Goal: Task Accomplishment & Management: Manage account settings

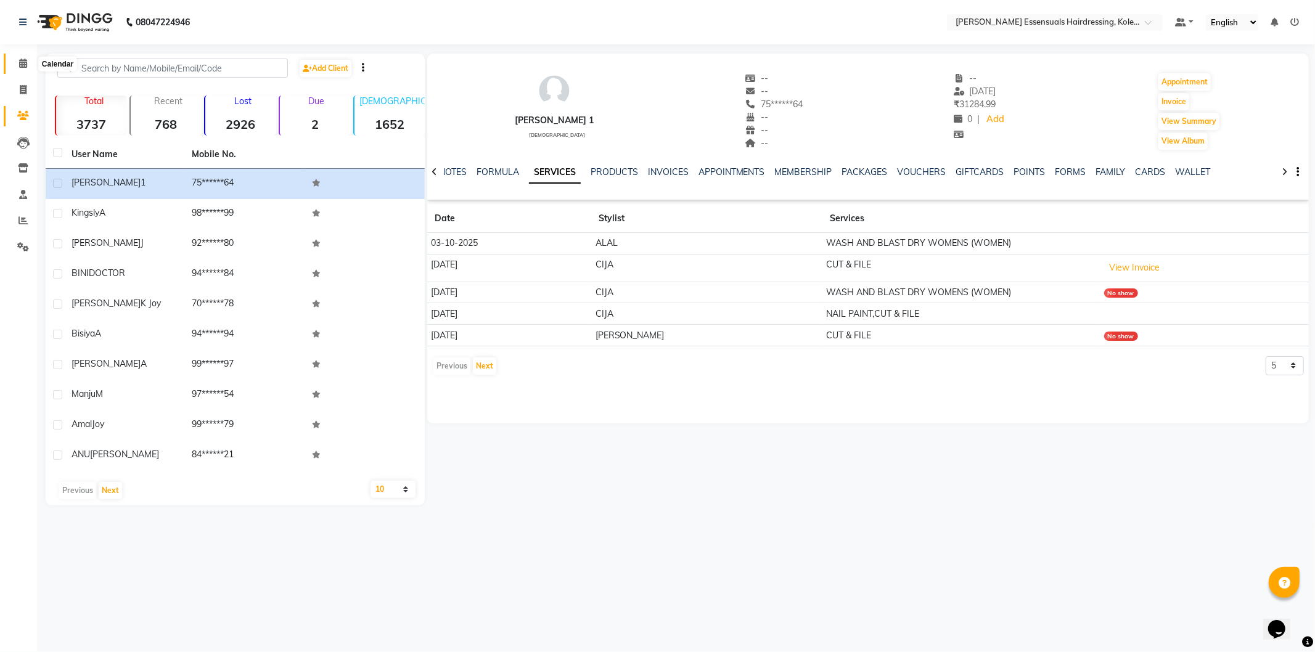
click at [25, 65] on icon at bounding box center [23, 63] width 8 height 9
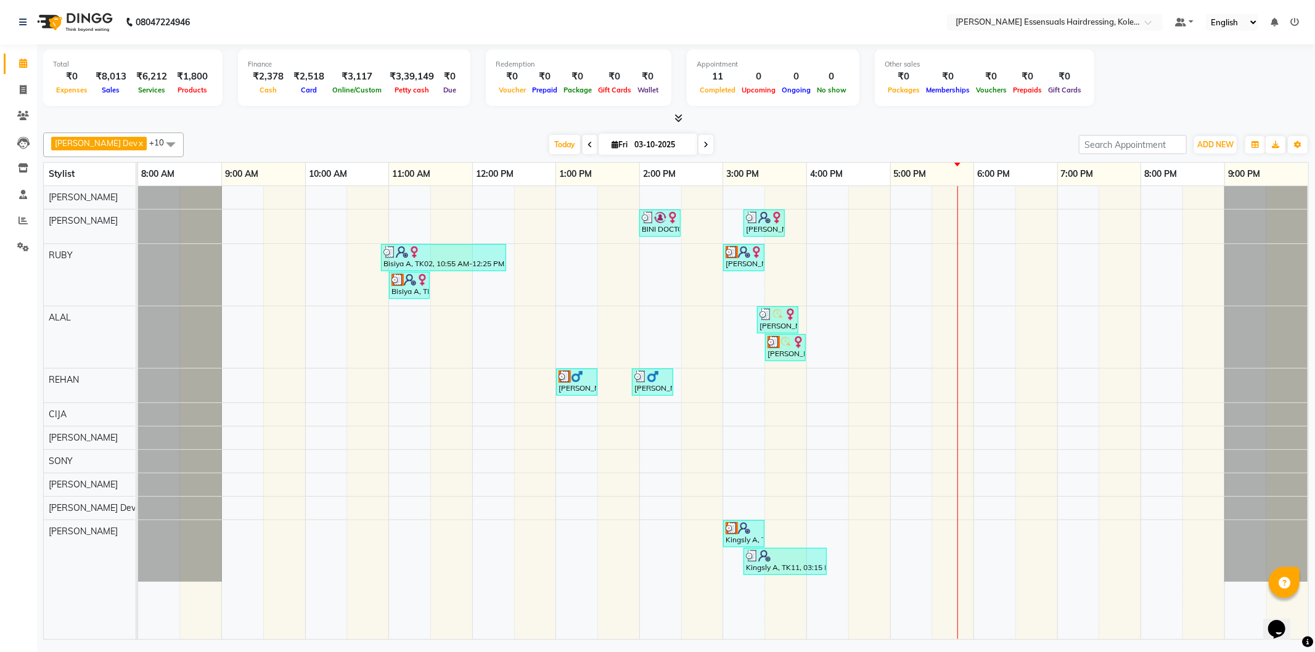
click at [962, 392] on div "BINI DOCTOR, TK04, 02:00 PM-02:30 PM, EYEBROWS THREADING Jimi J, TK09, 03:15 PM…" at bounding box center [723, 412] width 1170 height 453
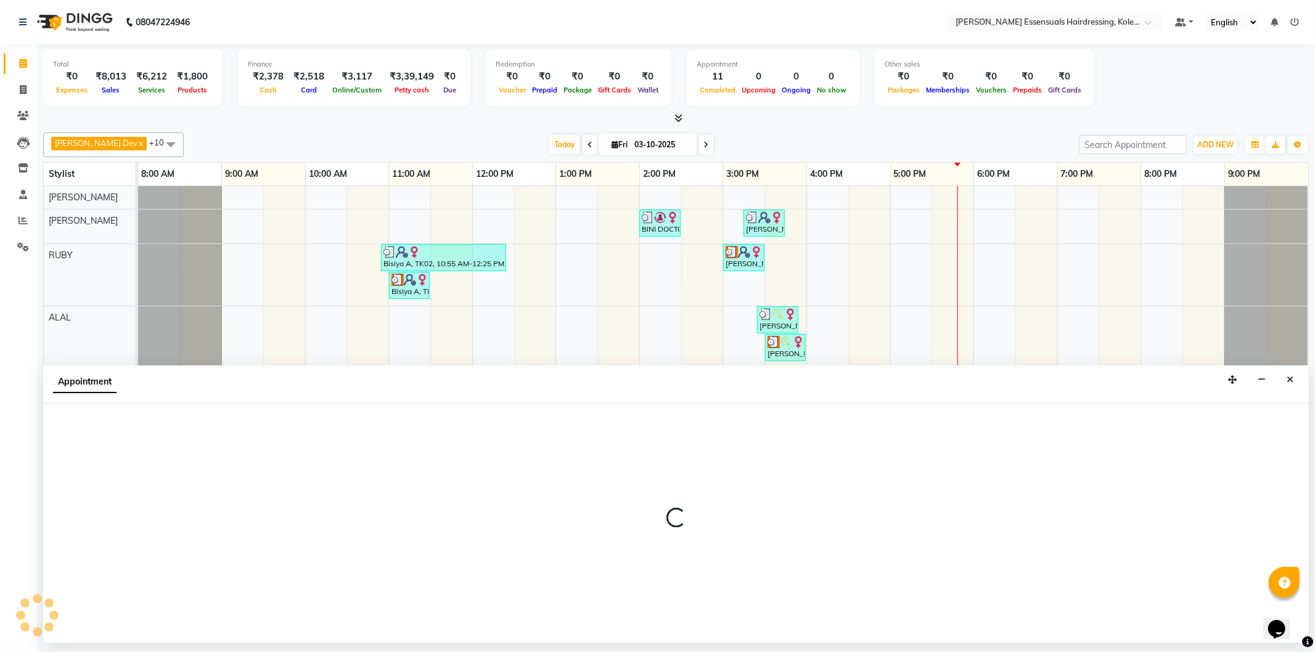
select select "79972"
select select "1050"
select select "tentative"
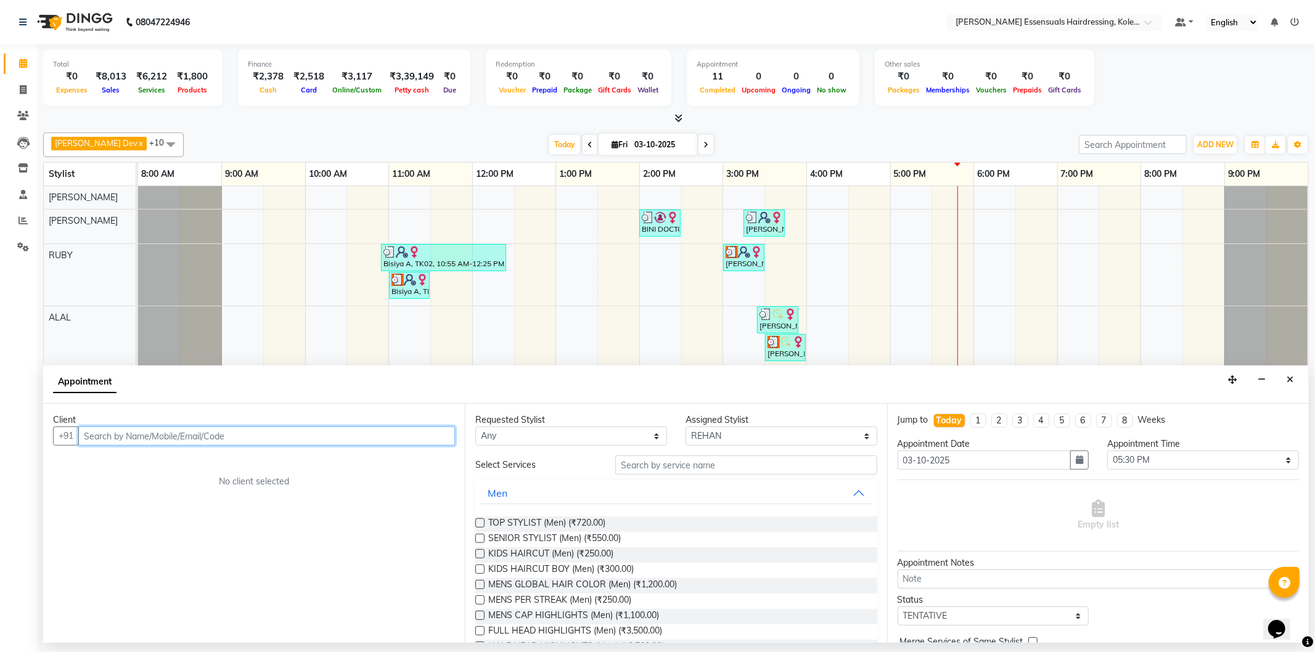
click at [314, 428] on input "text" at bounding box center [266, 436] width 377 height 19
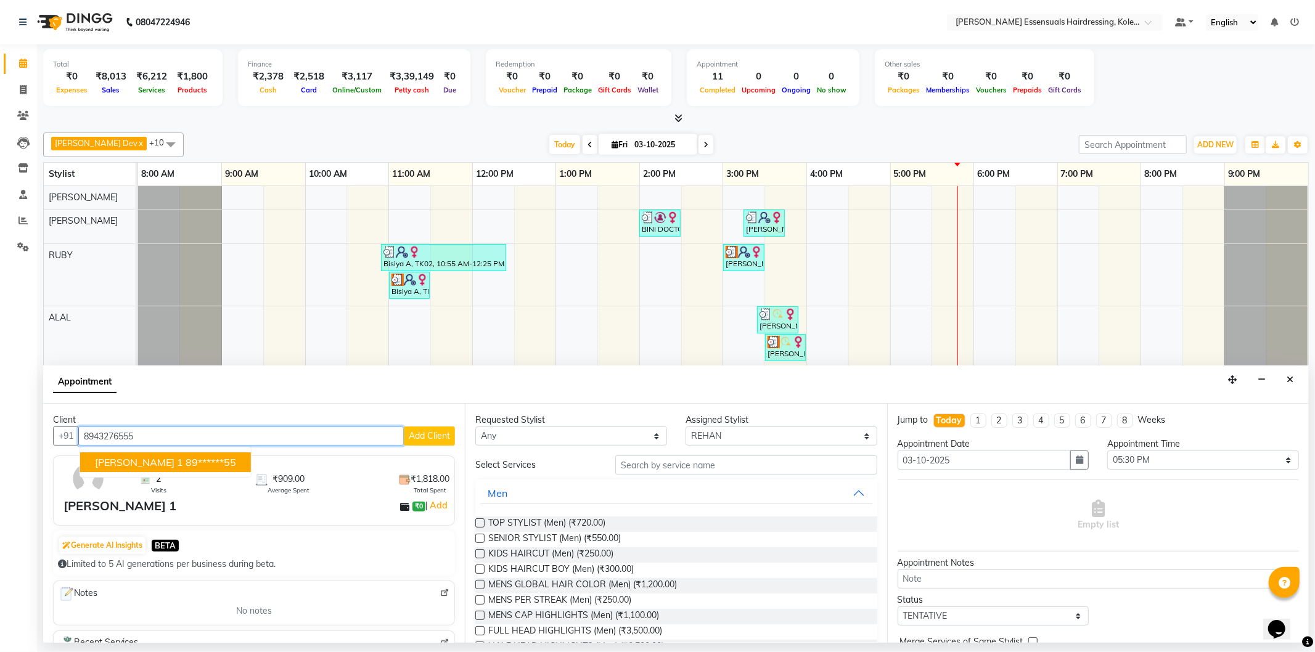
click at [111, 457] on span "[PERSON_NAME] 1" at bounding box center [139, 462] width 88 height 12
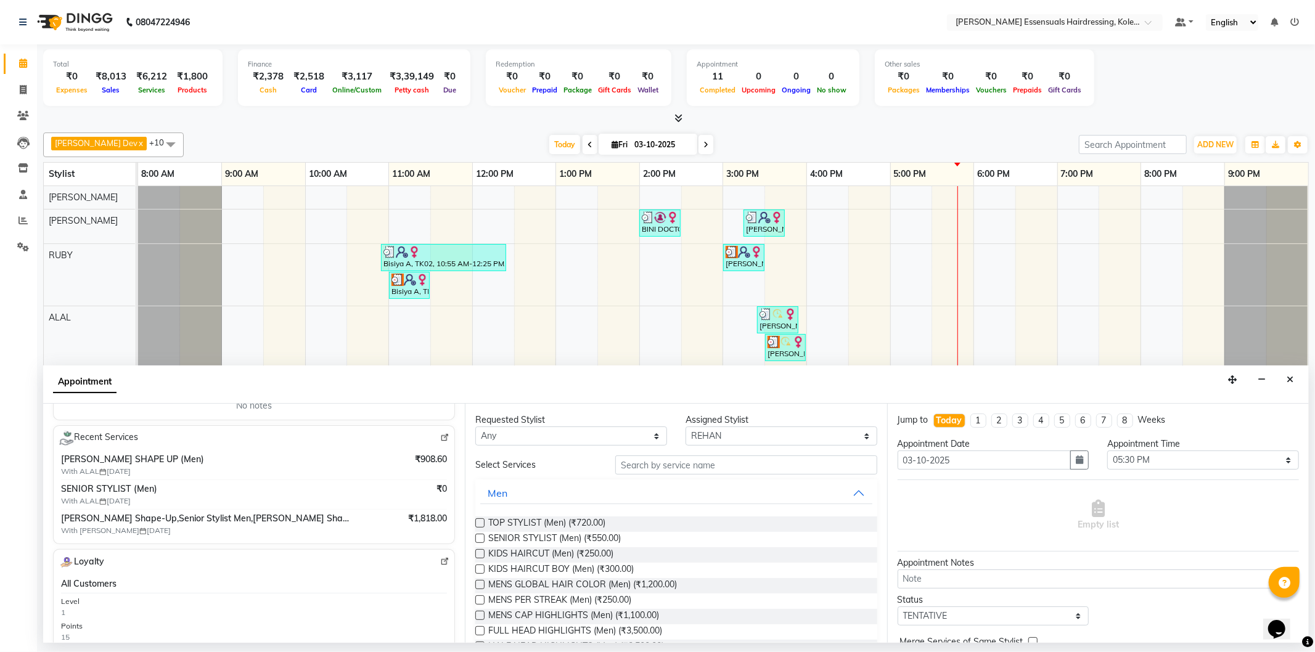
type input "89******55"
click at [664, 459] on input "text" at bounding box center [745, 465] width 261 height 19
type input "h"
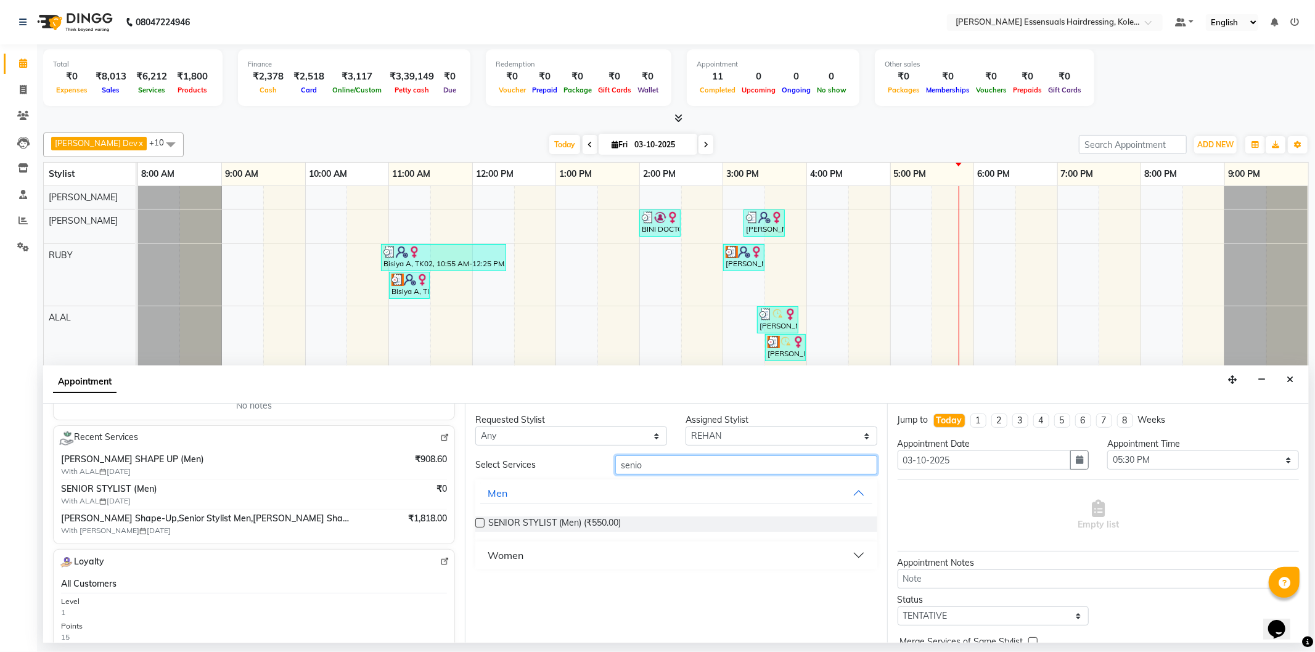
type input "senio"
click at [477, 524] on label at bounding box center [479, 523] width 9 height 9
click at [477, 524] on input "checkbox" at bounding box center [479, 524] width 8 height 8
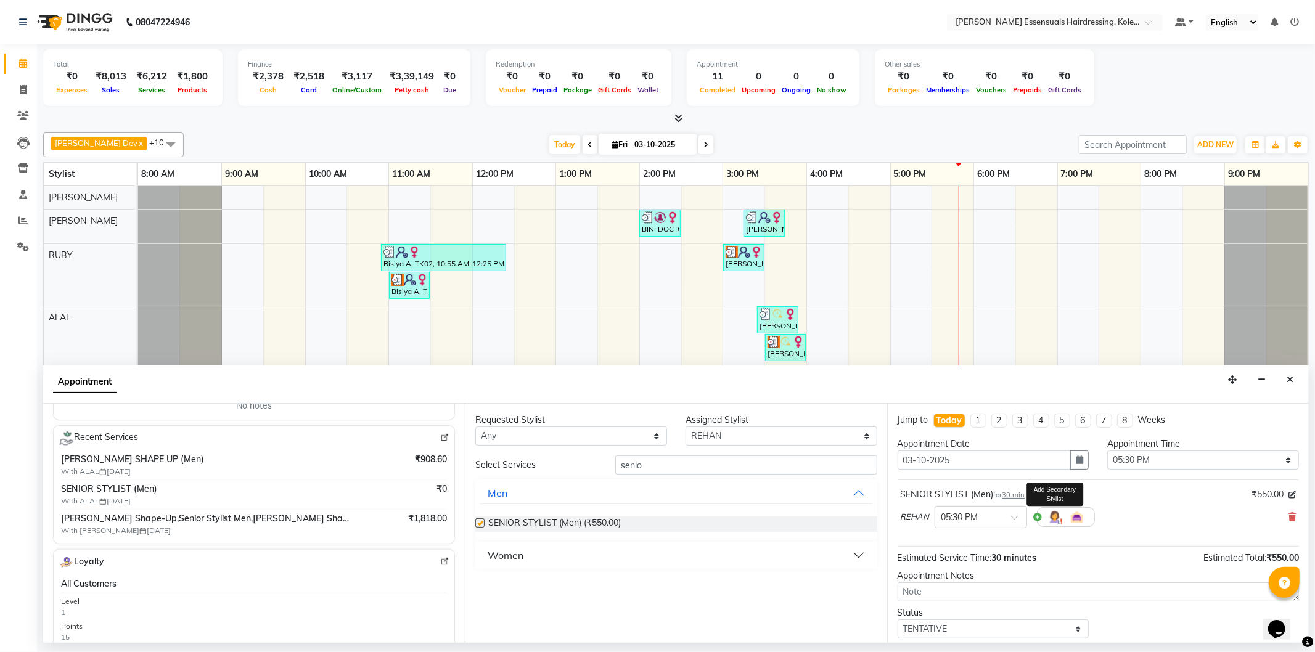
checkbox input "false"
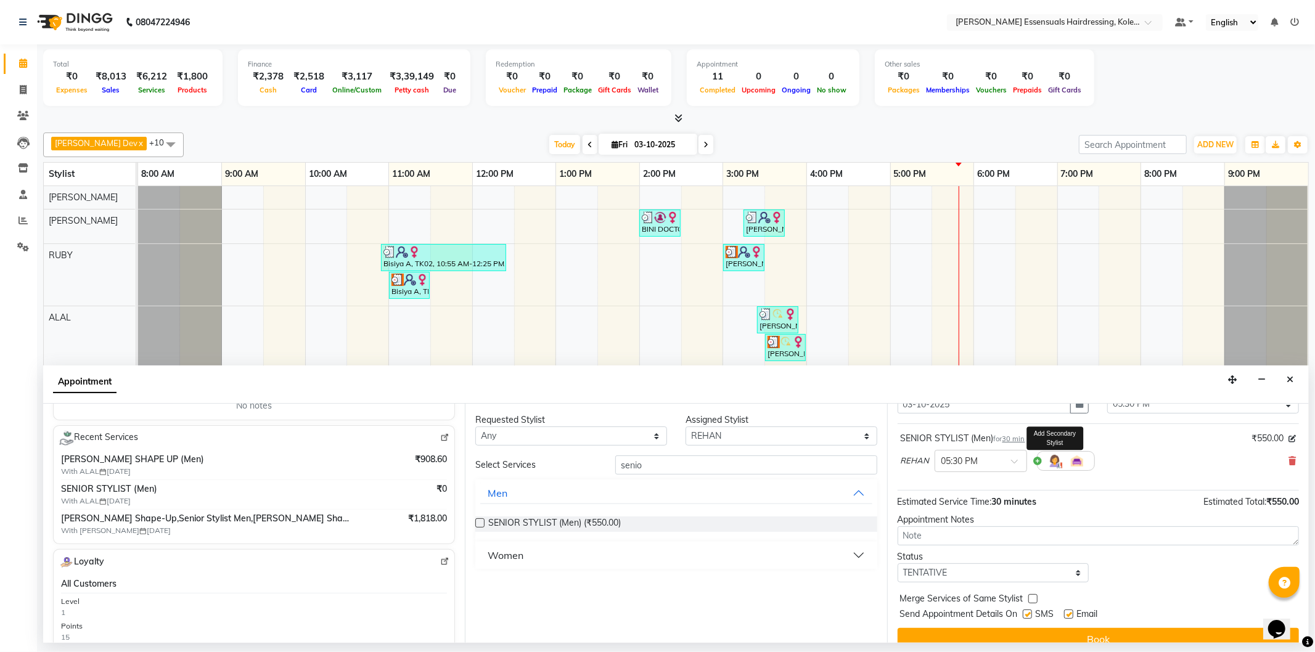
scroll to position [68, 0]
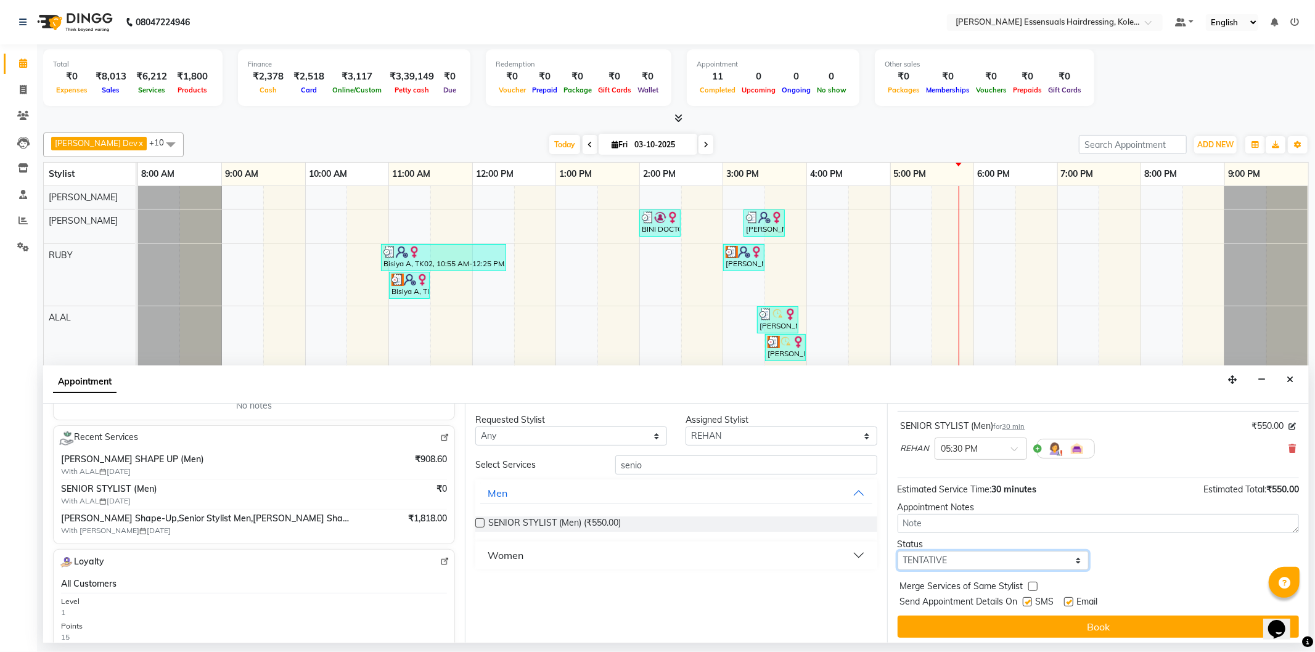
click at [1042, 568] on select "Select TENTATIVE CONFIRM CHECK-IN UPCOMING" at bounding box center [994, 560] width 192 height 19
select select "check-in"
click at [898, 551] on select "Select TENTATIVE CONFIRM CHECK-IN UPCOMING" at bounding box center [994, 560] width 192 height 19
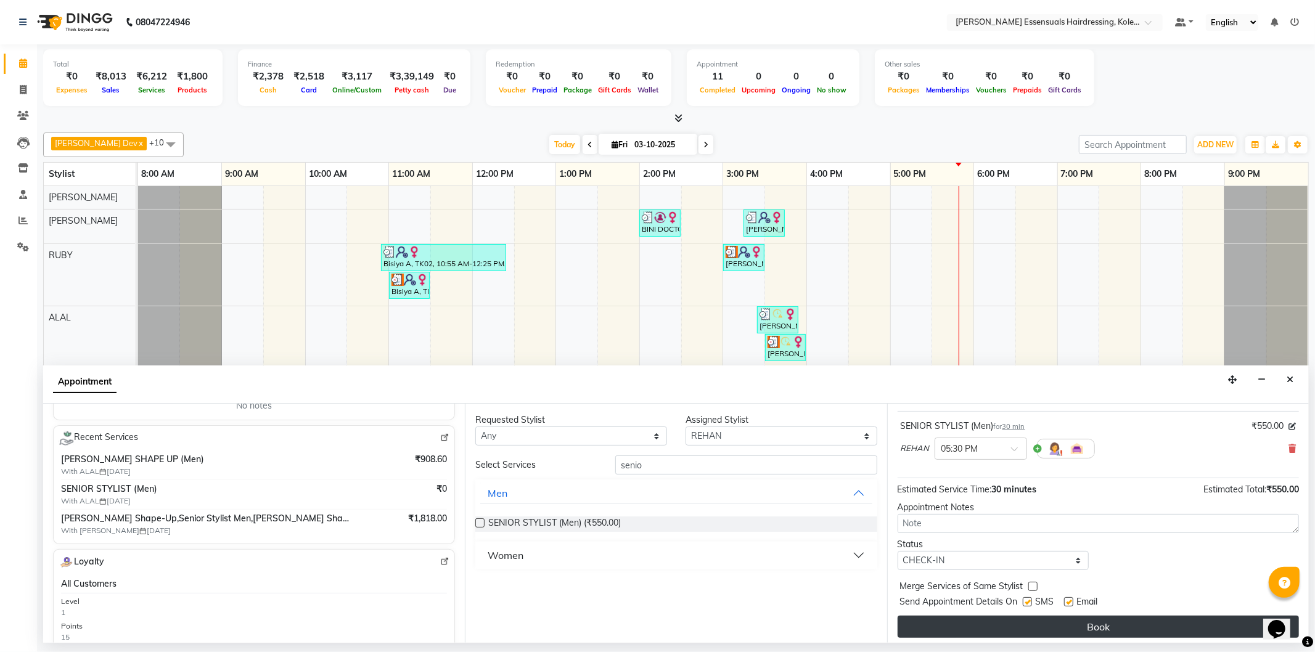
click at [1030, 626] on button "Book" at bounding box center [1098, 627] width 401 height 22
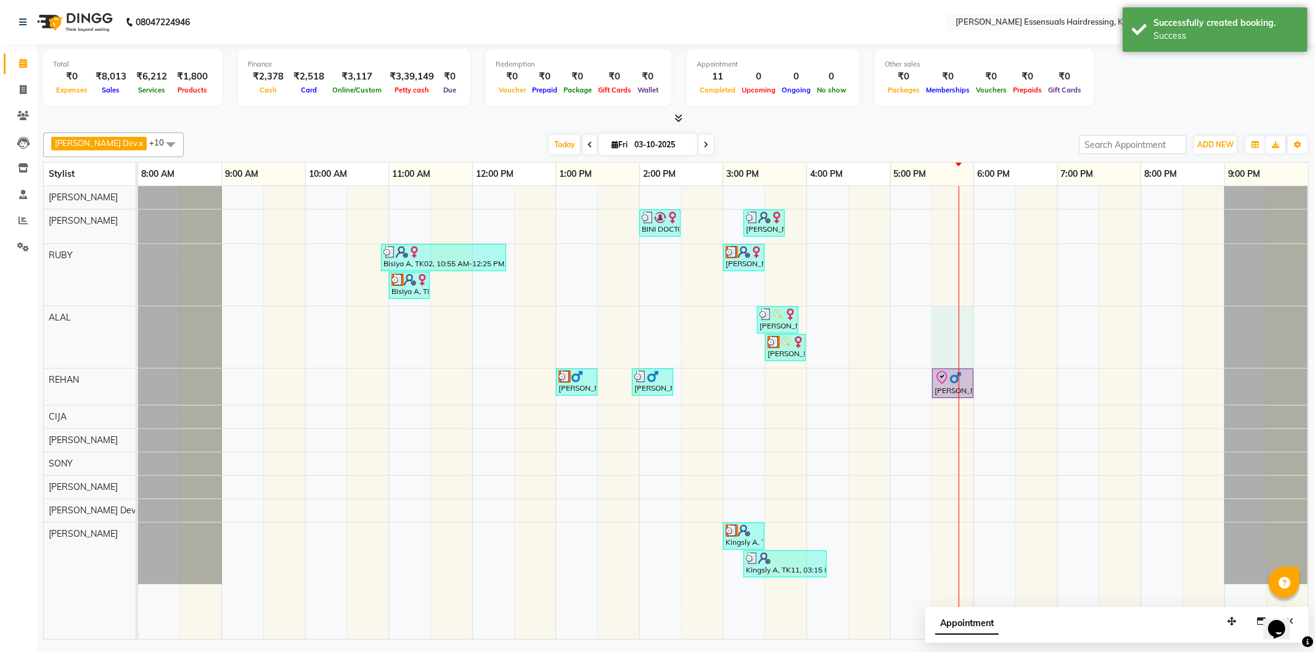
click at [959, 368] on div at bounding box center [959, 412] width 1 height 453
select select "79970"
select select "1050"
select select "tentative"
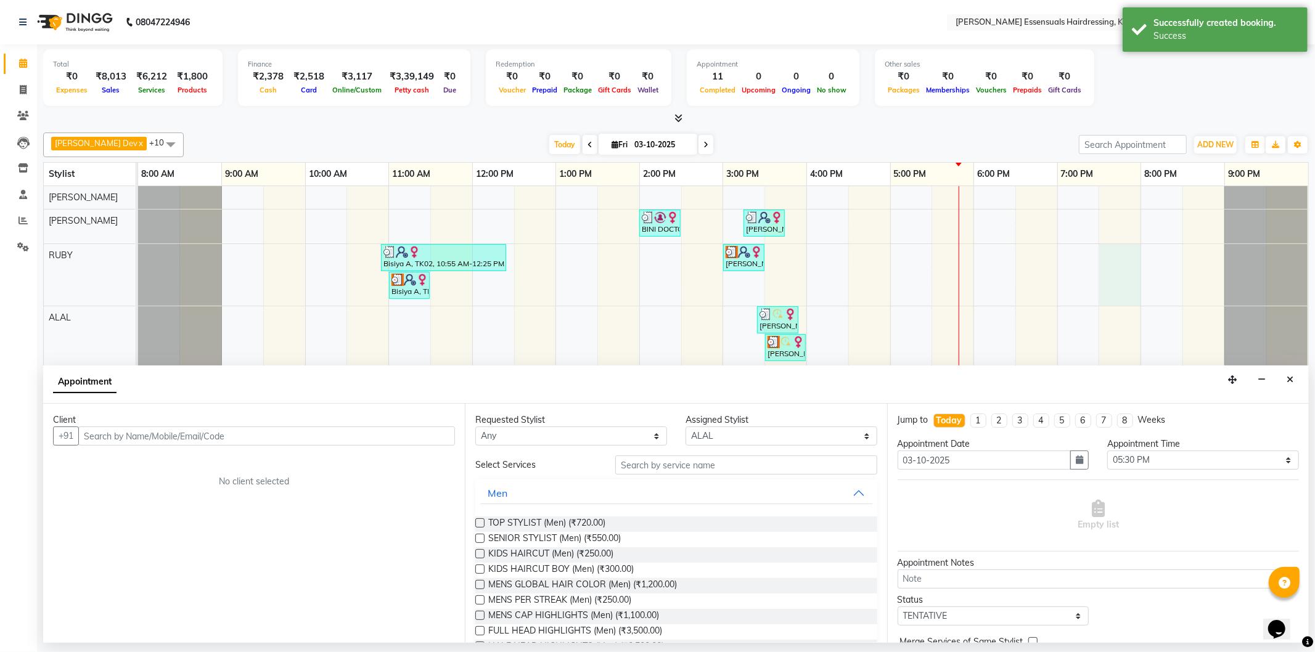
click at [1127, 297] on div "BINI DOCTOR, TK04, 02:00 PM-02:30 PM, EYEBROWS THREADING [PERSON_NAME], TK09, 0…" at bounding box center [723, 412] width 1170 height 453
click at [1290, 380] on icon "Close" at bounding box center [1290, 379] width 7 height 9
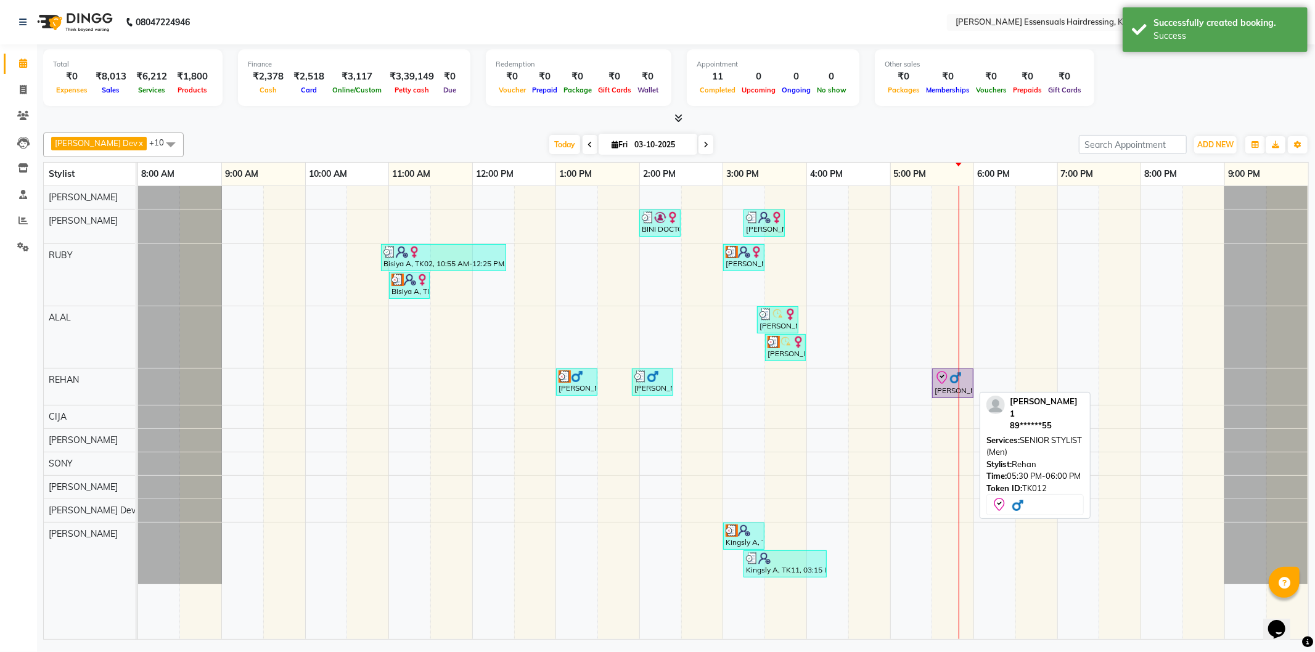
click at [966, 386] on div "[PERSON_NAME] 1, TK12, 05:30 PM-06:00 PM, SENIOR STYLIST (Men)" at bounding box center [952, 384] width 39 height 26
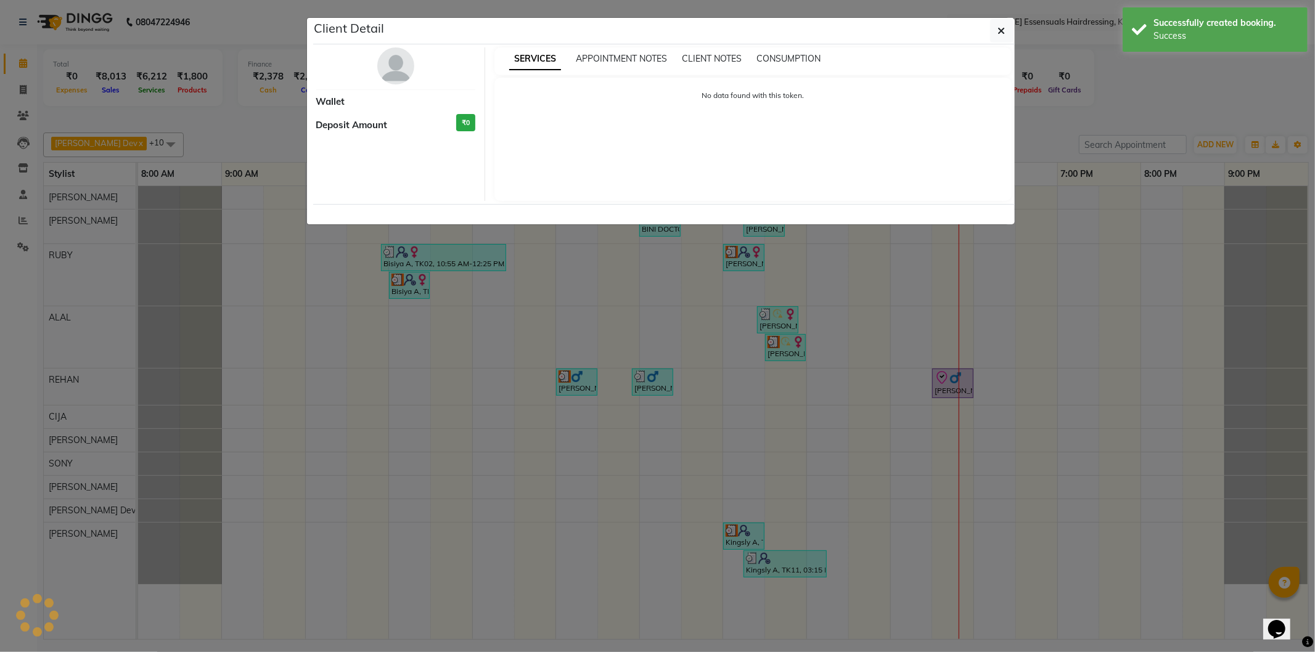
select select "8"
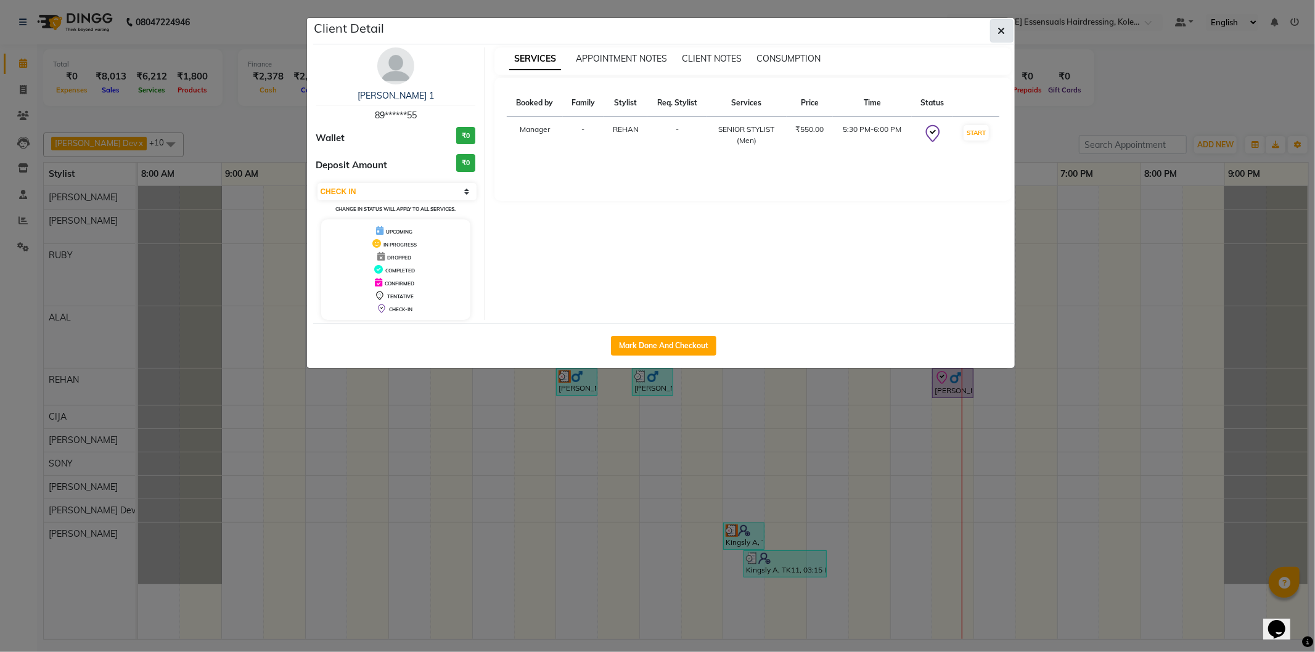
click at [1004, 23] on button "button" at bounding box center [1001, 30] width 23 height 23
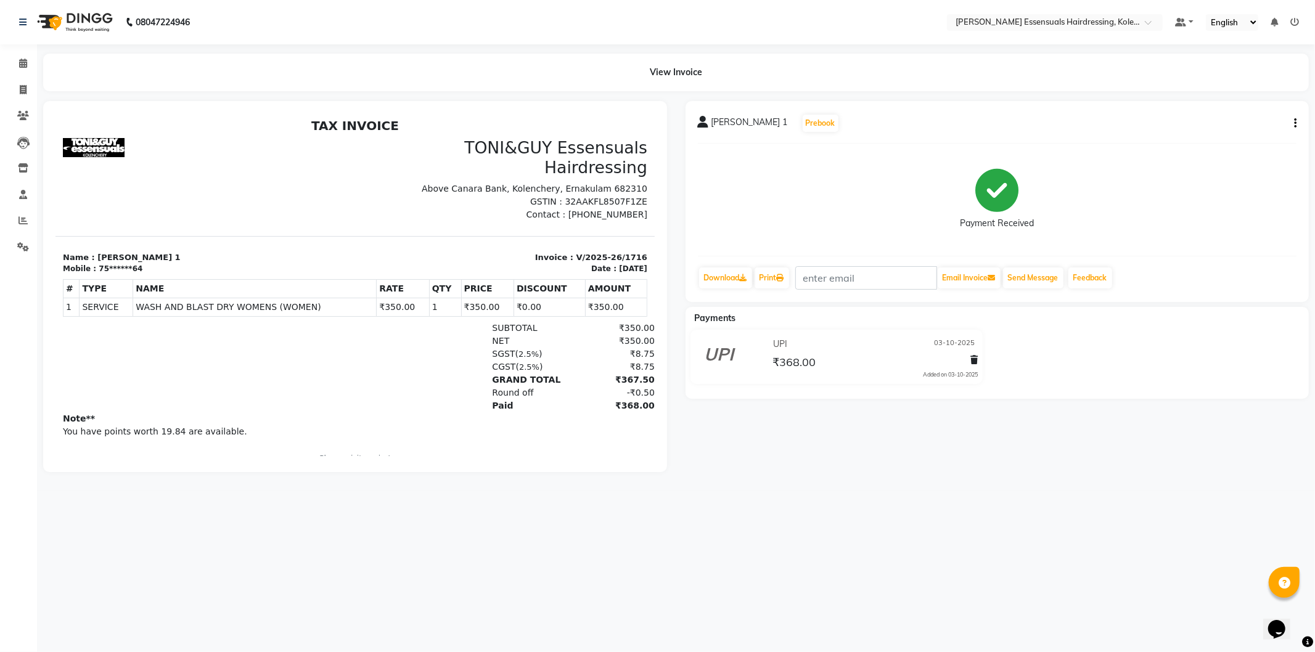
click at [435, 22] on nav "08047224946 Select Location × Toni&guy Essensuals Hairdressing, Kolenchery. Def…" at bounding box center [657, 22] width 1315 height 44
click at [20, 65] on icon at bounding box center [23, 63] width 8 height 9
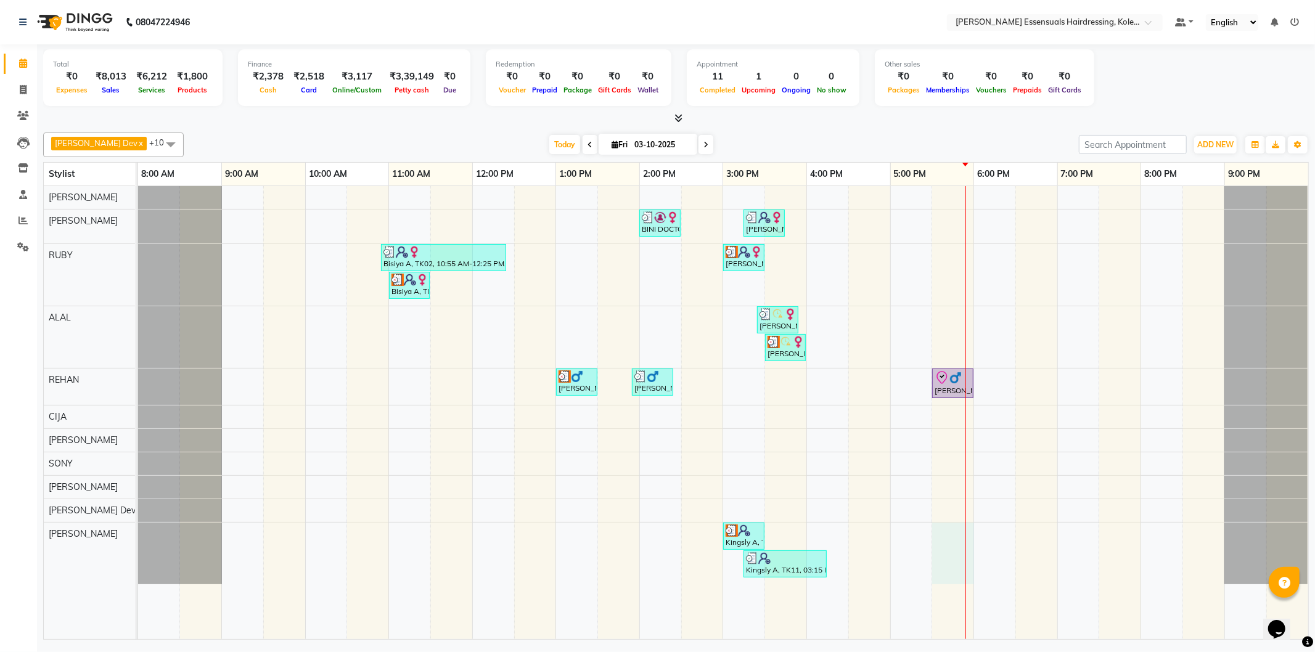
click at [970, 534] on div "BINI DOCTOR, TK04, 02:00 PM-02:30 PM, EYEBROWS THREADING [PERSON_NAME], TK09, 0…" at bounding box center [723, 412] width 1170 height 453
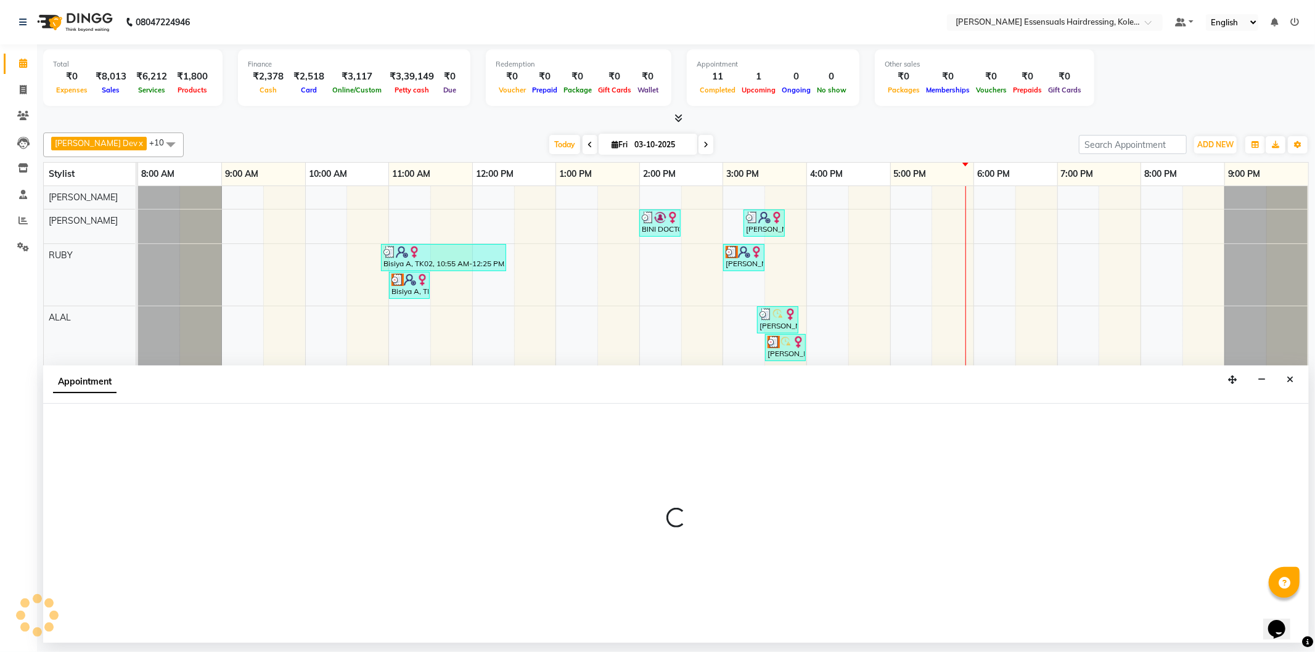
select select "84232"
select select "1050"
select select "tentative"
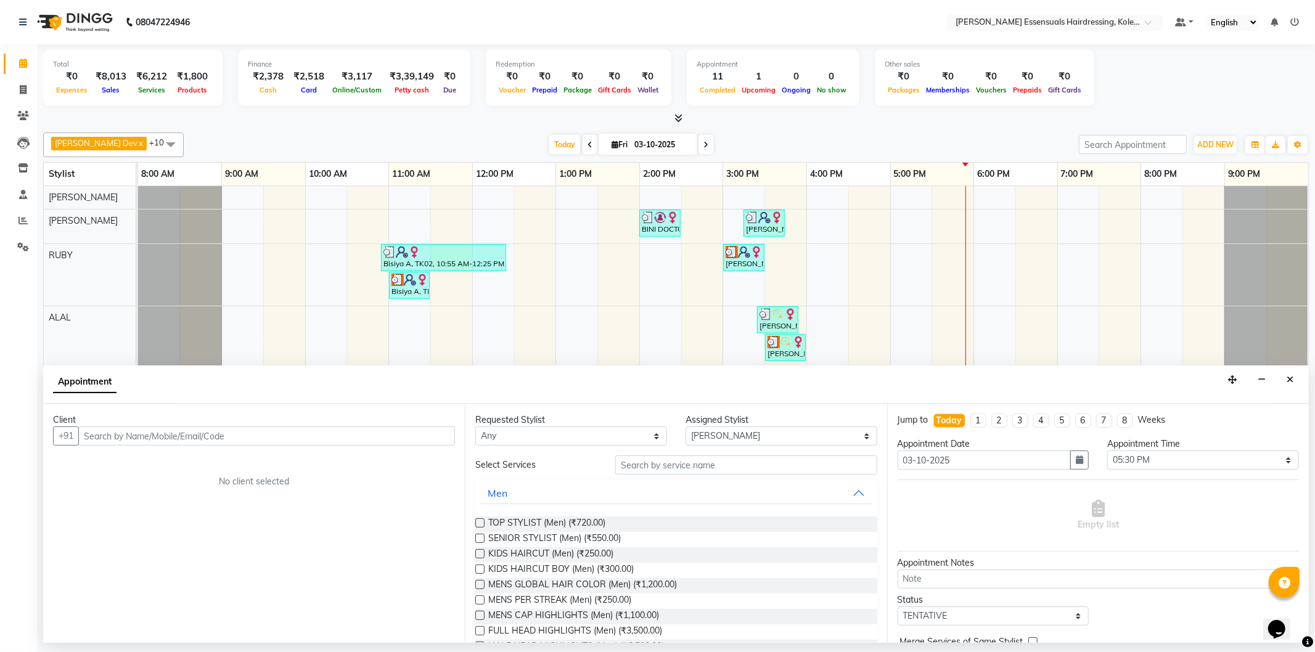
click at [266, 430] on input "text" at bounding box center [266, 436] width 377 height 19
click at [134, 440] on input "text" at bounding box center [266, 436] width 377 height 19
type input "8592903920"
click at [425, 433] on span "Add Client" at bounding box center [429, 435] width 41 height 11
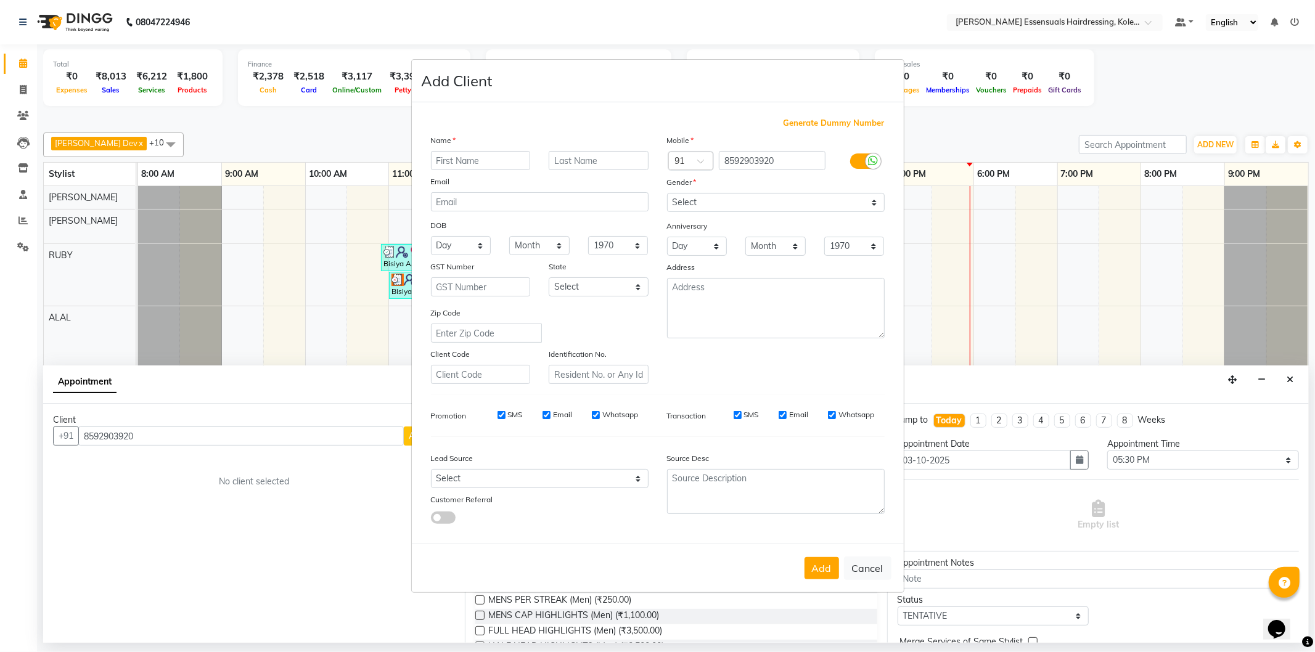
click at [475, 154] on input "text" at bounding box center [481, 160] width 100 height 19
click at [475, 158] on input "text" at bounding box center [481, 160] width 100 height 19
type input "b"
type input "Basil"
click at [561, 159] on input "text" at bounding box center [599, 160] width 100 height 19
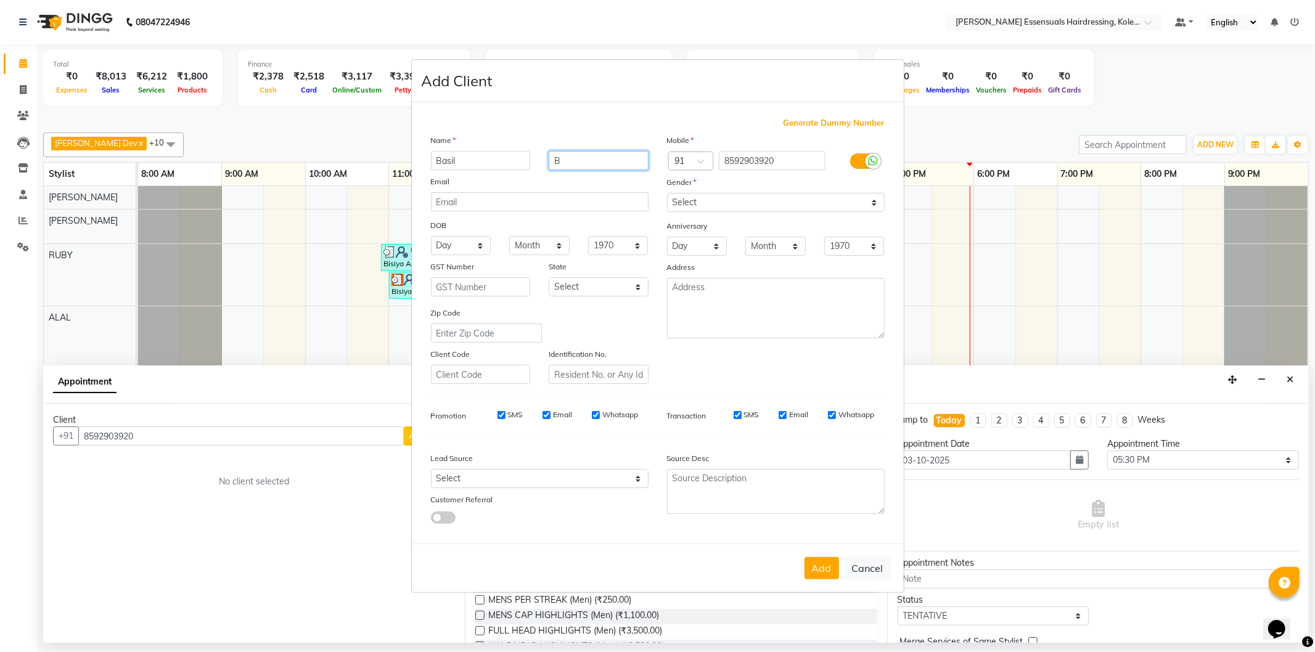
type input "B"
click at [723, 202] on select "Select [DEMOGRAPHIC_DATA] [DEMOGRAPHIC_DATA] Other Prefer Not To Say" at bounding box center [776, 202] width 218 height 19
select select "[DEMOGRAPHIC_DATA]"
click at [667, 193] on select "Select [DEMOGRAPHIC_DATA] [DEMOGRAPHIC_DATA] Other Prefer Not To Say" at bounding box center [776, 202] width 218 height 19
click at [817, 575] on button "Add" at bounding box center [822, 568] width 35 height 22
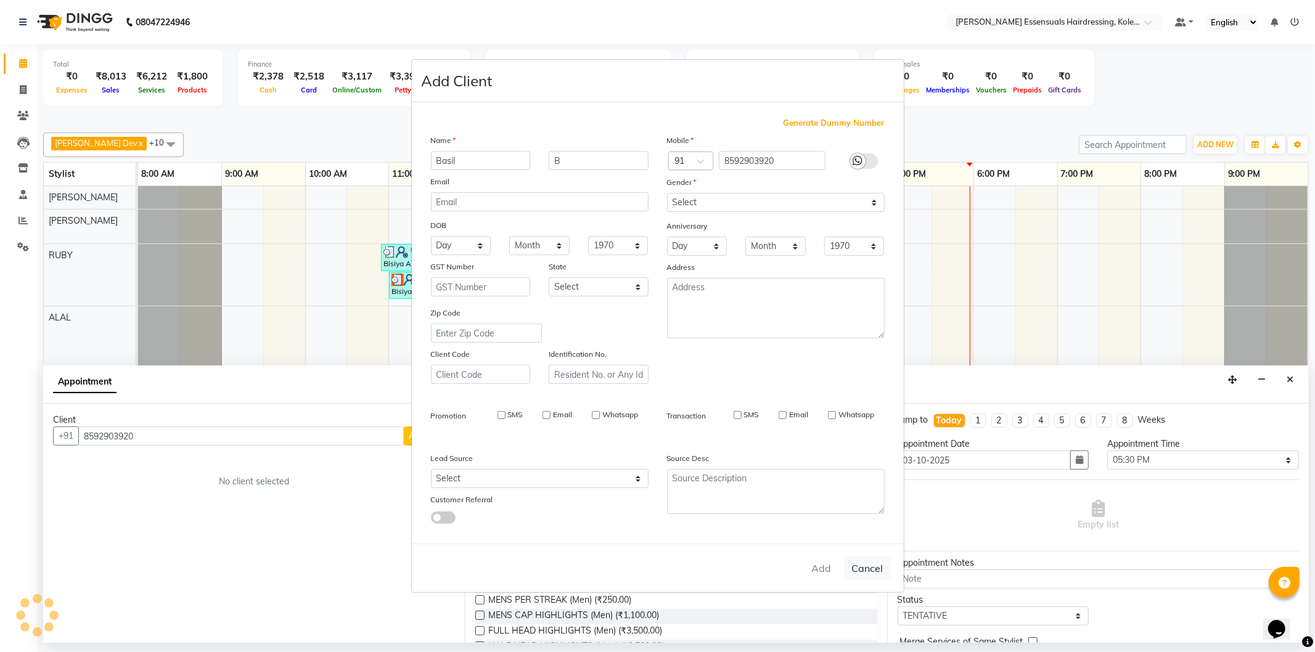
type input "85******20"
select select
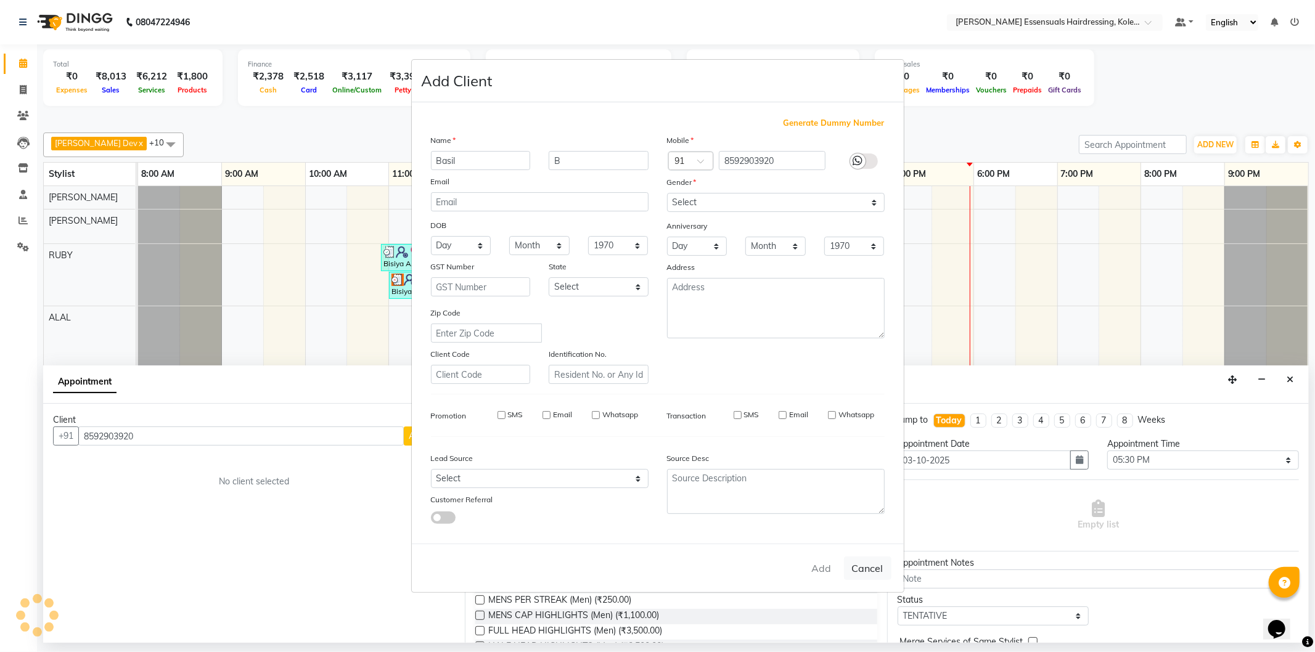
select select
checkbox input "false"
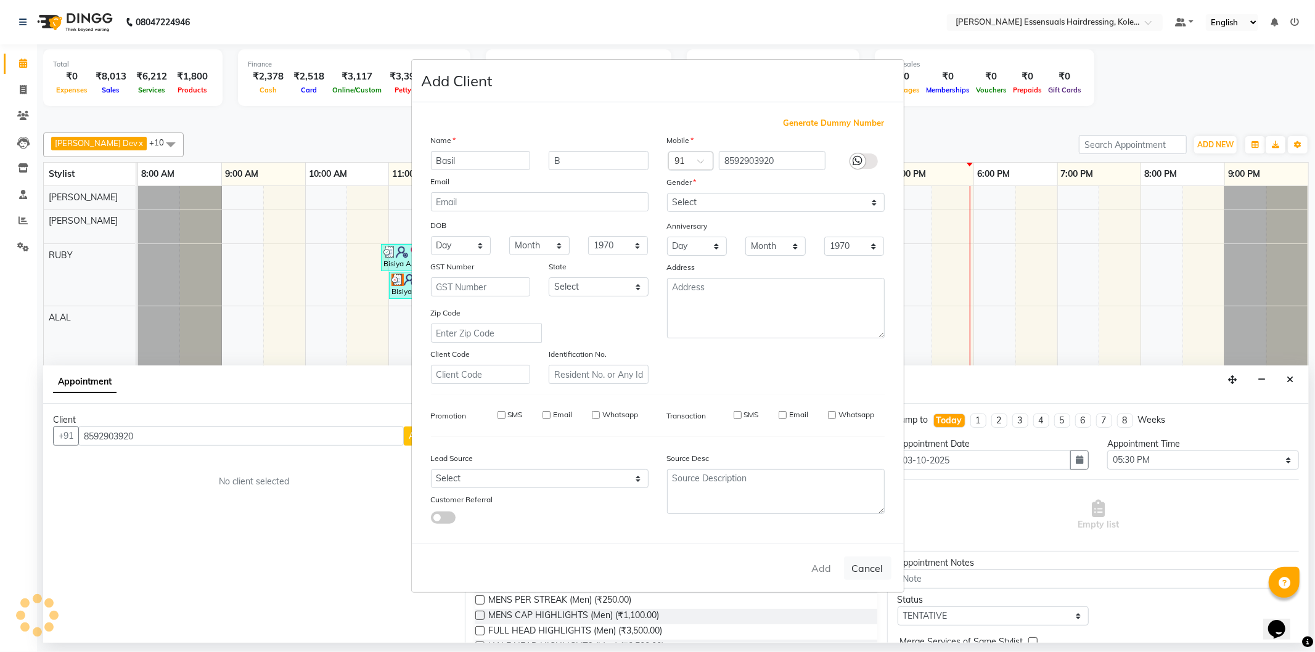
checkbox input "false"
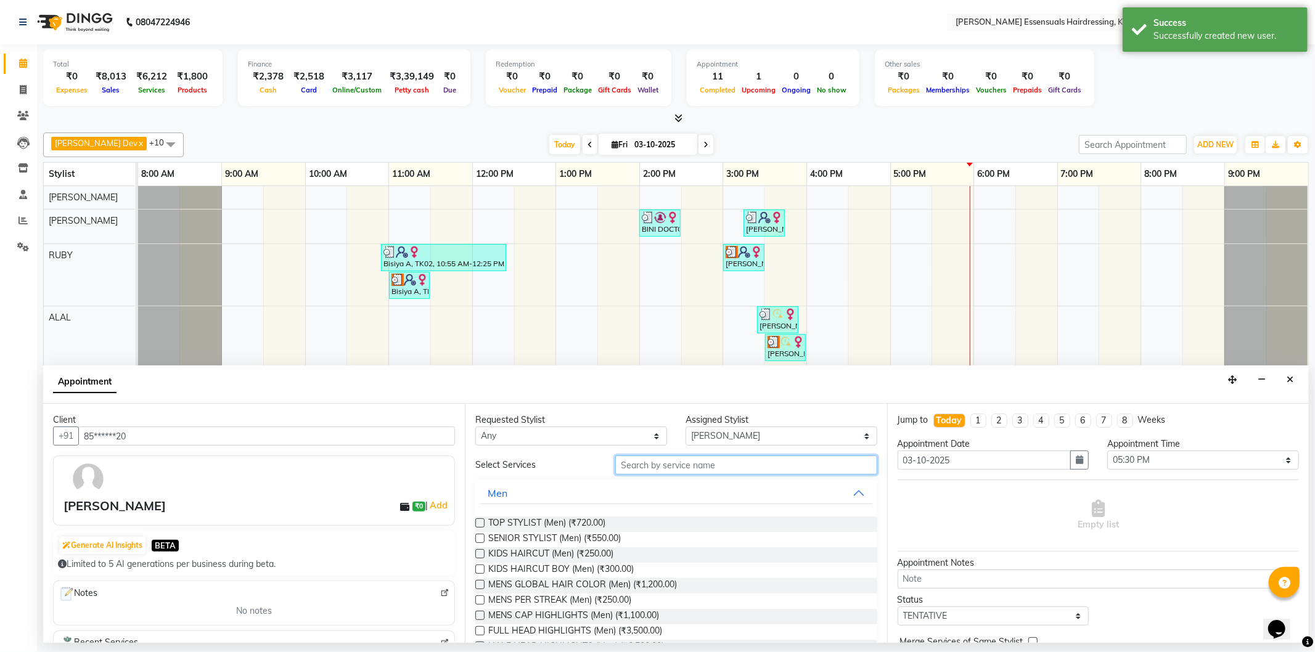
click at [738, 466] on input "text" at bounding box center [745, 465] width 261 height 19
click at [718, 467] on input "text" at bounding box center [745, 465] width 261 height 19
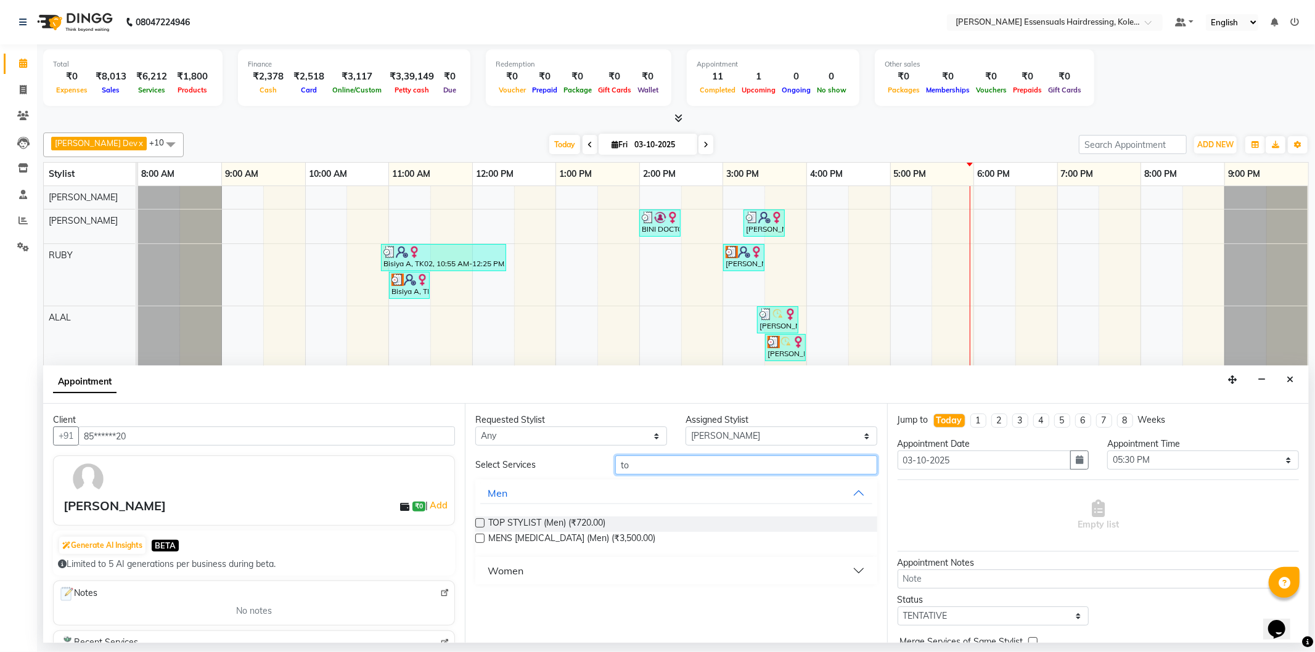
type input "t"
type input "senio"
click at [511, 553] on div "Women" at bounding box center [506, 555] width 36 height 15
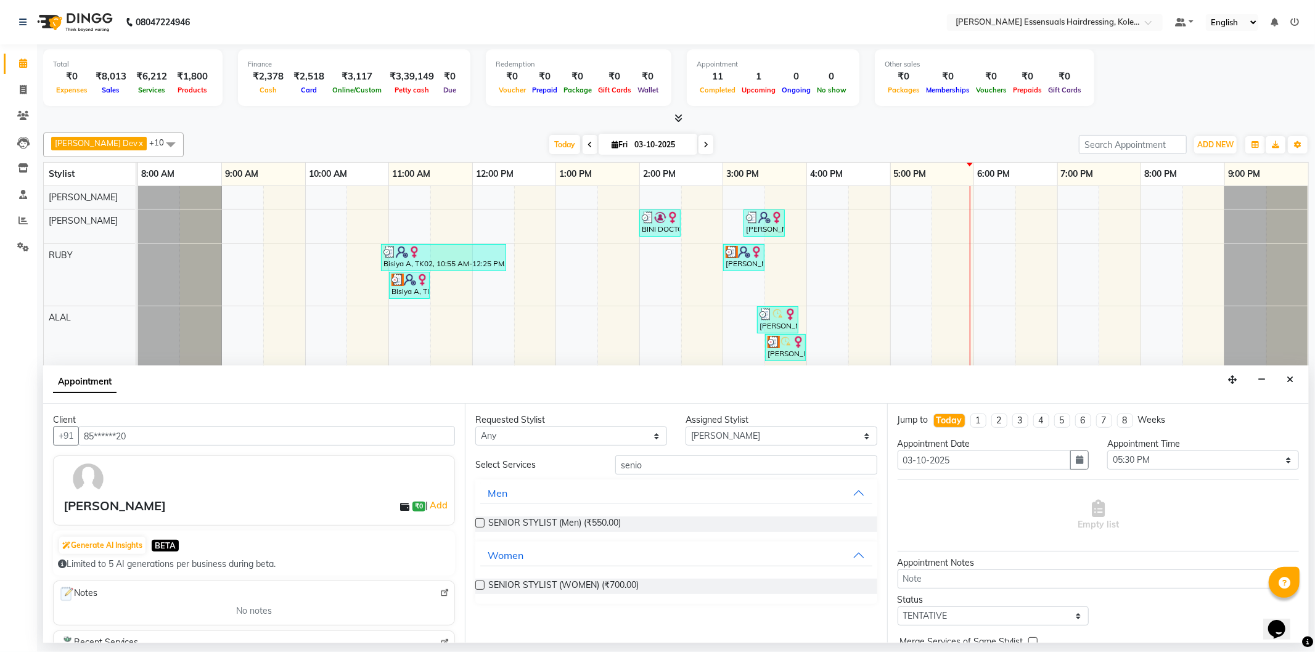
click at [477, 521] on label at bounding box center [479, 523] width 9 height 9
click at [477, 521] on input "checkbox" at bounding box center [479, 524] width 8 height 8
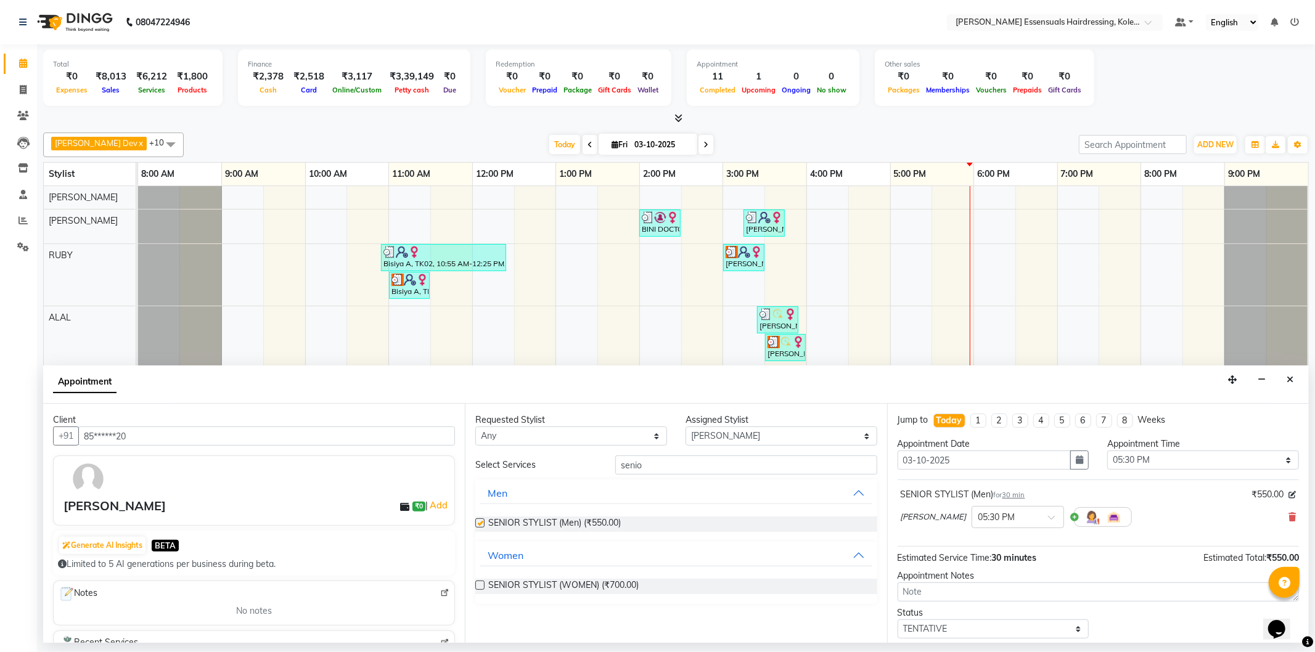
checkbox input "false"
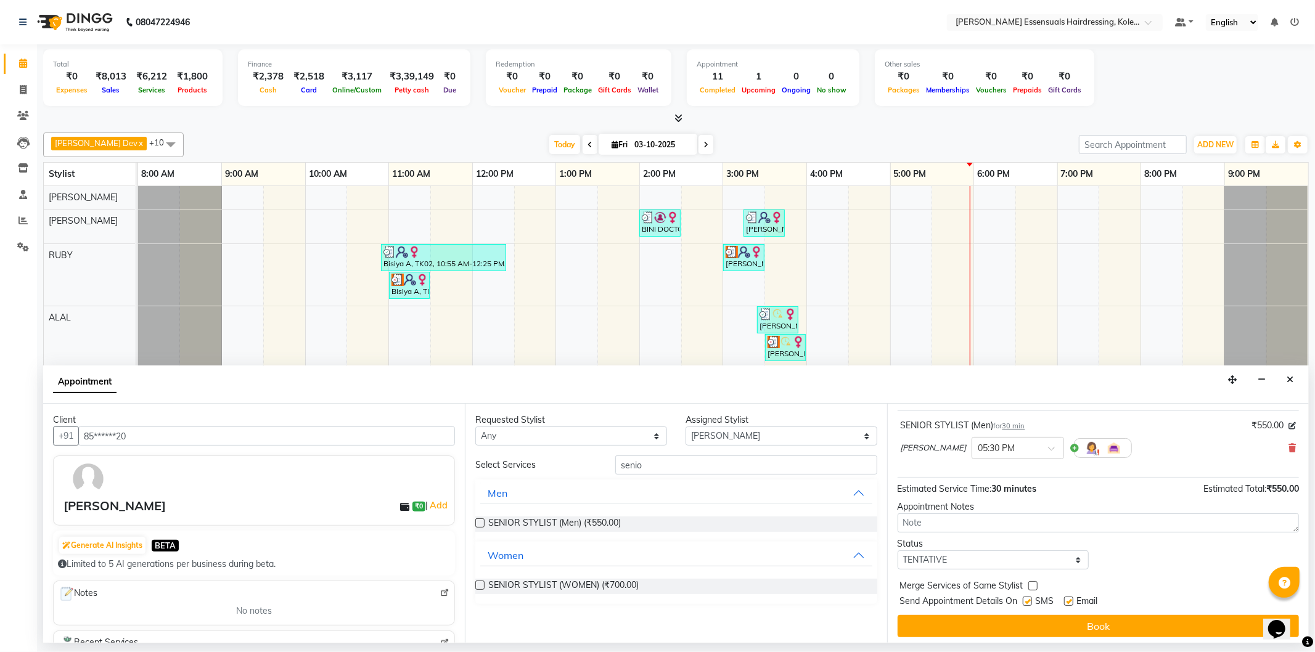
scroll to position [73, 0]
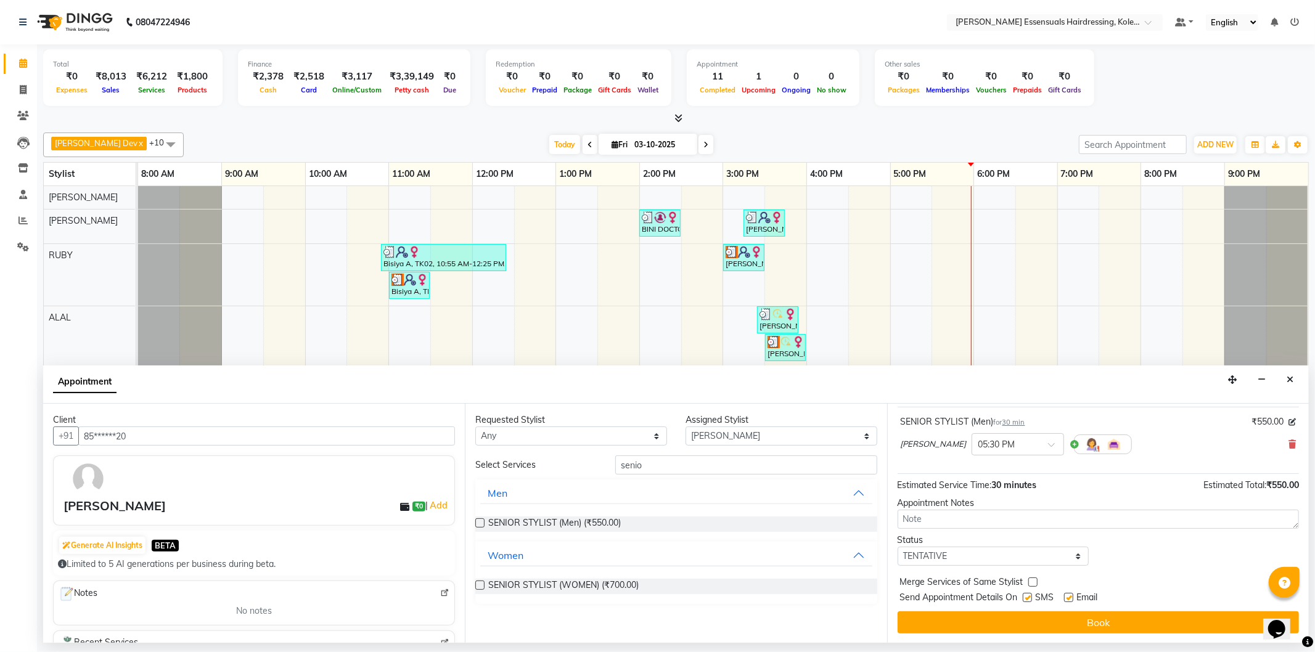
click at [1064, 565] on div "Jump to [DATE] 1 2 3 4 5 6 7 8 Weeks Appointment Date [DATE] Appointment Time S…" at bounding box center [1098, 523] width 422 height 239
click at [1048, 562] on select "Select TENTATIVE CONFIRM CHECK-IN UPCOMING" at bounding box center [994, 556] width 192 height 19
select select "check-in"
click at [898, 547] on select "Select TENTATIVE CONFIRM CHECK-IN UPCOMING" at bounding box center [994, 556] width 192 height 19
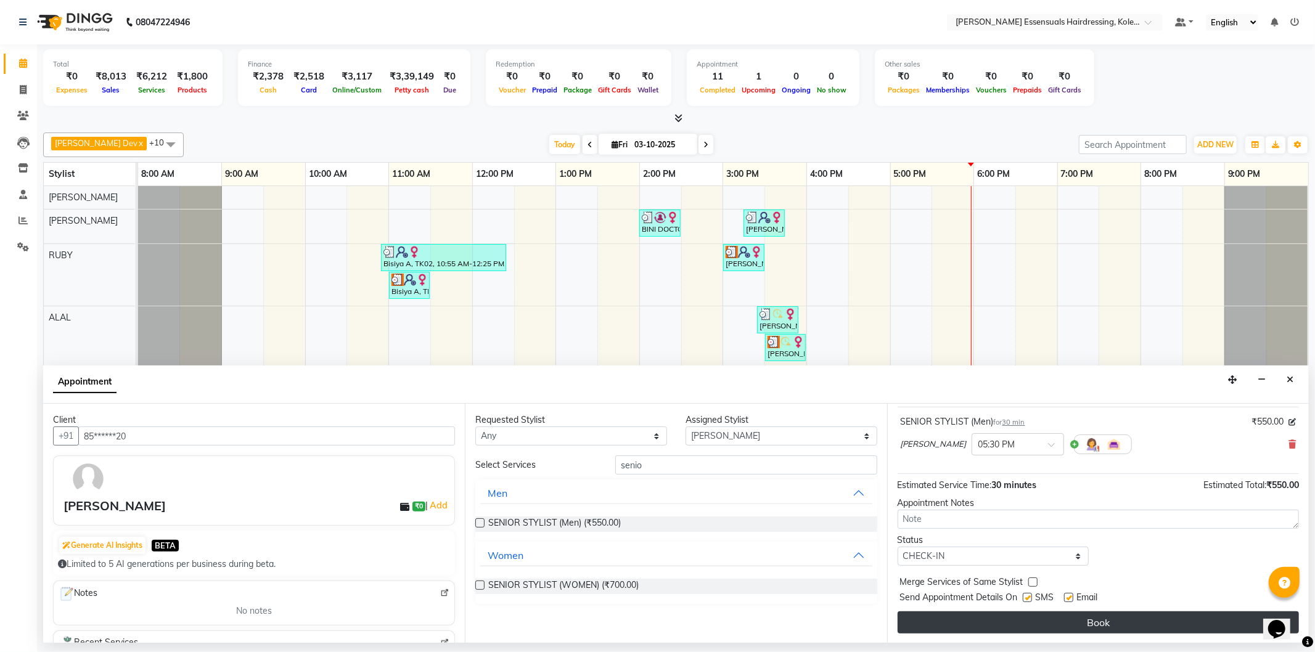
click at [1016, 618] on button "Book" at bounding box center [1098, 623] width 401 height 22
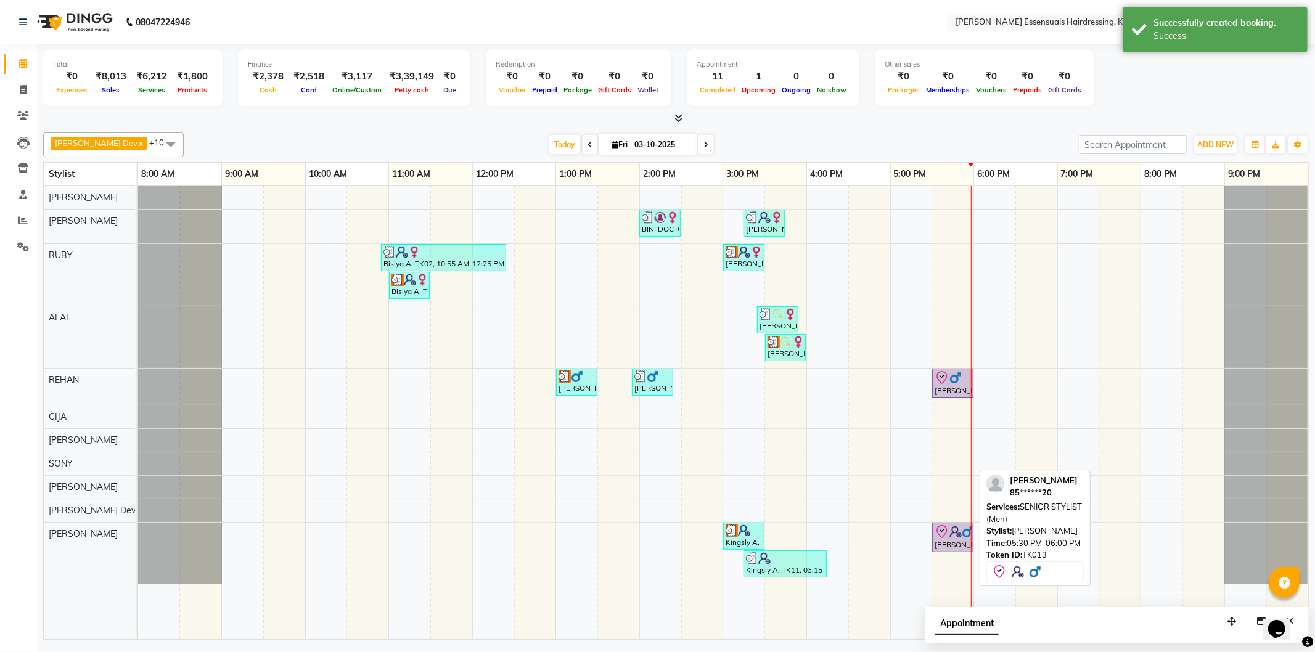
click at [958, 540] on div "[PERSON_NAME], TK13, 05:30 PM-06:00 PM, SENIOR STYLIST (Men)" at bounding box center [952, 538] width 39 height 26
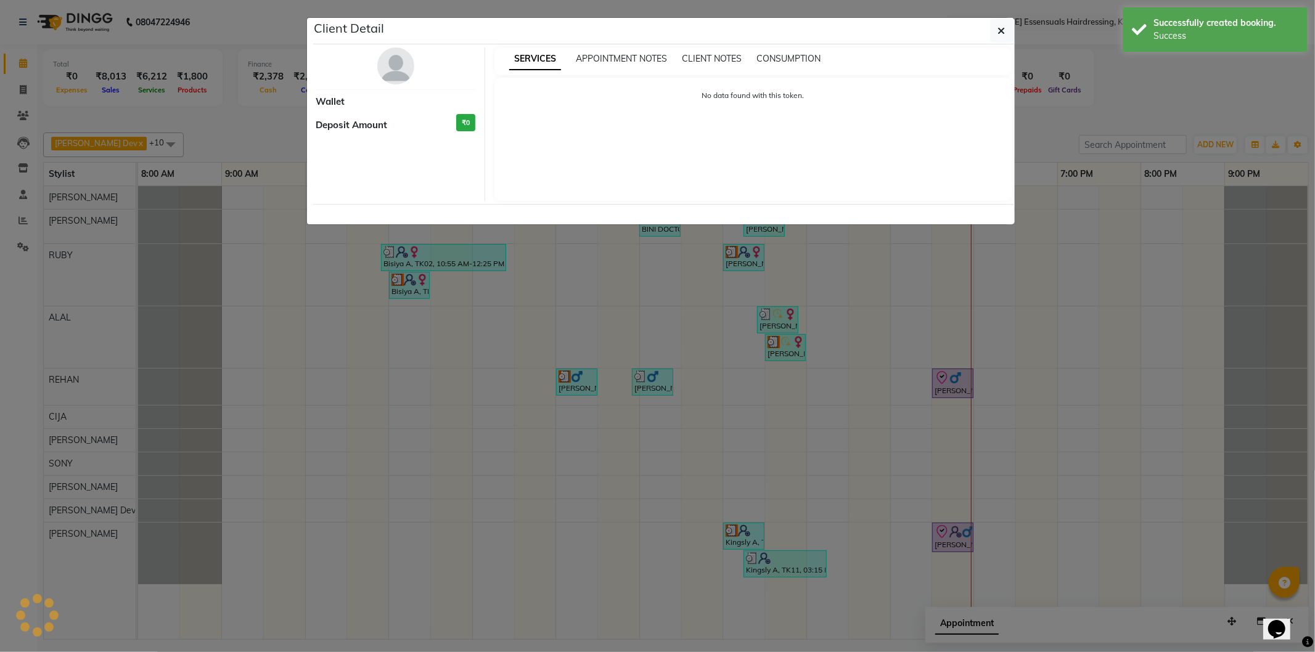
select select "8"
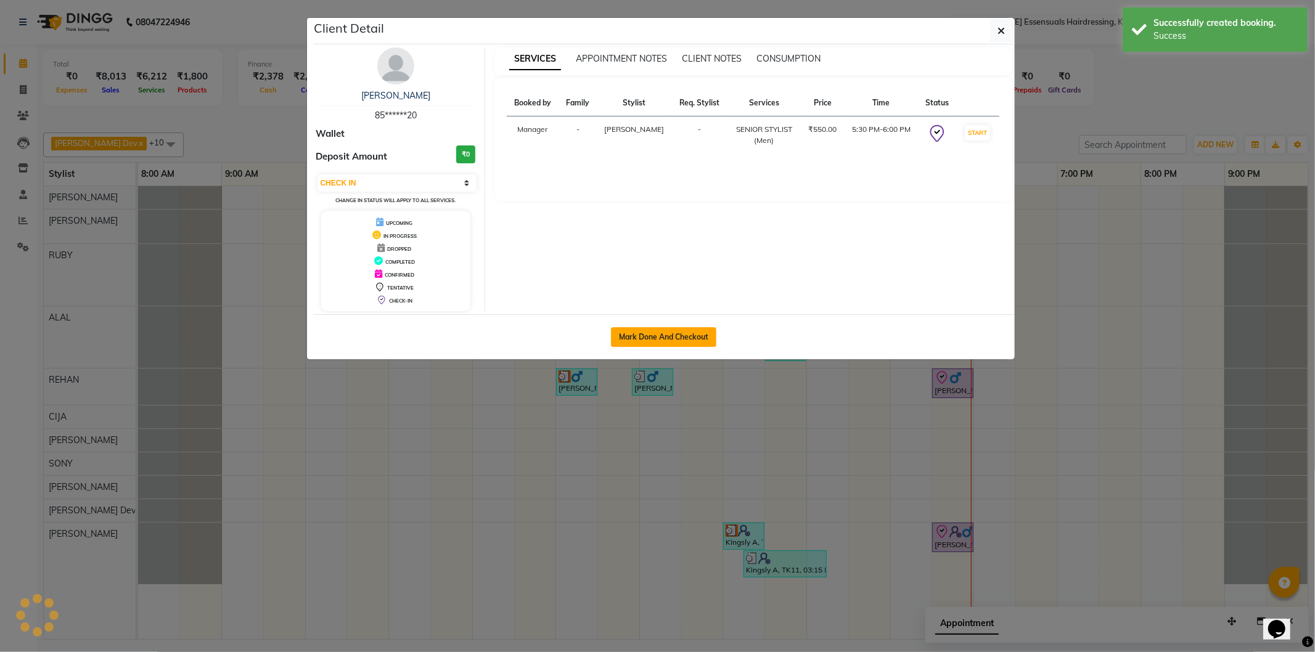
click at [677, 343] on button "Mark Done And Checkout" at bounding box center [663, 337] width 105 height 20
select select "service"
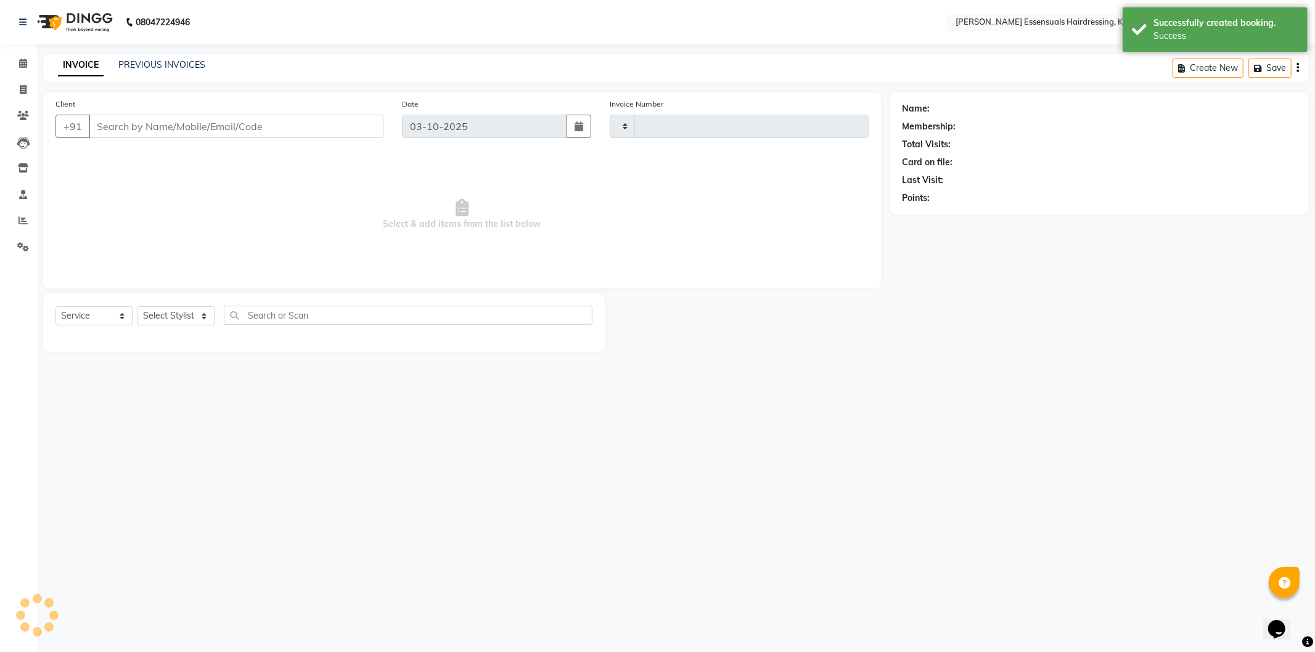
type input "1718"
select select "8281"
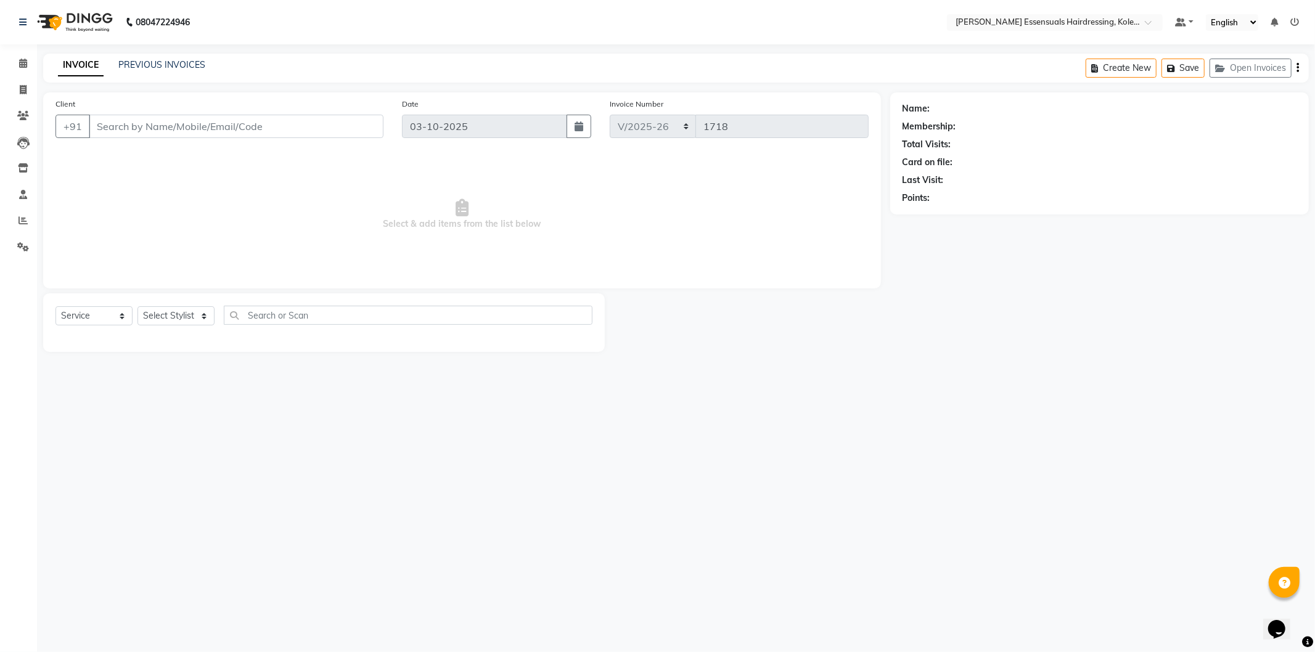
type input "85******20"
select select "84232"
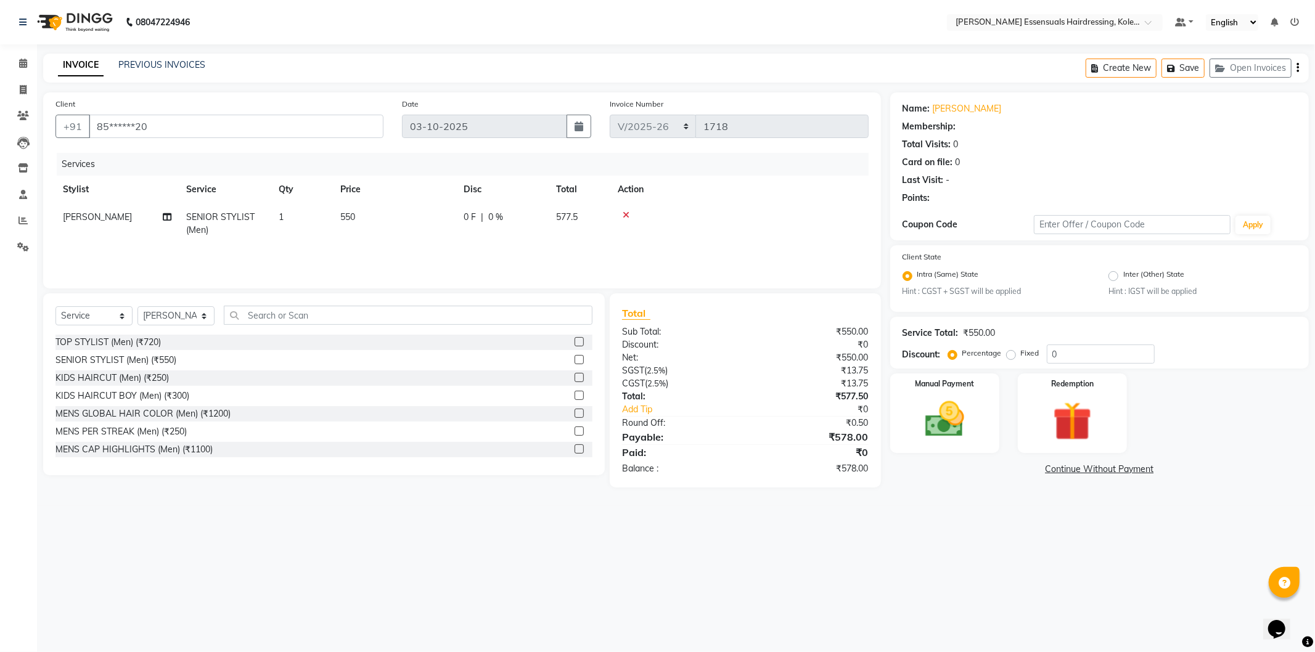
select select "1: Object"
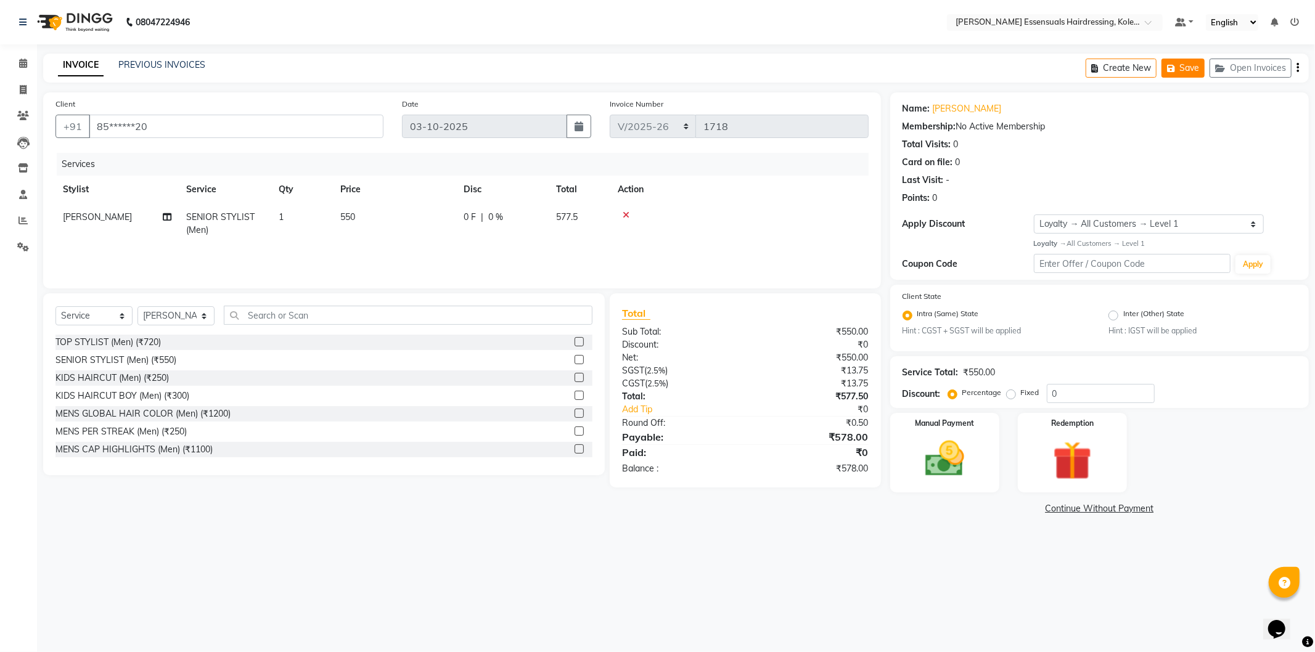
click at [1189, 71] on button "Save" at bounding box center [1183, 68] width 43 height 19
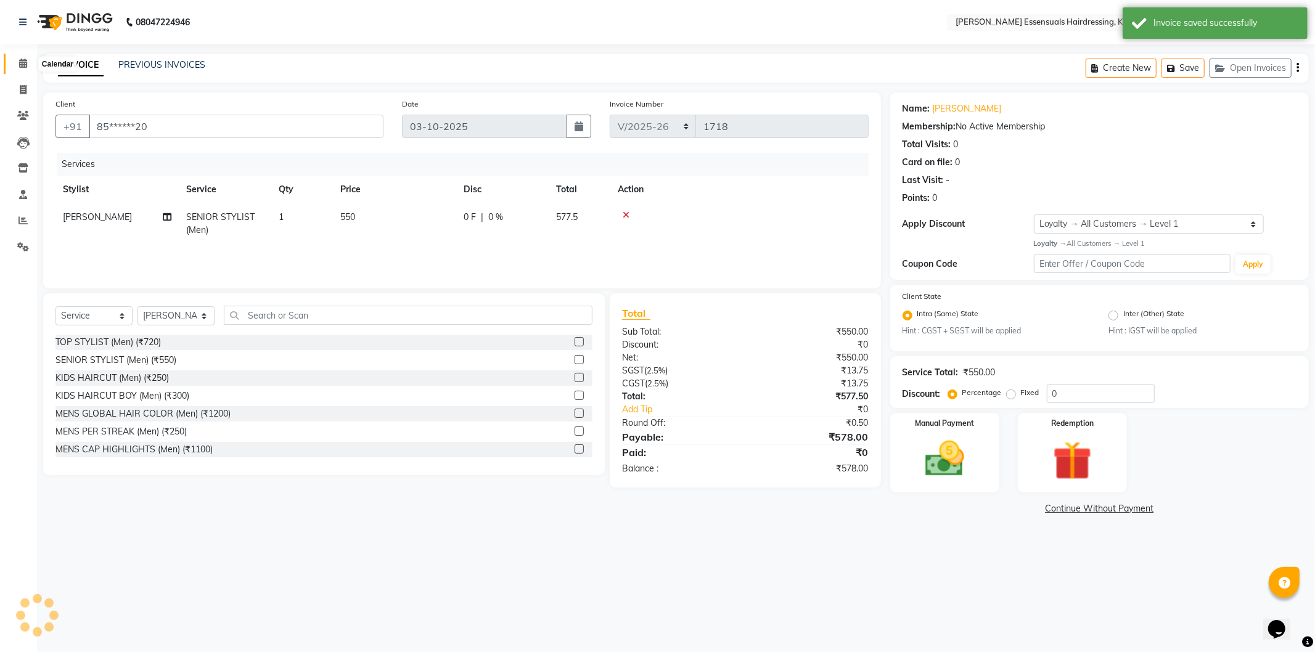
click at [20, 67] on icon at bounding box center [23, 63] width 8 height 9
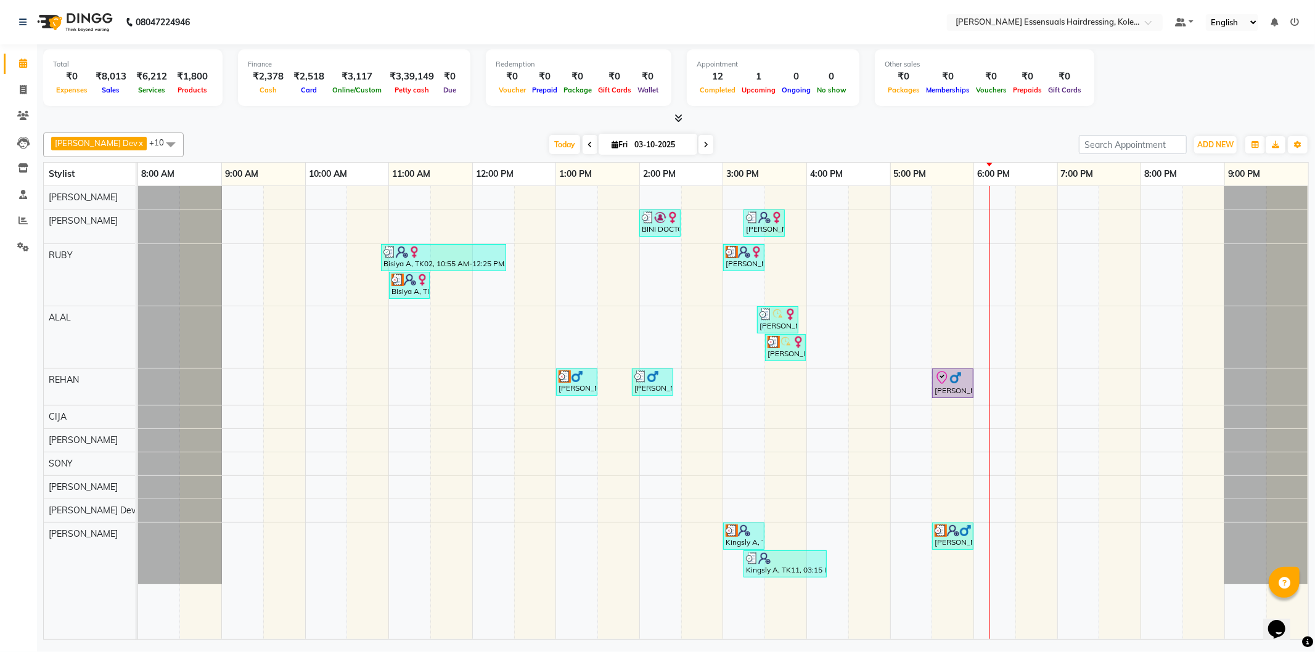
click at [1004, 220] on div "BINI DOCTOR, TK04, 02:00 PM-02:30 PM, EYEBROWS THREADING [PERSON_NAME], TK09, 0…" at bounding box center [723, 412] width 1170 height 453
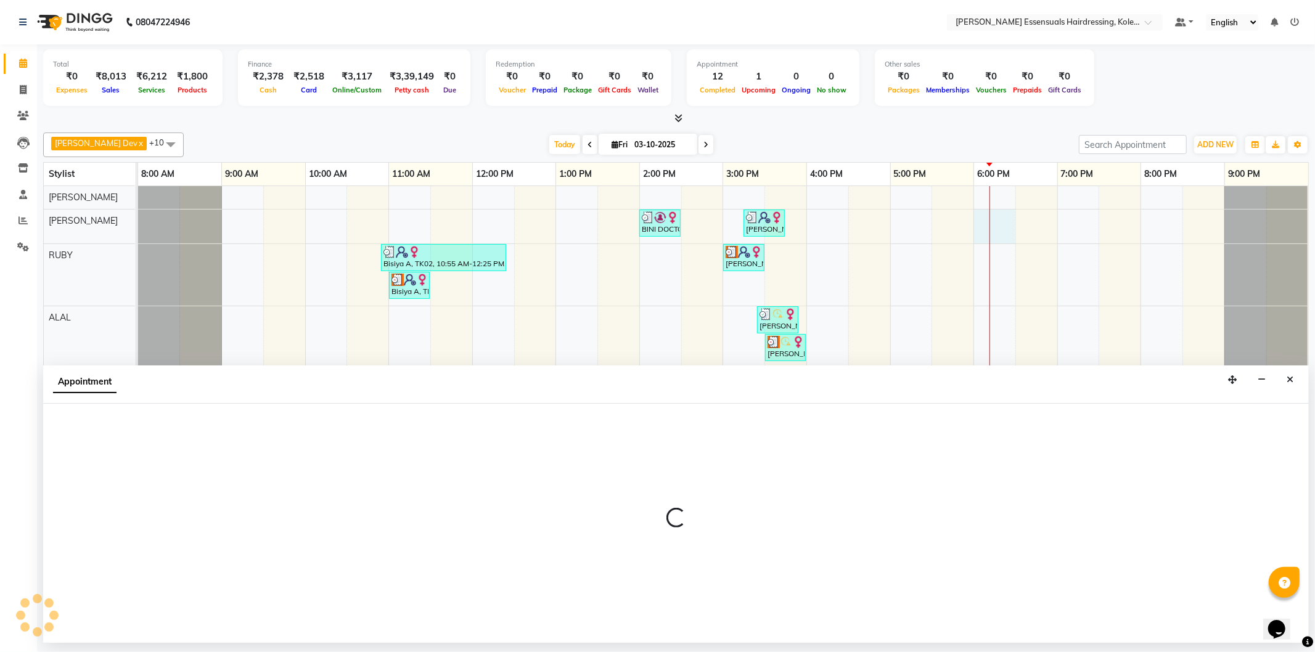
select select "79967"
select select "tentative"
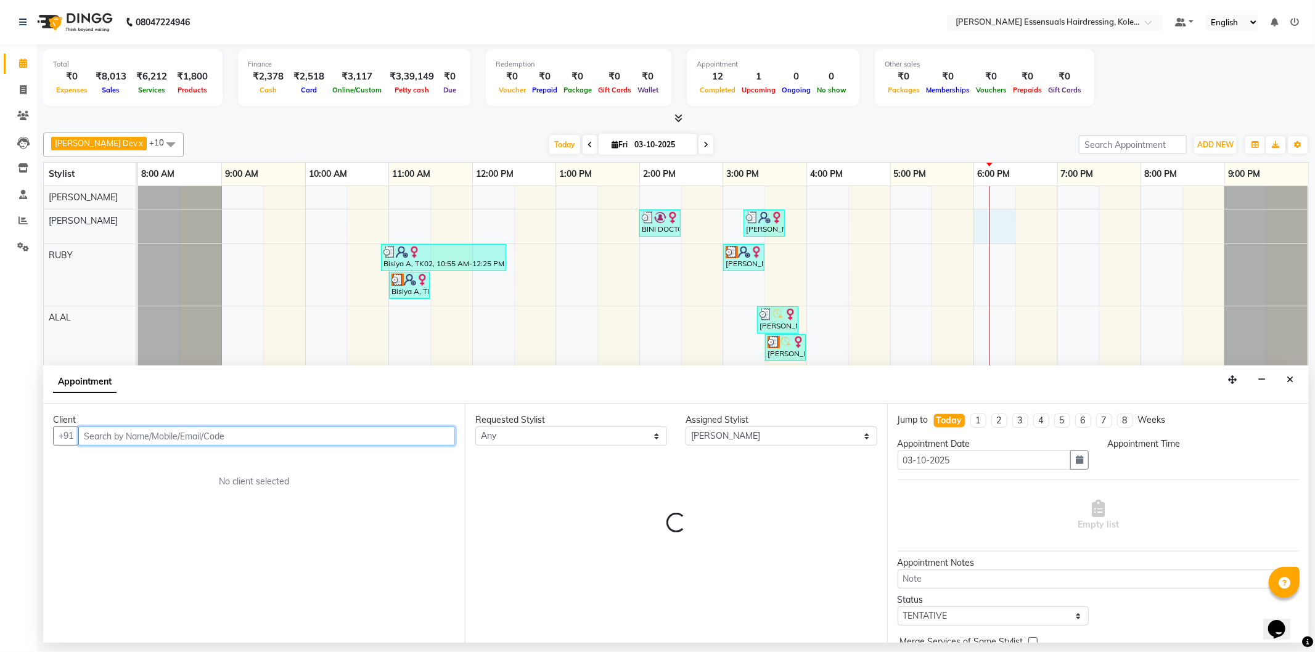
select select "1080"
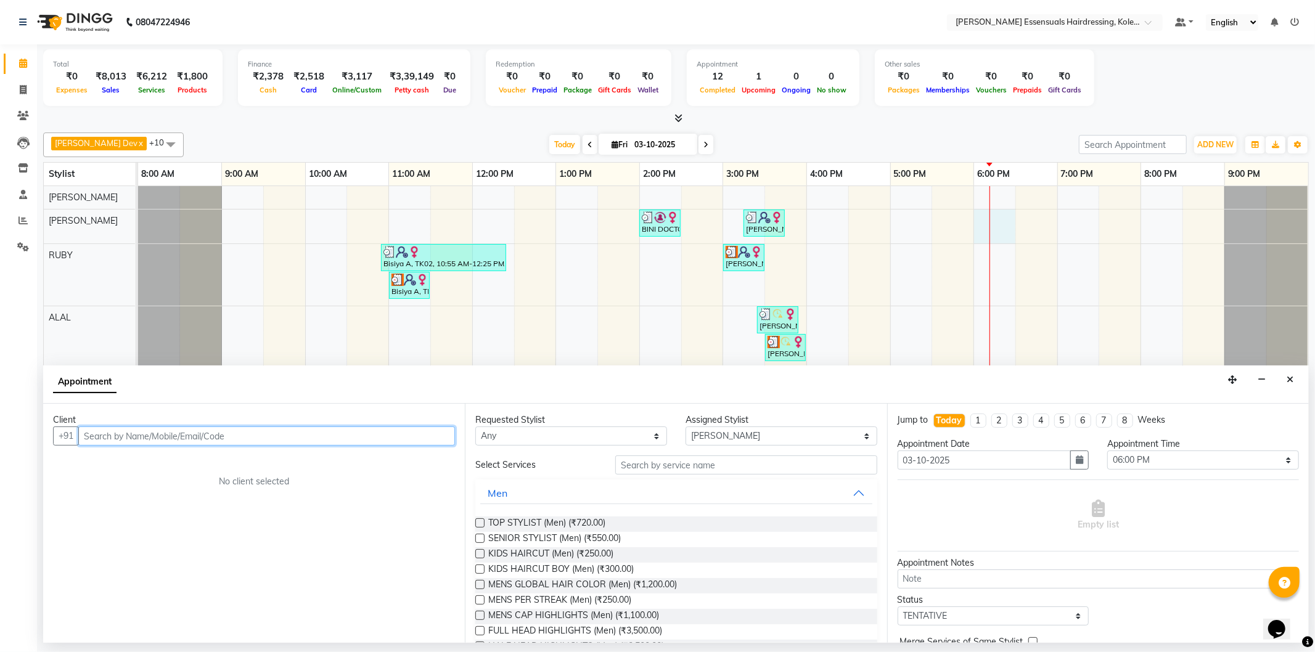
click at [221, 439] on input "text" at bounding box center [266, 436] width 377 height 19
click at [120, 462] on span "Reenu s" at bounding box center [114, 462] width 38 height 12
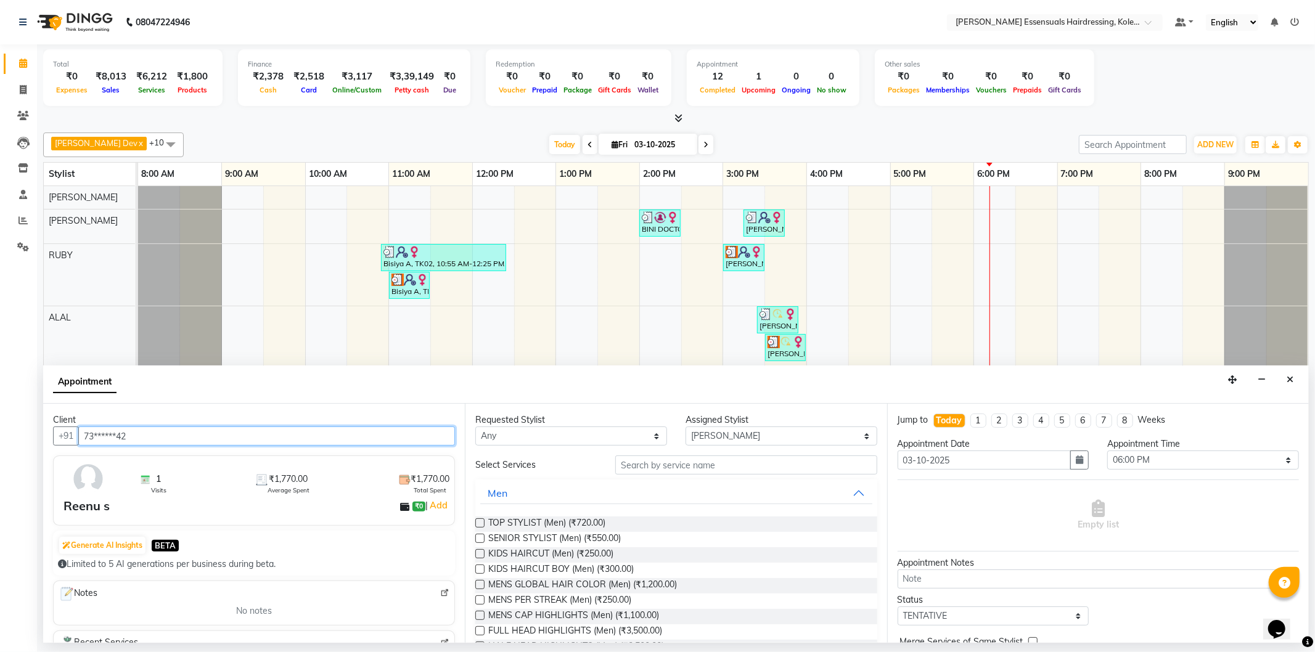
type input "73******42"
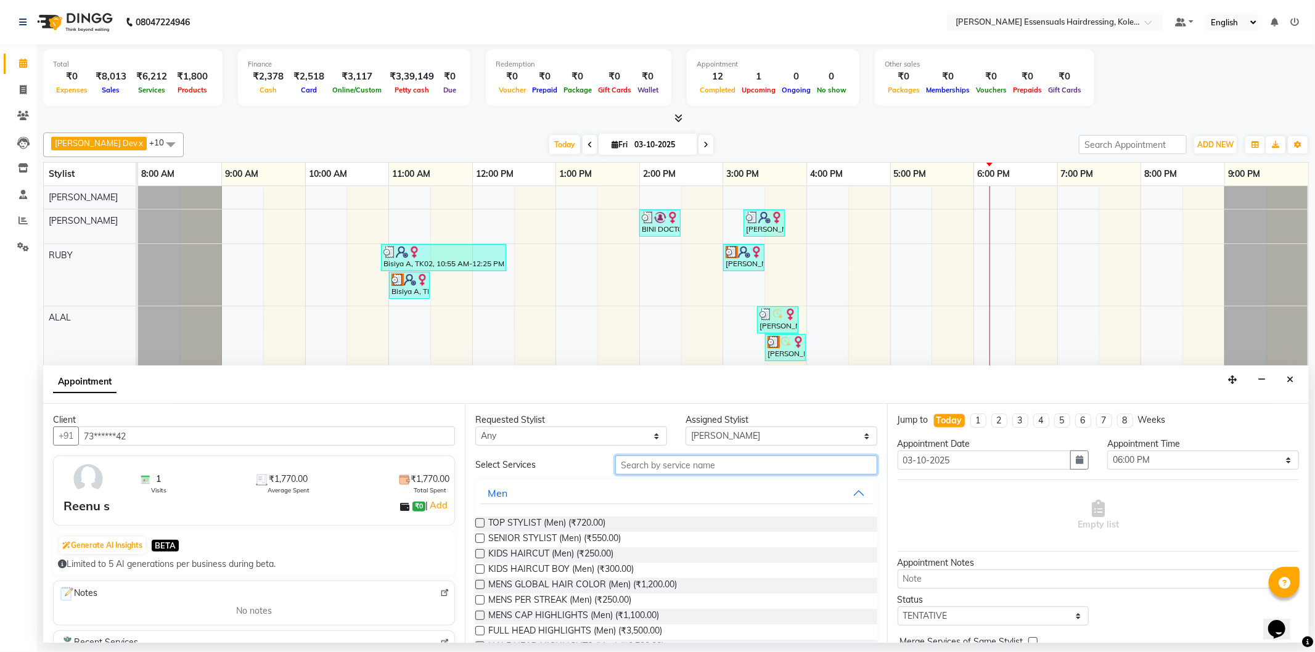
click at [654, 461] on input "text" at bounding box center [745, 465] width 261 height 19
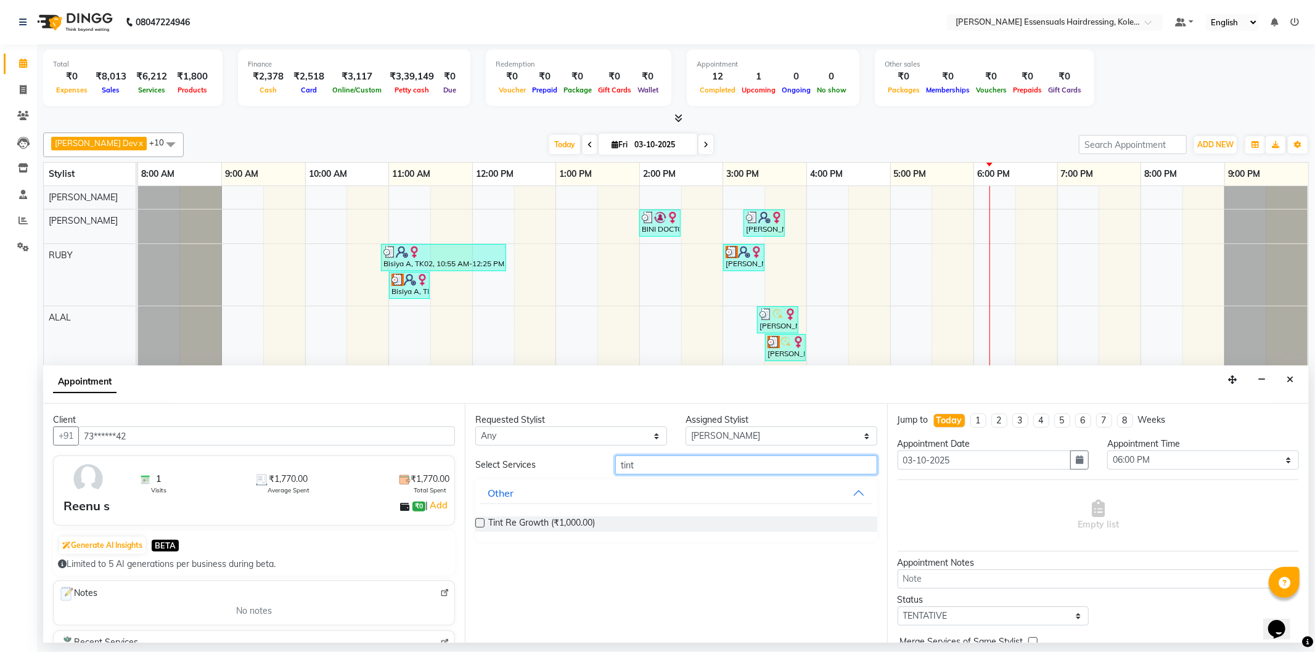
type input "tint"
click at [481, 520] on label at bounding box center [479, 523] width 9 height 9
click at [481, 520] on input "checkbox" at bounding box center [479, 524] width 8 height 8
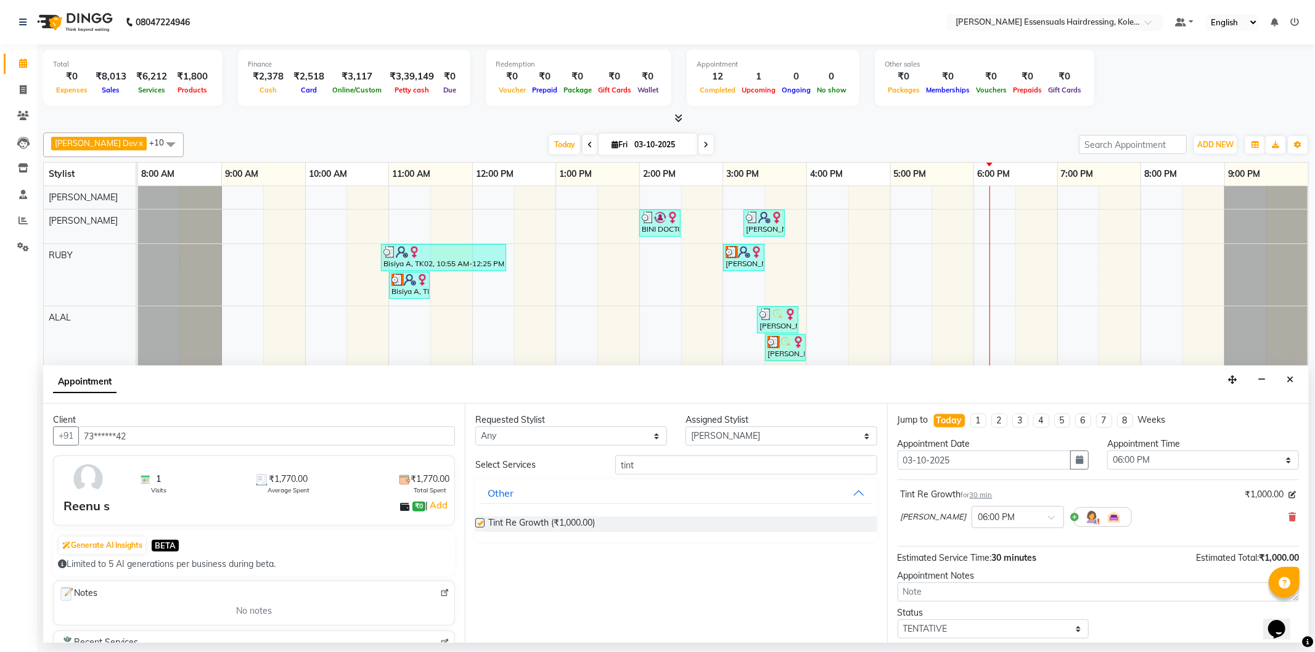
checkbox input "false"
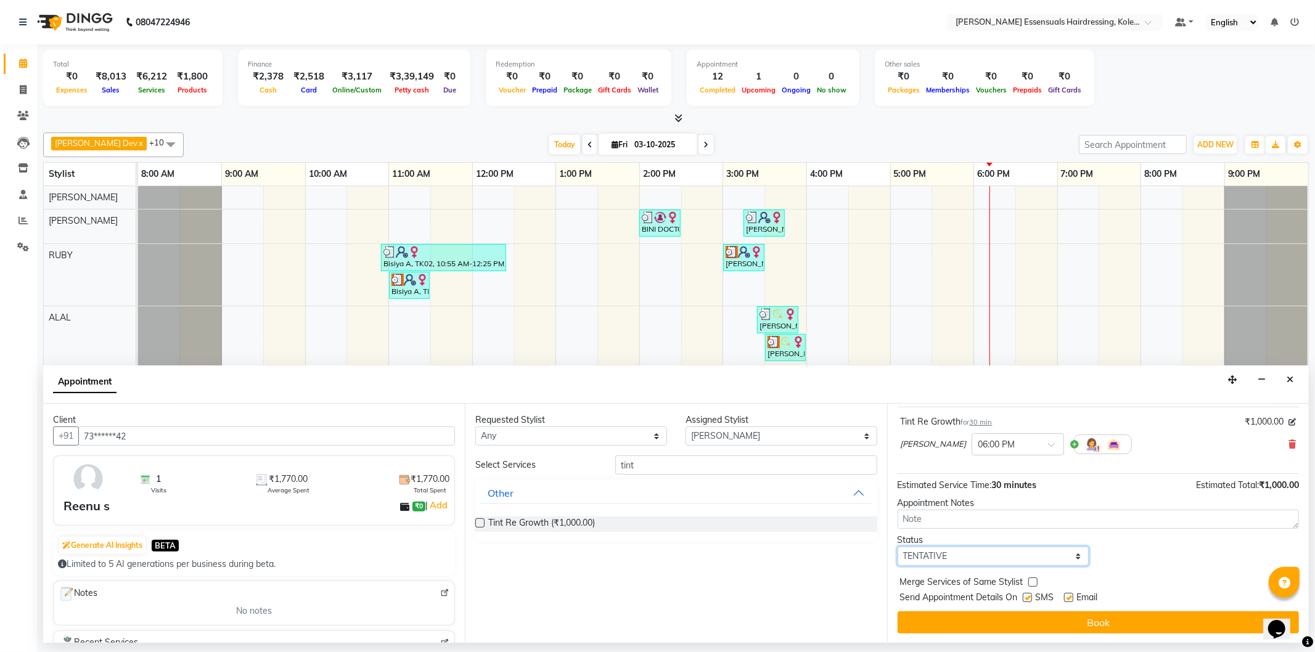
click at [999, 551] on select "Select TENTATIVE CONFIRM CHECK-IN UPCOMING" at bounding box center [994, 556] width 192 height 19
select select "check-in"
click at [898, 547] on select "Select TENTATIVE CONFIRM CHECK-IN UPCOMING" at bounding box center [994, 556] width 192 height 19
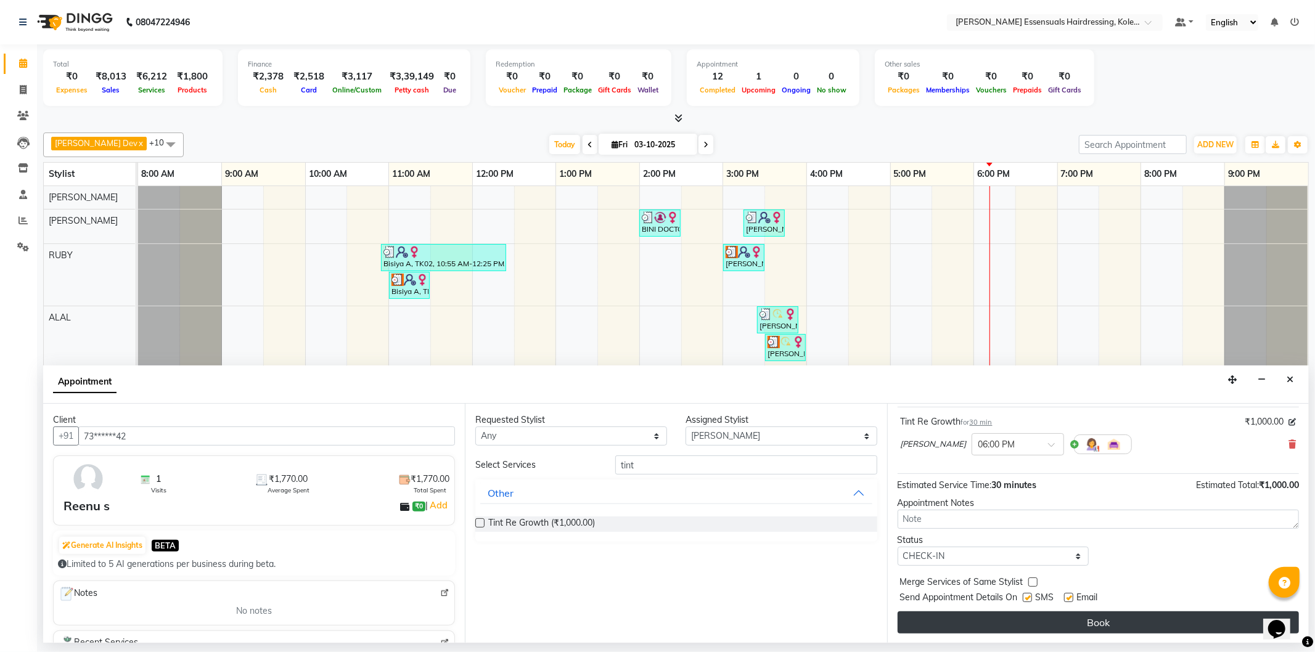
click at [1004, 621] on button "Book" at bounding box center [1098, 623] width 401 height 22
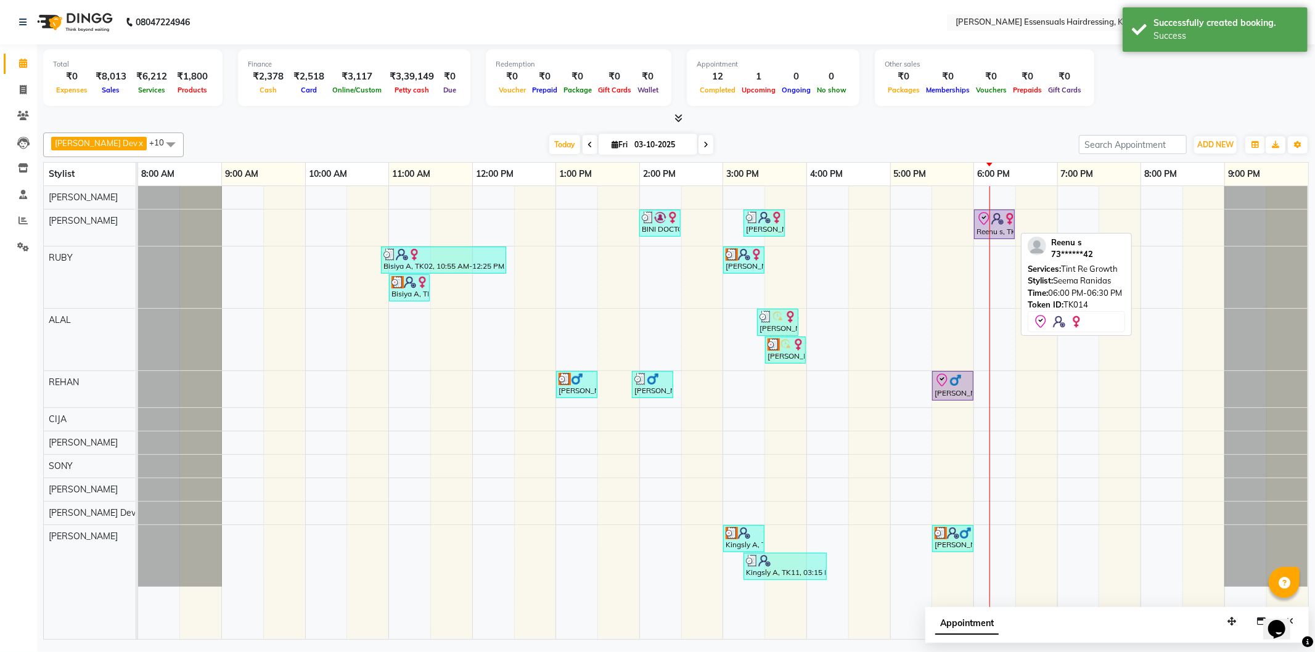
click at [1007, 229] on div "Reenu s, TK14, 06:00 PM-06:30 PM, Tint Re Growth" at bounding box center [994, 224] width 38 height 26
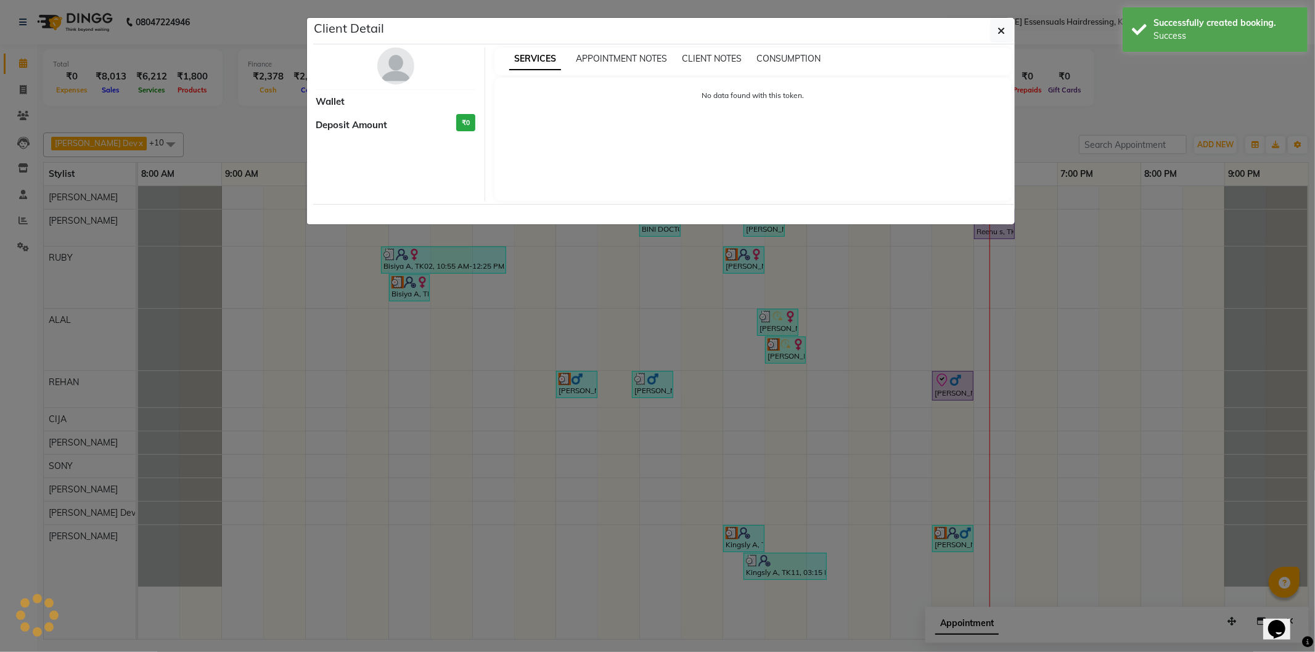
select select "8"
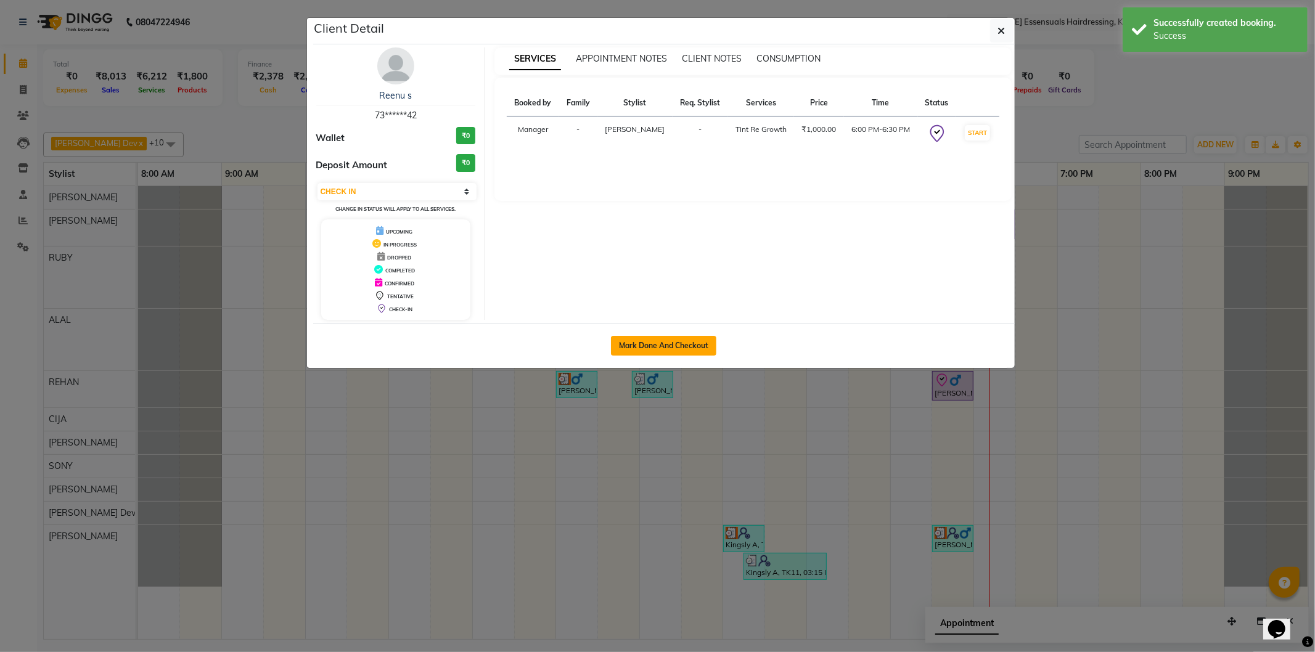
click at [700, 348] on button "Mark Done And Checkout" at bounding box center [663, 346] width 105 height 20
select select "service"
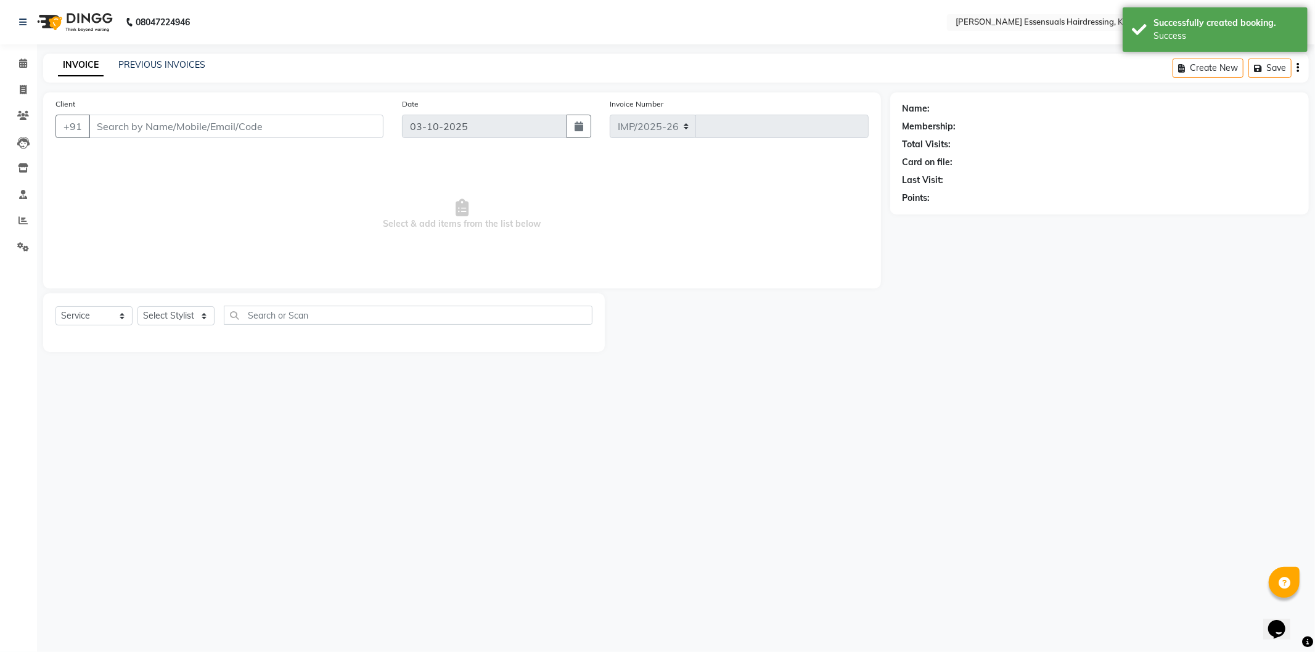
select select "8281"
type input "1718"
type input "73******42"
select select "79967"
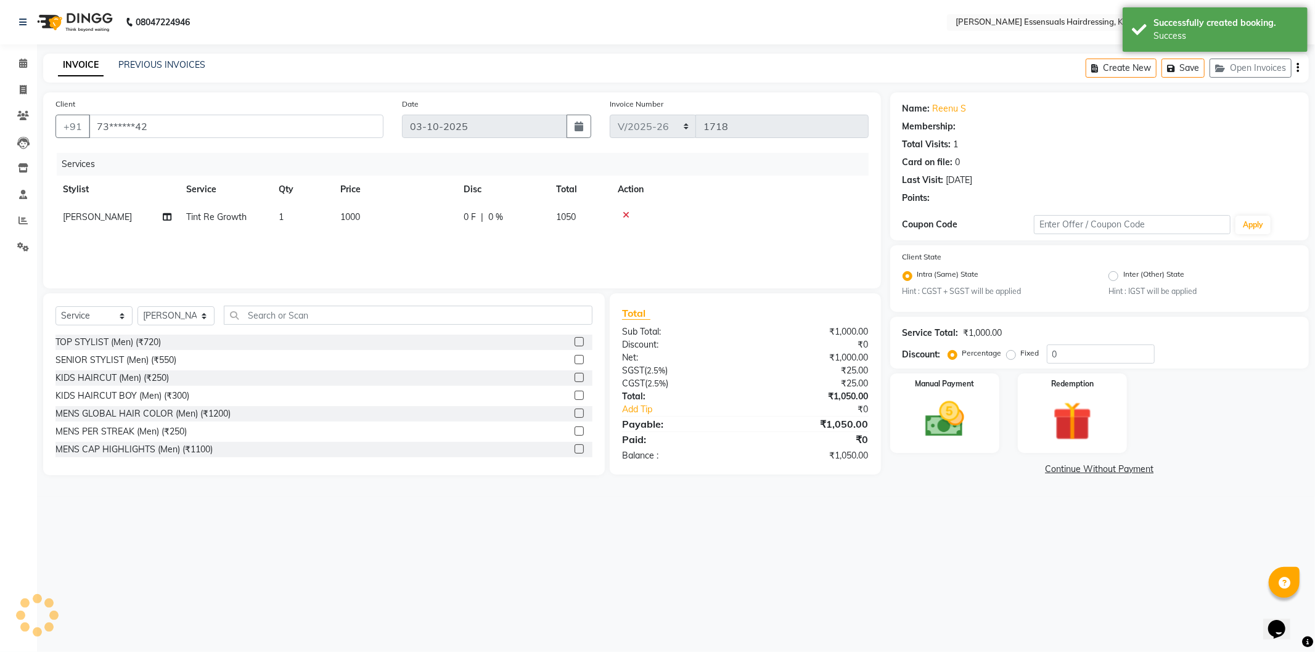
select select "1: Object"
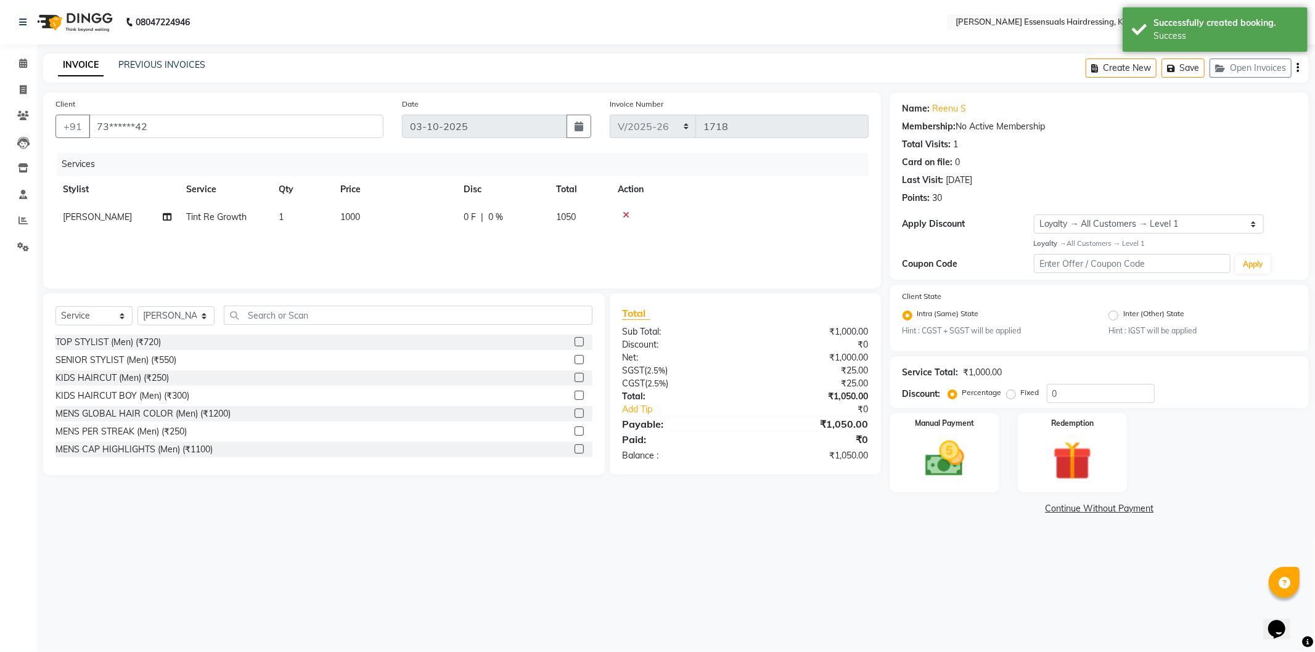
click at [361, 216] on td "1000" at bounding box center [394, 217] width 123 height 28
select select "79967"
click at [433, 216] on input "1000" at bounding box center [452, 220] width 109 height 19
type input "1500"
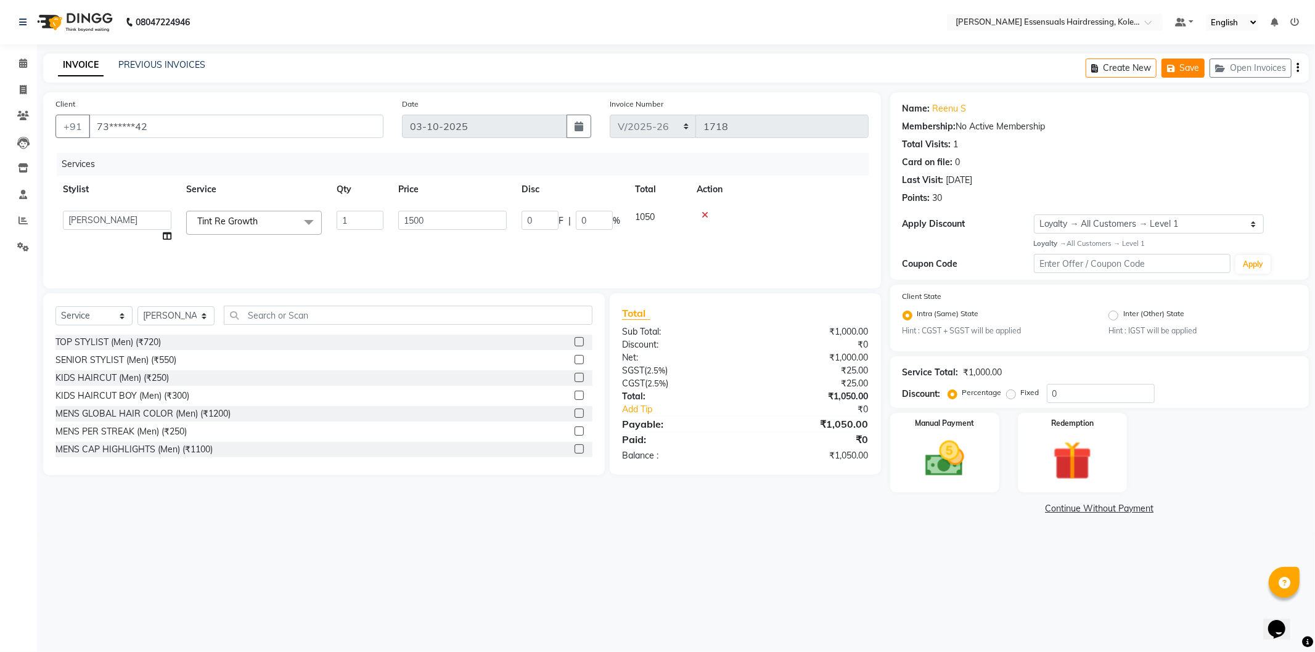
click at [1178, 60] on button "Save" at bounding box center [1183, 68] width 43 height 19
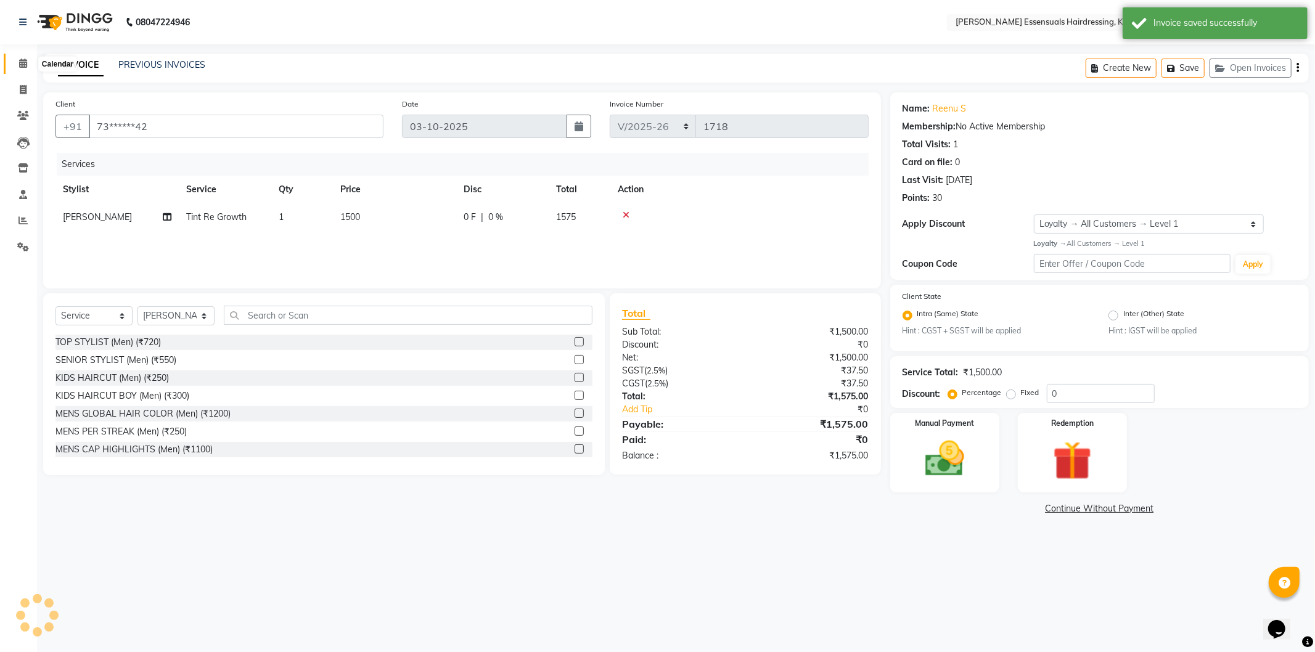
click at [23, 62] on icon at bounding box center [23, 63] width 8 height 9
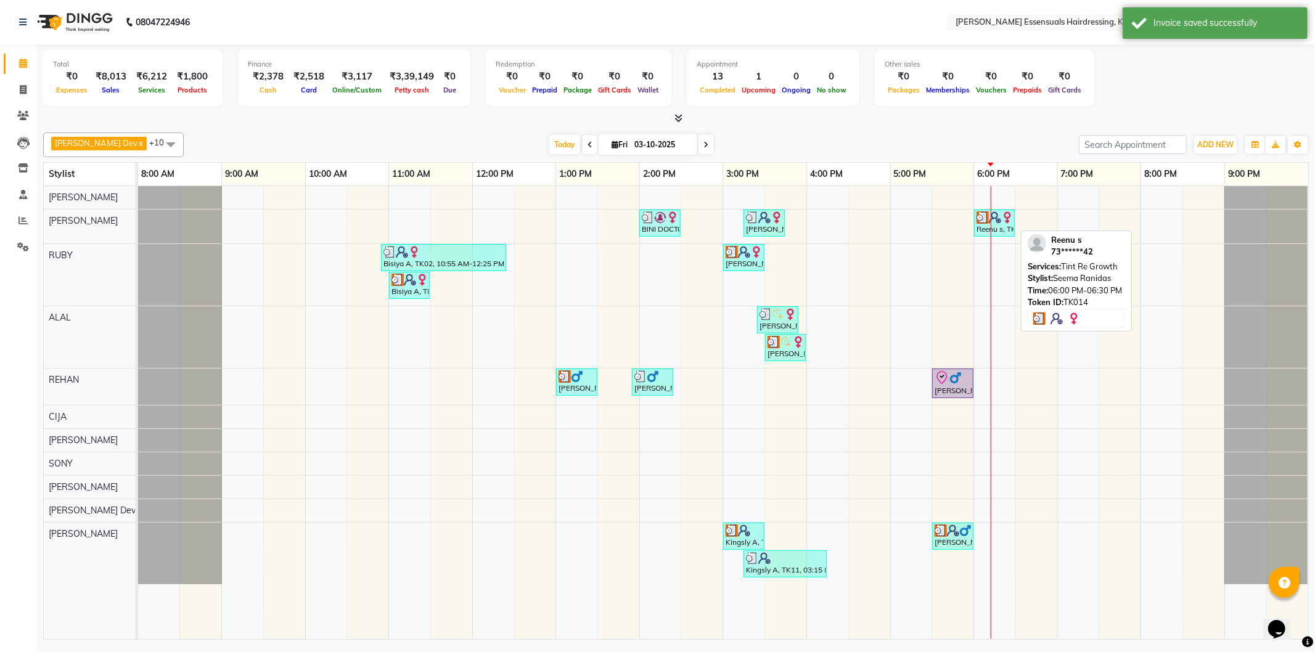
click at [1009, 219] on img at bounding box center [1007, 217] width 12 height 12
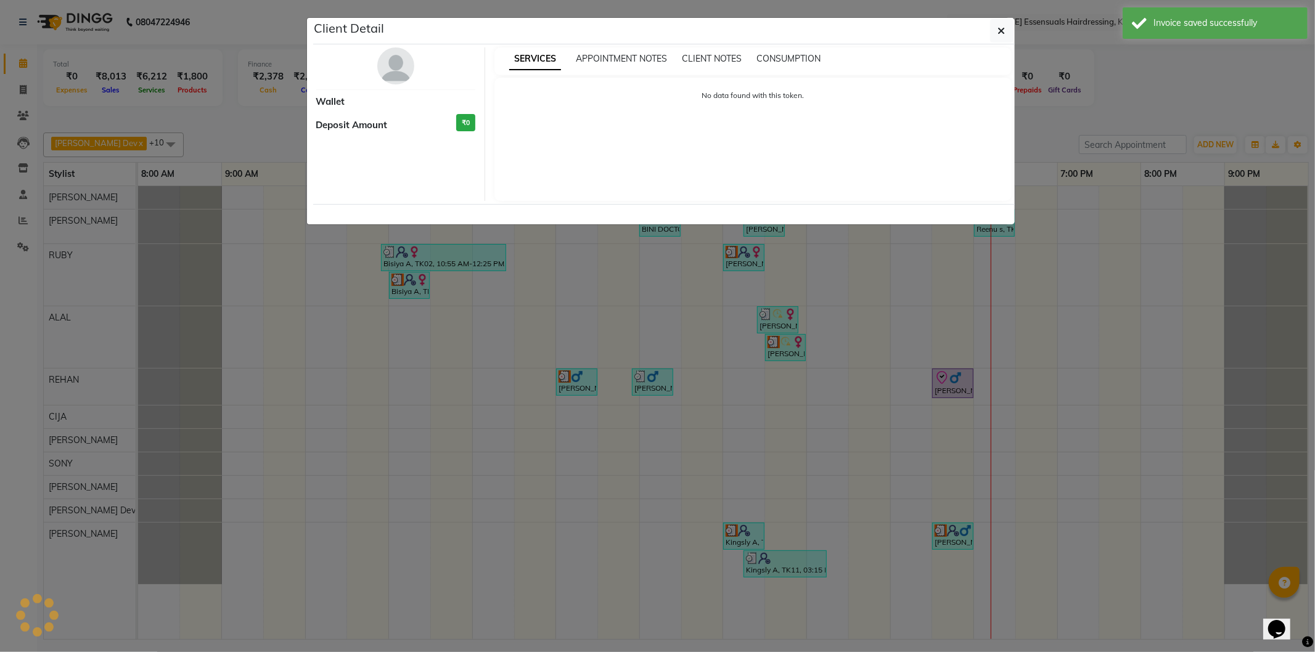
select select "3"
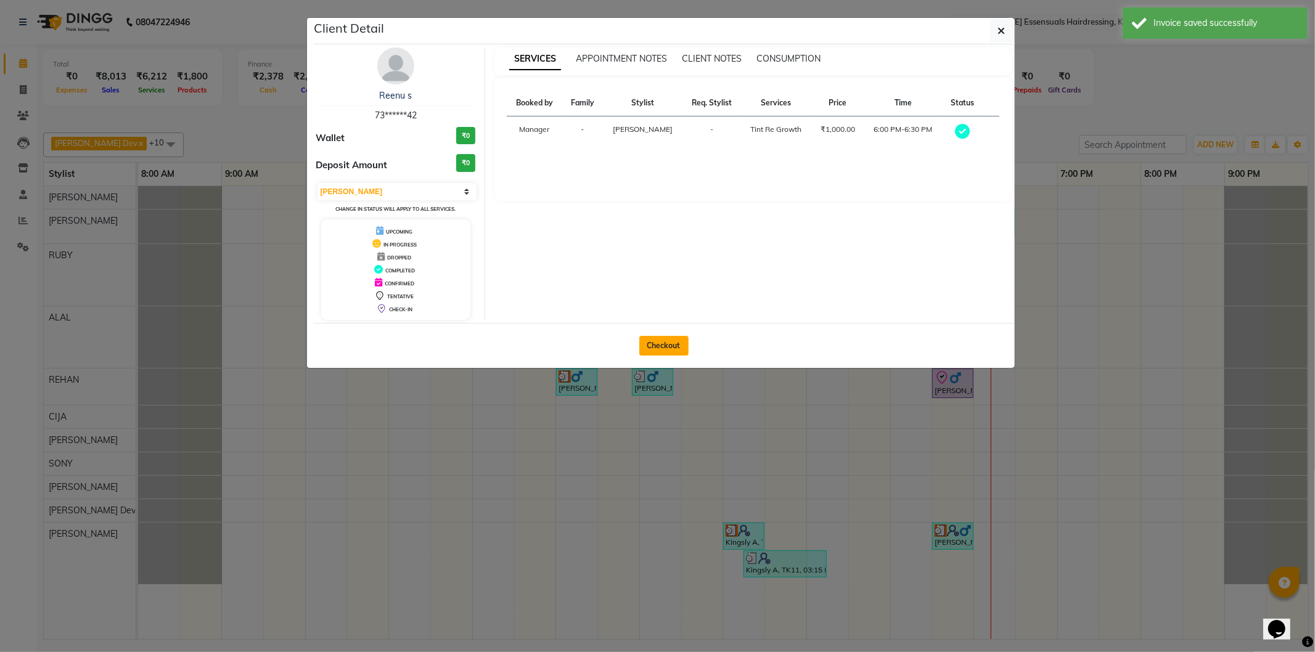
click at [677, 343] on button "Checkout" at bounding box center [663, 346] width 49 height 20
select select "service"
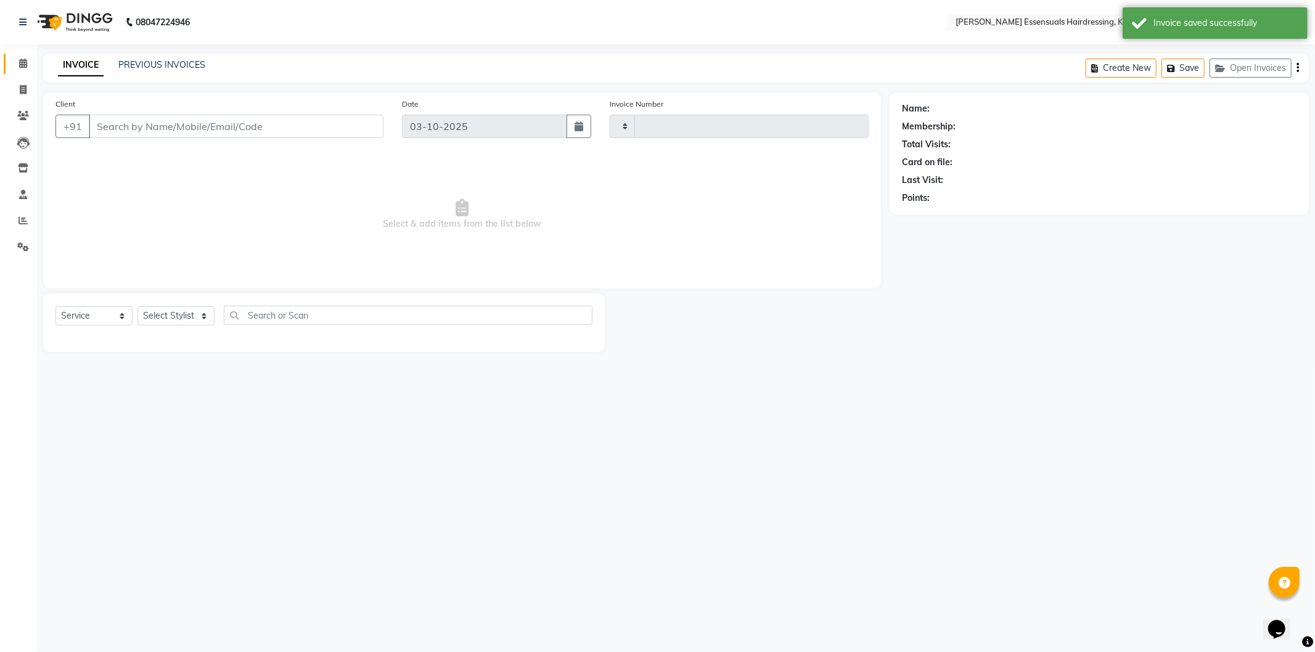
type input "1718"
select select "8281"
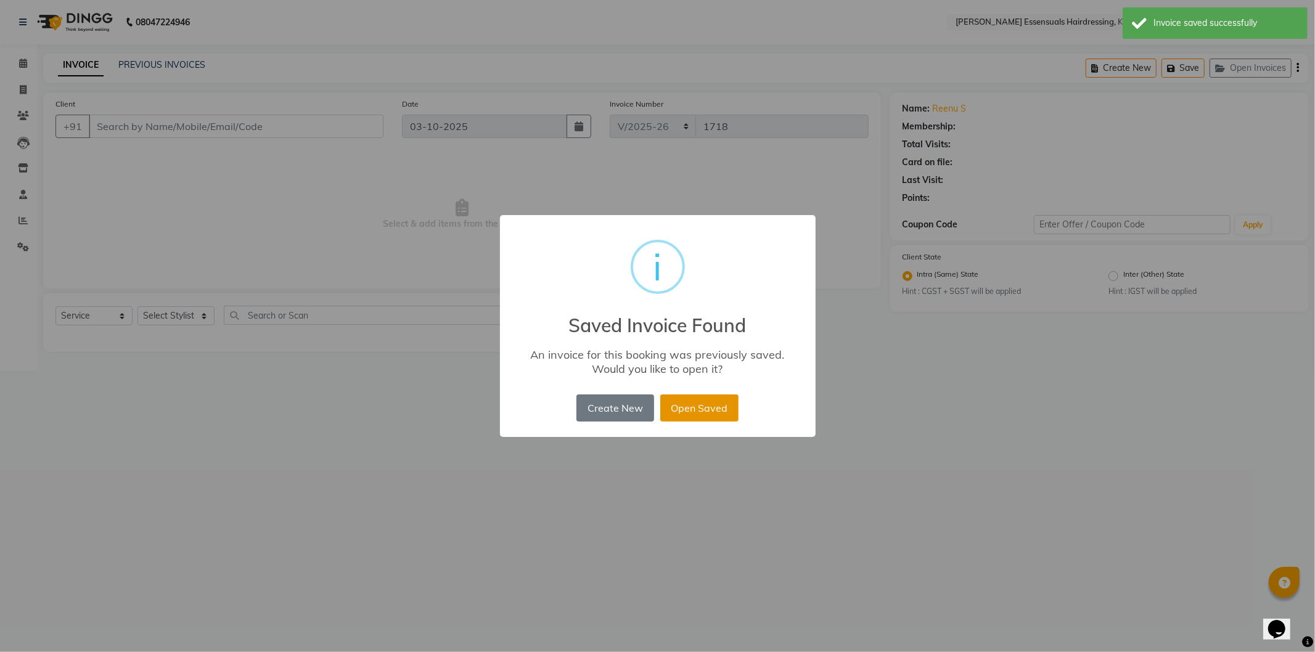
click at [694, 398] on button "Open Saved" at bounding box center [699, 408] width 78 height 27
type input "73******42"
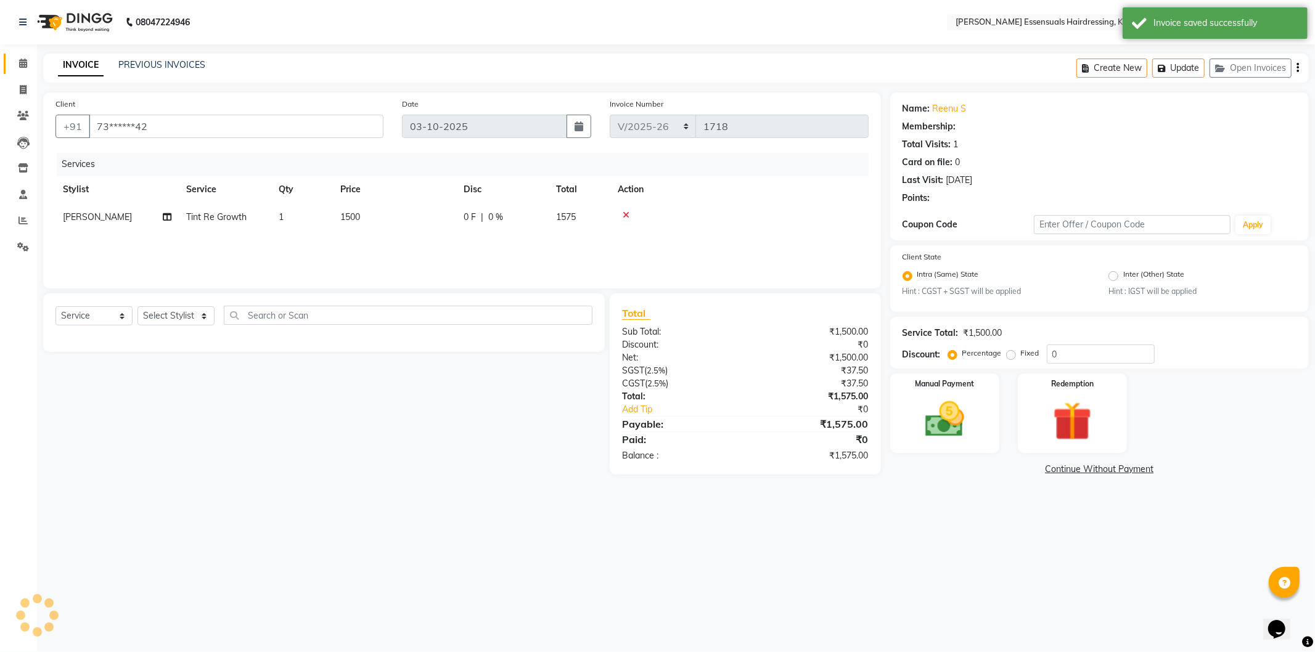
select select "1: Object"
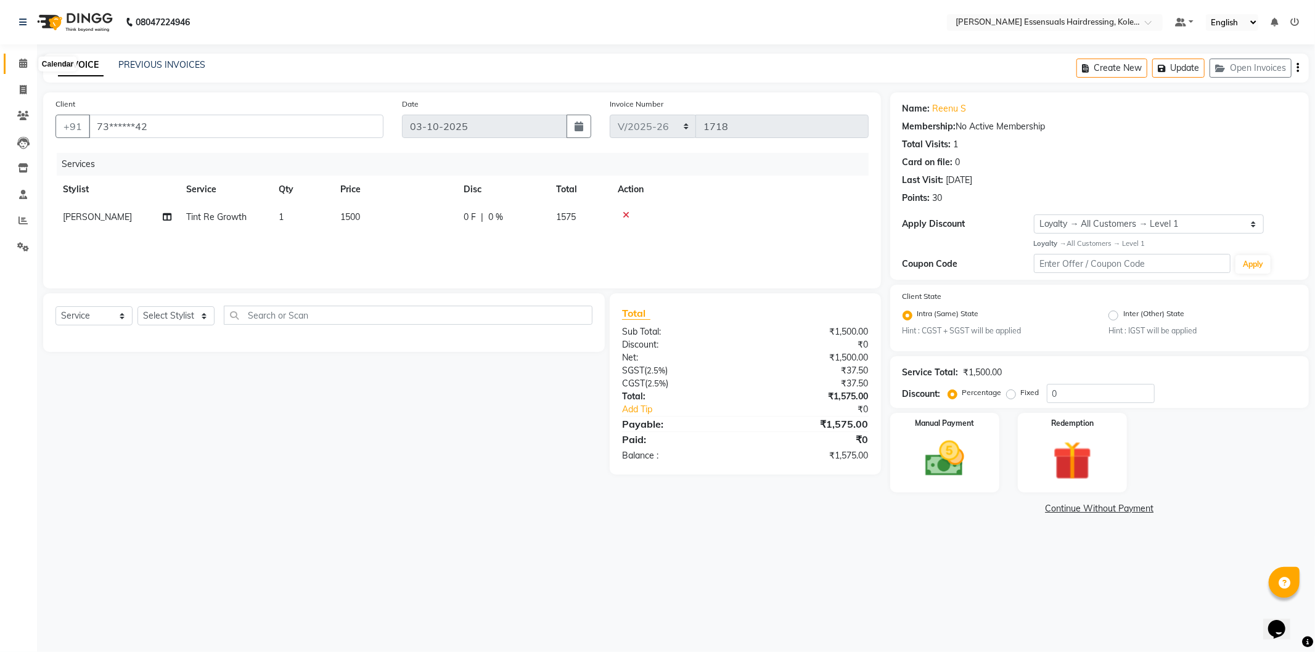
click at [15, 66] on span at bounding box center [23, 64] width 22 height 14
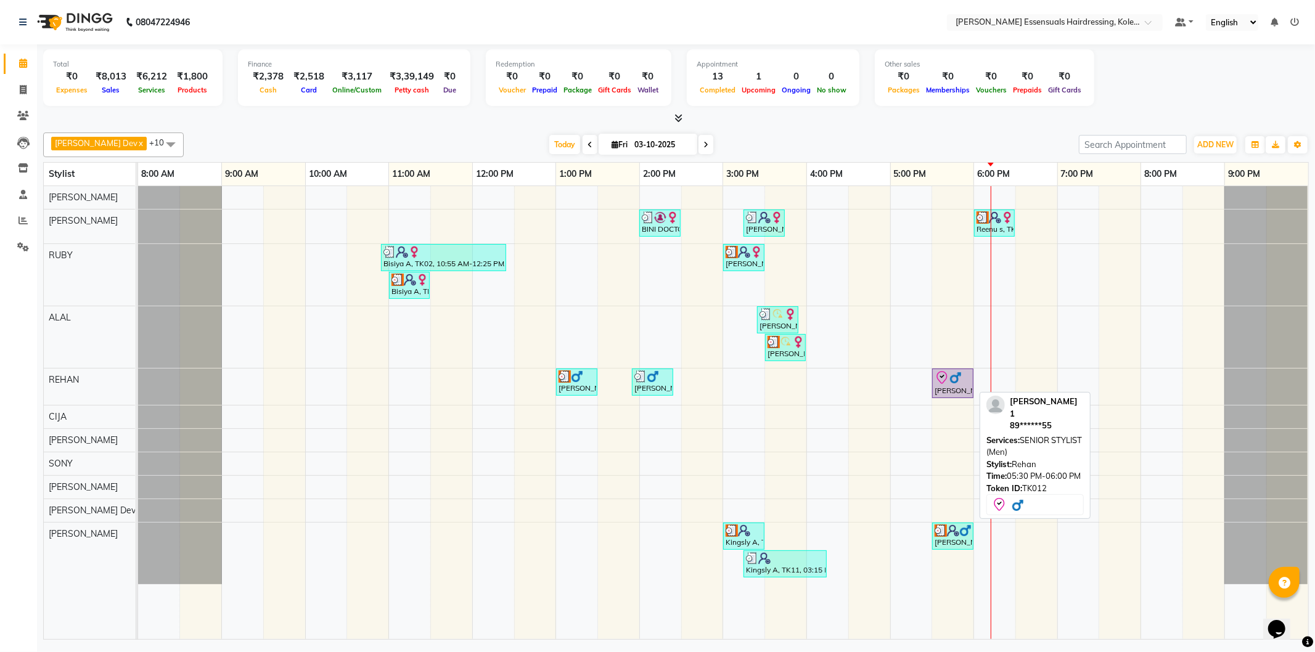
click at [964, 380] on div at bounding box center [953, 378] width 36 height 15
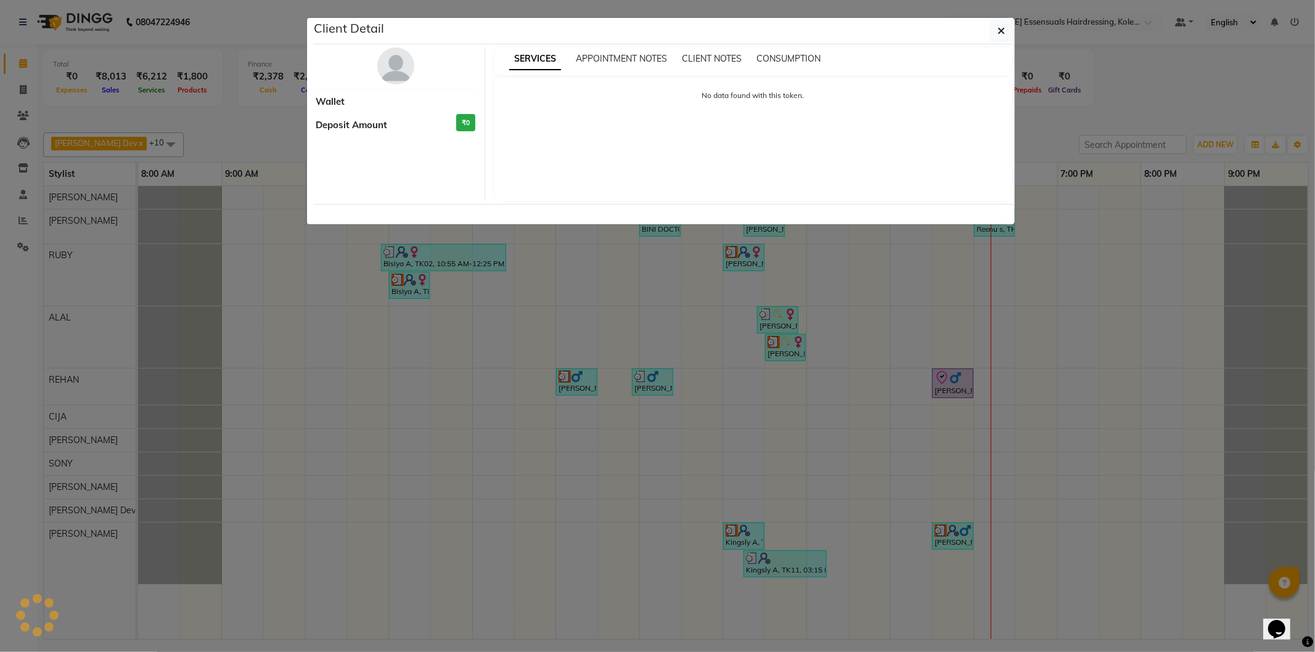
select select "8"
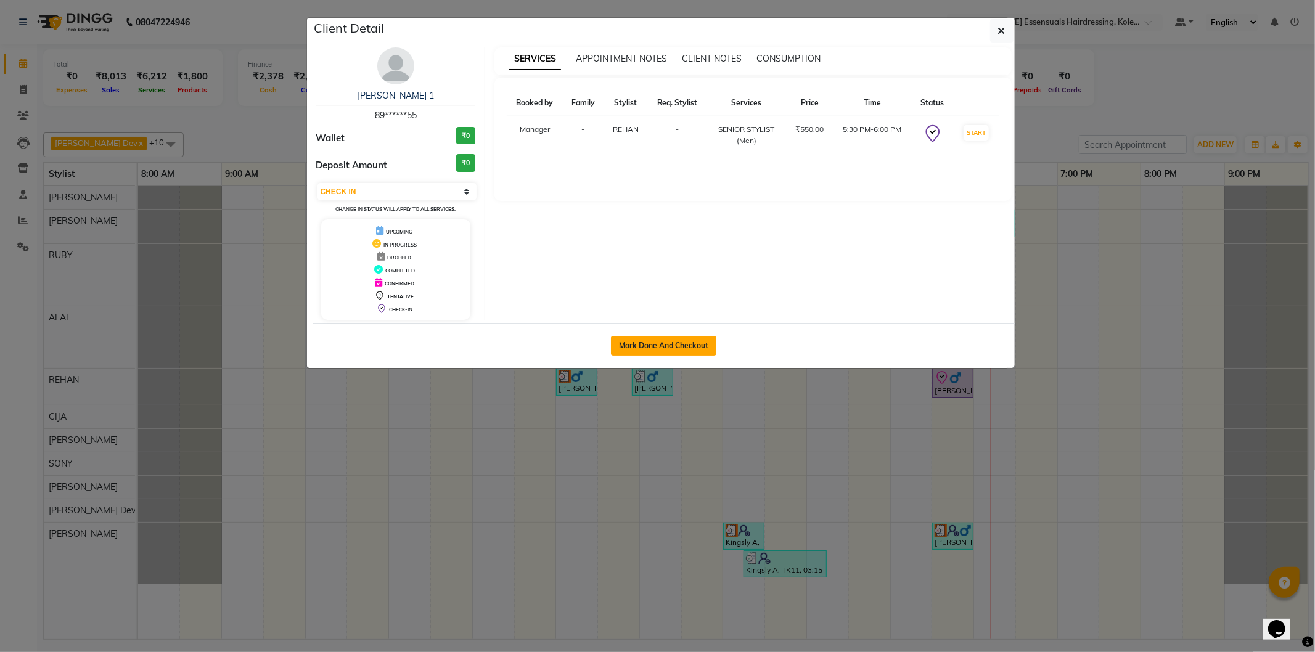
click at [670, 348] on button "Mark Done And Checkout" at bounding box center [663, 346] width 105 height 20
select select "8281"
select select "service"
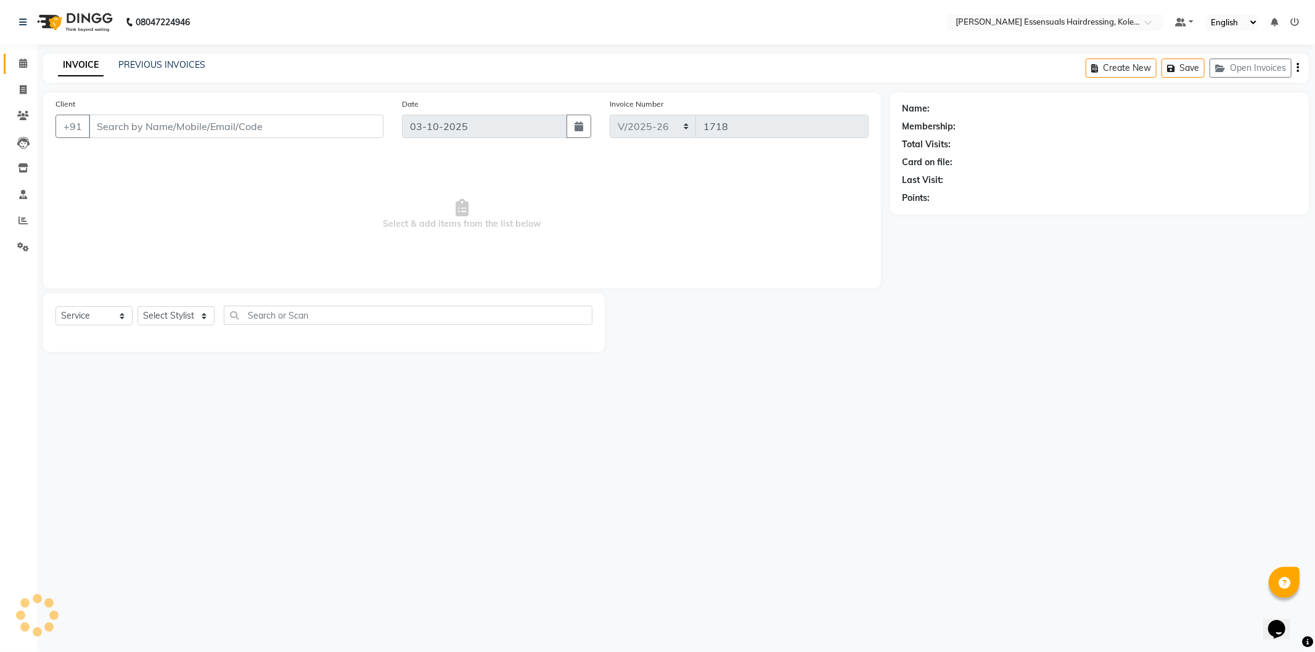
type input "89******55"
select select "79972"
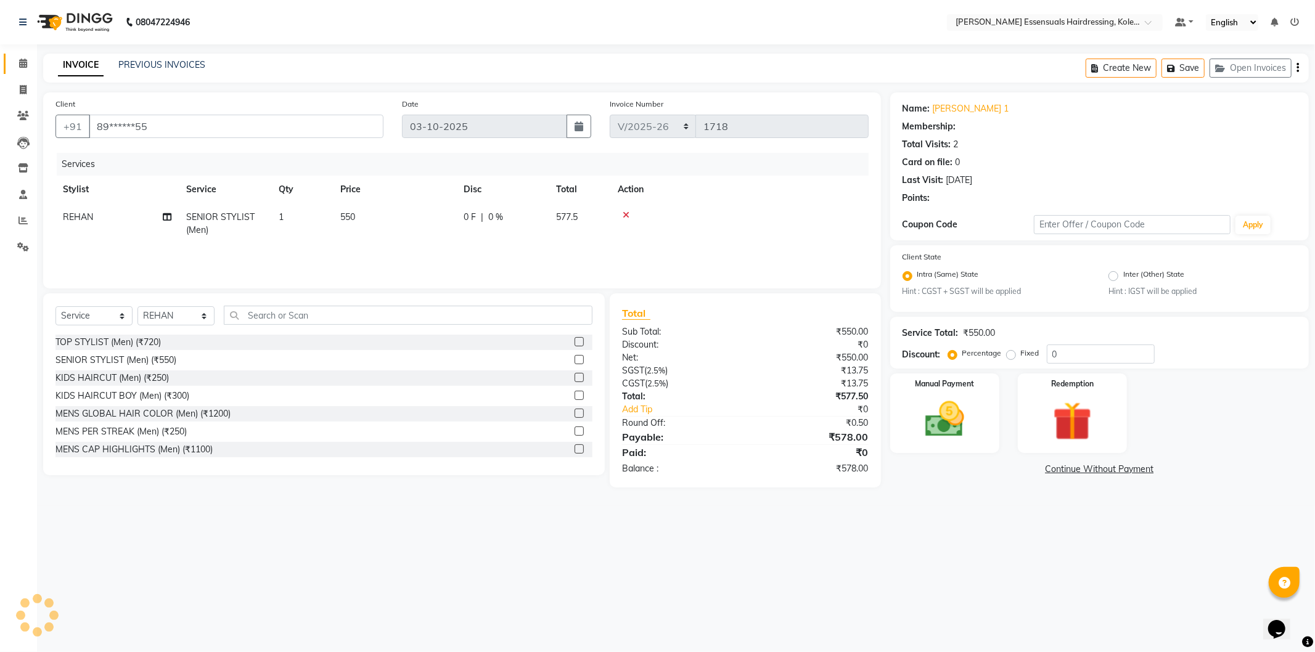
select select "1: Object"
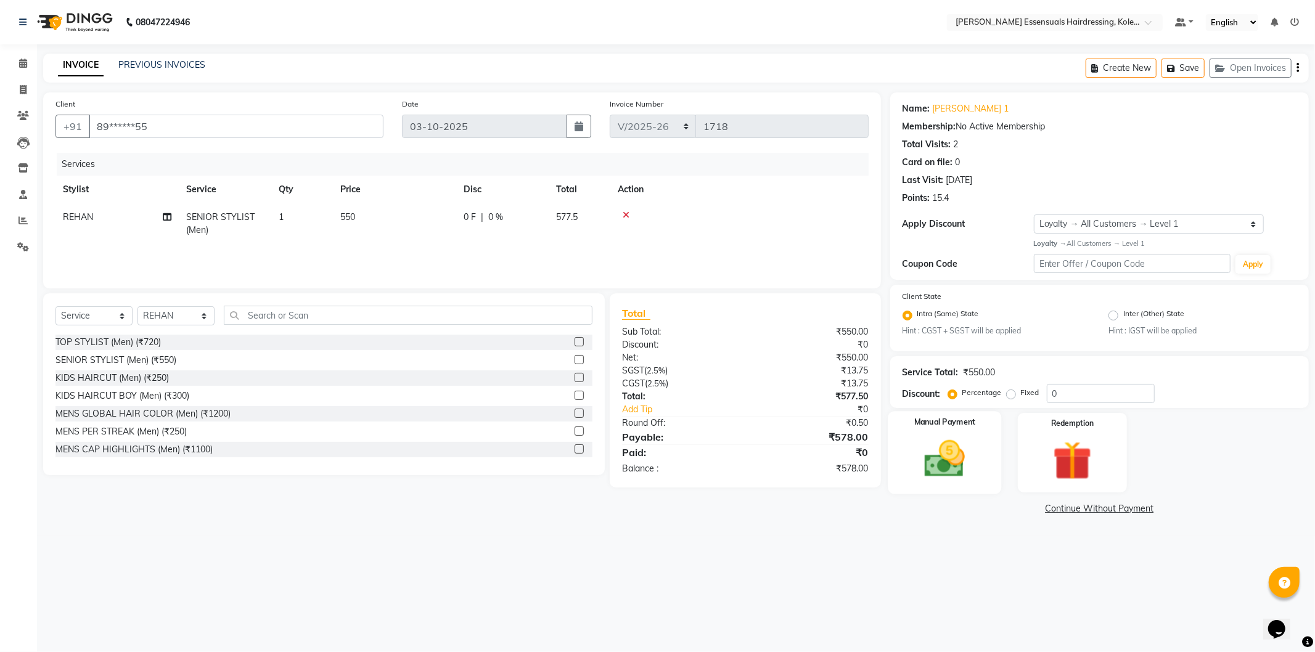
click at [964, 467] on img at bounding box center [945, 459] width 66 height 47
click at [1053, 514] on span "UPI" at bounding box center [1051, 509] width 19 height 14
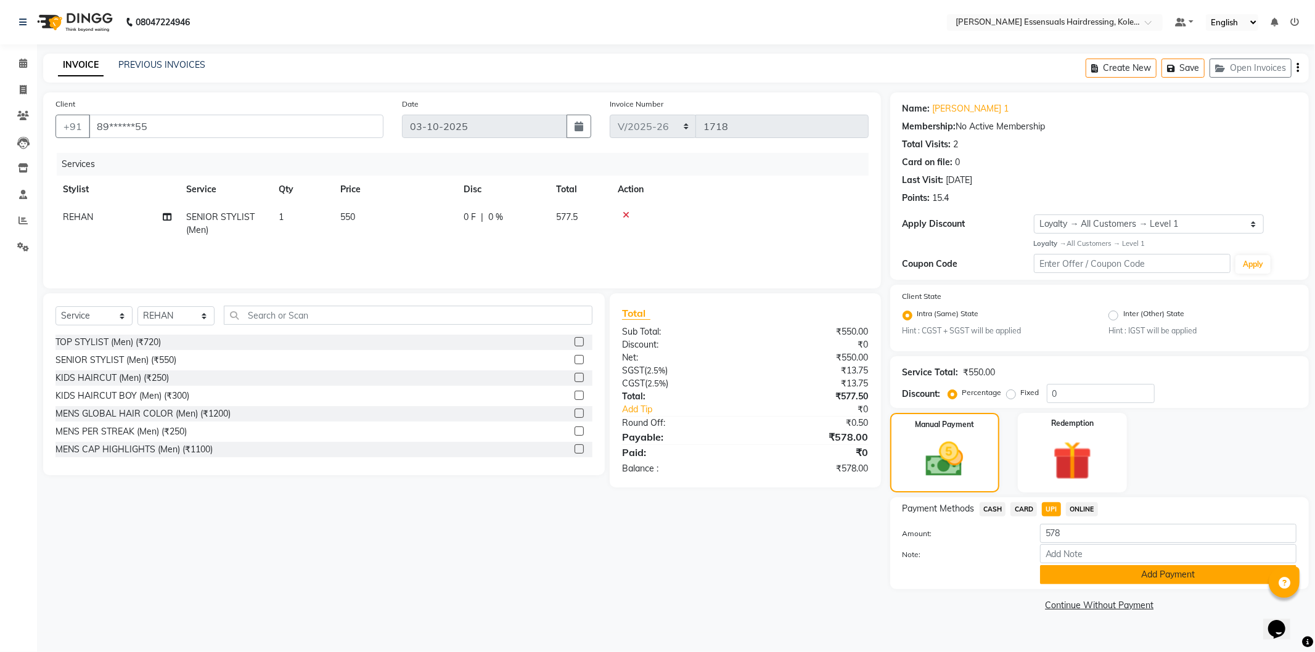
click at [1067, 580] on button "Add Payment" at bounding box center [1168, 574] width 256 height 19
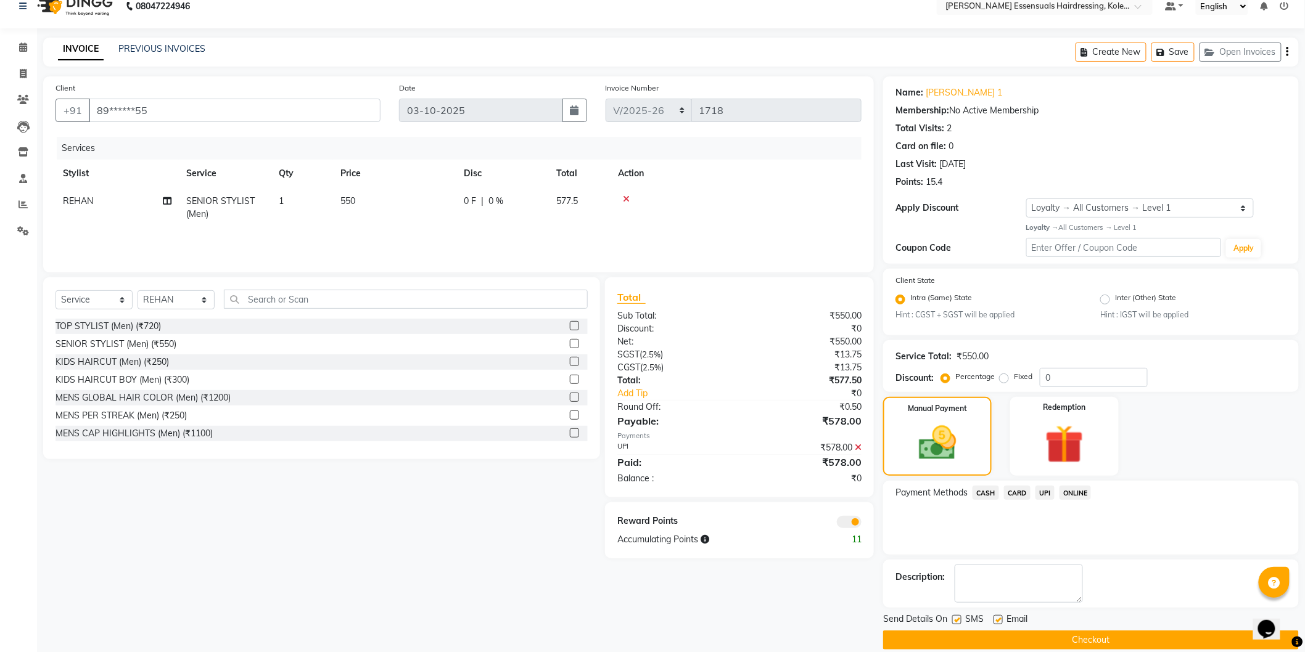
scroll to position [31, 0]
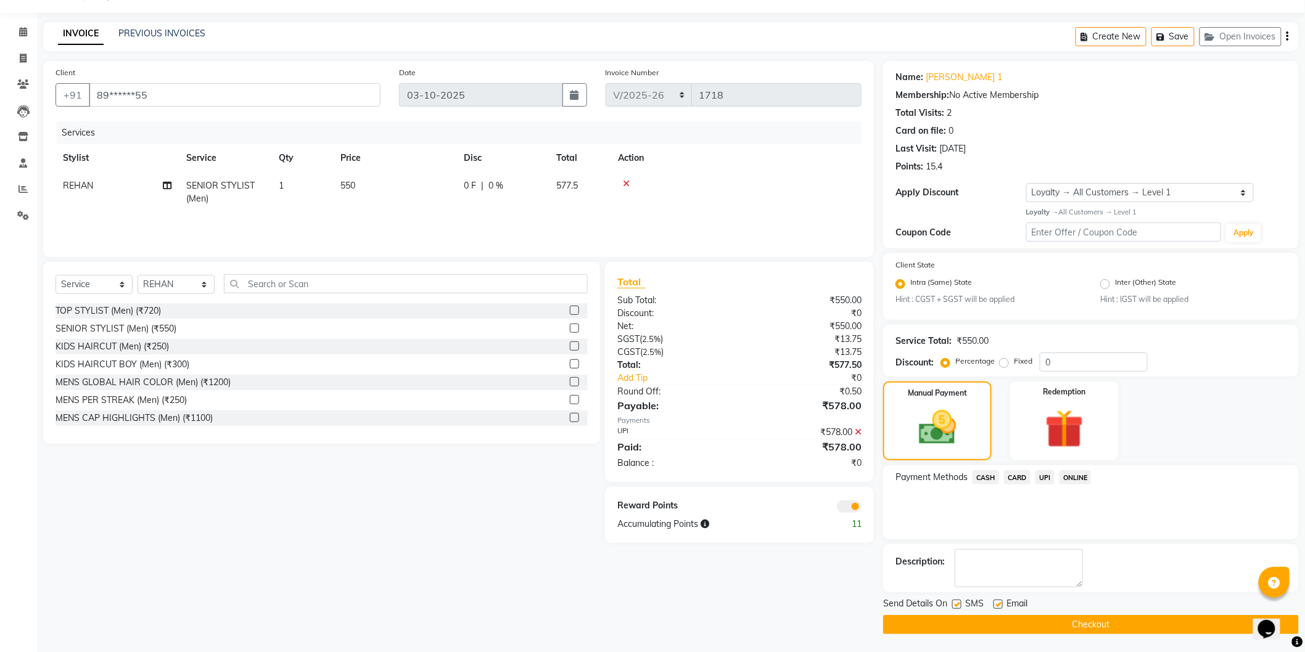
click at [1061, 627] on button "Checkout" at bounding box center [1091, 624] width 416 height 19
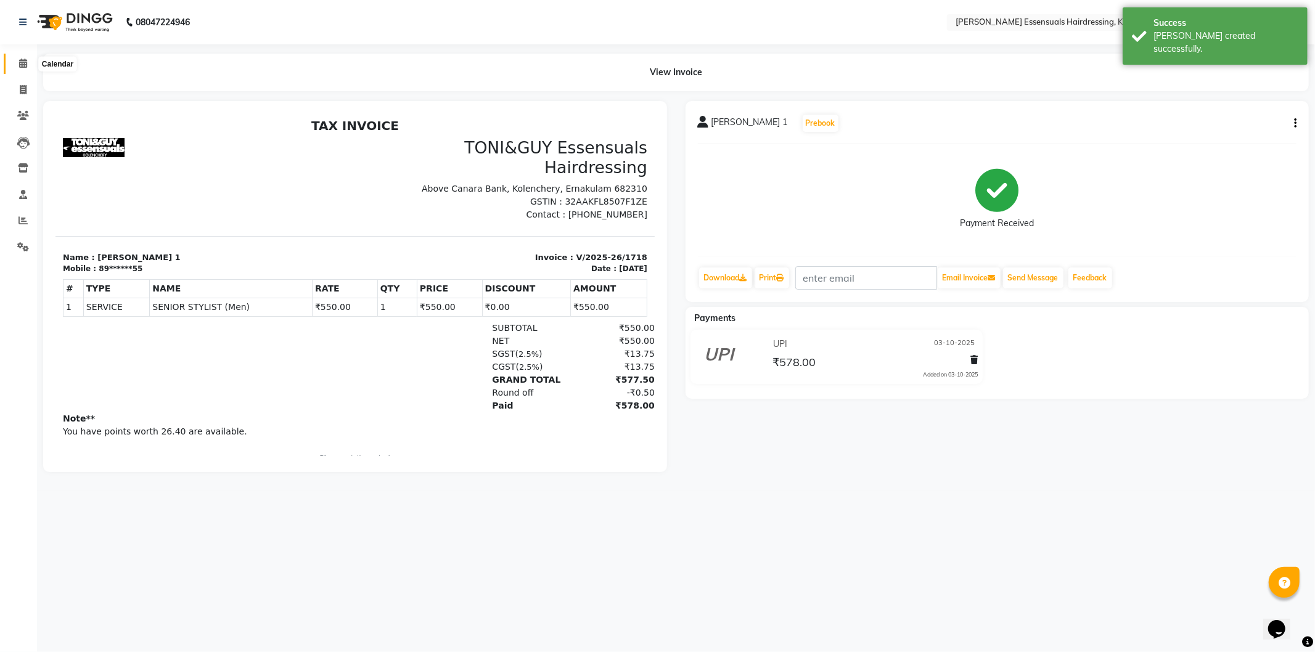
click at [17, 60] on span at bounding box center [23, 64] width 22 height 14
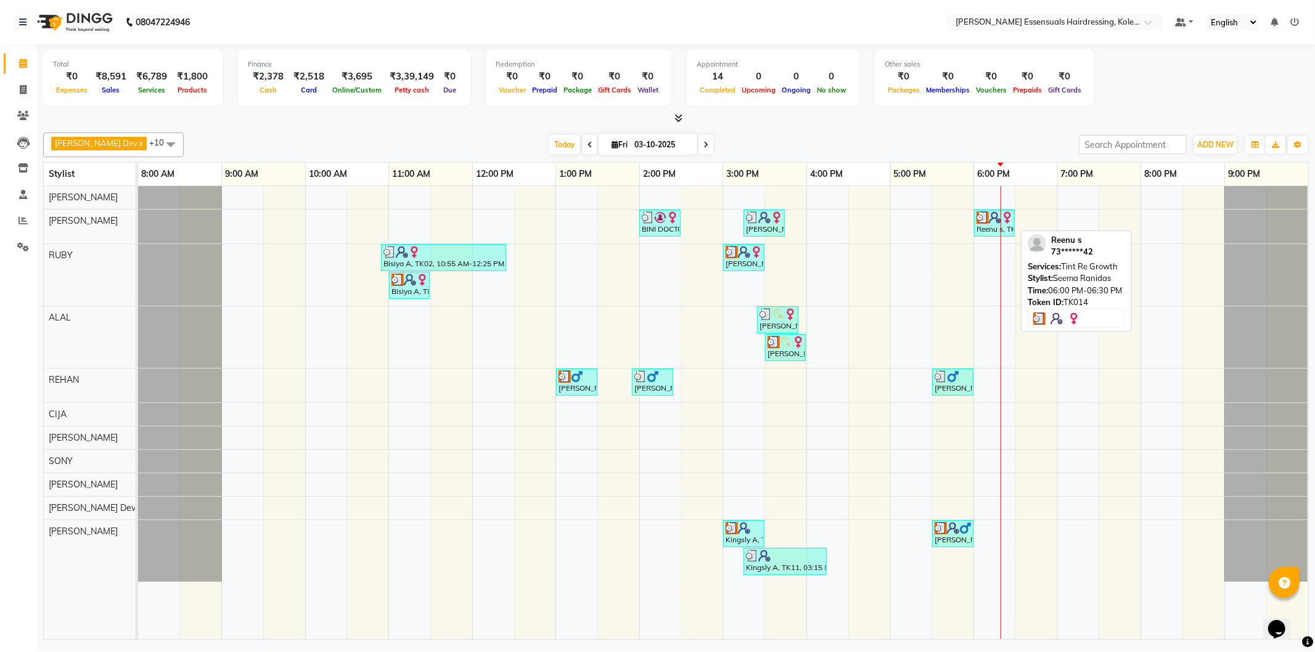
click at [990, 223] on div "Reenu s, TK14, 06:00 PM-06:30 PM, Tint Re Growth" at bounding box center [994, 222] width 38 height 23
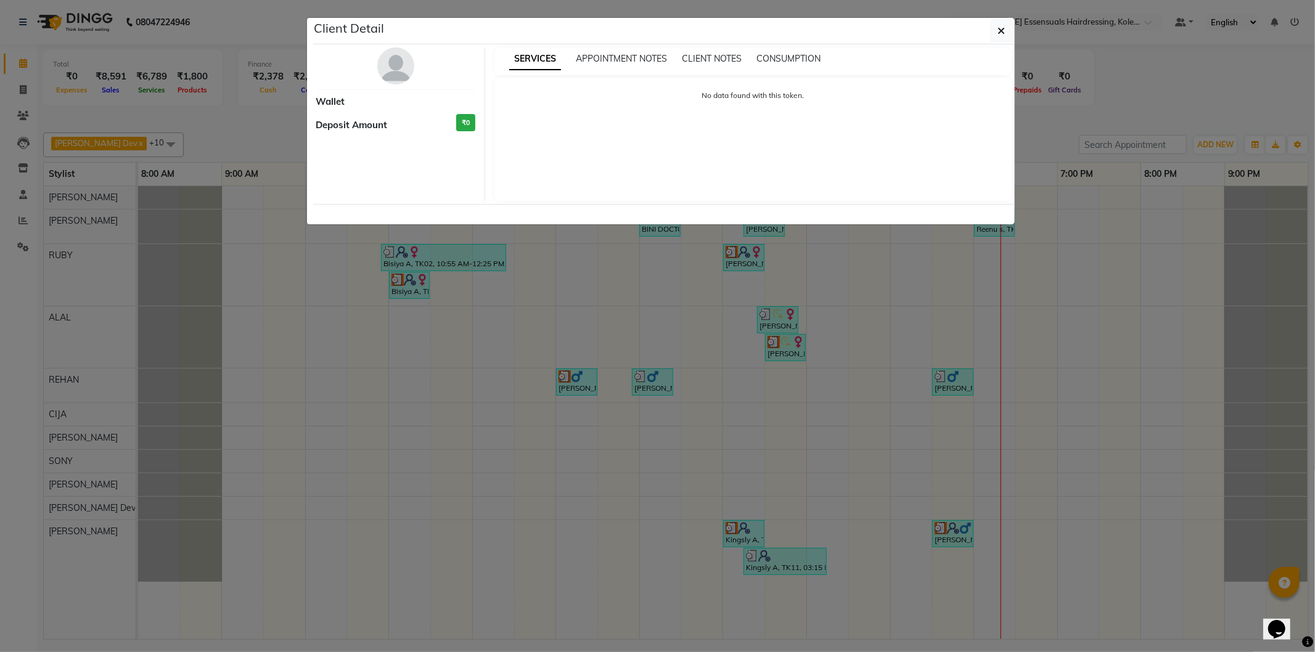
select select "3"
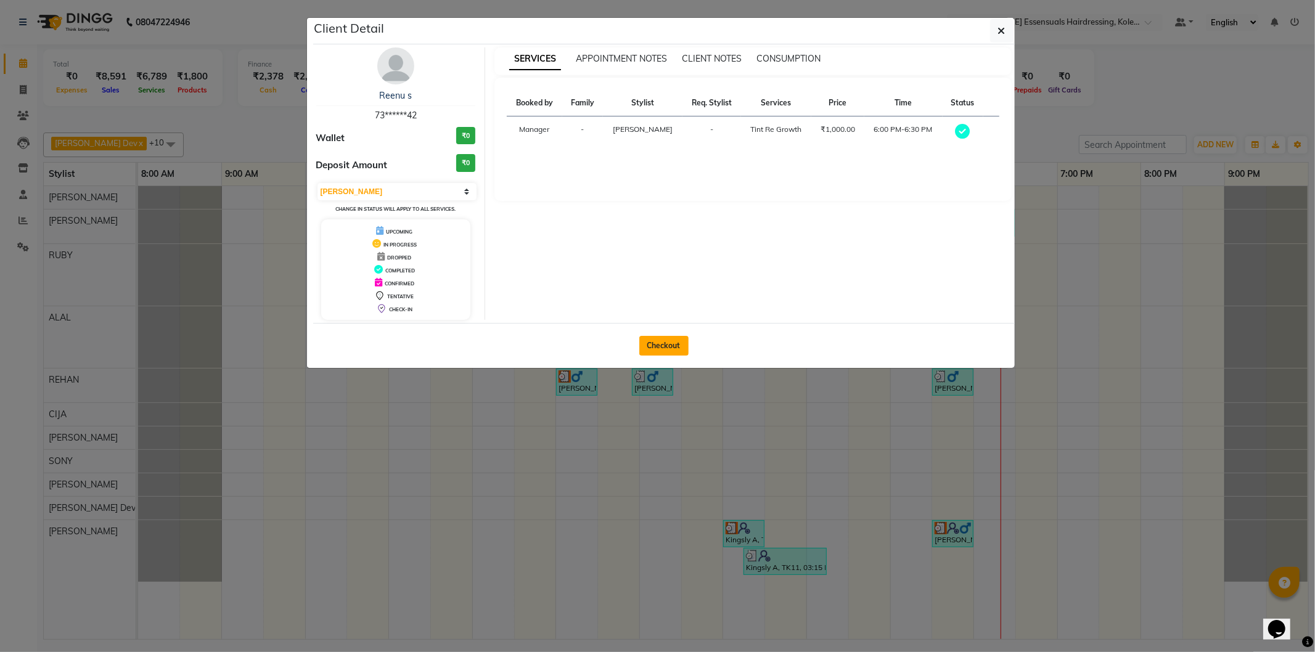
click at [658, 354] on button "Checkout" at bounding box center [663, 346] width 49 height 20
select select "service"
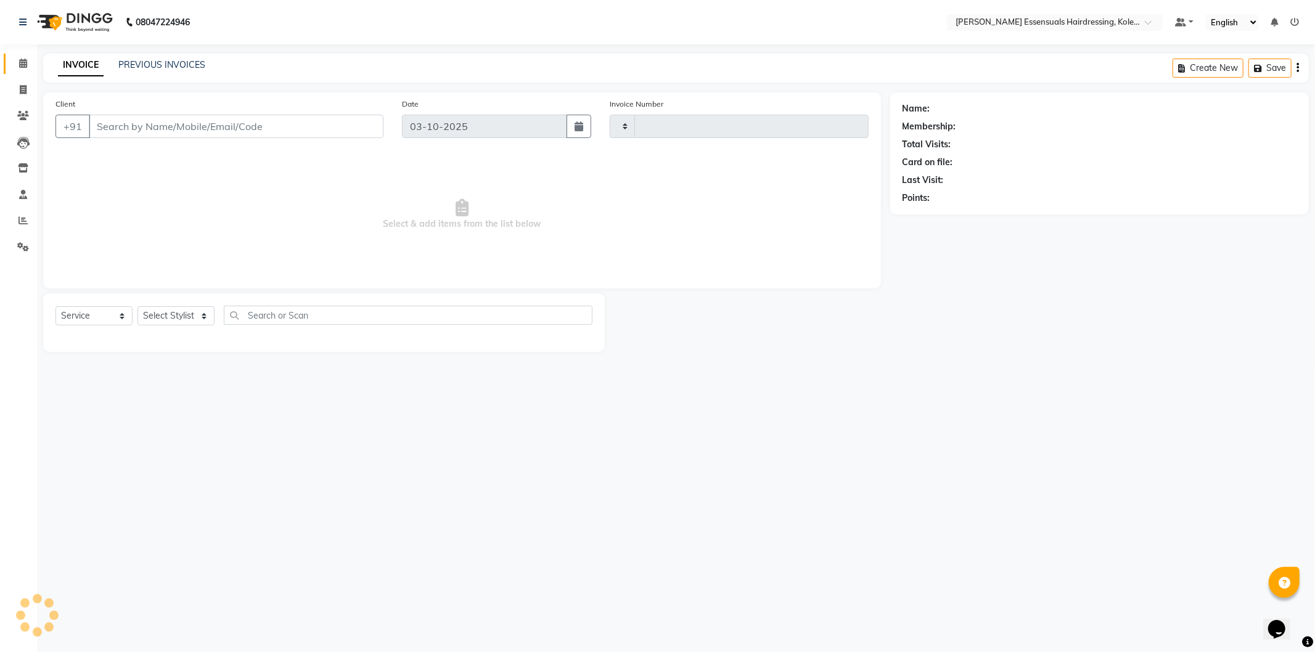
type input "1719"
select select "8281"
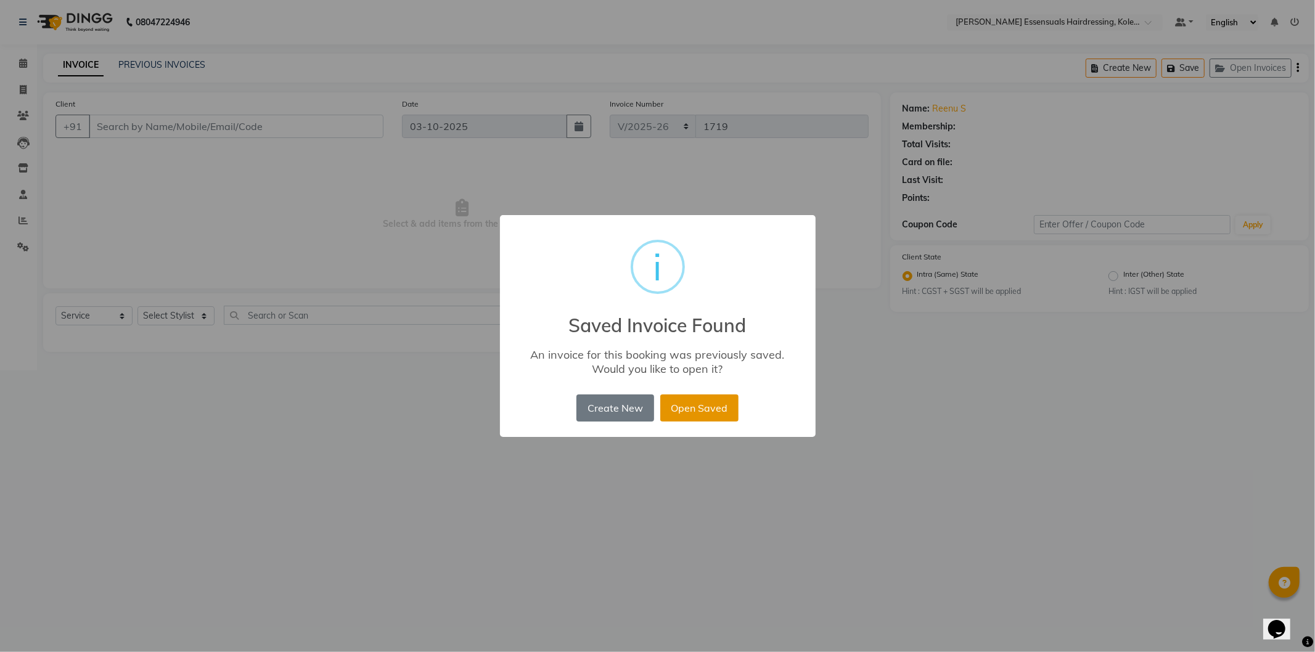
click at [692, 395] on button "Open Saved" at bounding box center [699, 408] width 78 height 27
type input "73******42"
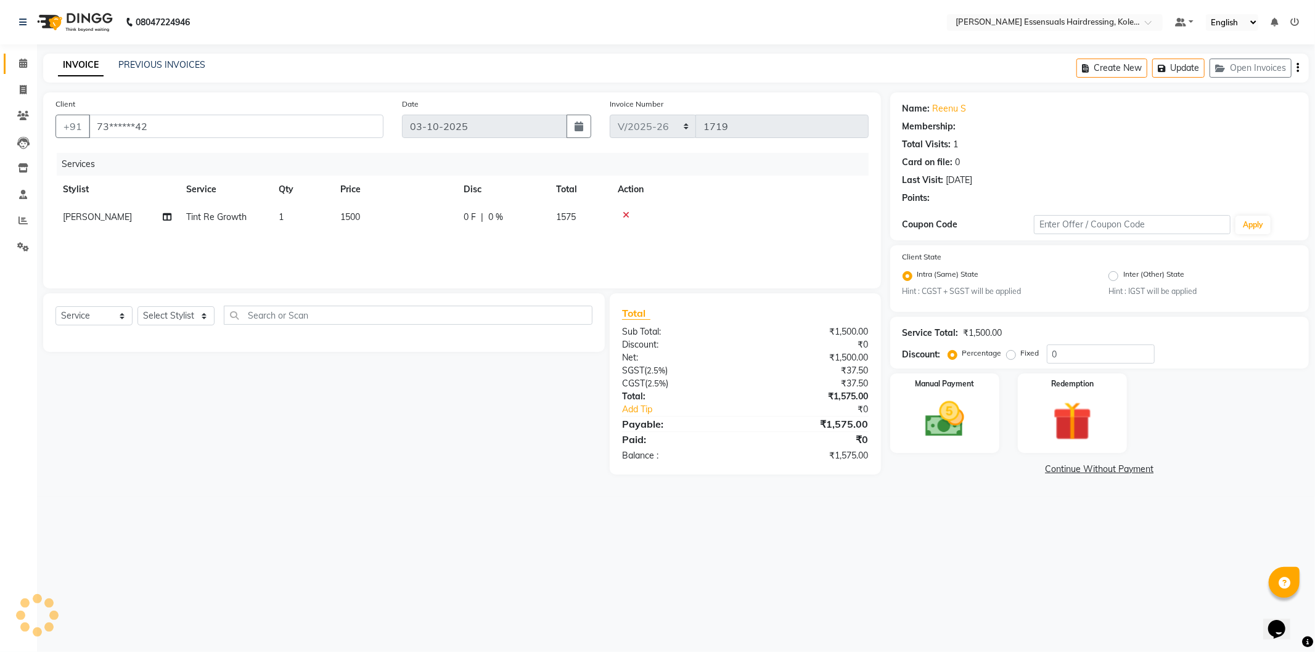
select select "1: Object"
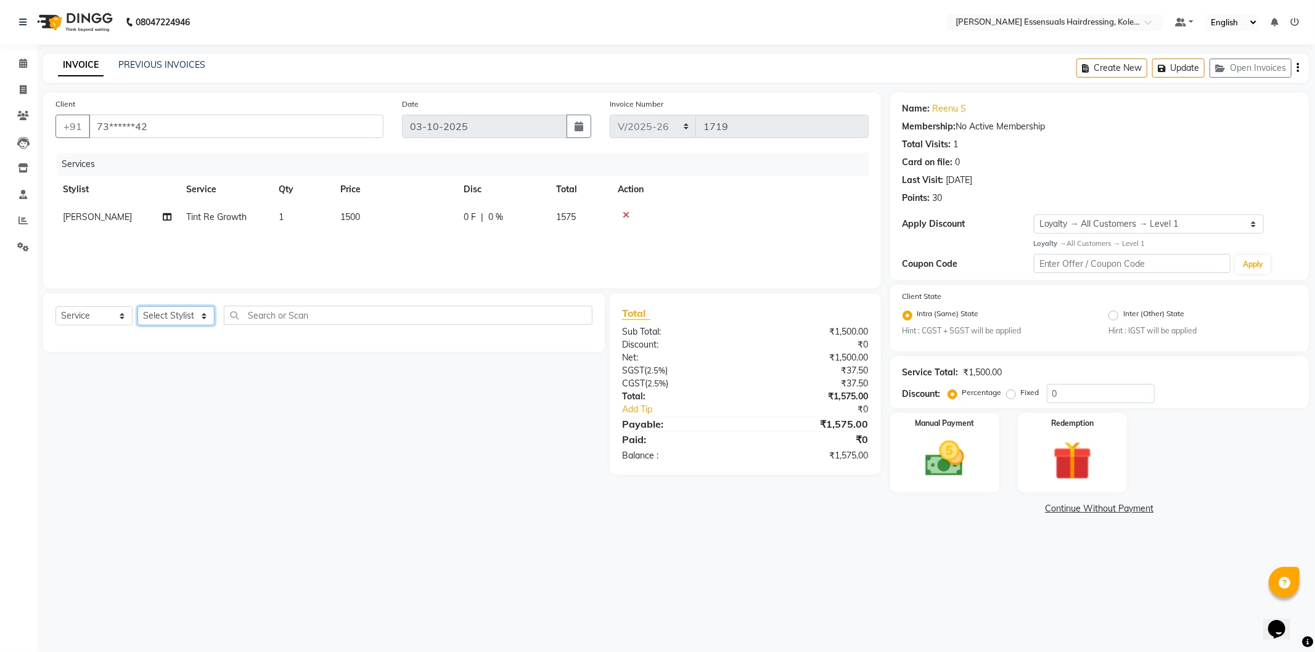
click at [194, 326] on select "Select Stylist Admin [PERSON_NAME] Dev [PERSON_NAME] [PERSON_NAME] [PERSON_NAME…" at bounding box center [175, 315] width 77 height 19
select select "79970"
click at [137, 307] on select "Select Stylist Admin [PERSON_NAME] Dev [PERSON_NAME] [PERSON_NAME] [PERSON_NAME…" at bounding box center [175, 315] width 77 height 19
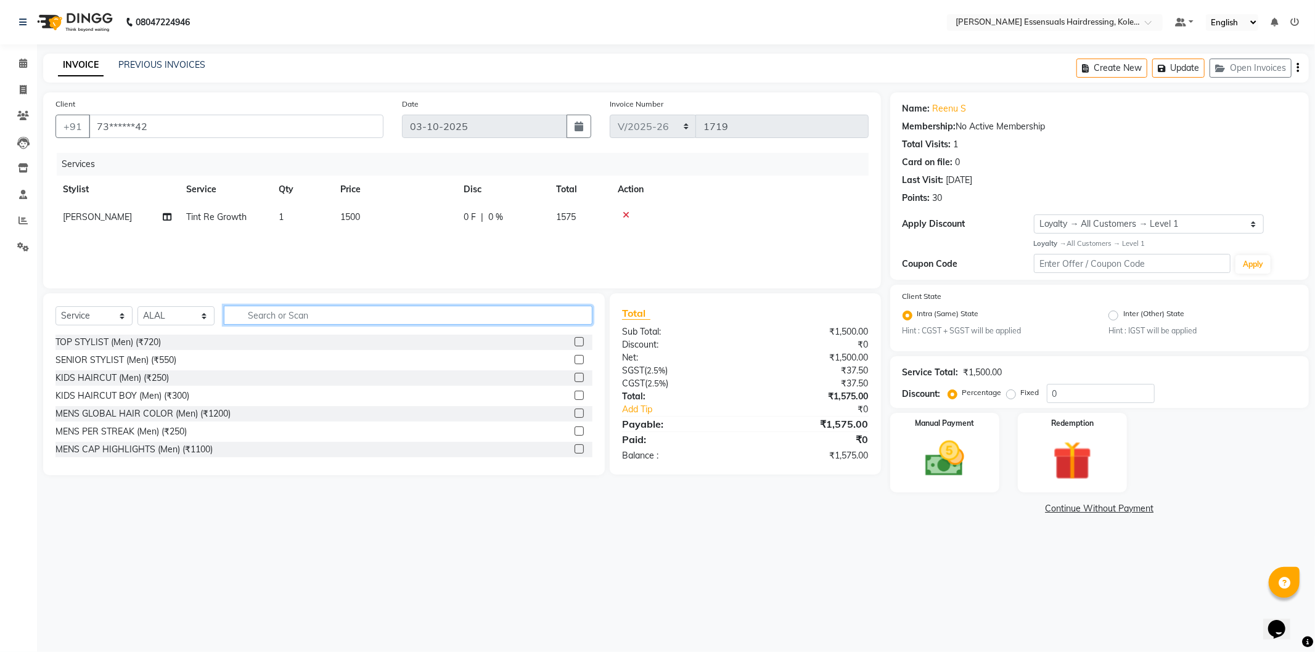
click at [273, 313] on input "text" at bounding box center [408, 315] width 369 height 19
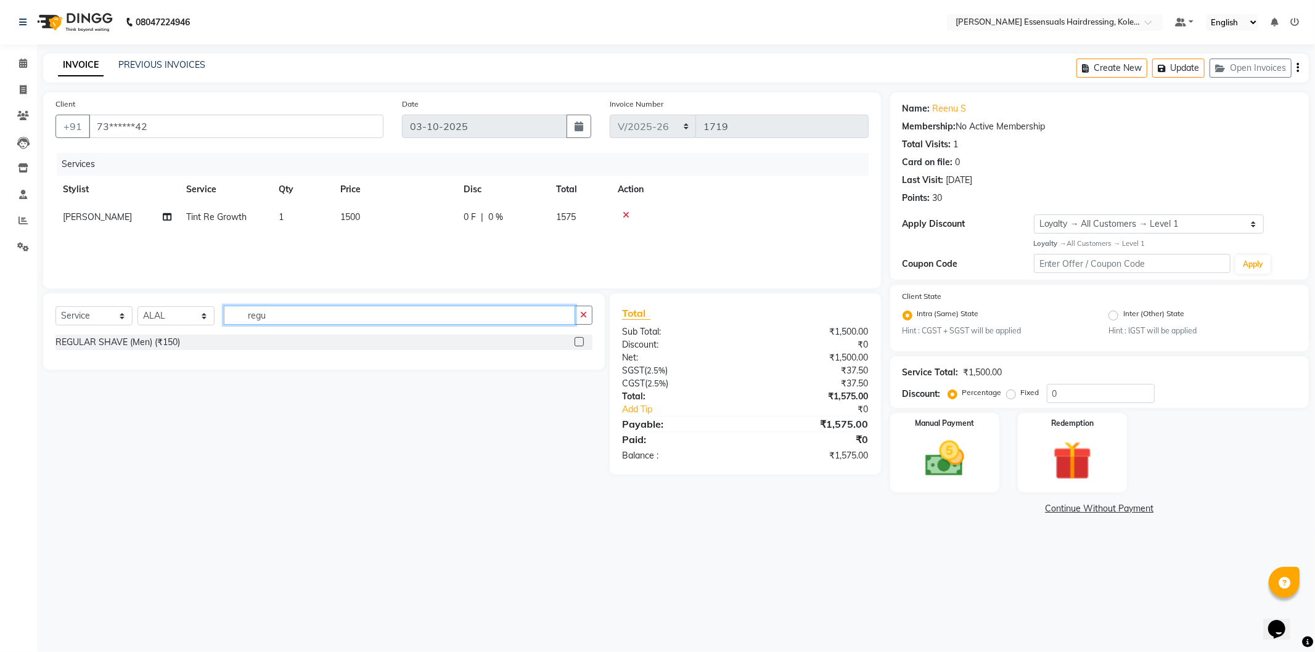
type input "regu"
click at [576, 342] on label at bounding box center [579, 341] width 9 height 9
click at [576, 342] on input "checkbox" at bounding box center [579, 342] width 8 height 8
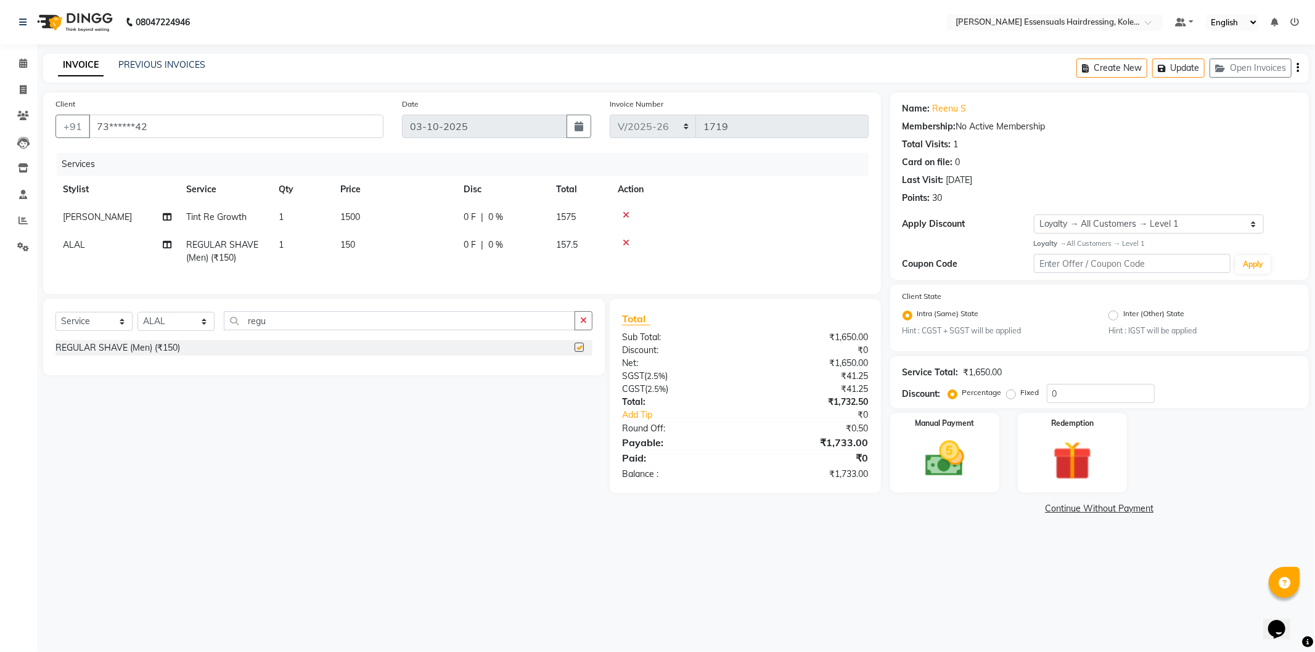
checkbox input "false"
click at [377, 249] on td "150" at bounding box center [394, 251] width 123 height 41
select select "79970"
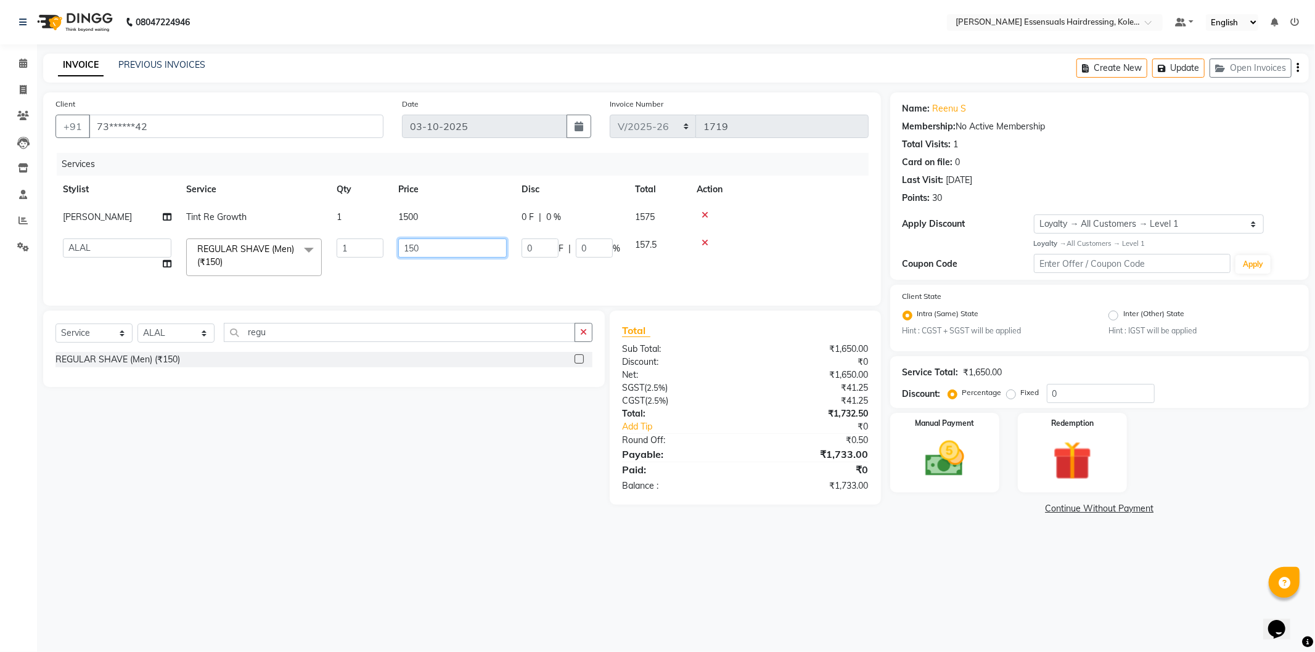
click at [404, 242] on input "150" at bounding box center [452, 248] width 109 height 19
type input "200"
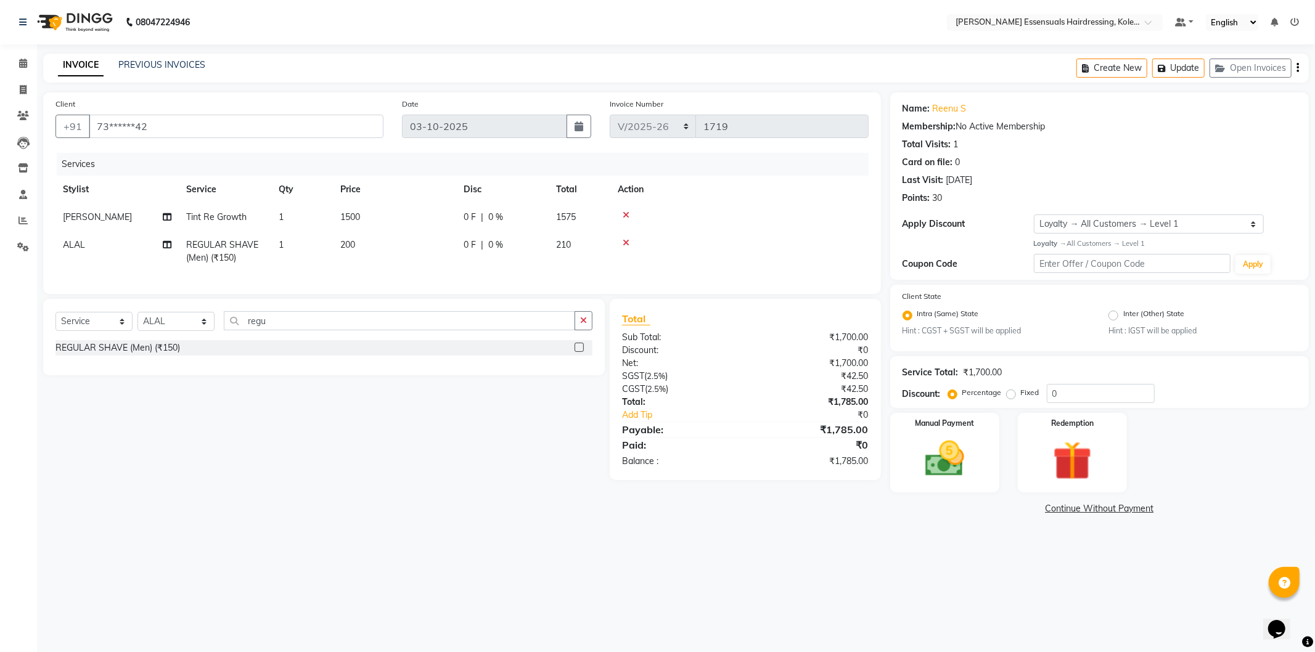
click at [427, 276] on div "Services Stylist Service Qty Price Disc Total Action SEEMA RANIDAS Tint Re Grow…" at bounding box center [461, 217] width 813 height 129
click at [1170, 71] on button "Update" at bounding box center [1178, 68] width 52 height 19
click at [17, 59] on span at bounding box center [23, 64] width 22 height 14
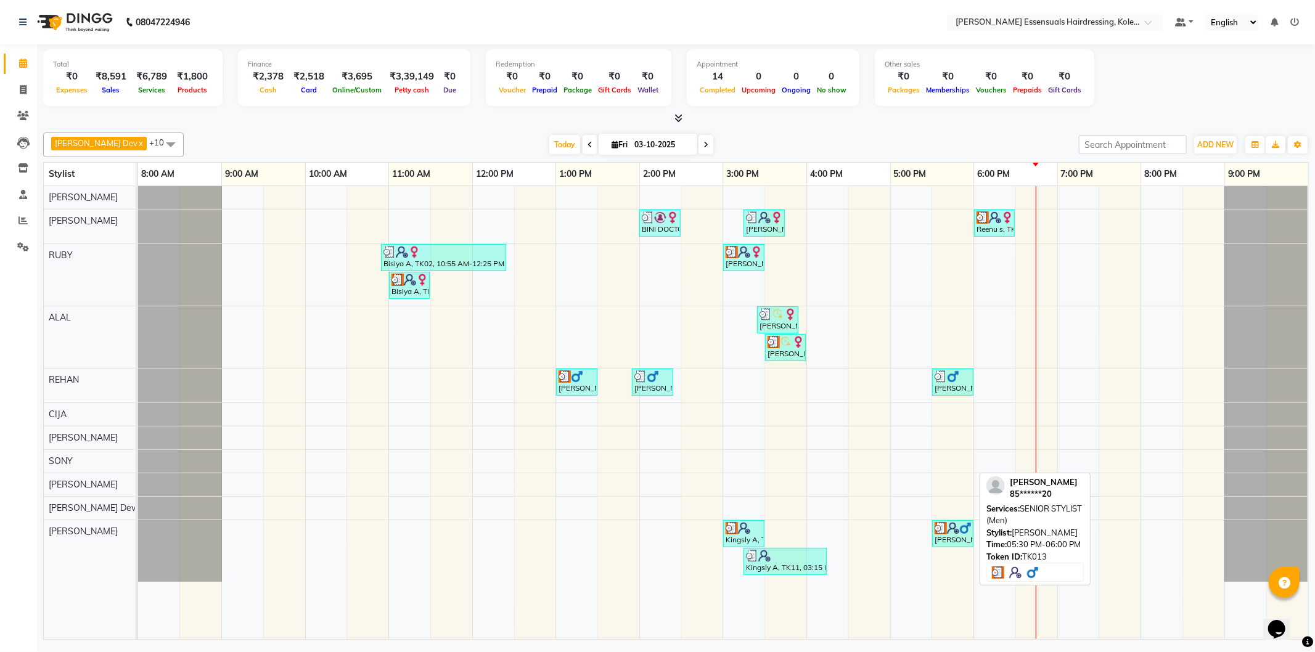
click at [954, 541] on div "[PERSON_NAME], TK13, 05:30 PM-06:00 PM, SENIOR STYLIST (Men)" at bounding box center [952, 533] width 39 height 23
select select "3"
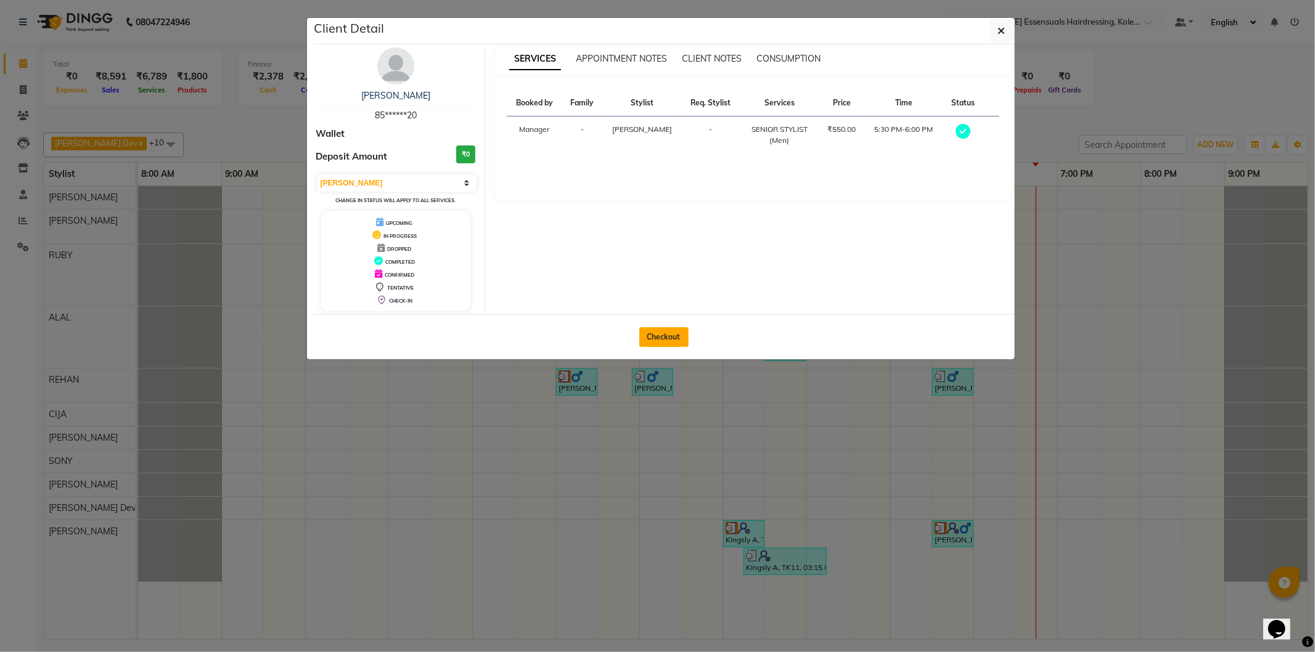
click at [647, 339] on button "Checkout" at bounding box center [663, 337] width 49 height 20
select select "service"
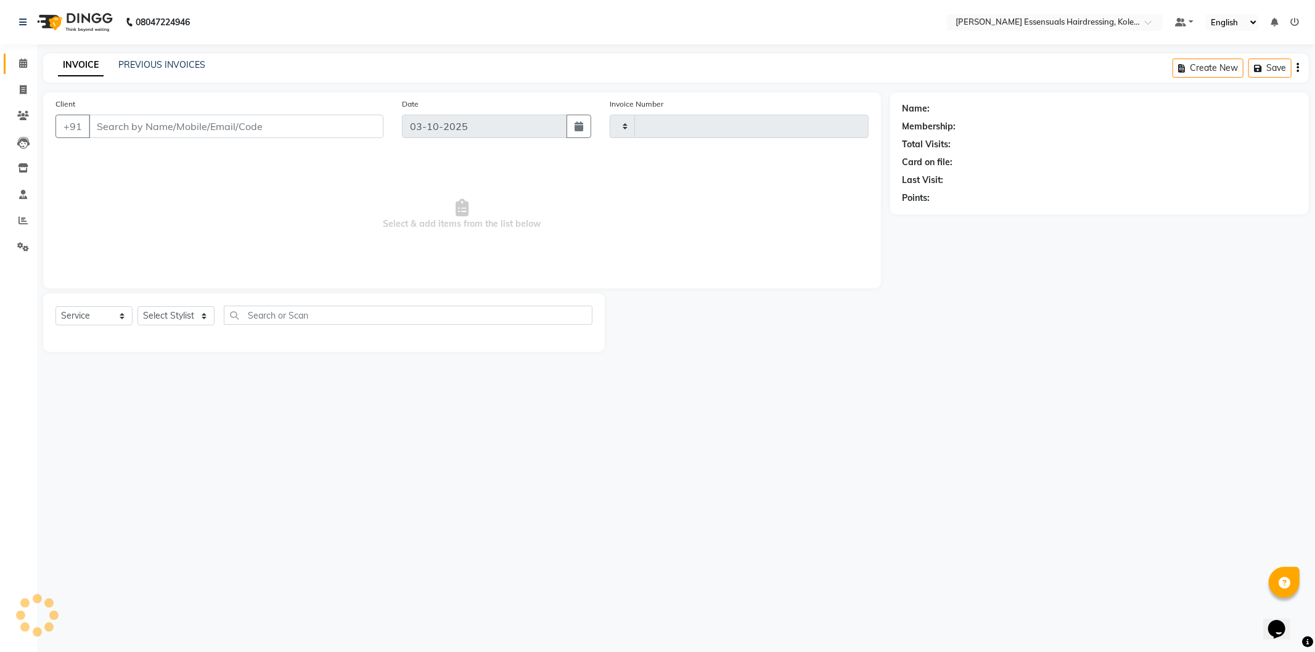
type input "1719"
select select "8281"
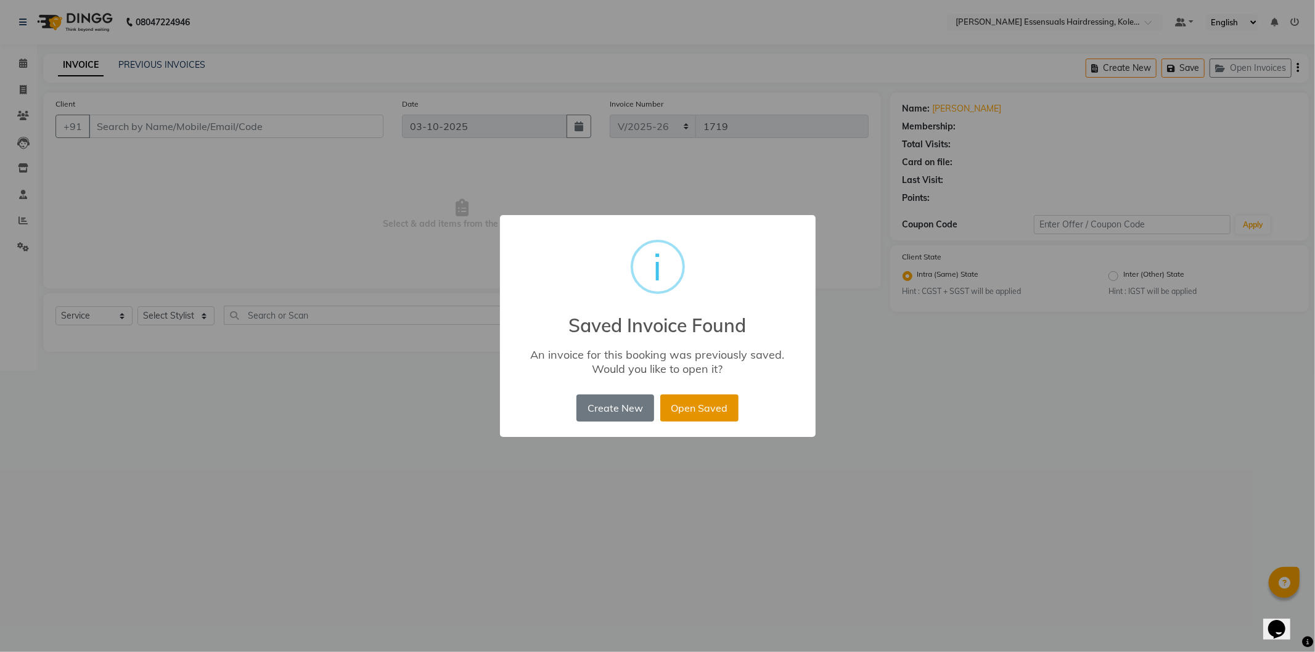
click at [718, 414] on button "Open Saved" at bounding box center [699, 408] width 78 height 27
type input "85******20"
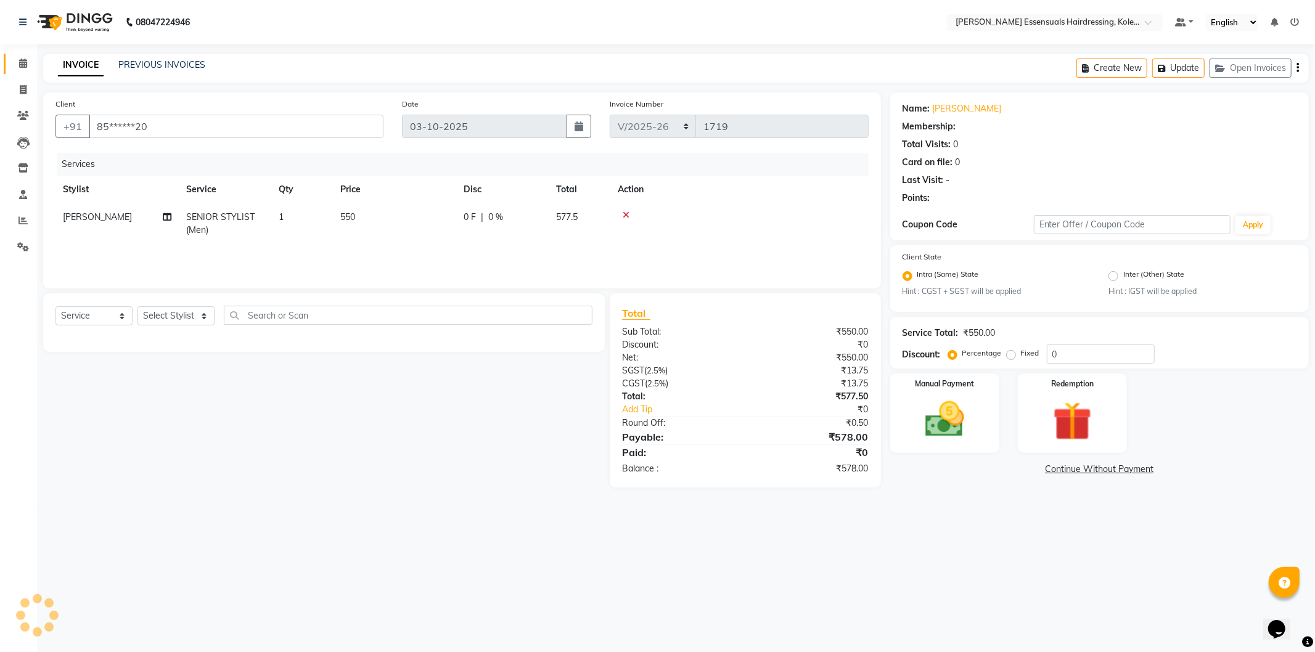
select select "1: Object"
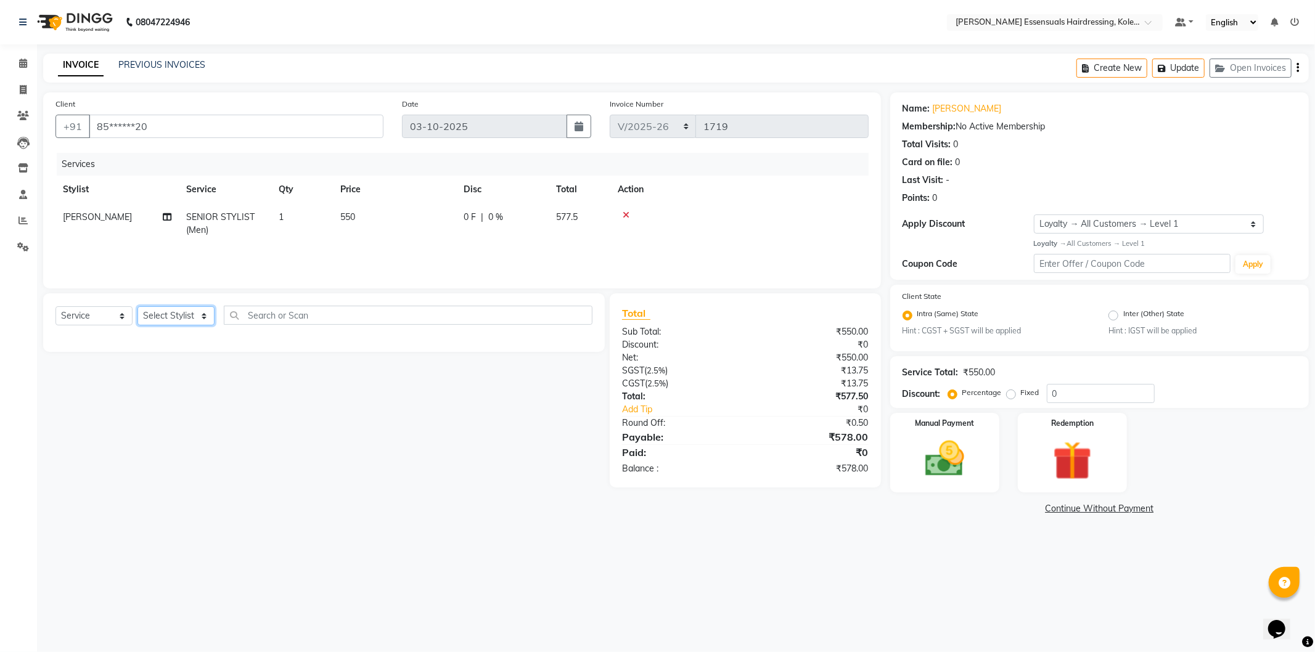
click at [147, 316] on select "Select Stylist Admin [PERSON_NAME] Dev [PERSON_NAME] [PERSON_NAME] [PERSON_NAME…" at bounding box center [175, 315] width 77 height 19
select select "84232"
click at [137, 307] on select "Select Stylist Admin [PERSON_NAME] Dev [PERSON_NAME] [PERSON_NAME] [PERSON_NAME…" at bounding box center [175, 315] width 77 height 19
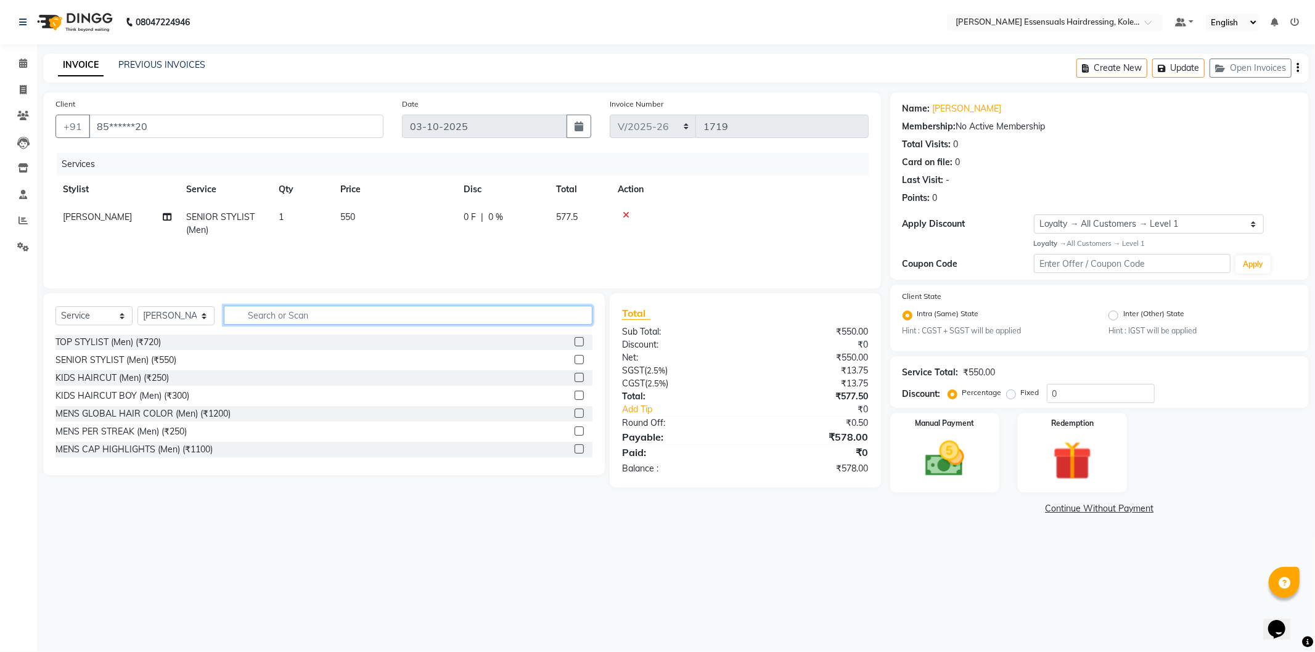
click at [263, 318] on input "text" at bounding box center [408, 315] width 369 height 19
type input "det"
click at [575, 449] on label at bounding box center [579, 449] width 9 height 9
click at [575, 449] on input "checkbox" at bounding box center [579, 450] width 8 height 8
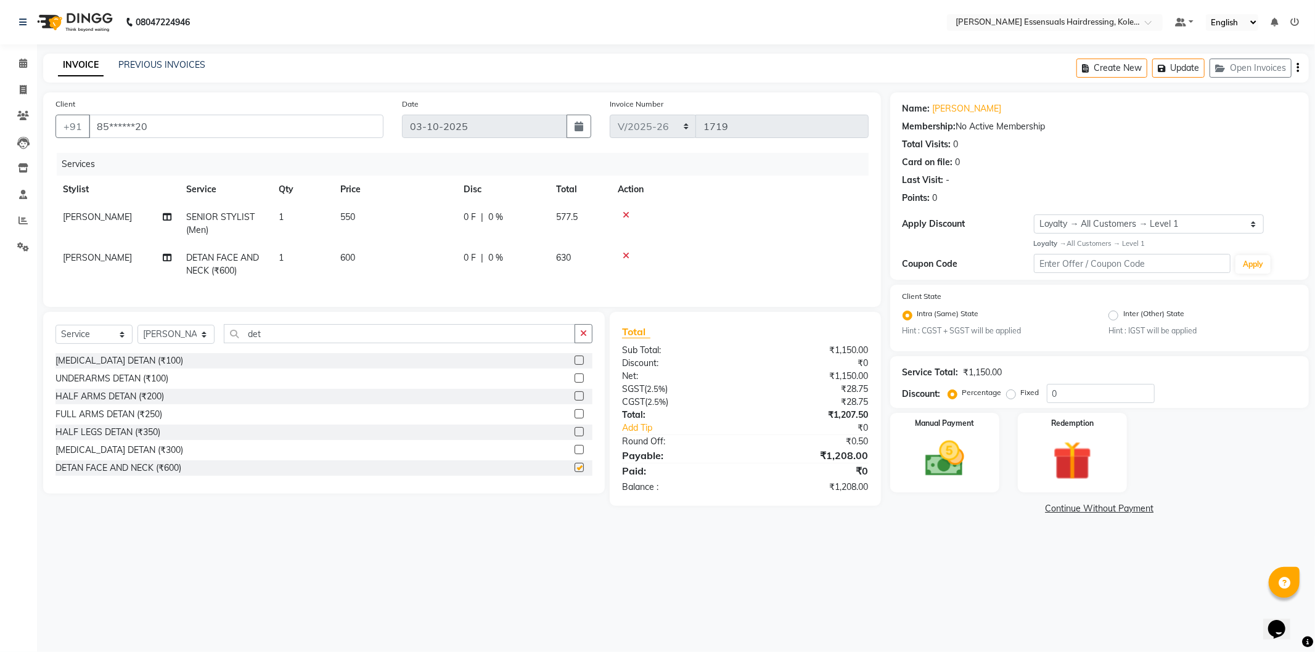
checkbox input "false"
click at [245, 343] on input "det" at bounding box center [399, 333] width 351 height 19
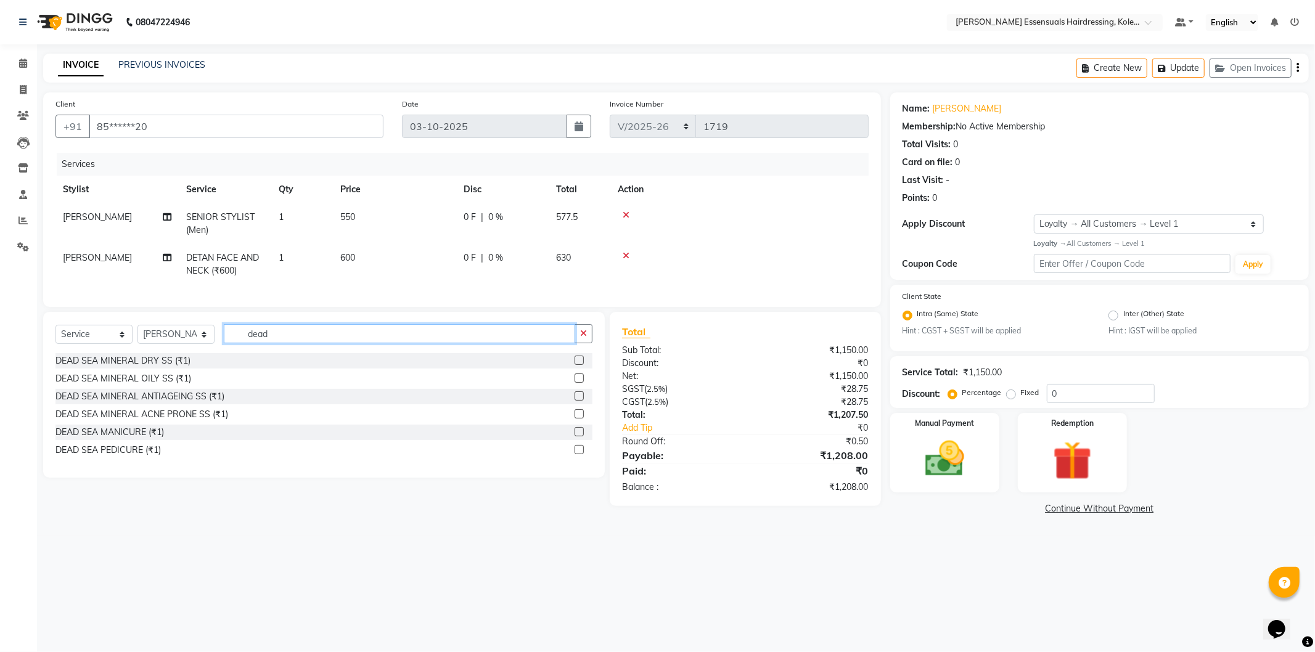
type input "dead"
click at [573, 387] on div "DEAD SEA MINERAL OILY SS (₹1)" at bounding box center [323, 378] width 537 height 15
click at [581, 383] on label at bounding box center [579, 378] width 9 height 9
click at [581, 383] on input "checkbox" at bounding box center [579, 379] width 8 height 8
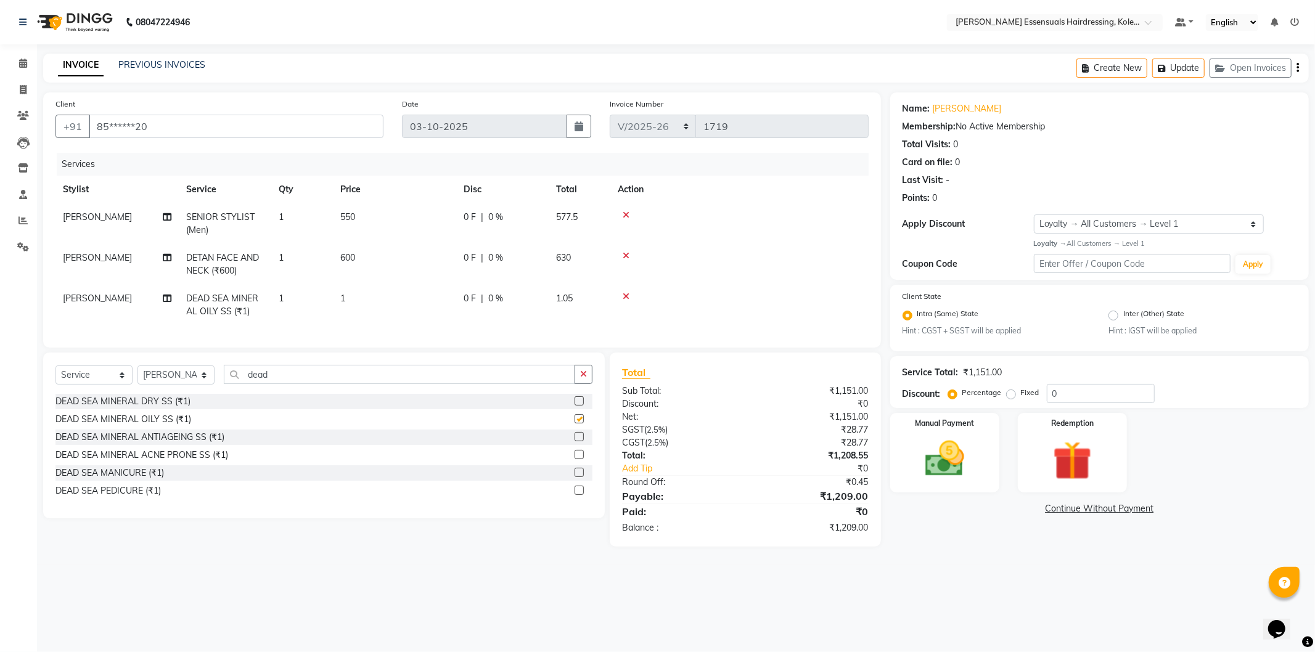
checkbox input "false"
click at [379, 290] on td "1" at bounding box center [394, 305] width 123 height 41
select select "84232"
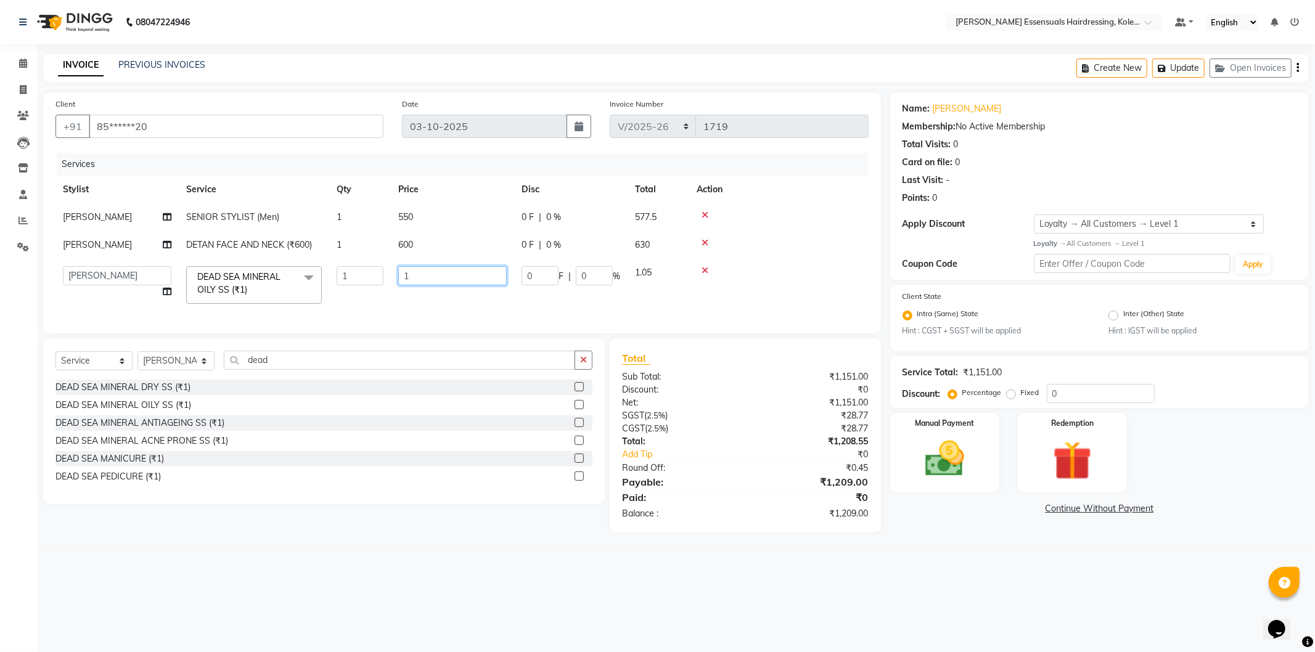
click at [422, 279] on input "1" at bounding box center [452, 275] width 109 height 19
type input "0"
type input "2500"
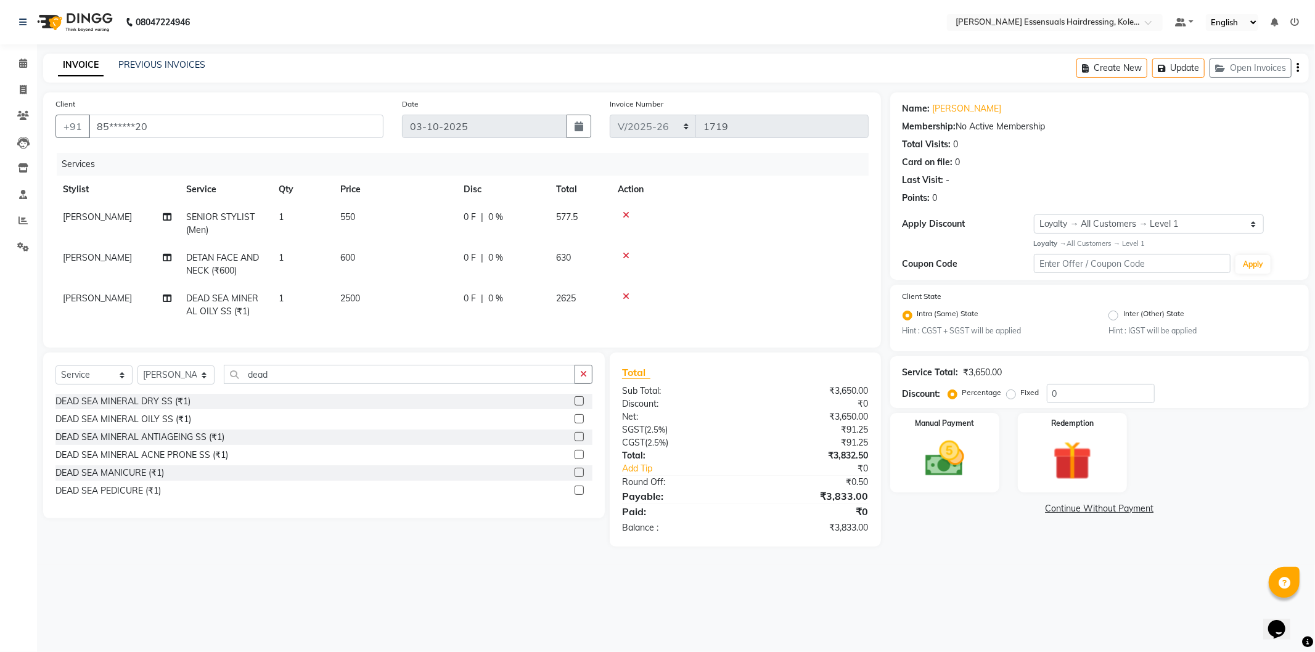
click at [422, 311] on td "2500" at bounding box center [394, 305] width 123 height 41
select select "84232"
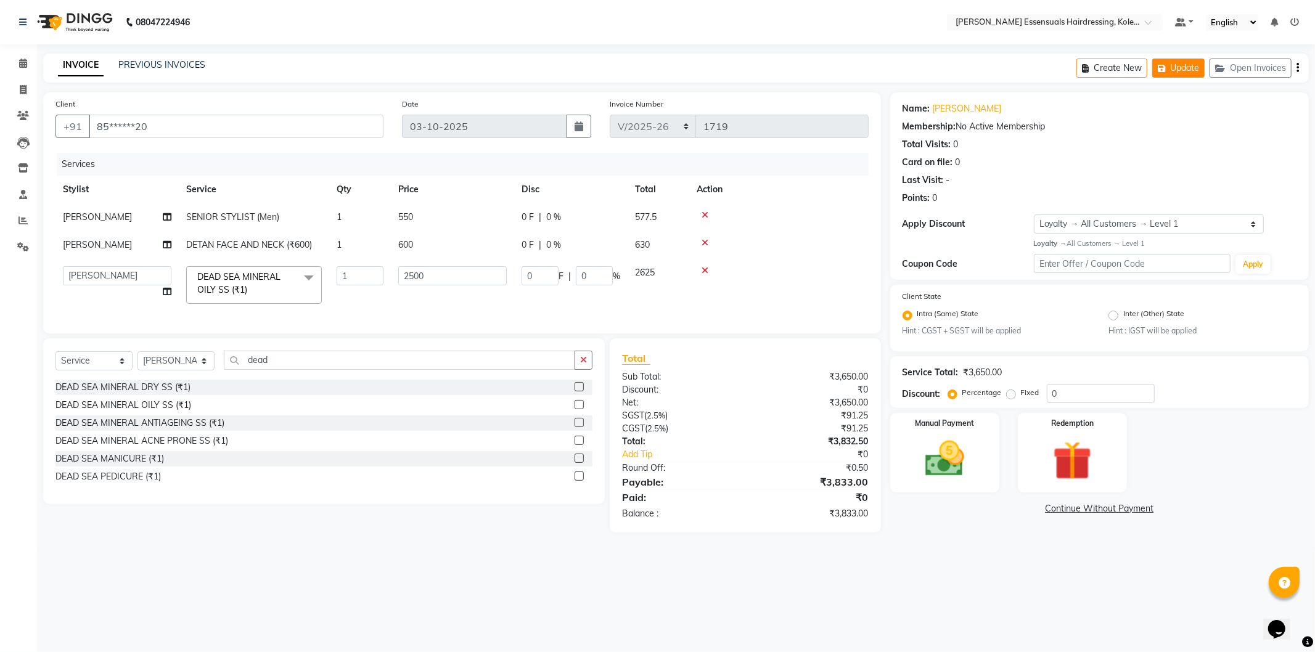
click at [1199, 64] on button "Update" at bounding box center [1178, 68] width 52 height 19
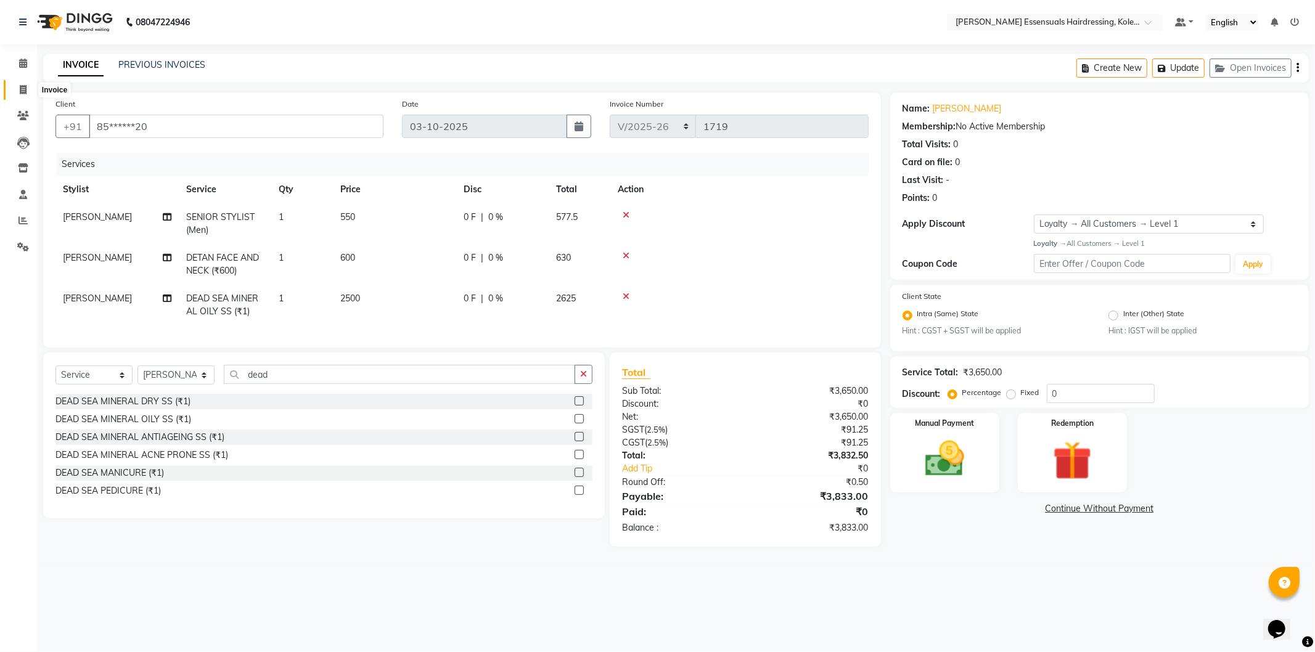
click at [26, 87] on icon at bounding box center [23, 89] width 7 height 9
select select "service"
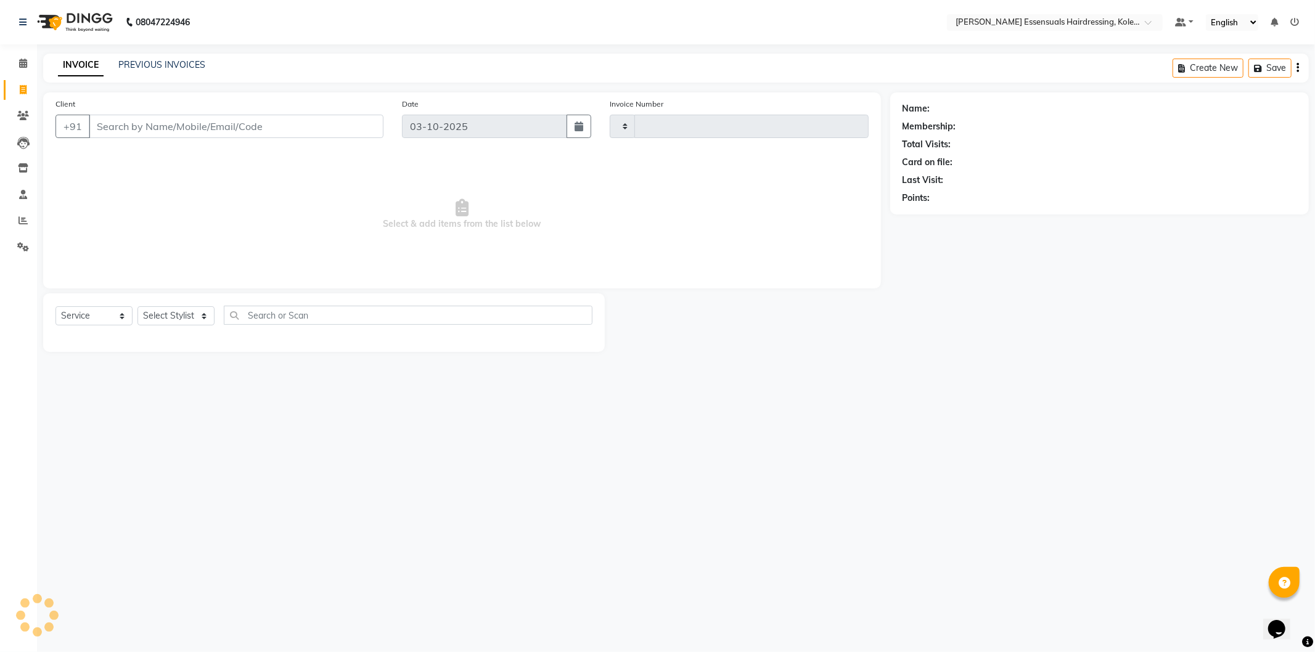
type input "1719"
select select "8281"
click at [19, 64] on icon at bounding box center [23, 63] width 8 height 9
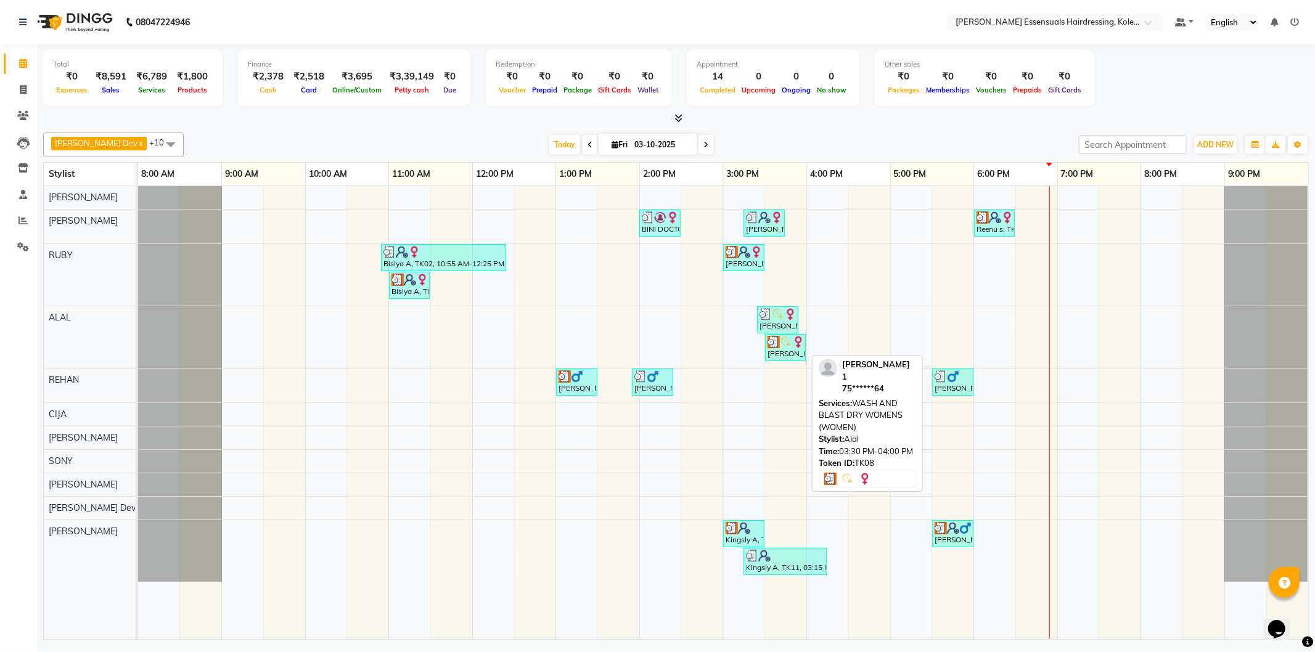
click at [774, 337] on img at bounding box center [774, 342] width 12 height 12
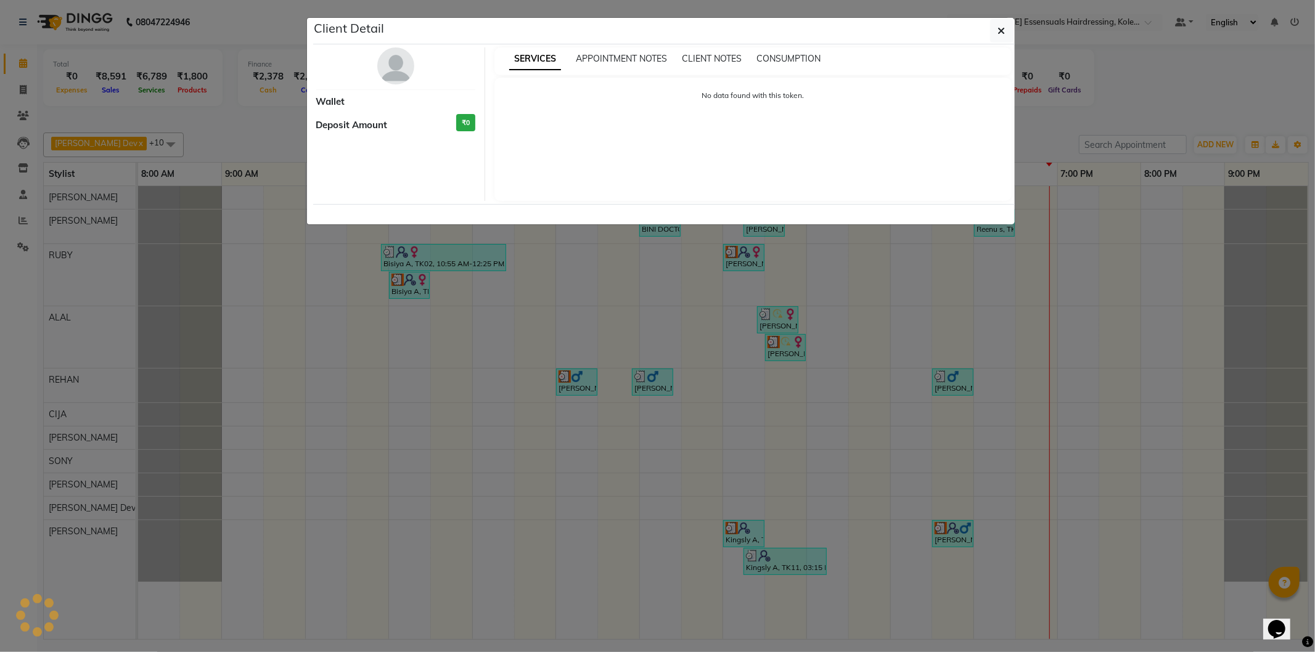
select select "3"
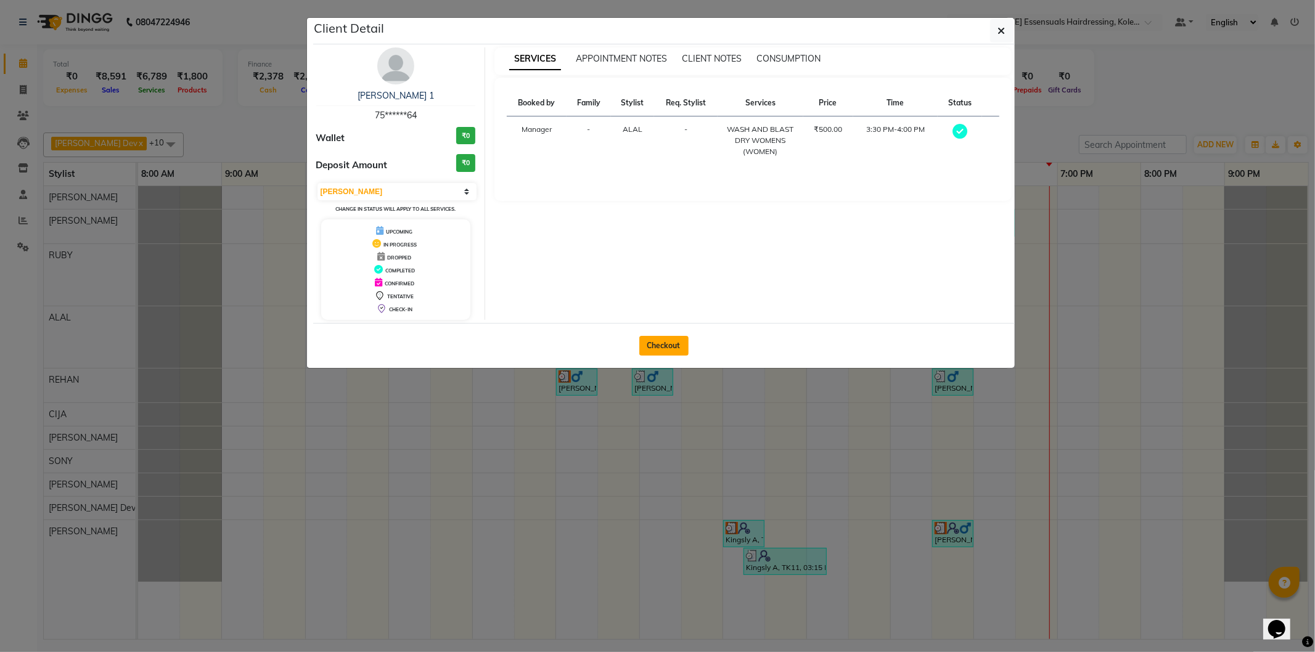
click at [655, 343] on button "Checkout" at bounding box center [663, 346] width 49 height 20
select select "service"
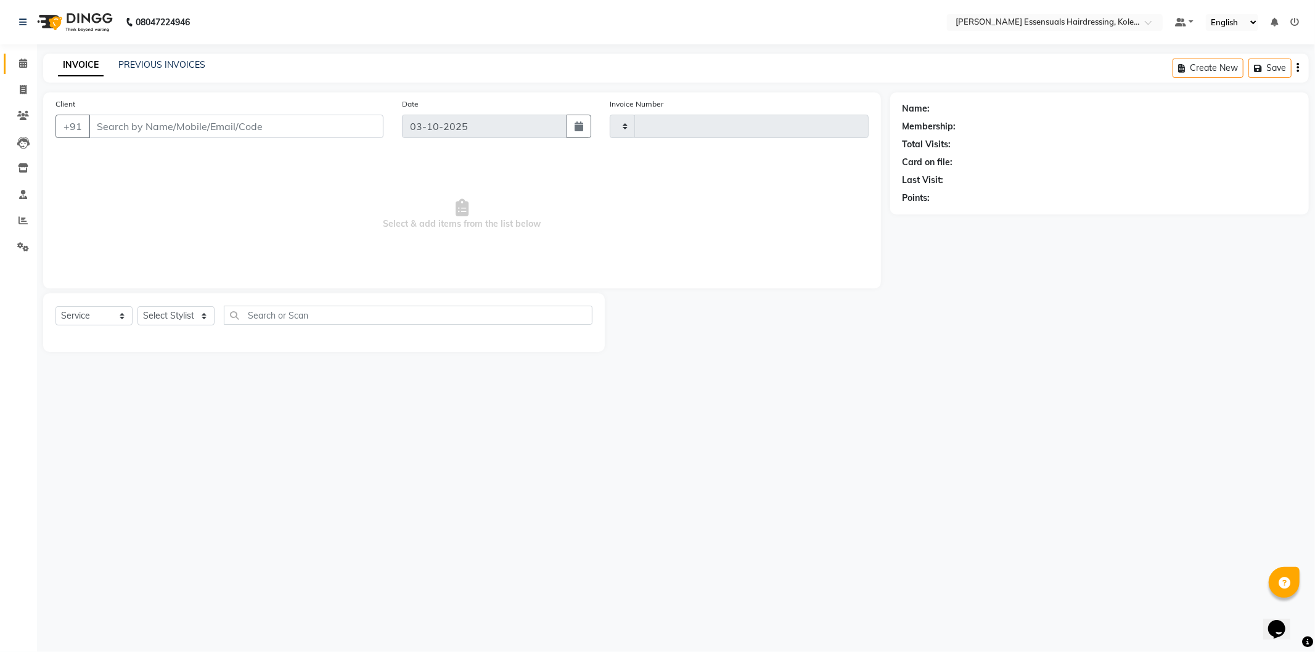
type input "1719"
select select "8281"
type input "75******64"
select select "79970"
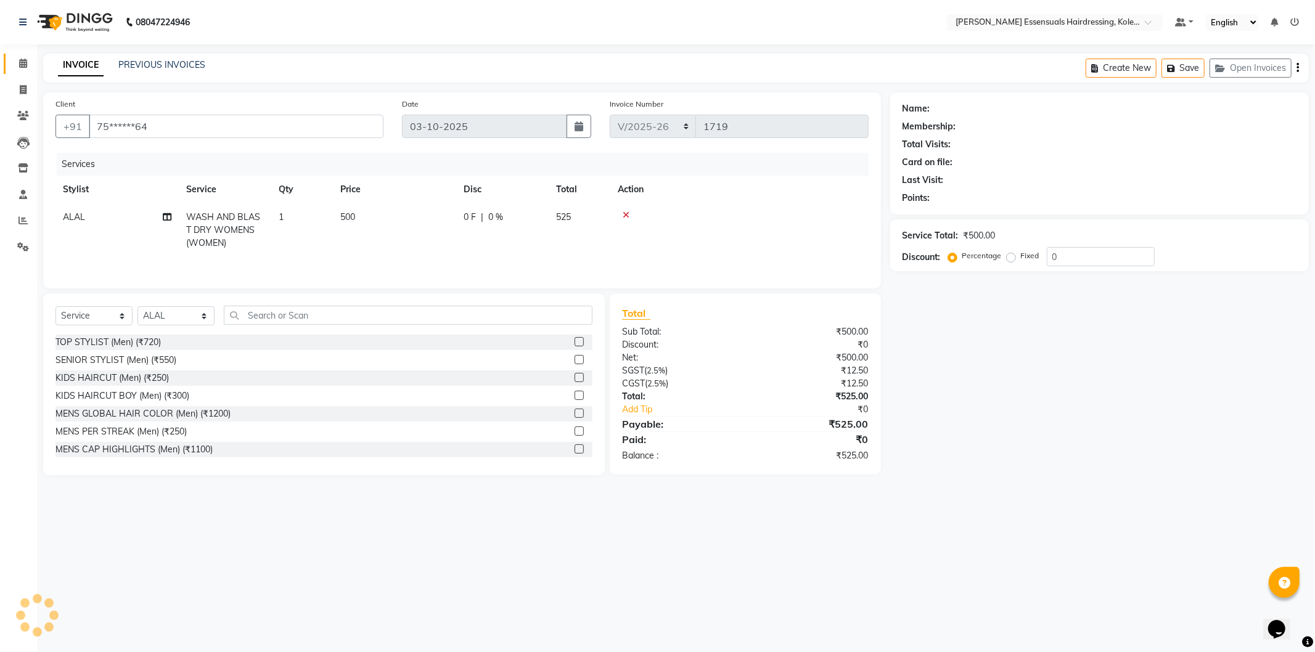
select select "1: Object"
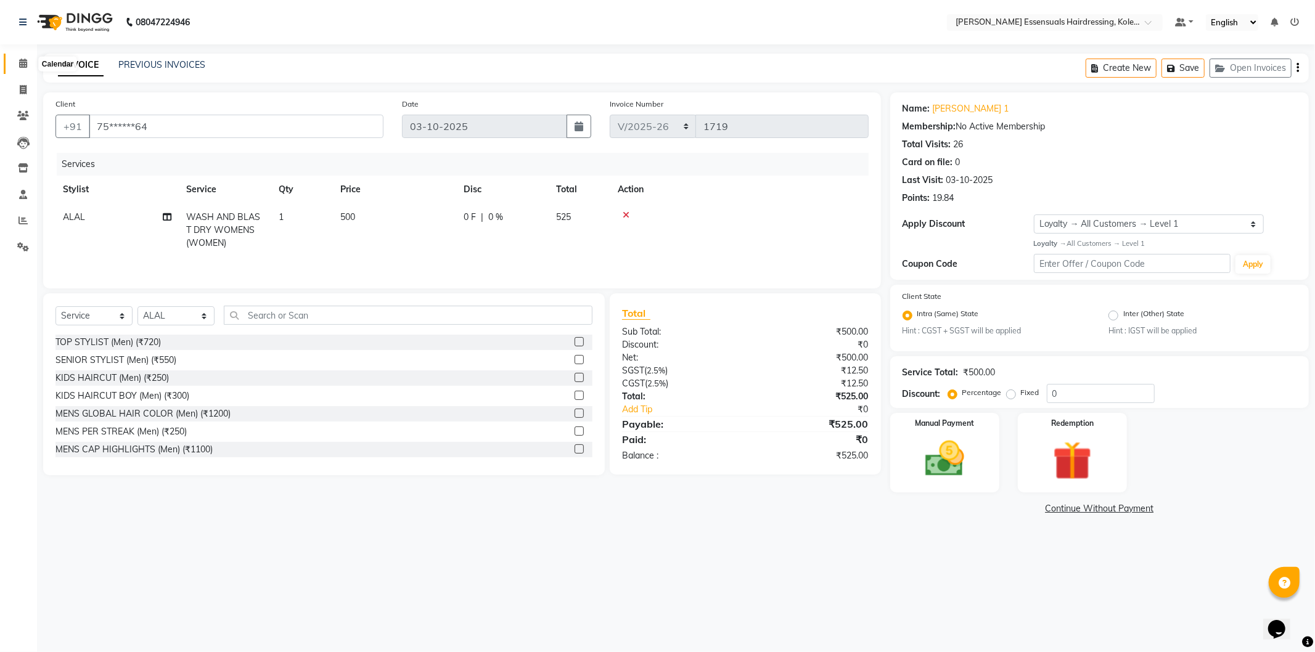
click at [19, 64] on icon at bounding box center [23, 63] width 8 height 9
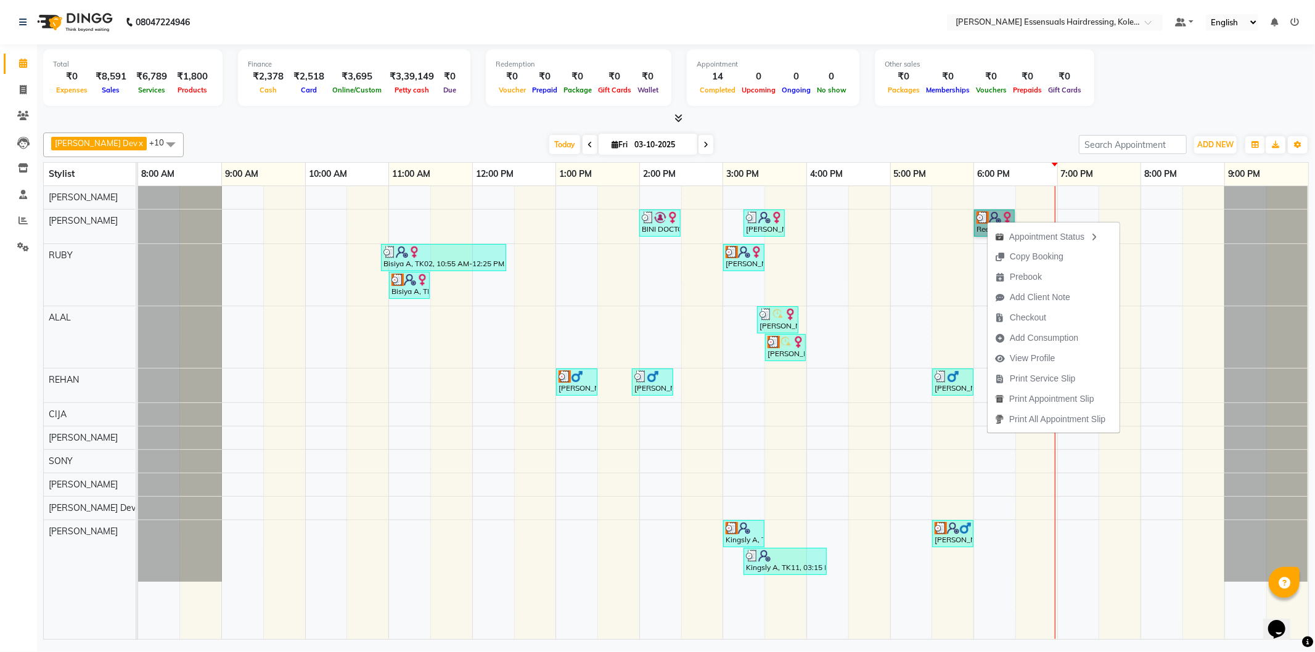
click at [1128, 207] on div "BINI DOCTOR, TK04, 02:00 PM-02:30 PM, EYEBROWS THREADING [PERSON_NAME], TK09, 0…" at bounding box center [723, 412] width 1170 height 453
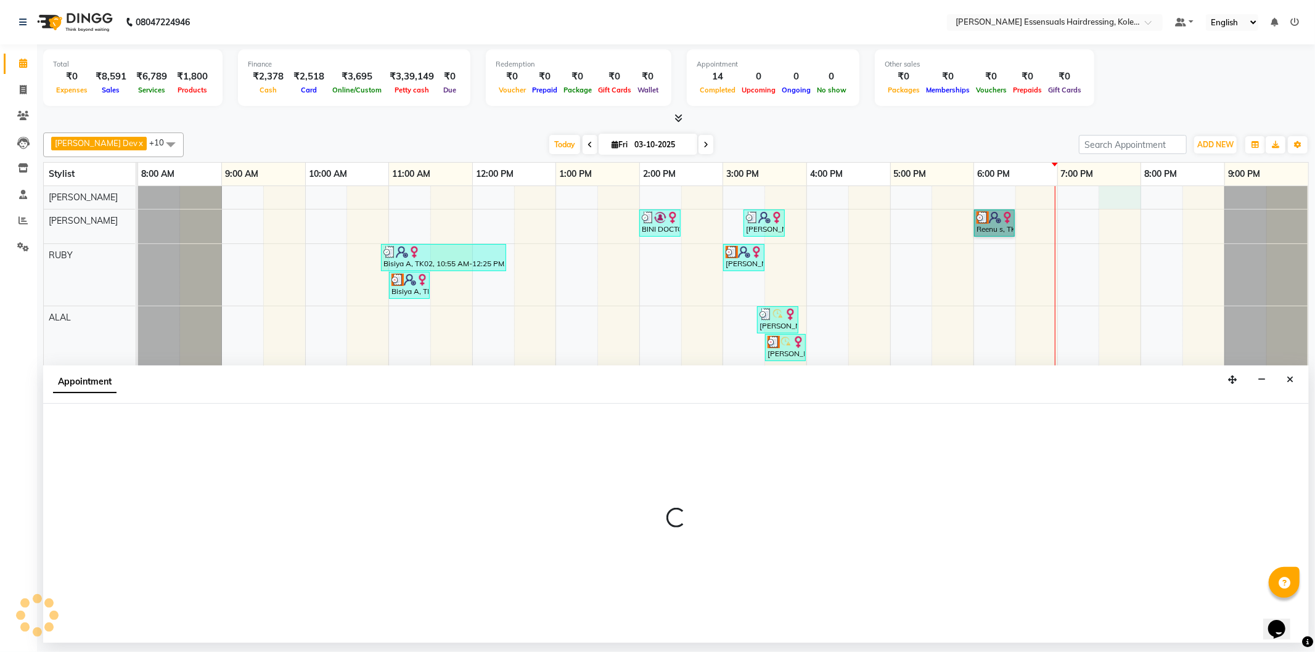
select select "79966"
select select "tentative"
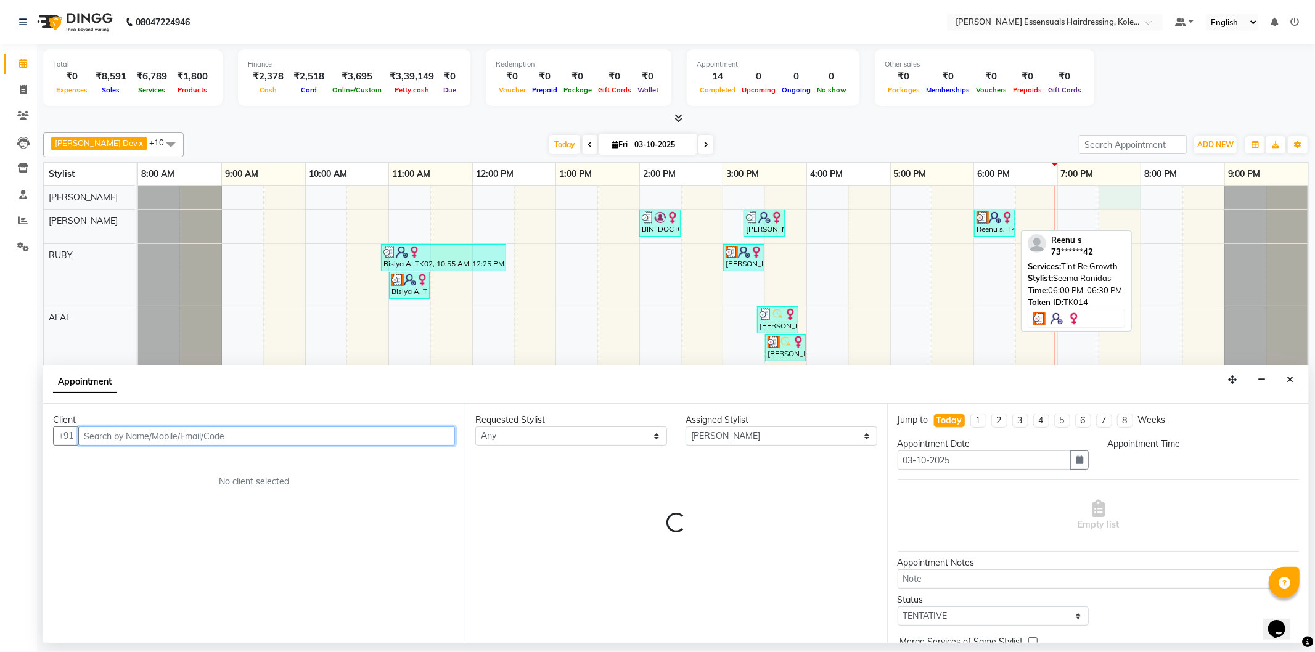
click at [991, 229] on div "Reenu s, TK14, 06:00 PM-06:30 PM, Tint Re Growth" at bounding box center [994, 222] width 38 height 23
select select "3"
select select "1170"
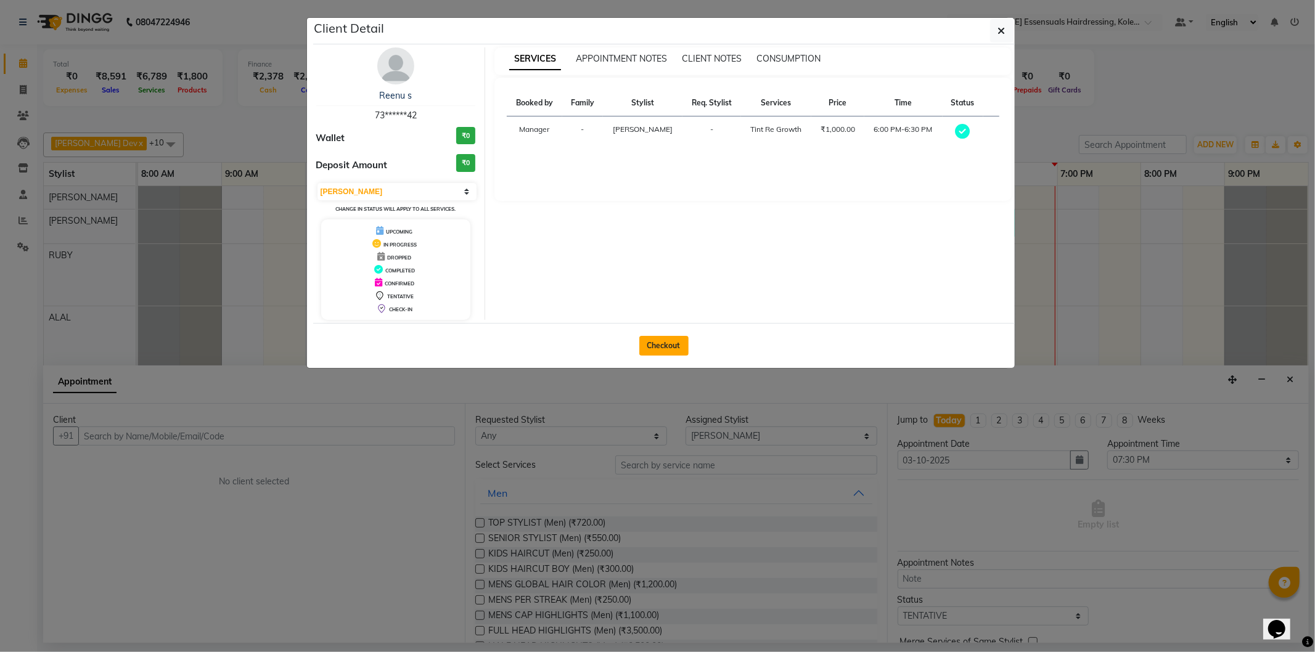
click at [670, 340] on button "Checkout" at bounding box center [663, 346] width 49 height 20
select select "8281"
select select "service"
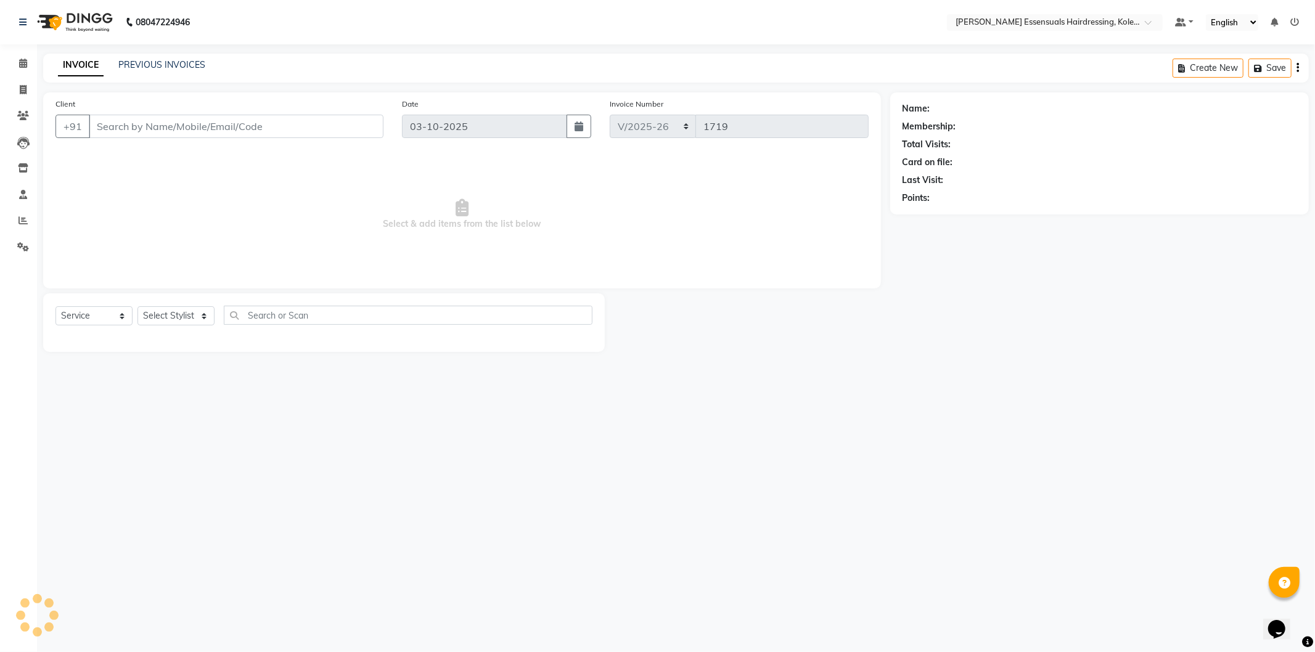
type input "73******42"
select select "79967"
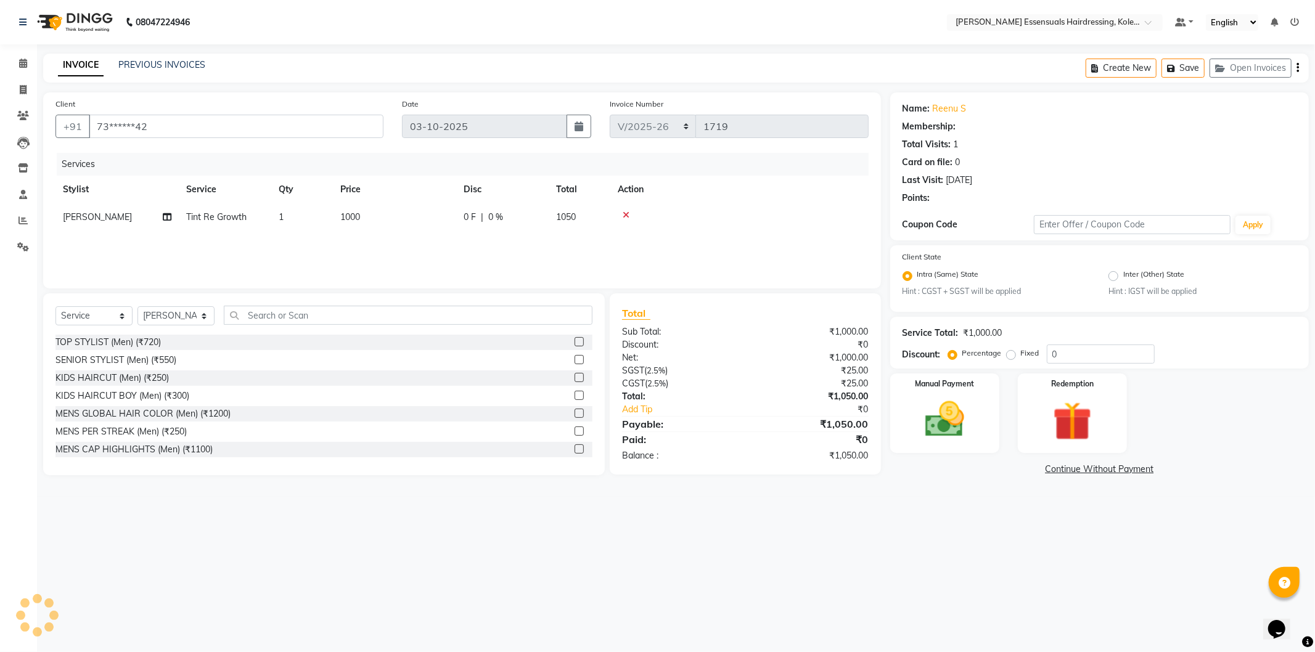
select select "1: Object"
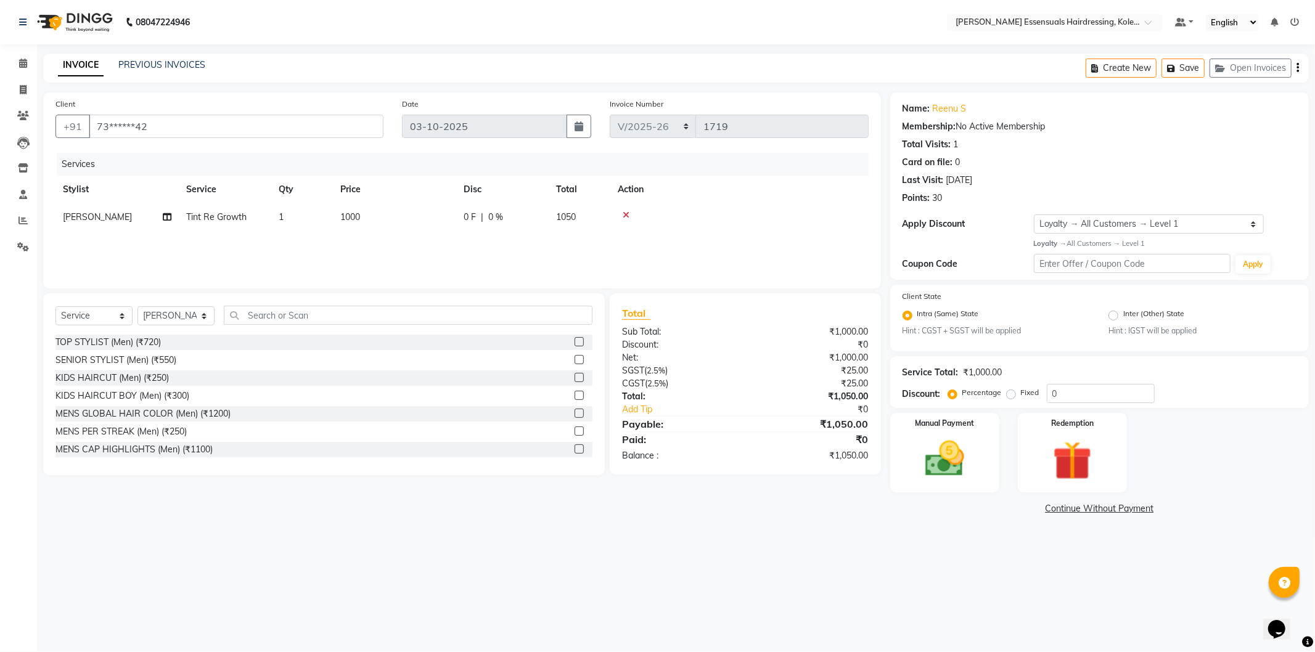
click at [353, 214] on span "1000" at bounding box center [350, 216] width 20 height 11
select select "79967"
click at [426, 224] on input "1000" at bounding box center [452, 220] width 109 height 19
type input "1"
type input "1500"
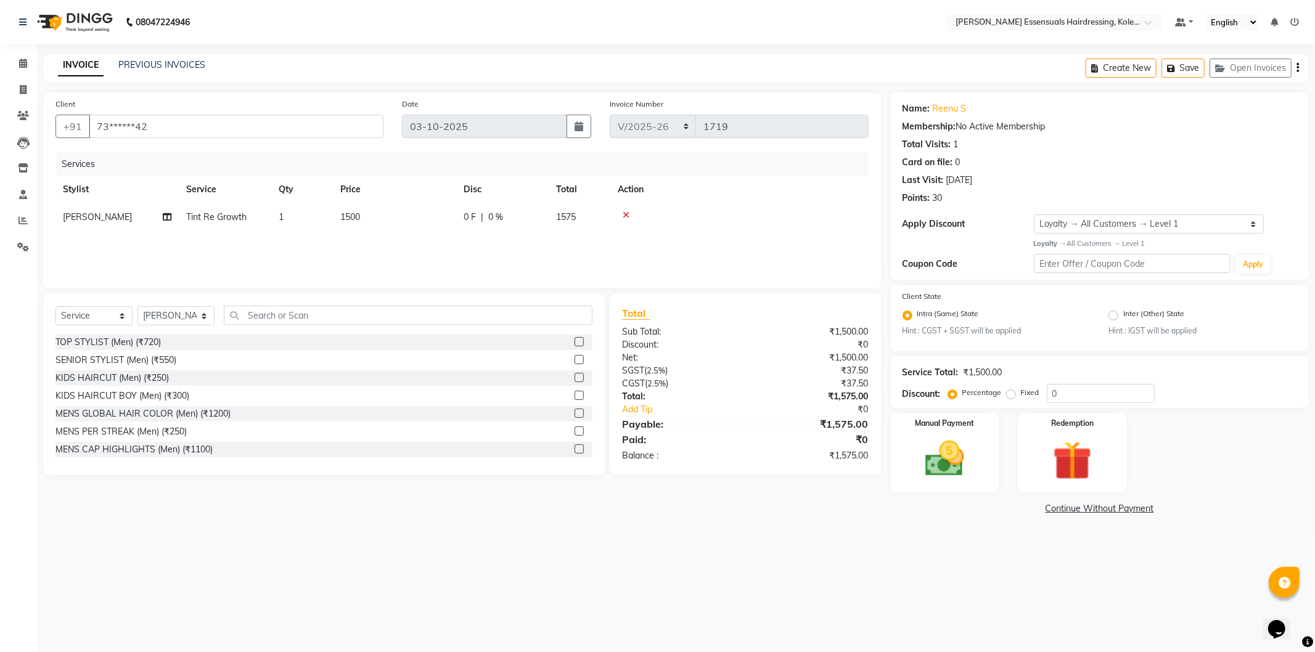
click at [794, 237] on div "Services Stylist Service Qty Price Disc Total Action SEEMA RANIDAS Tint Re Grow…" at bounding box center [461, 214] width 813 height 123
click at [1186, 64] on button "Save" at bounding box center [1183, 68] width 43 height 19
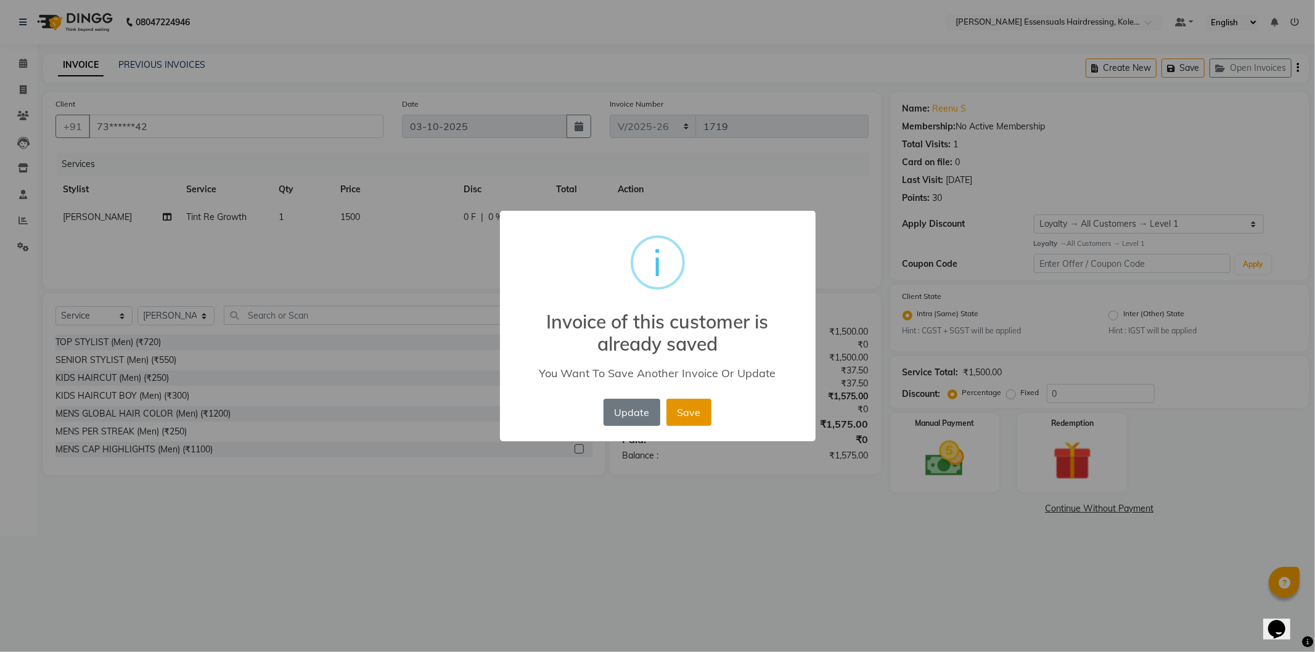
click at [686, 414] on button "Save" at bounding box center [689, 412] width 45 height 27
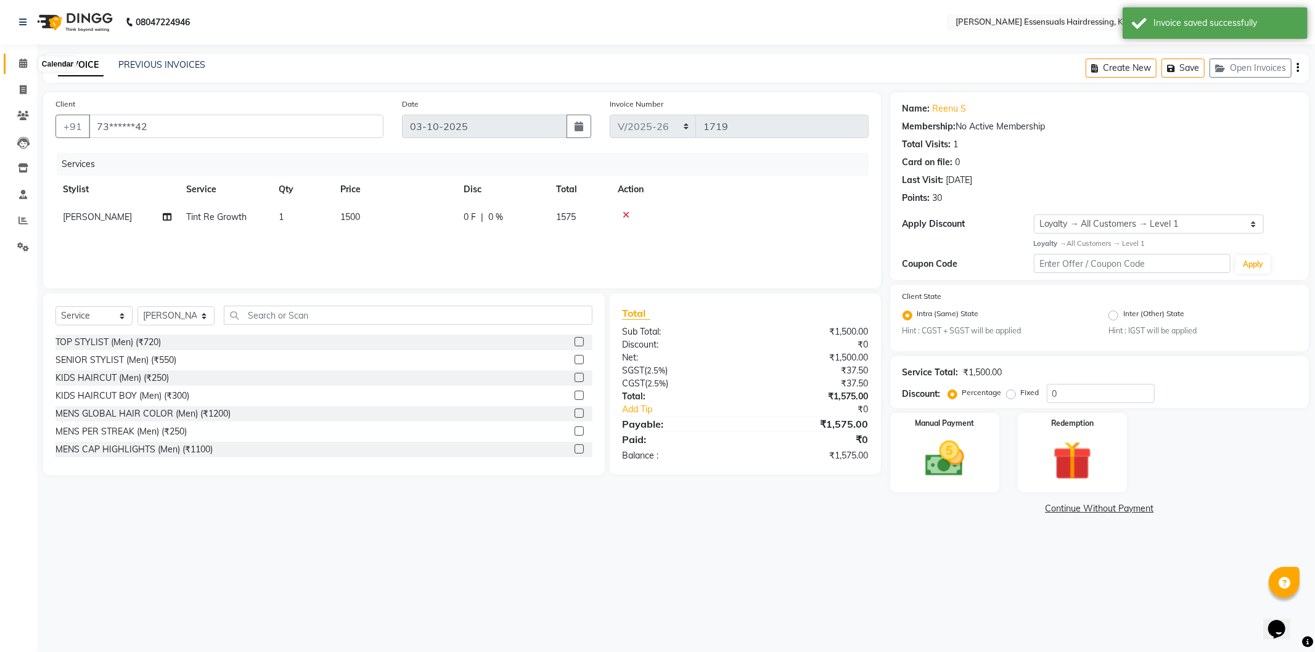
click at [20, 64] on icon at bounding box center [23, 63] width 8 height 9
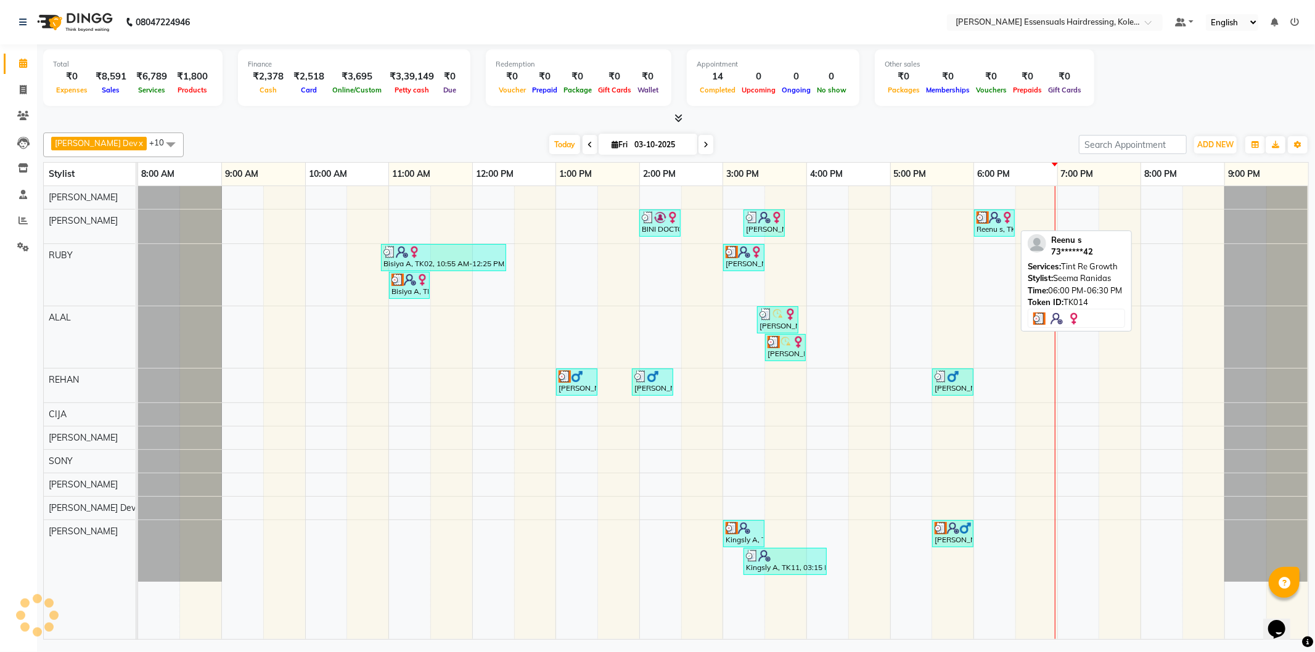
click at [1004, 233] on div "Reenu s, TK14, 06:00 PM-06:30 PM, Tint Re Growth" at bounding box center [994, 222] width 38 height 23
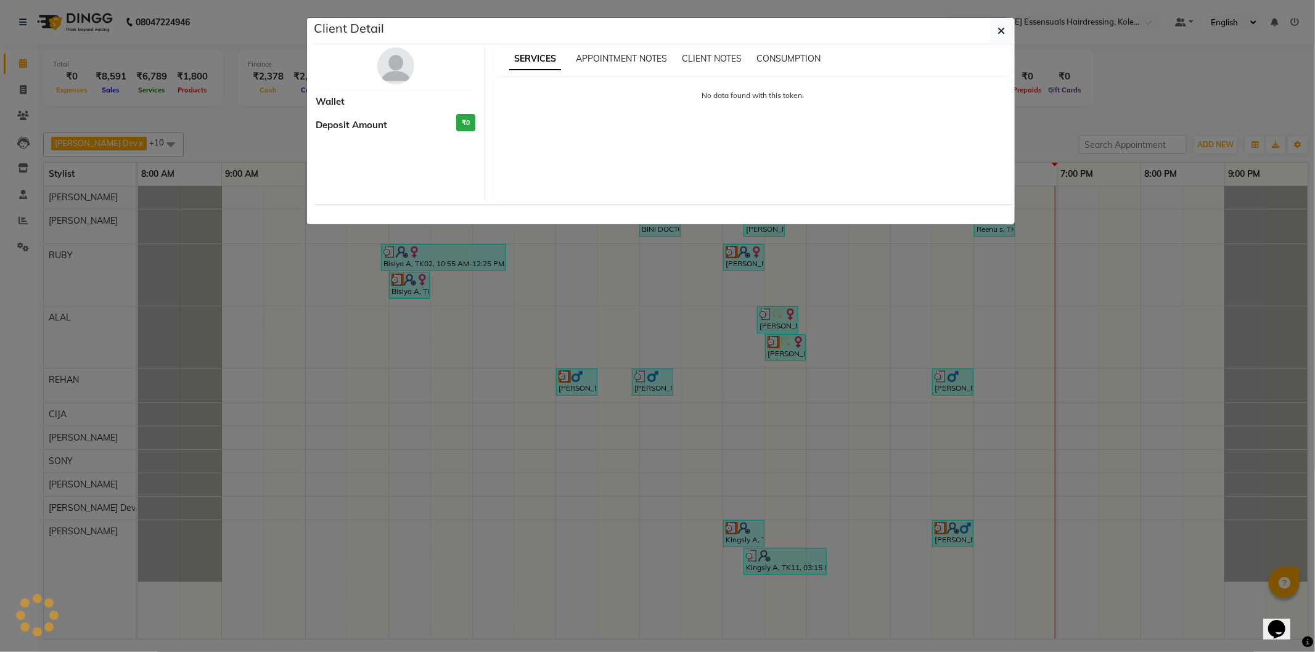
select select "3"
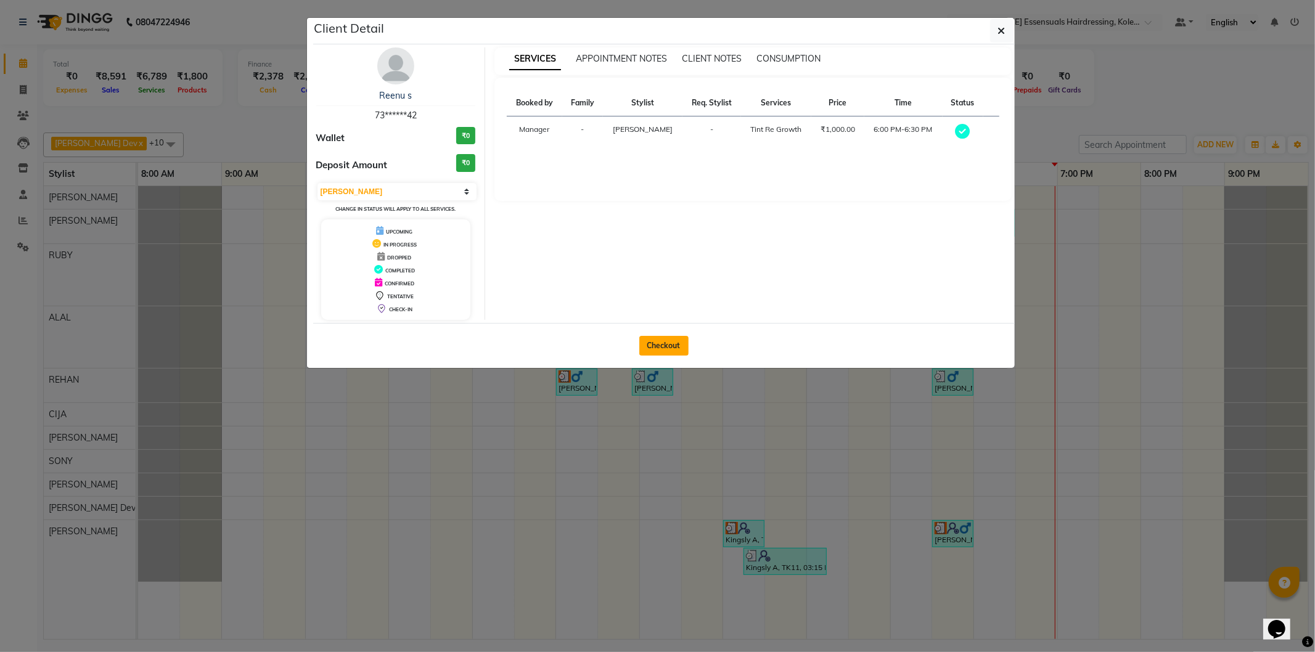
click at [667, 342] on button "Checkout" at bounding box center [663, 346] width 49 height 20
select select "service"
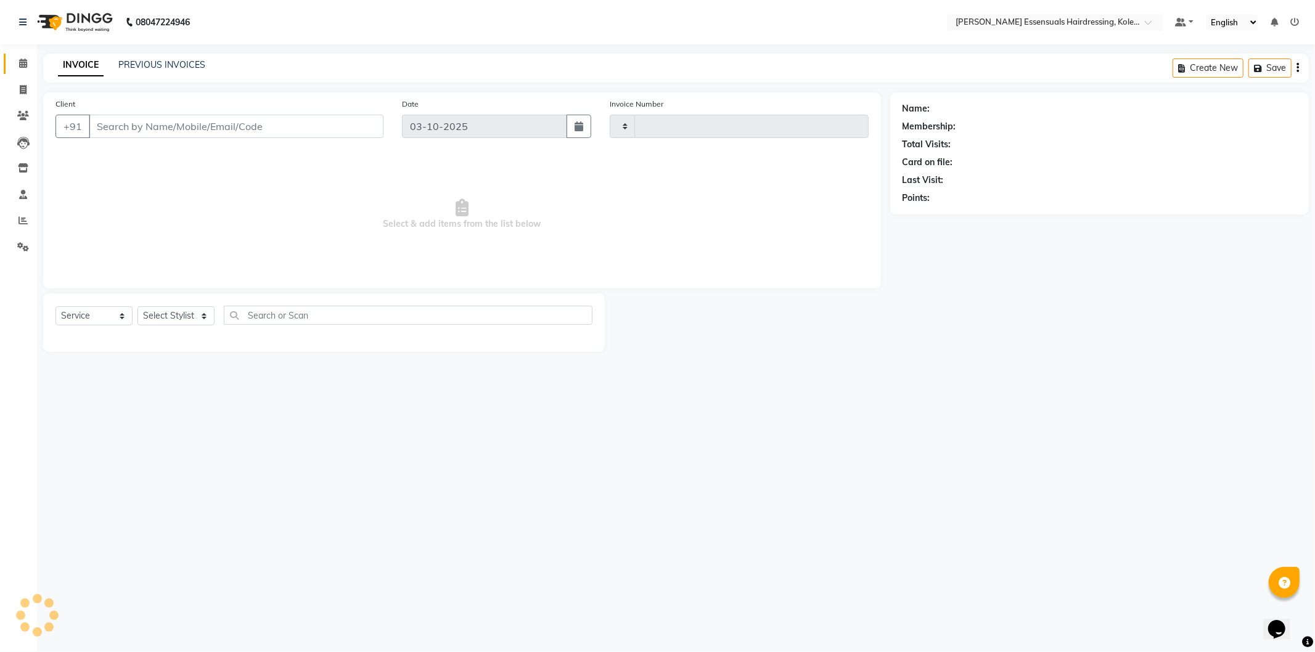
type input "1719"
select select "8281"
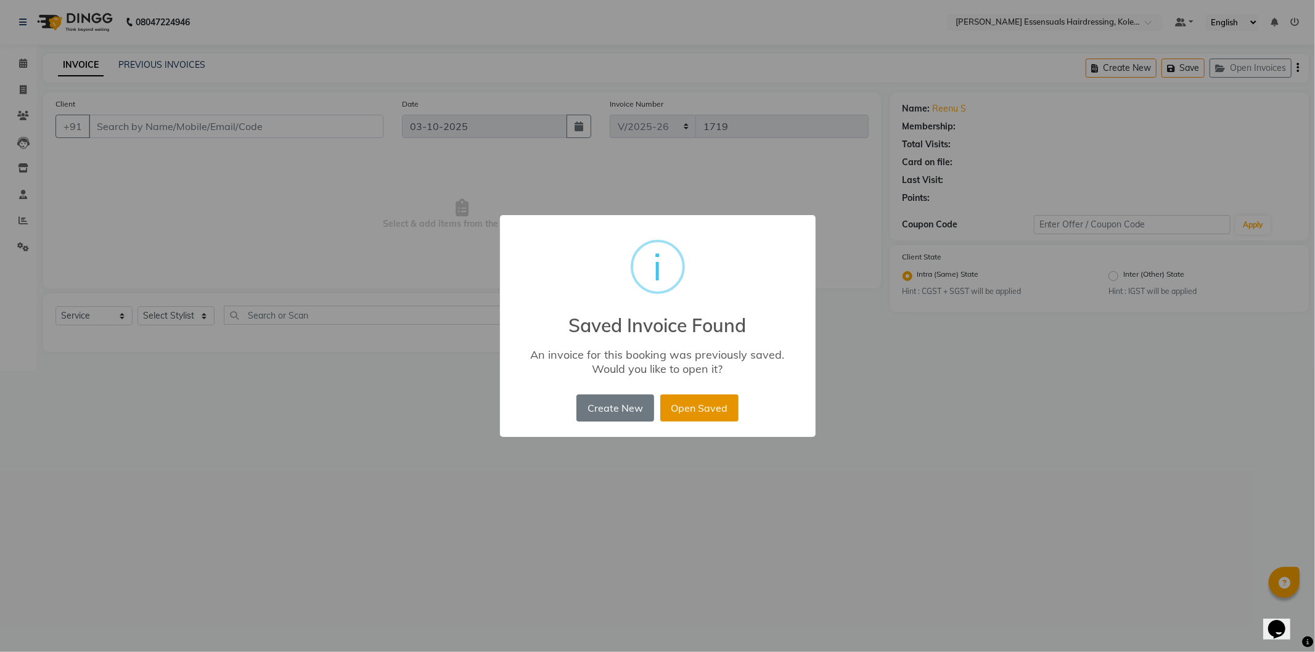
click at [718, 408] on button "Open Saved" at bounding box center [699, 408] width 78 height 27
type input "73******42"
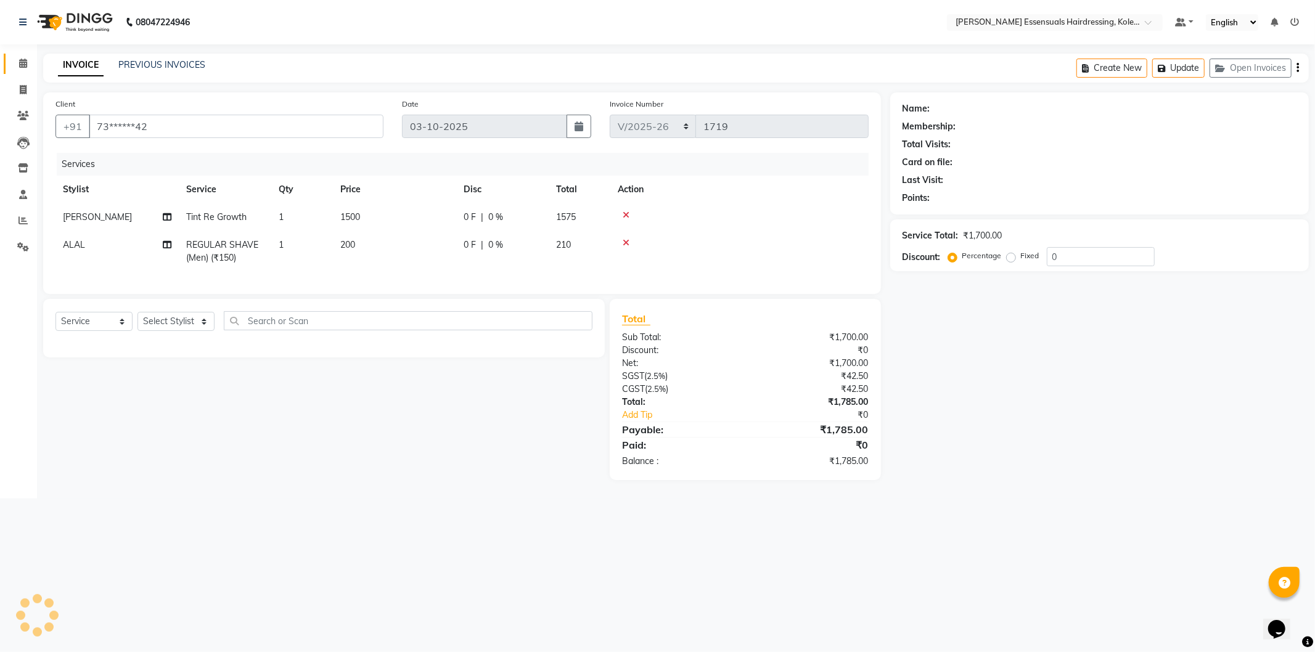
select select "1: Object"
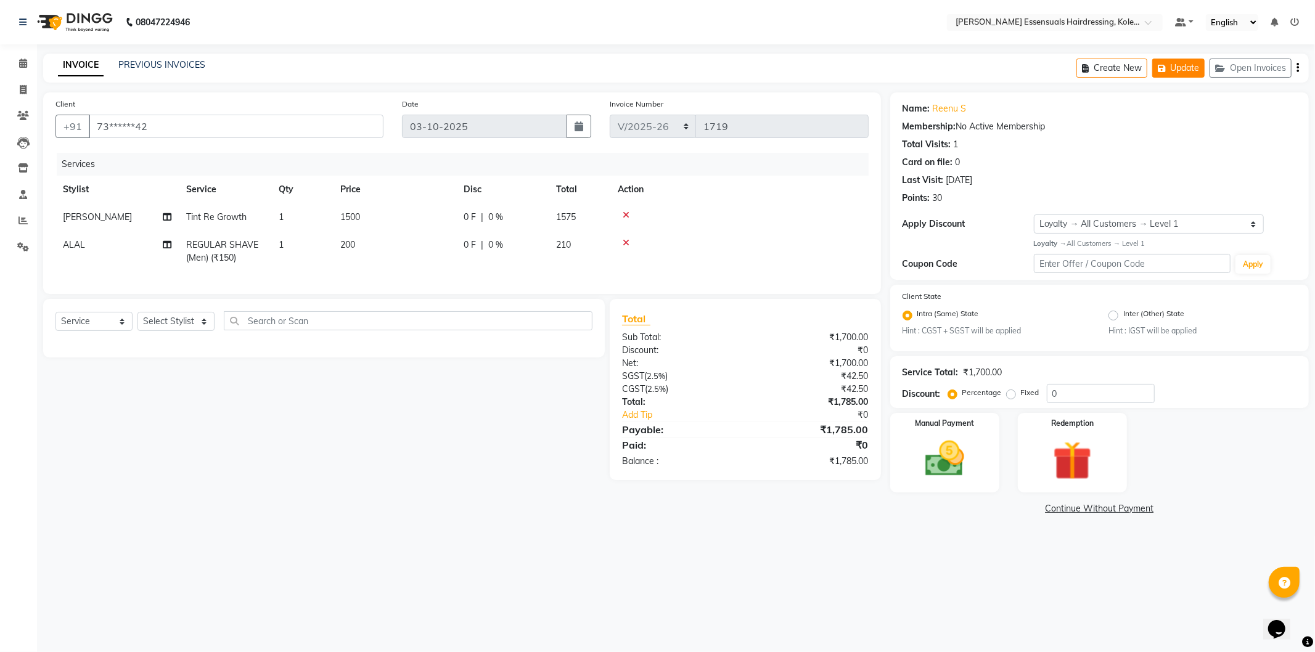
click at [1182, 64] on button "Update" at bounding box center [1178, 68] width 52 height 19
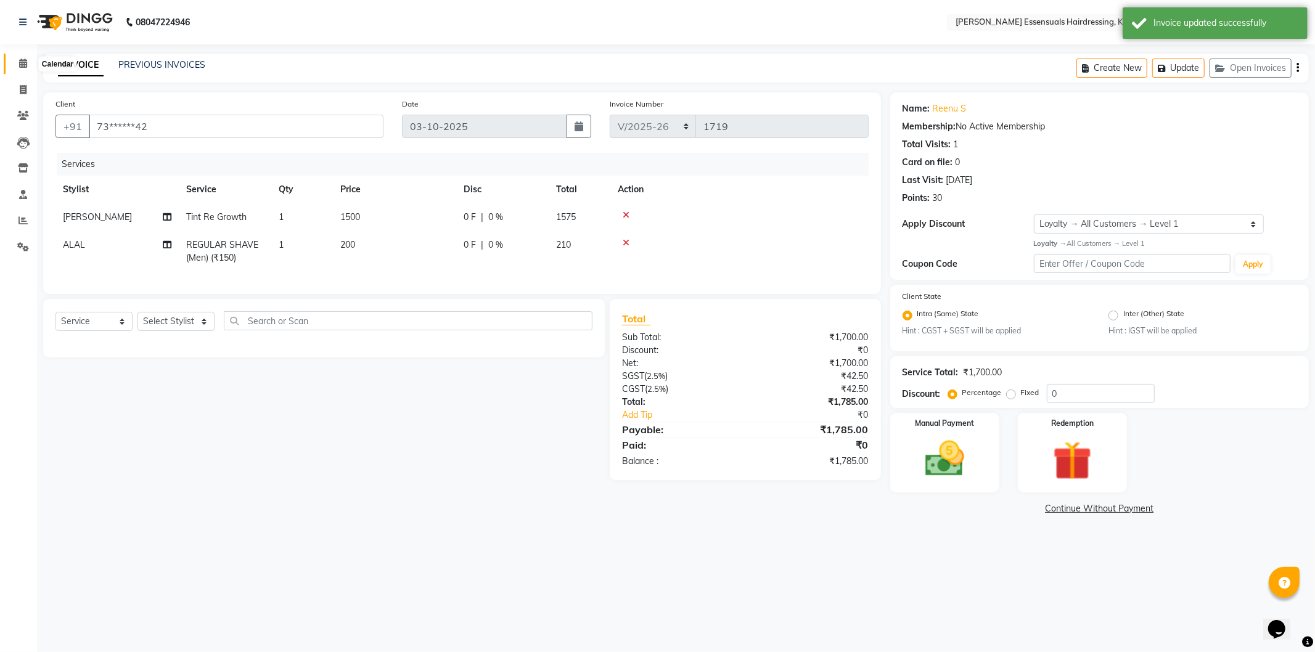
click at [20, 60] on icon at bounding box center [23, 63] width 8 height 9
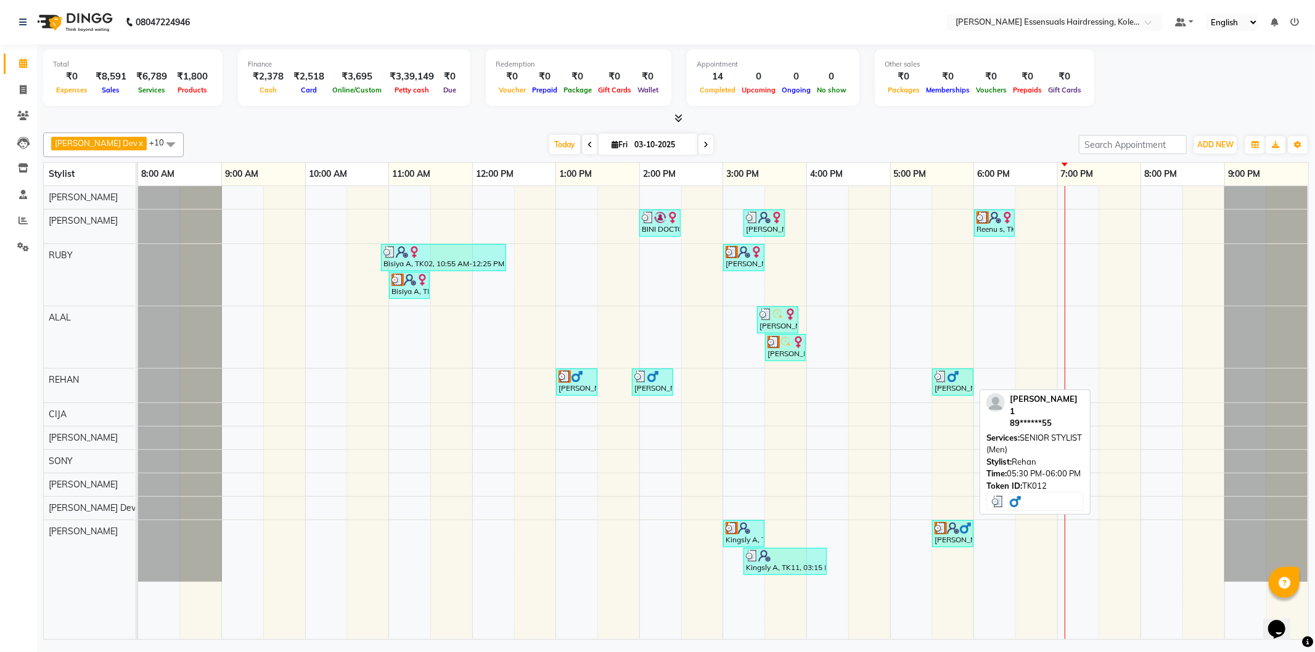
click at [954, 383] on div "[PERSON_NAME] 1, TK12, 05:30 PM-06:00 PM, SENIOR STYLIST (Men)" at bounding box center [952, 382] width 39 height 23
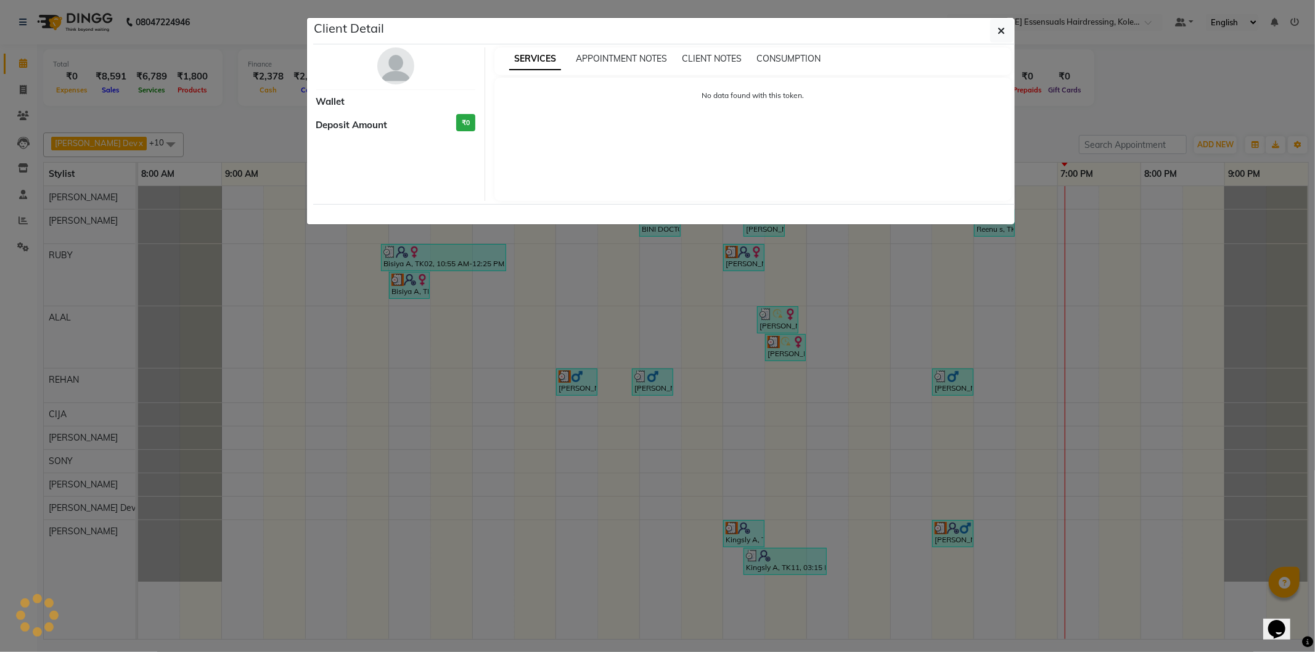
select select "3"
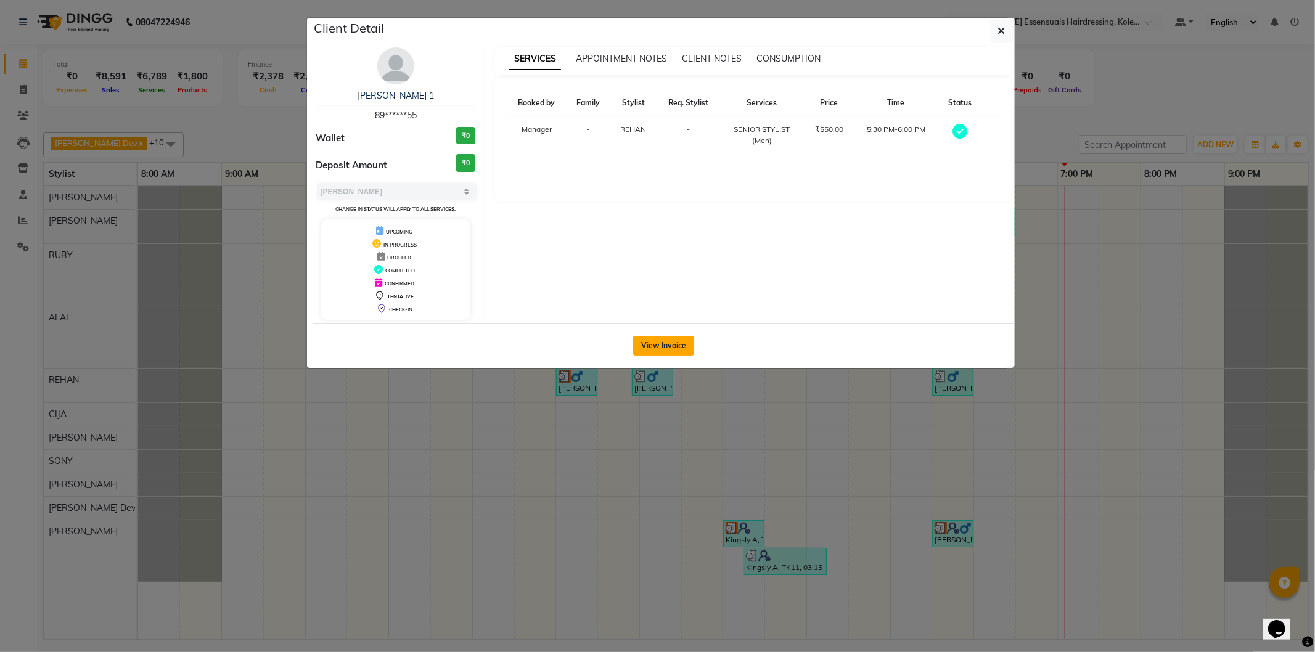
click at [683, 340] on button "View Invoice" at bounding box center [663, 346] width 61 height 20
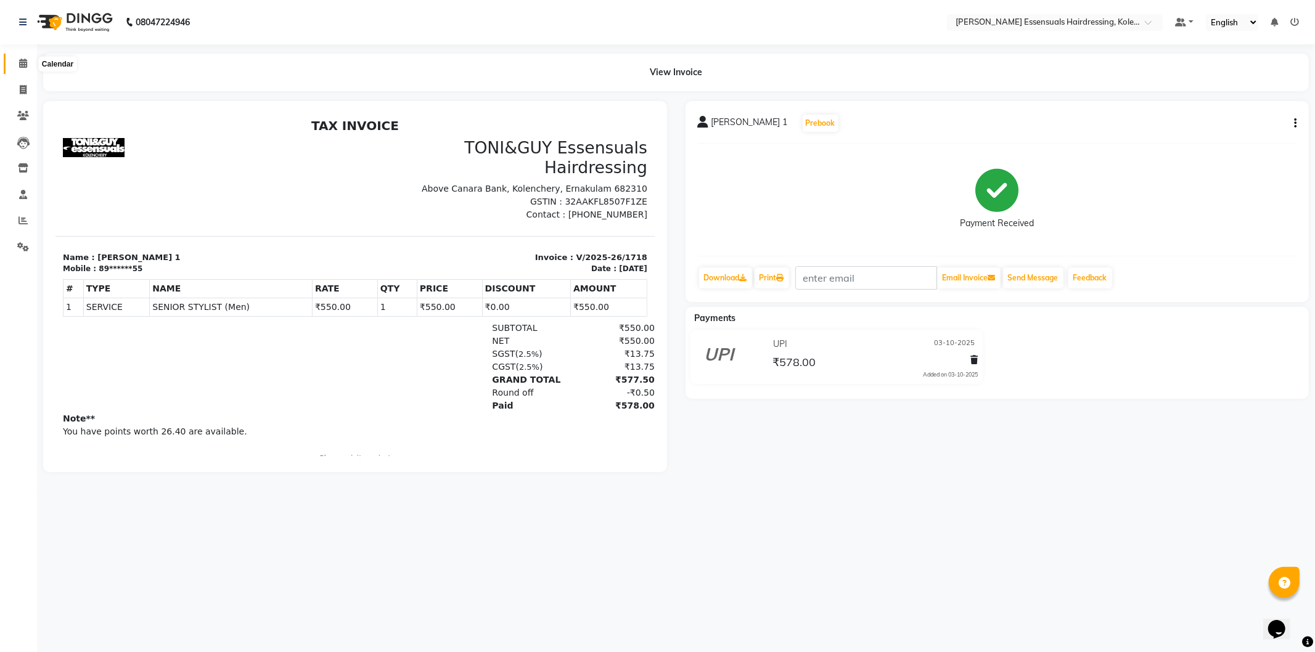
click at [19, 65] on icon at bounding box center [23, 63] width 8 height 9
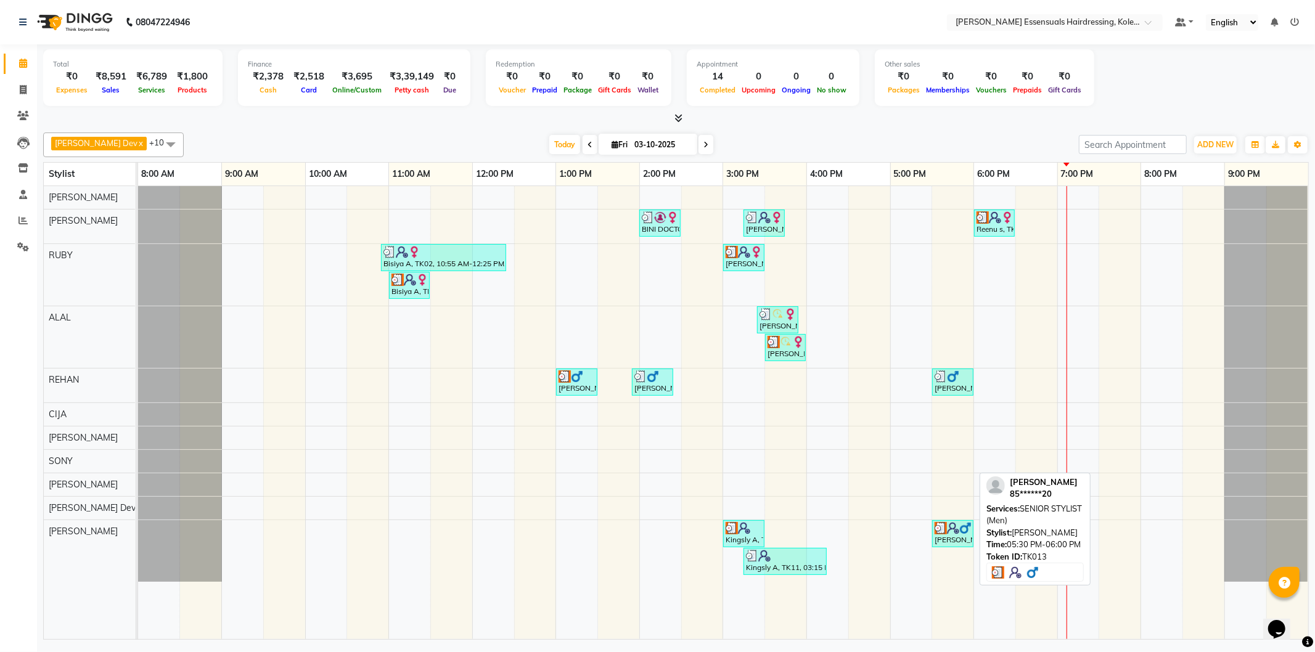
click at [946, 533] on img at bounding box center [941, 528] width 12 height 12
select select "3"
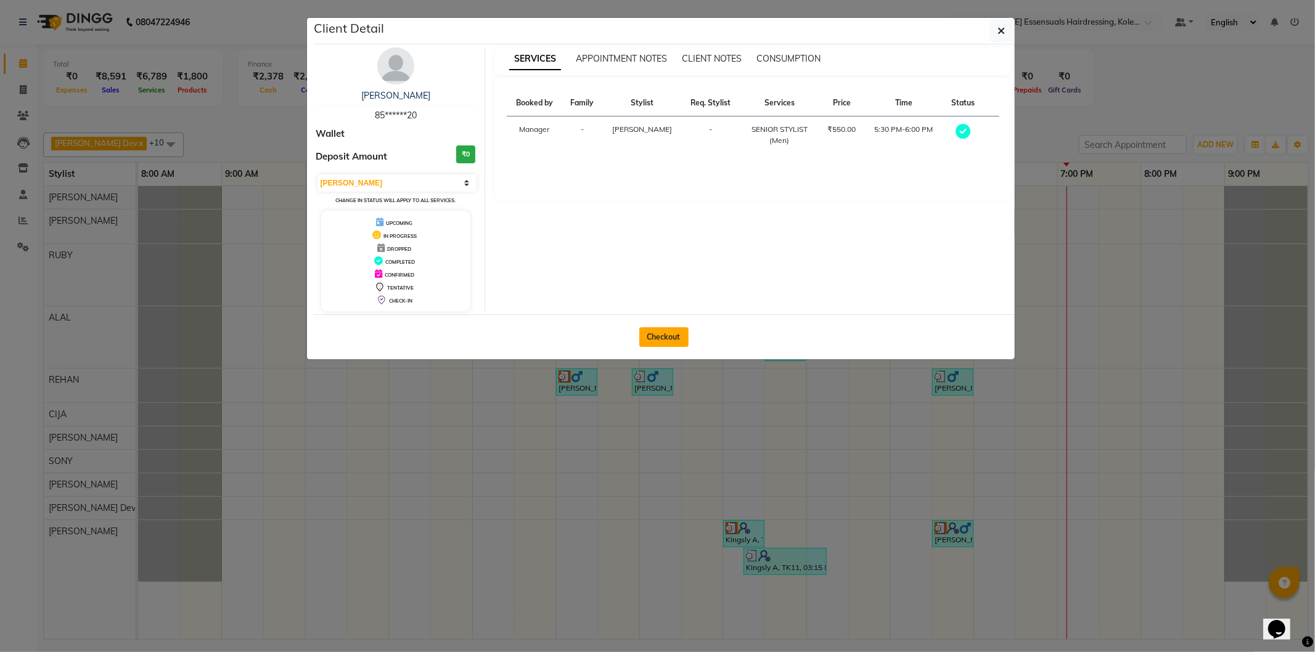
click at [648, 338] on button "Checkout" at bounding box center [663, 337] width 49 height 20
select select "service"
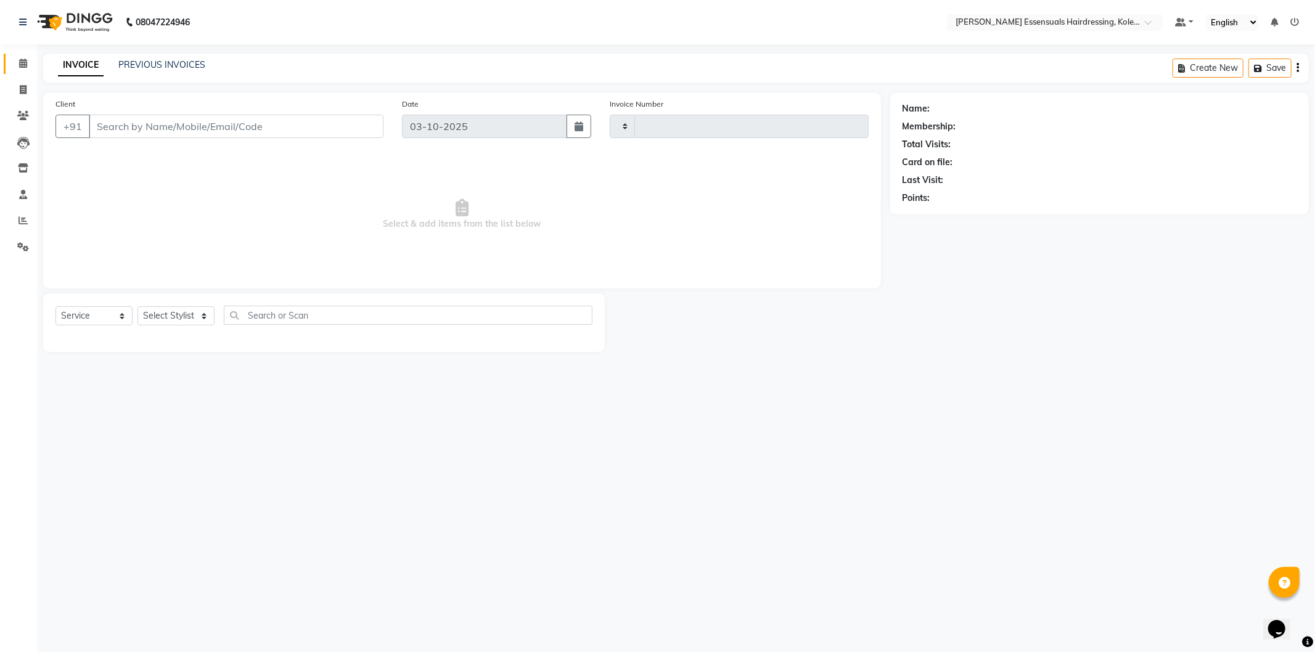
type input "1719"
select select "8281"
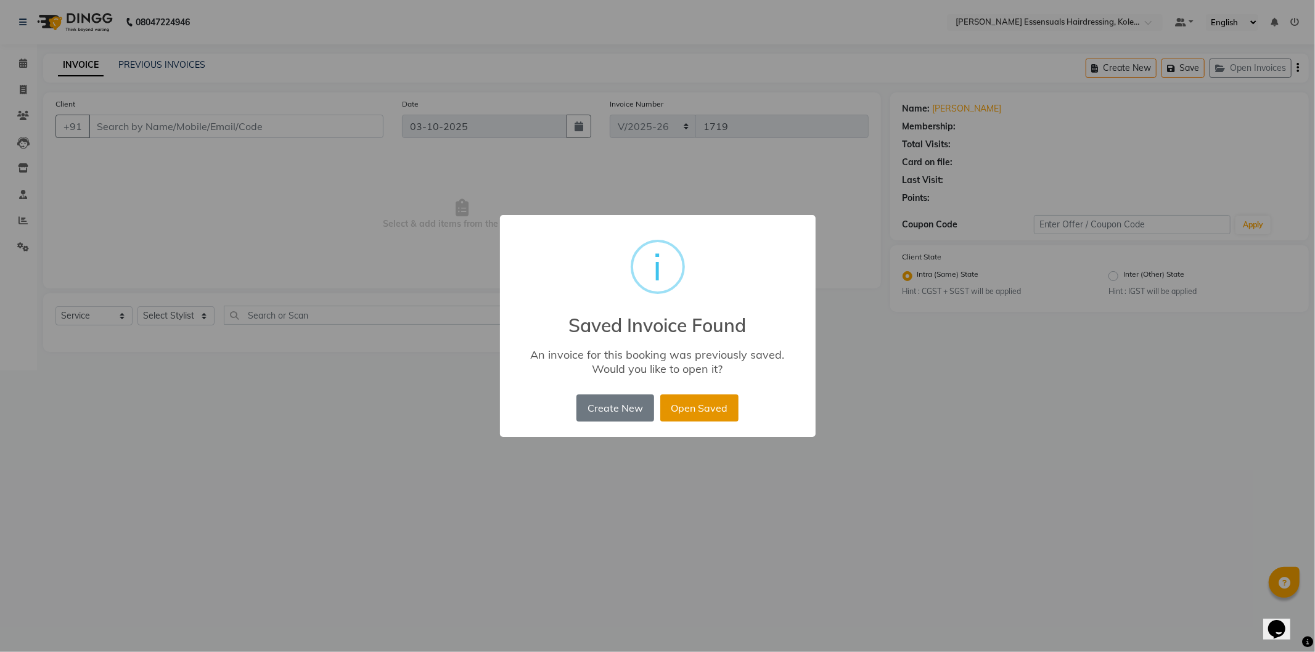
click at [717, 407] on button "Open Saved" at bounding box center [699, 408] width 78 height 27
type input "85******20"
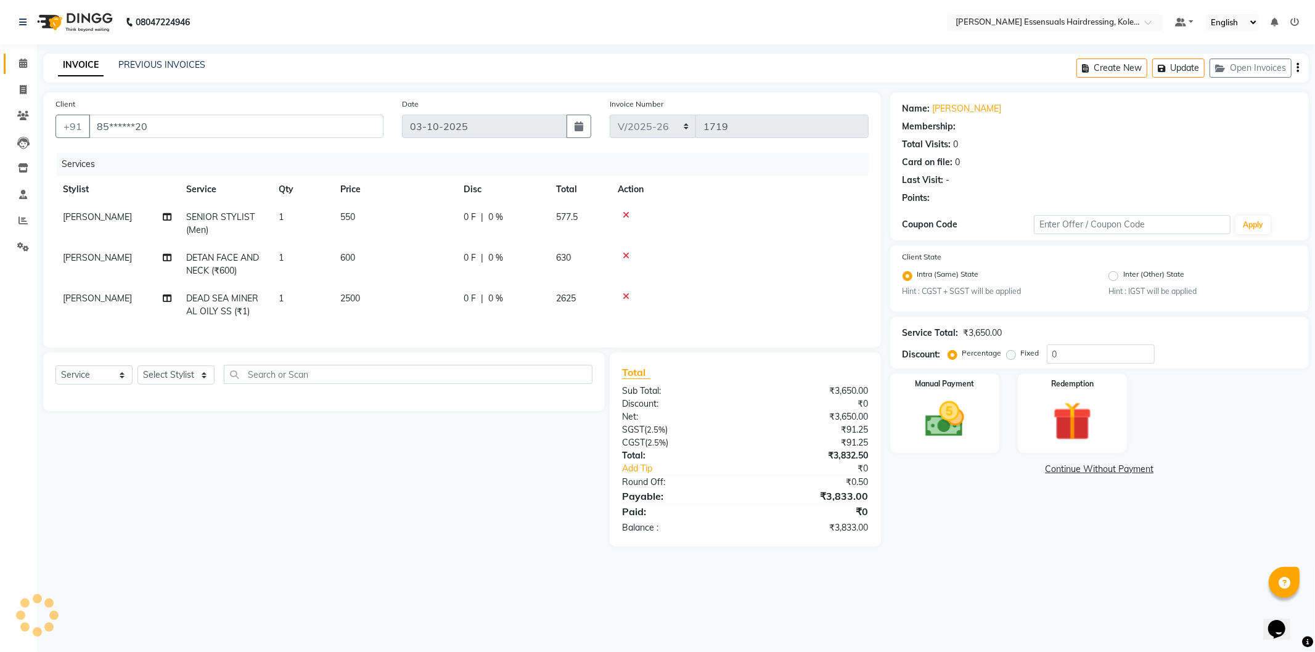
select select "1: Object"
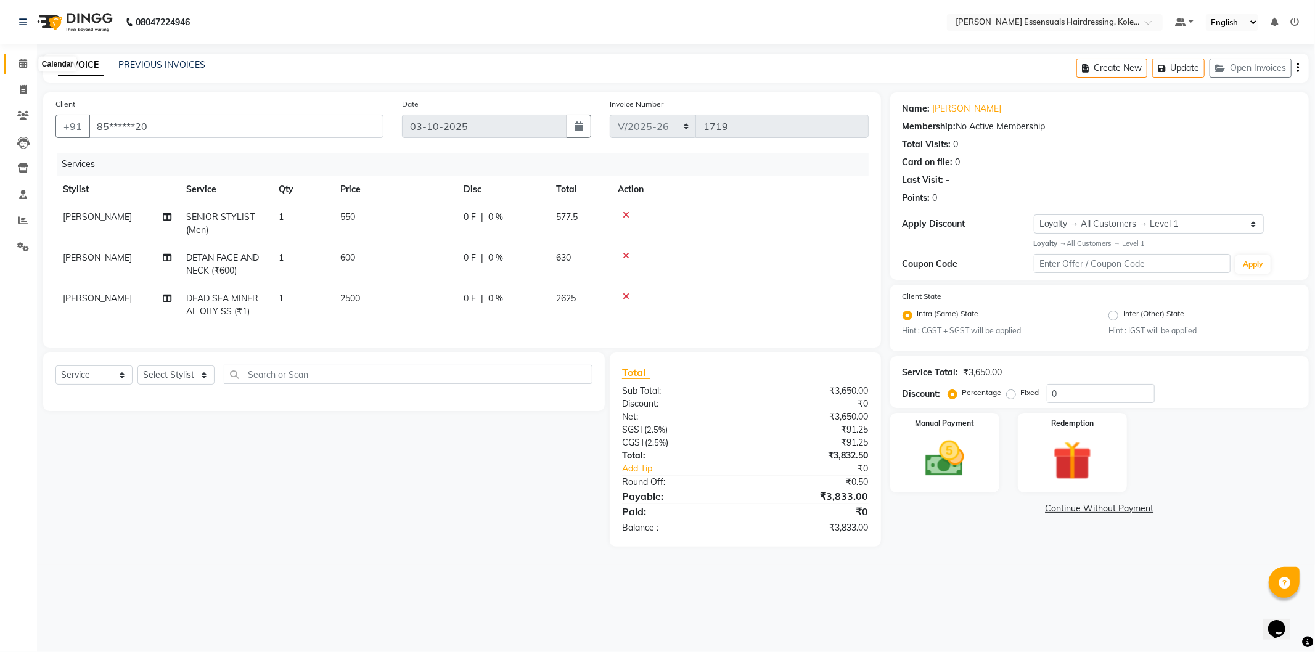
click at [17, 66] on span at bounding box center [23, 64] width 22 height 14
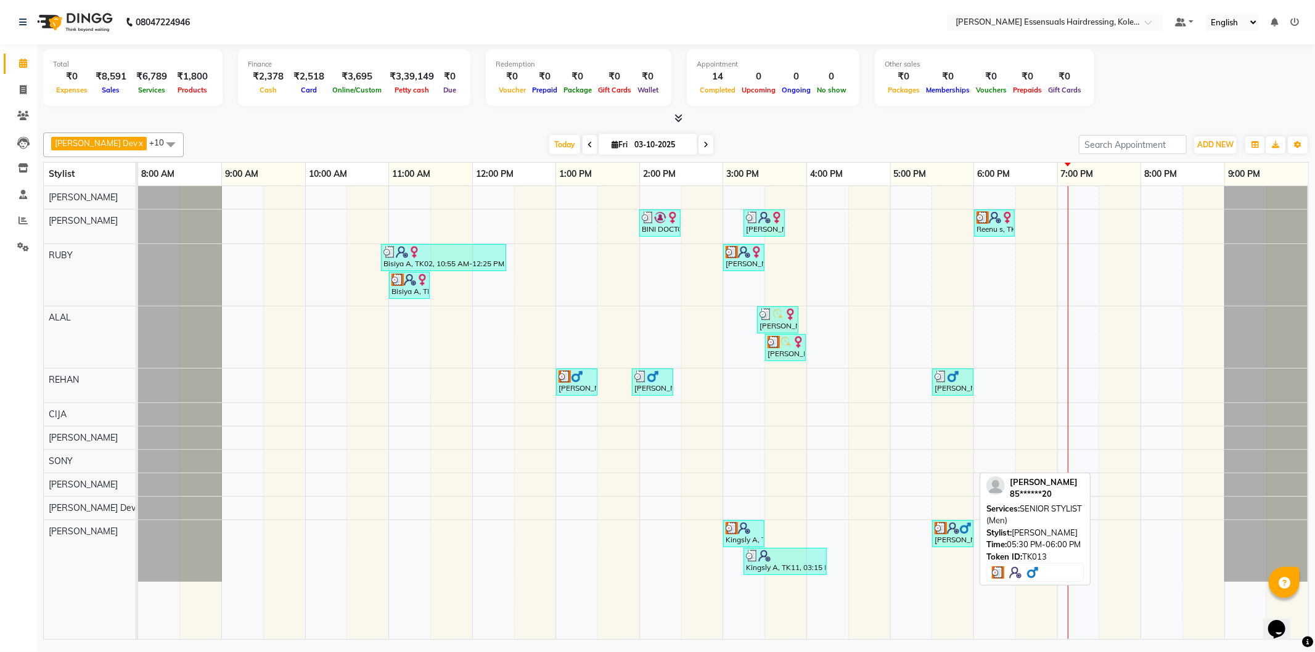
click at [961, 537] on div "[PERSON_NAME], TK13, 05:30 PM-06:00 PM, SENIOR STYLIST (Men)" at bounding box center [952, 533] width 39 height 23
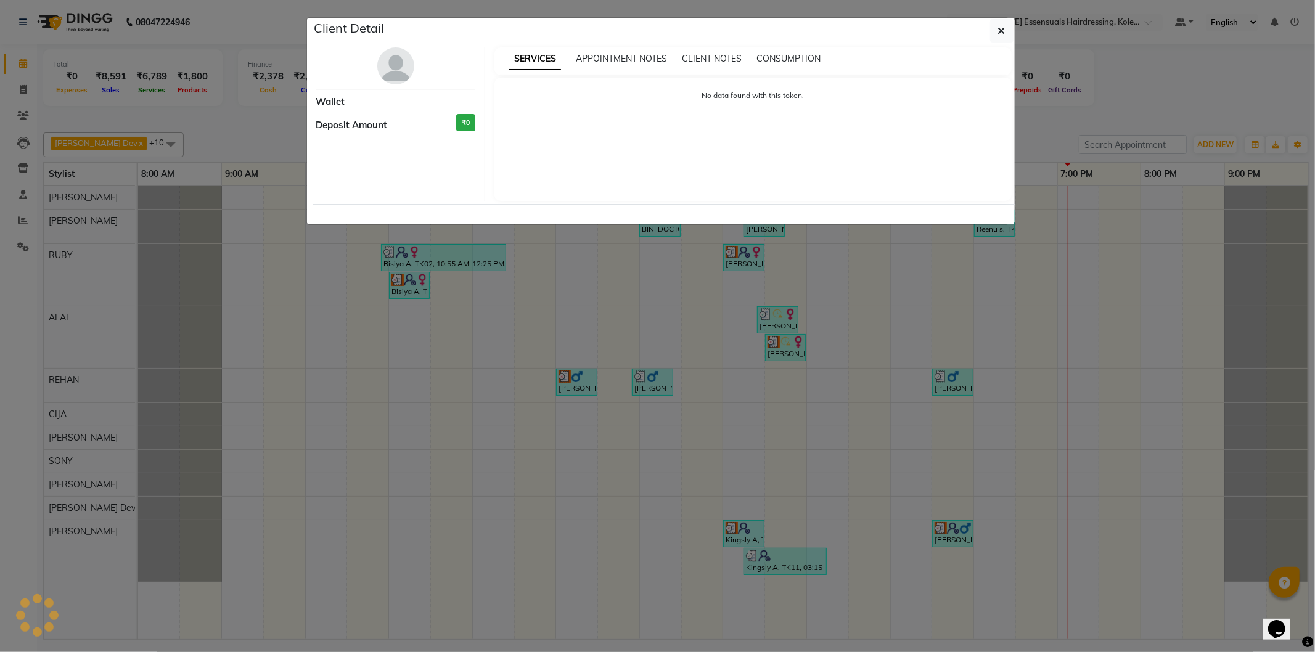
select select "3"
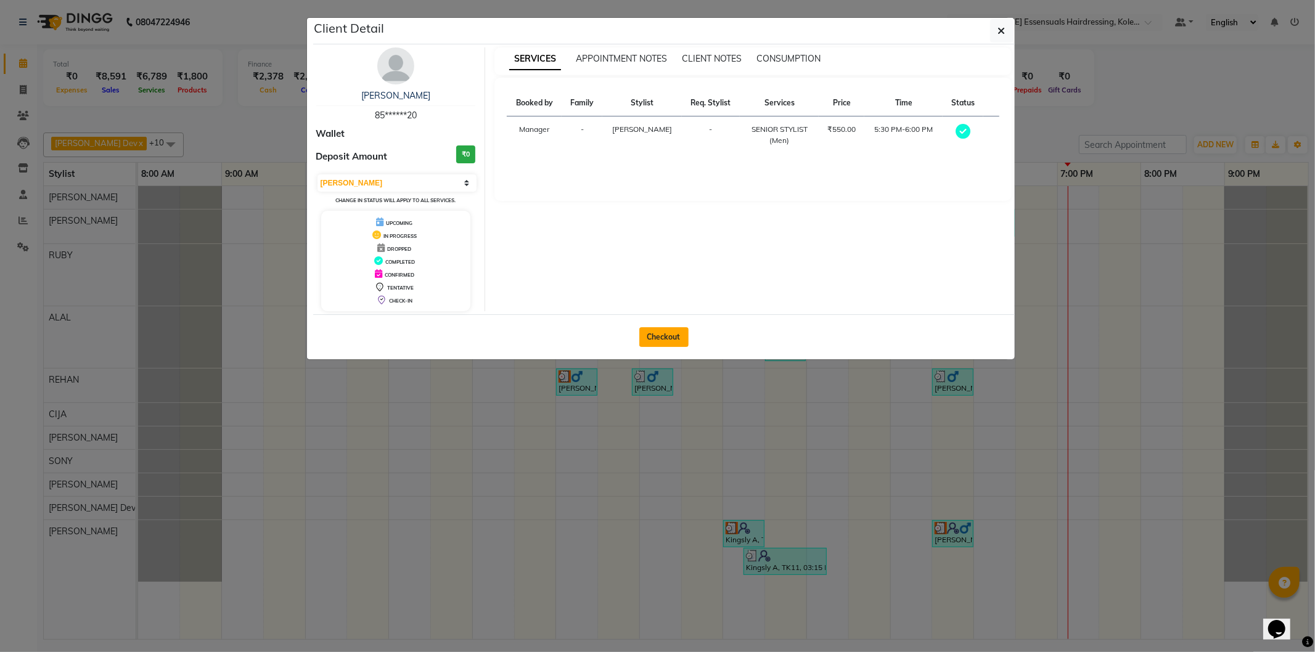
click at [660, 333] on button "Checkout" at bounding box center [663, 337] width 49 height 20
select select "service"
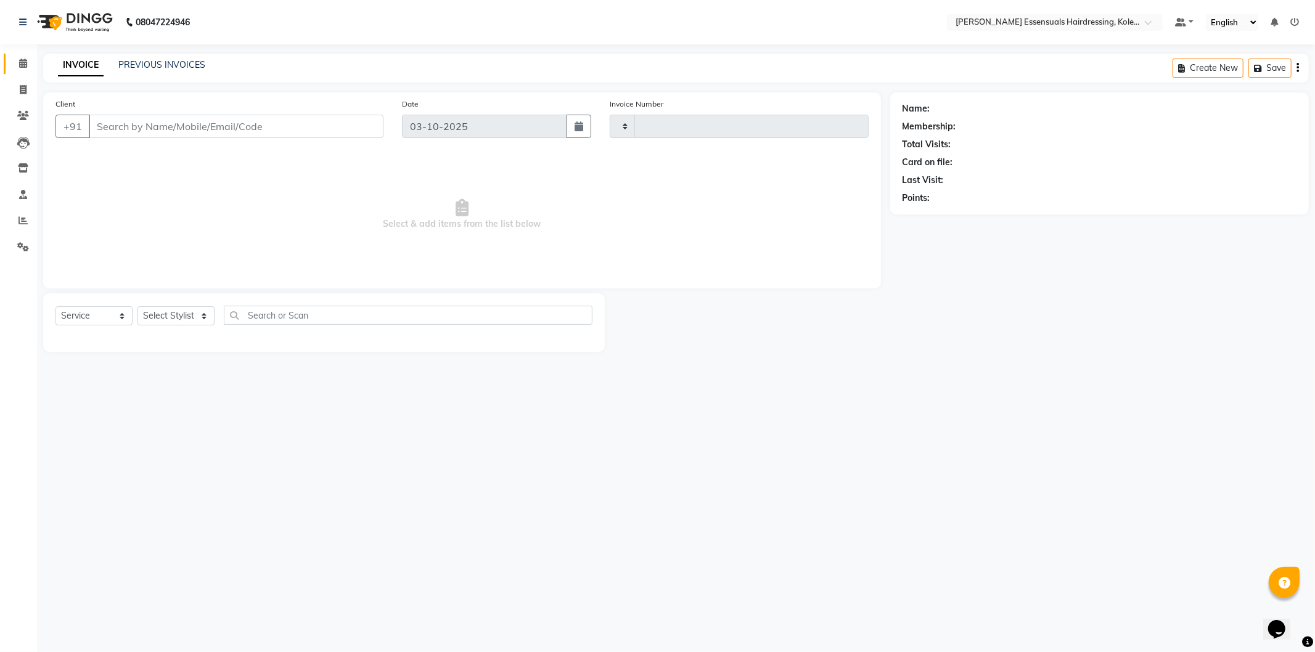
type input "1719"
select select "8281"
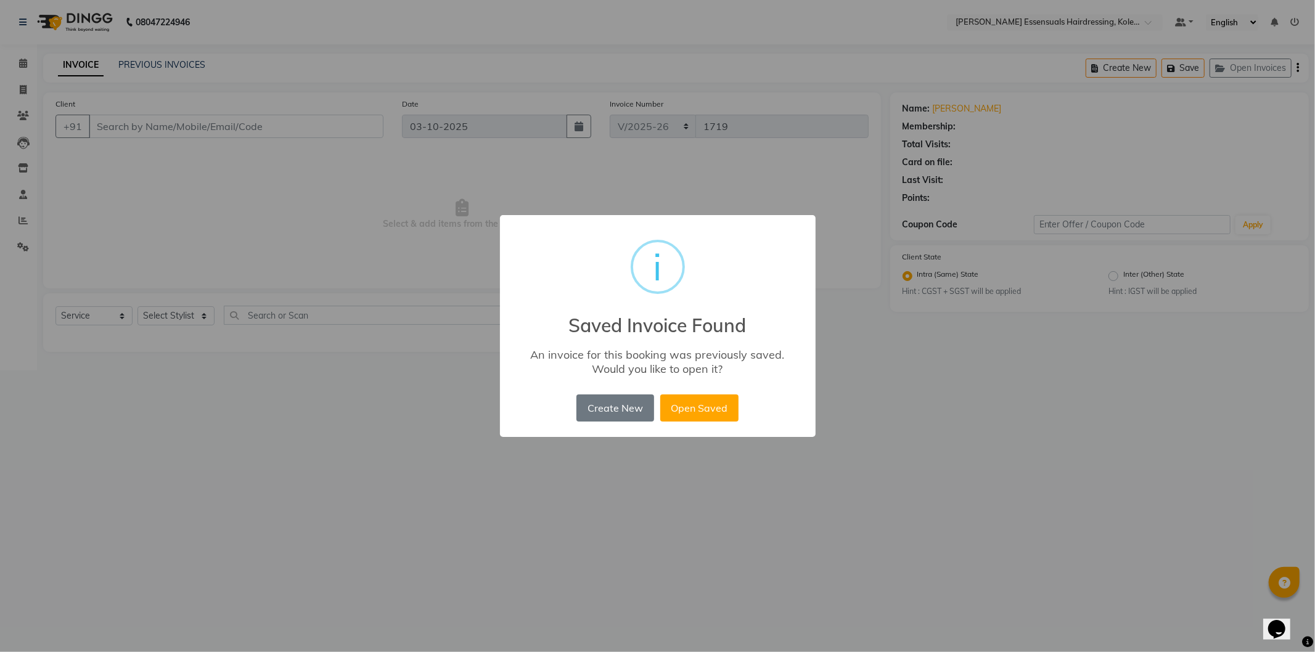
click at [707, 390] on div "× i Saved Invoice Found An invoice for this booking was previously saved. Would…" at bounding box center [658, 326] width 316 height 223
click at [705, 400] on button "Open Saved" at bounding box center [699, 408] width 78 height 27
type input "85******20"
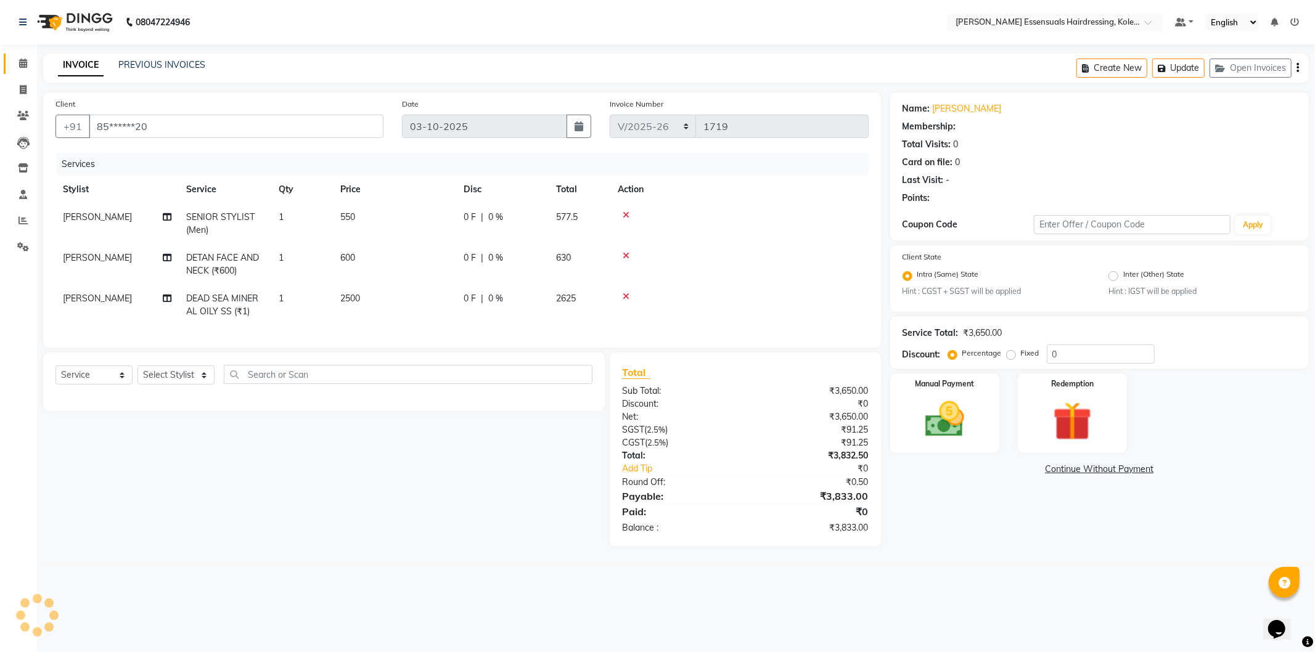
select select "1: Object"
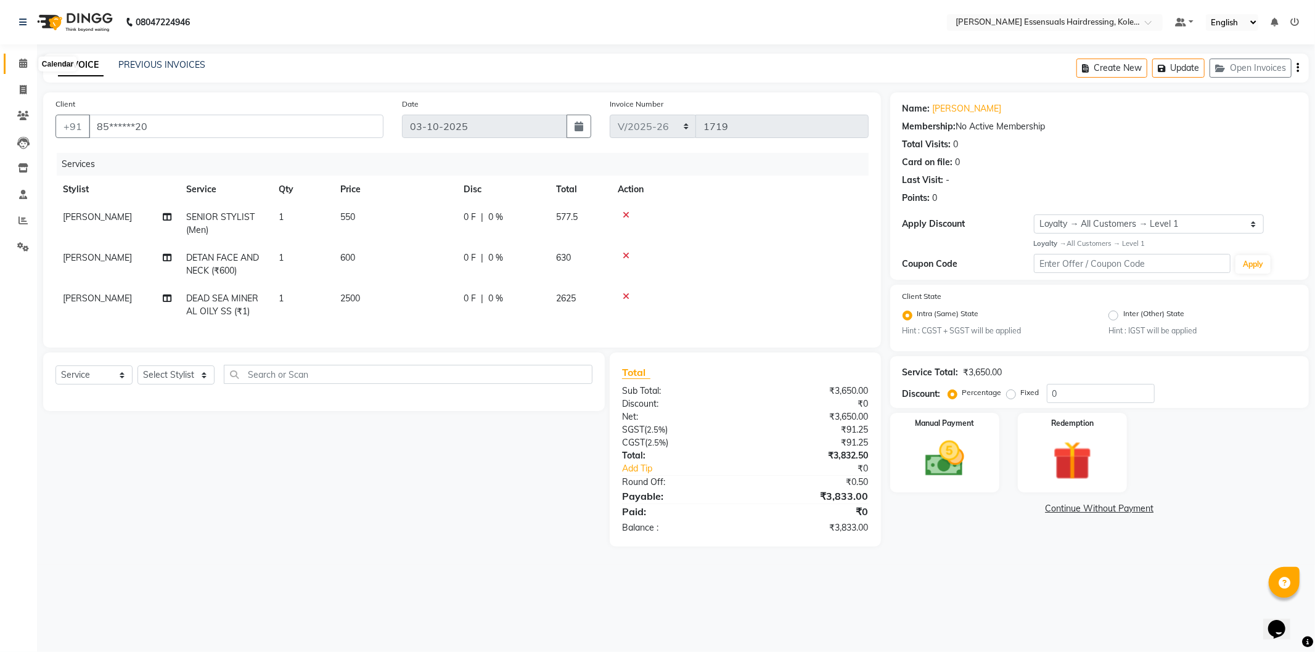
click at [22, 62] on icon at bounding box center [23, 63] width 8 height 9
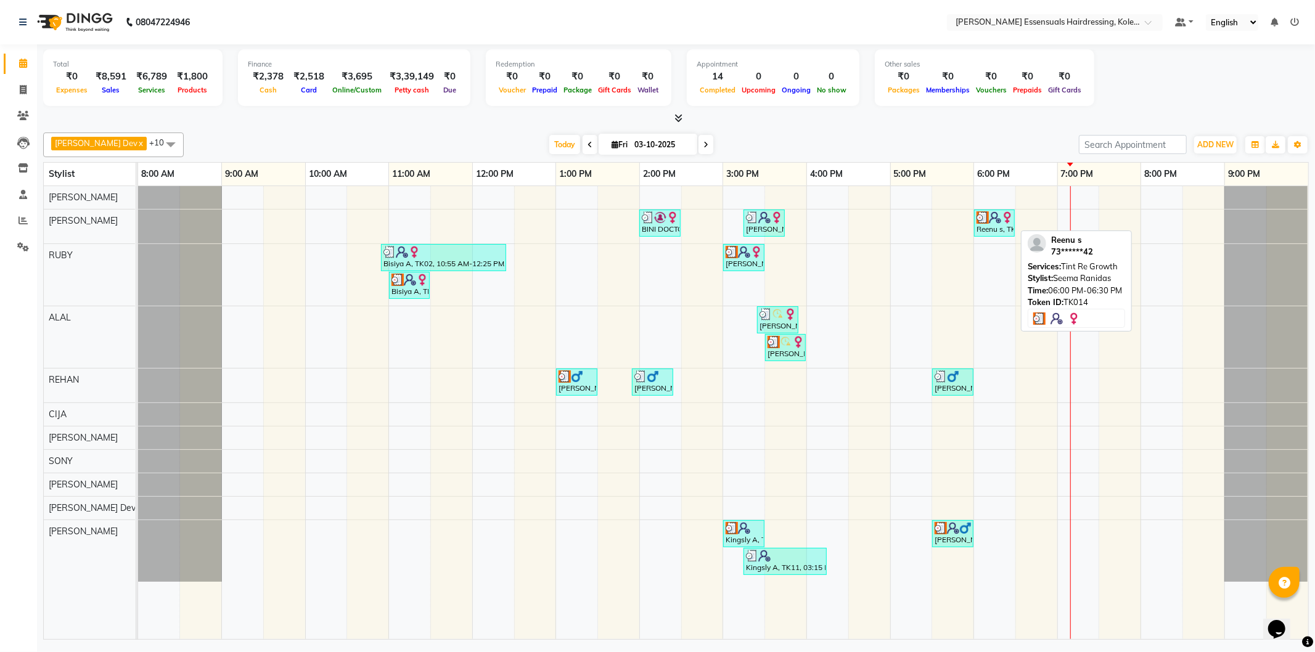
click at [993, 224] on div "Reenu s, TK14, 06:00 PM-06:30 PM, Tint Re Growth" at bounding box center [994, 222] width 38 height 23
select select "3"
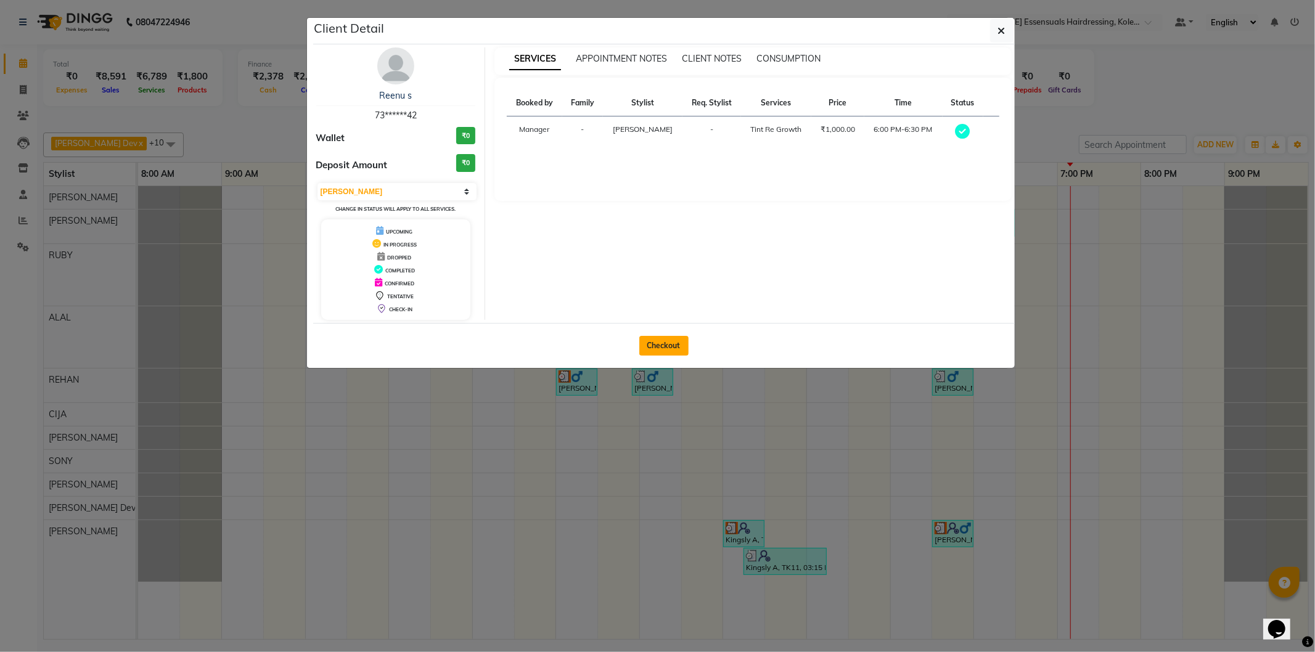
click at [672, 350] on button "Checkout" at bounding box center [663, 346] width 49 height 20
select select "8281"
select select "service"
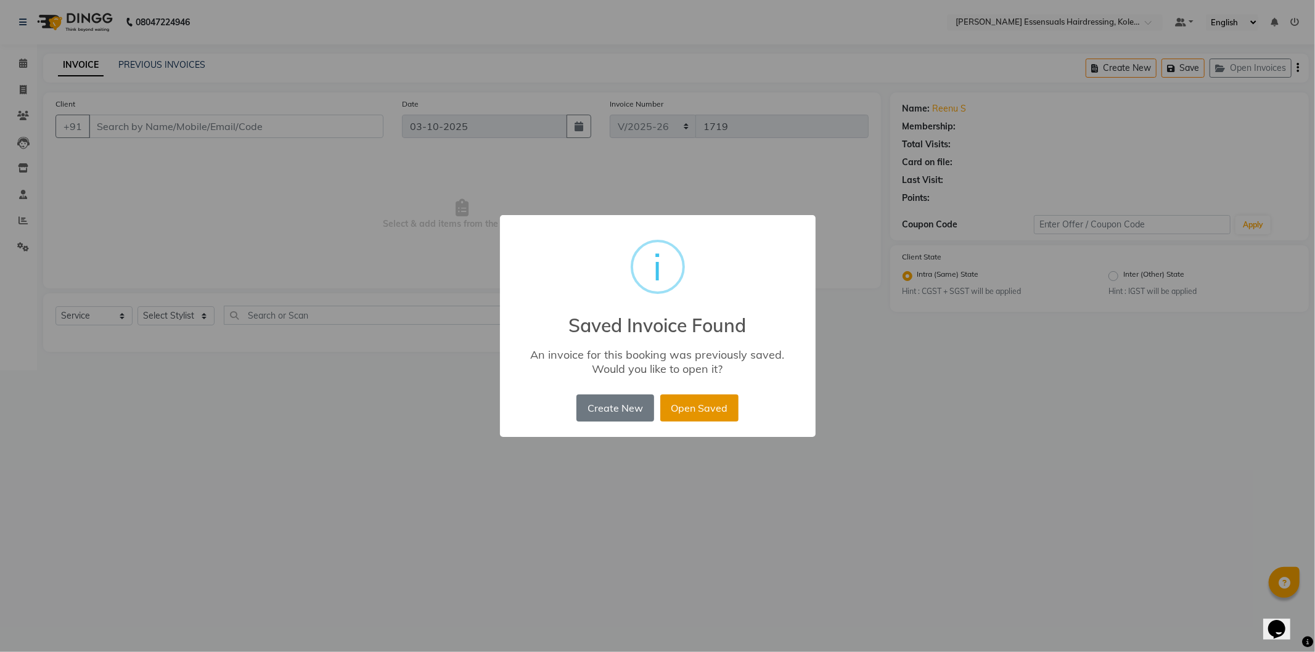
click at [717, 402] on button "Open Saved" at bounding box center [699, 408] width 78 height 27
type input "73******42"
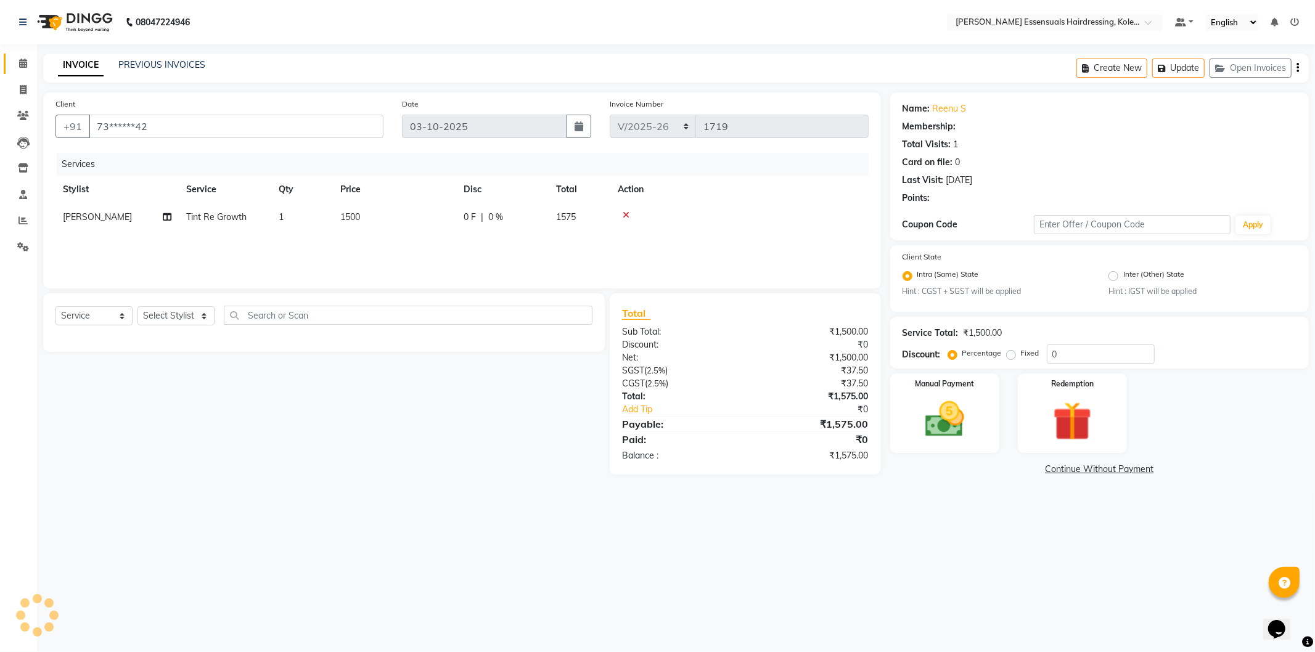
select select "1: Object"
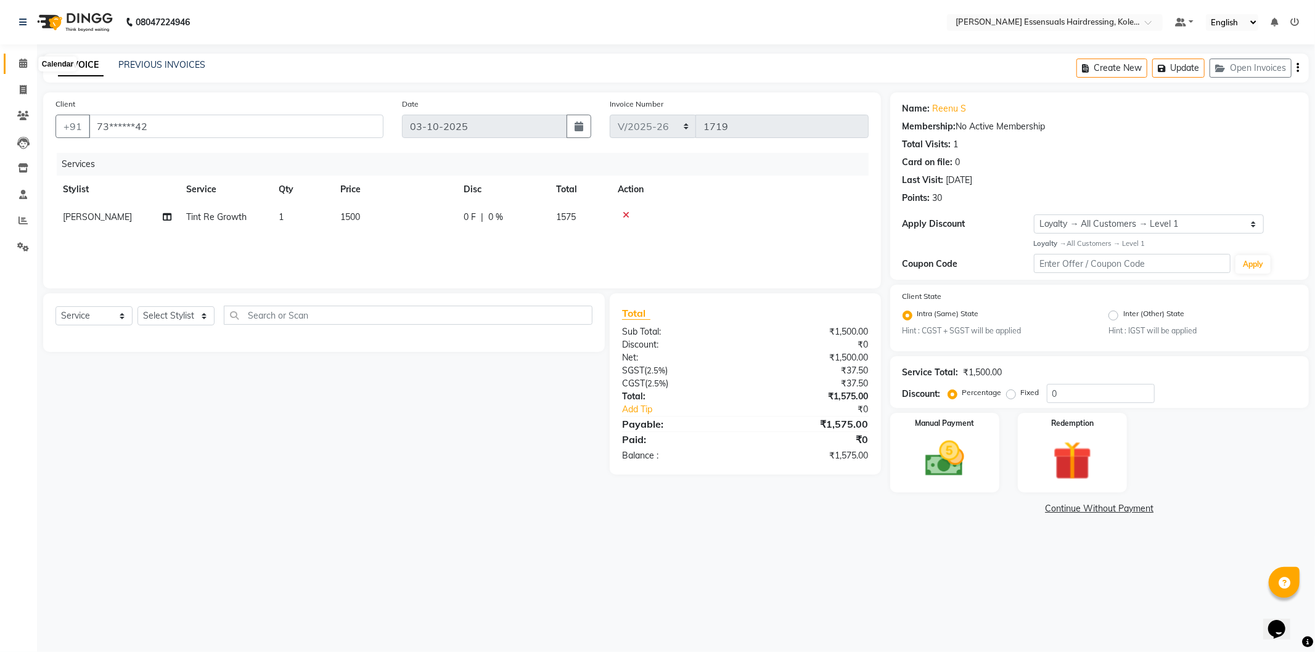
click at [17, 63] on span at bounding box center [23, 64] width 22 height 14
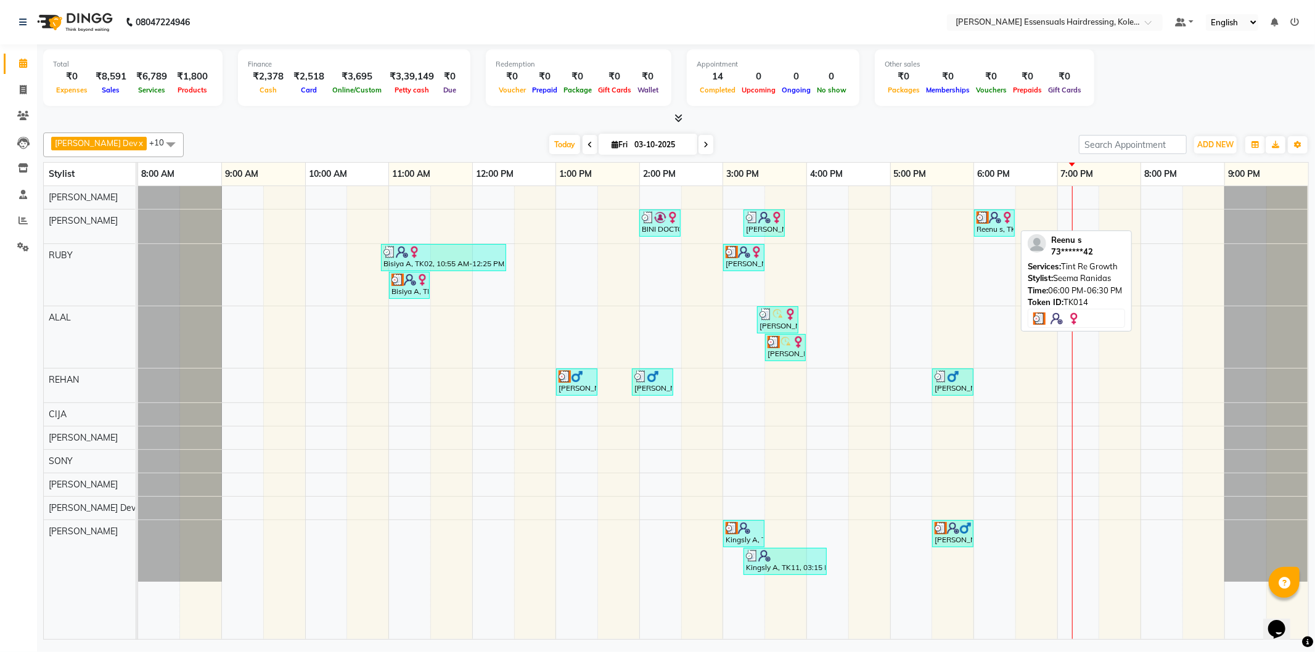
click at [990, 229] on div "Reenu s, TK14, 06:00 PM-06:30 PM, Tint Re Growth" at bounding box center [994, 222] width 38 height 23
select select "3"
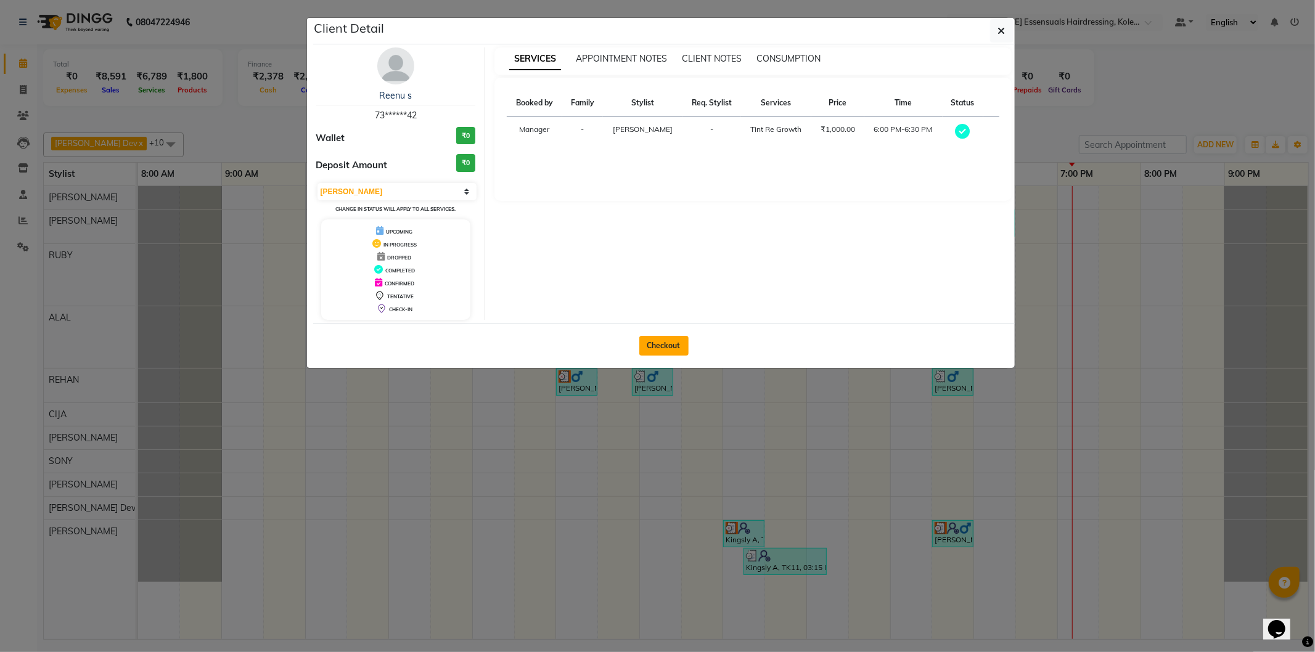
click at [666, 342] on button "Checkout" at bounding box center [663, 346] width 49 height 20
select select "service"
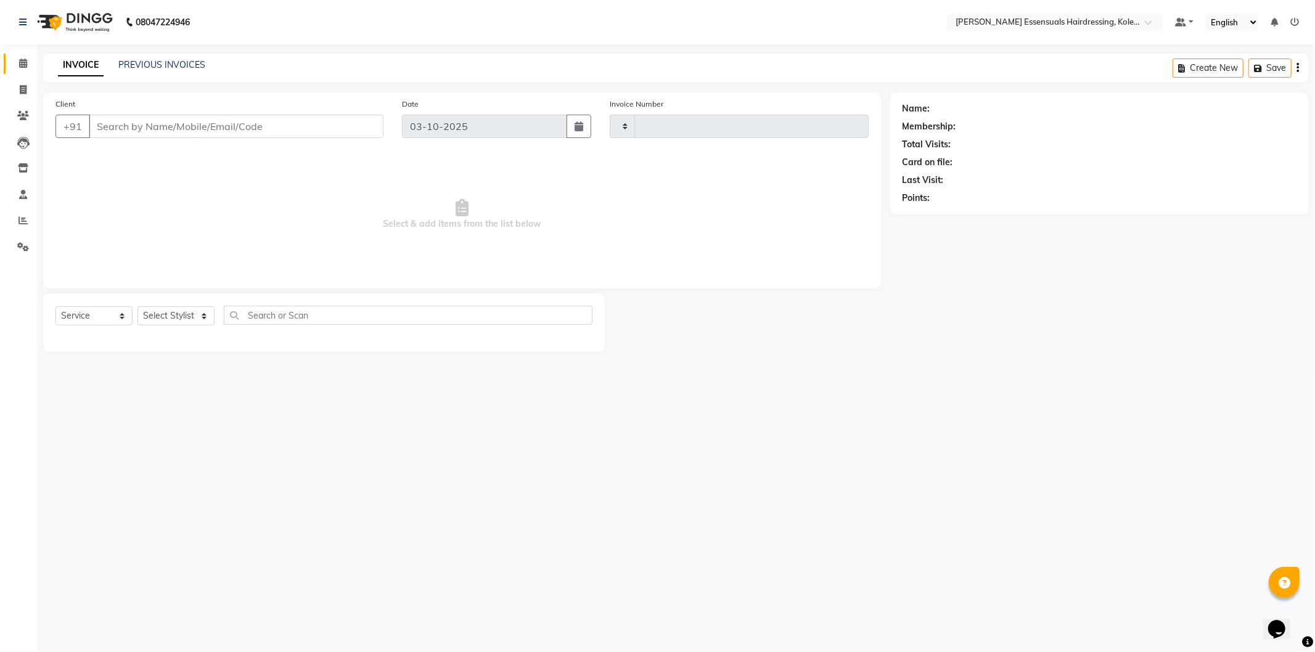
type input "1719"
select select "8281"
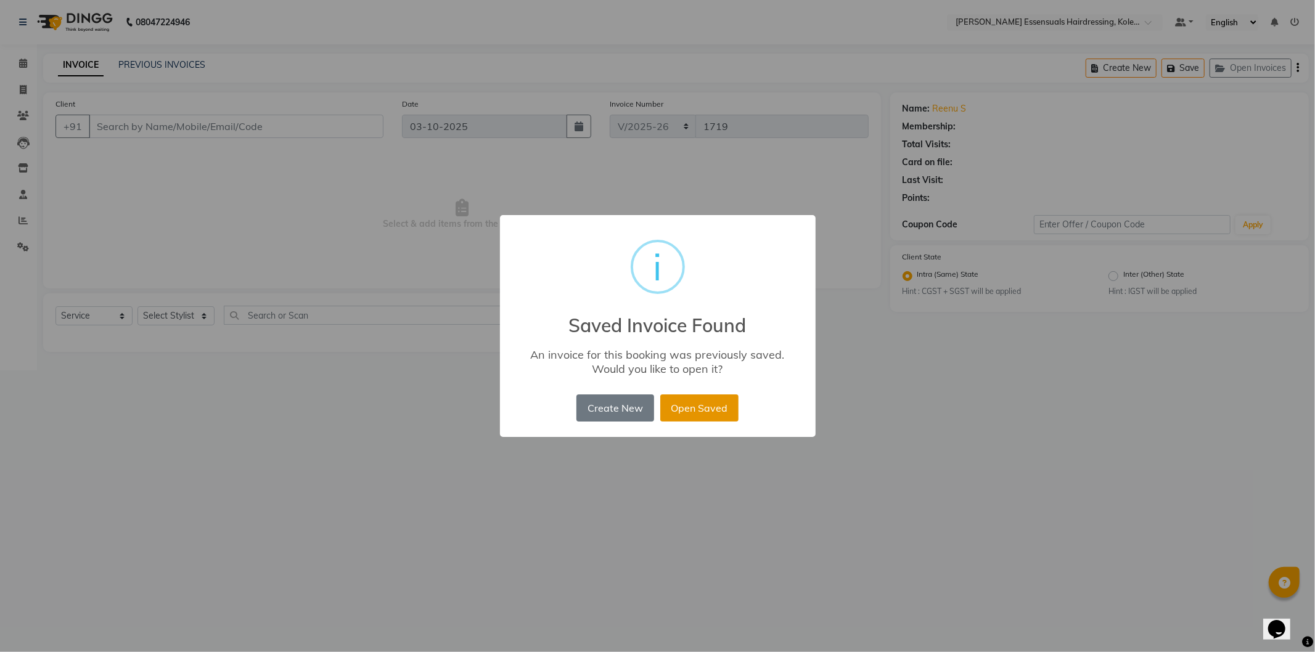
click at [678, 409] on button "Open Saved" at bounding box center [699, 408] width 78 height 27
type input "73******42"
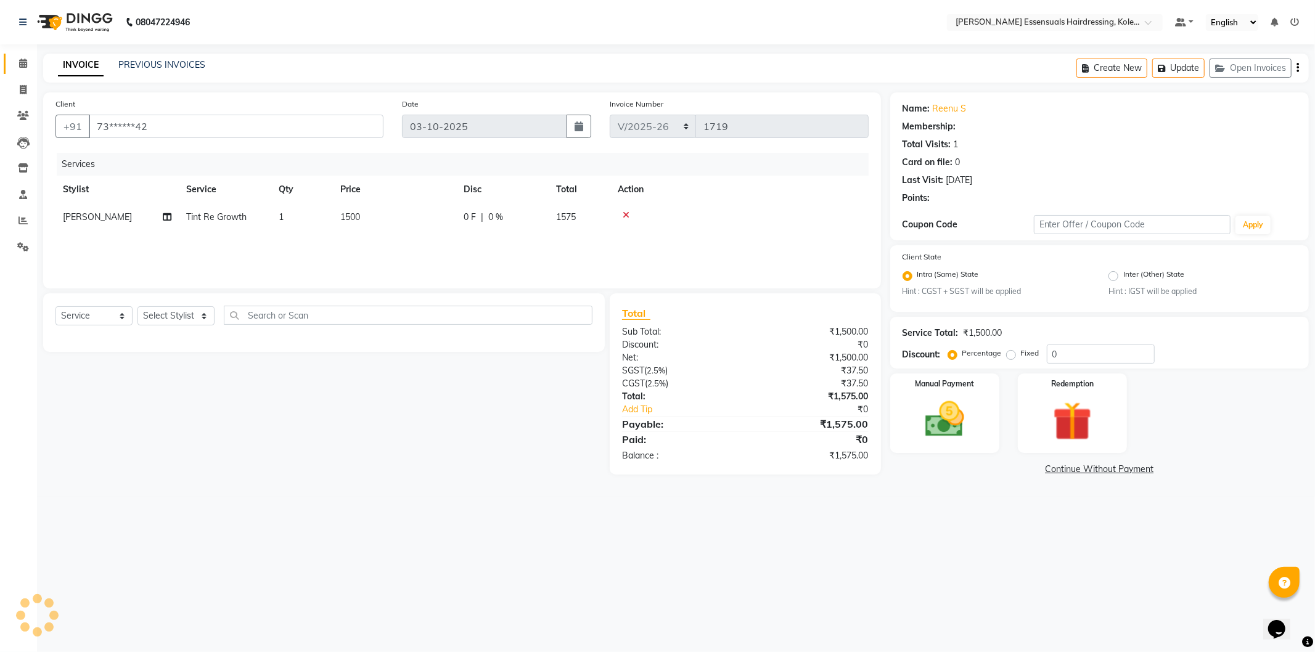
select select "1: Object"
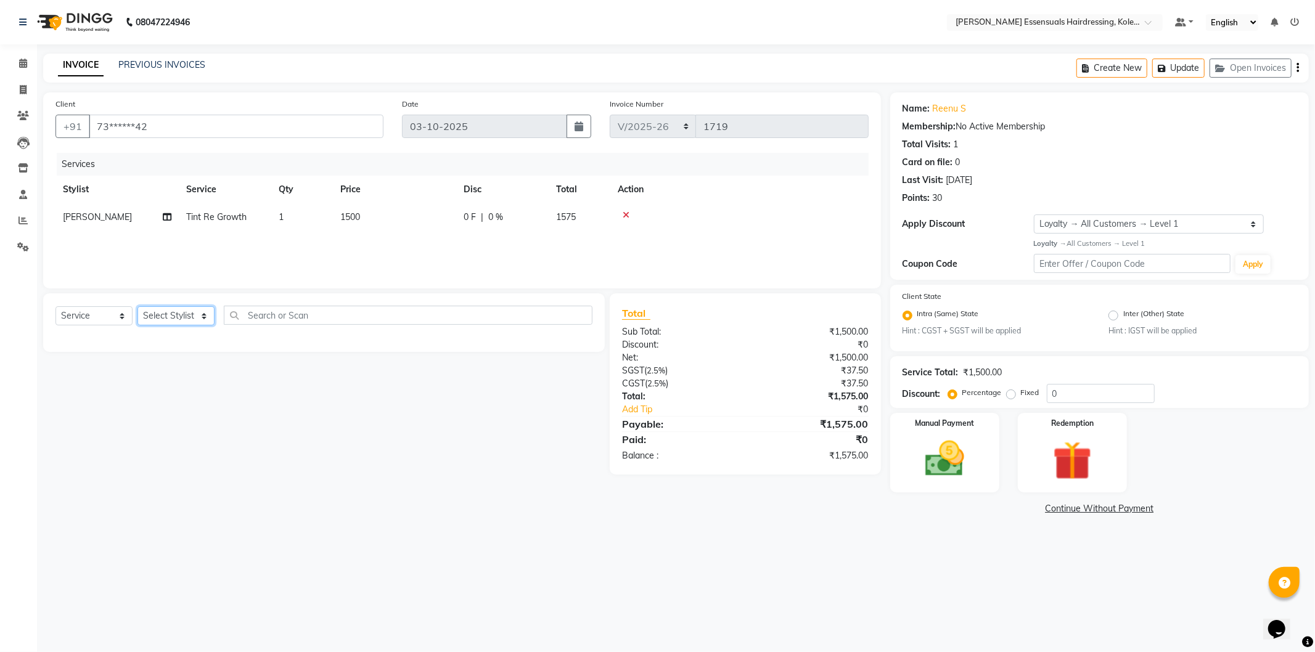
click at [185, 313] on select "Select Stylist Admin [PERSON_NAME] Dev [PERSON_NAME] [PERSON_NAME] [PERSON_NAME…" at bounding box center [175, 315] width 77 height 19
select select "79970"
click at [137, 307] on select "Select Stylist Admin [PERSON_NAME] Dev [PERSON_NAME] [PERSON_NAME] [PERSON_NAME…" at bounding box center [175, 315] width 77 height 19
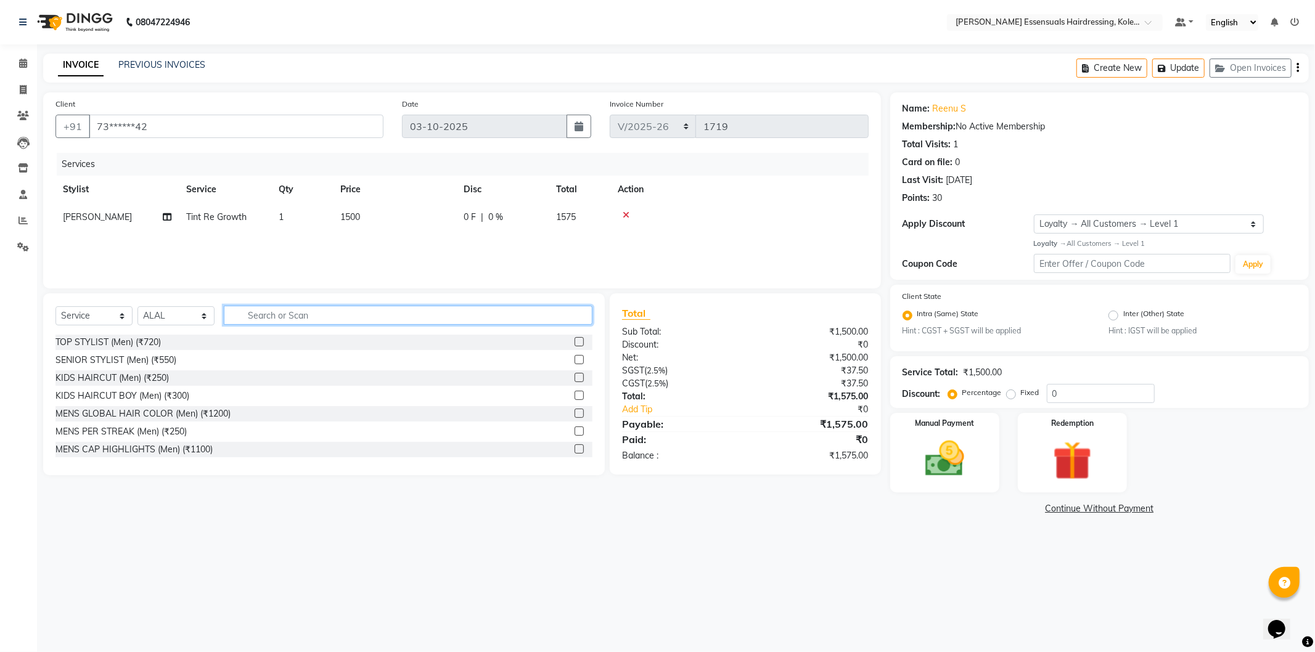
click at [297, 312] on input "text" at bounding box center [408, 315] width 369 height 19
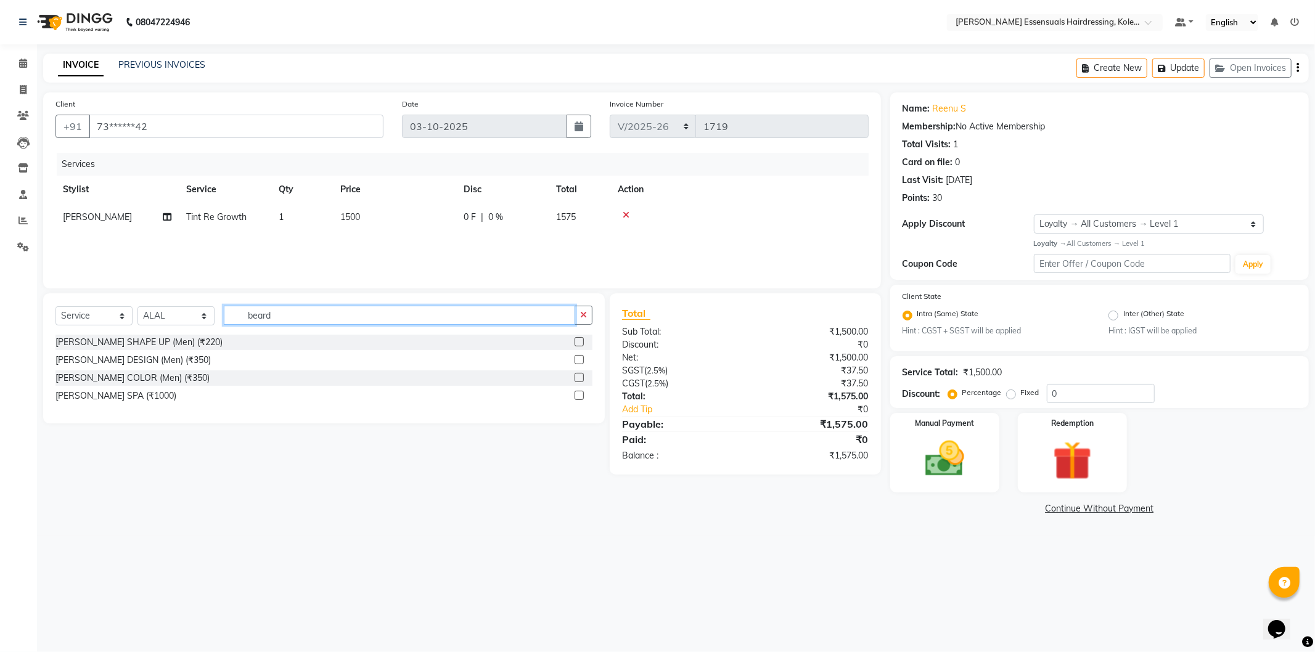
type input "beard"
click at [578, 340] on label at bounding box center [579, 341] width 9 height 9
click at [578, 340] on input "checkbox" at bounding box center [579, 342] width 8 height 8
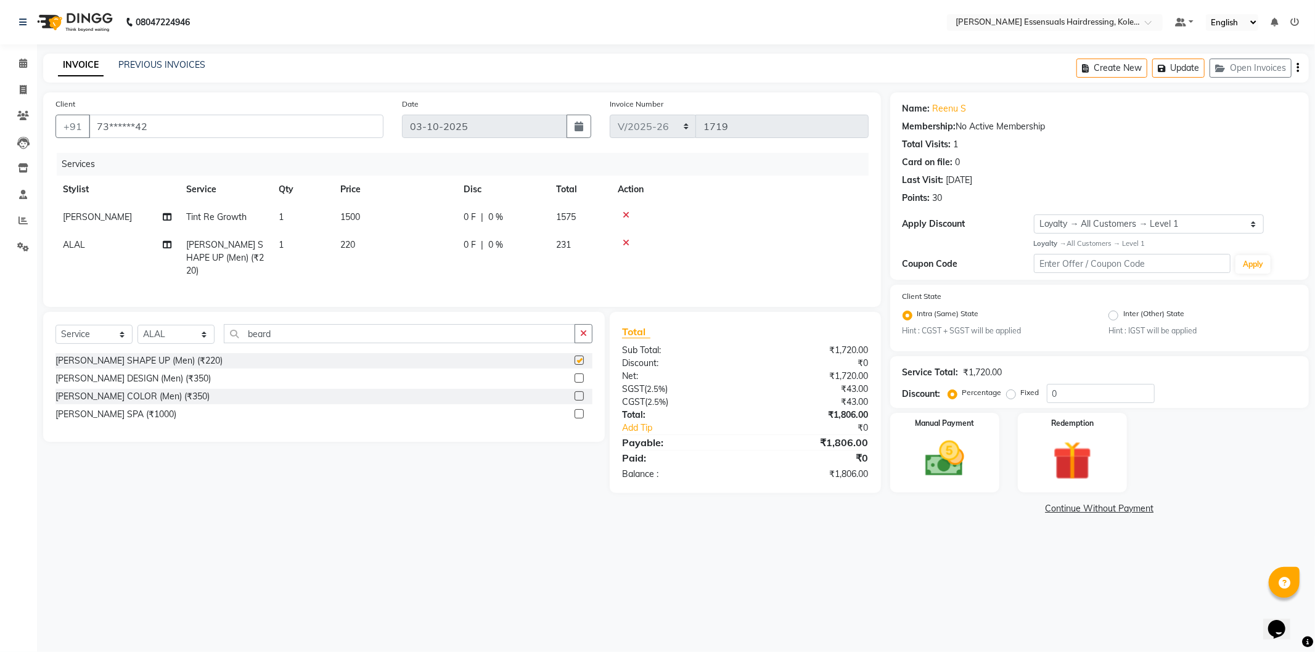
checkbox input "false"
click at [1178, 64] on button "Update" at bounding box center [1178, 68] width 52 height 19
click at [921, 444] on img at bounding box center [945, 459] width 66 height 47
click at [991, 508] on span "CASH" at bounding box center [993, 509] width 27 height 14
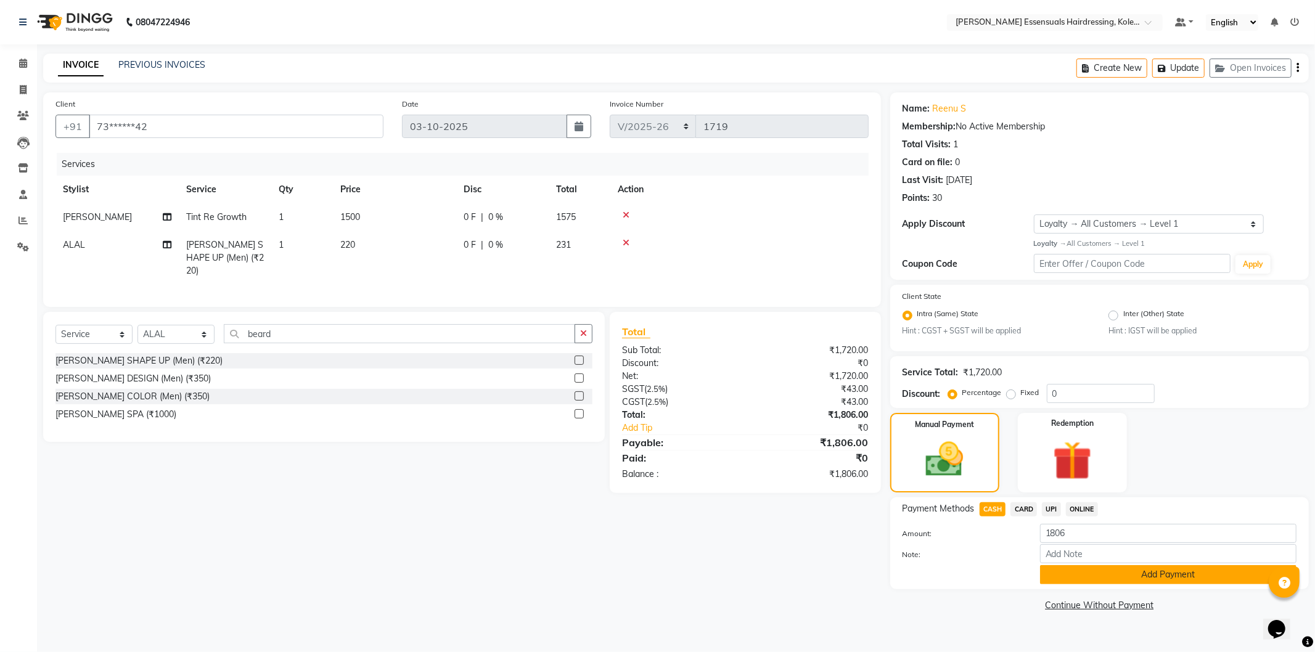
click at [1115, 570] on button "Add Payment" at bounding box center [1168, 574] width 256 height 19
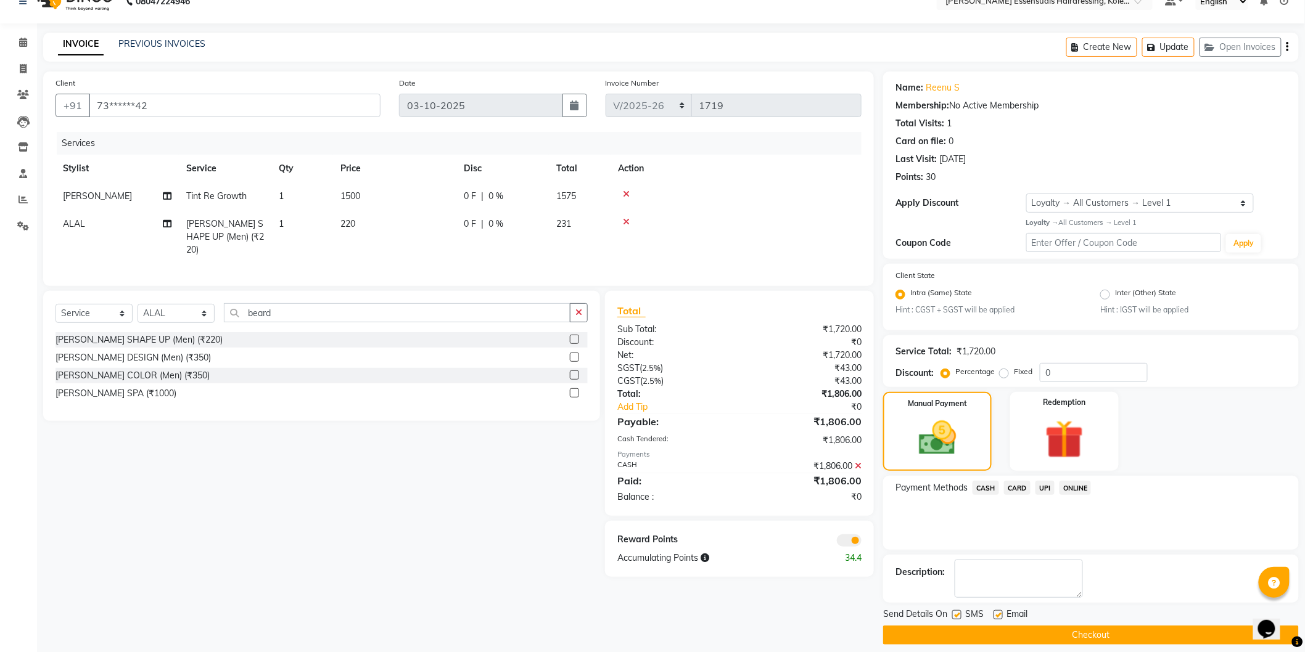
scroll to position [31, 0]
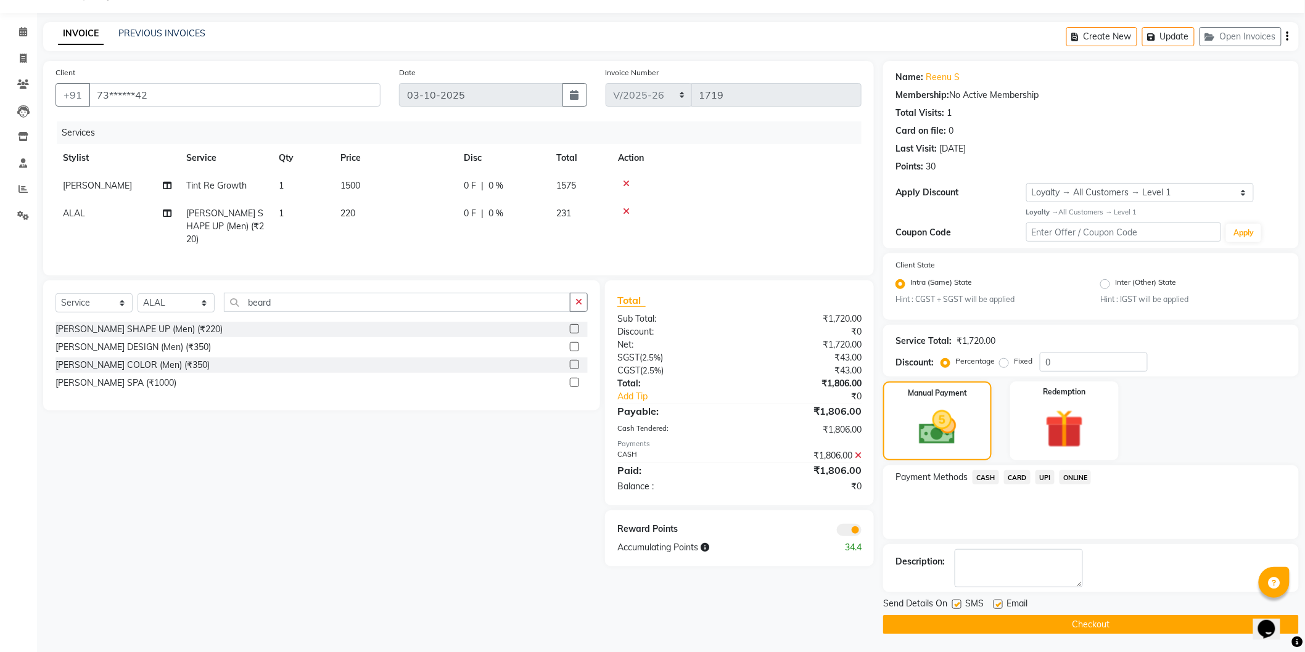
click at [990, 478] on span "CASH" at bounding box center [985, 477] width 27 height 14
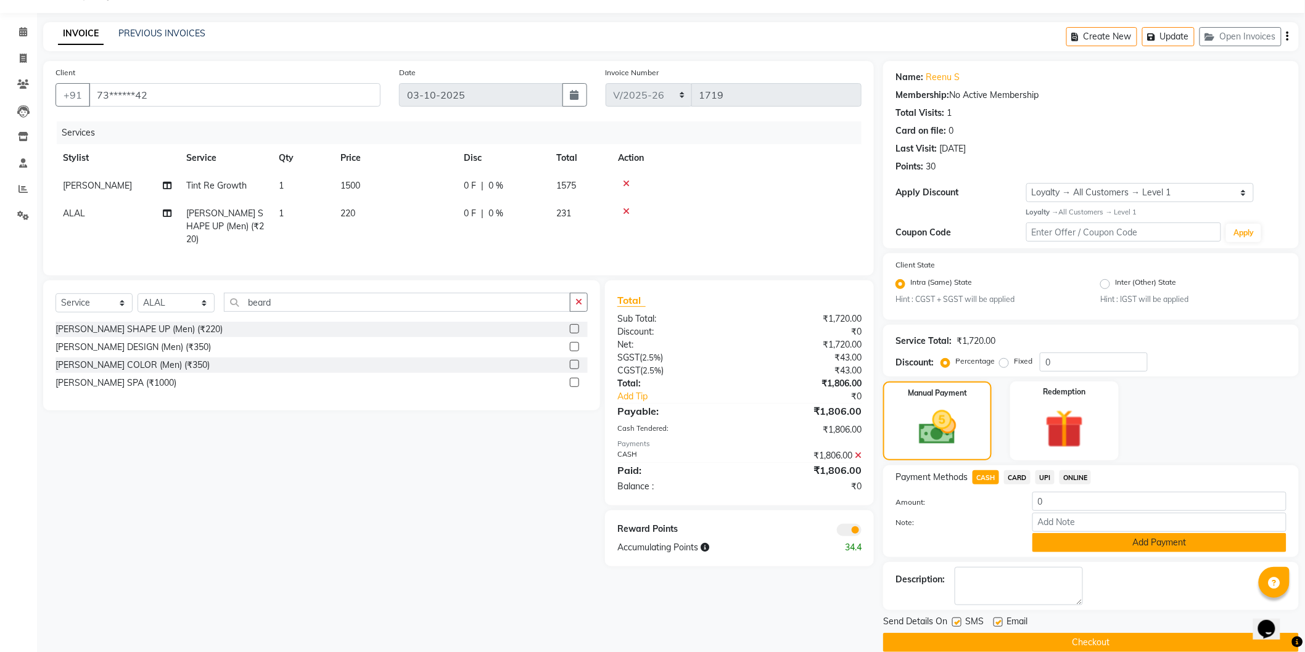
click at [1101, 548] on button "Add Payment" at bounding box center [1159, 542] width 254 height 19
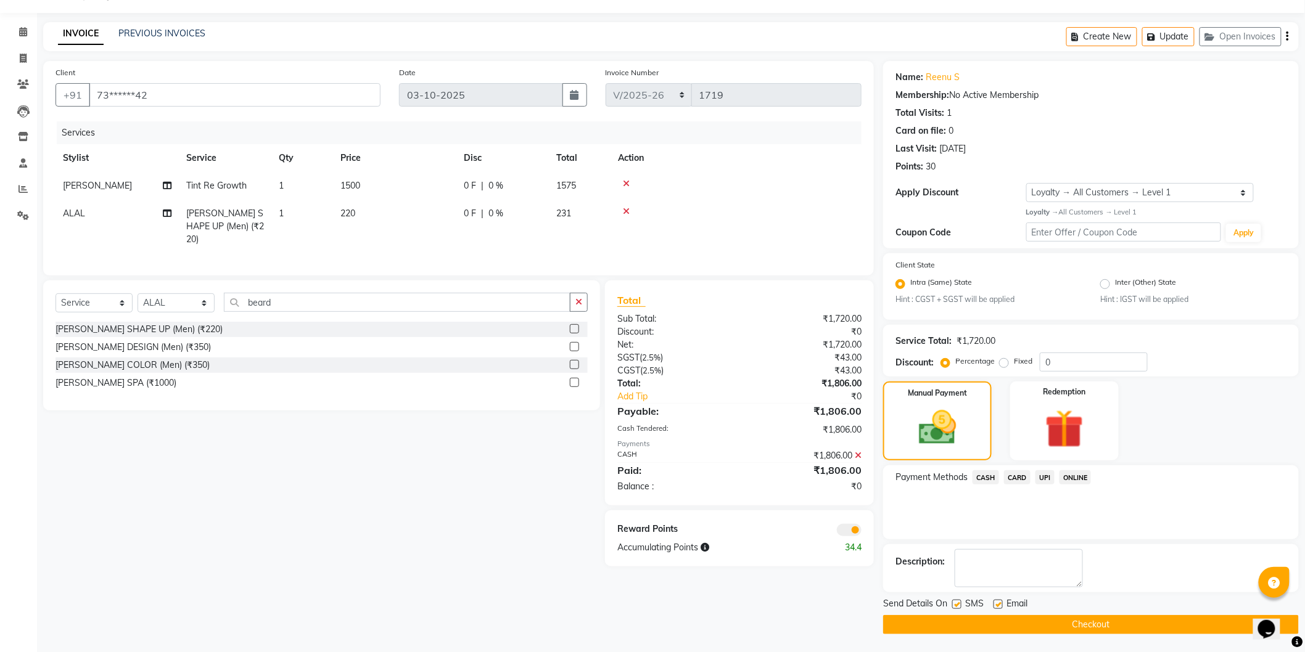
click at [1093, 626] on button "Checkout" at bounding box center [1091, 624] width 416 height 19
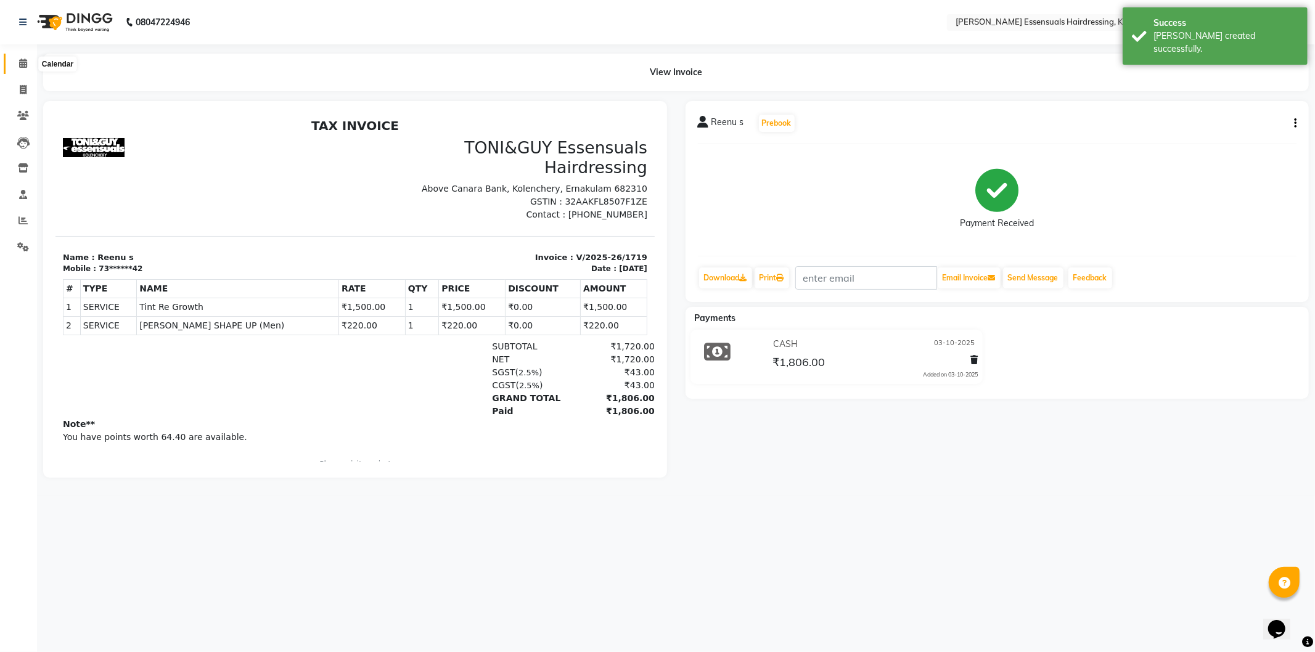
click at [20, 65] on icon at bounding box center [23, 63] width 8 height 9
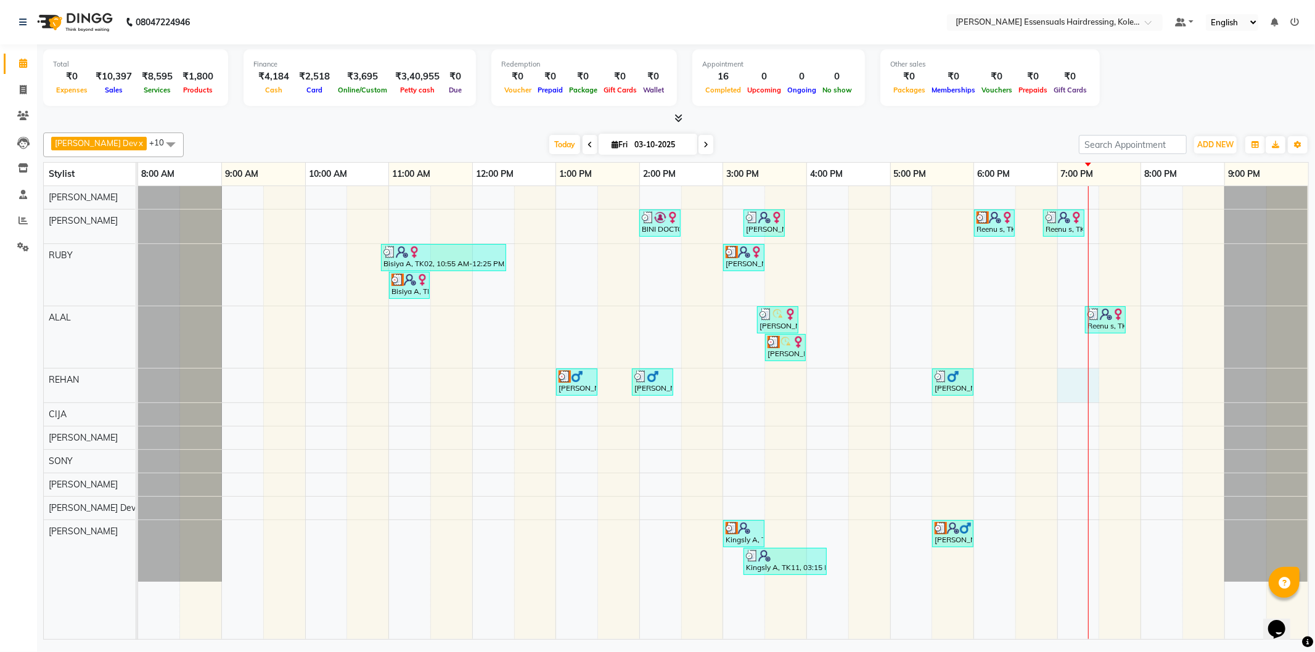
click at [1098, 382] on div "BINI DOCTOR, TK04, 02:00 PM-02:30 PM, EYEBROWS THREADING [PERSON_NAME], TK09, 0…" at bounding box center [723, 412] width 1170 height 453
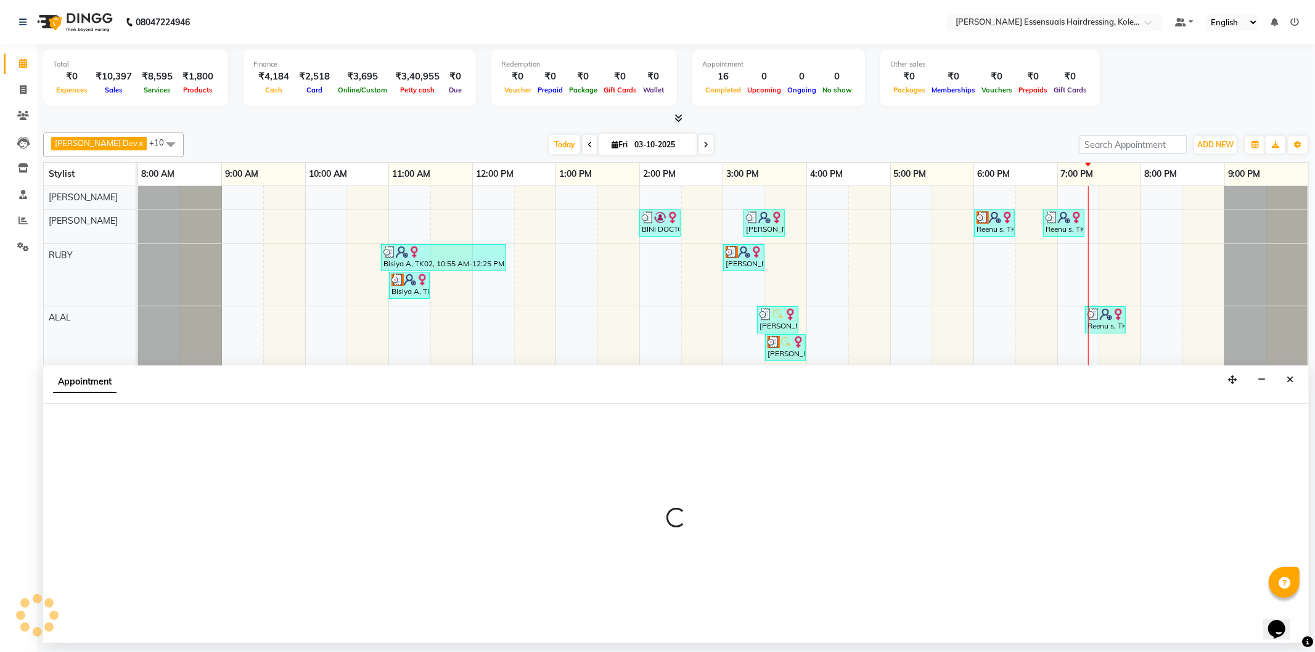
select select "79972"
select select "tentative"
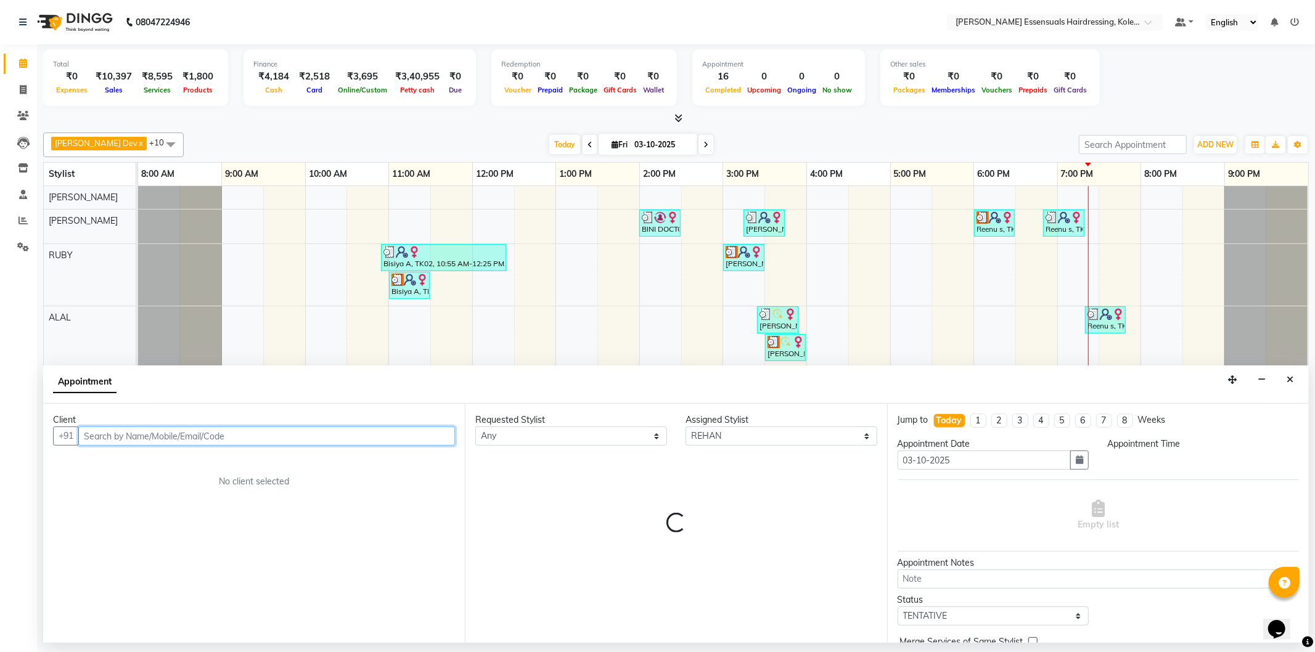
select select "1140"
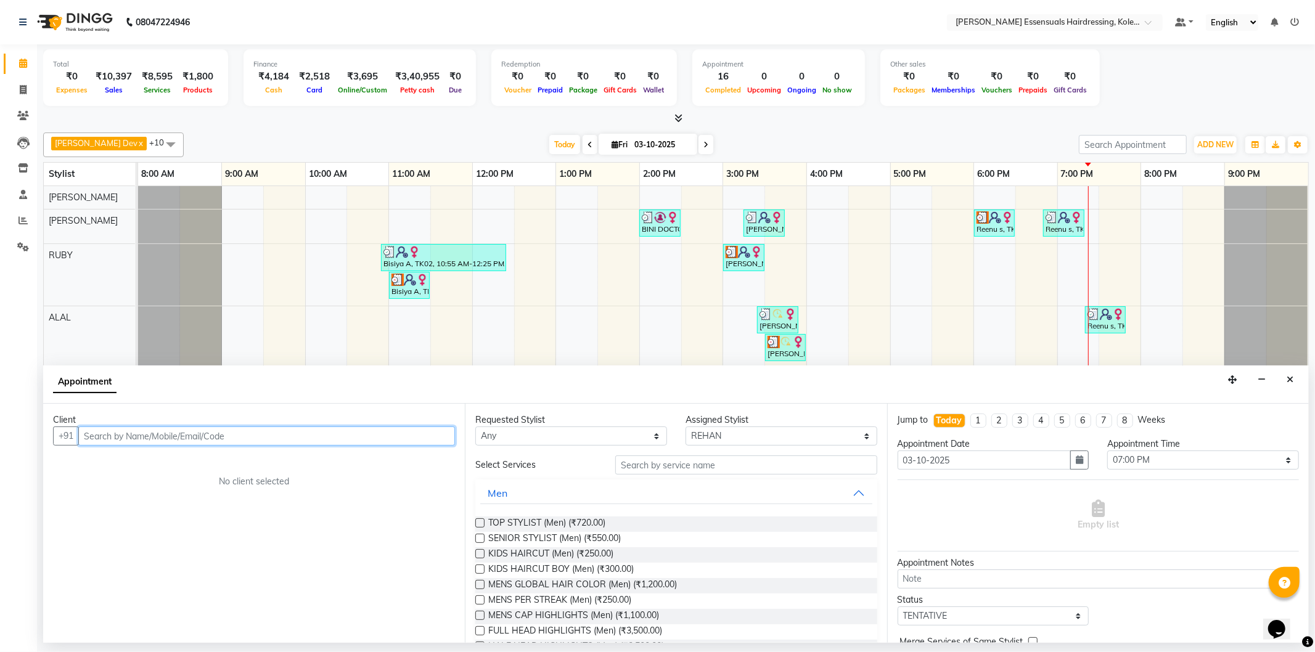
click at [216, 435] on input "text" at bounding box center [266, 436] width 377 height 19
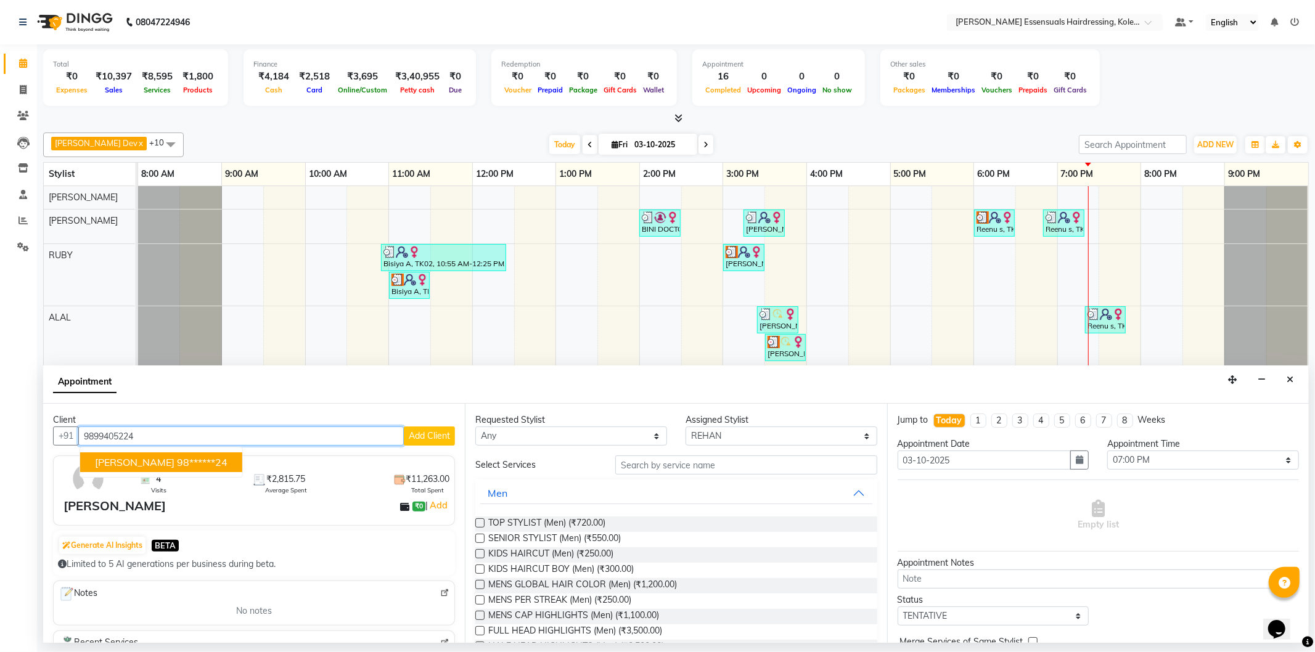
click at [204, 463] on ngb-highlight "98******24" at bounding box center [202, 462] width 51 height 12
type input "98******24"
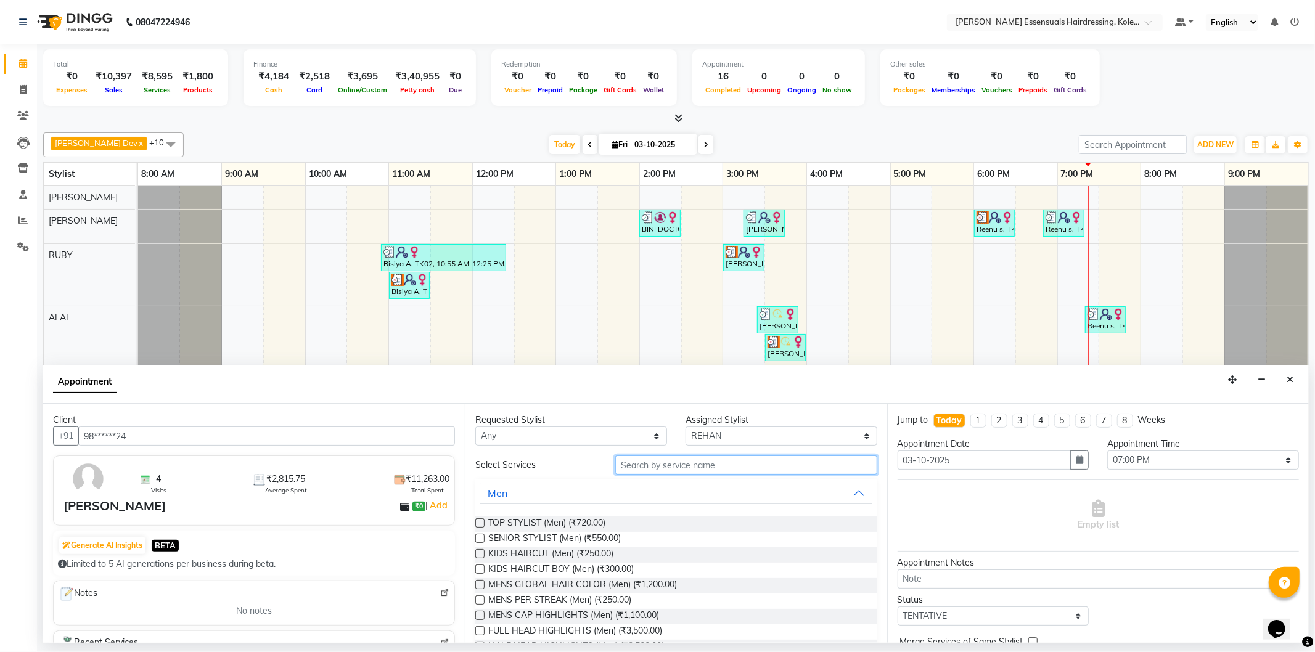
click at [684, 463] on input "text" at bounding box center [745, 465] width 261 height 19
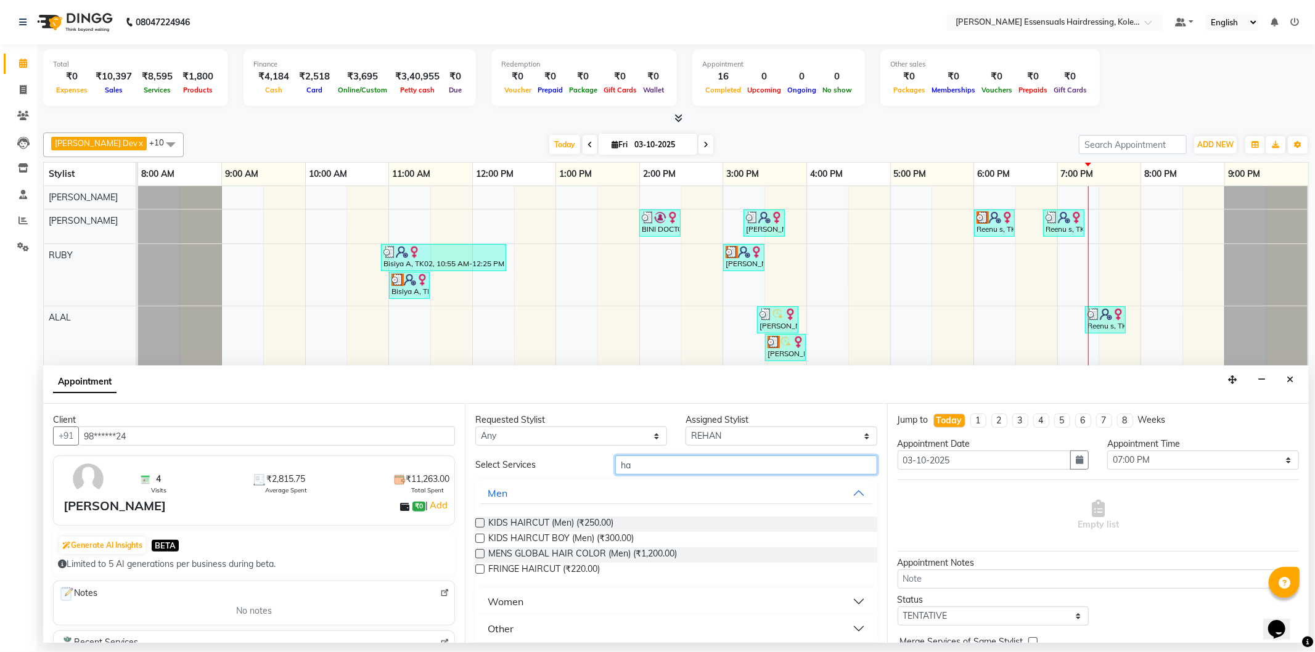
type input "h"
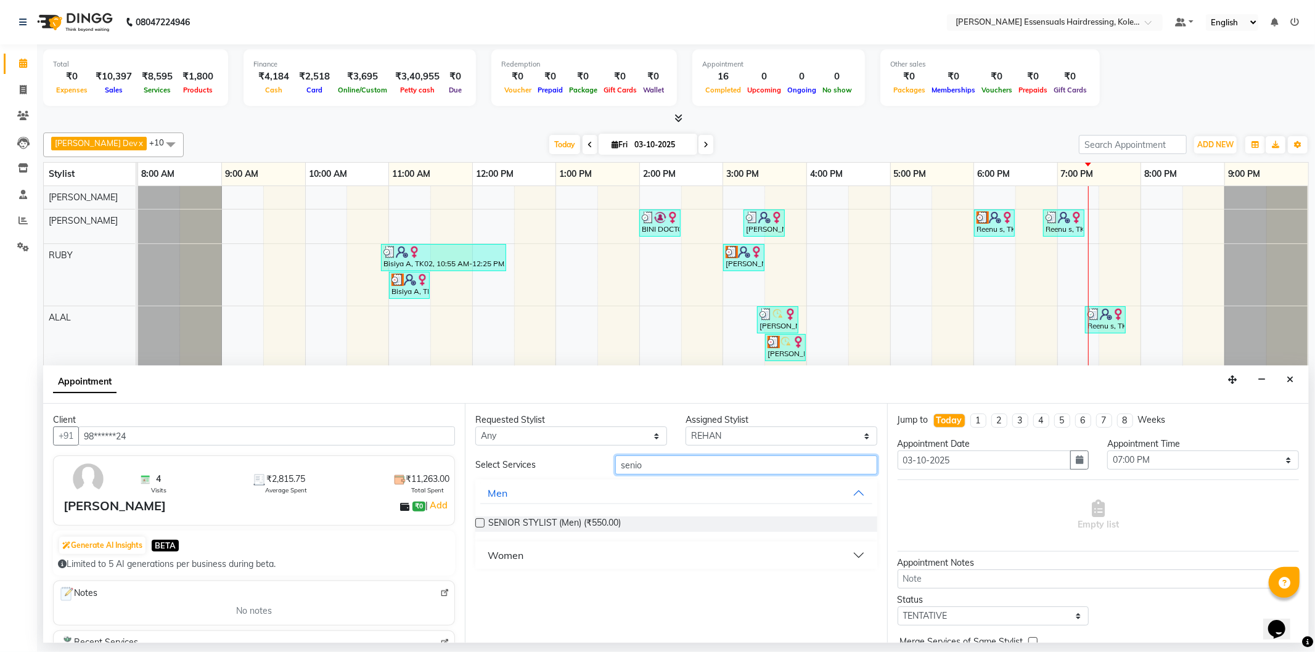
type input "senio"
click at [482, 520] on label at bounding box center [479, 523] width 9 height 9
click at [482, 520] on input "checkbox" at bounding box center [479, 524] width 8 height 8
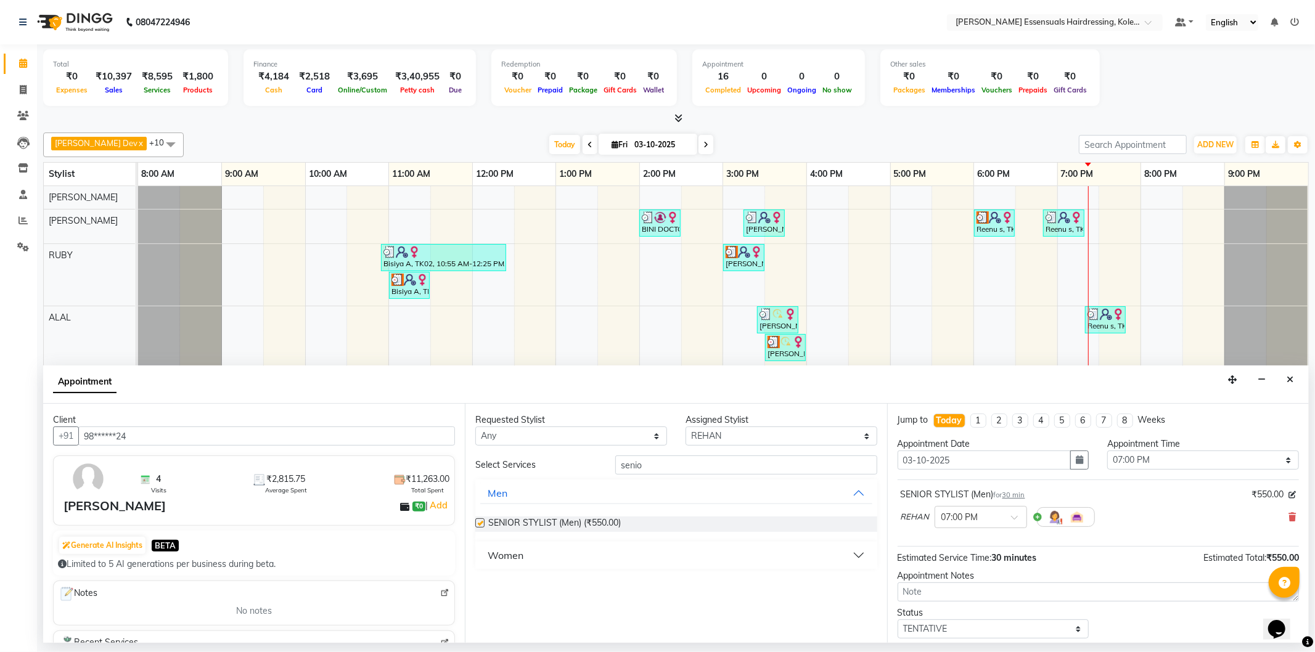
checkbox input "false"
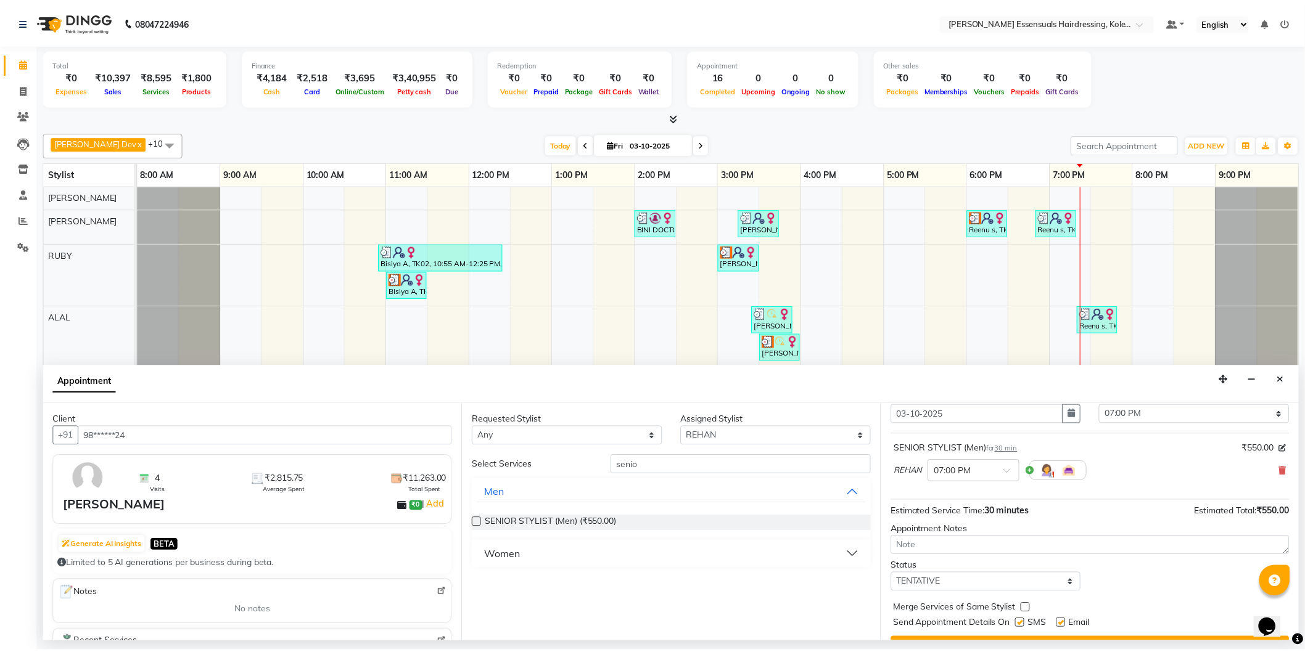
scroll to position [73, 0]
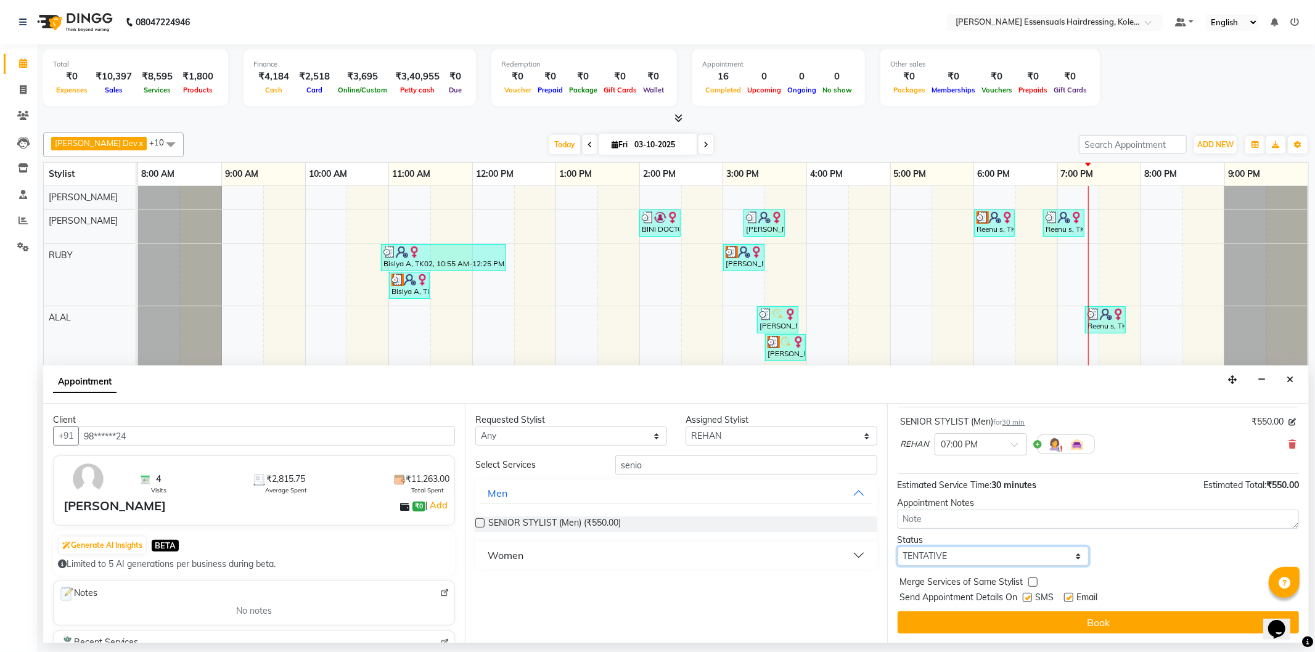
click at [1012, 559] on select "Select TENTATIVE CONFIRM CHECK-IN UPCOMING" at bounding box center [994, 556] width 192 height 19
select select "check-in"
click at [898, 547] on select "Select TENTATIVE CONFIRM CHECK-IN UPCOMING" at bounding box center [994, 556] width 192 height 19
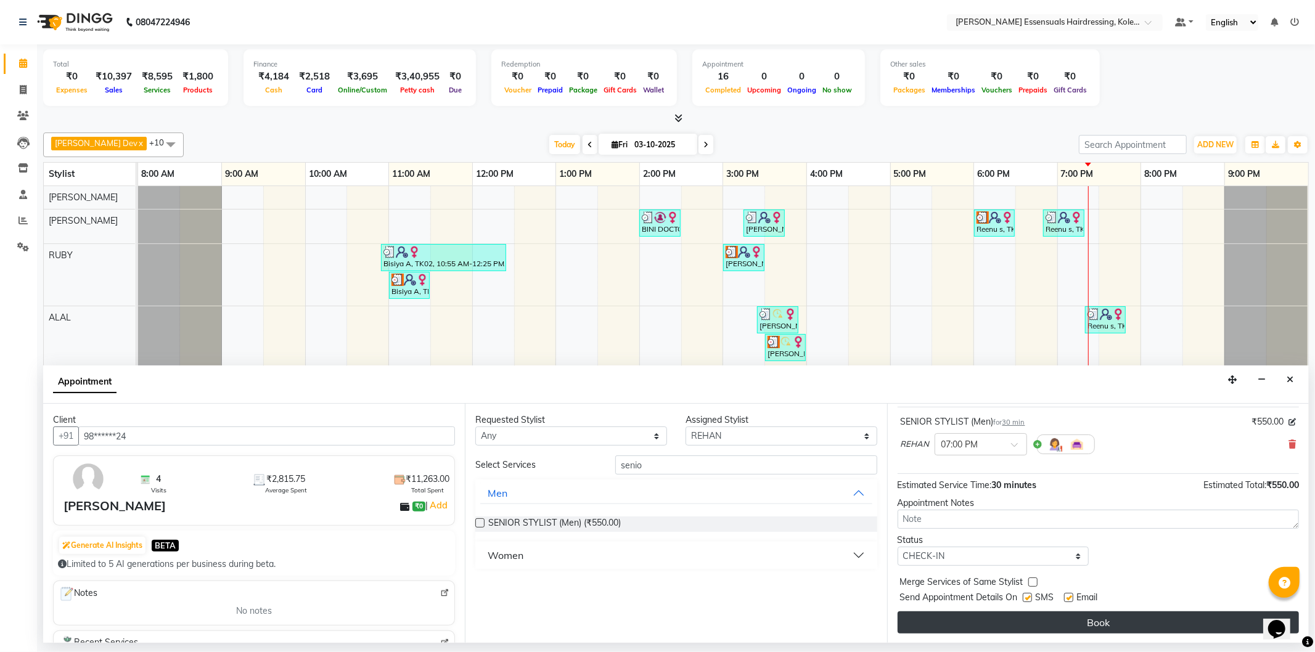
click at [1014, 617] on button "Book" at bounding box center [1098, 623] width 401 height 22
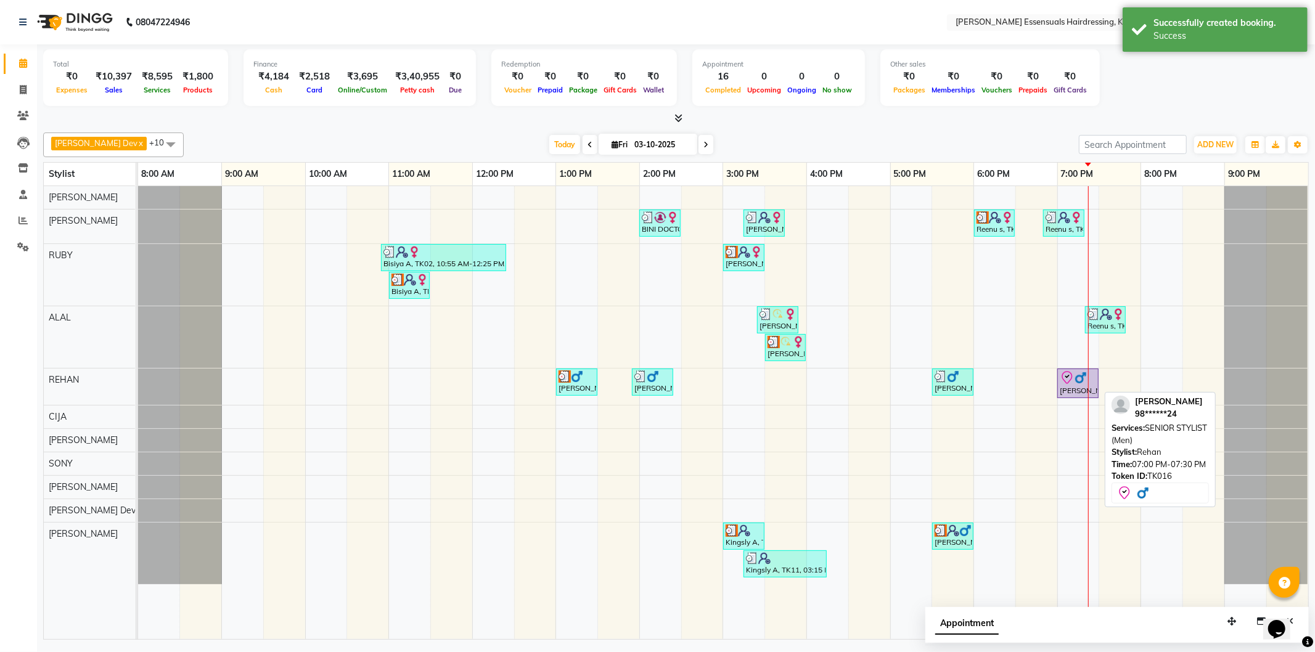
click at [1070, 383] on icon at bounding box center [1067, 378] width 15 height 15
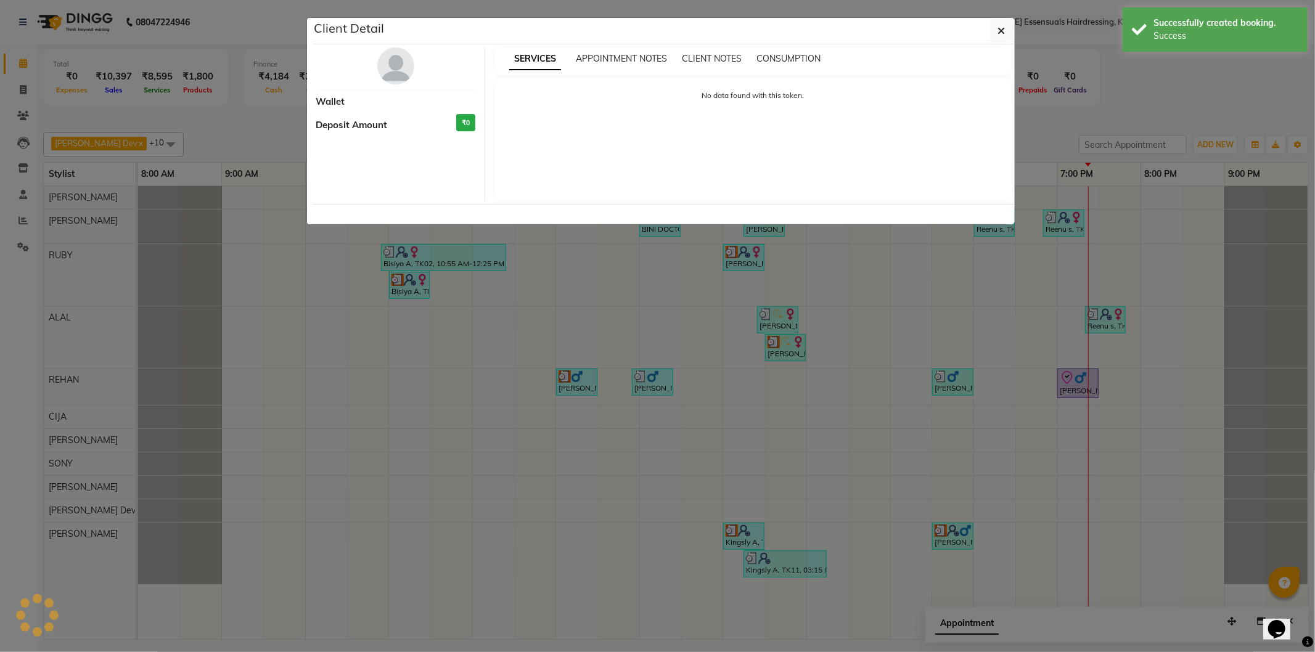
select select "8"
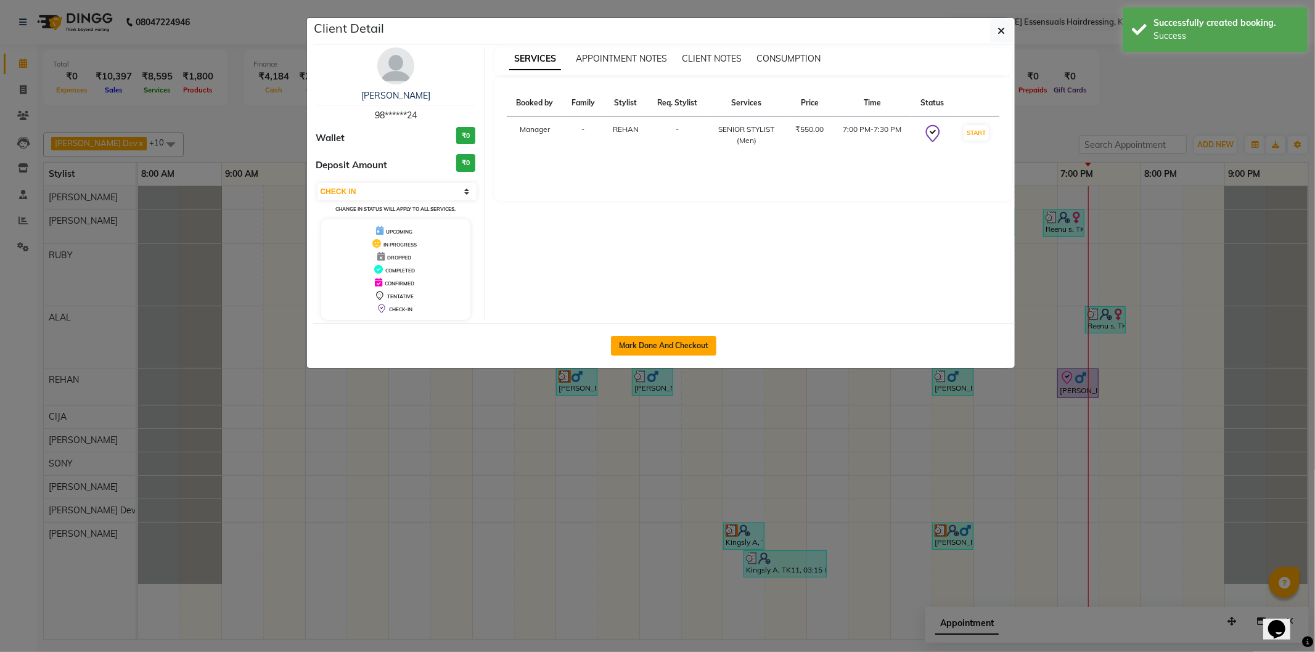
click at [701, 347] on button "Mark Done And Checkout" at bounding box center [663, 346] width 105 height 20
select select "service"
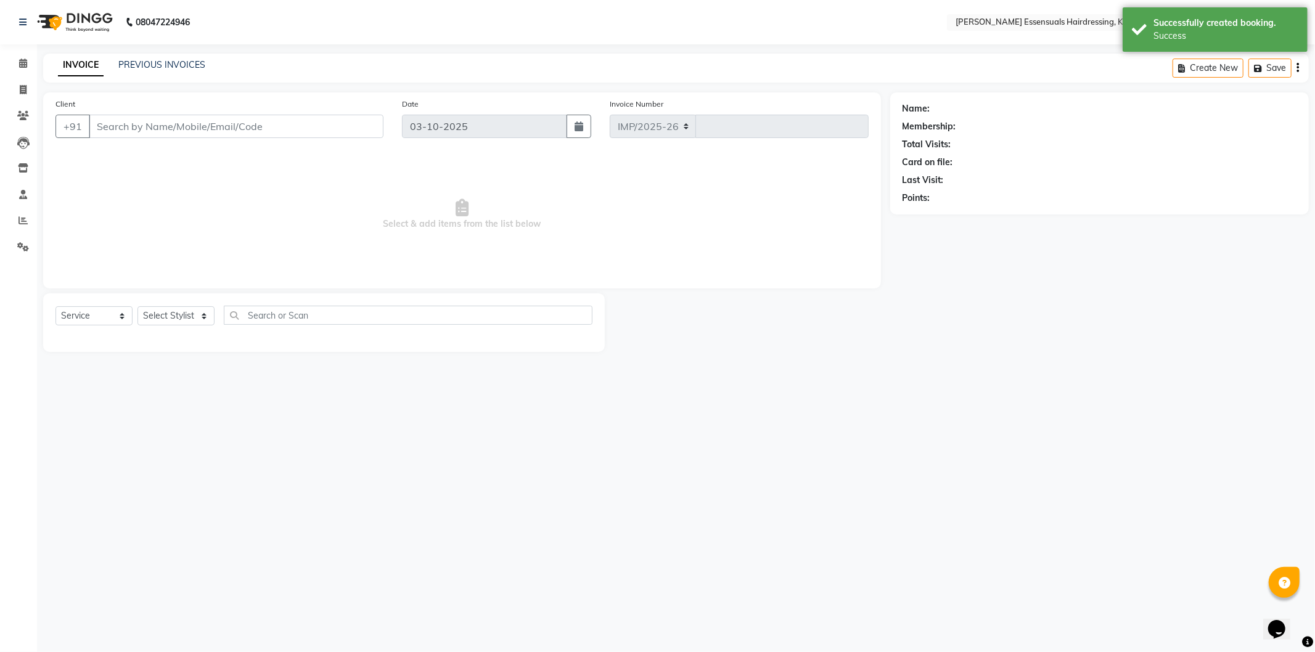
select select "8281"
type input "1720"
type input "98******24"
select select "79972"
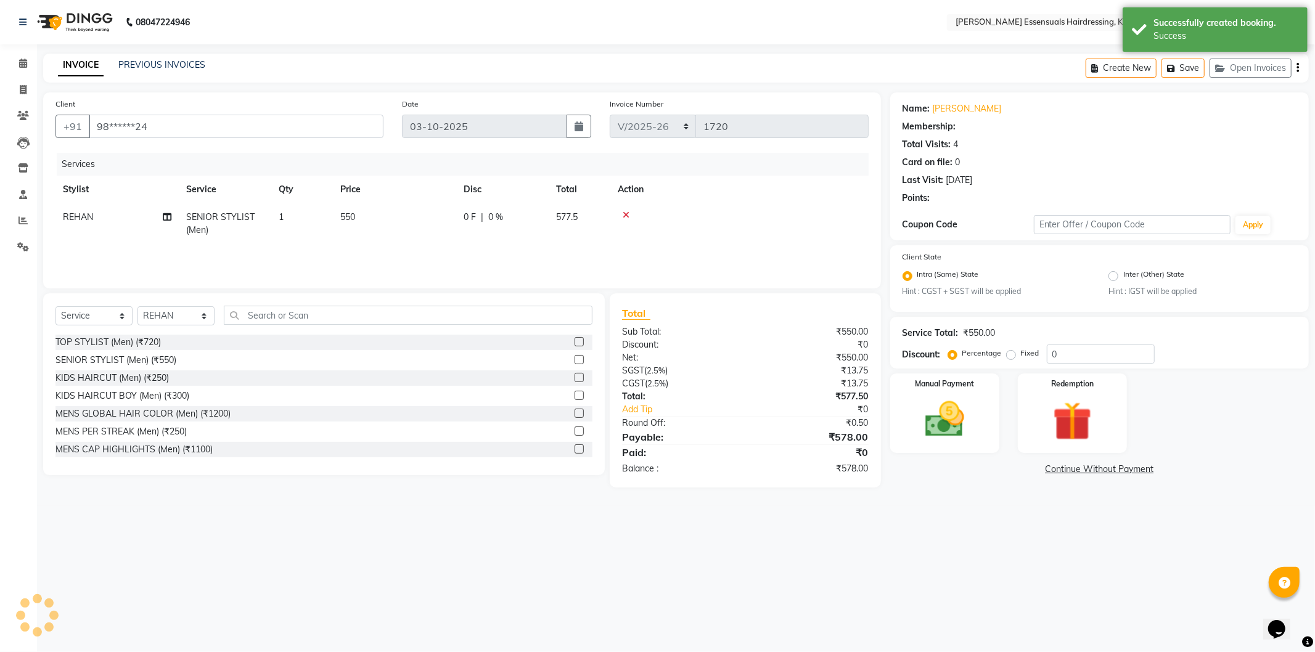
select select "1: Object"
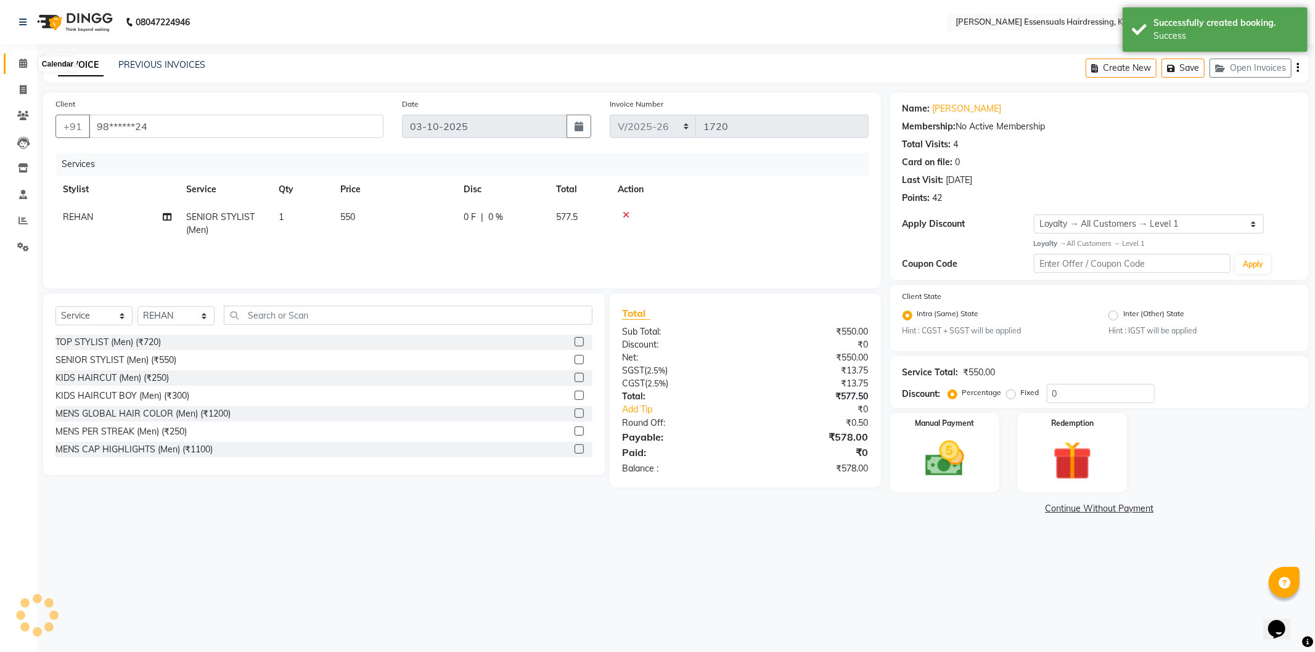
click at [20, 60] on icon at bounding box center [23, 63] width 8 height 9
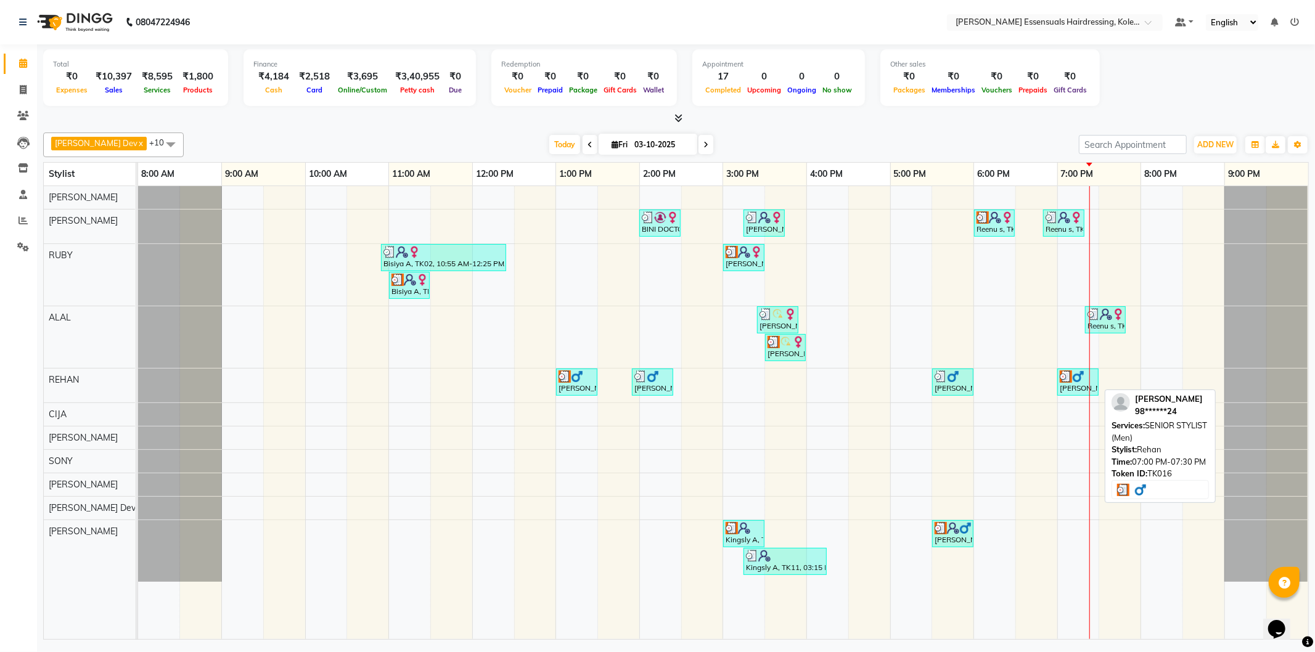
click at [1080, 387] on div "[PERSON_NAME], TK16, 07:00 PM-07:30 PM, SENIOR STYLIST (Men)" at bounding box center [1078, 382] width 39 height 23
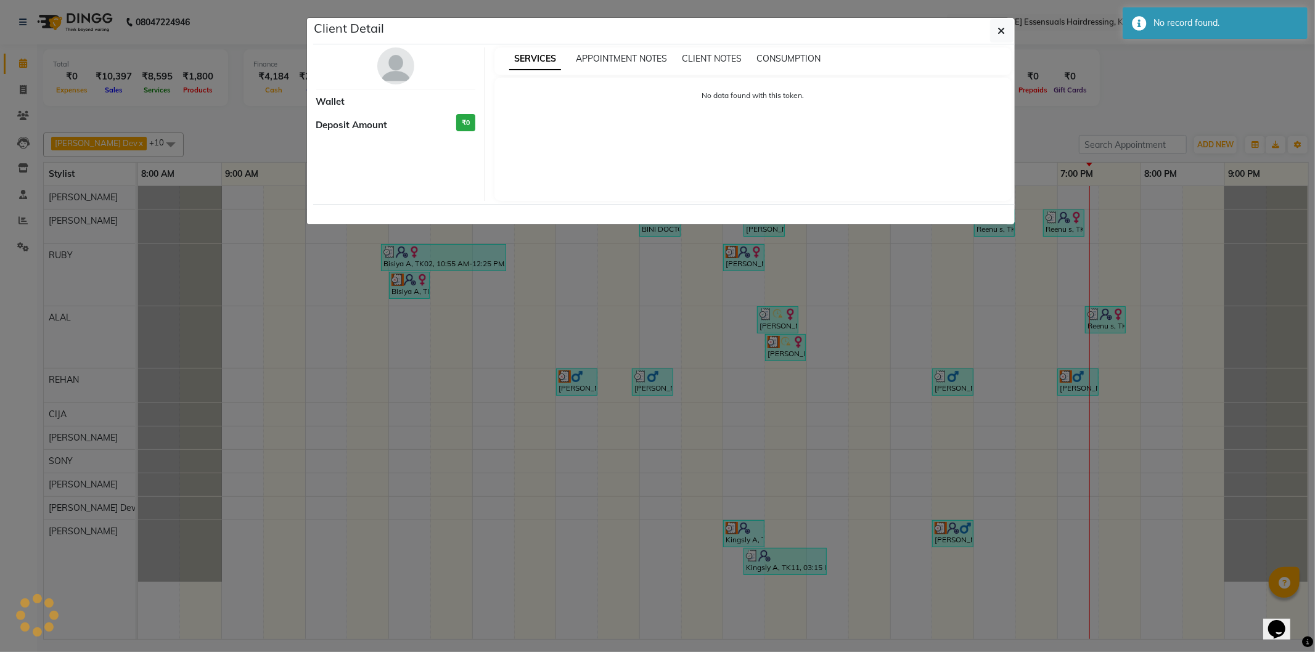
select select "3"
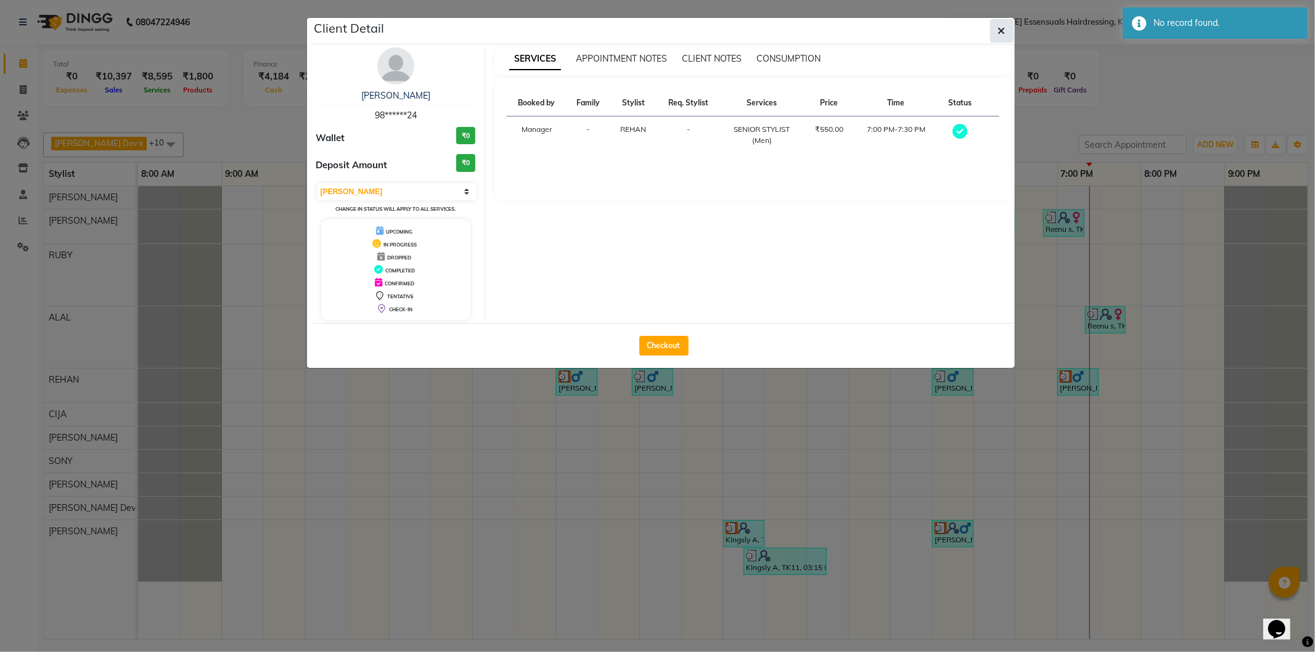
click at [1001, 25] on span "button" at bounding box center [1001, 31] width 7 height 12
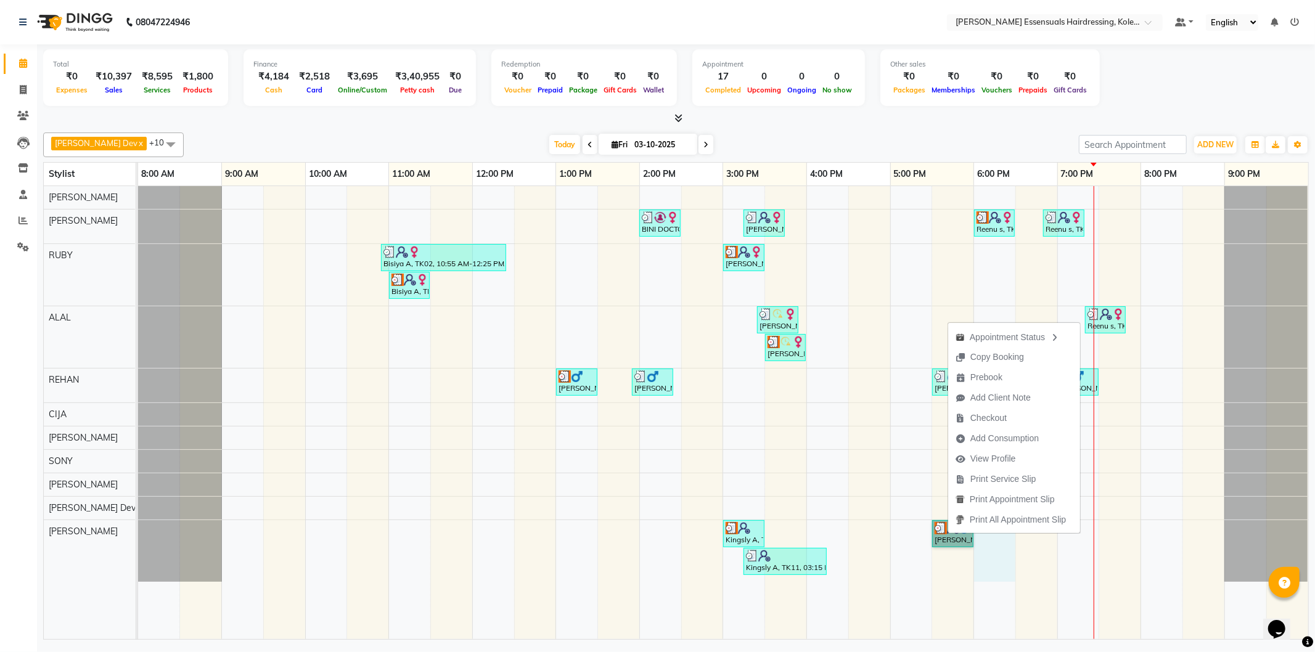
click at [1014, 567] on div "BINI DOCTOR, TK04, 02:00 PM-02:30 PM, EYEBROWS THREADING [PERSON_NAME], TK09, 0…" at bounding box center [723, 412] width 1170 height 453
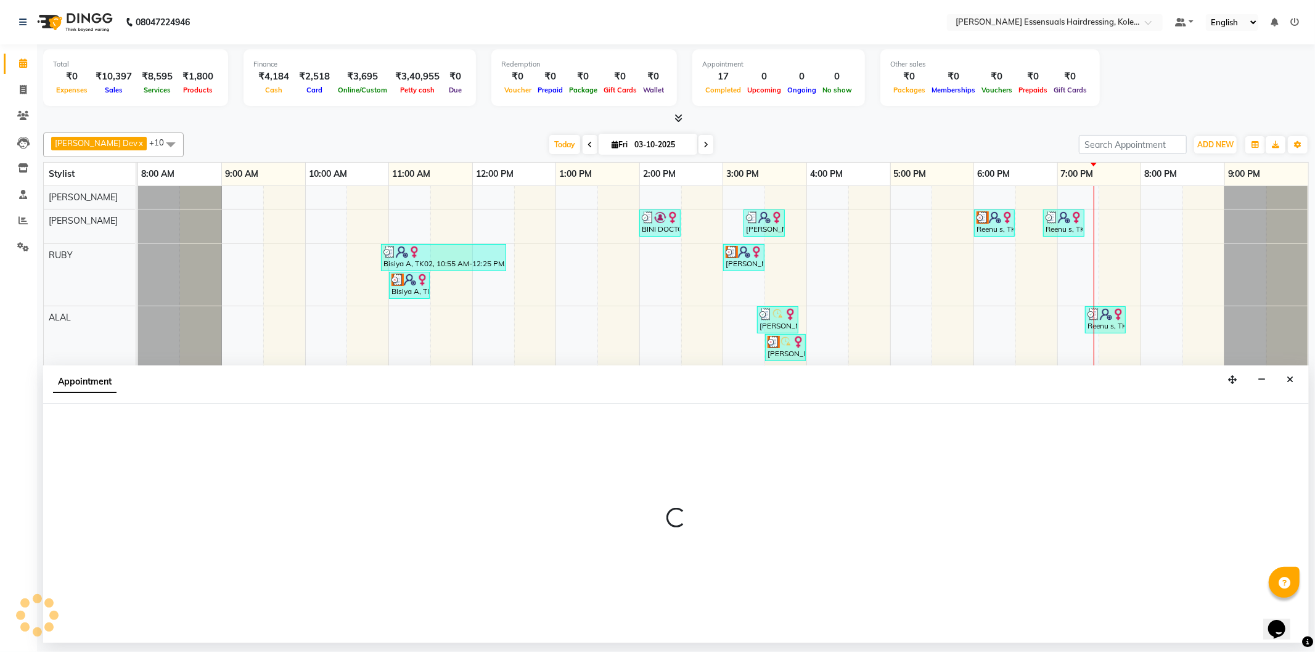
select select "84232"
select select "tentative"
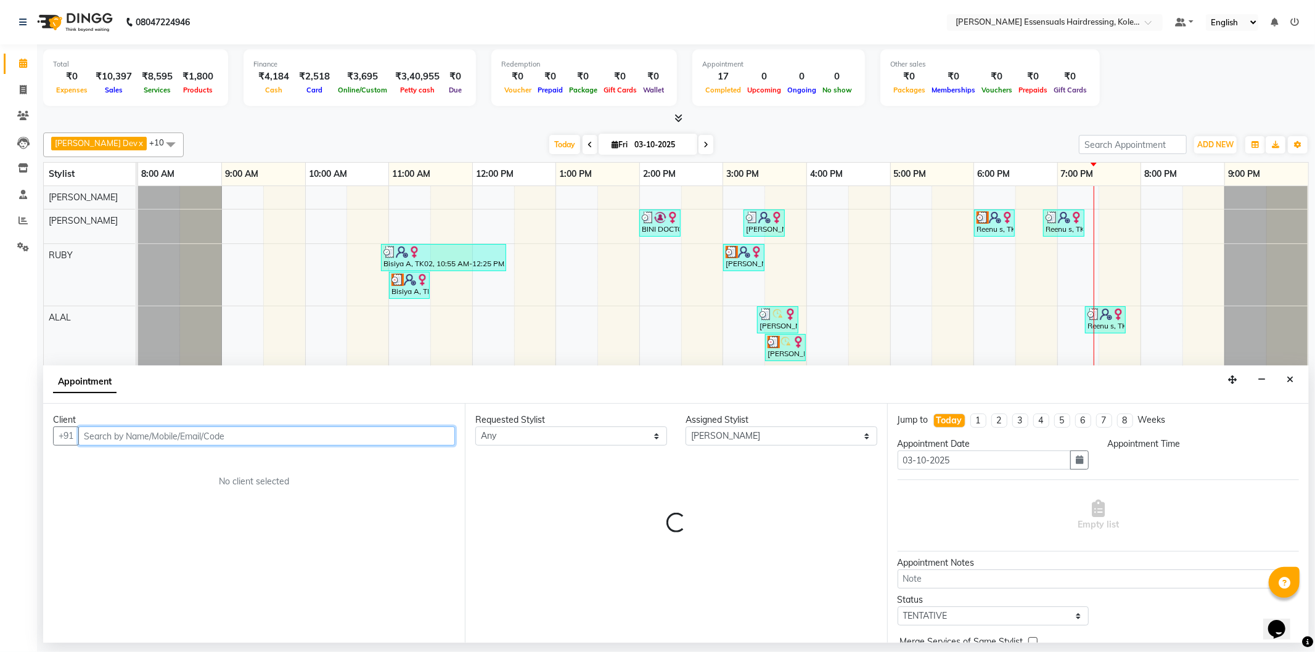
select select "1080"
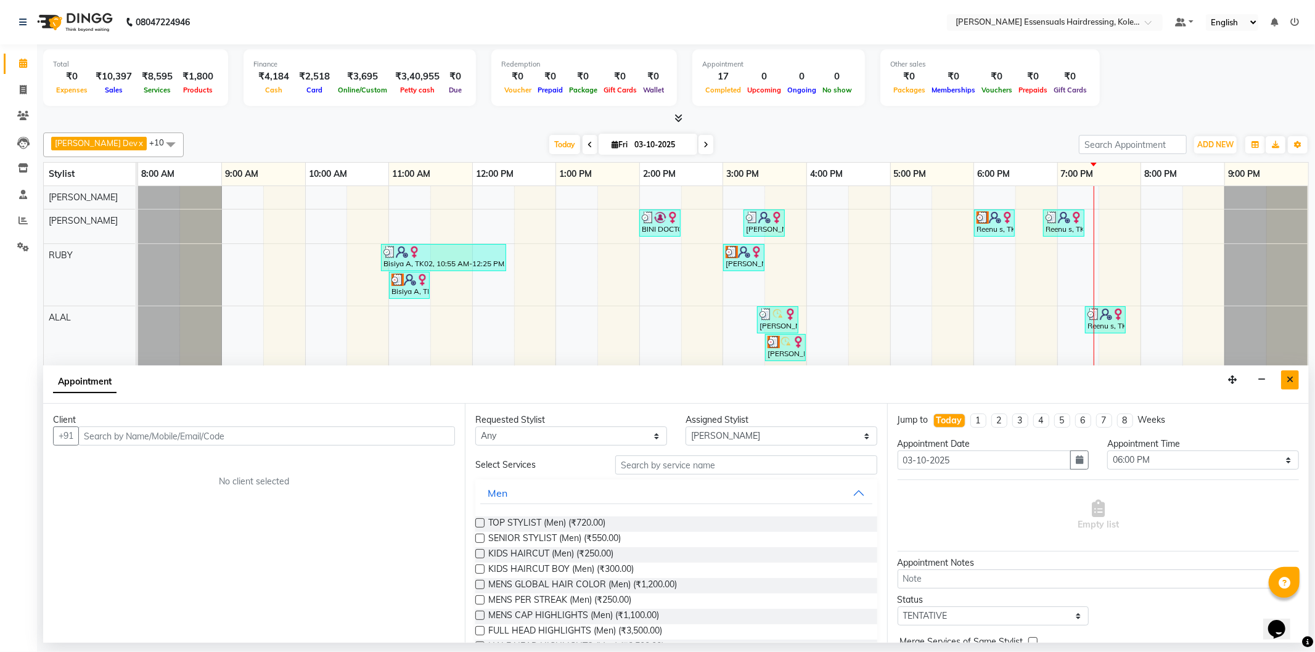
click at [1286, 379] on button "Close" at bounding box center [1290, 380] width 18 height 19
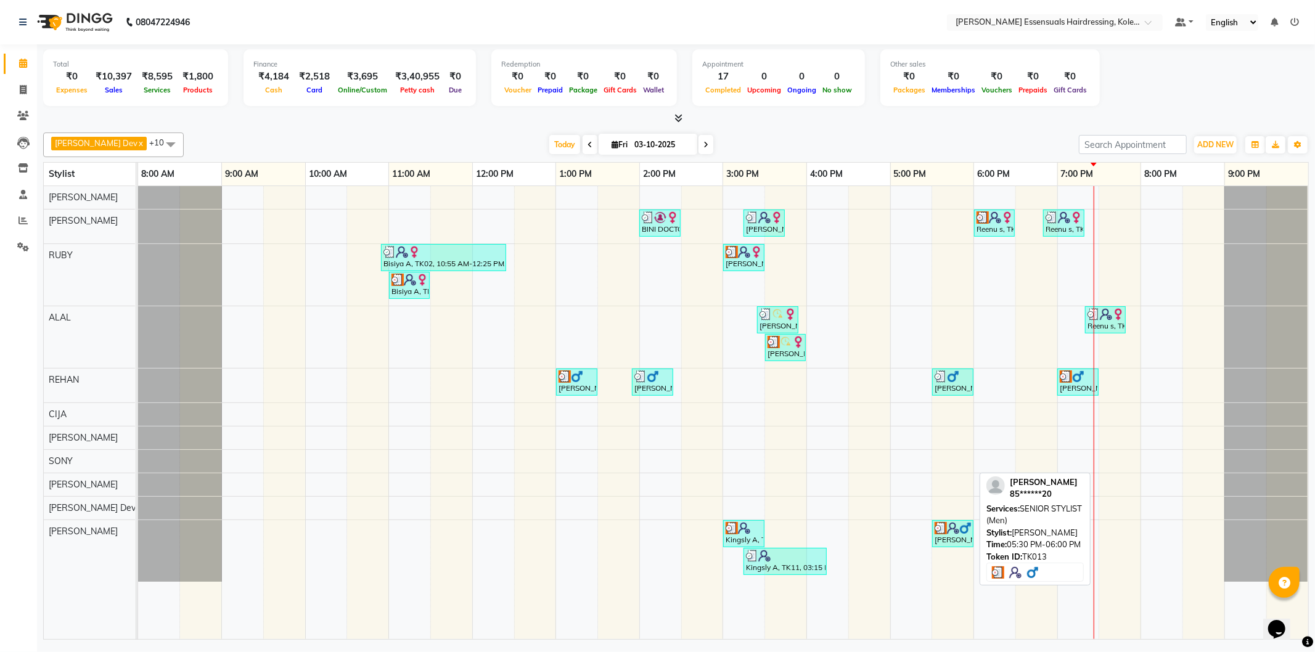
click at [945, 527] on img at bounding box center [941, 528] width 12 height 12
select select "3"
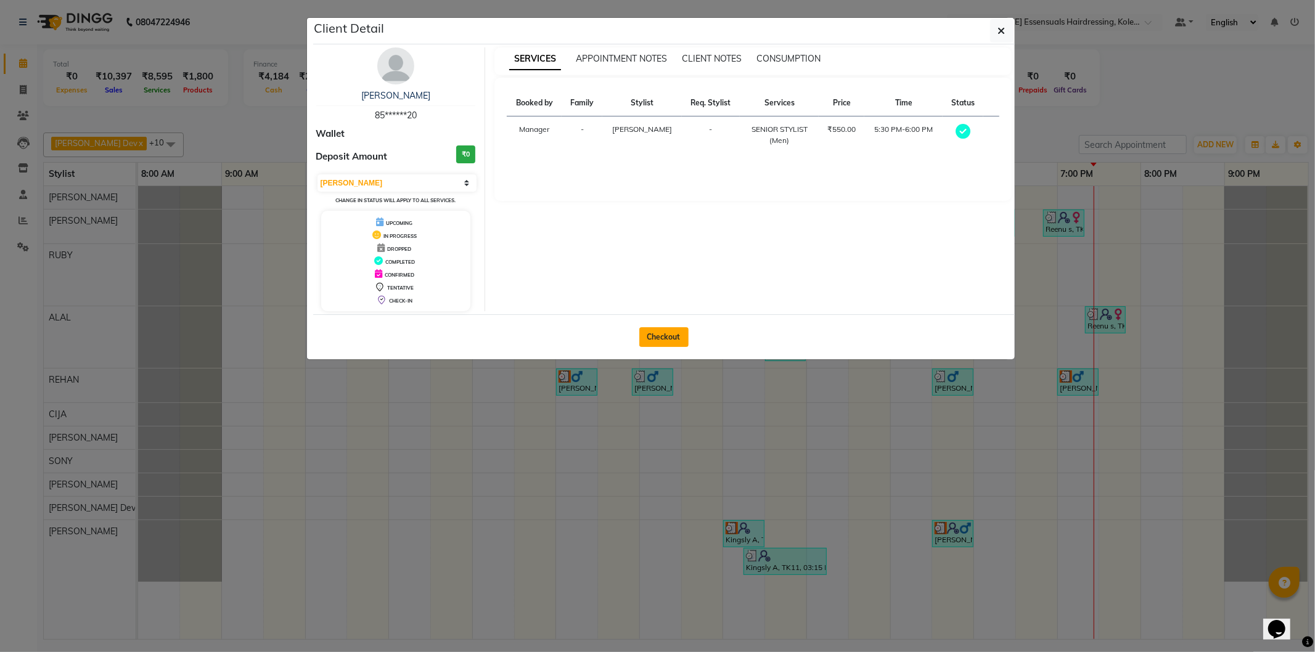
click at [661, 332] on button "Checkout" at bounding box center [663, 337] width 49 height 20
select select "service"
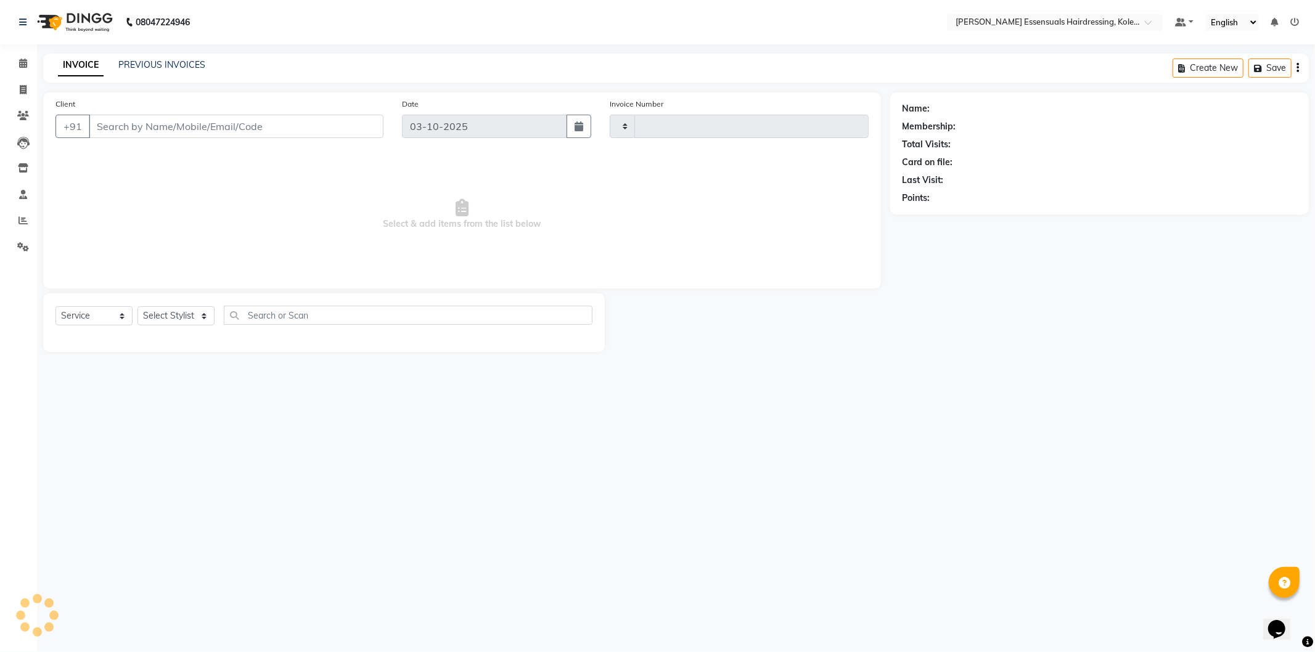
type input "1720"
select select "8281"
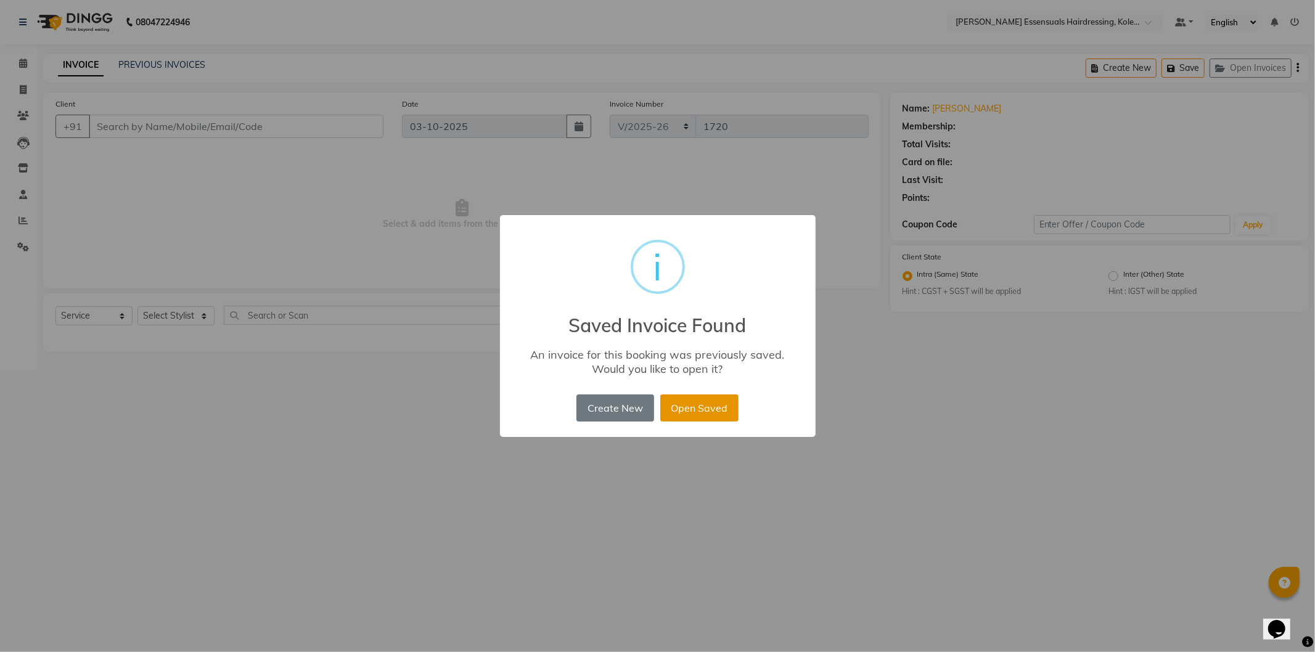
click at [697, 410] on button "Open Saved" at bounding box center [699, 408] width 78 height 27
type input "85******20"
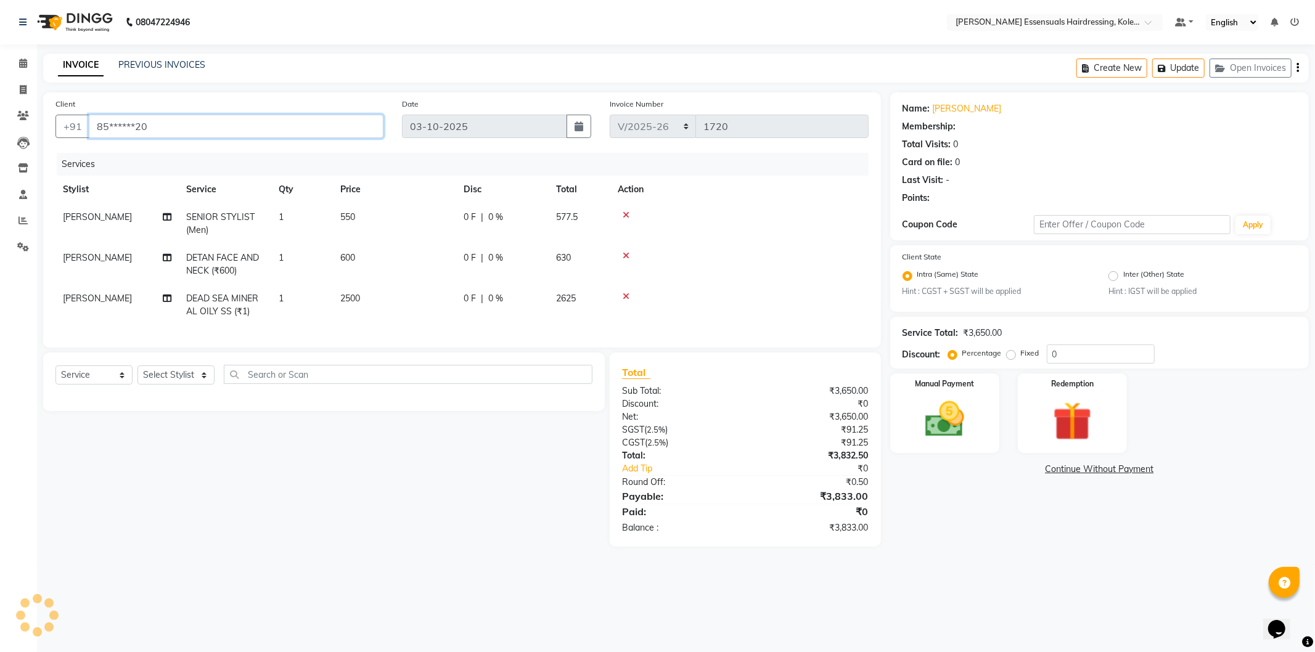
select select "1: Object"
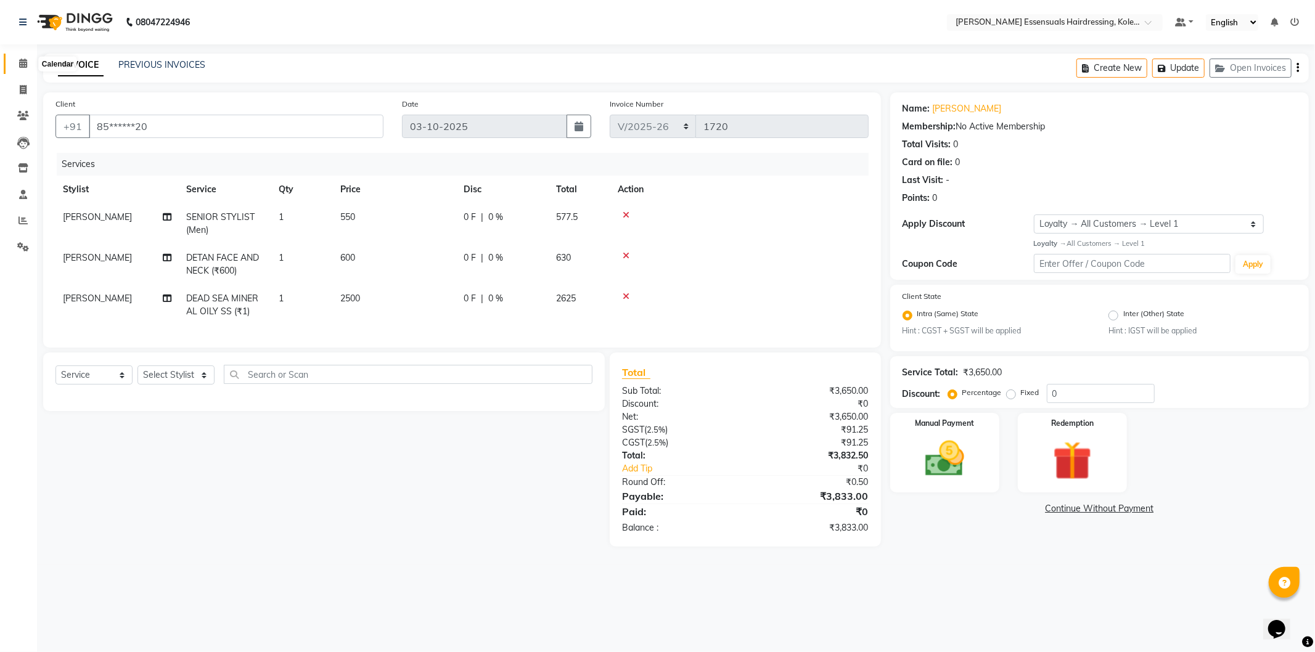
click at [25, 67] on icon at bounding box center [23, 63] width 8 height 9
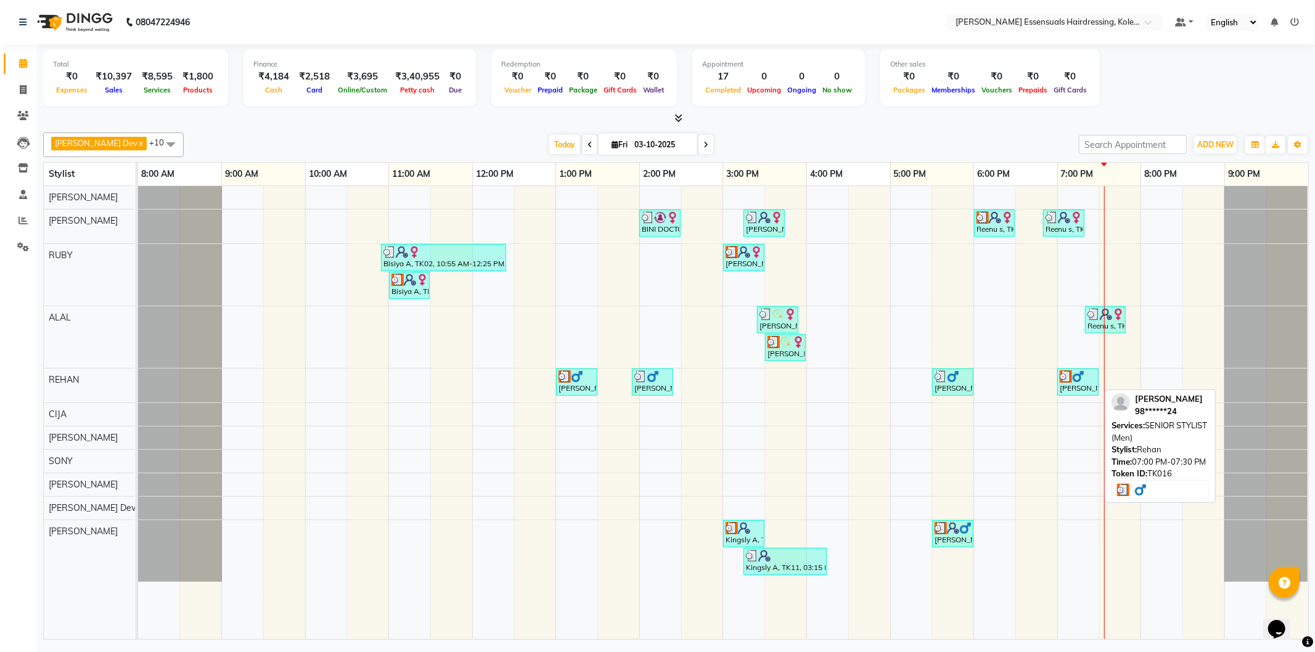
click at [1077, 384] on div "[PERSON_NAME], TK16, 07:00 PM-07:30 PM, SENIOR STYLIST (Men)" at bounding box center [1078, 382] width 39 height 23
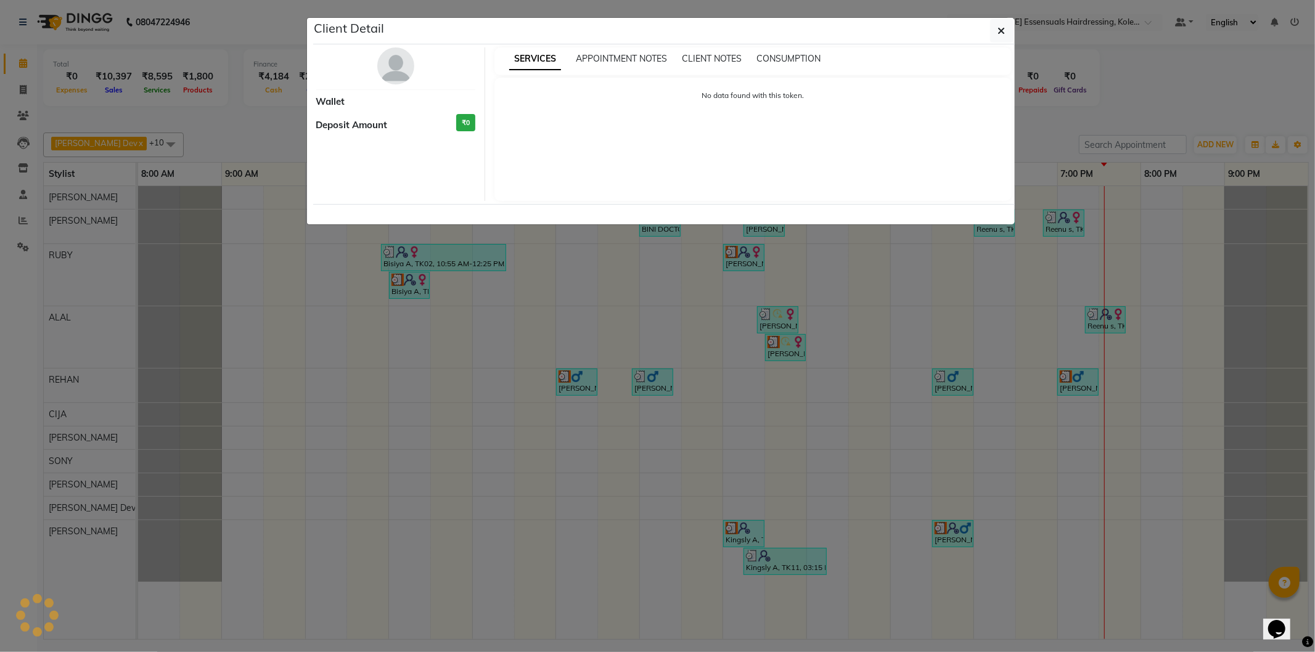
select select "3"
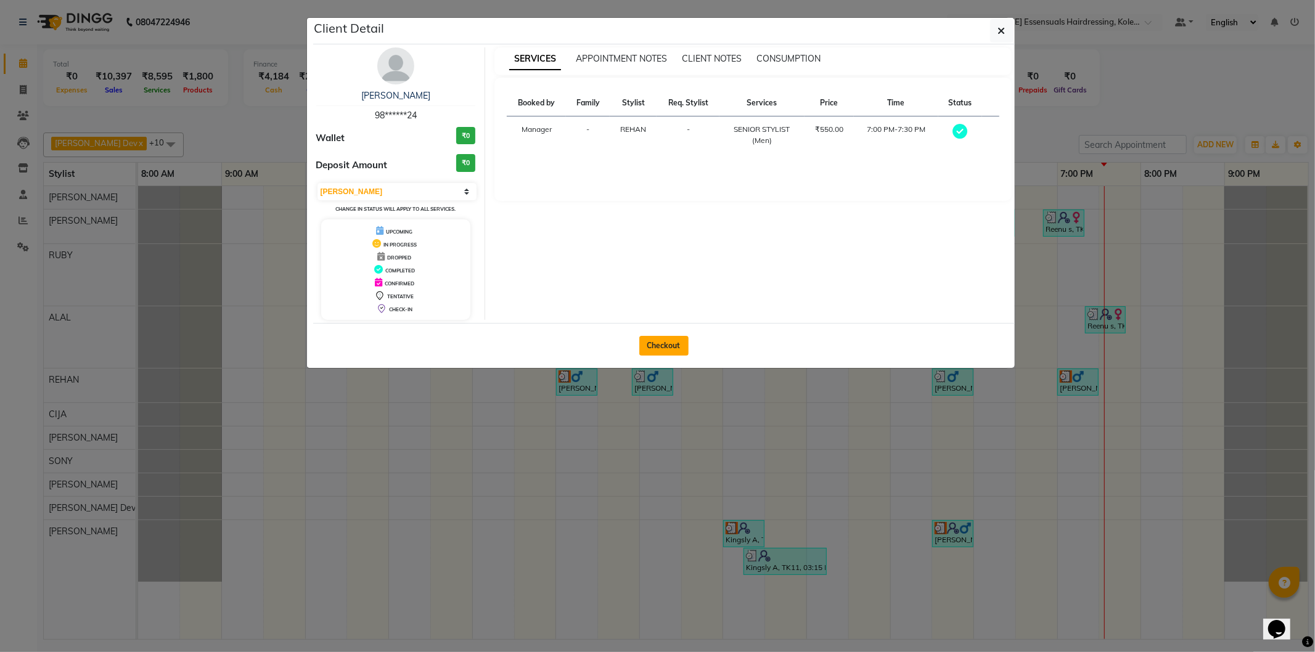
click at [675, 343] on button "Checkout" at bounding box center [663, 346] width 49 height 20
select select "8281"
select select "service"
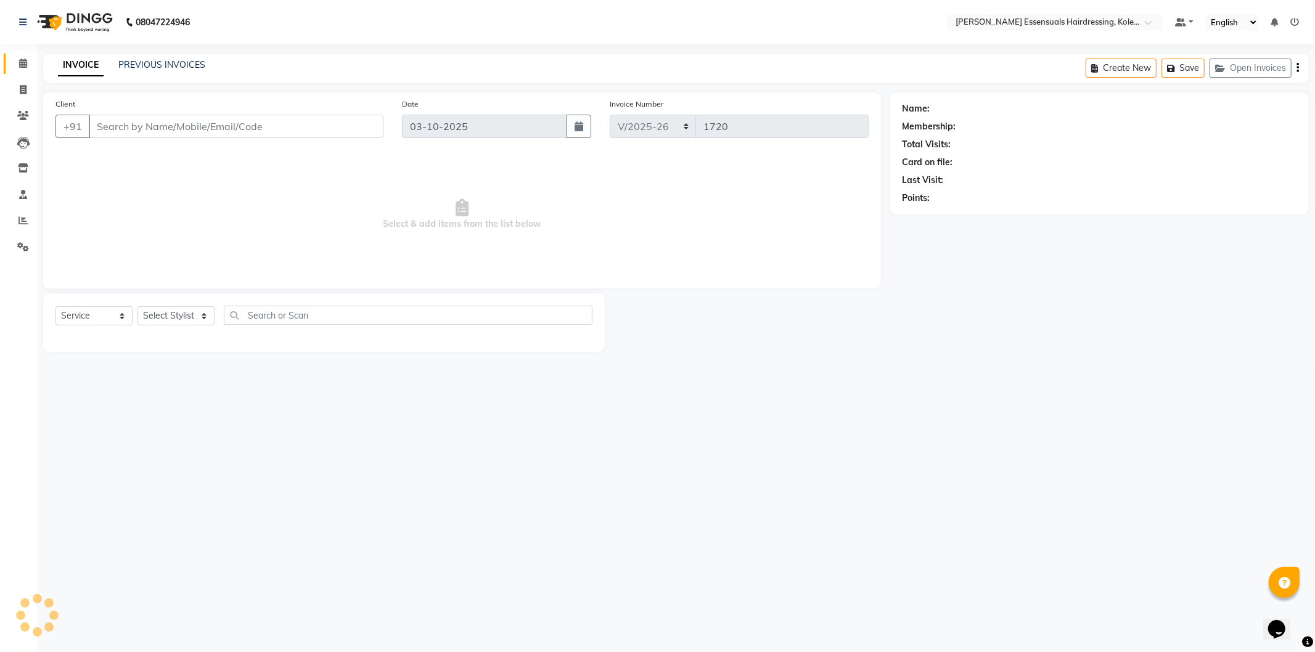
type input "98******24"
select select "79972"
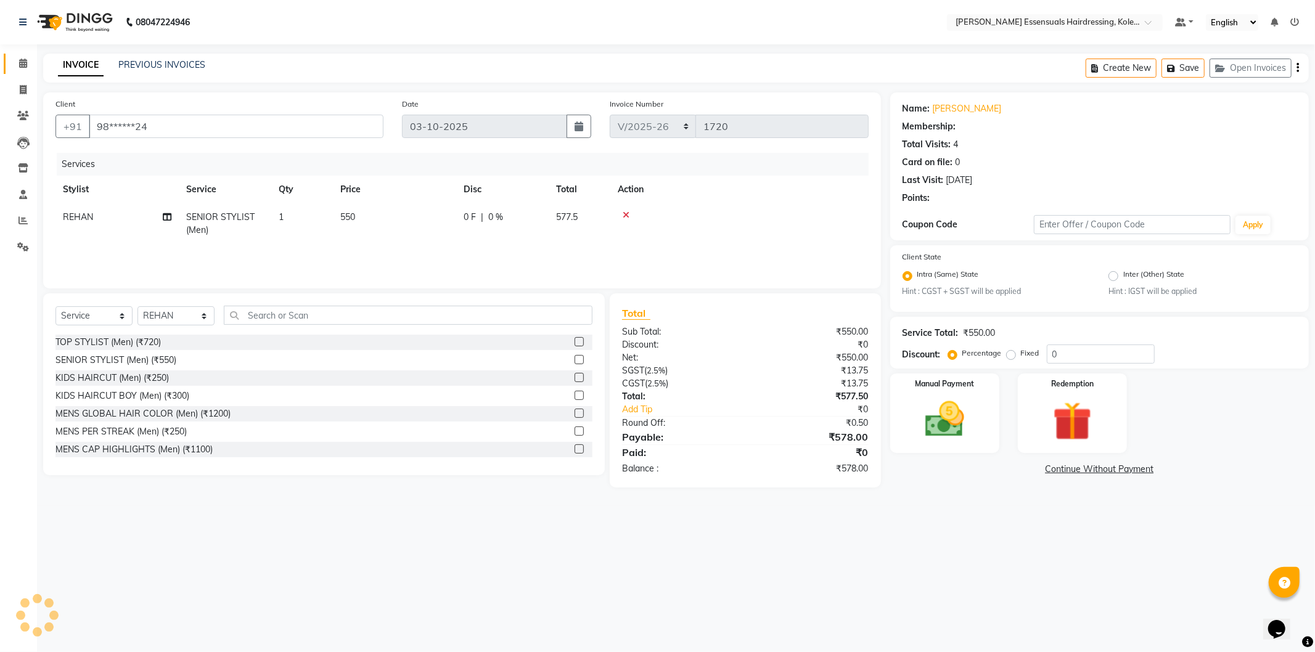
select select "1: Object"
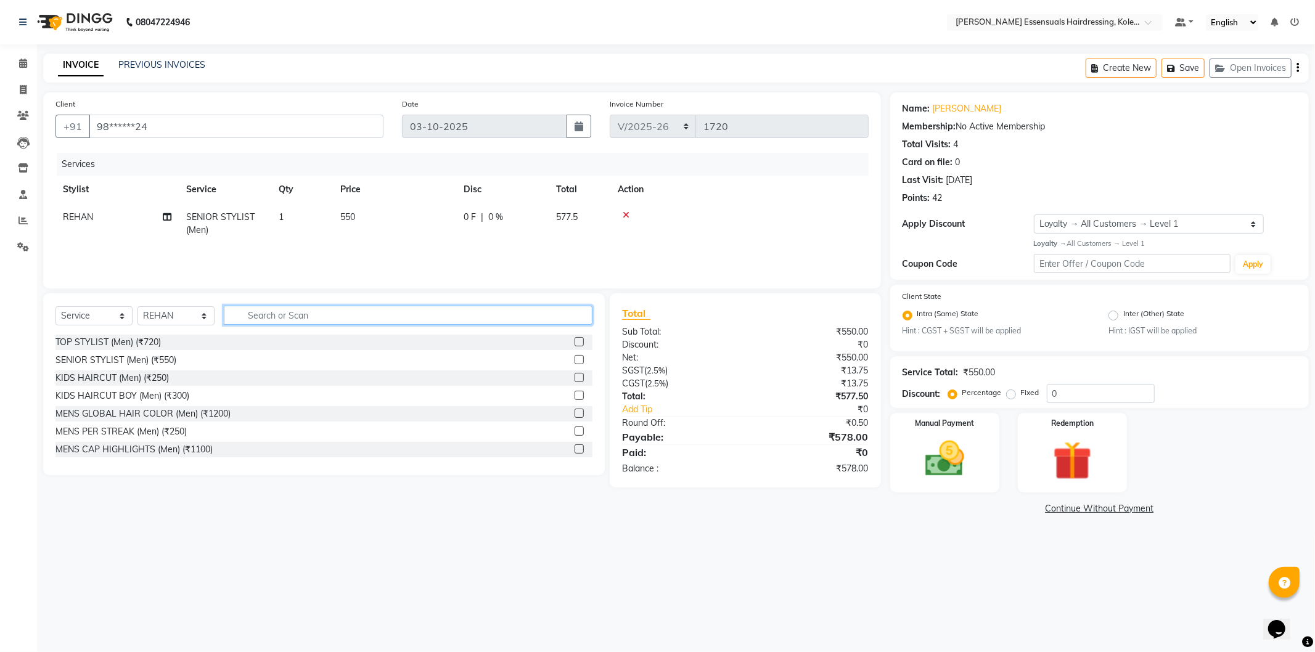
click at [281, 310] on input "text" at bounding box center [408, 315] width 369 height 19
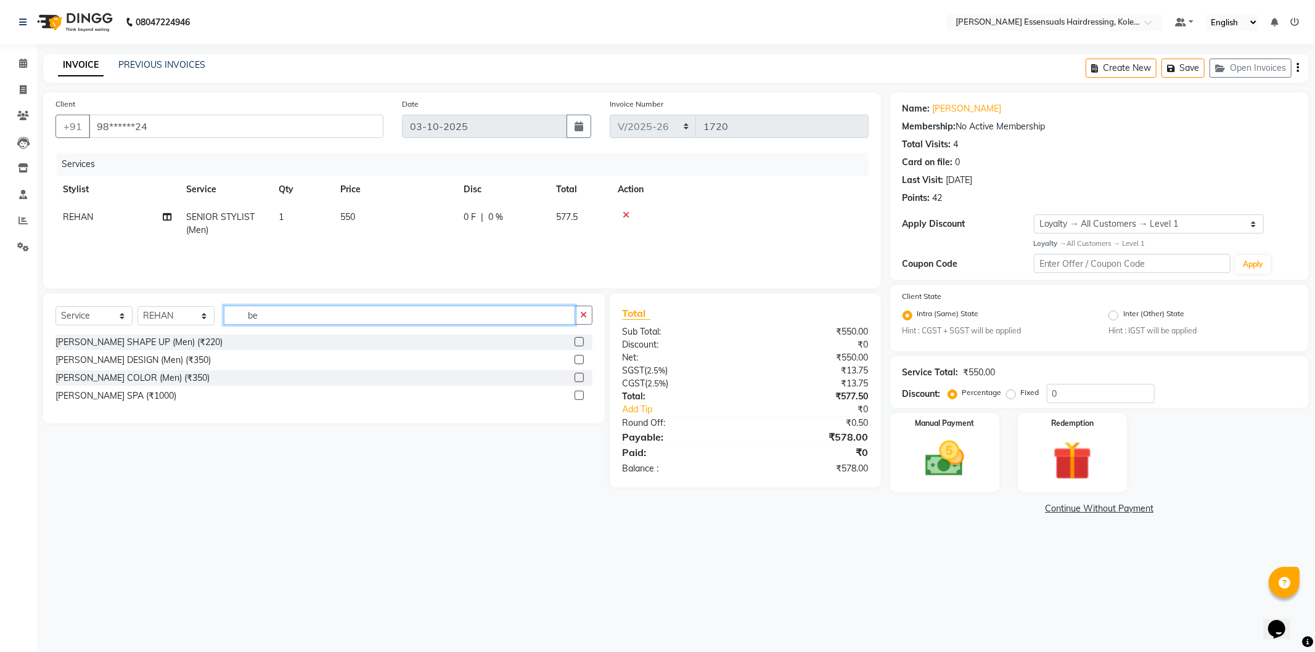
type input "b"
type input "sha"
click at [580, 342] on label at bounding box center [579, 341] width 9 height 9
click at [580, 342] on input "checkbox" at bounding box center [579, 342] width 8 height 8
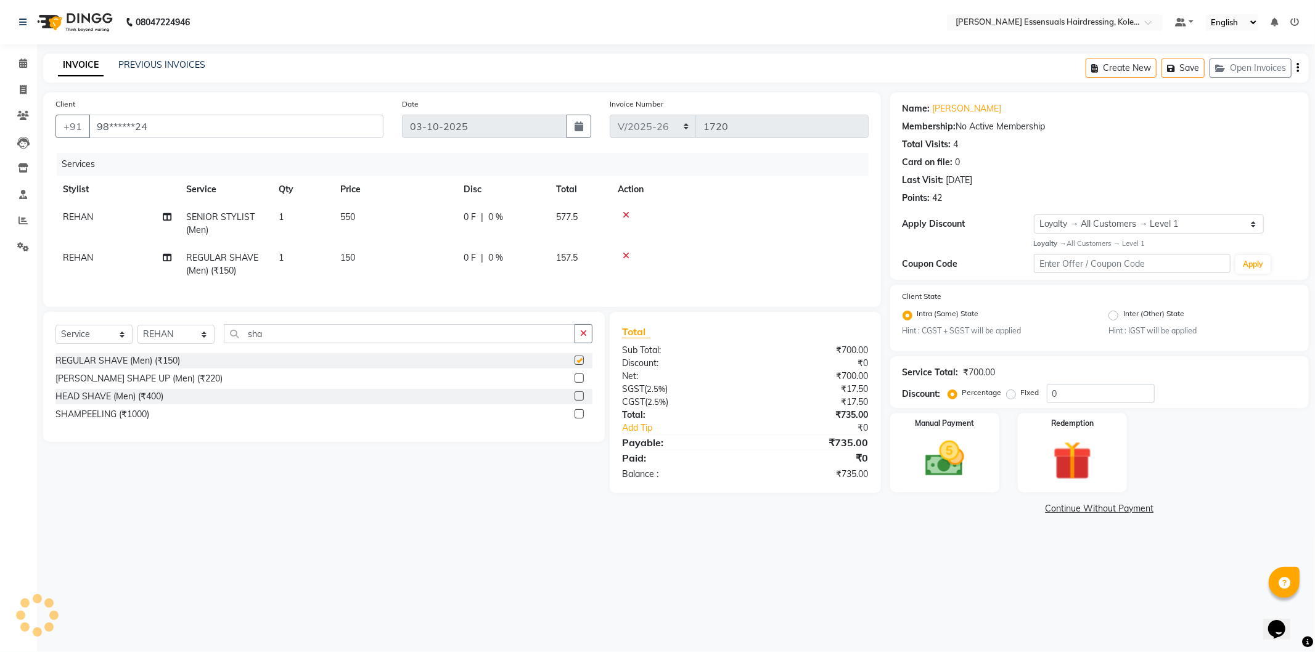
checkbox input "false"
click at [1184, 68] on button "Save" at bounding box center [1183, 68] width 43 height 19
click at [1179, 68] on button "Save" at bounding box center [1183, 68] width 43 height 19
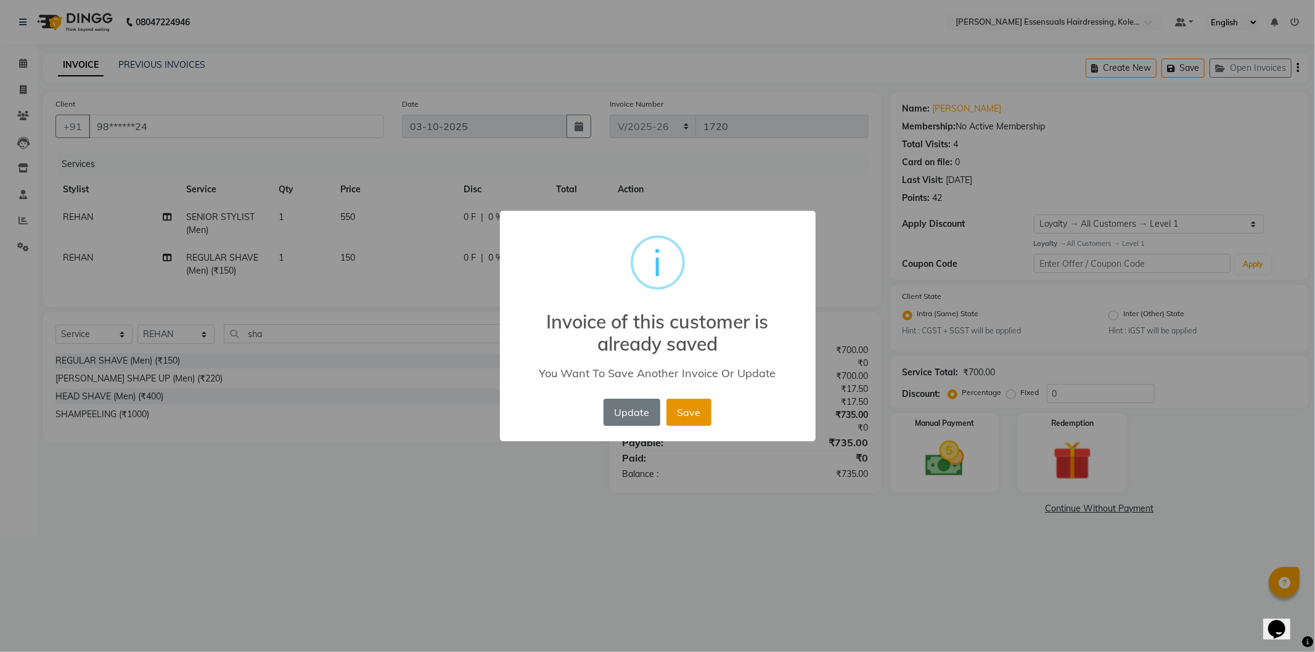
click at [699, 416] on button "Save" at bounding box center [689, 412] width 45 height 27
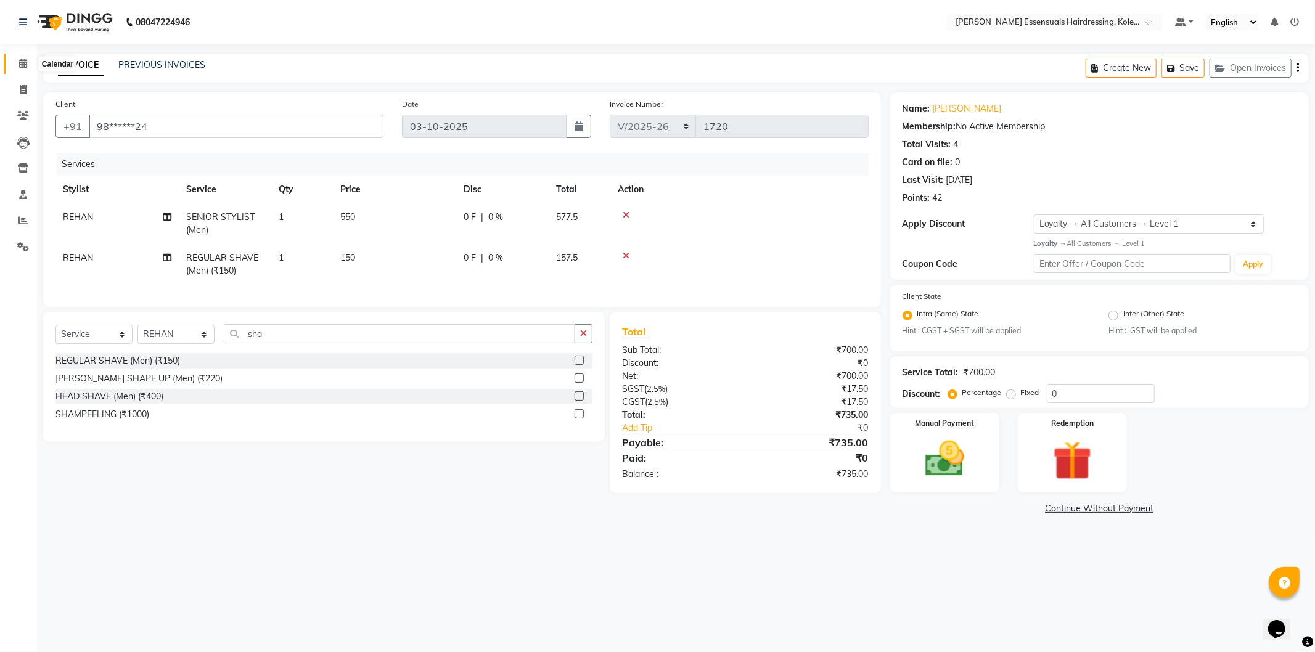
click at [27, 65] on span at bounding box center [23, 64] width 22 height 14
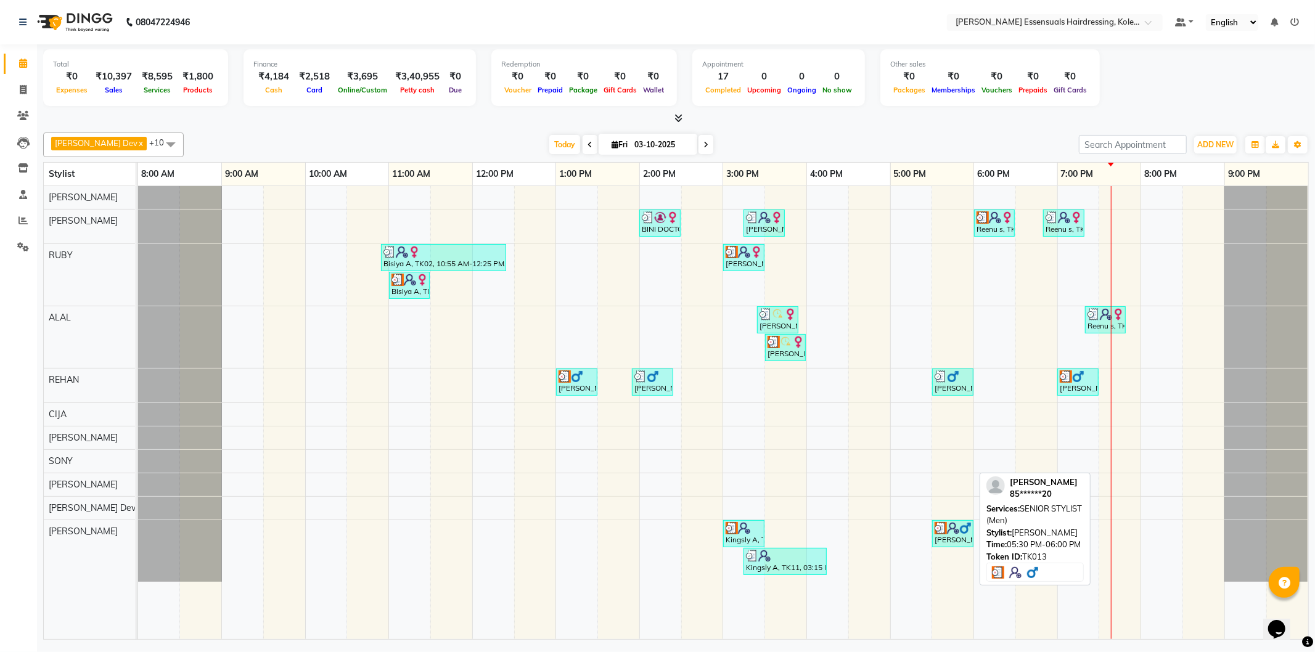
click at [952, 533] on img at bounding box center [953, 528] width 12 height 12
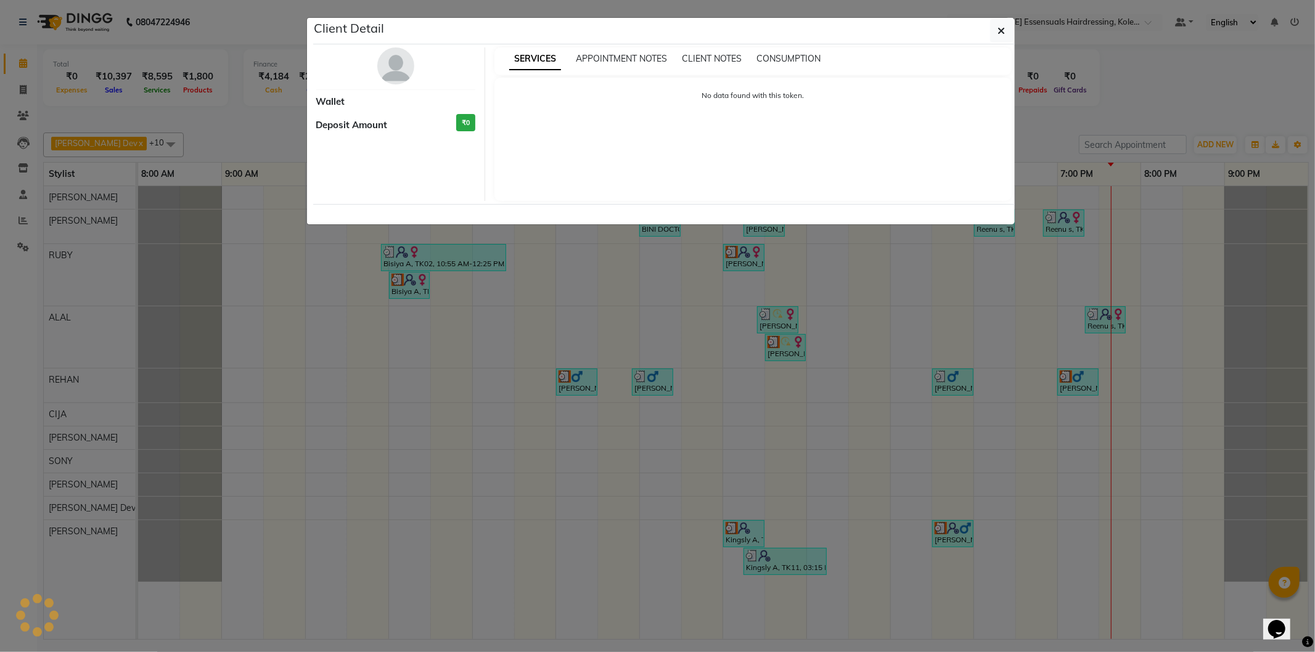
select select "3"
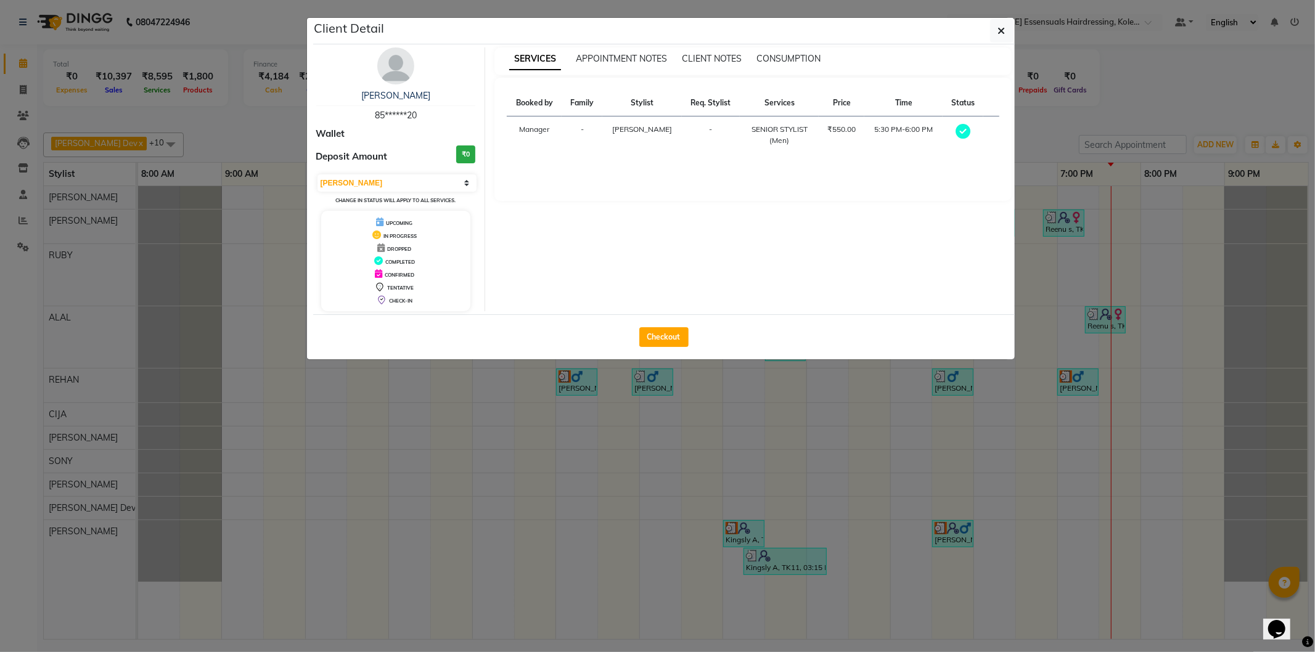
click at [642, 324] on div "Checkout" at bounding box center [664, 336] width 702 height 45
click at [655, 348] on div "Checkout" at bounding box center [664, 336] width 702 height 45
click at [658, 340] on button "Checkout" at bounding box center [663, 337] width 49 height 20
select select "service"
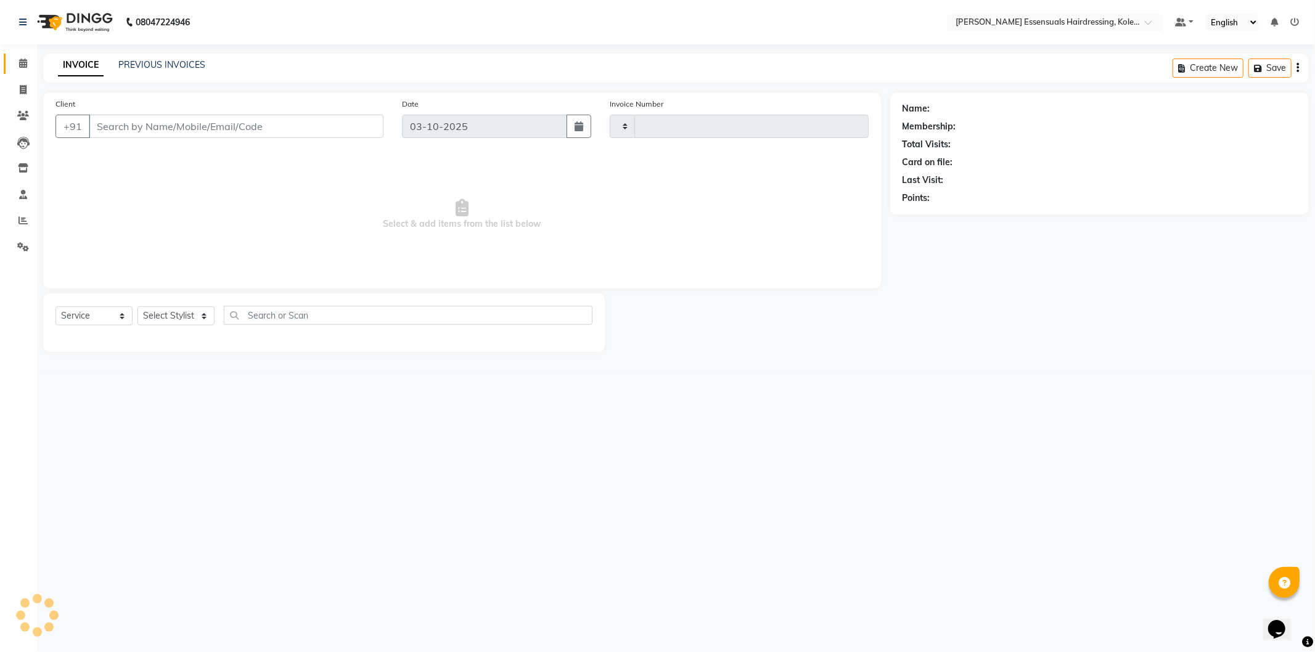
type input "1720"
select select "8281"
type input "85******20"
select select "84232"
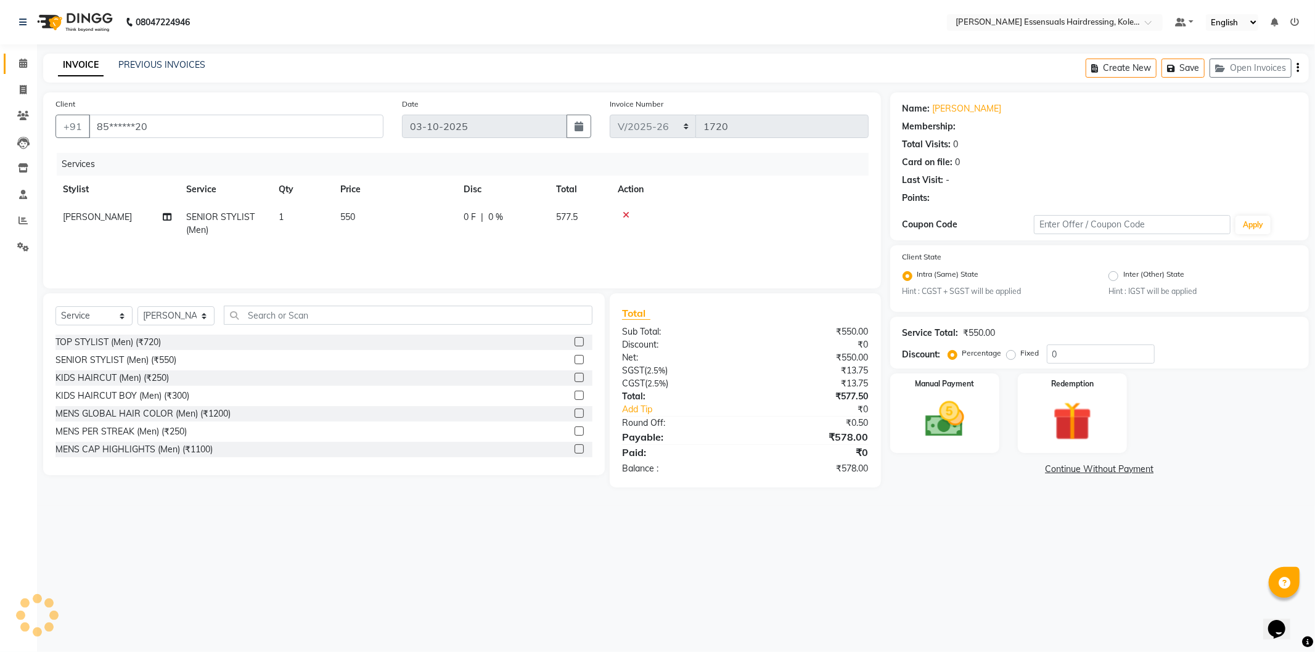
select select "1: Object"
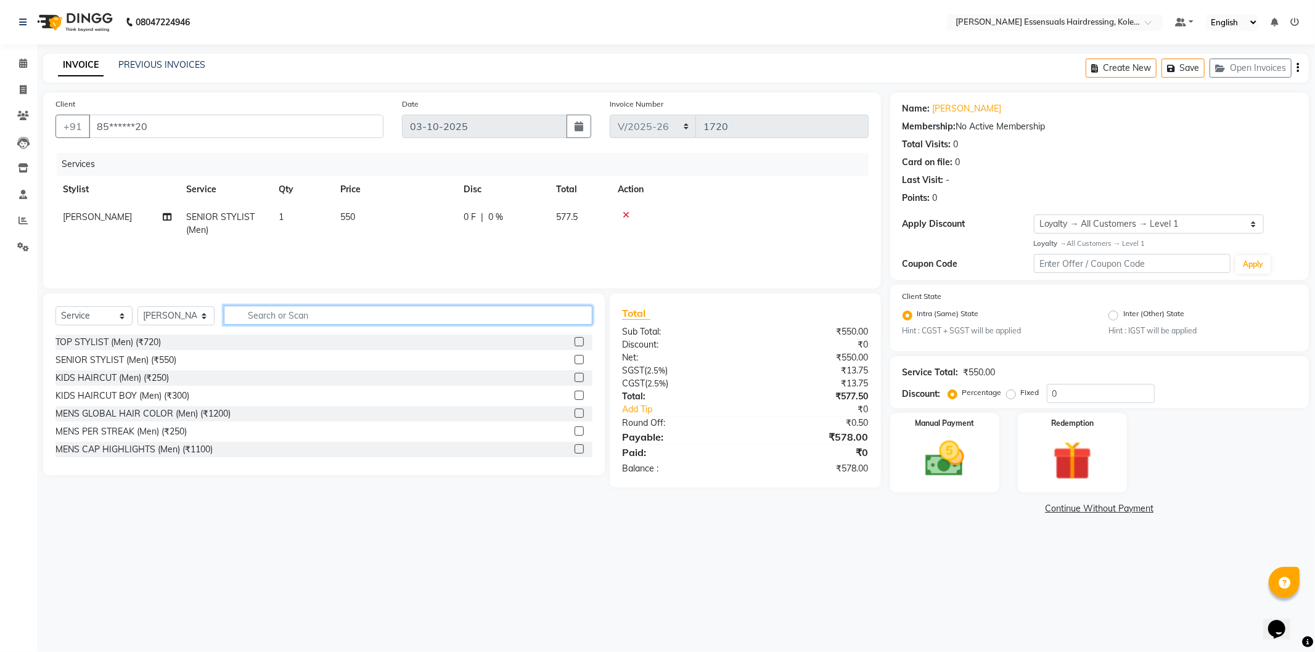
click at [268, 318] on input "text" at bounding box center [408, 315] width 369 height 19
type input "d"
type input "Detan"
click at [575, 446] on label at bounding box center [579, 449] width 9 height 9
click at [575, 446] on input "checkbox" at bounding box center [579, 450] width 8 height 8
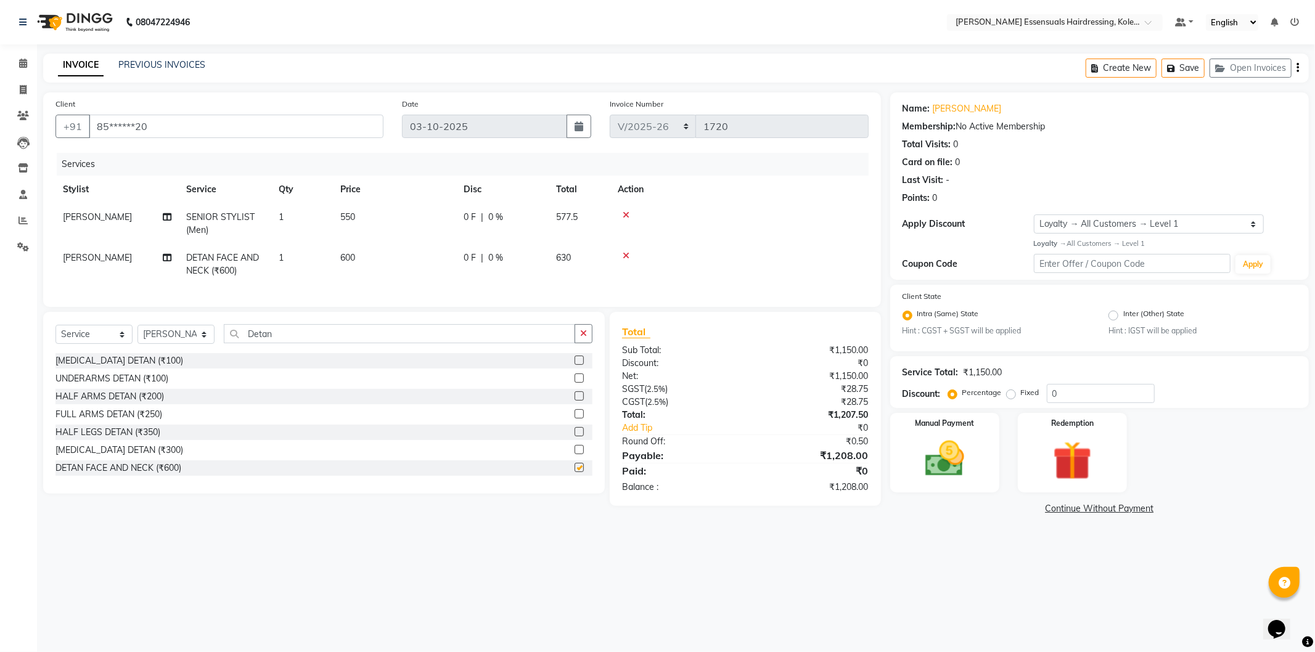
checkbox input "false"
click at [436, 343] on input "Detan" at bounding box center [399, 333] width 351 height 19
type input "D"
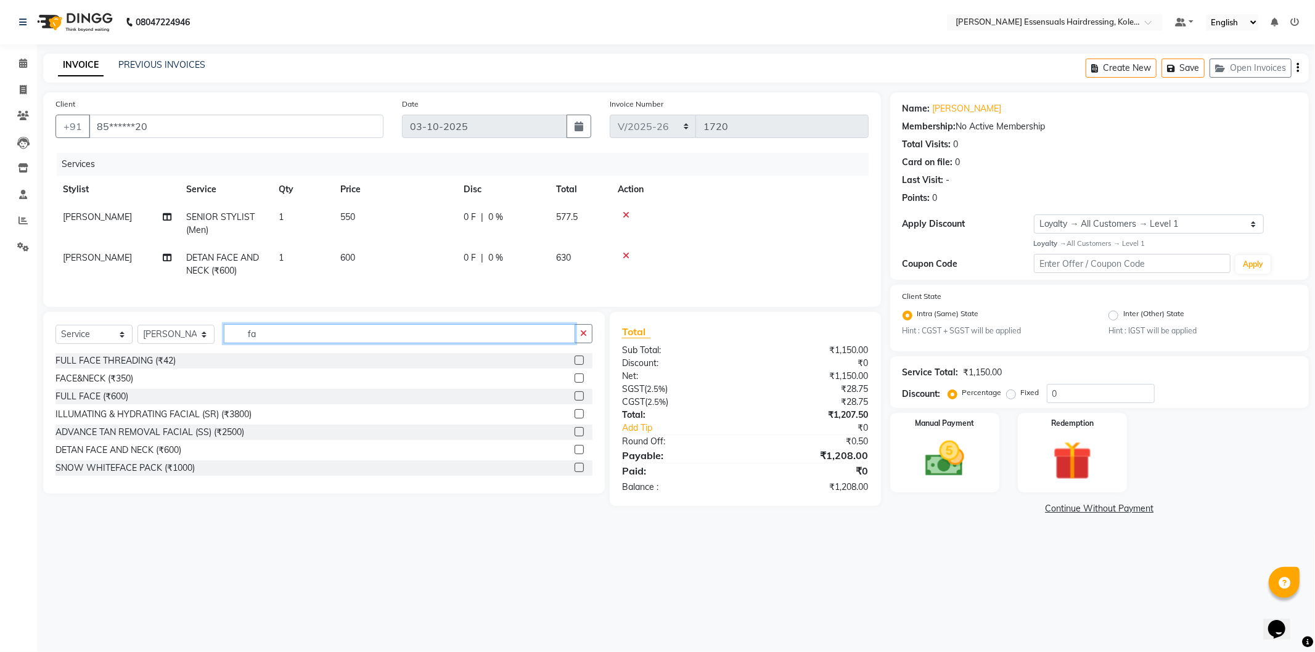
type input "f"
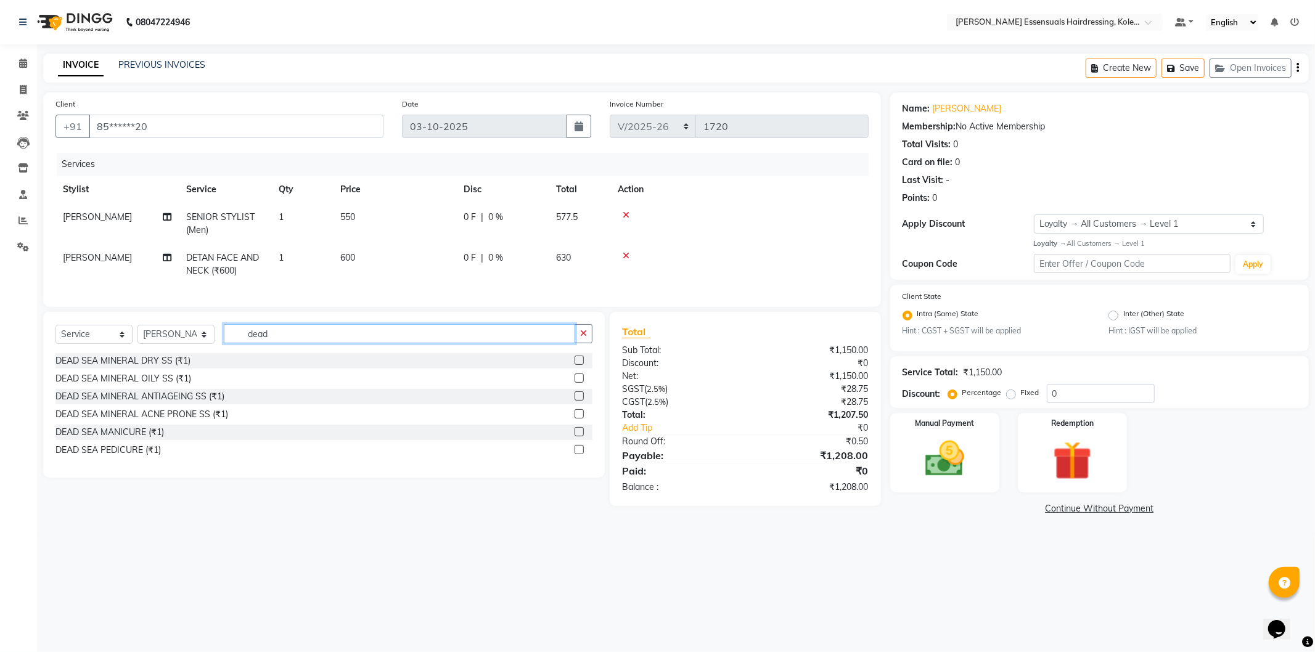
type input "dead"
click at [578, 383] on label at bounding box center [579, 378] width 9 height 9
click at [578, 383] on input "checkbox" at bounding box center [579, 379] width 8 height 8
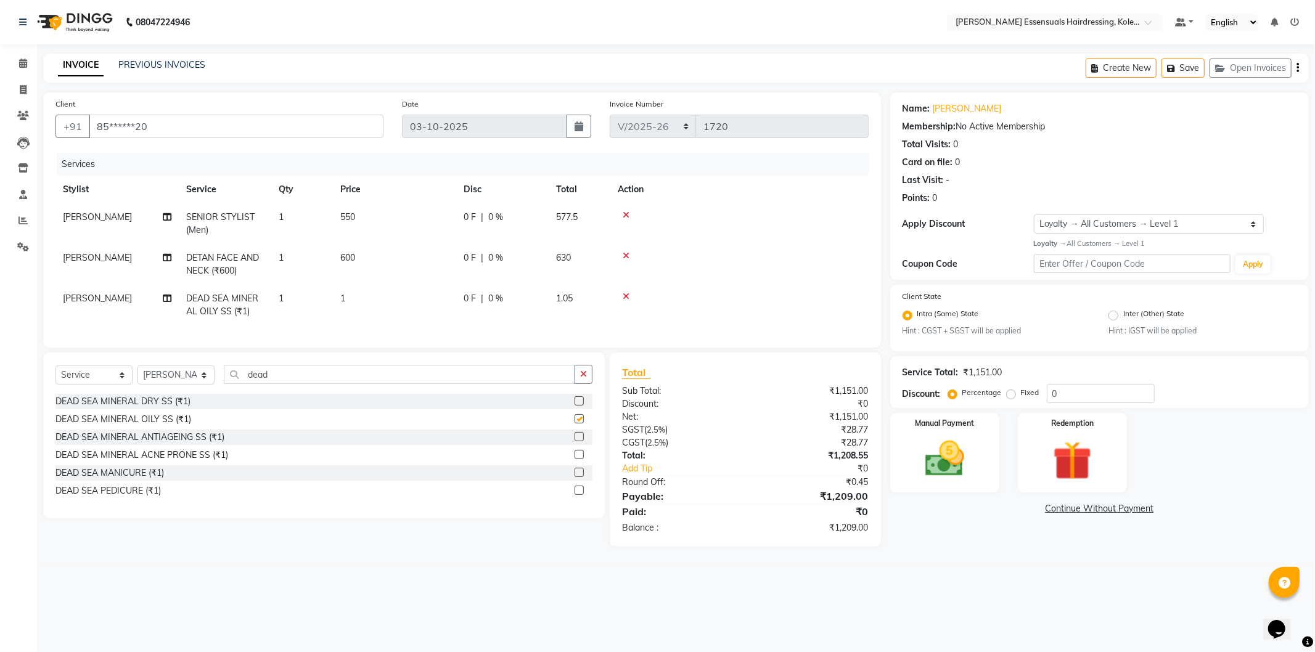
checkbox input "false"
click at [353, 293] on td "1" at bounding box center [394, 305] width 123 height 41
select select "84232"
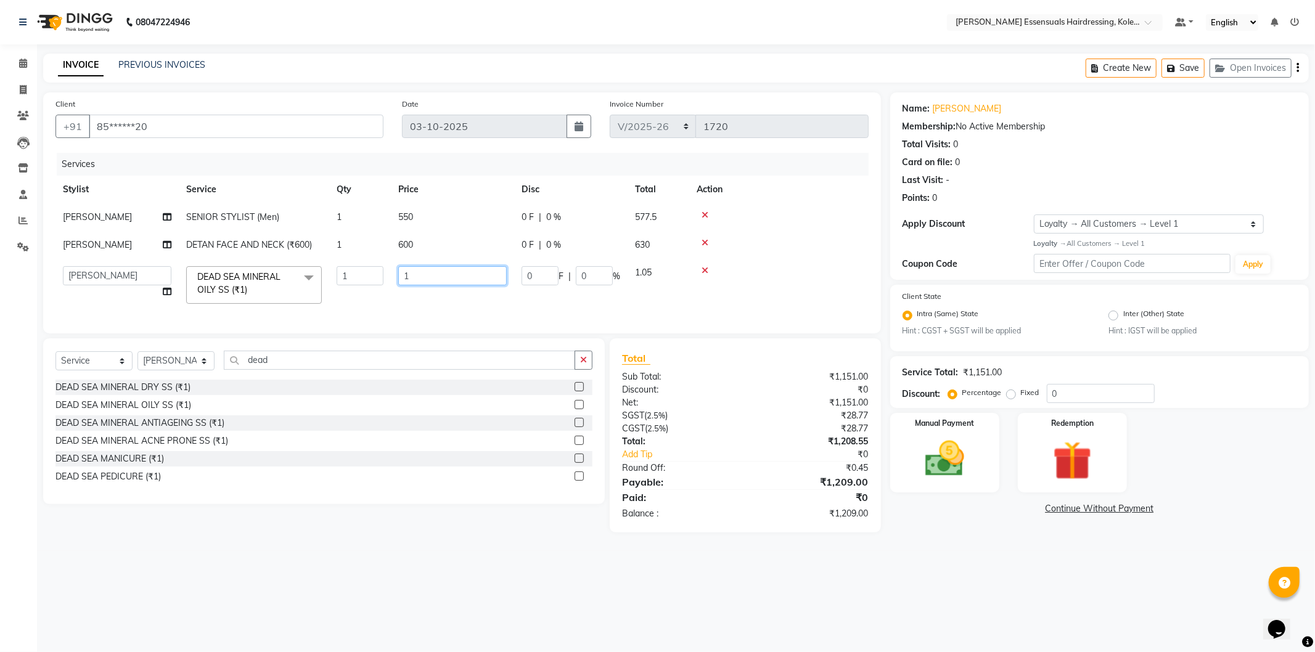
click at [461, 271] on input "1" at bounding box center [452, 275] width 109 height 19
type input "2500"
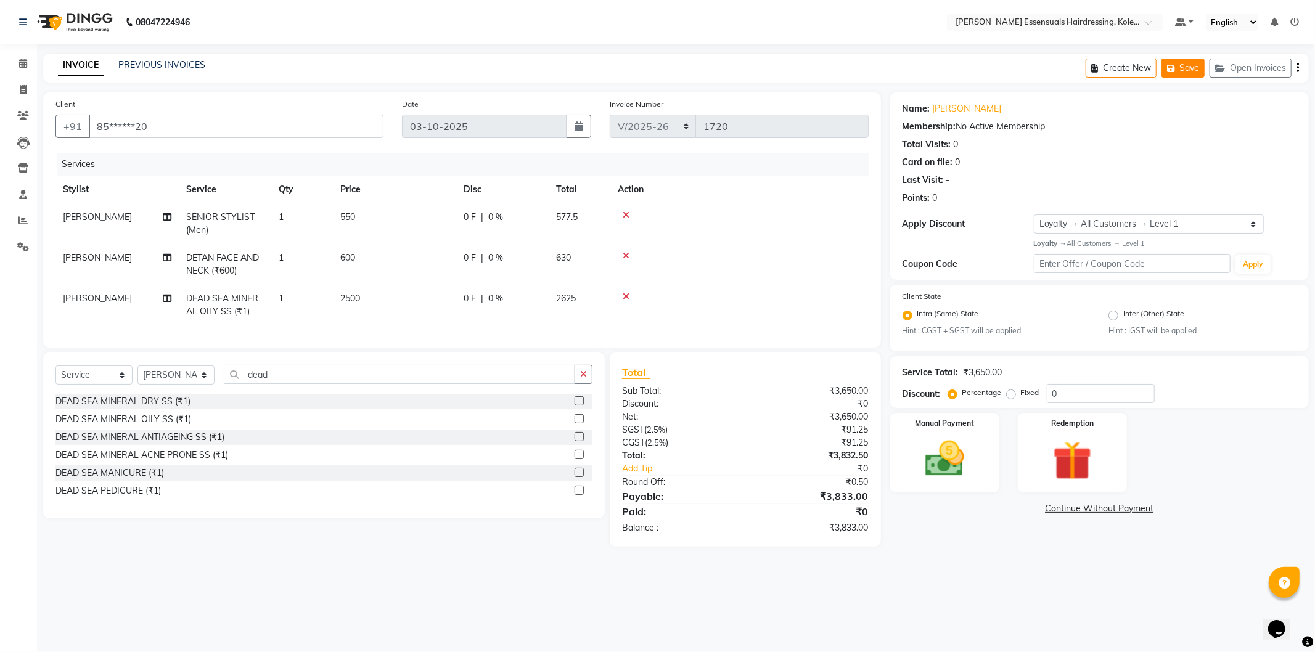
click at [1181, 60] on button "Save" at bounding box center [1183, 68] width 43 height 19
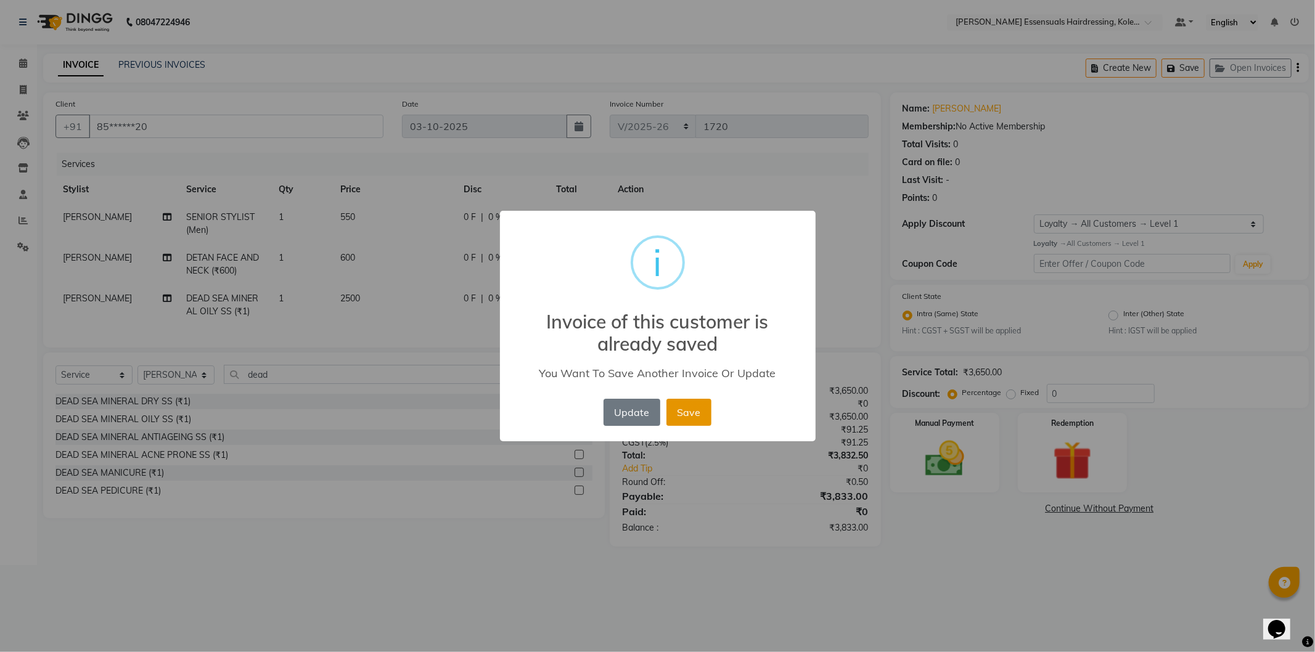
click at [693, 409] on button "Save" at bounding box center [689, 412] width 45 height 27
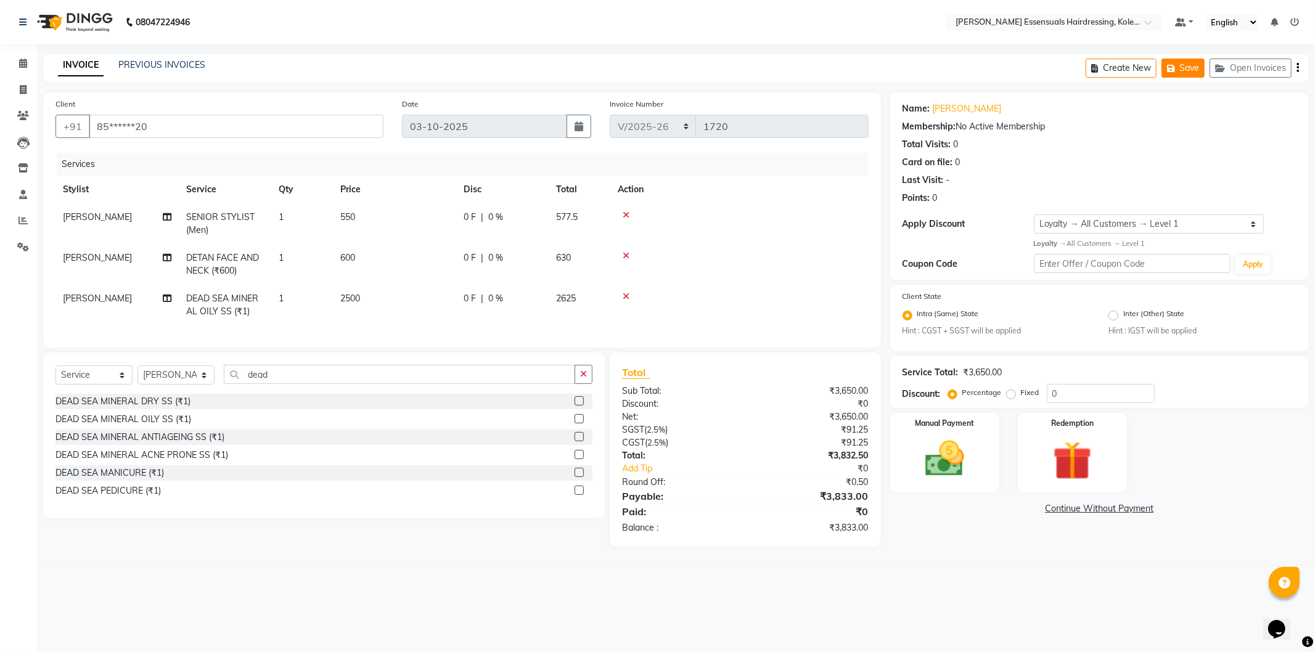
click at [1170, 70] on icon "button" at bounding box center [1173, 68] width 12 height 9
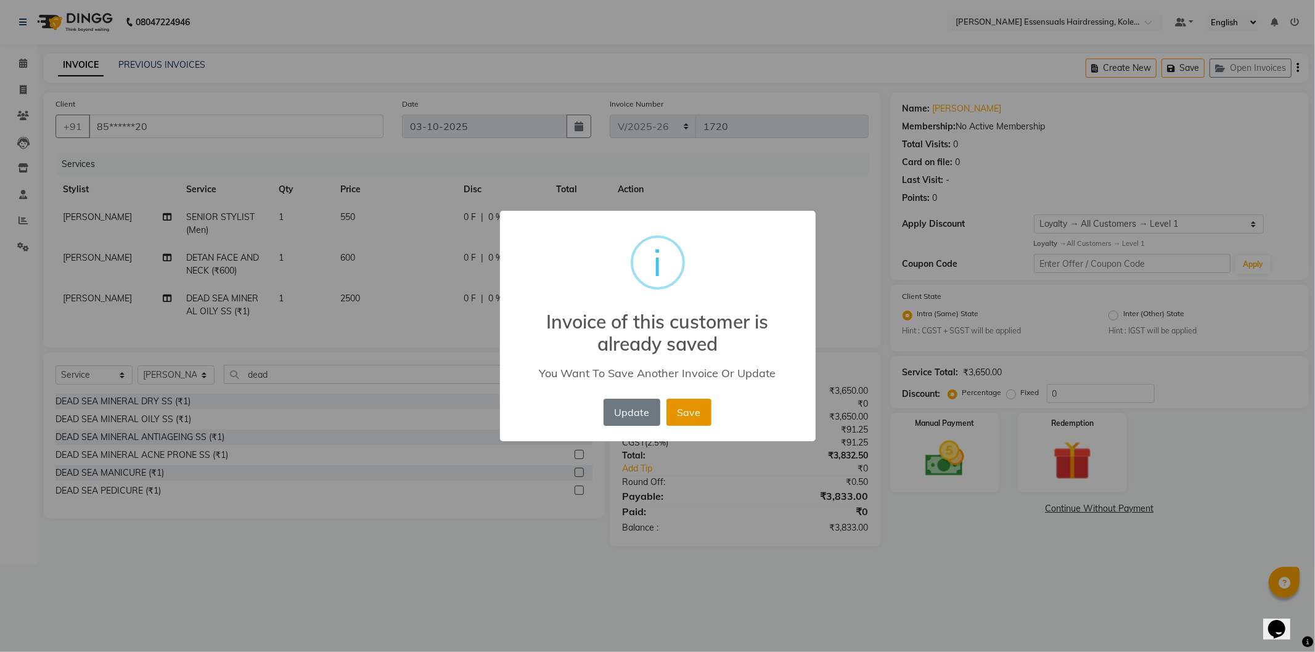
click at [667, 414] on button "Save" at bounding box center [689, 412] width 45 height 27
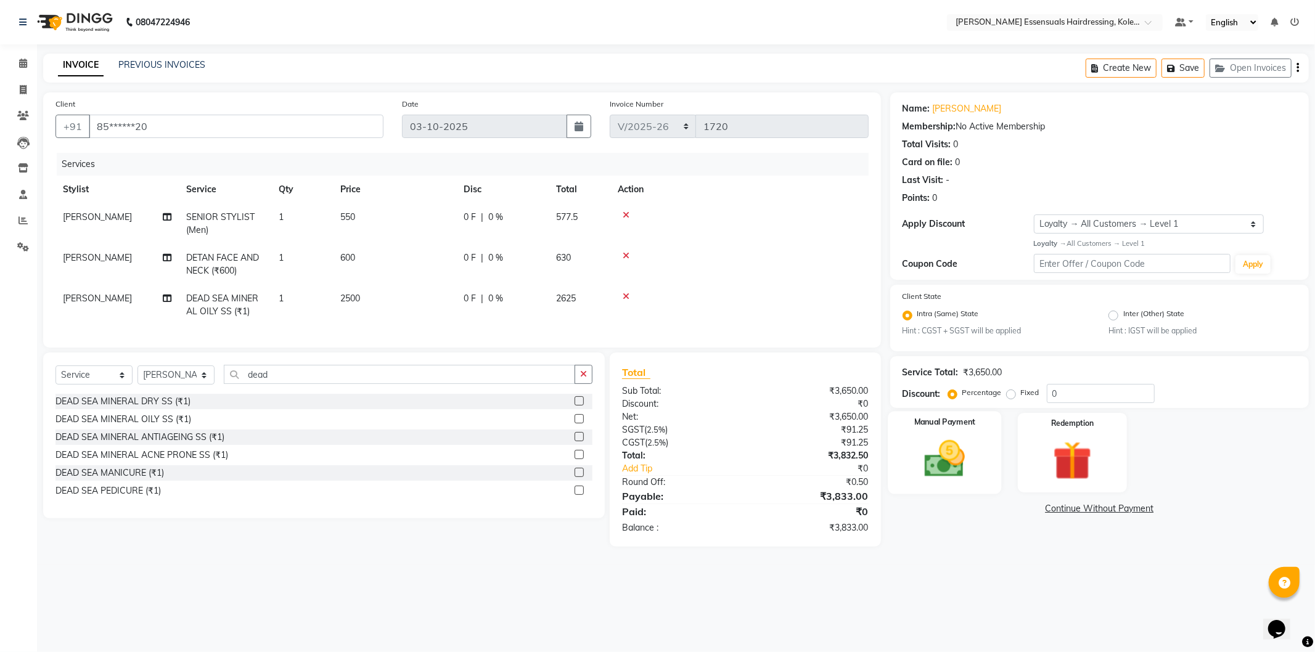
click at [950, 461] on img at bounding box center [945, 459] width 66 height 47
click at [993, 509] on span "CASH" at bounding box center [993, 509] width 27 height 14
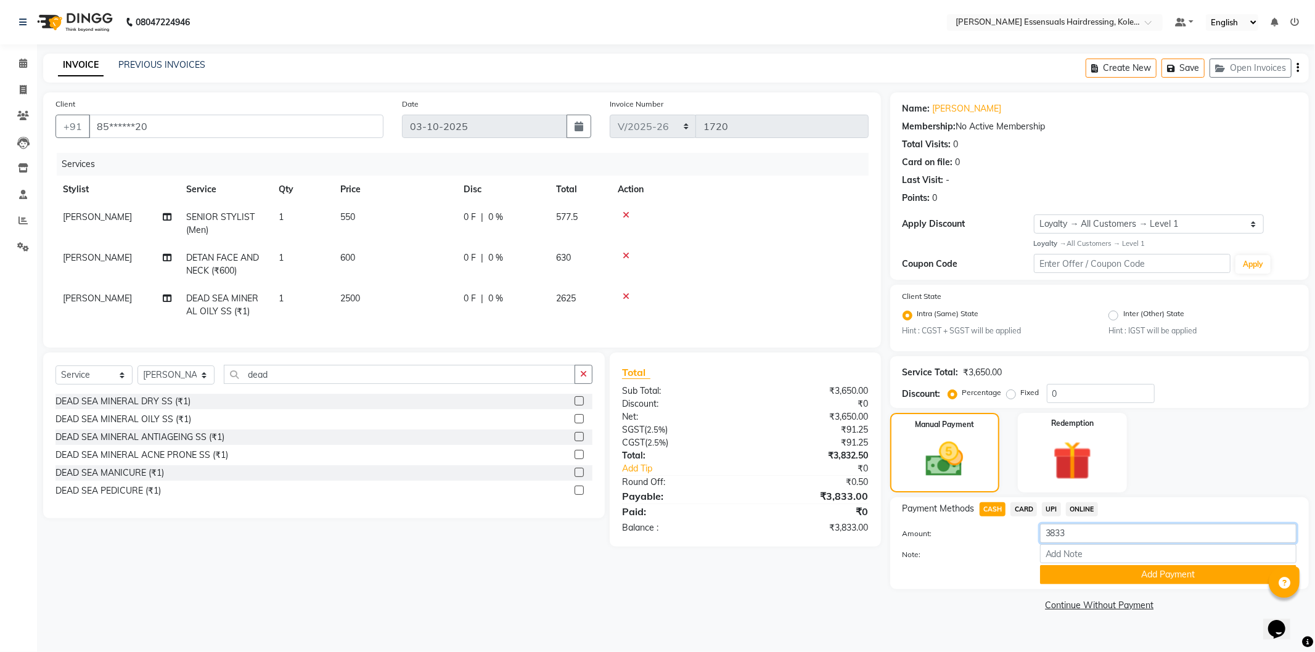
click at [1068, 531] on input "3833" at bounding box center [1168, 533] width 256 height 19
type input "3800"
click at [1168, 575] on button "Add Payment" at bounding box center [1168, 574] width 256 height 19
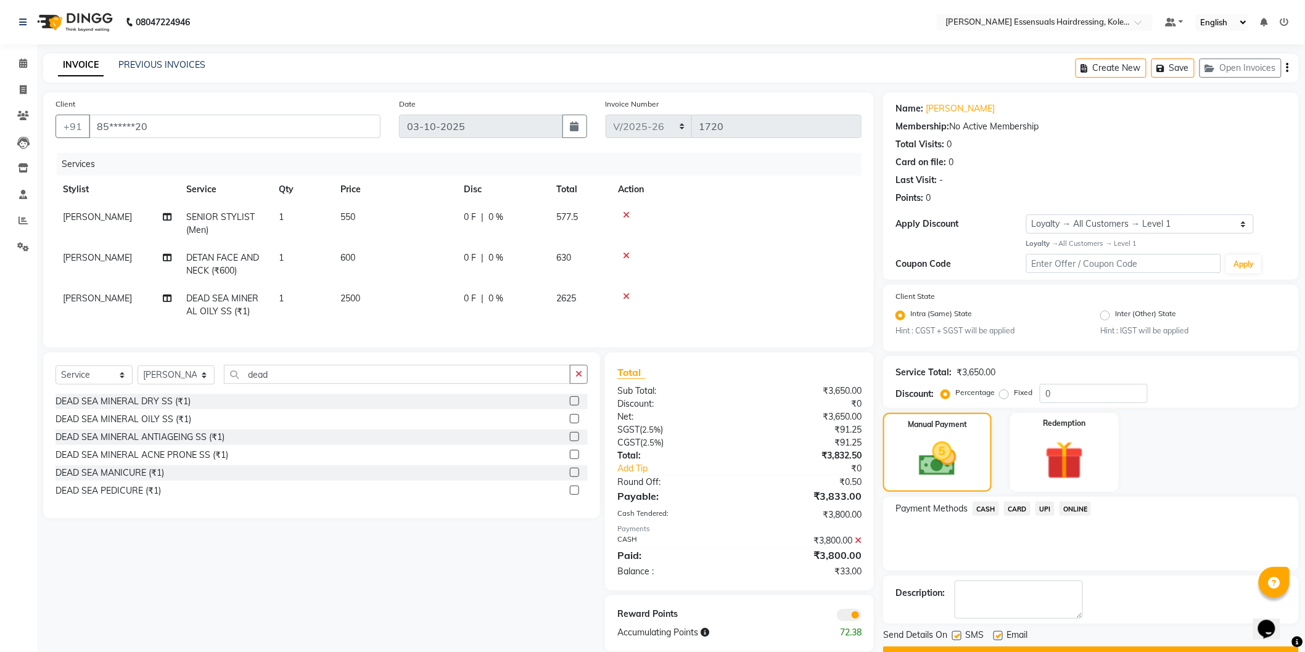
scroll to position [31, 0]
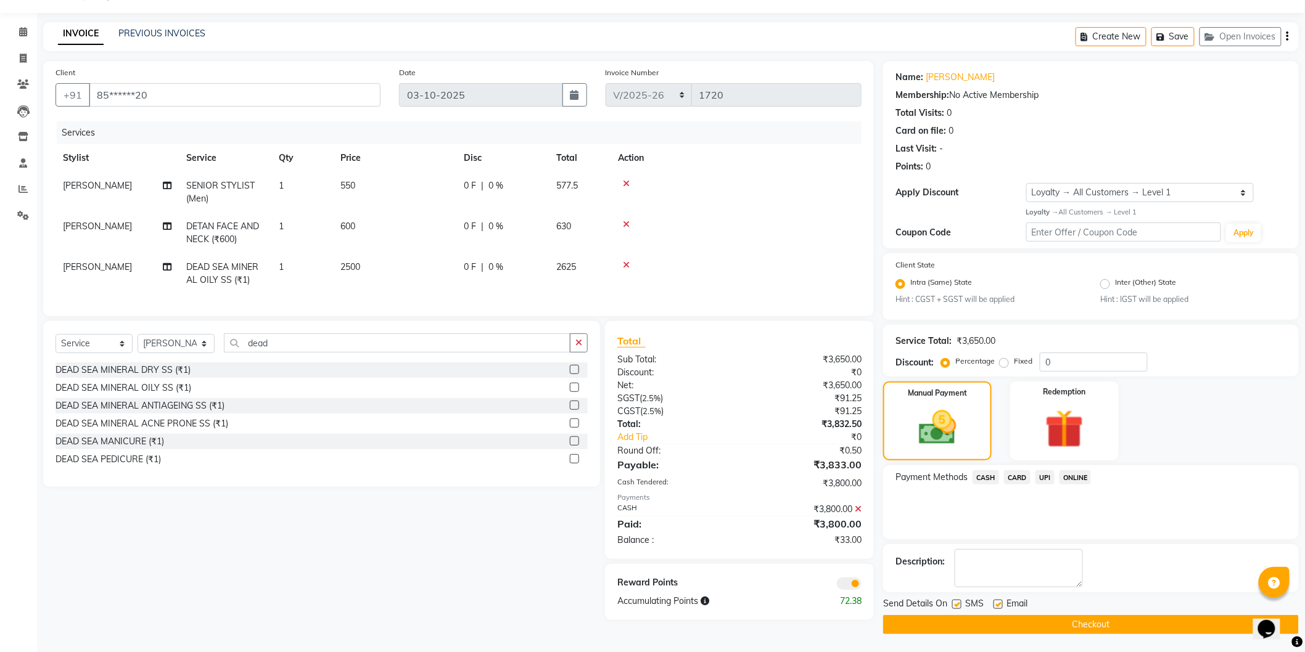
click at [1043, 477] on span "UPI" at bounding box center [1044, 477] width 19 height 14
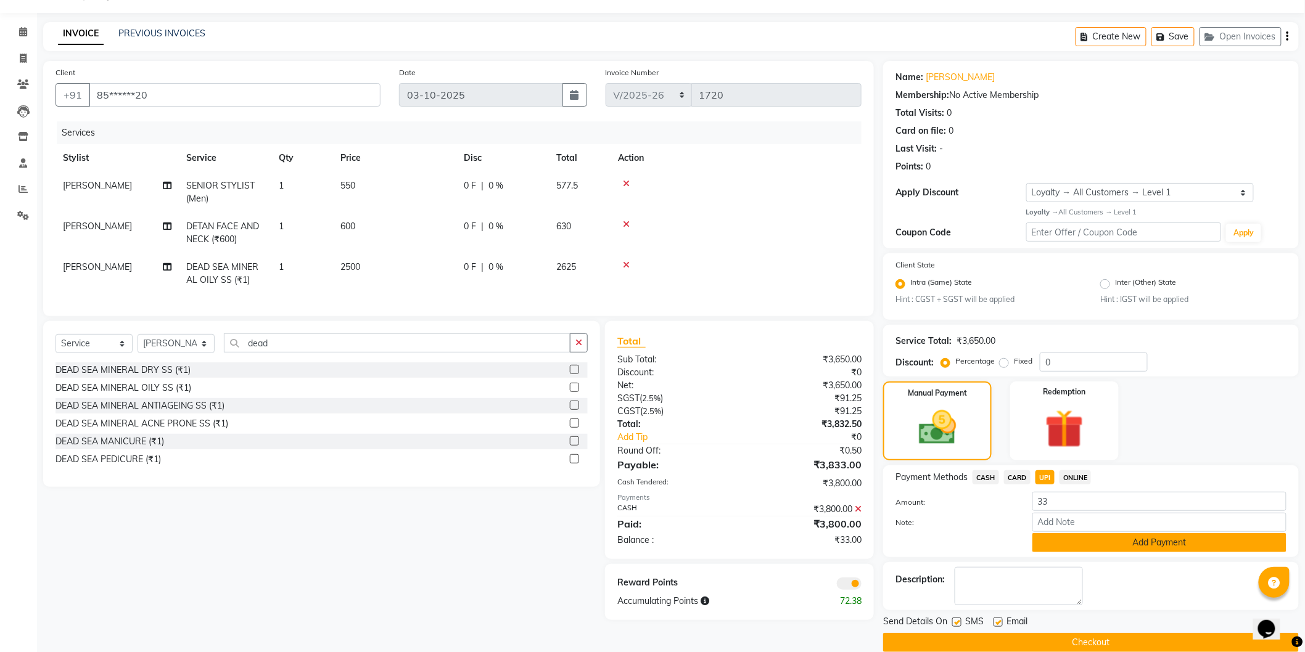
click at [1114, 544] on button "Add Payment" at bounding box center [1159, 542] width 254 height 19
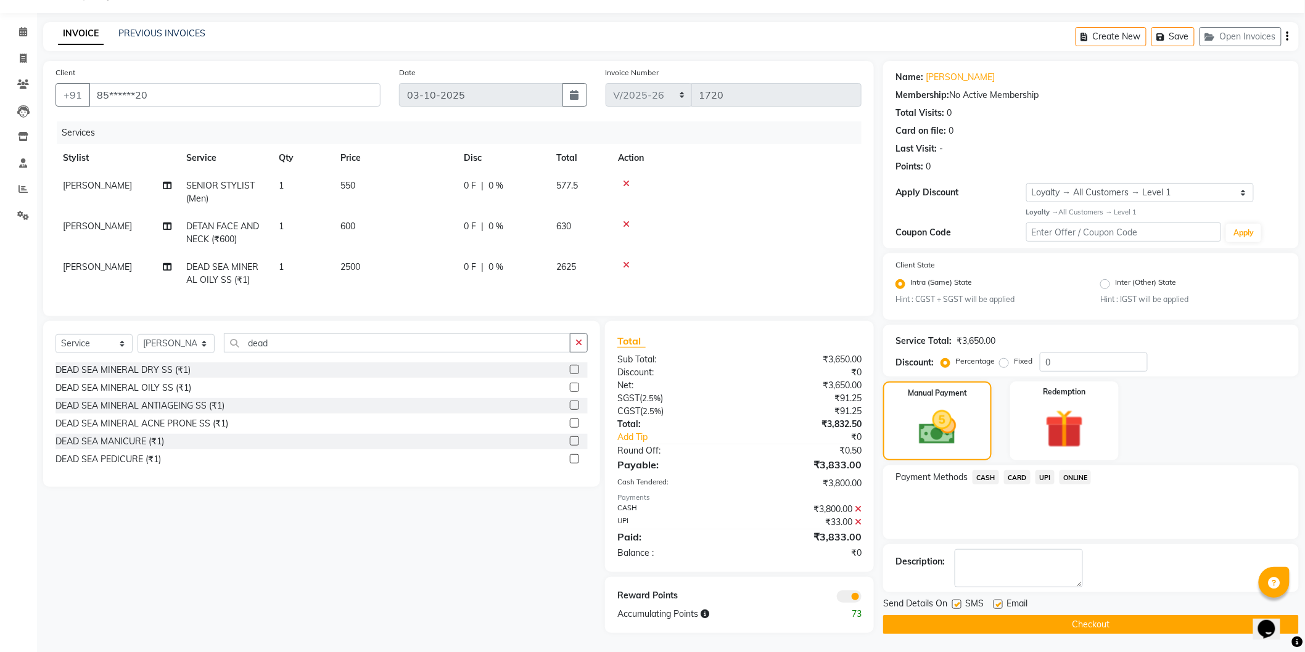
click at [1084, 626] on button "Checkout" at bounding box center [1091, 624] width 416 height 19
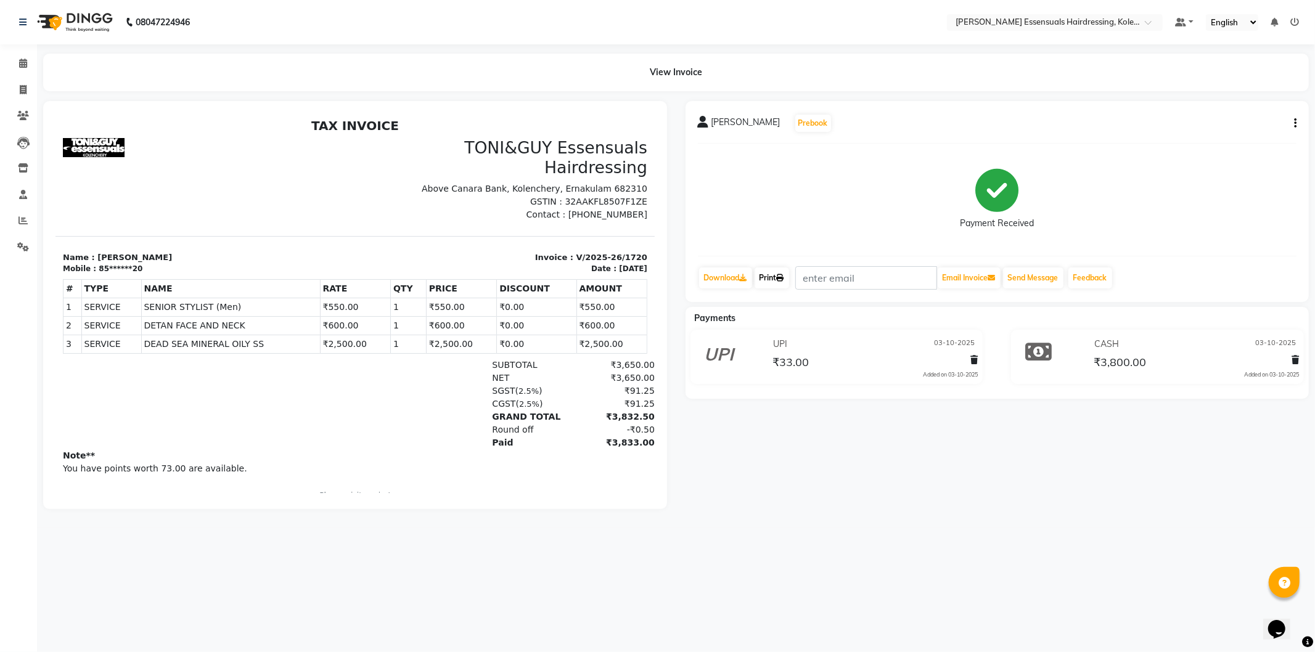
click at [773, 276] on link "Print" at bounding box center [772, 278] width 35 height 21
click at [17, 64] on span at bounding box center [23, 64] width 22 height 14
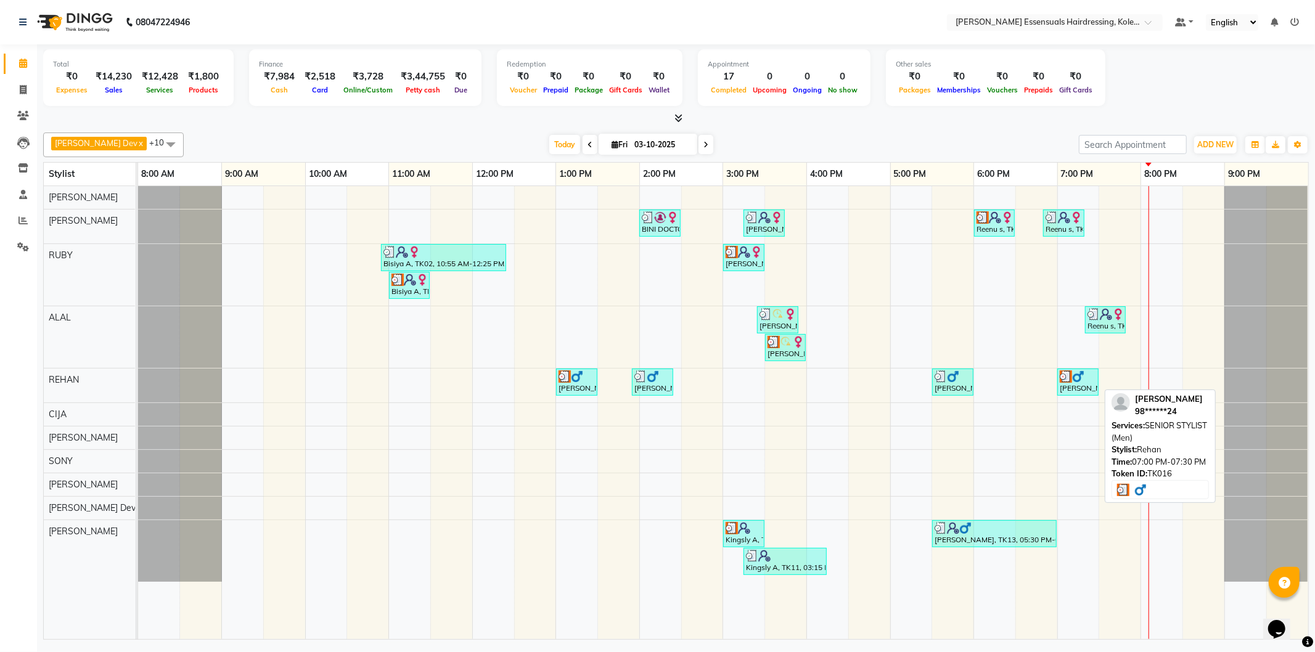
click at [1082, 390] on div "[PERSON_NAME], TK16, 07:00 PM-07:30 PM, SENIOR STYLIST (Men)" at bounding box center [1078, 382] width 39 height 23
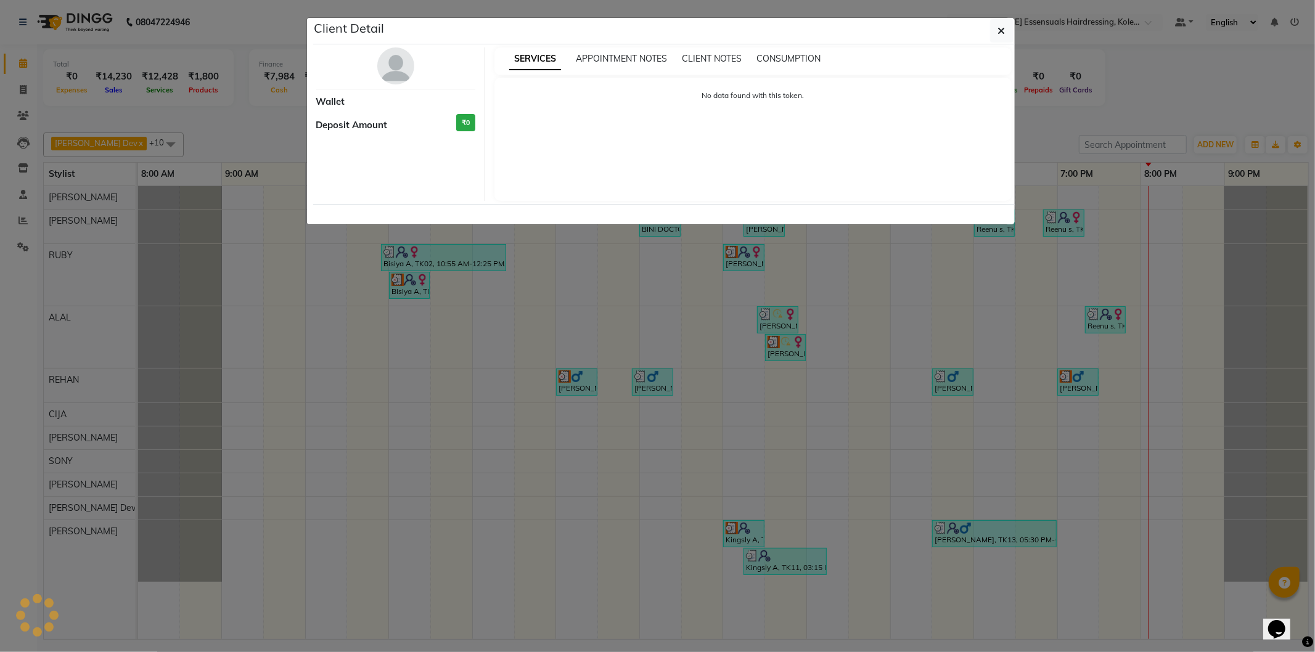
select select "3"
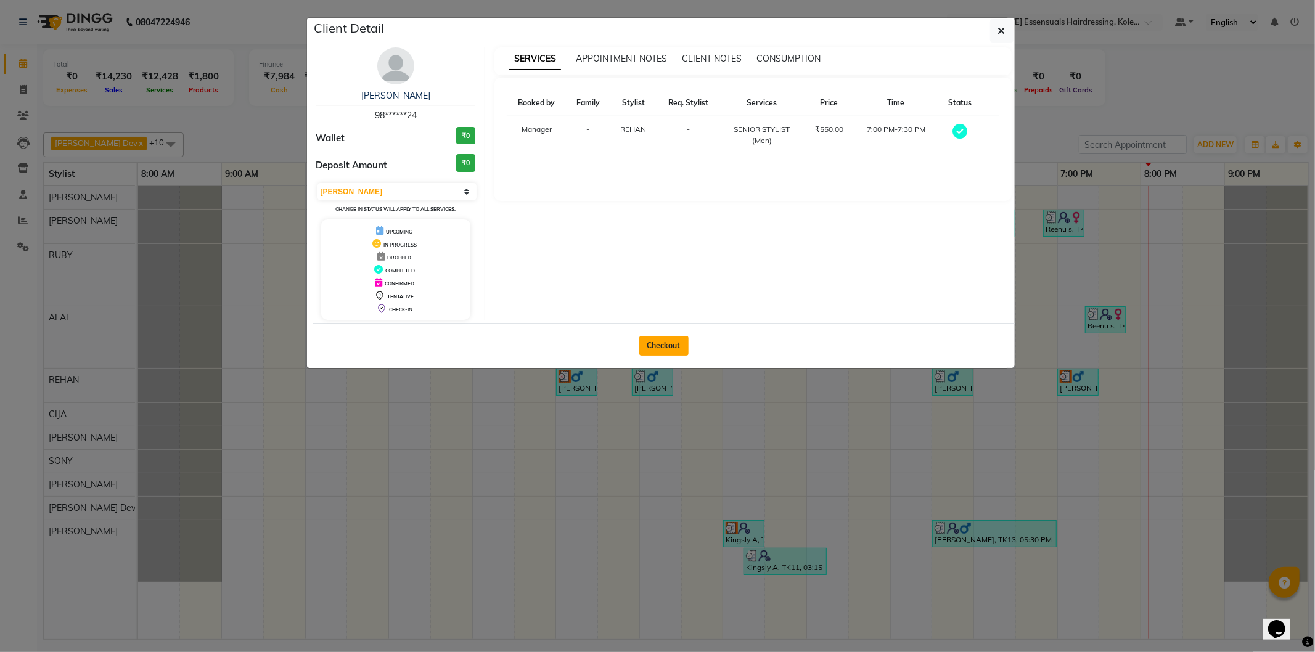
click at [655, 343] on button "Checkout" at bounding box center [663, 346] width 49 height 20
select select "service"
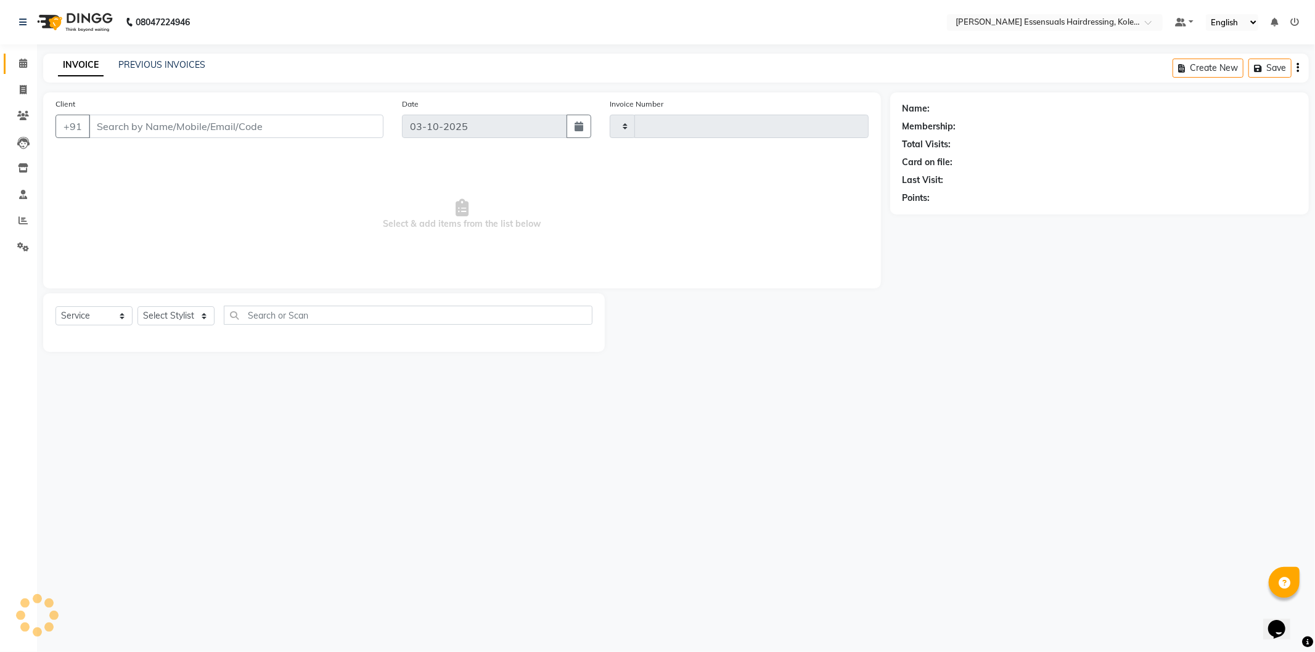
type input "1721"
select select "8281"
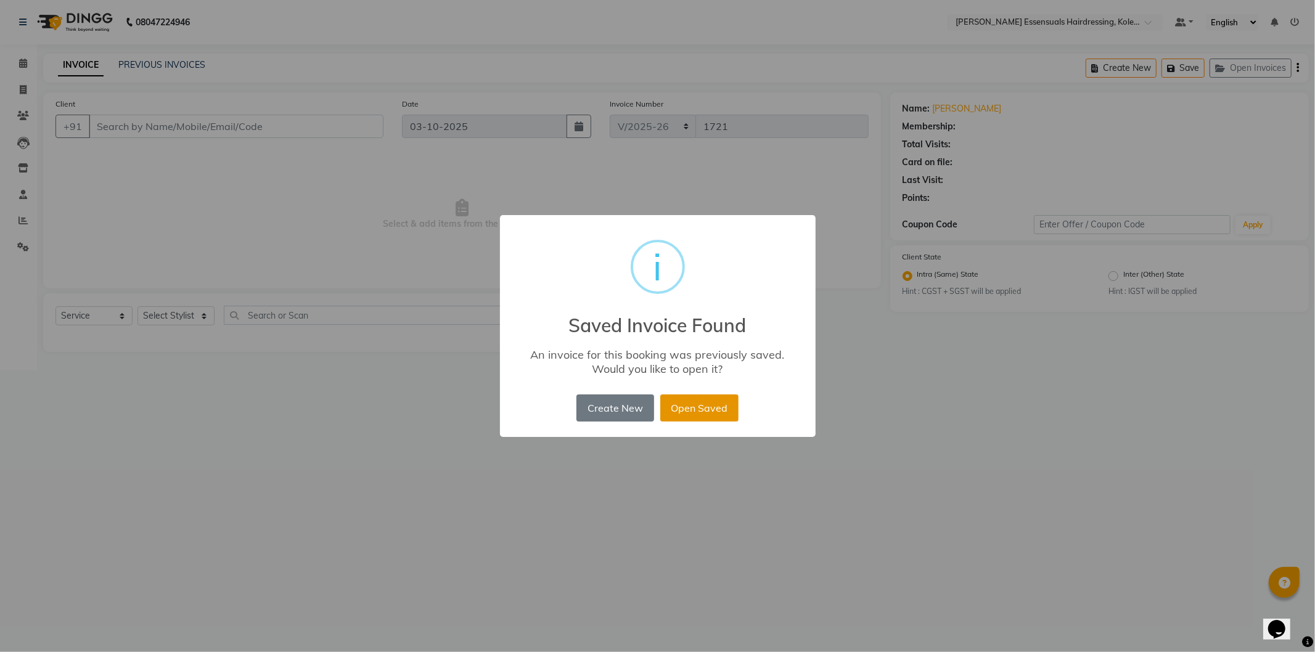
click at [687, 405] on button "Open Saved" at bounding box center [699, 408] width 78 height 27
type input "98******24"
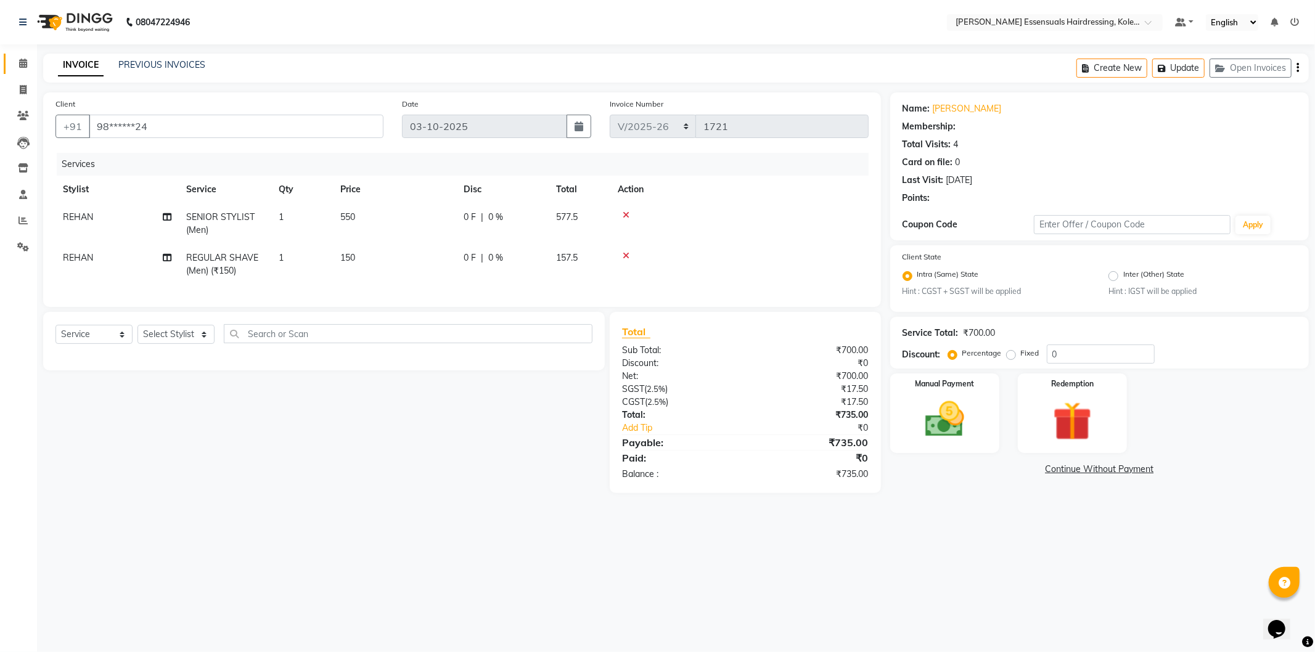
select select "1: Object"
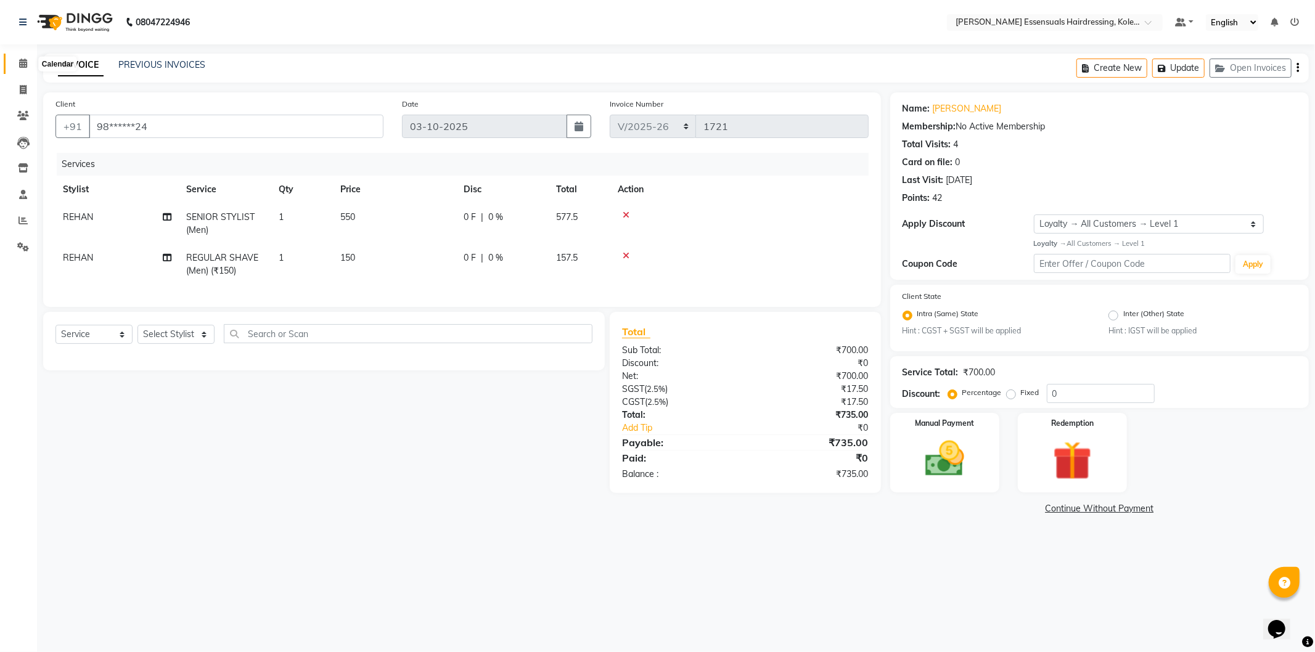
click at [22, 67] on icon at bounding box center [23, 63] width 8 height 9
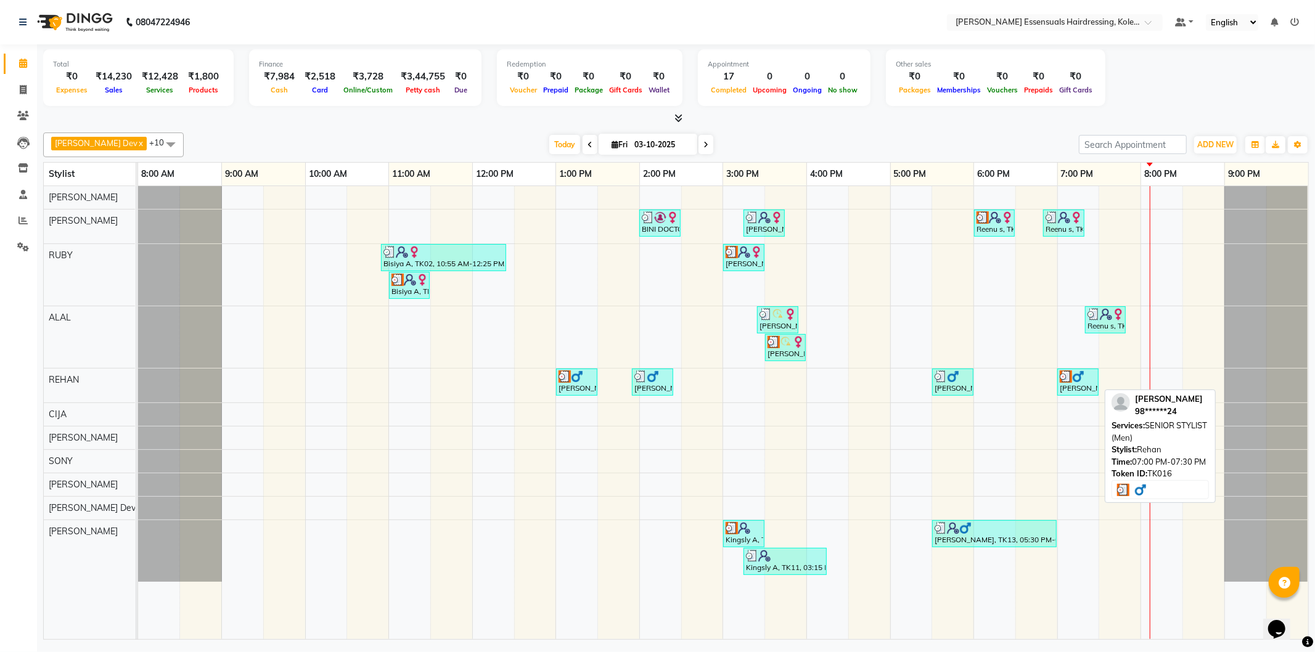
click at [1089, 383] on div "[PERSON_NAME], TK16, 07:00 PM-07:30 PM, SENIOR STYLIST (Men)" at bounding box center [1078, 382] width 39 height 23
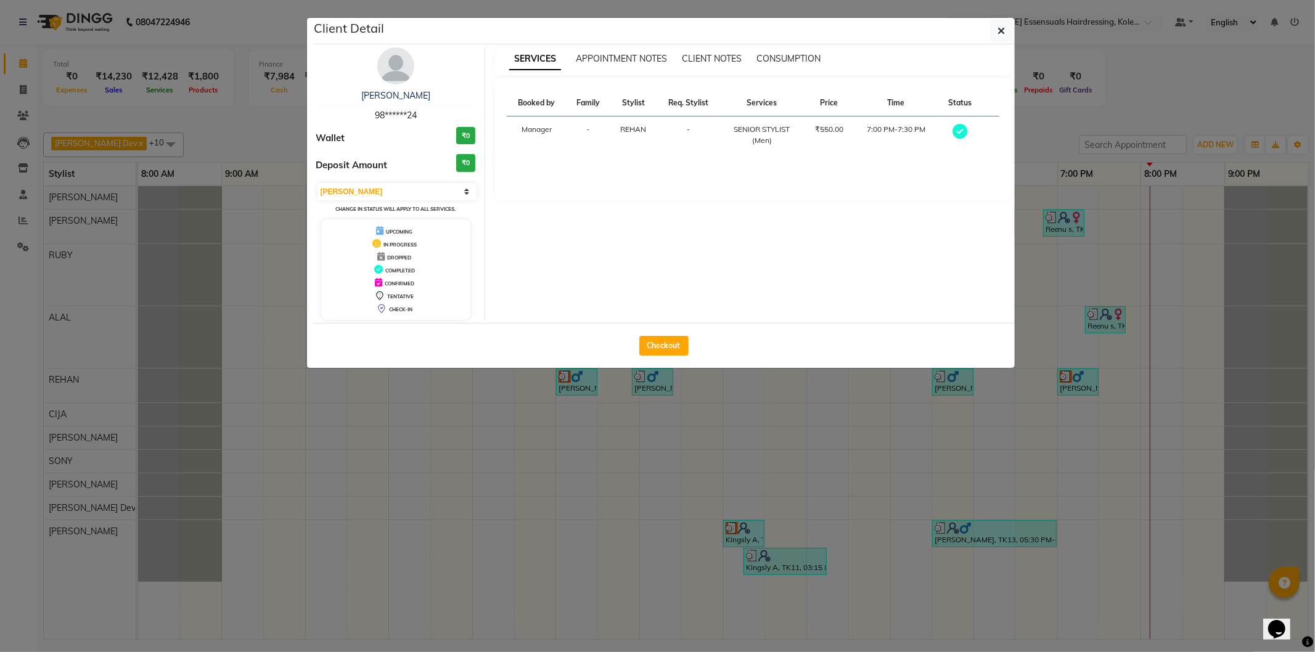
click at [658, 335] on div "Checkout" at bounding box center [664, 345] width 702 height 45
click at [657, 342] on button "Checkout" at bounding box center [663, 346] width 49 height 20
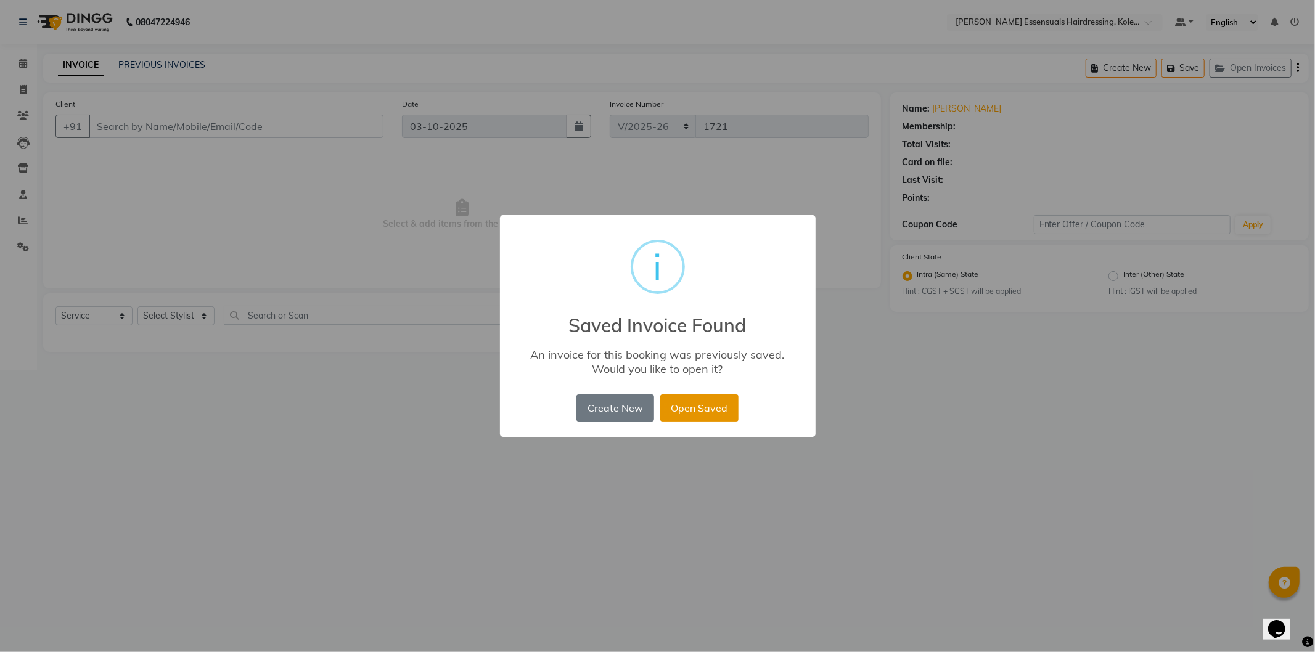
click at [680, 411] on button "Open Saved" at bounding box center [699, 408] width 78 height 27
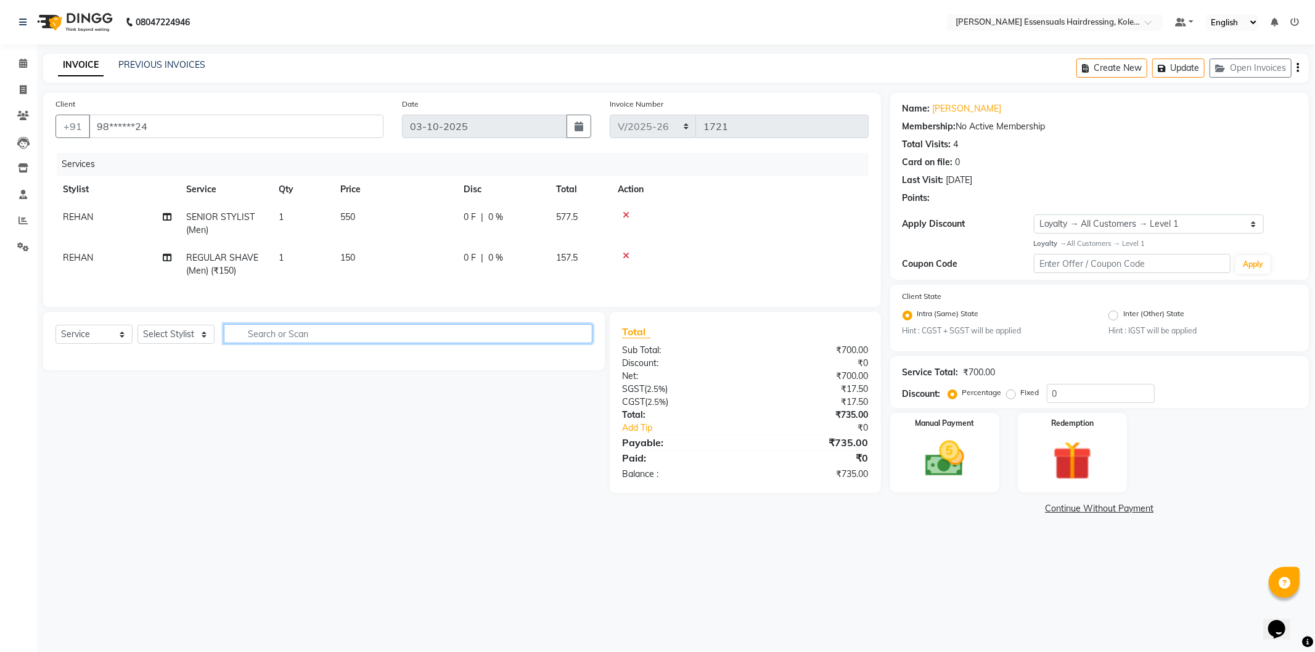
click at [298, 340] on input "text" at bounding box center [408, 333] width 369 height 19
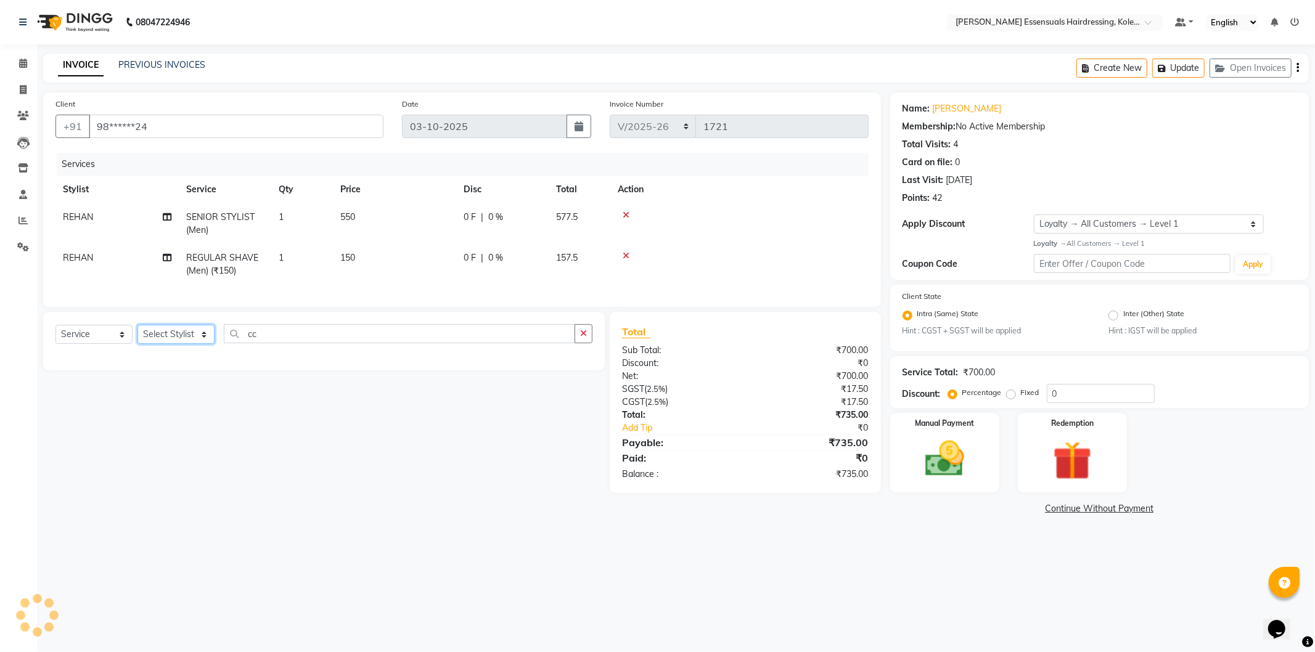
click at [200, 344] on select "Select Stylist Admin [PERSON_NAME] Dev [PERSON_NAME] [PERSON_NAME] [PERSON_NAME…" at bounding box center [175, 334] width 77 height 19
click at [137, 335] on select "Select Stylist Admin [PERSON_NAME] Dev [PERSON_NAME] [PERSON_NAME] [PERSON_NAME…" at bounding box center [175, 334] width 77 height 19
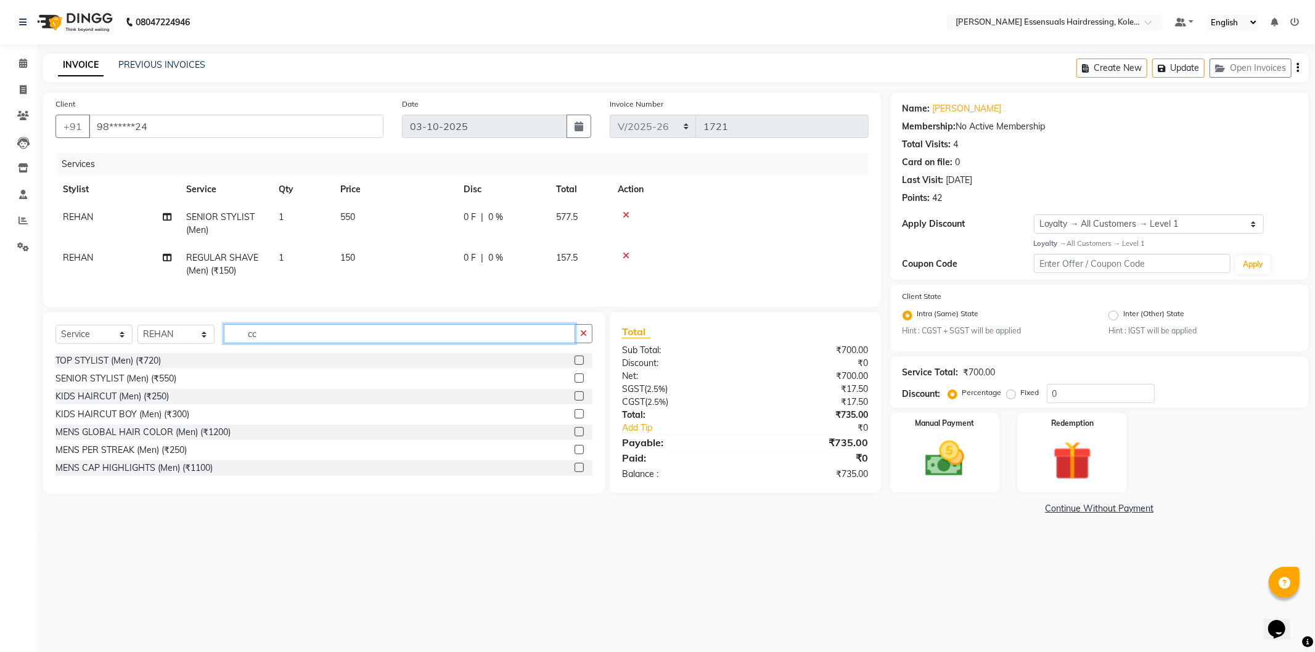
click at [296, 343] on input "cc" at bounding box center [399, 333] width 351 height 19
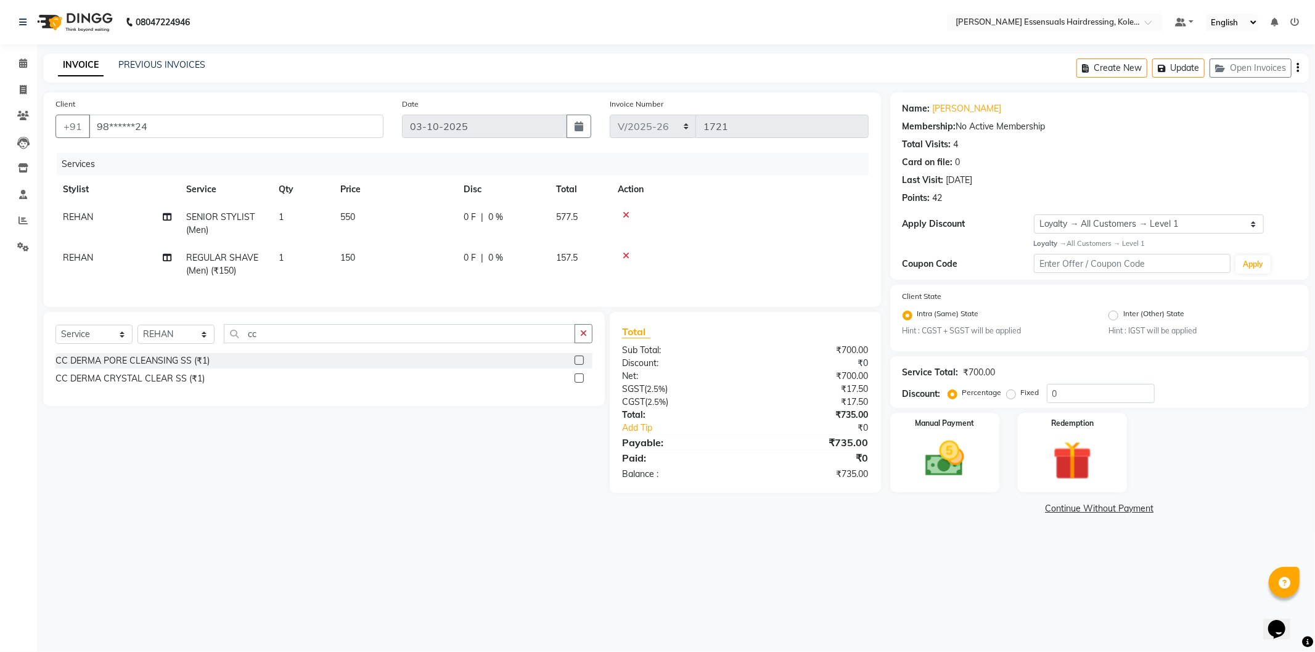
click at [580, 383] on label at bounding box center [579, 378] width 9 height 9
click at [580, 383] on input "checkbox" at bounding box center [579, 379] width 8 height 8
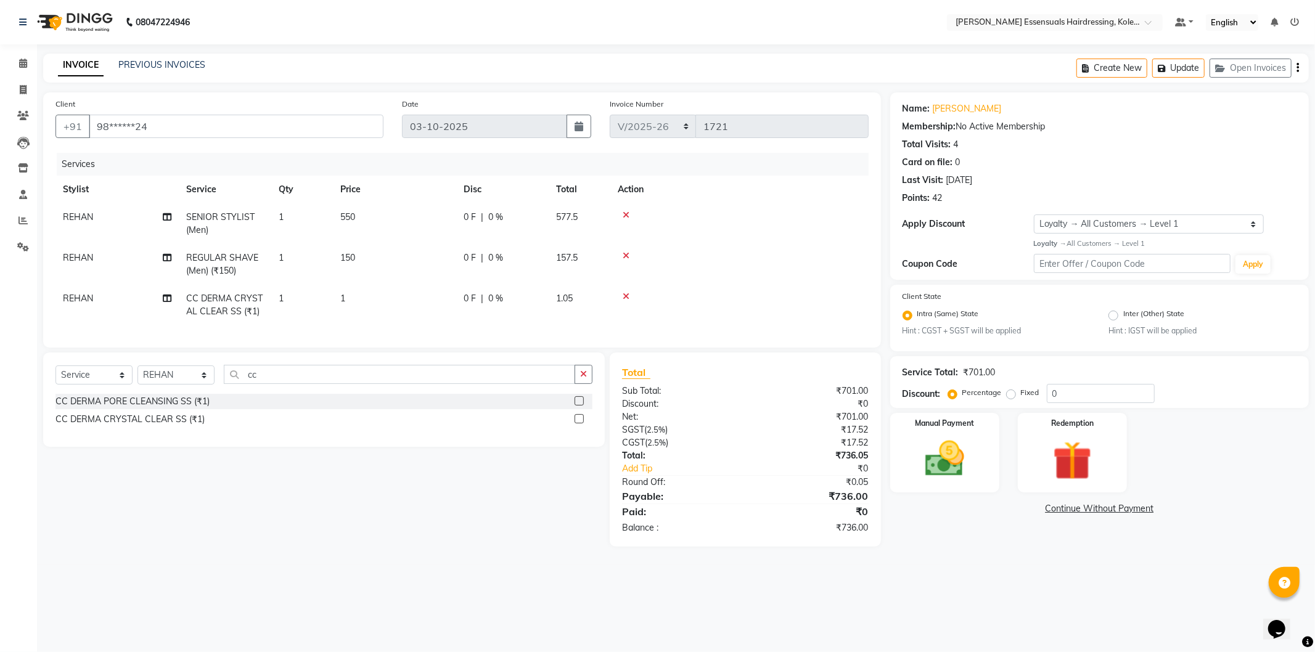
click at [358, 294] on td "1" at bounding box center [394, 305] width 123 height 41
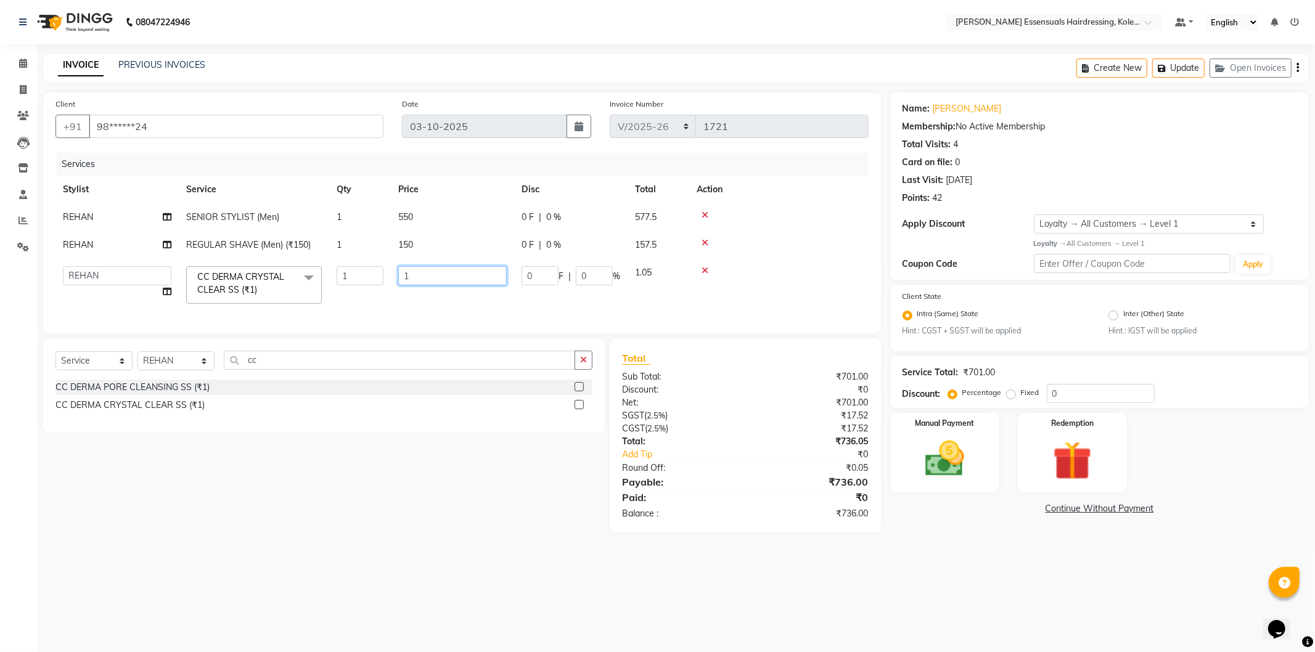
click at [450, 279] on input "1" at bounding box center [452, 275] width 109 height 19
click at [547, 370] on div "Select Service Product Membership Package Voucher Prepaid Gift Card Select Styl…" at bounding box center [324, 385] width 562 height 94
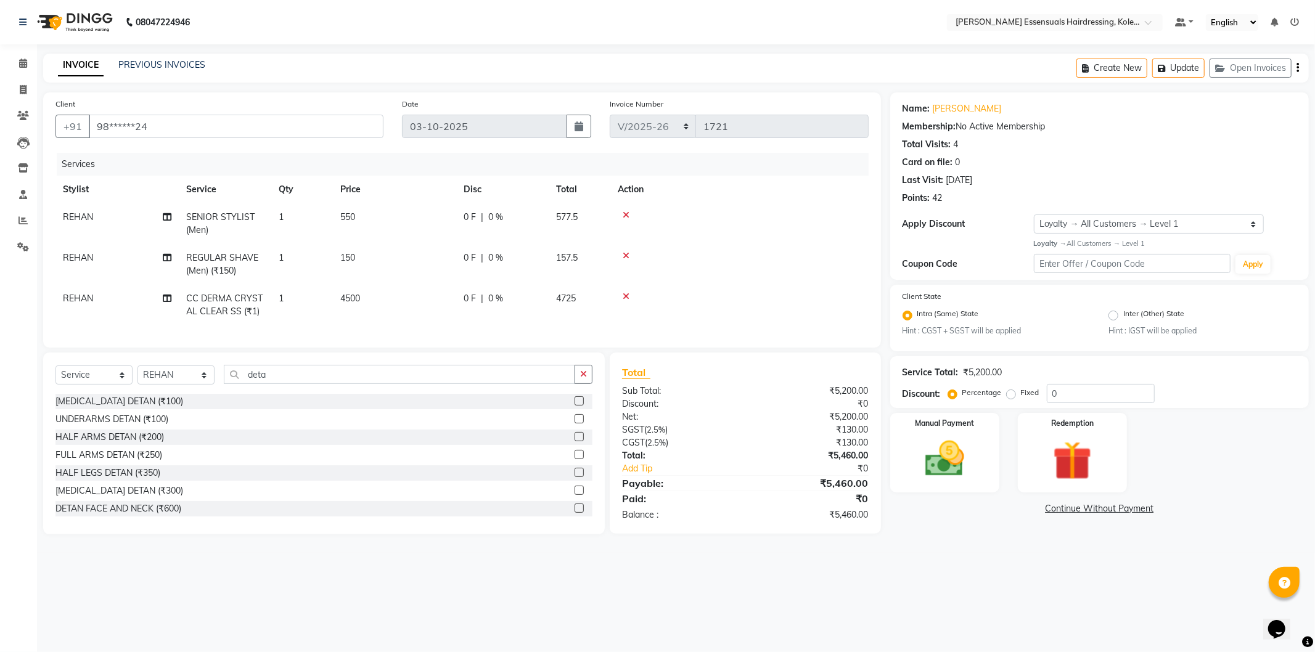
click at [575, 513] on label at bounding box center [579, 508] width 9 height 9
click at [575, 513] on input "checkbox" at bounding box center [579, 509] width 8 height 8
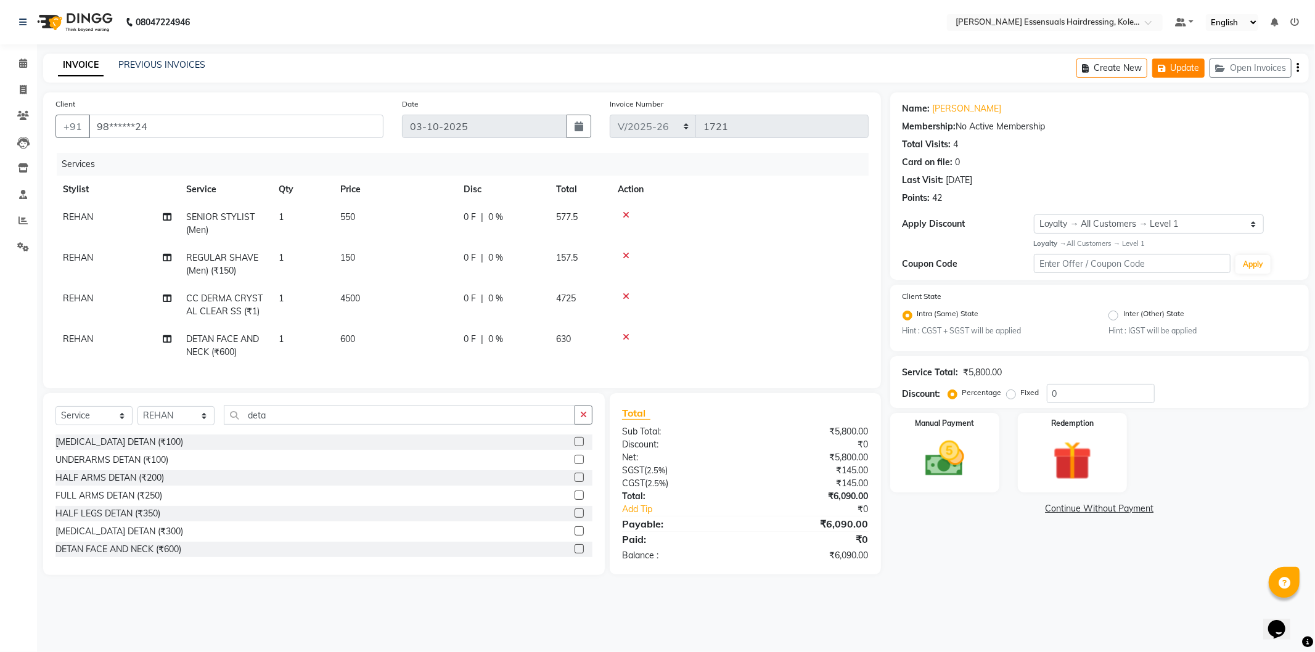
click at [1167, 68] on icon "button" at bounding box center [1164, 68] width 12 height 9
click at [1191, 65] on button "Update" at bounding box center [1178, 68] width 52 height 19
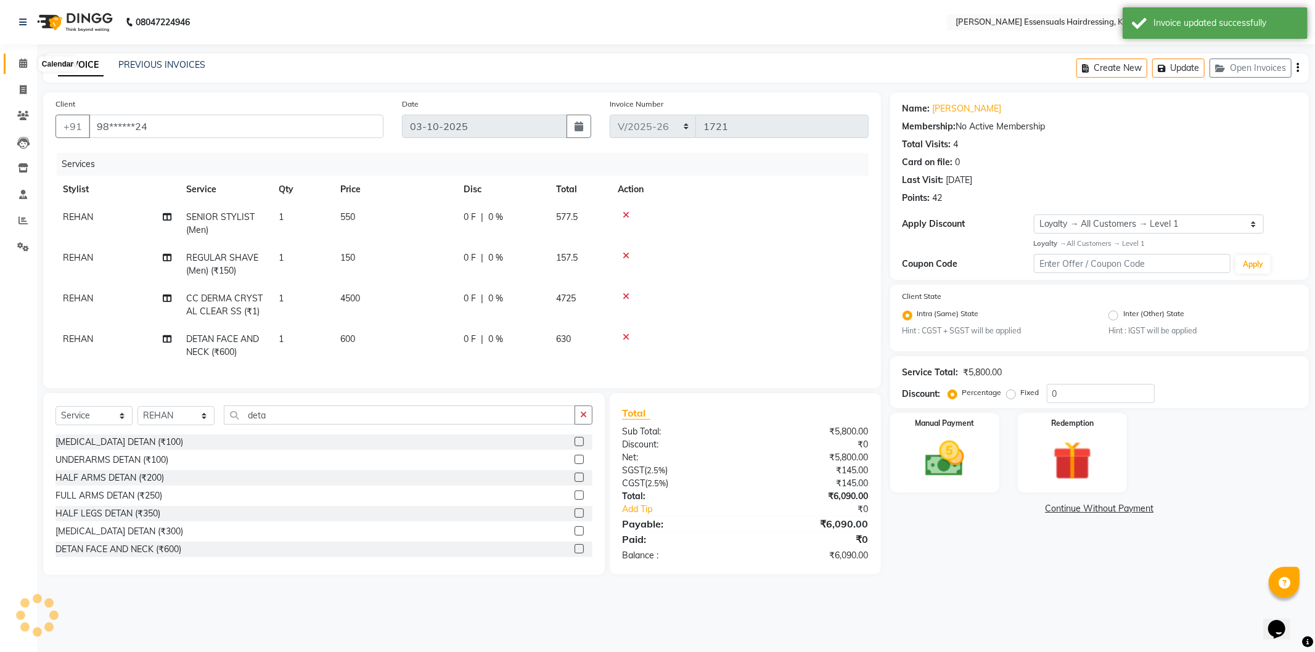
click at [23, 64] on icon at bounding box center [23, 63] width 8 height 9
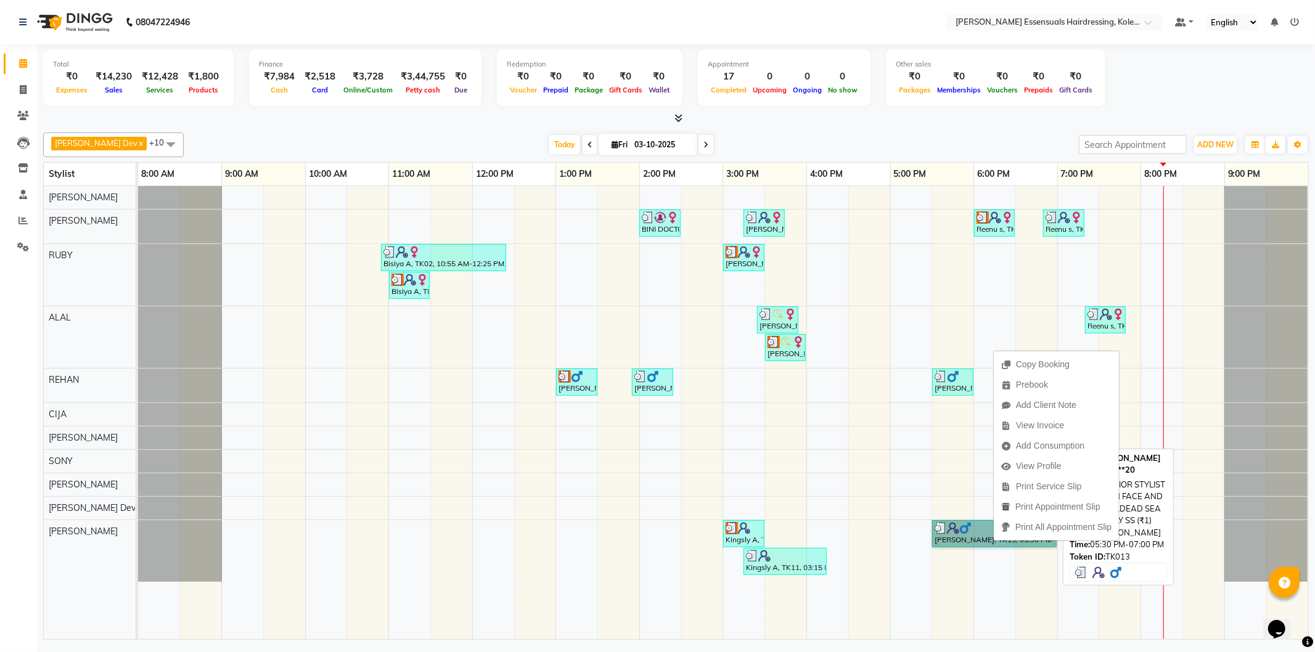
click at [967, 538] on link "[PERSON_NAME], TK13, 05:30 PM-07:00 PM, SENIOR STYLIST (Men),DETAN FACE AND NEC…" at bounding box center [994, 533] width 125 height 27
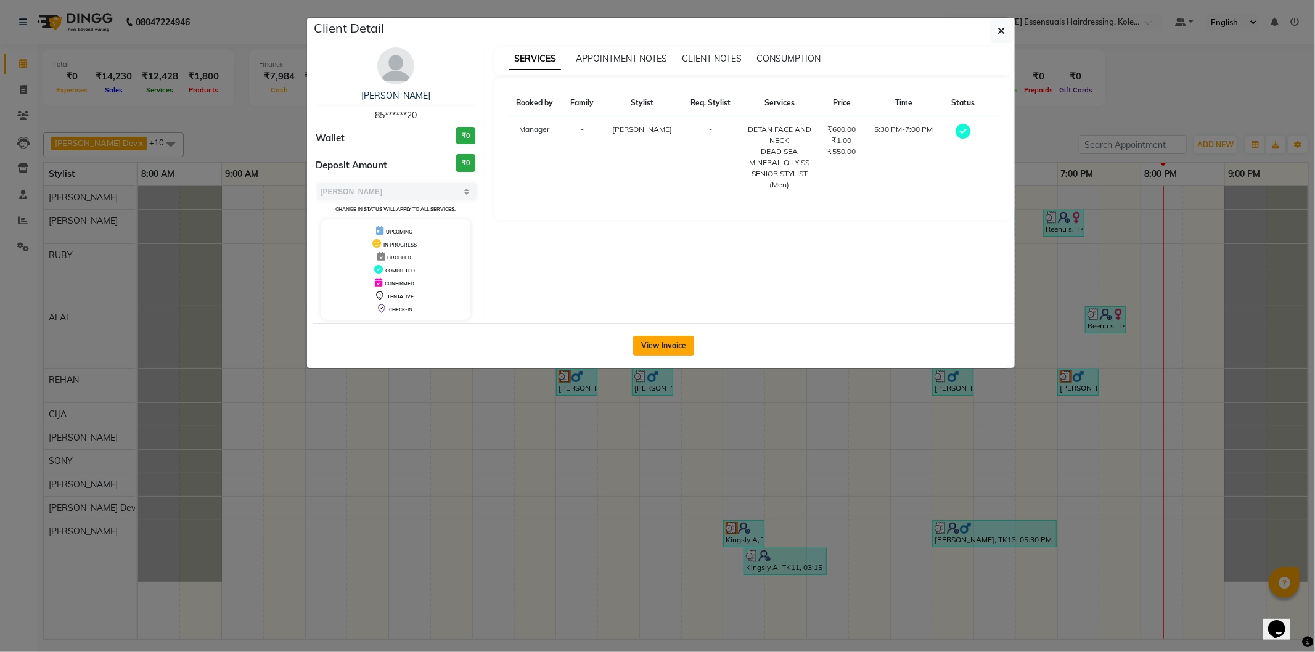
click at [654, 348] on button "View Invoice" at bounding box center [663, 346] width 61 height 20
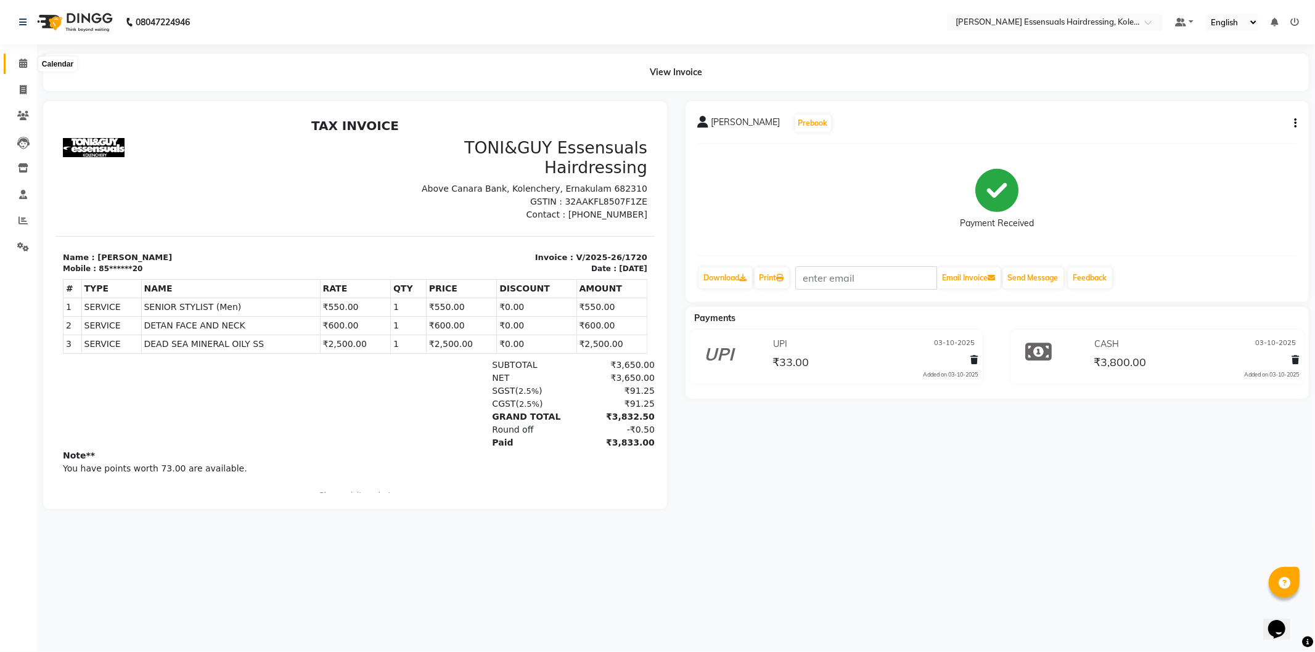
click at [23, 64] on icon at bounding box center [23, 63] width 8 height 9
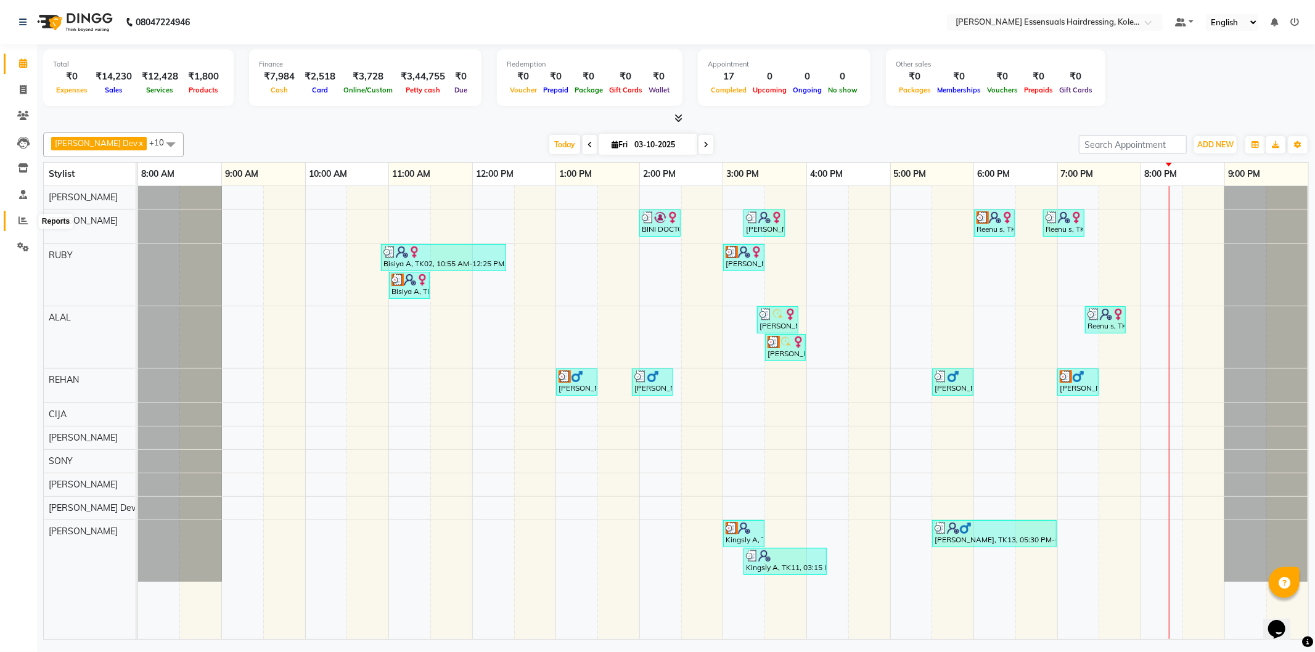
click at [15, 220] on span at bounding box center [23, 221] width 22 height 14
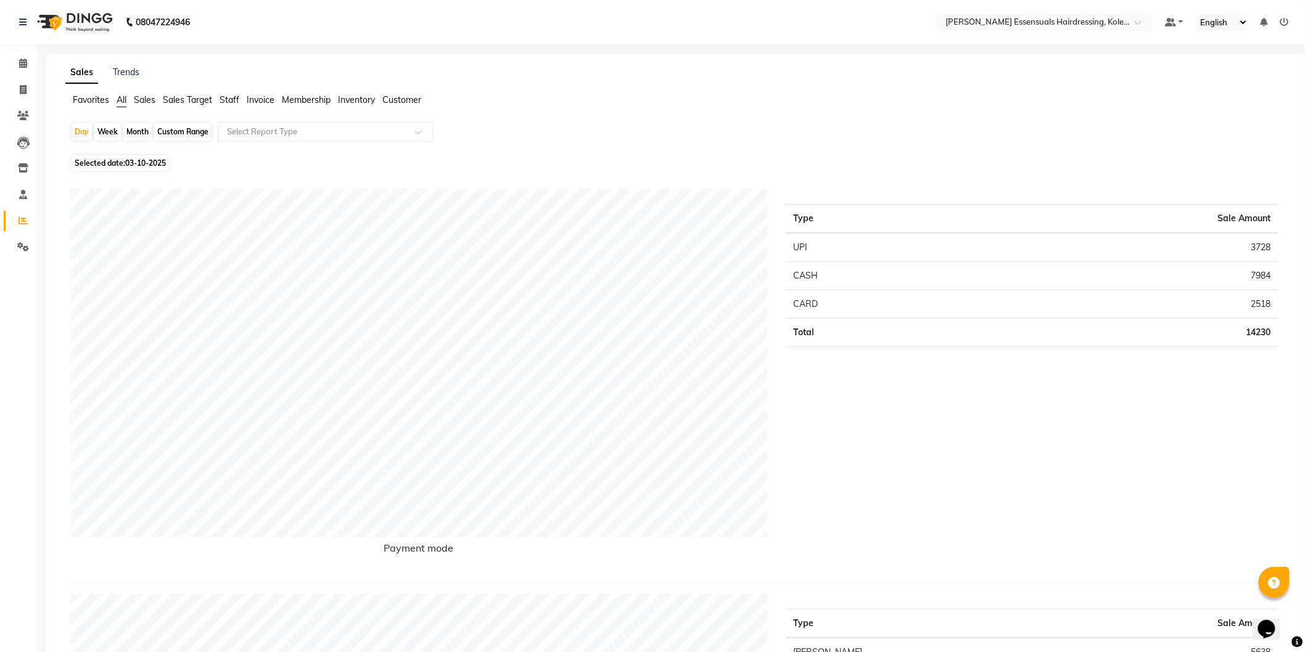
click at [233, 100] on span "Staff" at bounding box center [229, 99] width 20 height 11
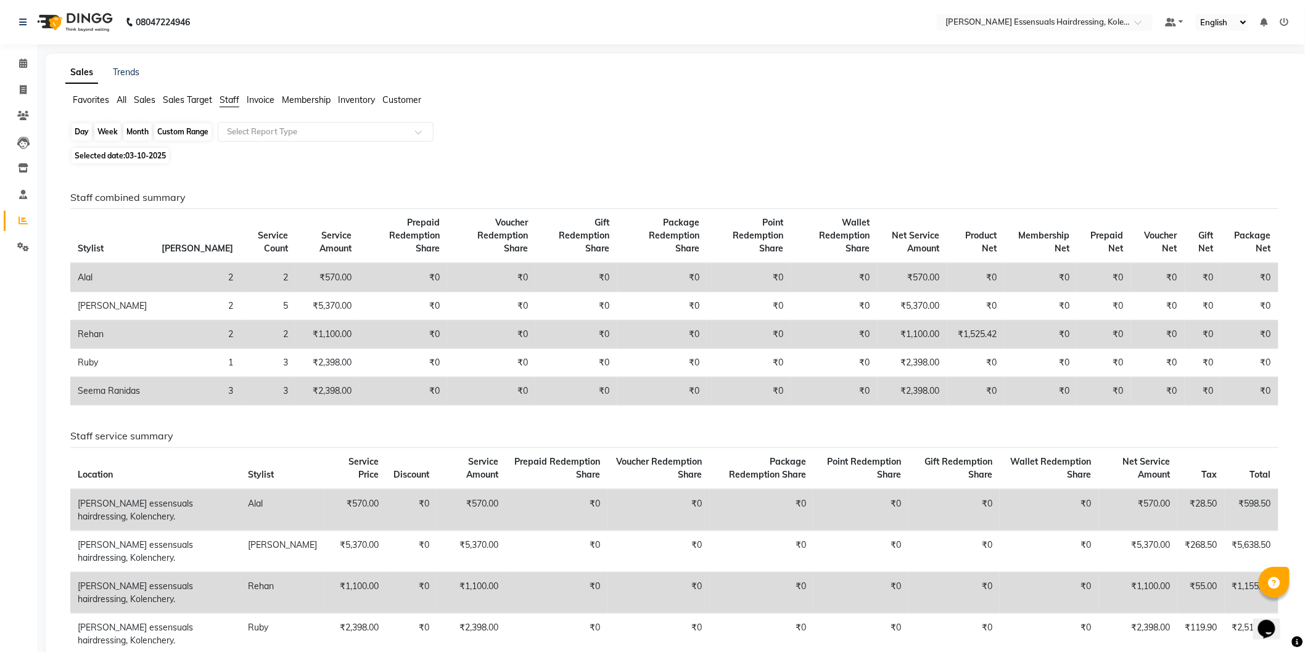
click at [81, 134] on div "Day" at bounding box center [82, 131] width 20 height 17
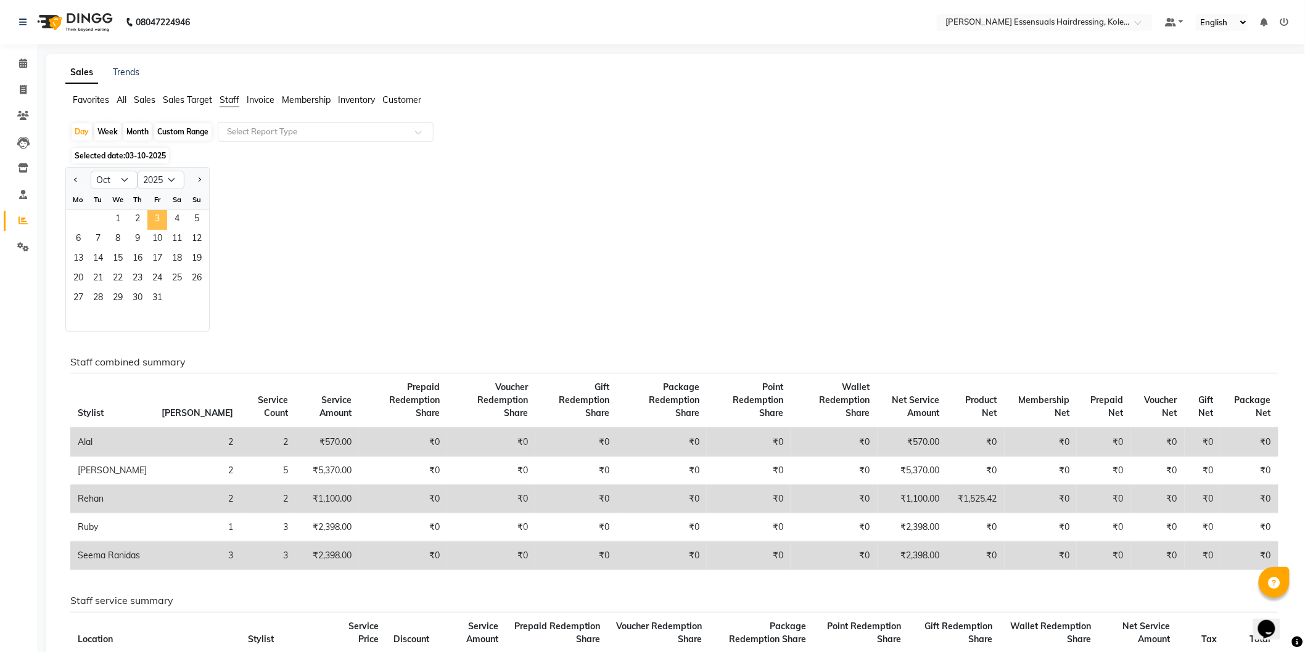
click at [158, 214] on span "3" at bounding box center [157, 220] width 20 height 20
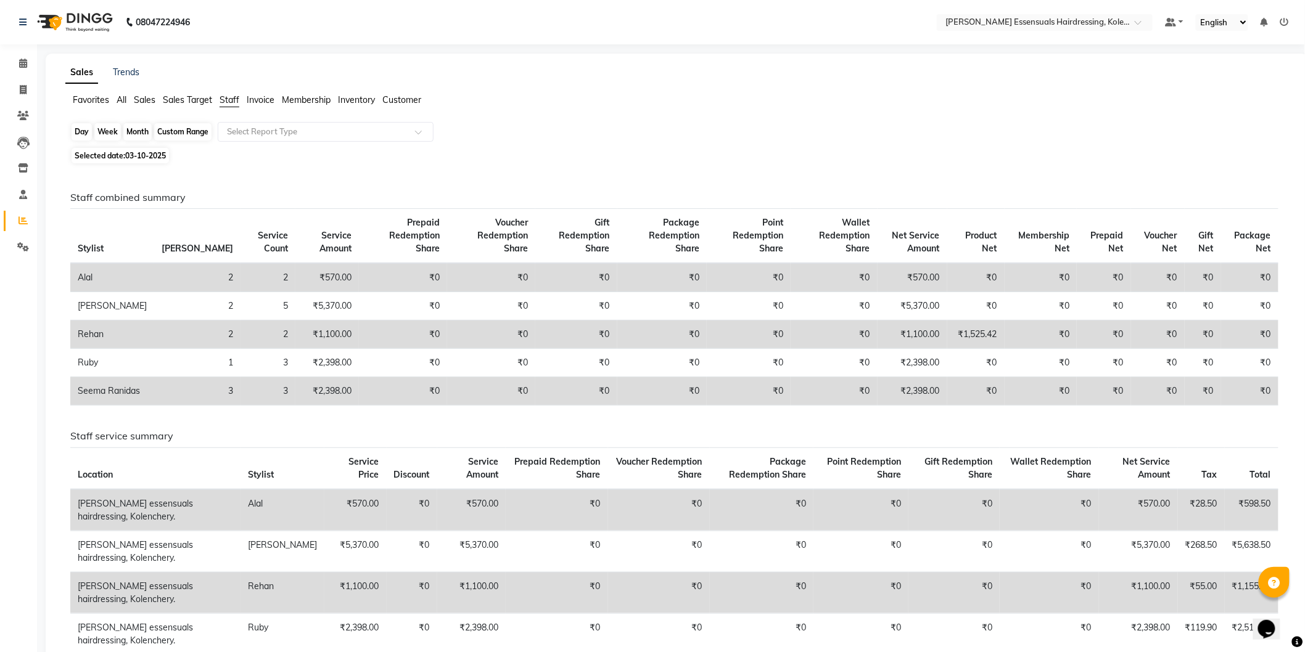
click at [84, 132] on div "Day" at bounding box center [82, 131] width 20 height 17
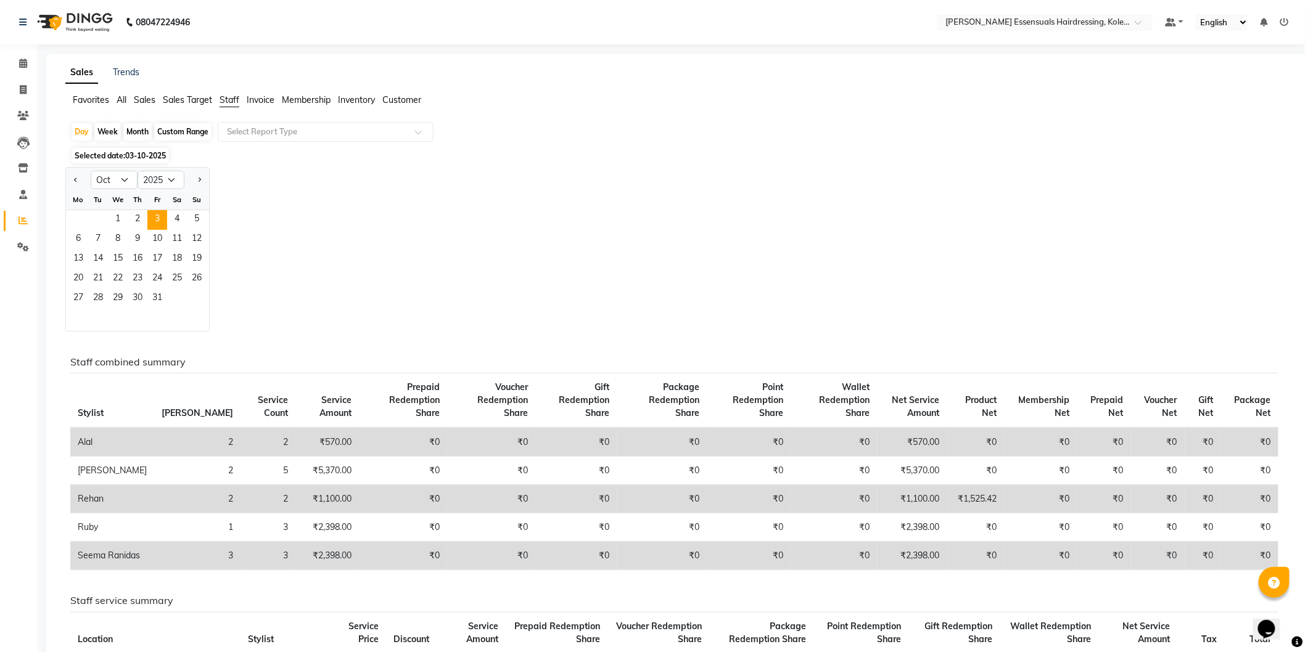
click at [184, 128] on div "Custom Range" at bounding box center [182, 131] width 57 height 17
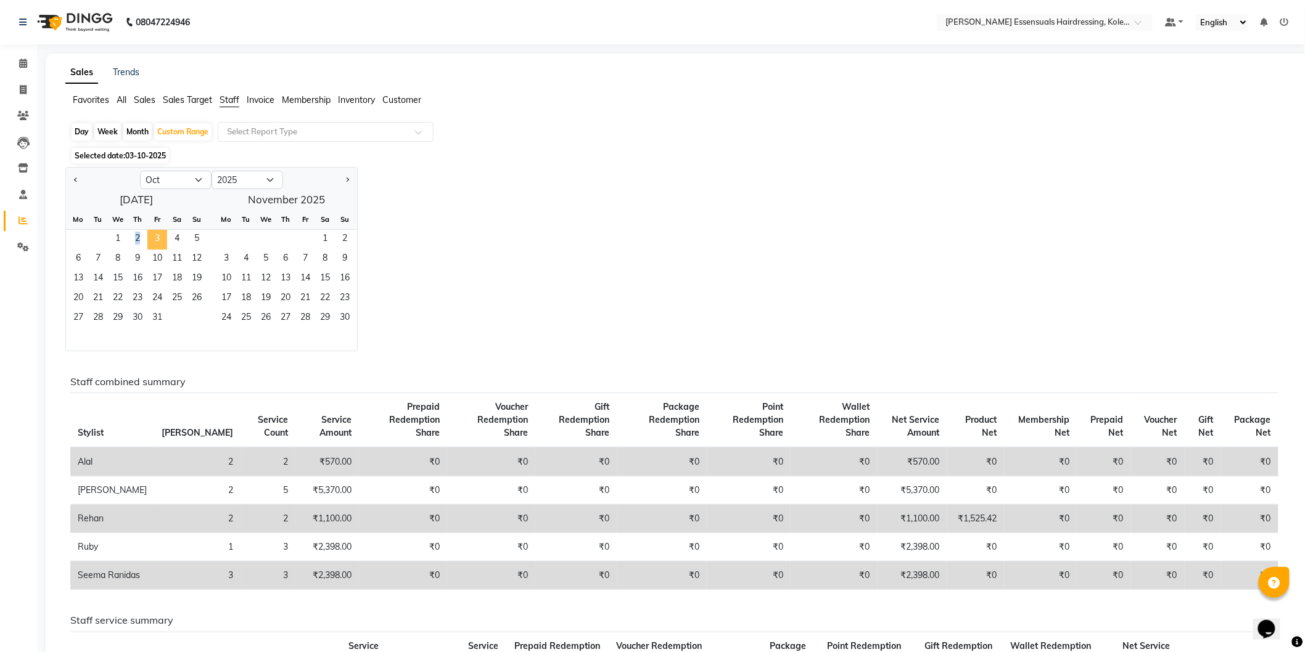
drag, startPoint x: 115, startPoint y: 237, endPoint x: 149, endPoint y: 244, distance: 34.6
click at [149, 244] on div "1 2 3 4 5" at bounding box center [136, 240] width 141 height 20
click at [156, 237] on span "3" at bounding box center [157, 240] width 20 height 20
drag, startPoint x: 119, startPoint y: 236, endPoint x: 145, endPoint y: 241, distance: 26.4
click at [145, 241] on div "1 2 3 4 5" at bounding box center [136, 240] width 141 height 20
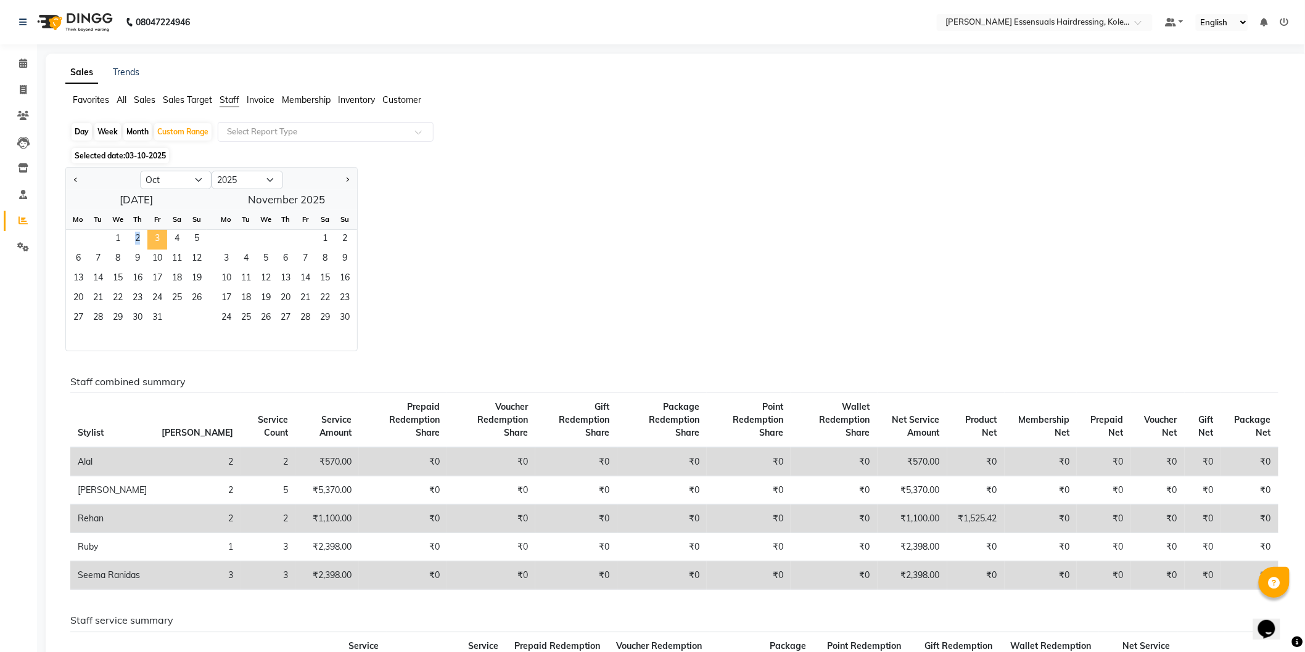
drag, startPoint x: 117, startPoint y: 235, endPoint x: 155, endPoint y: 245, distance: 39.5
click at [155, 245] on div "1 2 3 4 5" at bounding box center [136, 240] width 141 height 20
click at [156, 243] on span "3" at bounding box center [157, 240] width 20 height 20
drag, startPoint x: 126, startPoint y: 233, endPoint x: 151, endPoint y: 233, distance: 25.3
click at [151, 233] on div "1 2 3 4 5" at bounding box center [136, 240] width 141 height 20
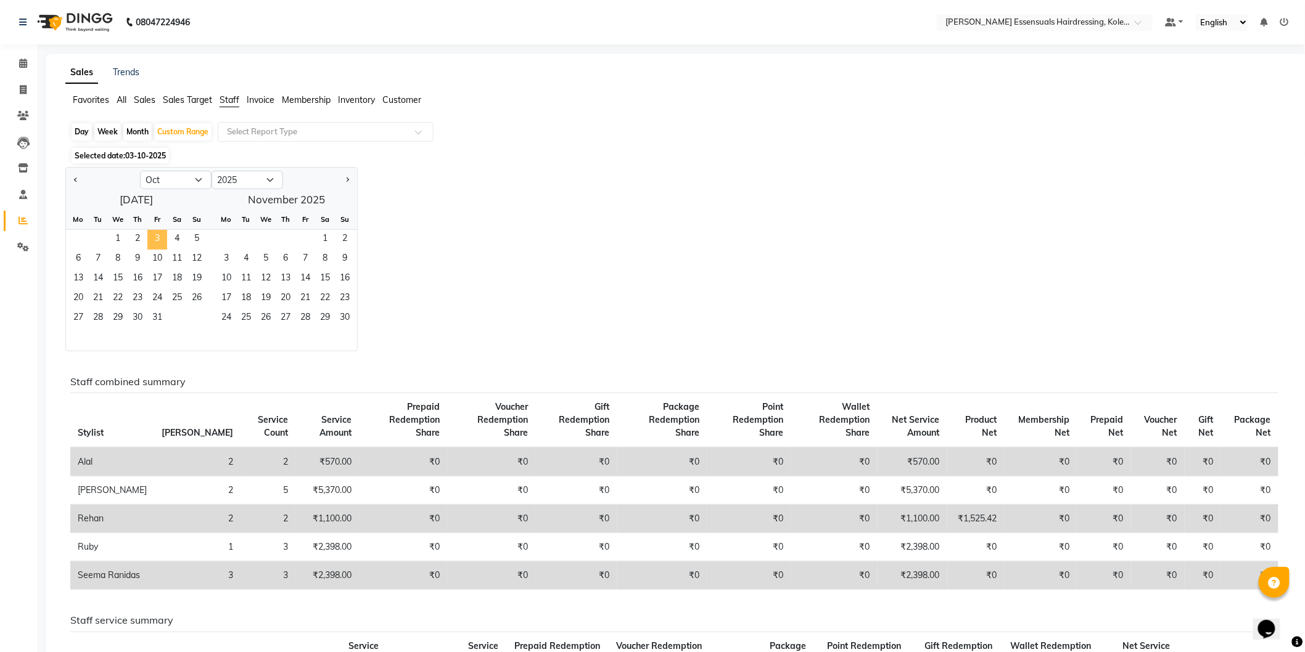
click at [151, 233] on span "3" at bounding box center [157, 240] width 20 height 20
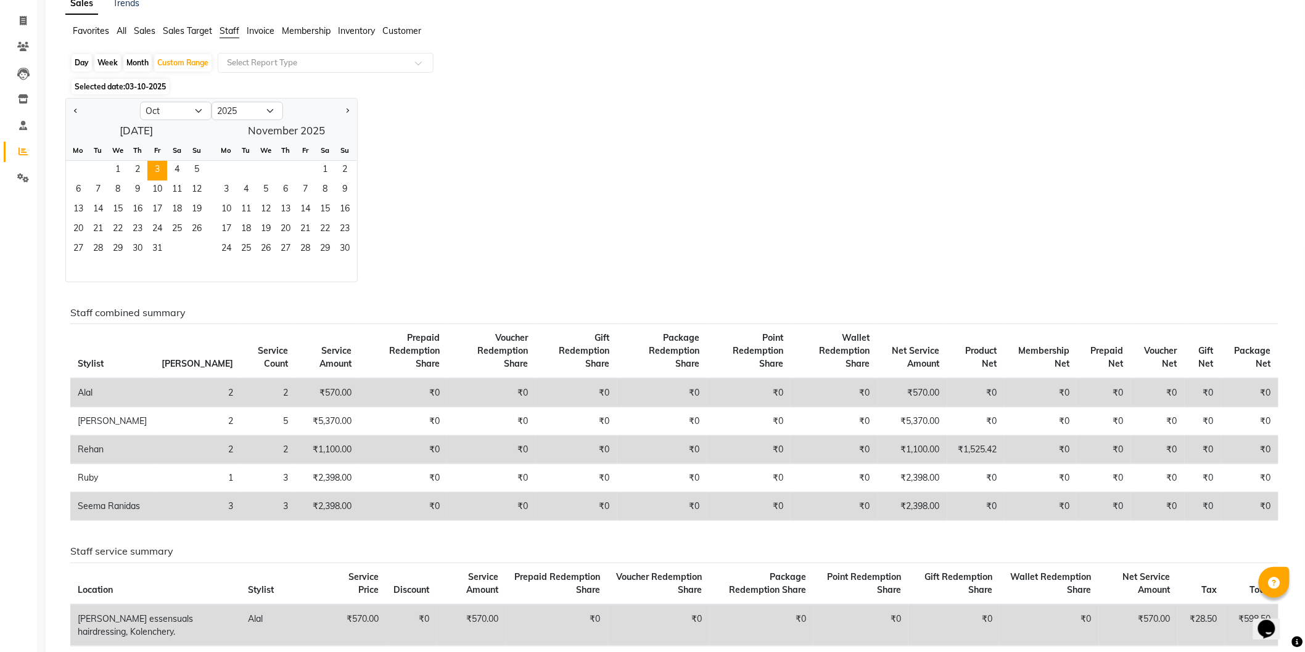
scroll to position [68, 0]
click at [184, 64] on div "Custom Range" at bounding box center [182, 63] width 57 height 17
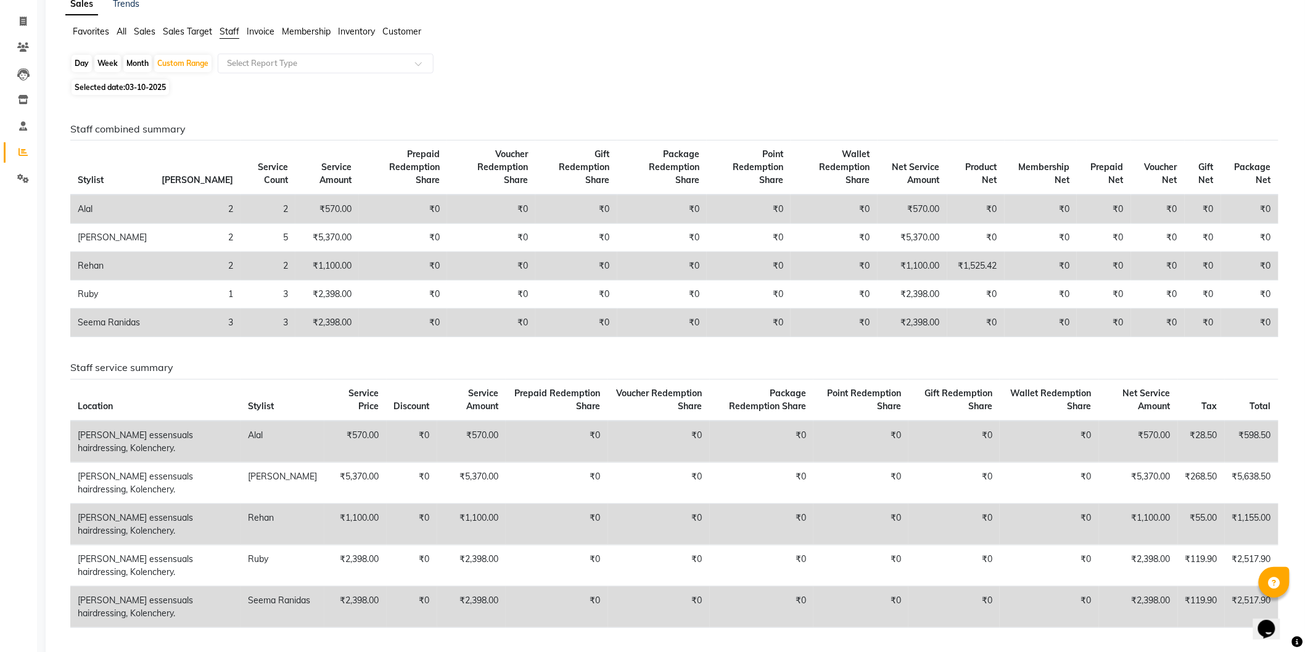
click at [137, 64] on div "Month" at bounding box center [137, 63] width 28 height 17
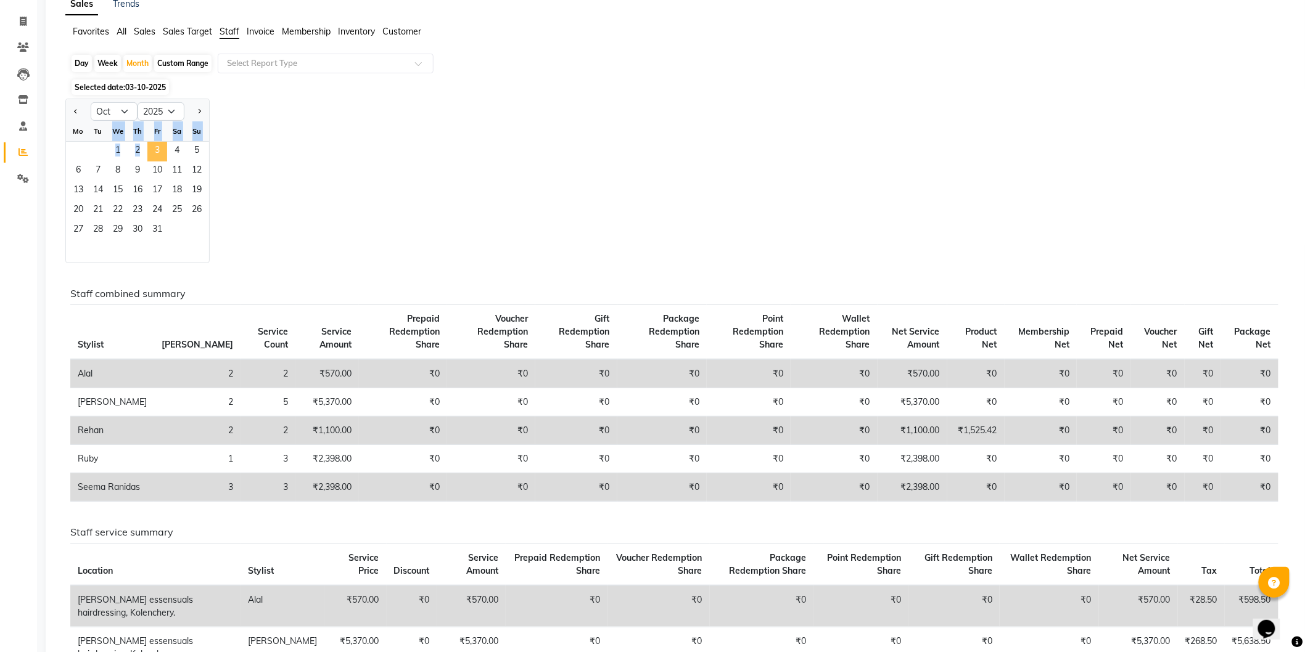
drag, startPoint x: 113, startPoint y: 141, endPoint x: 156, endPoint y: 148, distance: 43.2
click at [156, 148] on ngb-datepicker-month "Mo Tu We Th Fr Sa Su 1 2 3 4 5 6 7 8 9 10 11 12 13 14 15 16 17 18 19 20 21 22 2…" at bounding box center [137, 191] width 143 height 141
click at [156, 148] on span "3" at bounding box center [157, 152] width 20 height 20
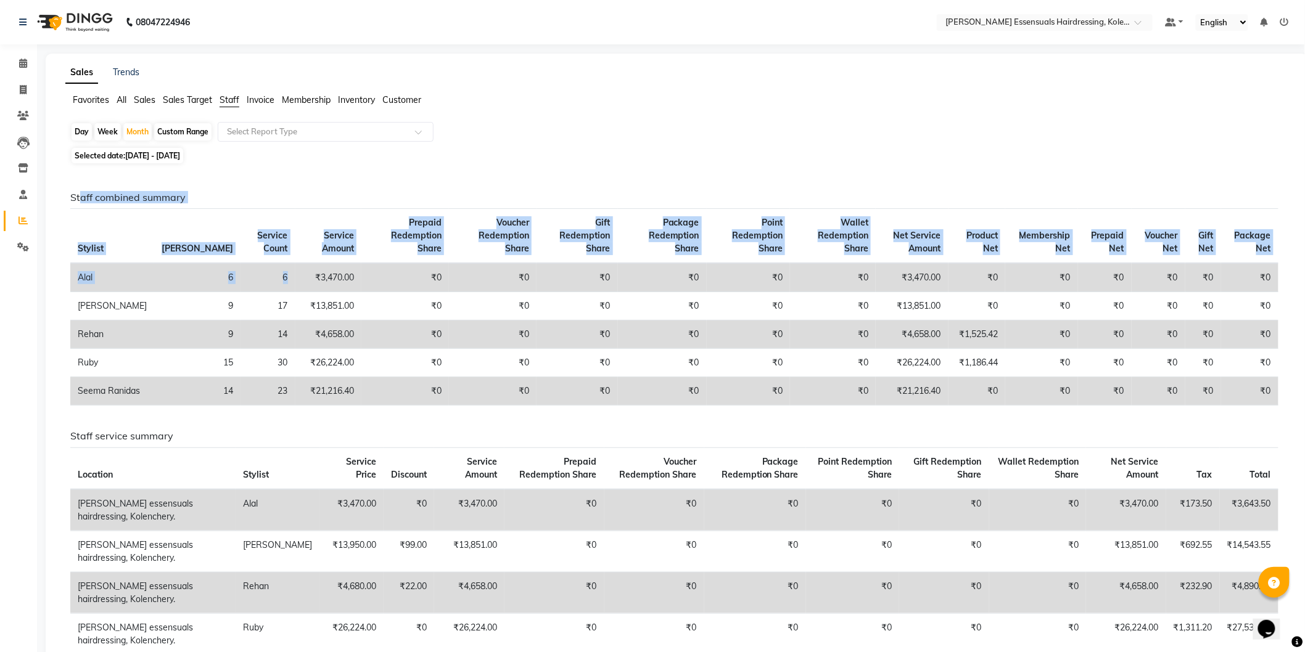
drag, startPoint x: 79, startPoint y: 199, endPoint x: 229, endPoint y: 268, distance: 164.7
click at [229, 268] on div "Staff combined summary Stylist Bill Count Service Count Service Amount Prepaid …" at bounding box center [674, 304] width 1226 height 224
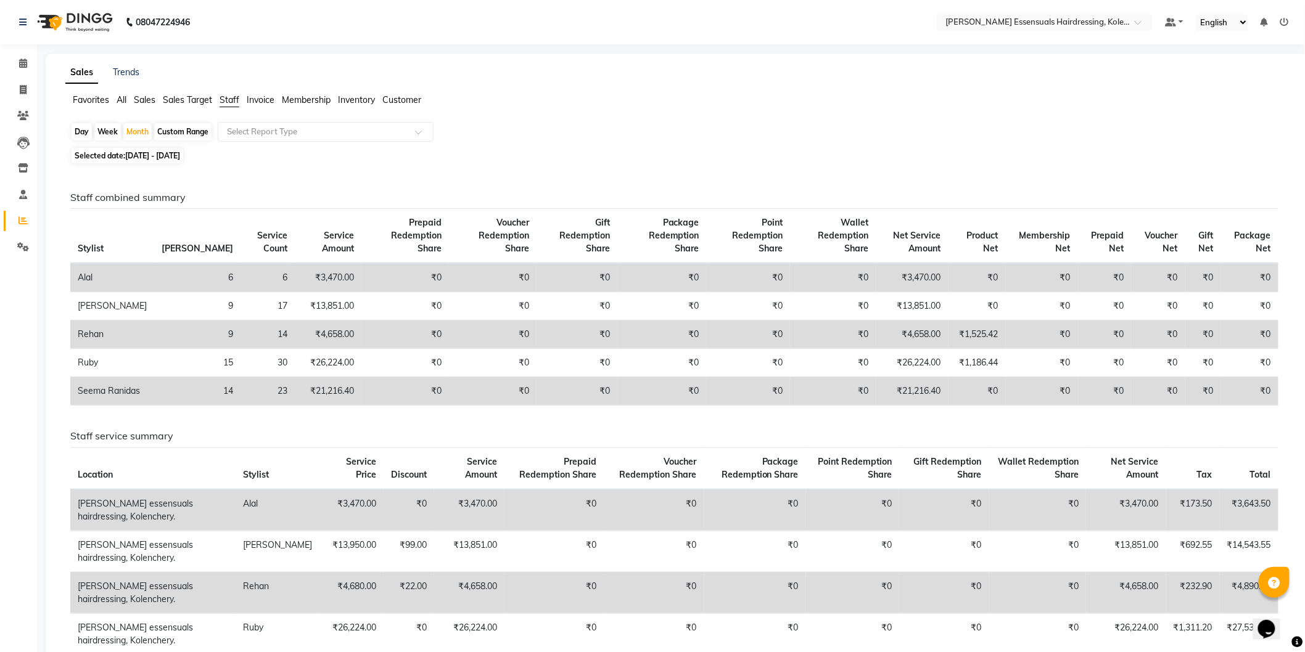
click at [420, 157] on div "Selected date: [DATE] - [DATE]" at bounding box center [679, 155] width 1218 height 13
drag, startPoint x: 66, startPoint y: 226, endPoint x: 128, endPoint y: 249, distance: 66.0
click at [128, 249] on div "Staff combined summary Stylist Bill Count Service Count Service Amount Prepaid …" at bounding box center [674, 304] width 1226 height 224
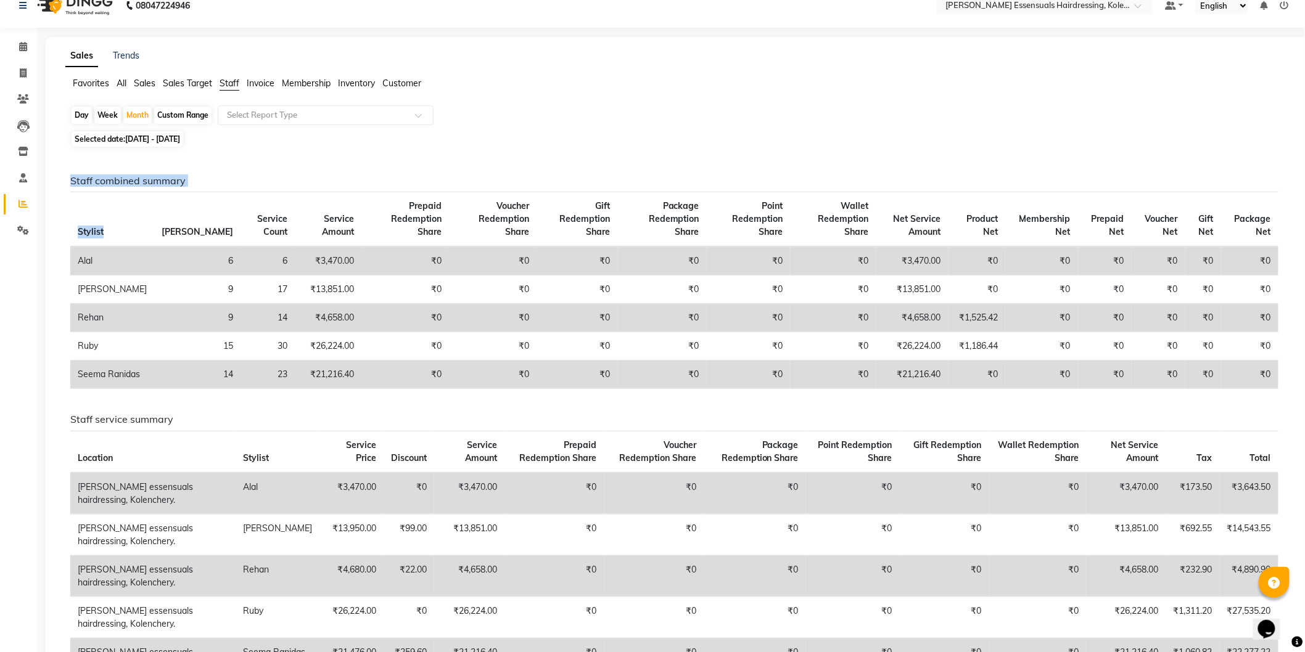
scroll to position [68, 0]
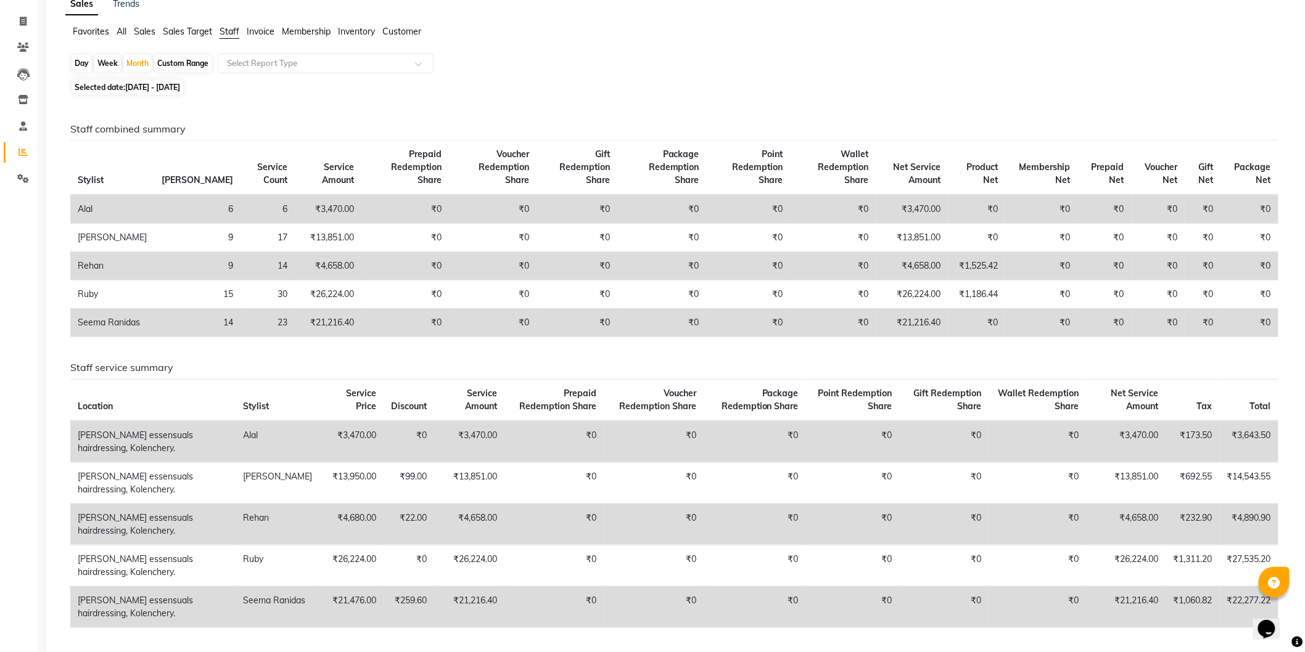
click at [173, 31] on span "Sales Target" at bounding box center [187, 31] width 49 height 11
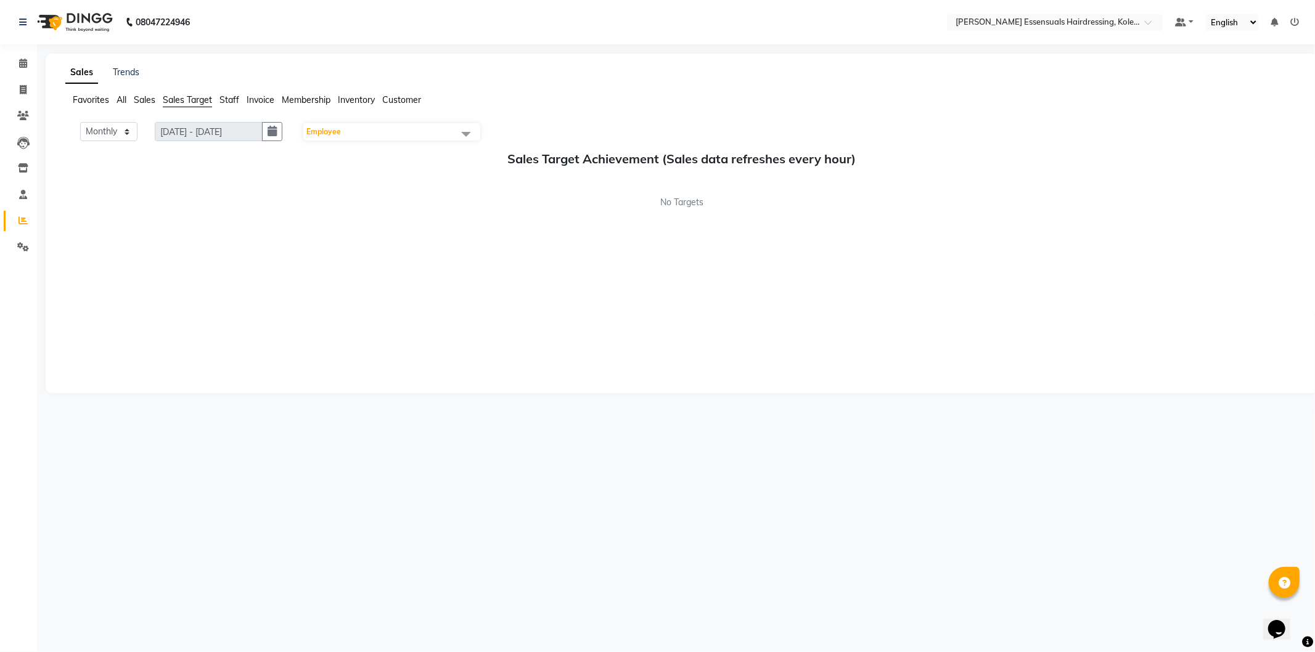
click at [144, 102] on span "Sales" at bounding box center [145, 99] width 22 height 11
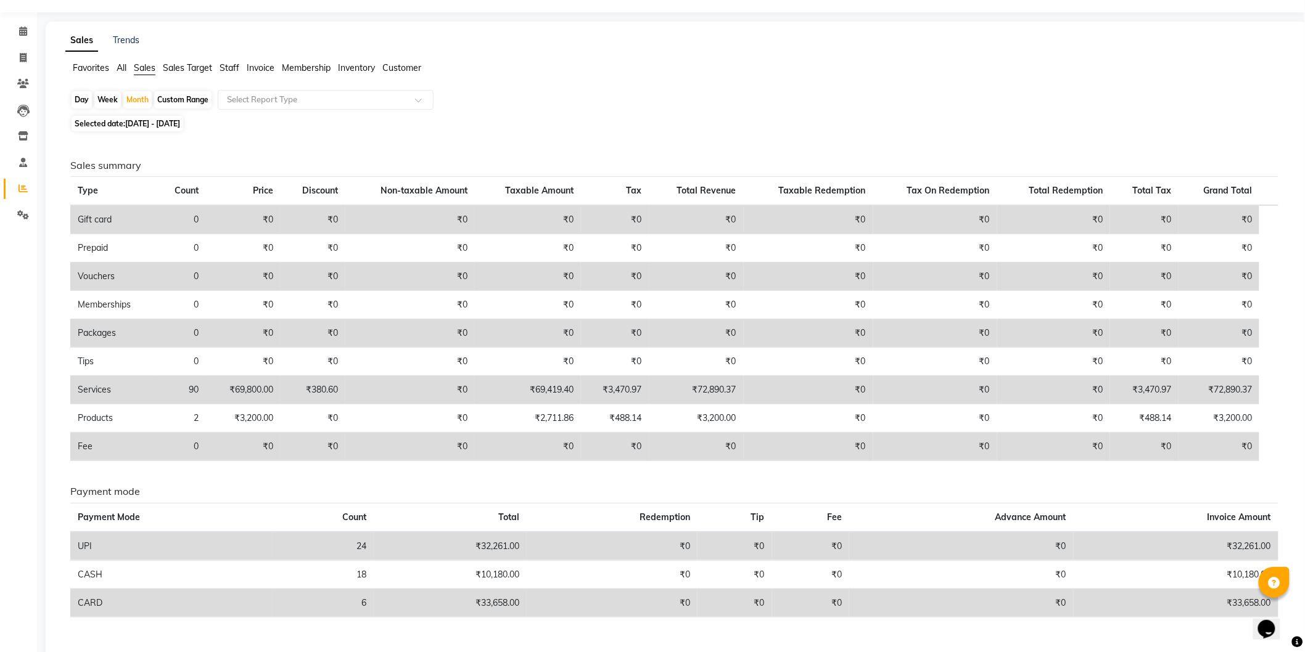
scroll to position [62, 0]
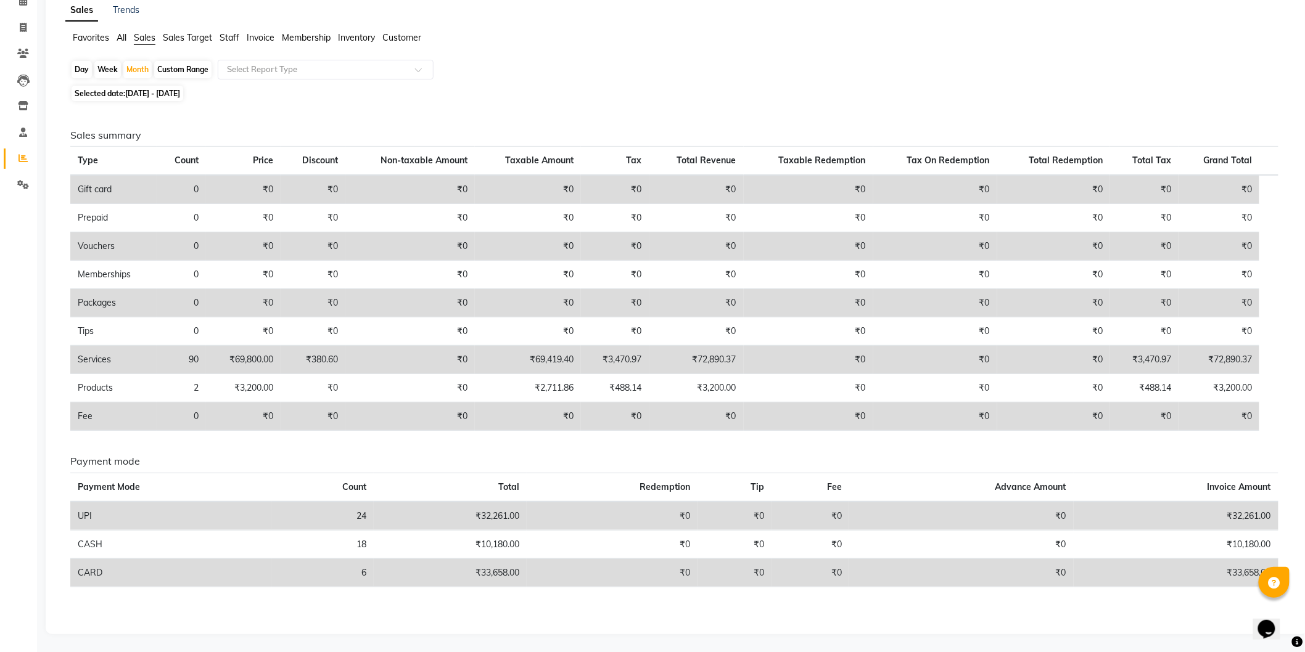
click at [178, 69] on div "Custom Range" at bounding box center [182, 69] width 57 height 17
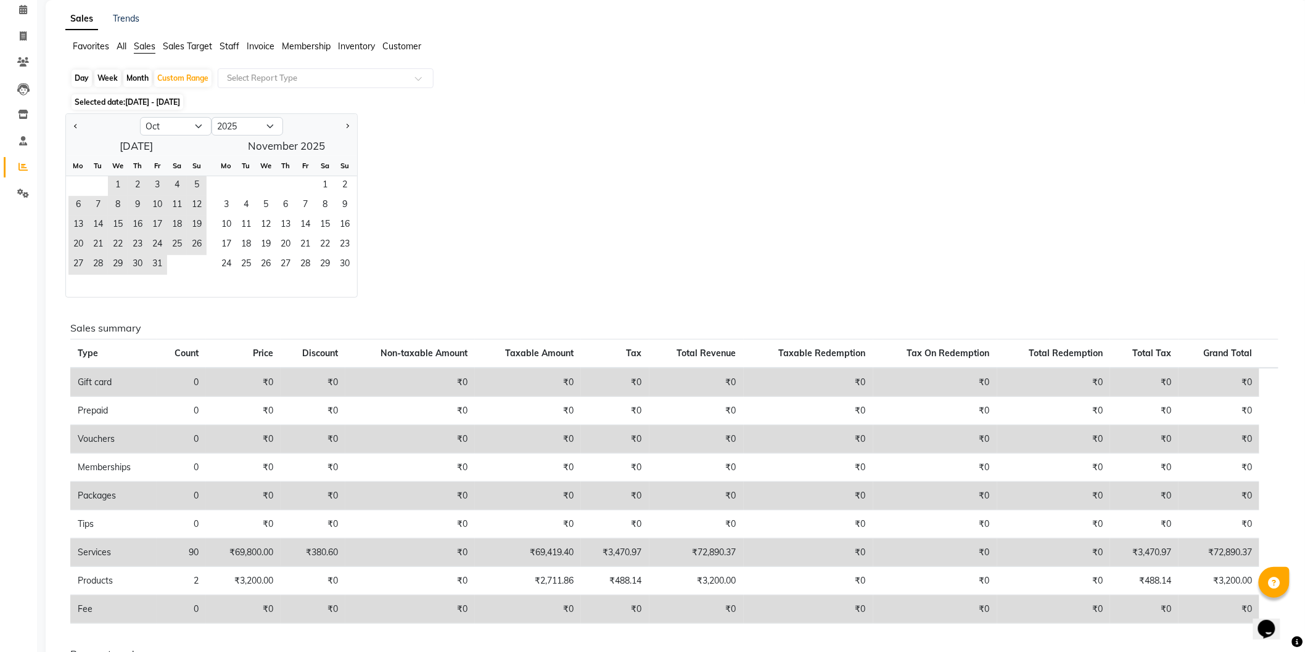
scroll to position [0, 0]
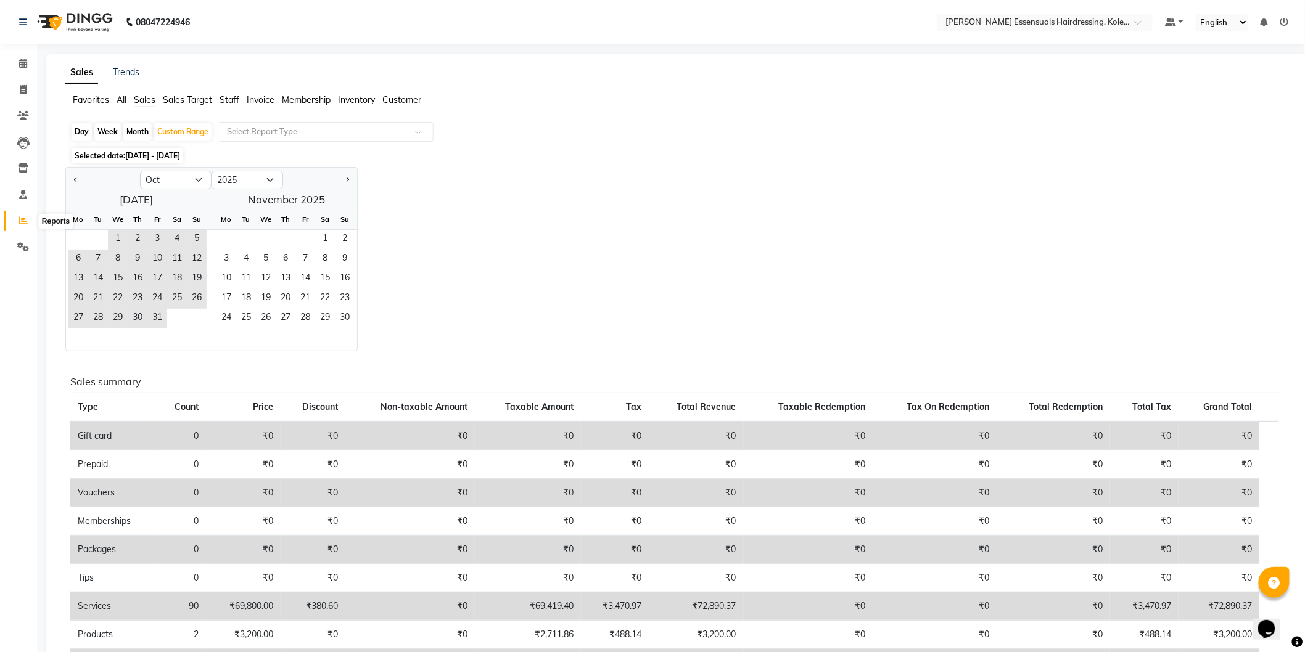
click at [22, 219] on icon at bounding box center [22, 220] width 9 height 9
click at [84, 131] on div "Day" at bounding box center [82, 131] width 20 height 17
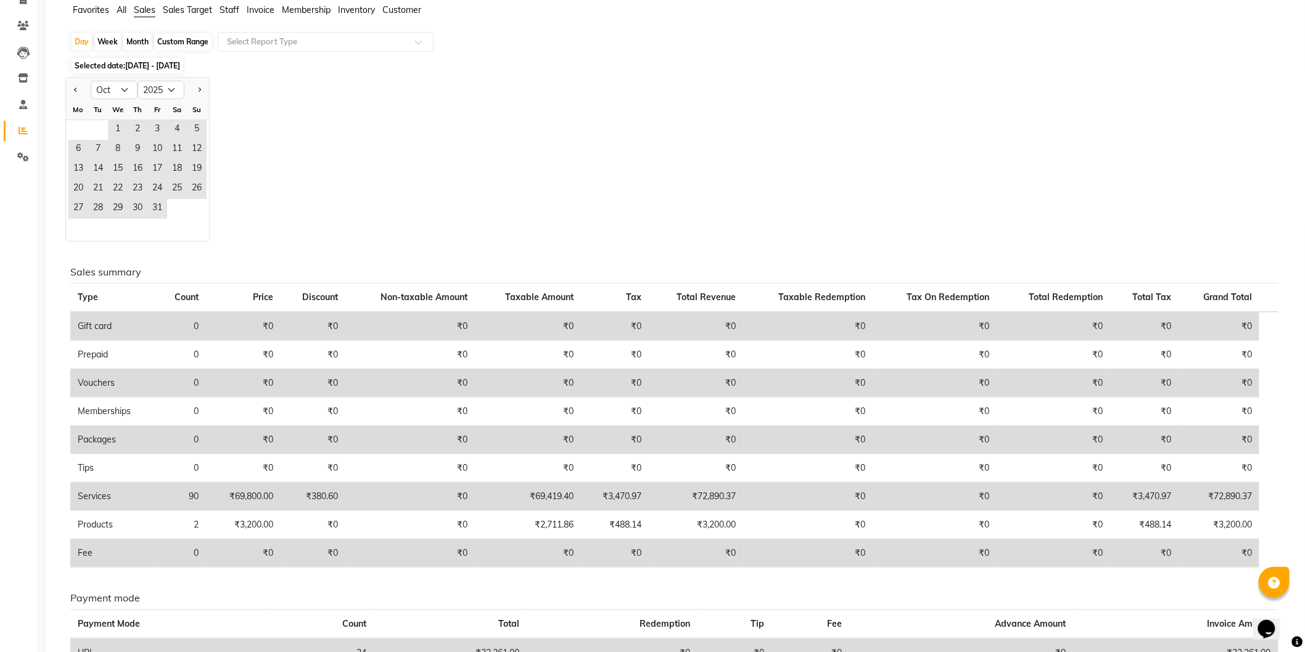
scroll to position [89, 0]
click at [152, 128] on span "3" at bounding box center [157, 131] width 20 height 20
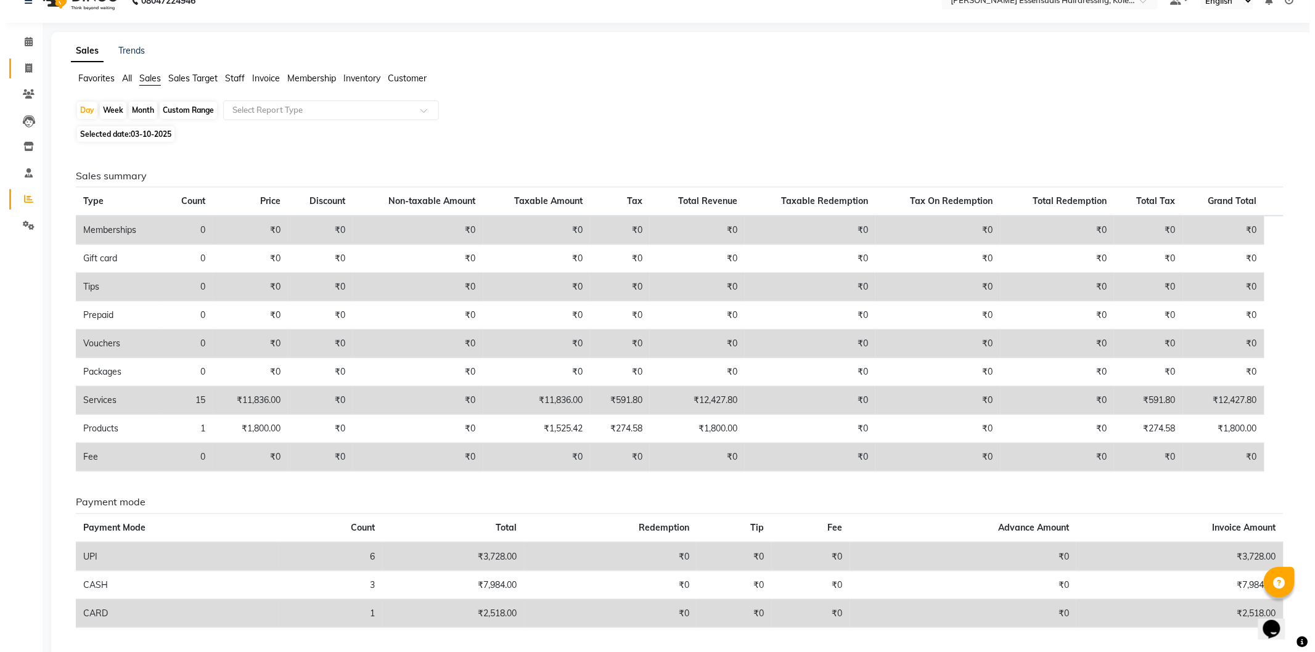
scroll to position [0, 0]
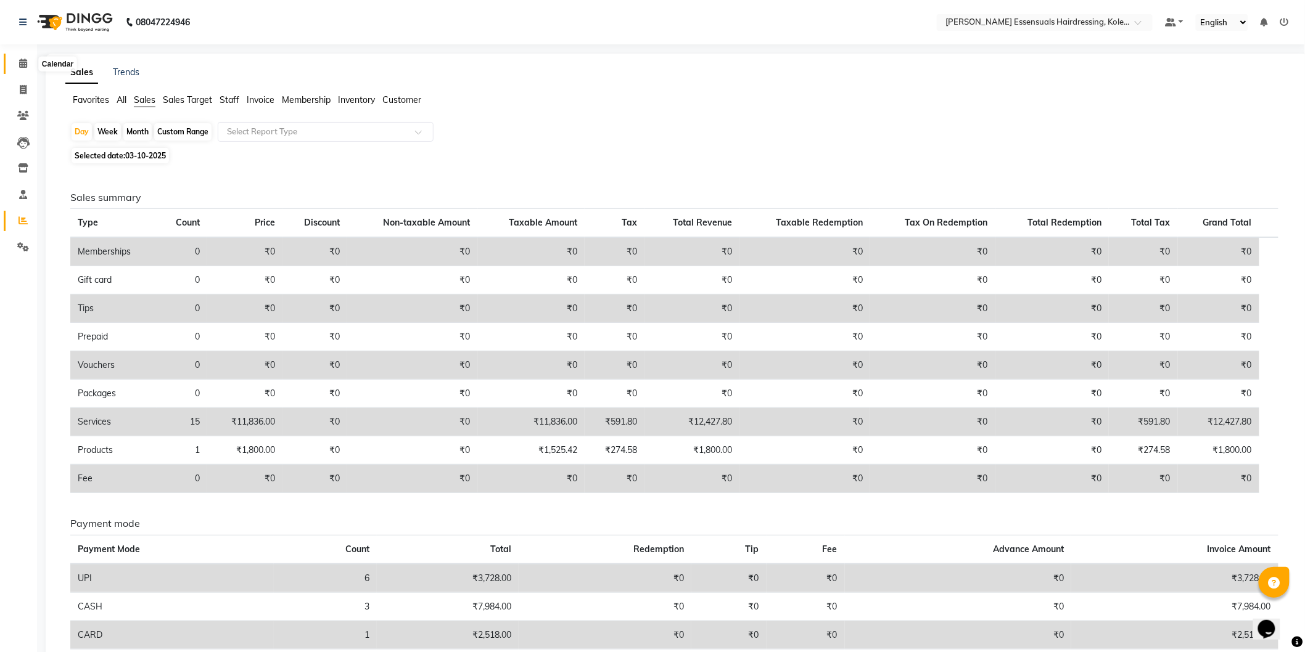
click at [19, 64] on icon at bounding box center [23, 63] width 8 height 9
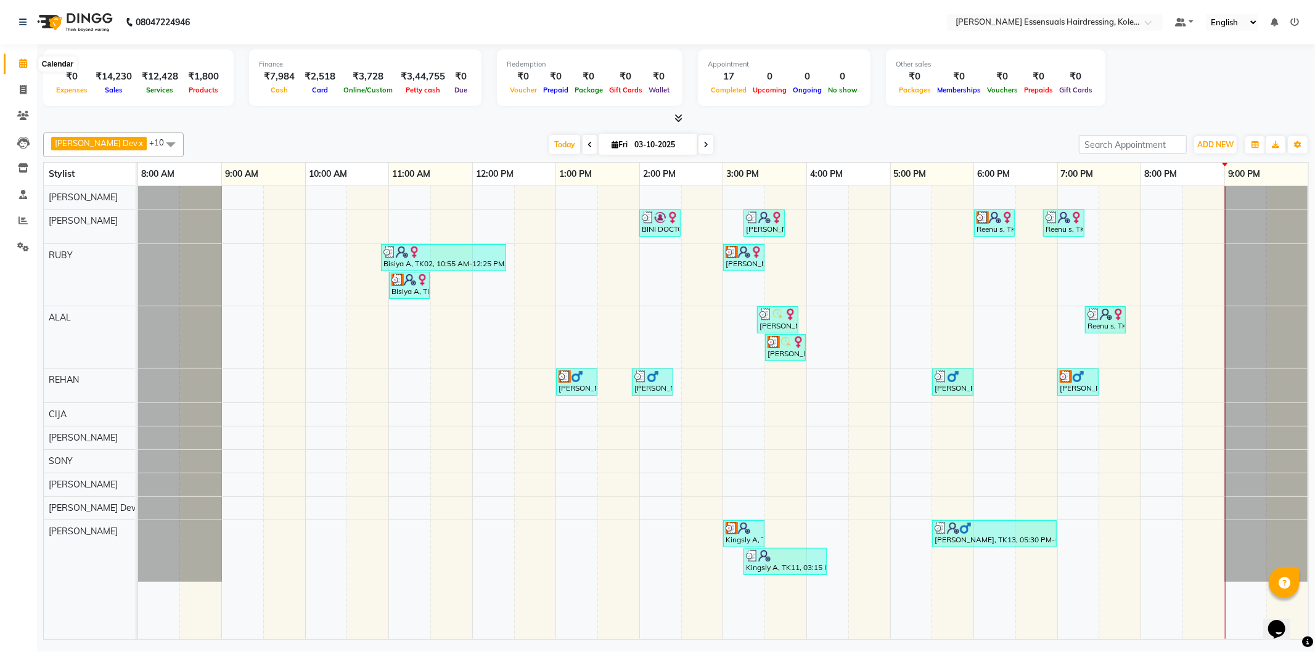
click at [23, 64] on icon at bounding box center [23, 63] width 8 height 9
click at [25, 223] on icon at bounding box center [22, 220] width 9 height 9
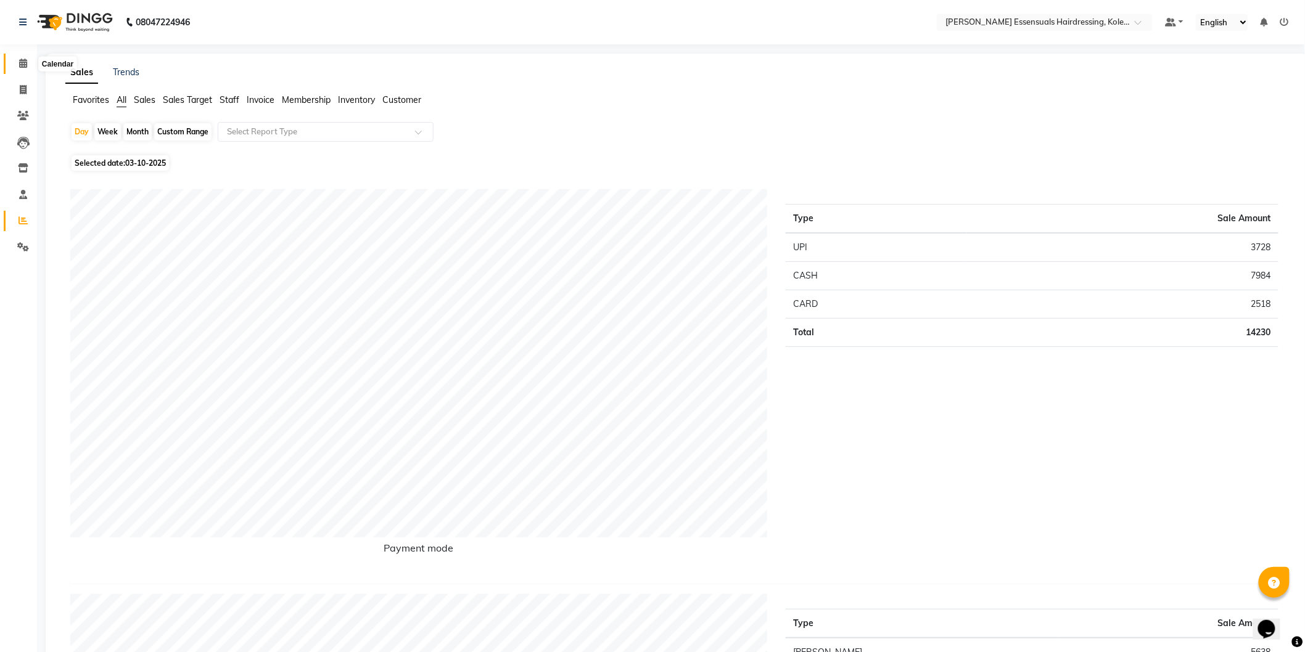
click at [22, 64] on icon at bounding box center [23, 63] width 8 height 9
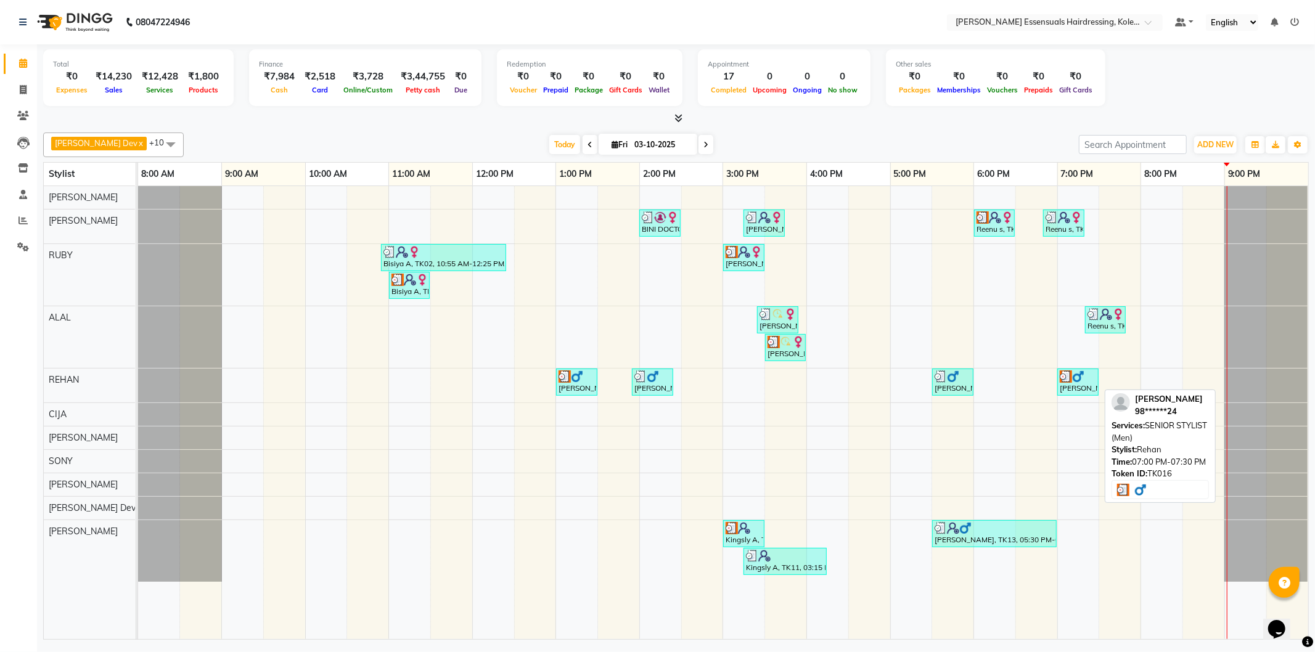
click at [1072, 387] on div "[PERSON_NAME], TK16, 07:00 PM-07:30 PM, SENIOR STYLIST (Men)" at bounding box center [1078, 382] width 39 height 23
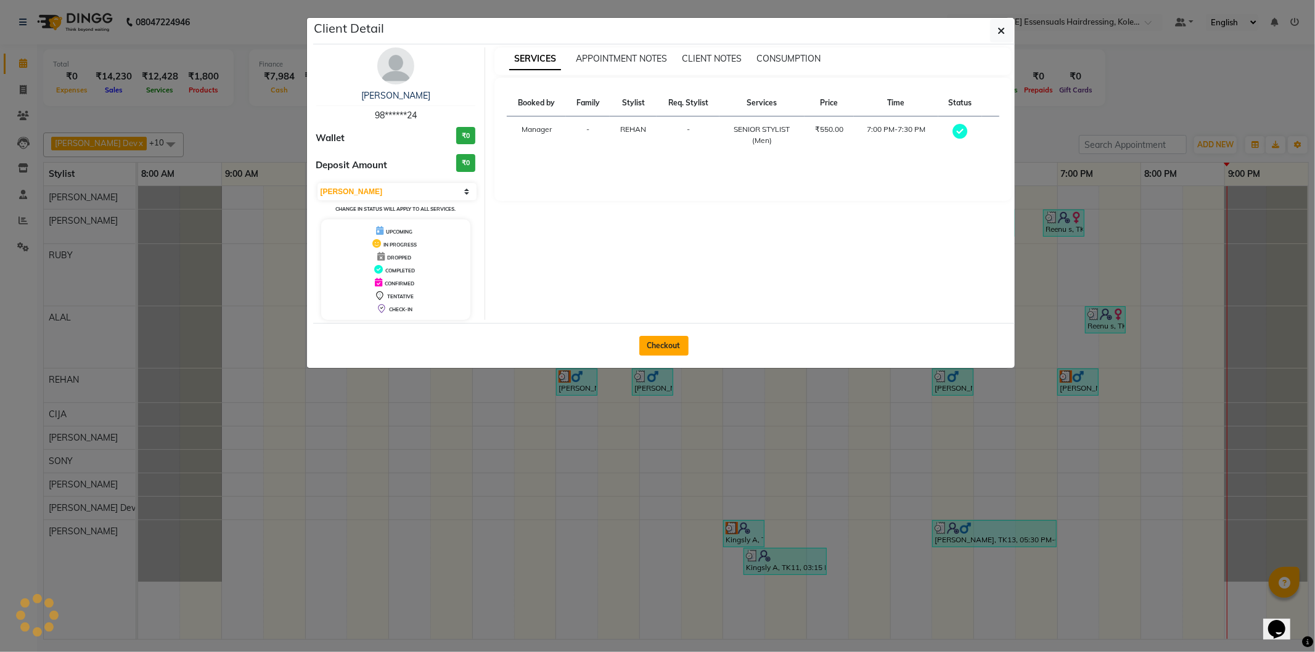
click at [654, 343] on button "Checkout" at bounding box center [663, 346] width 49 height 20
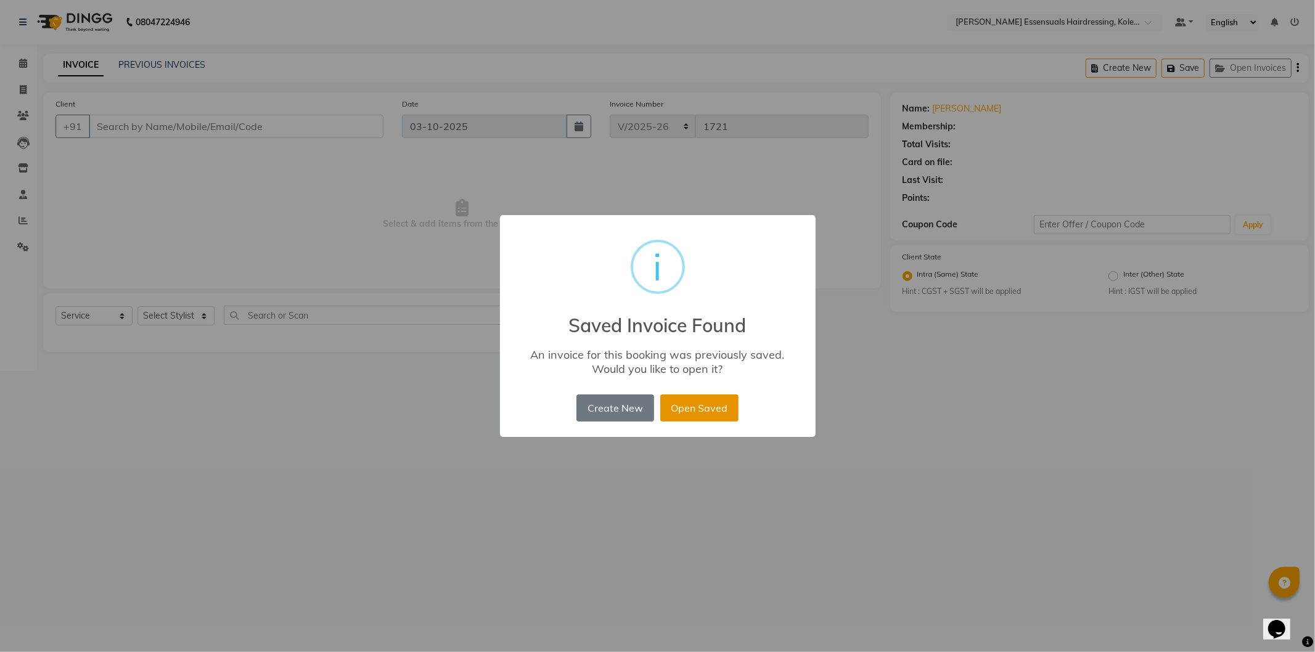
click at [686, 409] on button "Open Saved" at bounding box center [699, 408] width 78 height 27
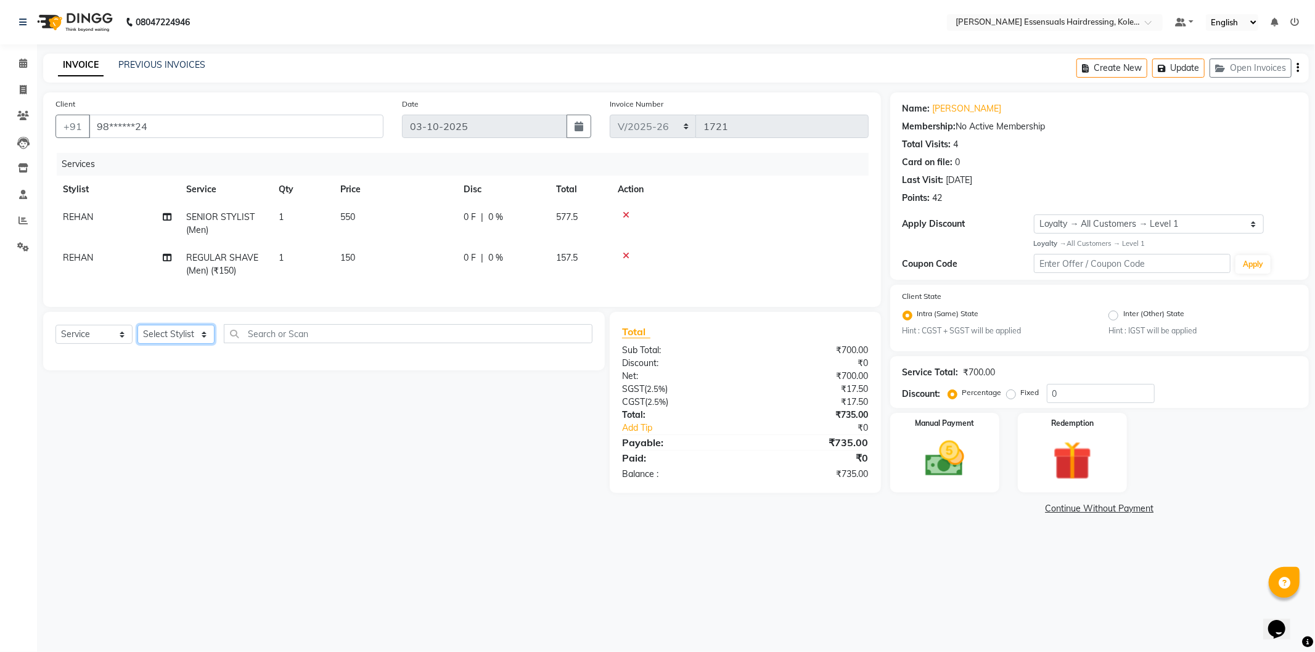
click at [201, 344] on select "Select Stylist Admin [PERSON_NAME] Dev [PERSON_NAME] [PERSON_NAME] [PERSON_NAME…" at bounding box center [175, 334] width 77 height 19
click at [261, 342] on input "text" at bounding box center [408, 333] width 369 height 19
click at [202, 344] on select "Select Stylist Admin [PERSON_NAME] Dev [PERSON_NAME] [PERSON_NAME] [PERSON_NAME…" at bounding box center [175, 334] width 77 height 19
click at [137, 335] on select "Select Stylist Admin [PERSON_NAME] Dev [PERSON_NAME] [PERSON_NAME] [PERSON_NAME…" at bounding box center [175, 334] width 77 height 19
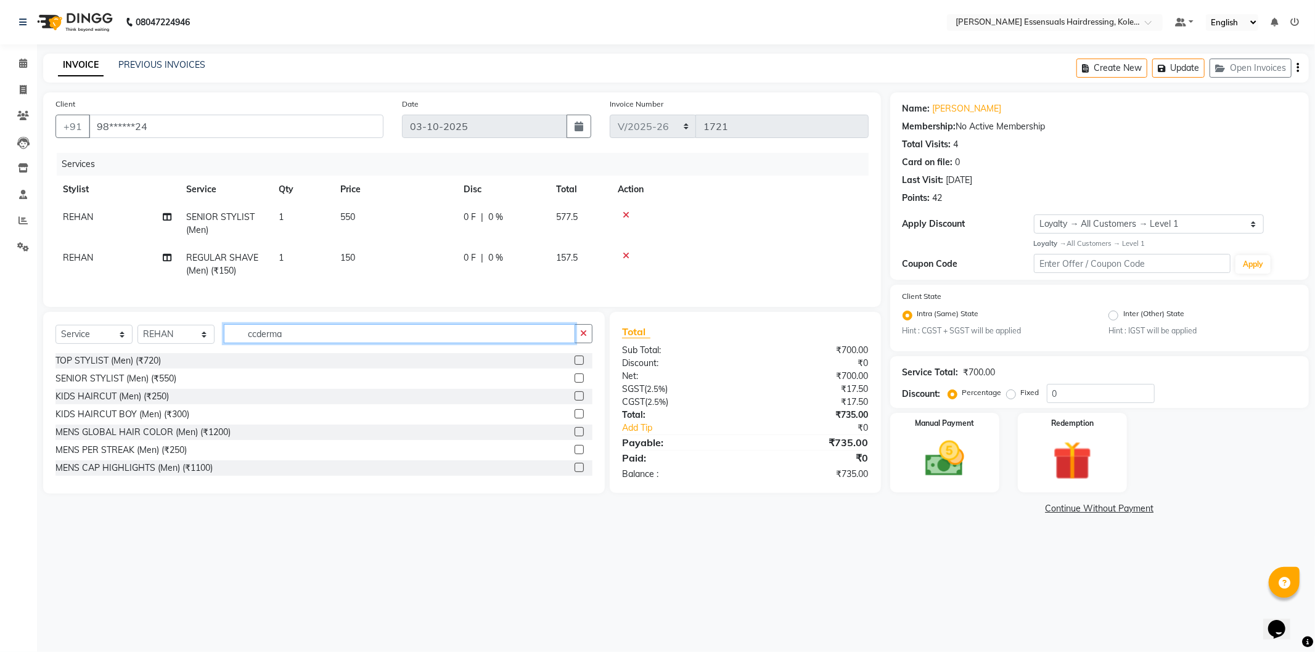
click at [257, 342] on input "ccderma" at bounding box center [399, 333] width 351 height 19
click at [303, 343] on input "ccderma" at bounding box center [399, 333] width 351 height 19
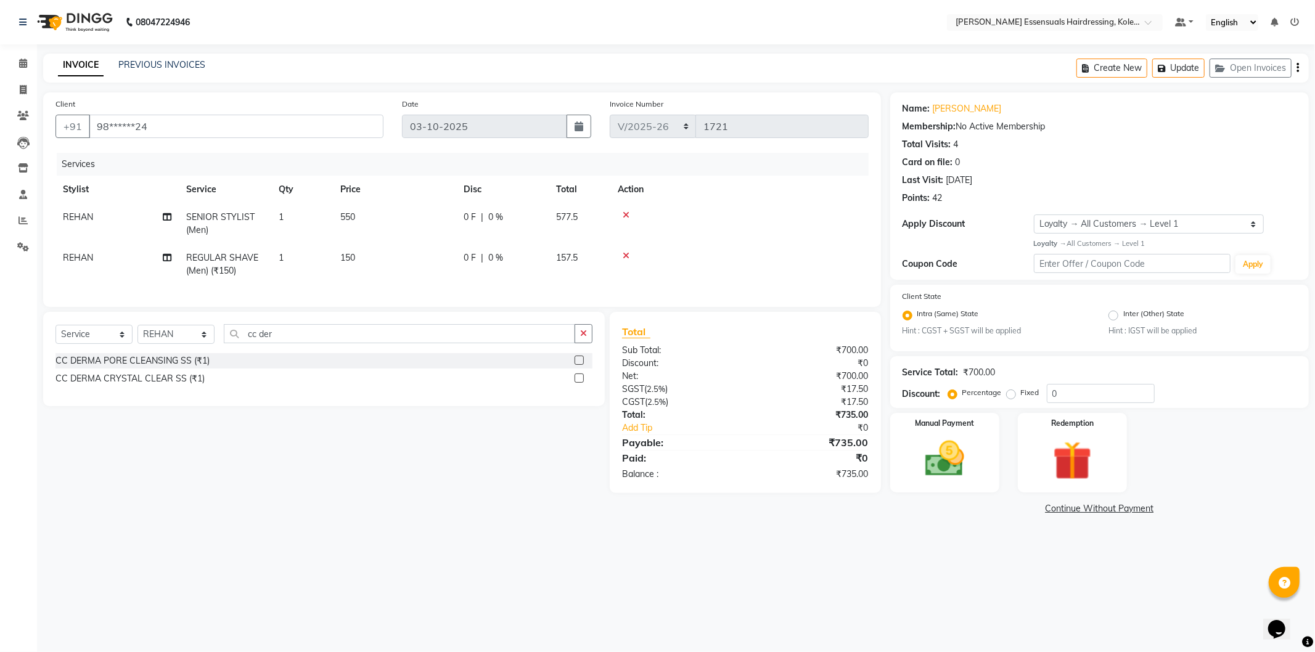
click at [580, 383] on label at bounding box center [579, 378] width 9 height 9
click at [580, 383] on input "checkbox" at bounding box center [579, 379] width 8 height 8
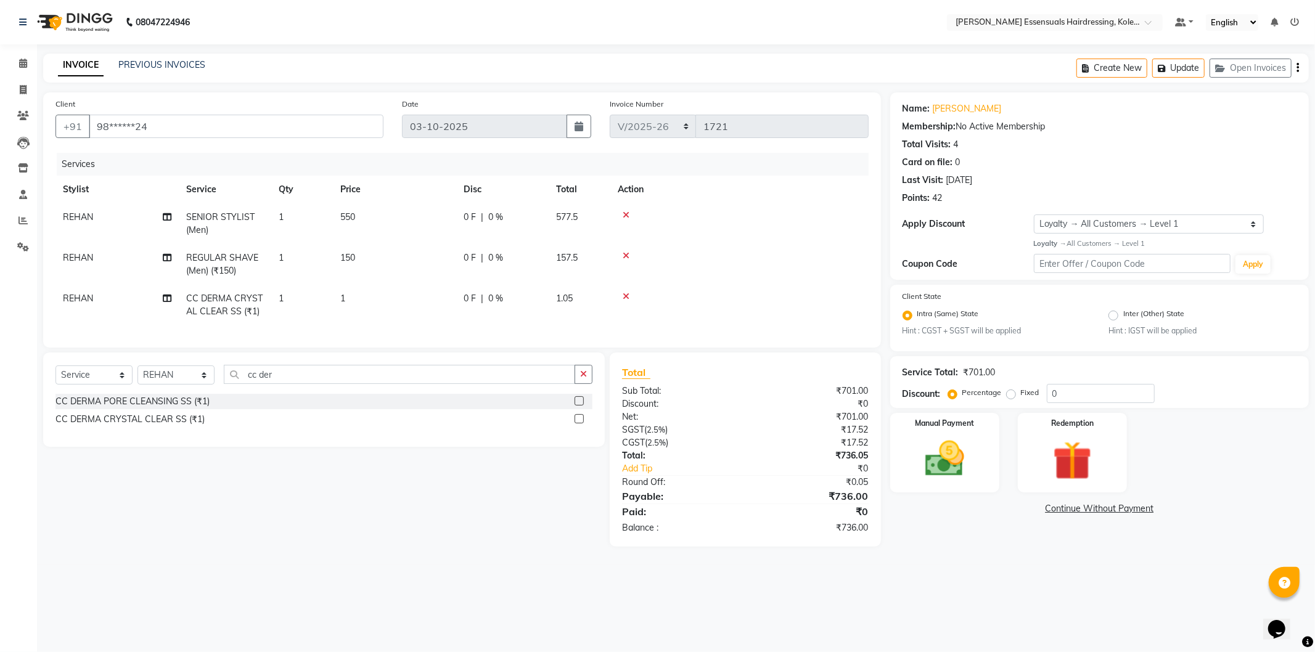
click at [352, 297] on td "1" at bounding box center [394, 305] width 123 height 41
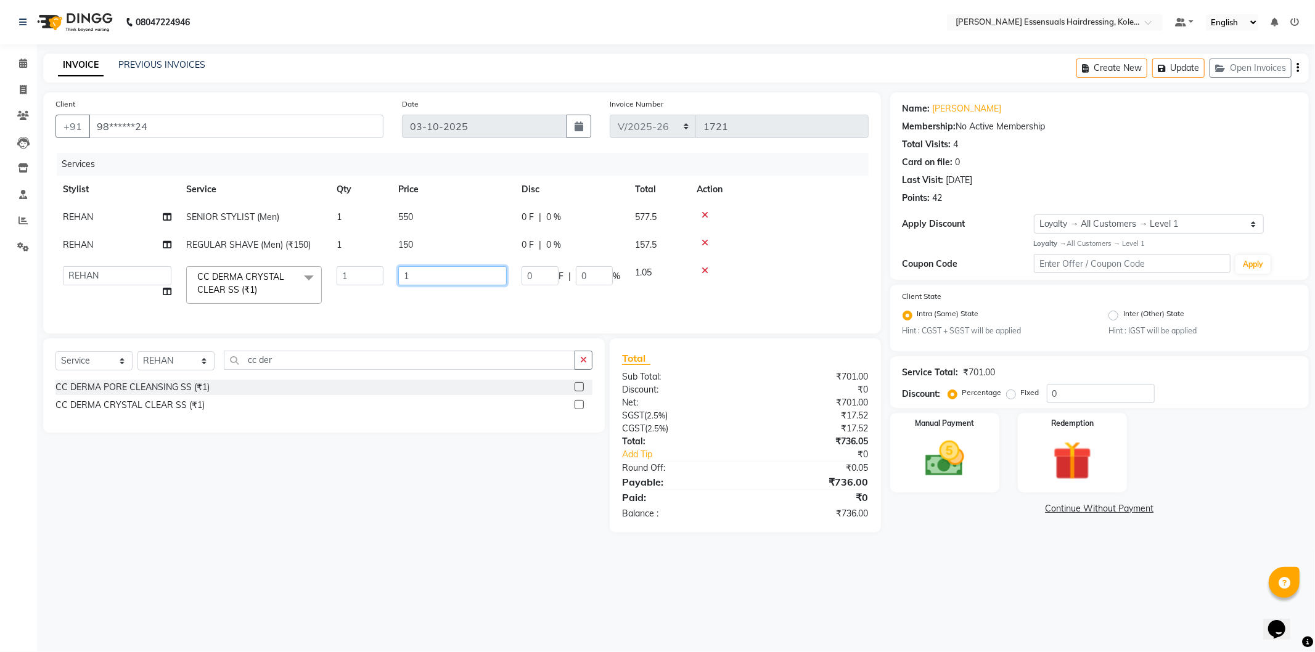
click at [424, 276] on input "1" at bounding box center [452, 275] width 109 height 19
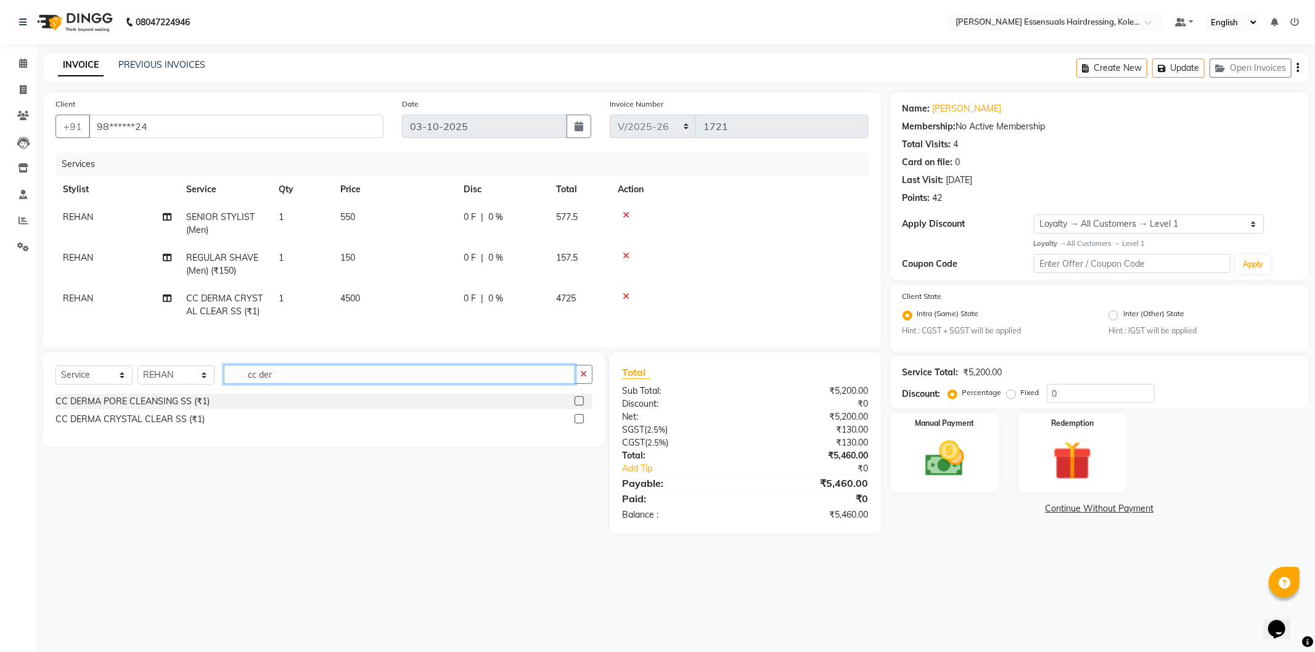
click at [274, 370] on div "Select Service Product Membership Package Voucher Prepaid Gift Card Select Styl…" at bounding box center [324, 400] width 562 height 94
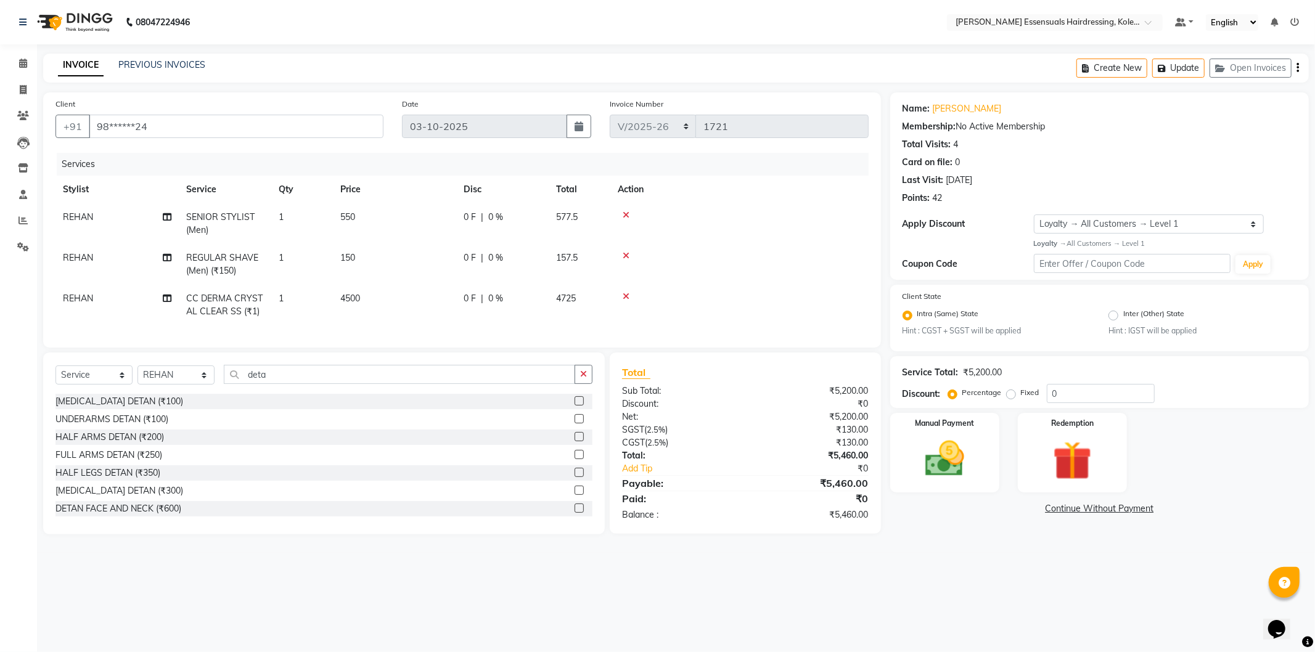
click at [575, 513] on label at bounding box center [579, 508] width 9 height 9
click at [575, 513] on input "checkbox" at bounding box center [579, 509] width 8 height 8
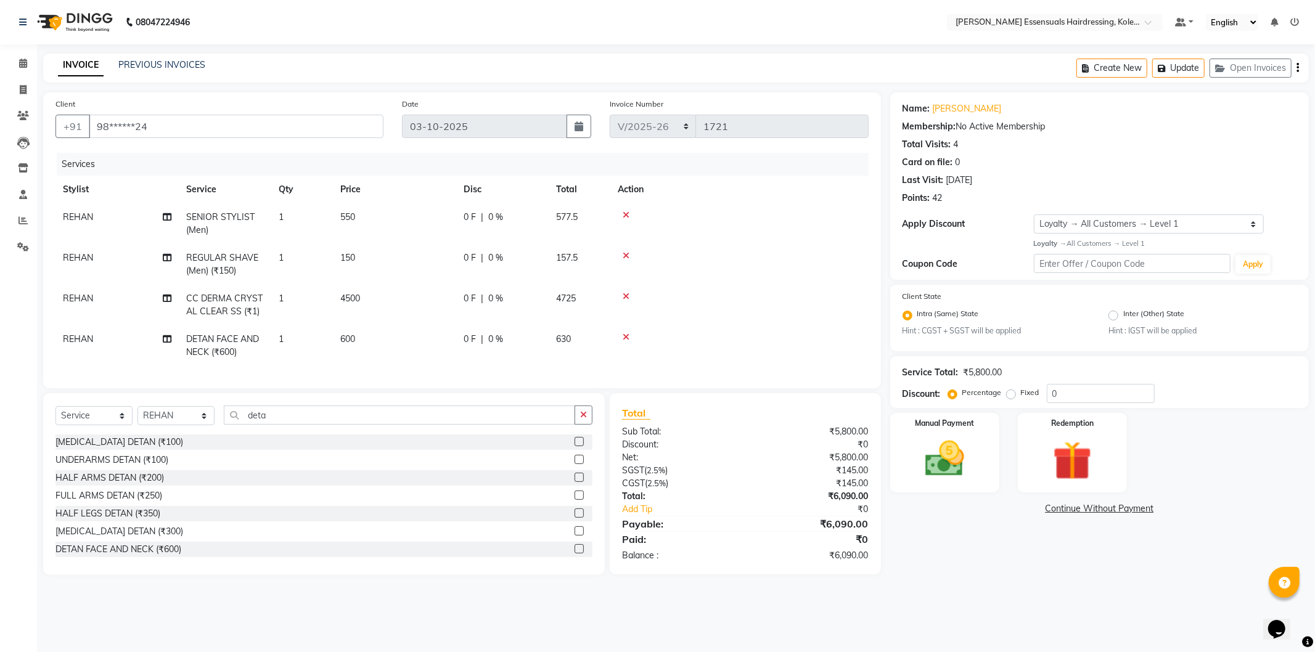
click at [717, 305] on td at bounding box center [739, 305] width 258 height 41
click at [940, 465] on img at bounding box center [945, 459] width 66 height 47
click at [1054, 507] on span "UPI" at bounding box center [1051, 509] width 19 height 14
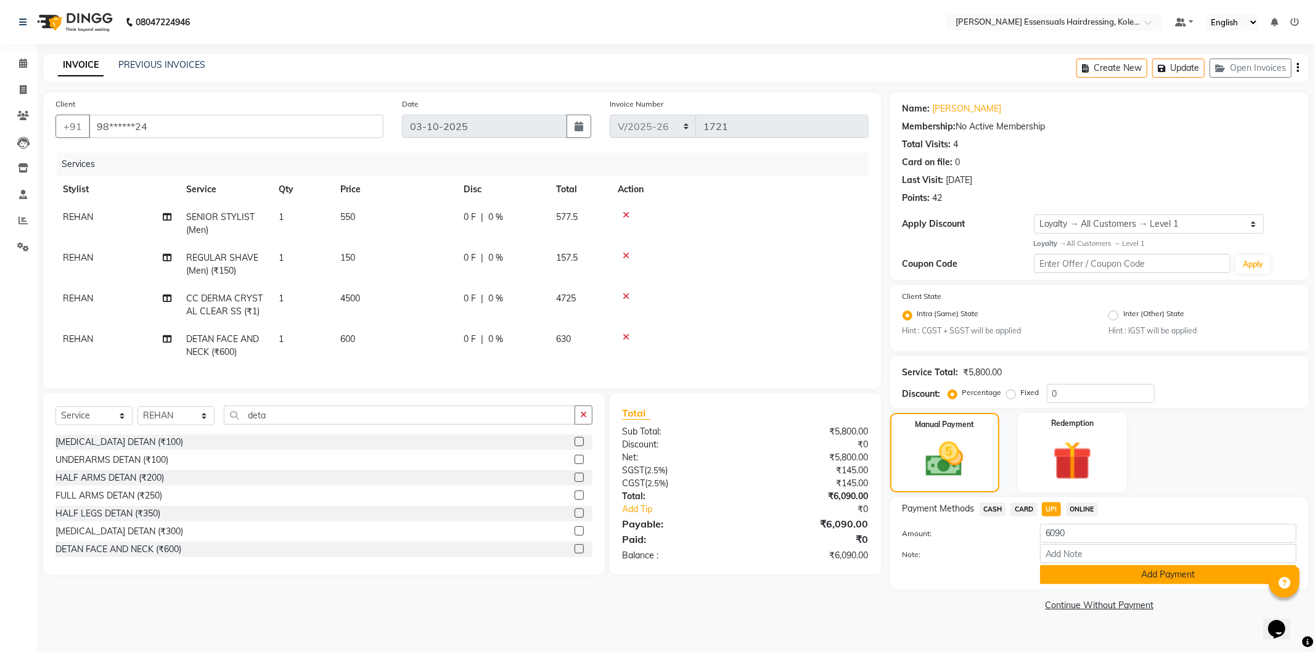
click at [1171, 575] on button "Add Payment" at bounding box center [1168, 574] width 256 height 19
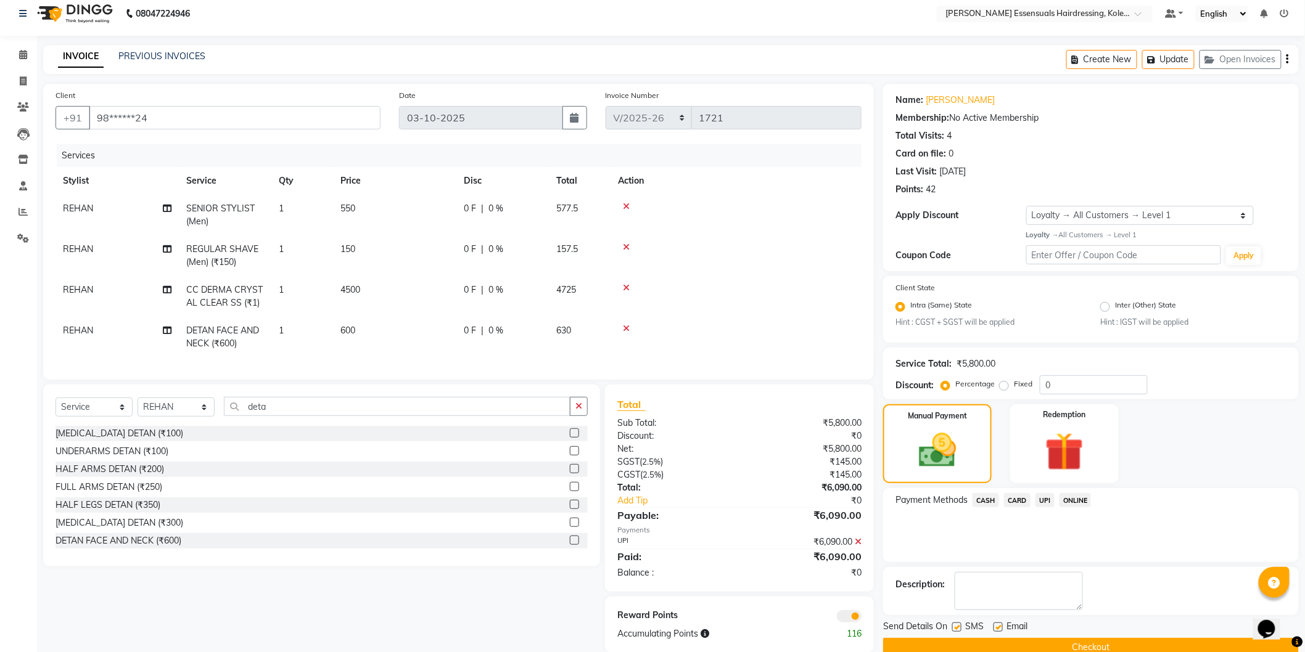
scroll to position [38, 0]
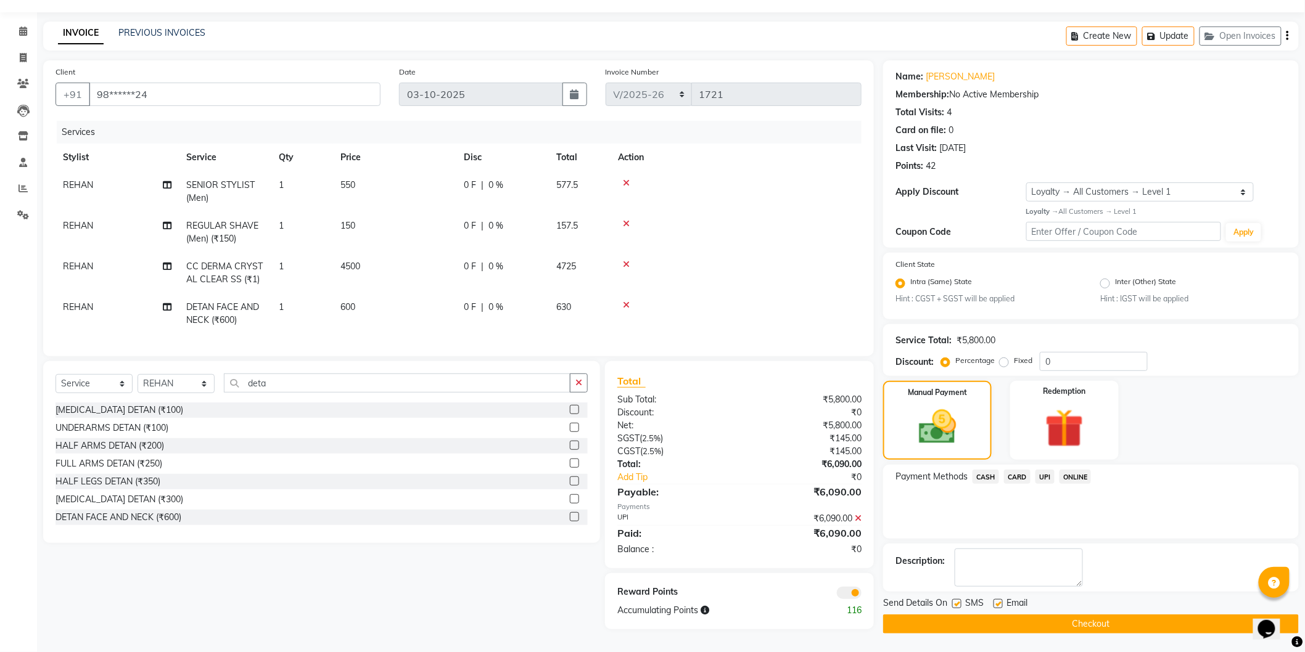
click at [1086, 623] on button "Checkout" at bounding box center [1091, 624] width 416 height 19
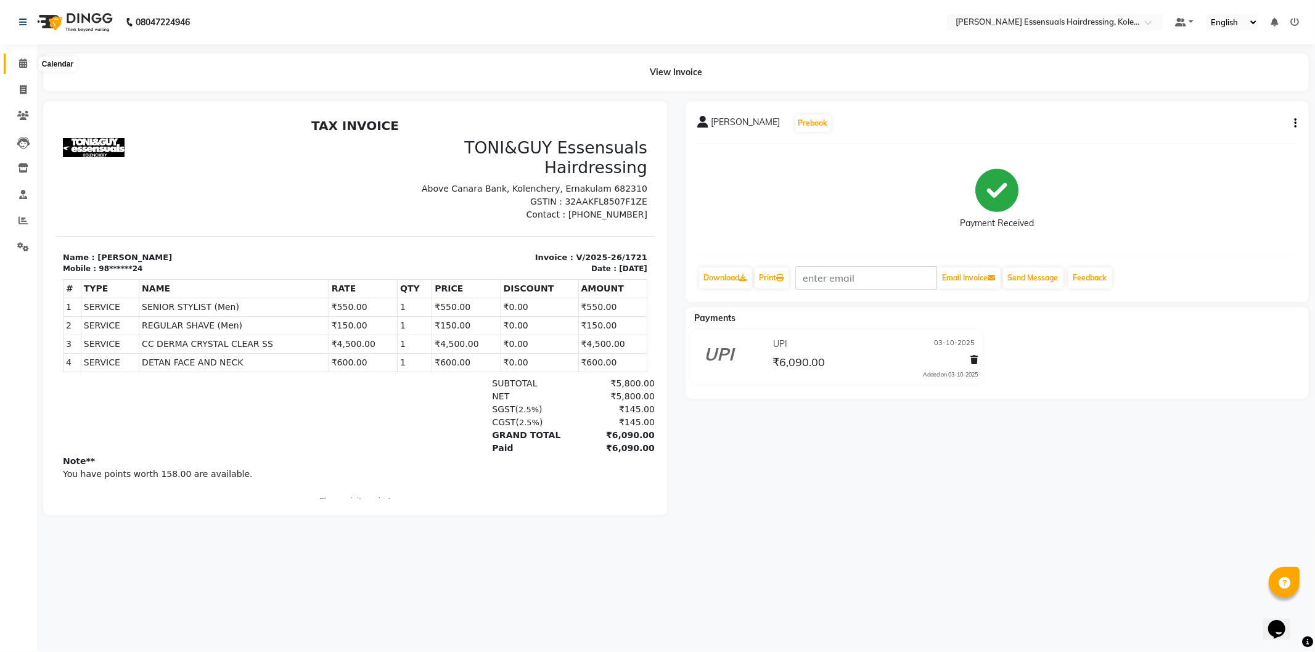
click at [26, 62] on icon at bounding box center [23, 63] width 8 height 9
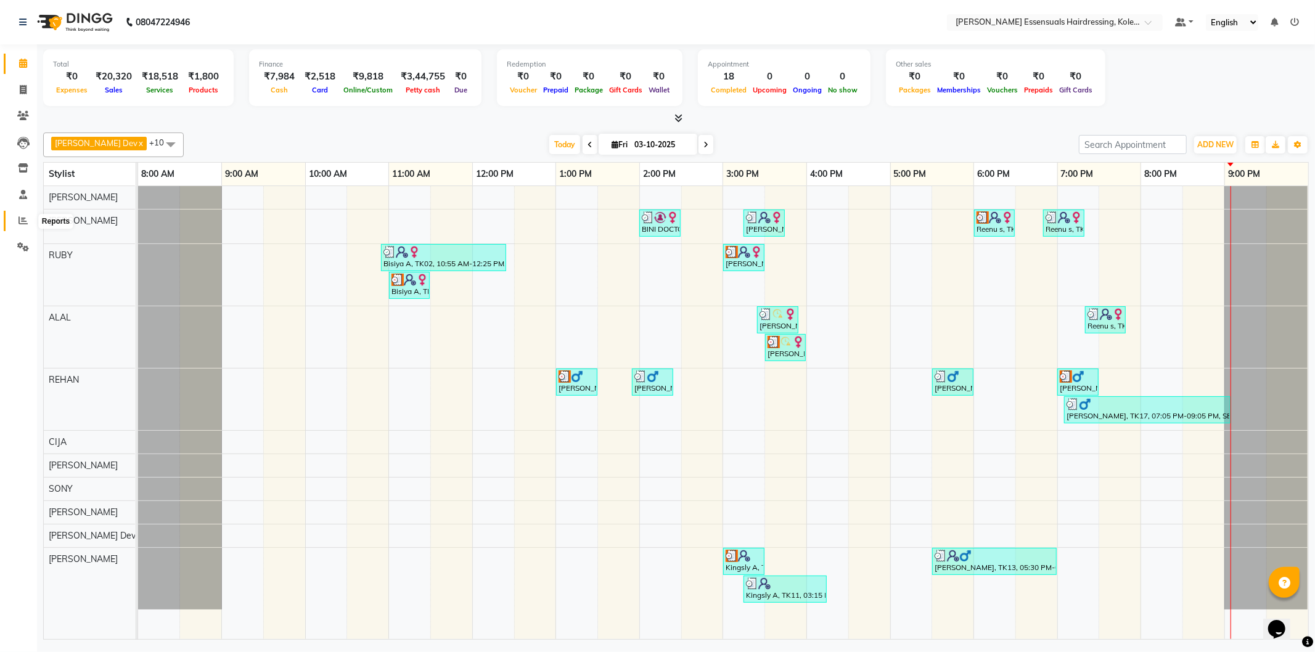
click at [18, 218] on icon at bounding box center [22, 220] width 9 height 9
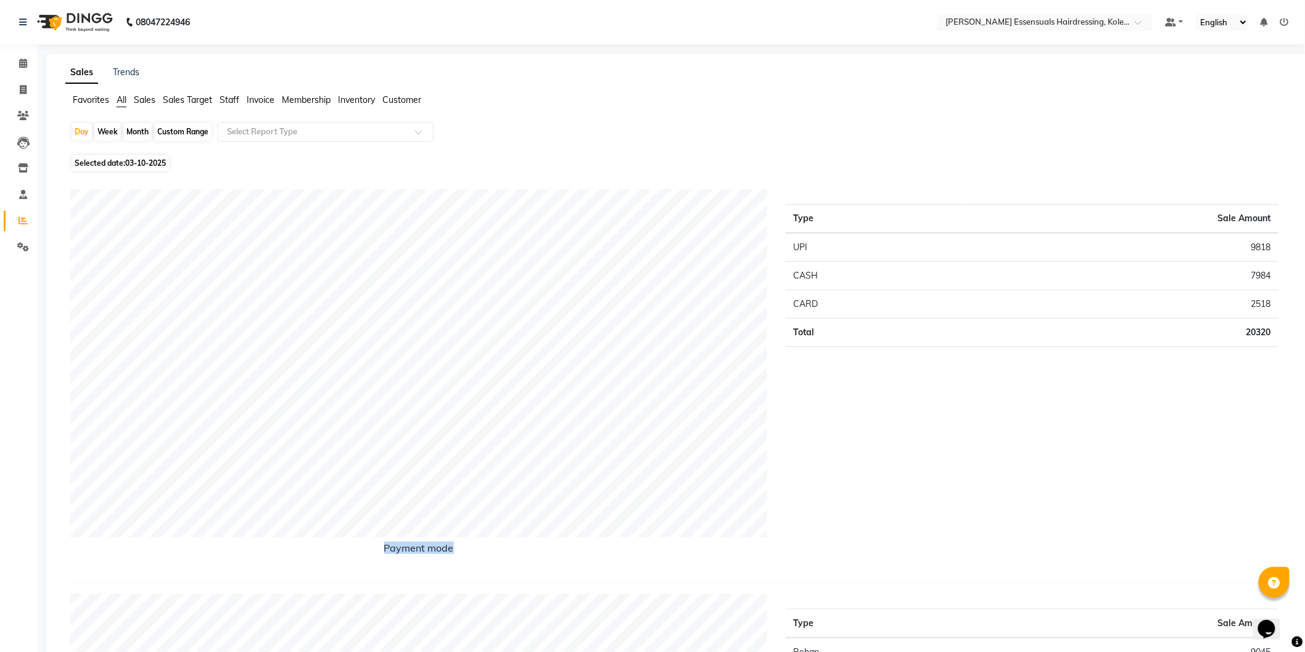
drag, startPoint x: 766, startPoint y: 184, endPoint x: 863, endPoint y: 178, distance: 97.6
click at [19, 64] on icon at bounding box center [23, 63] width 8 height 9
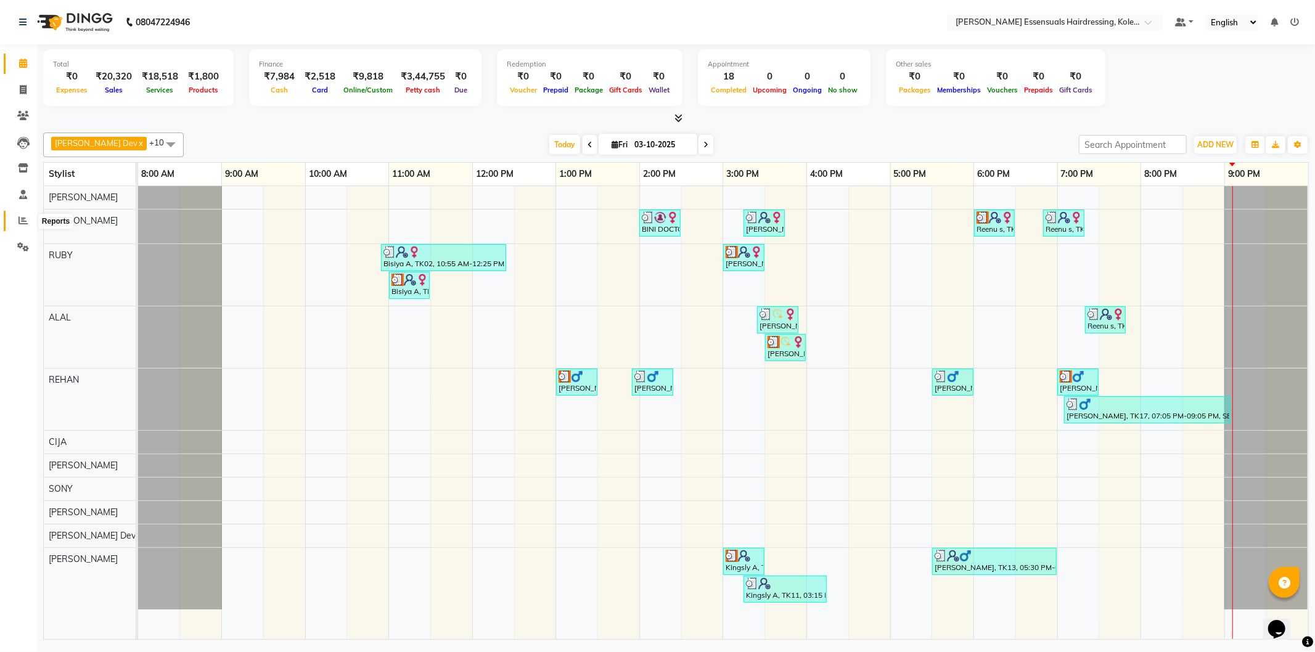
click at [23, 219] on icon at bounding box center [22, 220] width 9 height 9
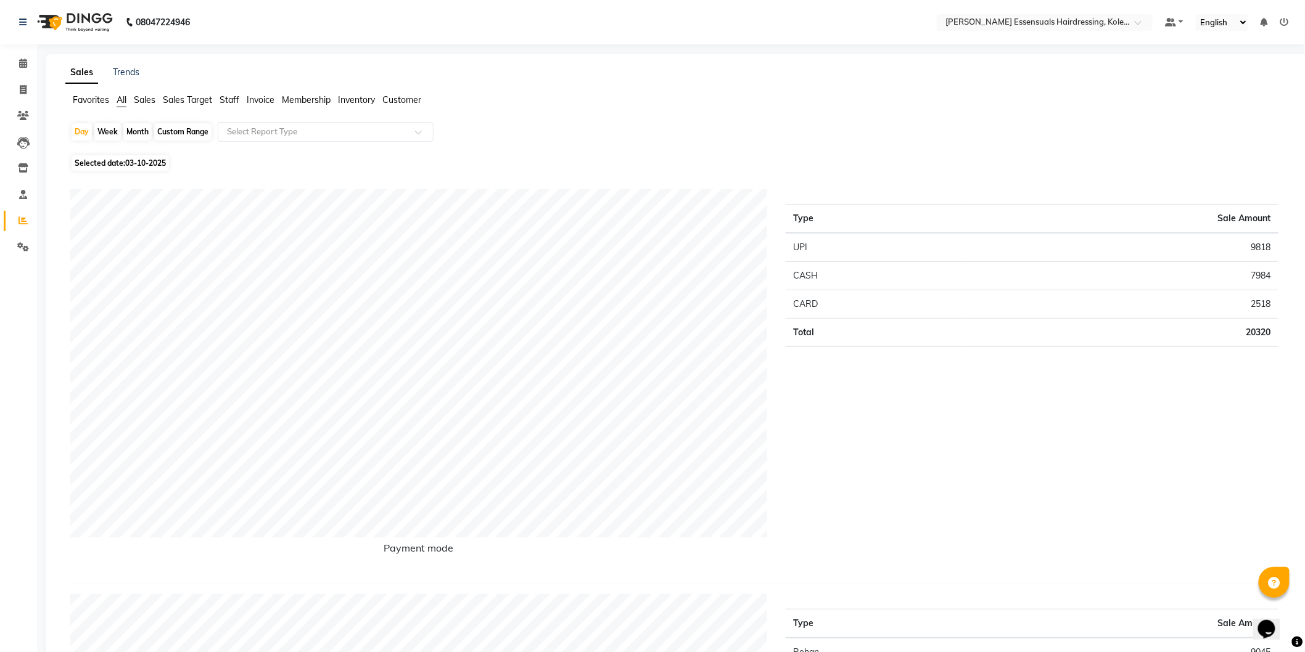
click at [231, 99] on span "Staff" at bounding box center [229, 99] width 20 height 11
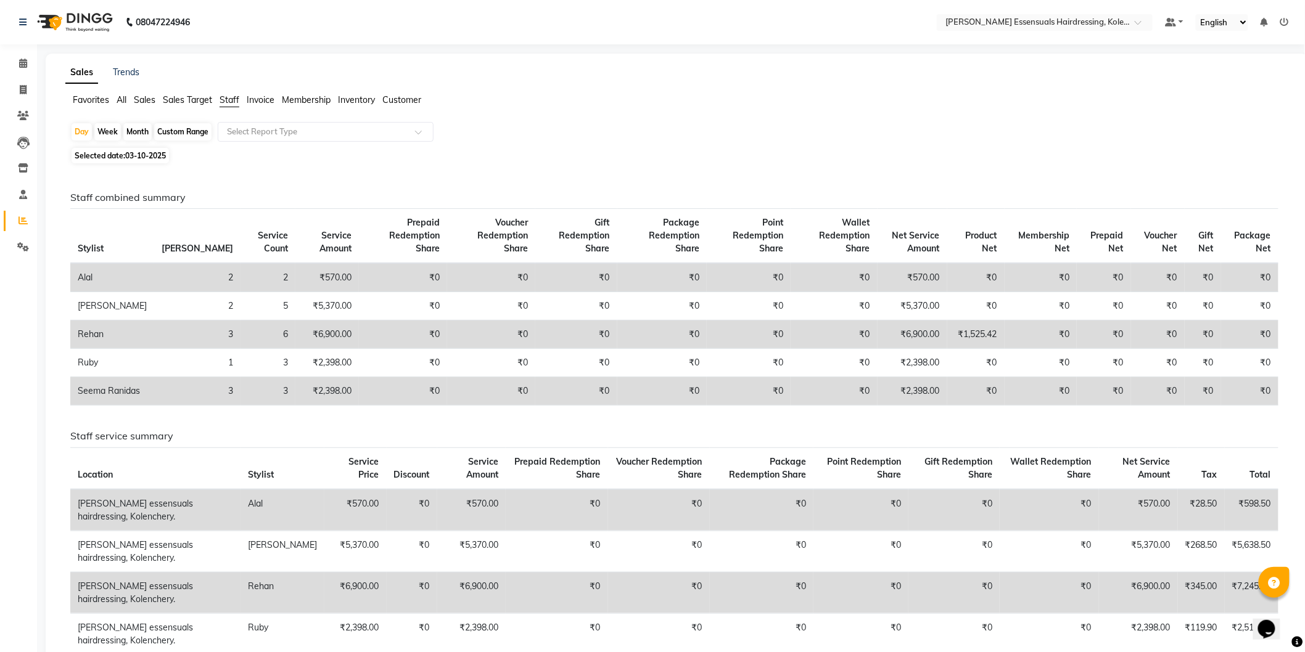
click at [226, 101] on span "Staff" at bounding box center [229, 99] width 20 height 11
click at [140, 131] on div "Month" at bounding box center [137, 131] width 28 height 17
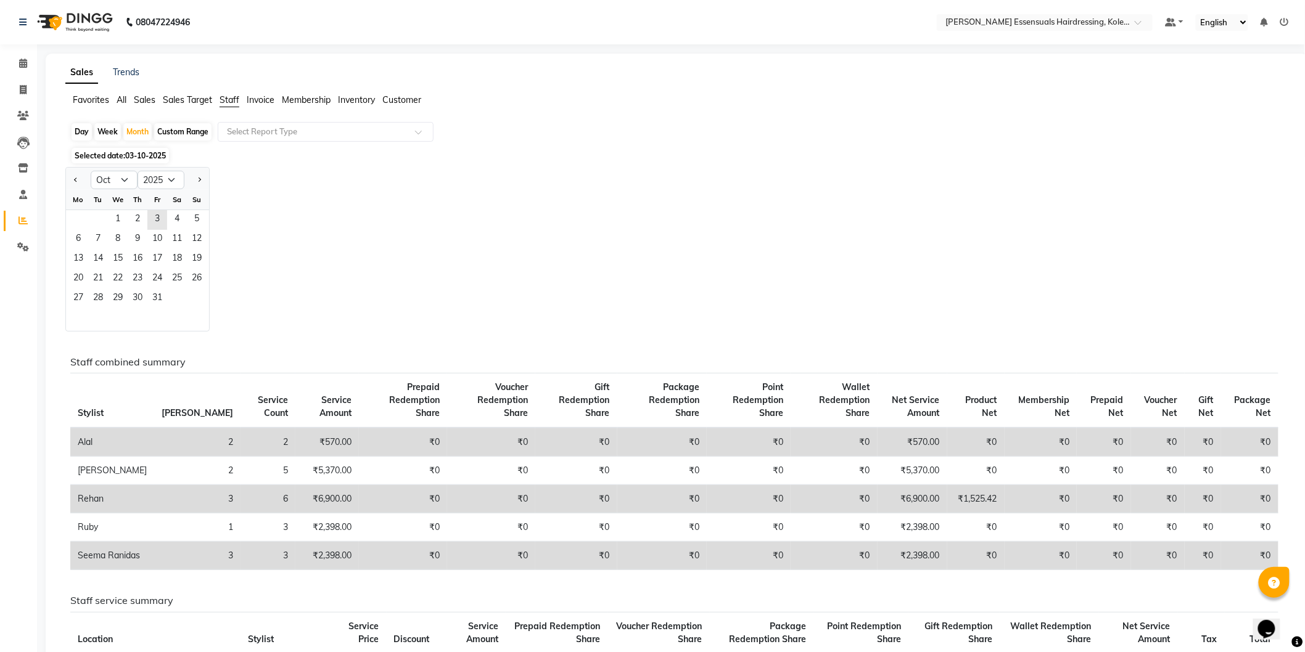
click at [176, 131] on div "Custom Range" at bounding box center [182, 131] width 57 height 17
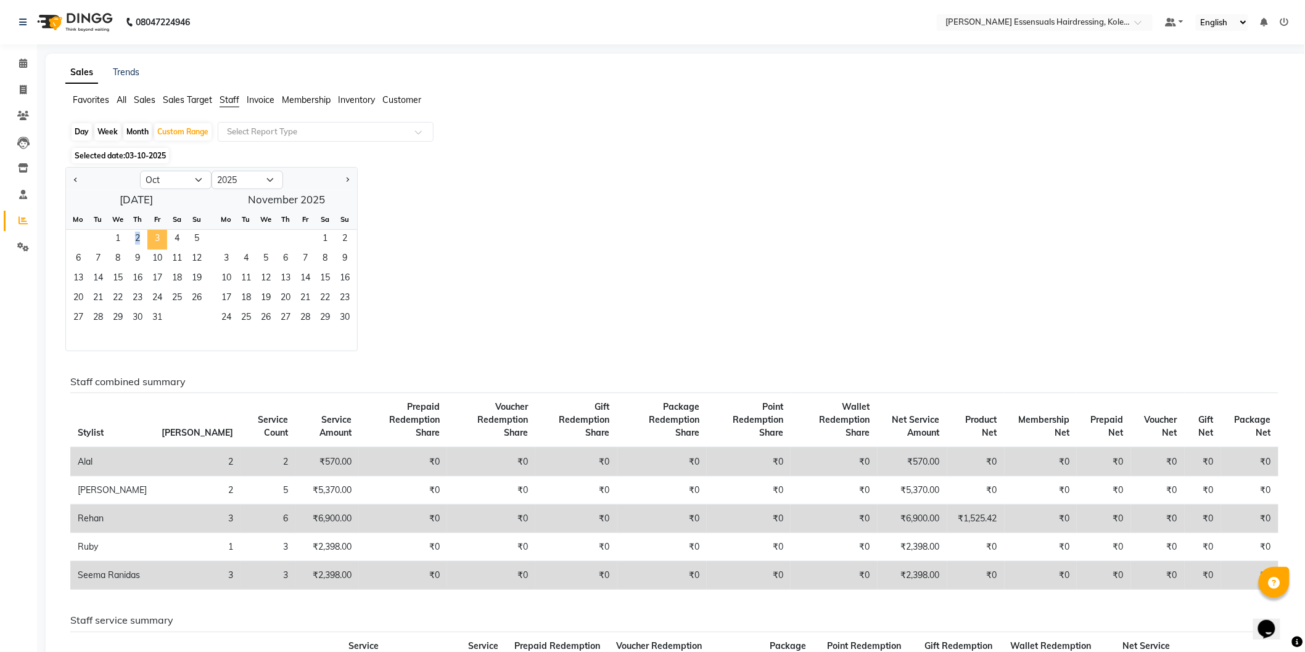
drag, startPoint x: 115, startPoint y: 239, endPoint x: 154, endPoint y: 237, distance: 39.5
click at [154, 237] on div "1 2 3 4 5" at bounding box center [136, 240] width 141 height 20
click at [146, 128] on div "Month" at bounding box center [137, 131] width 28 height 17
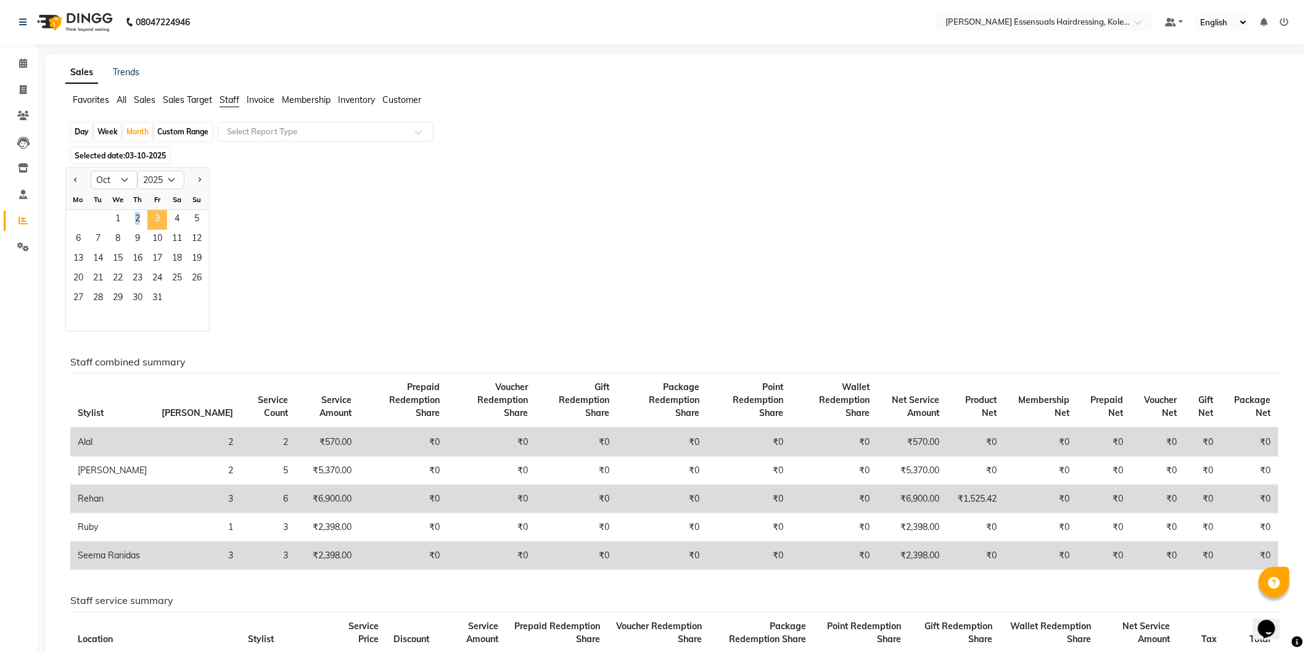
drag, startPoint x: 117, startPoint y: 211, endPoint x: 155, endPoint y: 212, distance: 37.6
click at [155, 212] on div "1 2 3 4 5" at bounding box center [137, 220] width 143 height 20
click at [132, 130] on div "Month" at bounding box center [137, 131] width 28 height 17
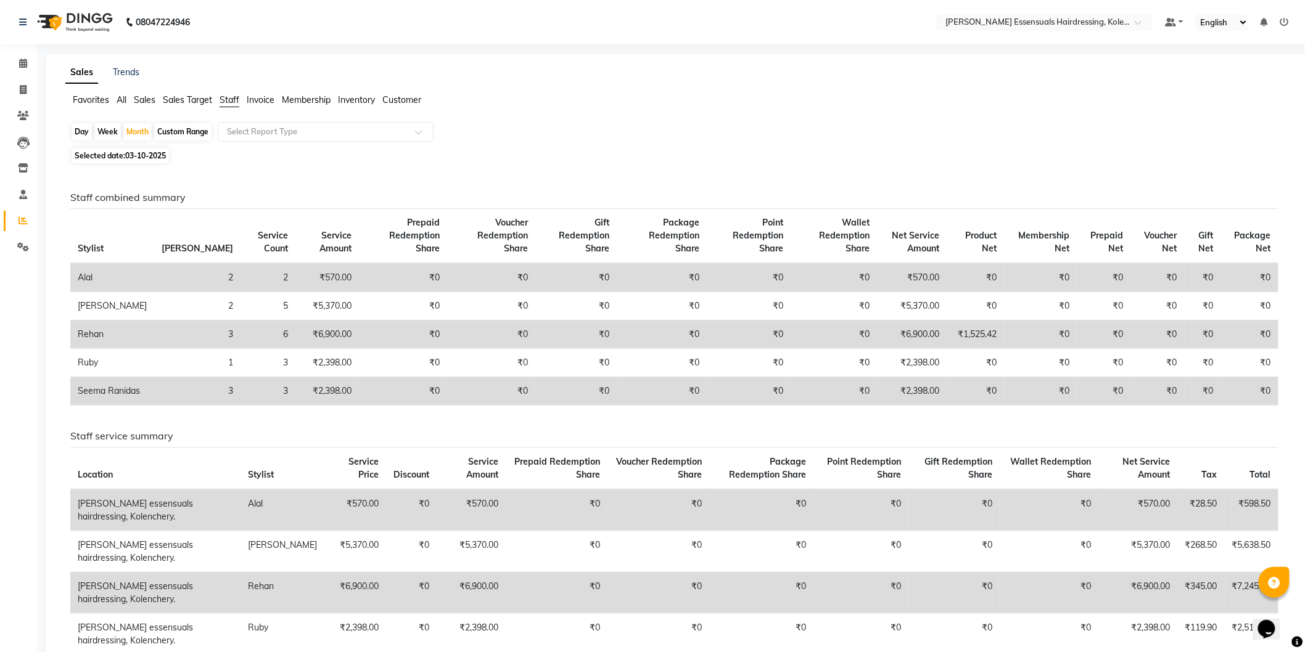
click at [173, 131] on div "Custom Range" at bounding box center [182, 131] width 57 height 17
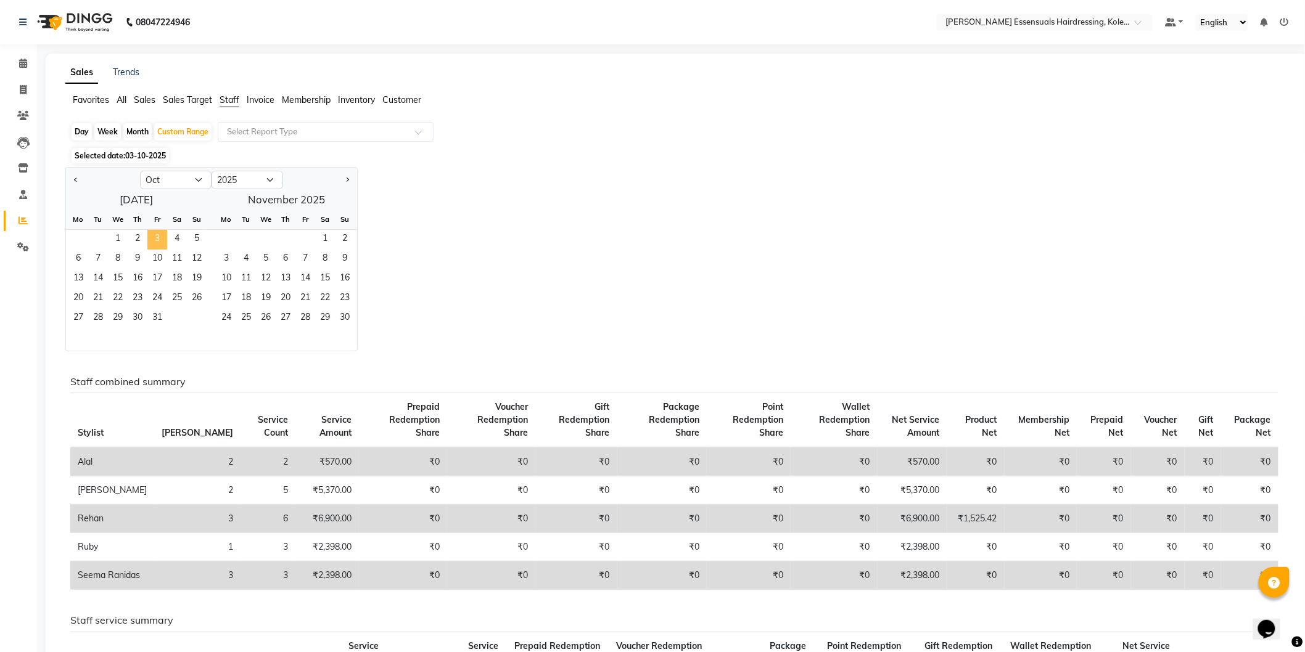
drag, startPoint x: 118, startPoint y: 231, endPoint x: 155, endPoint y: 237, distance: 38.0
click at [155, 237] on div "1 2 3 4 5" at bounding box center [136, 240] width 141 height 20
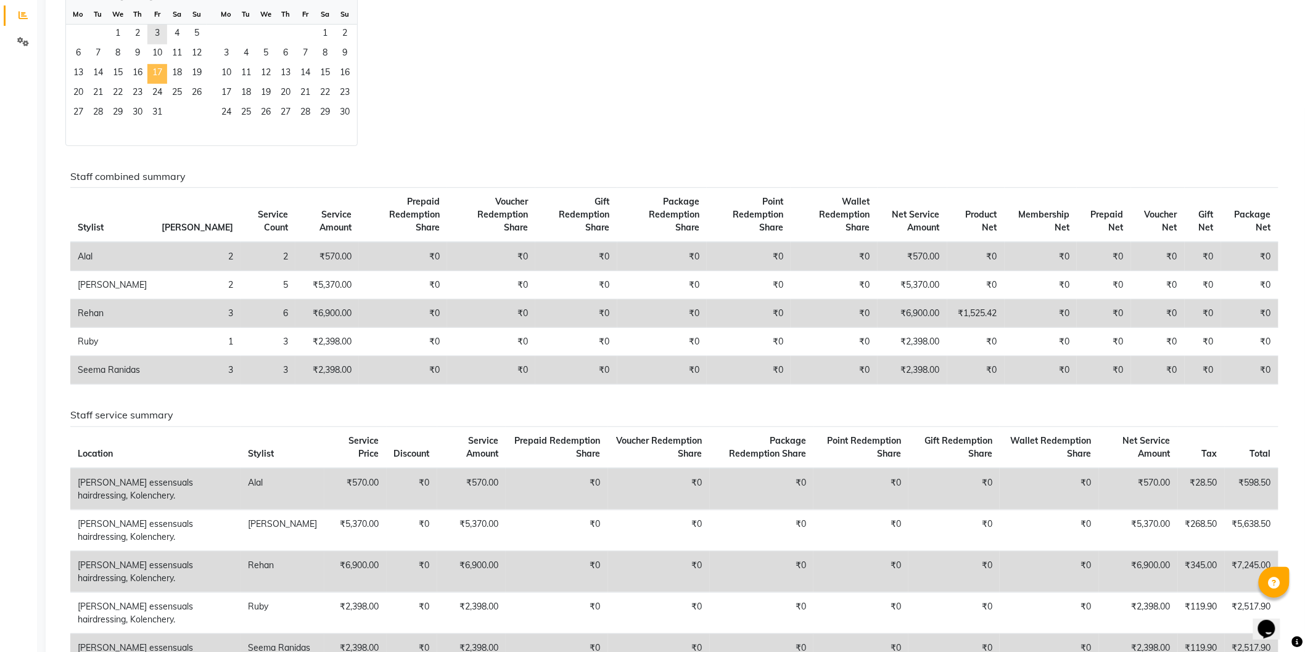
scroll to position [68, 0]
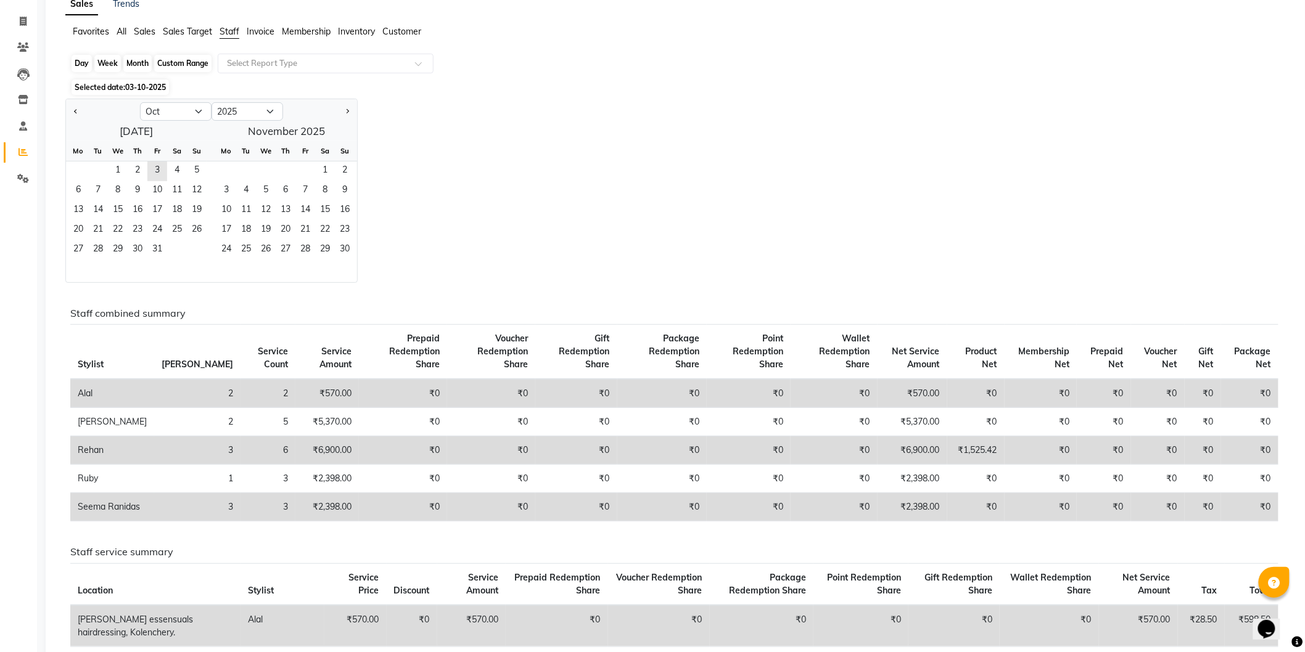
click at [180, 65] on div "Custom Range" at bounding box center [182, 63] width 57 height 17
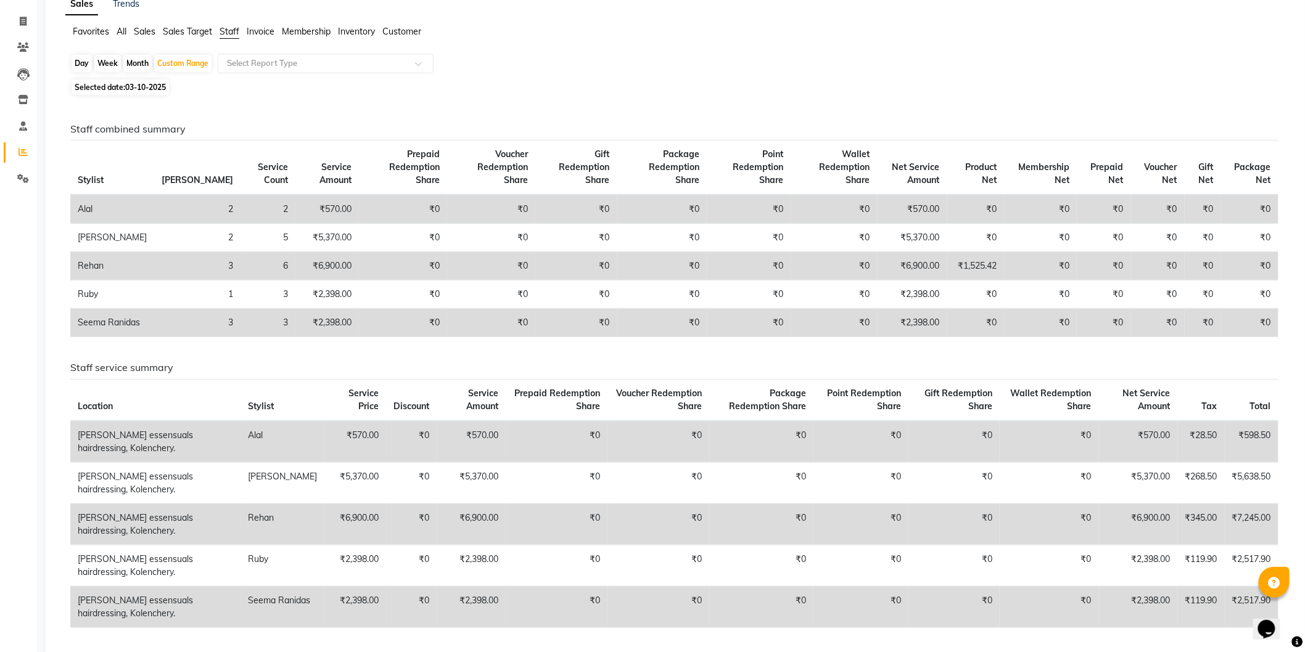
click at [143, 64] on div "Month" at bounding box center [137, 63] width 28 height 17
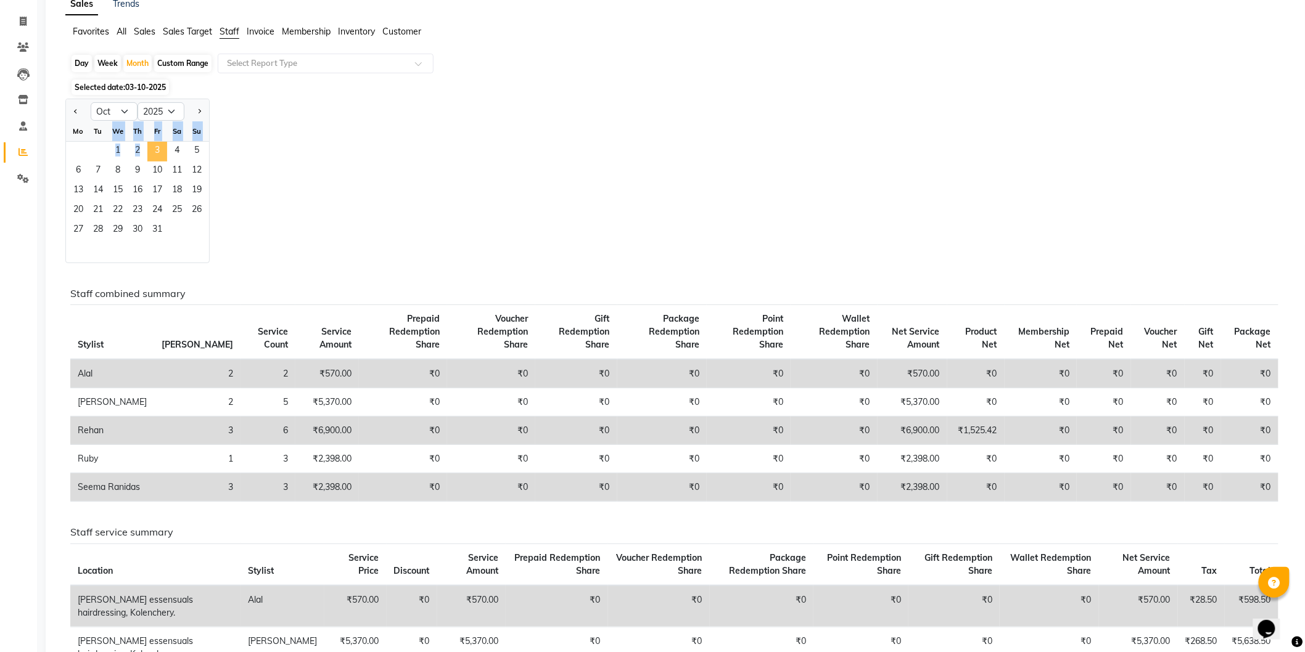
drag, startPoint x: 114, startPoint y: 139, endPoint x: 148, endPoint y: 150, distance: 35.5
click at [148, 150] on ngb-datepicker-month "Mo Tu We Th Fr Sa Su 1 2 3 4 5 6 7 8 9 10 11 12 13 14 15 16 17 18 19 20 21 22 2…" at bounding box center [137, 191] width 143 height 141
click at [152, 143] on span "3" at bounding box center [157, 152] width 20 height 20
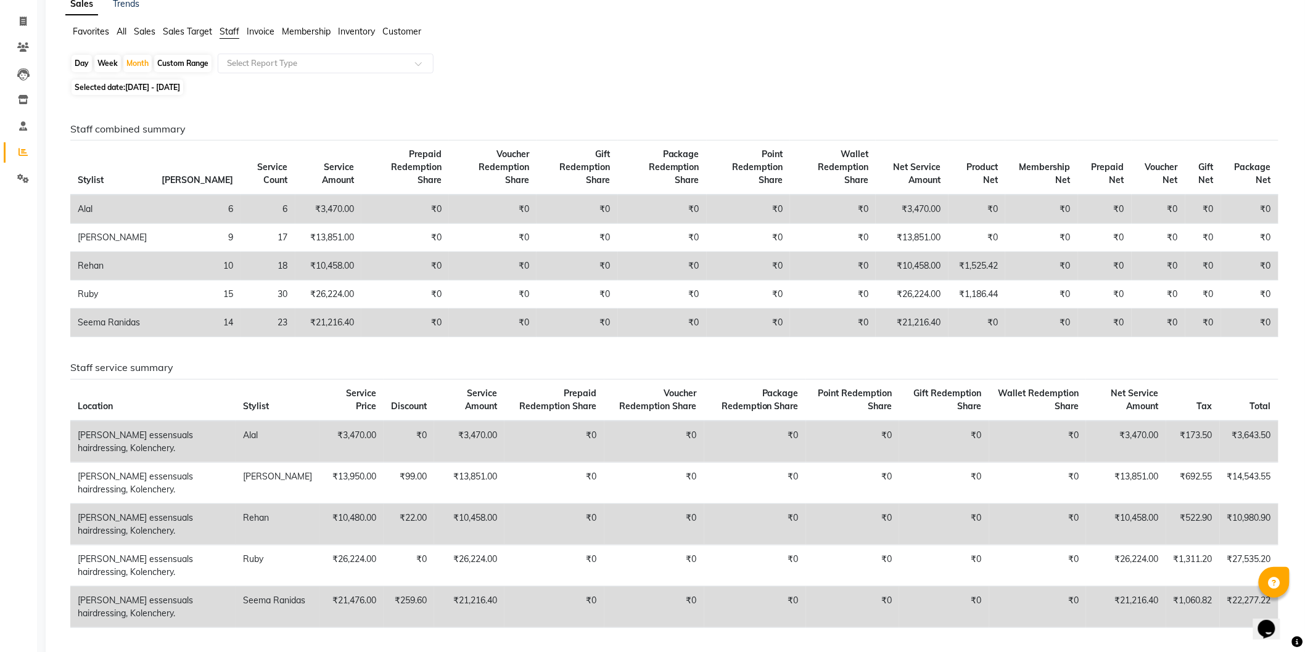
click at [147, 34] on span "Sales" at bounding box center [145, 31] width 22 height 11
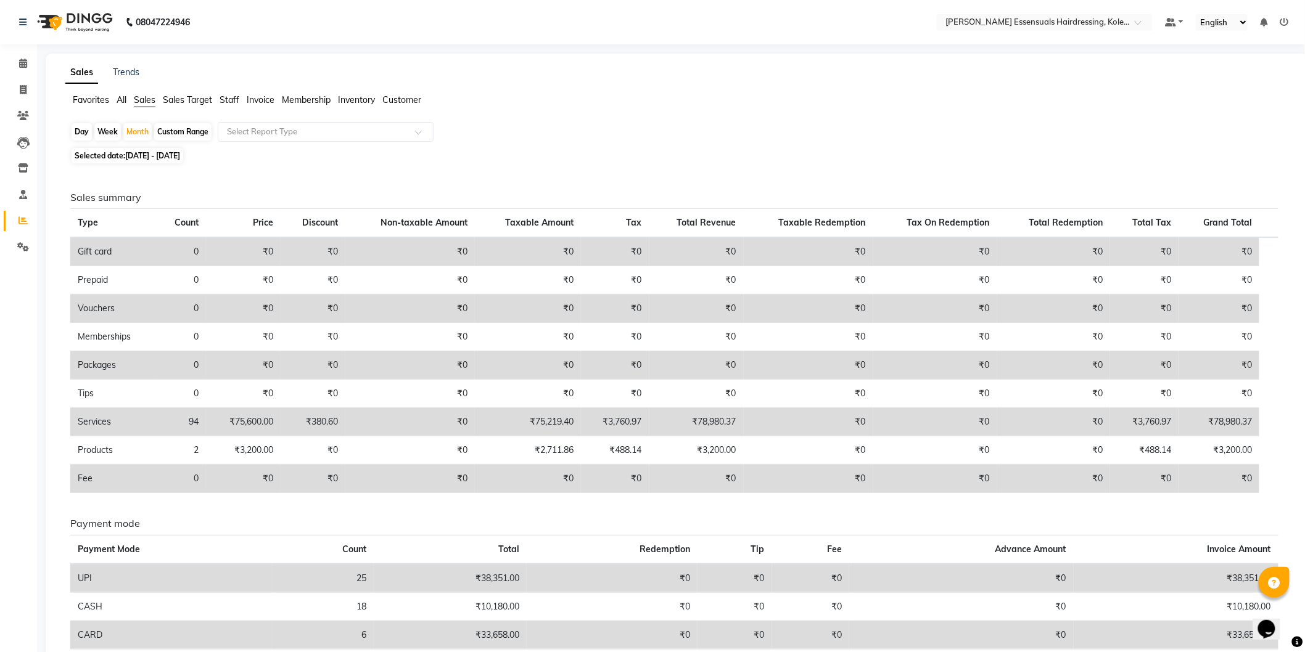
scroll to position [62, 0]
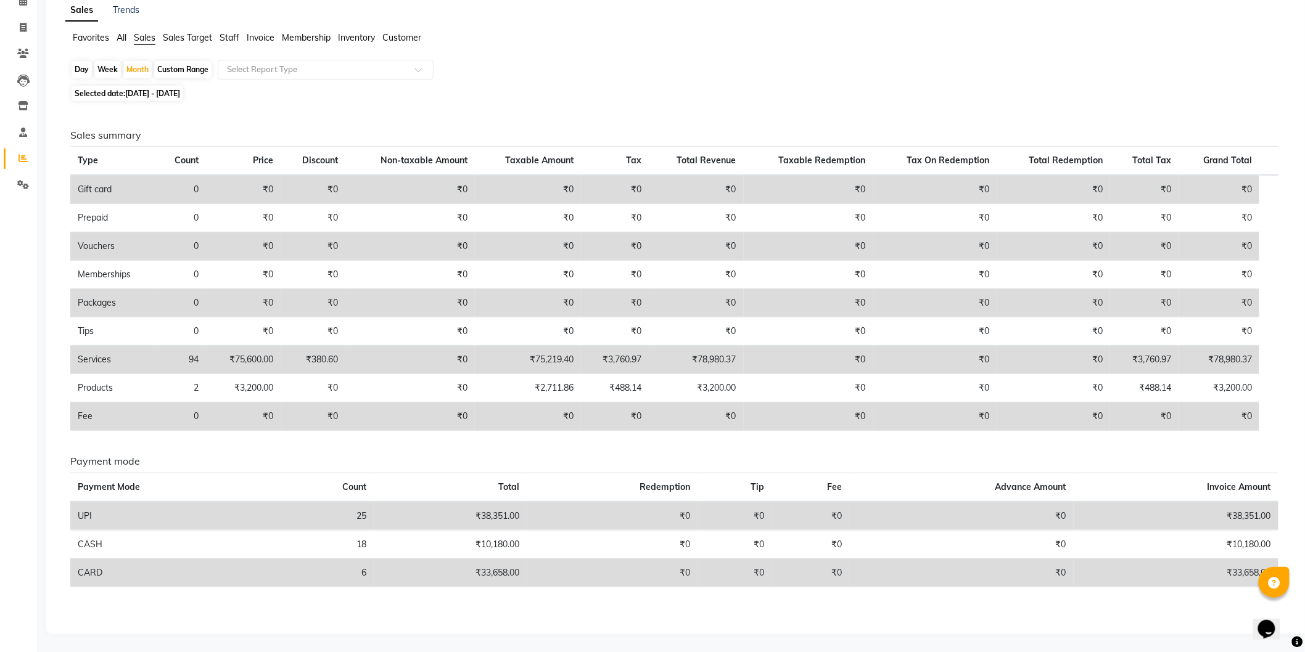
click at [82, 70] on div "Day" at bounding box center [82, 69] width 20 height 17
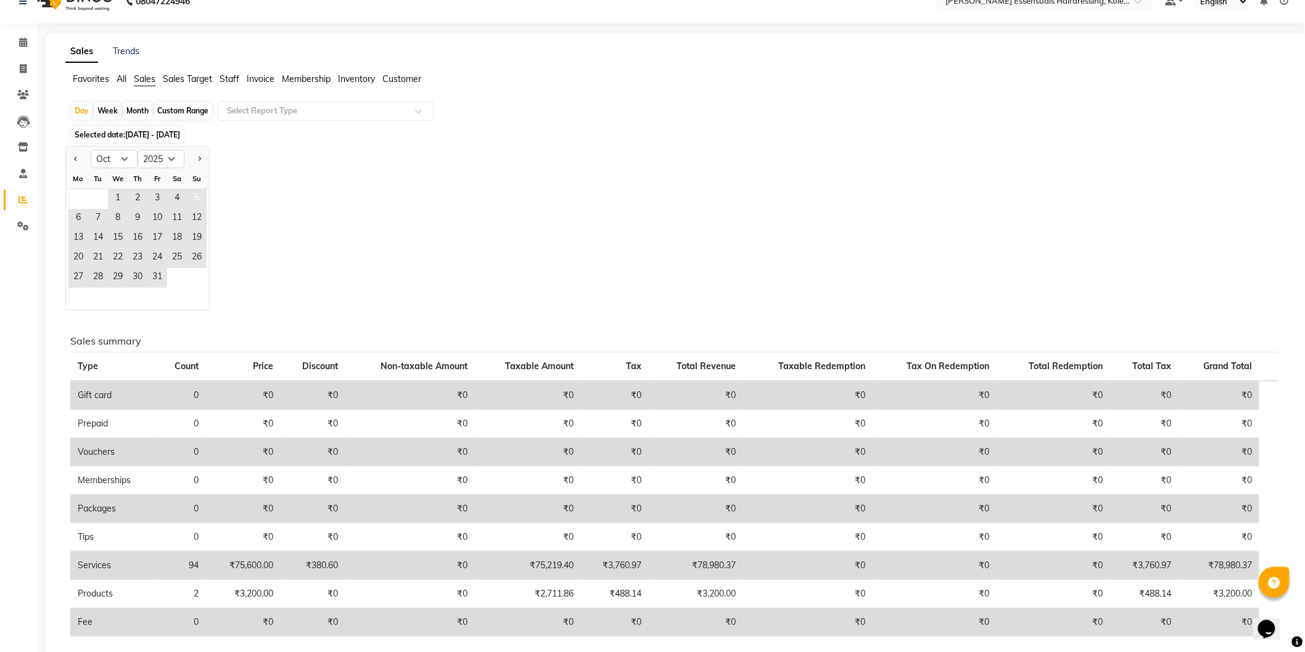
scroll to position [0, 0]
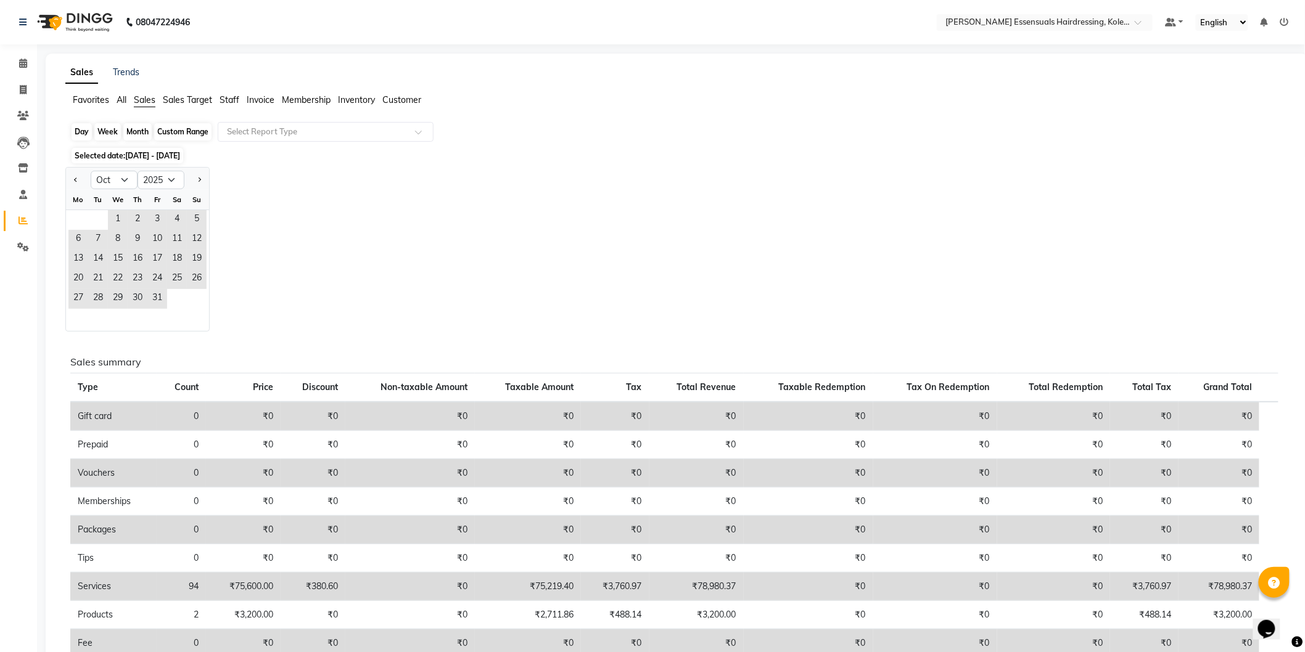
click at [82, 131] on div "Day" at bounding box center [82, 131] width 20 height 17
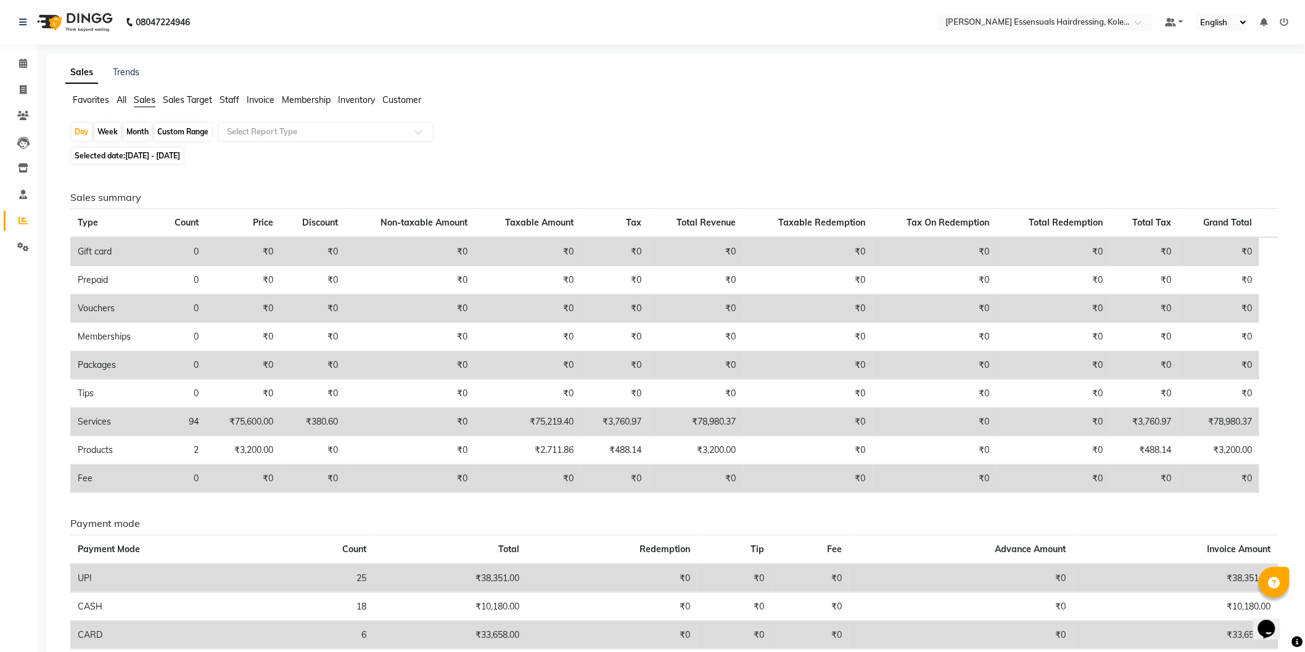
click at [229, 100] on span "Staff" at bounding box center [229, 99] width 20 height 11
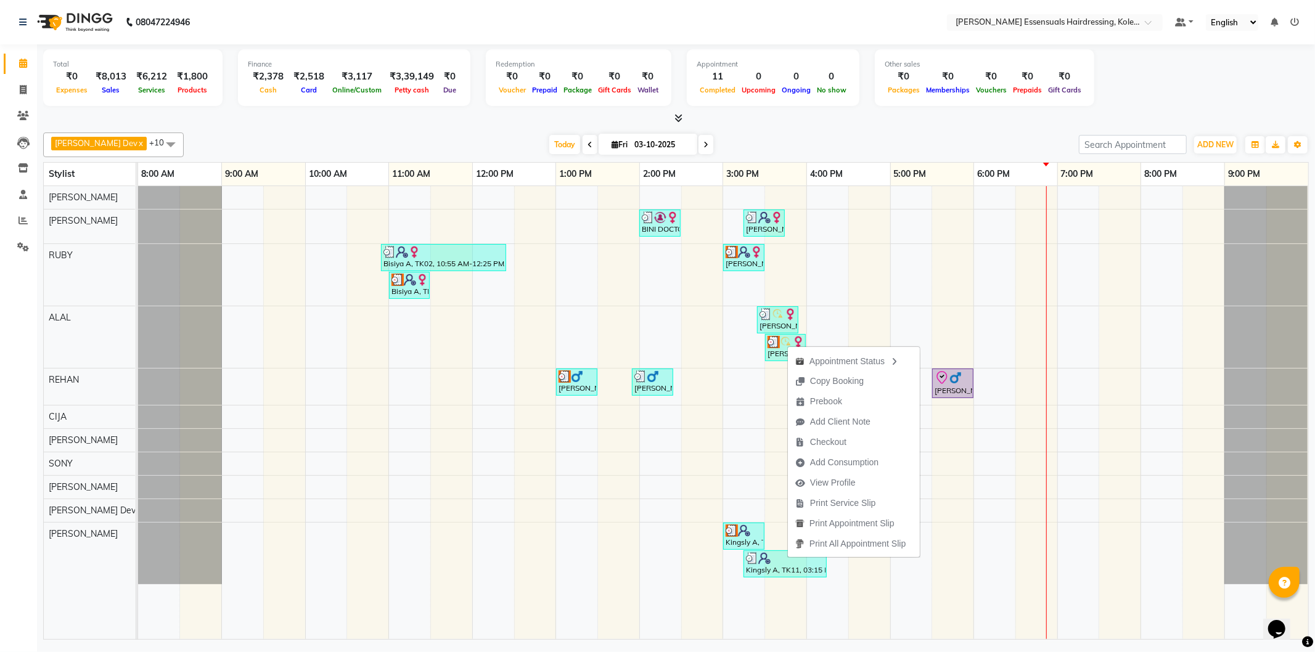
click at [686, 331] on div "BINI DOCTOR, TK04, 02:00 PM-02:30 PM, EYEBROWS THREADING [PERSON_NAME], TK09, 0…" at bounding box center [723, 412] width 1170 height 453
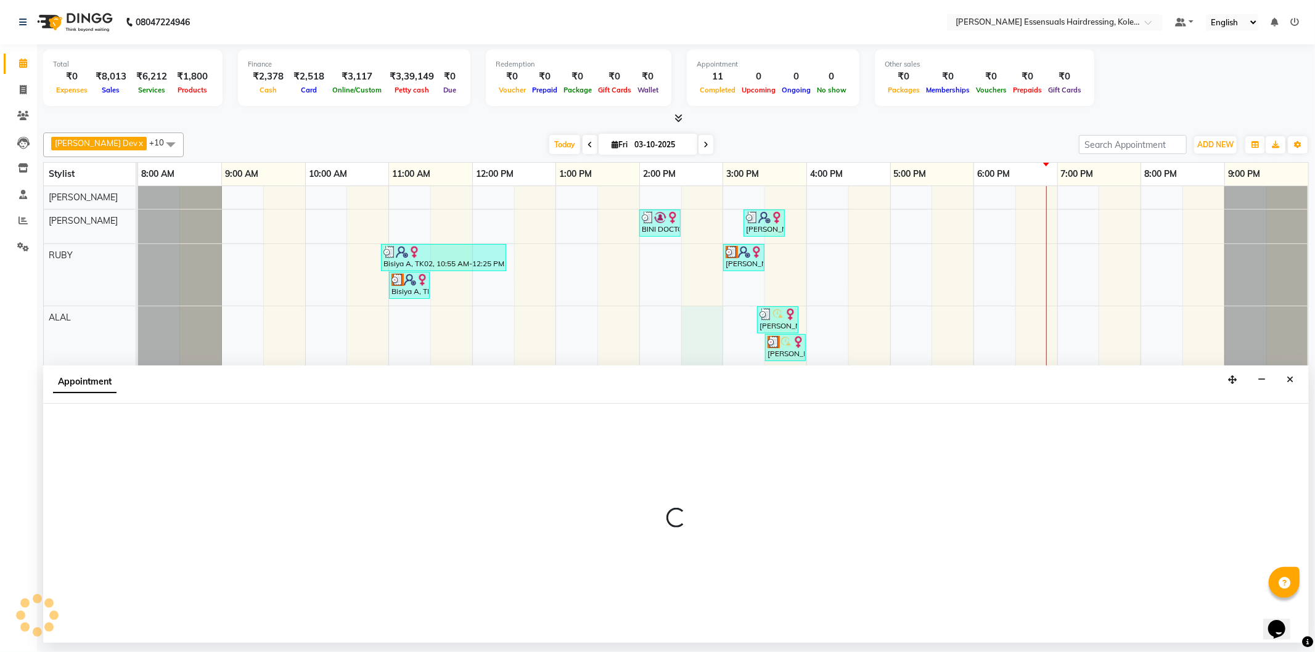
select select "79970"
select select "870"
select select "tentative"
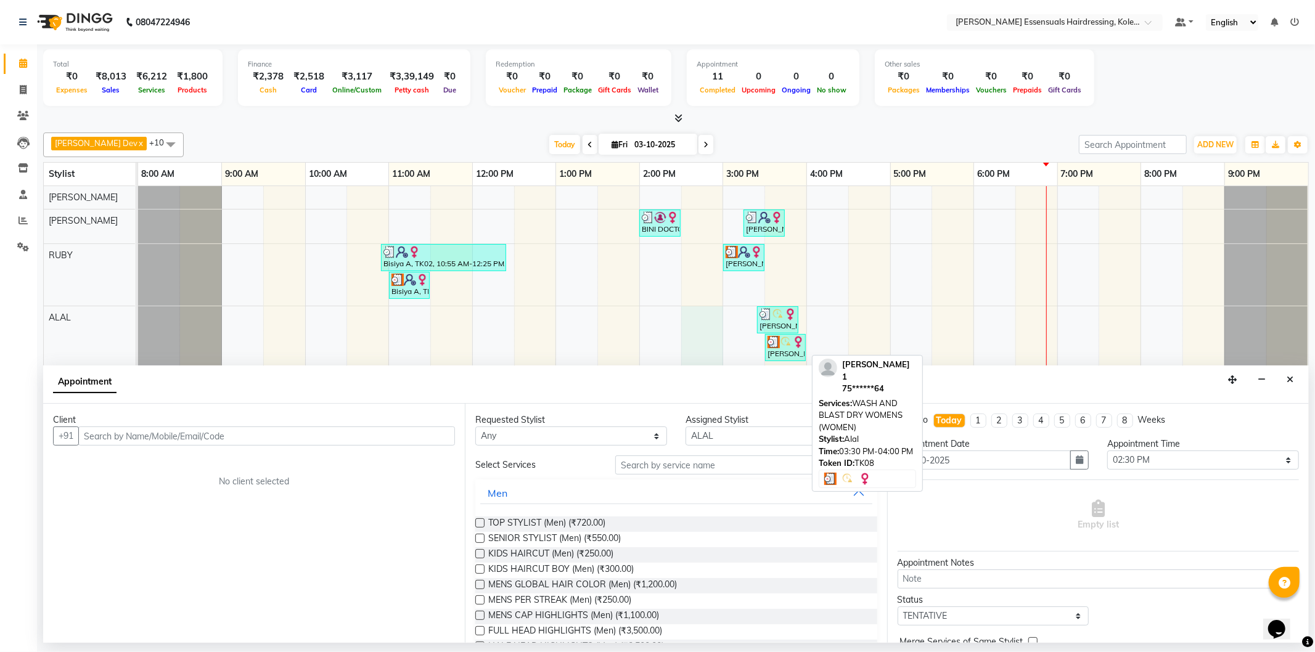
click at [784, 337] on img at bounding box center [786, 342] width 12 height 12
select select "3"
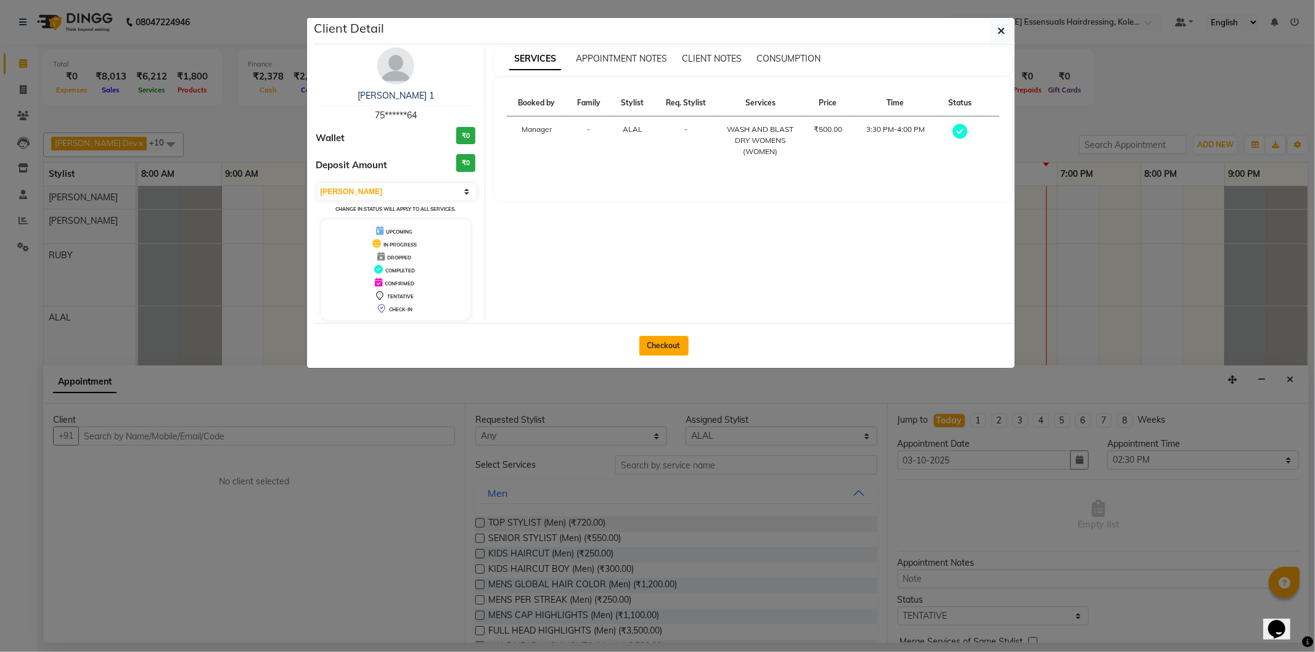
click at [662, 339] on button "Checkout" at bounding box center [663, 346] width 49 height 20
select select "service"
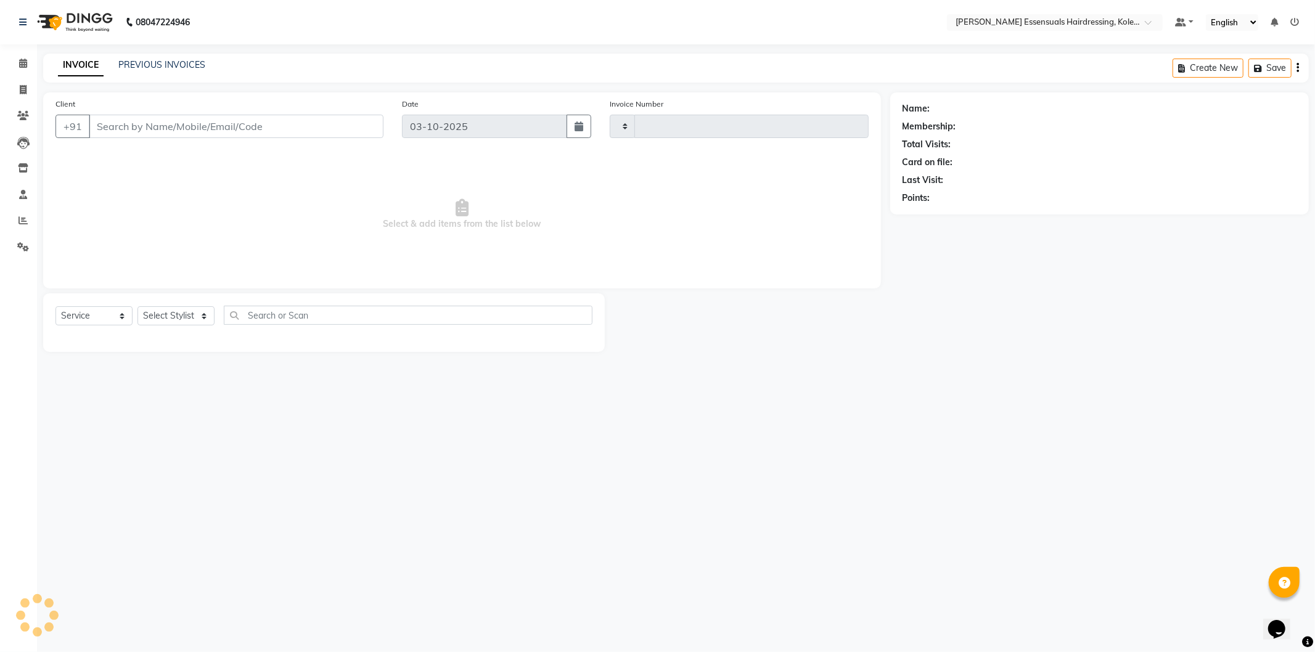
type input "1719"
select select "8281"
type input "75******64"
select select "79970"
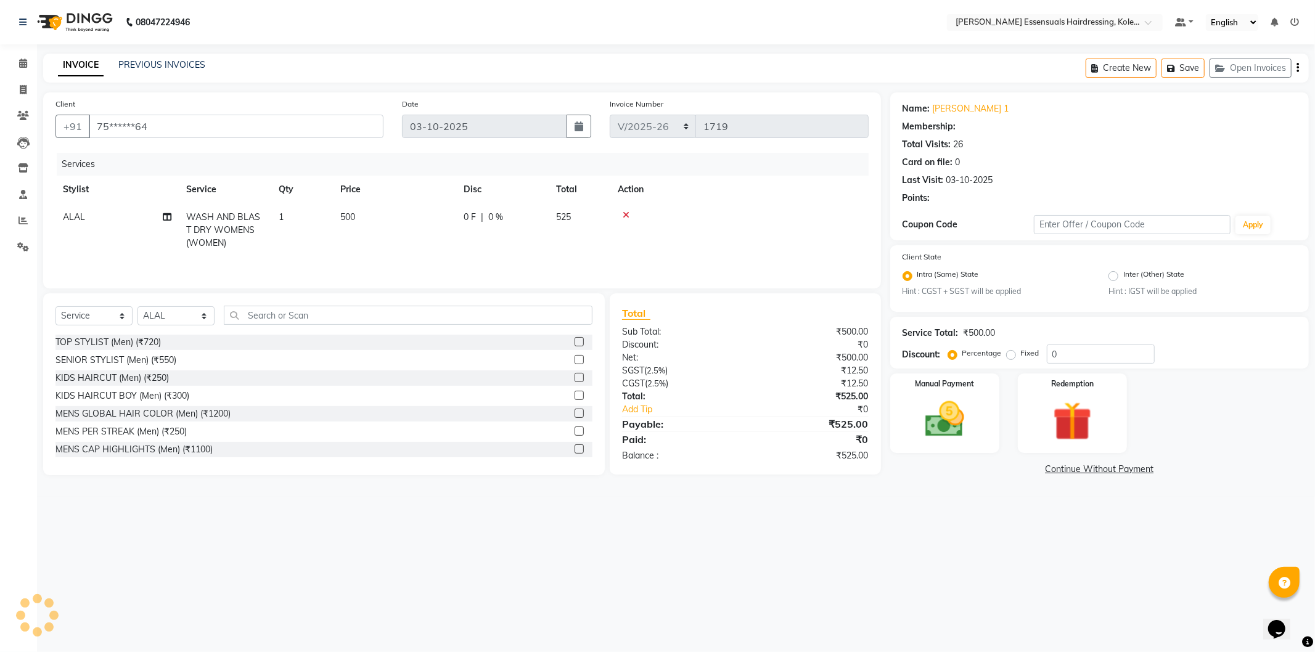
select select "1: Object"
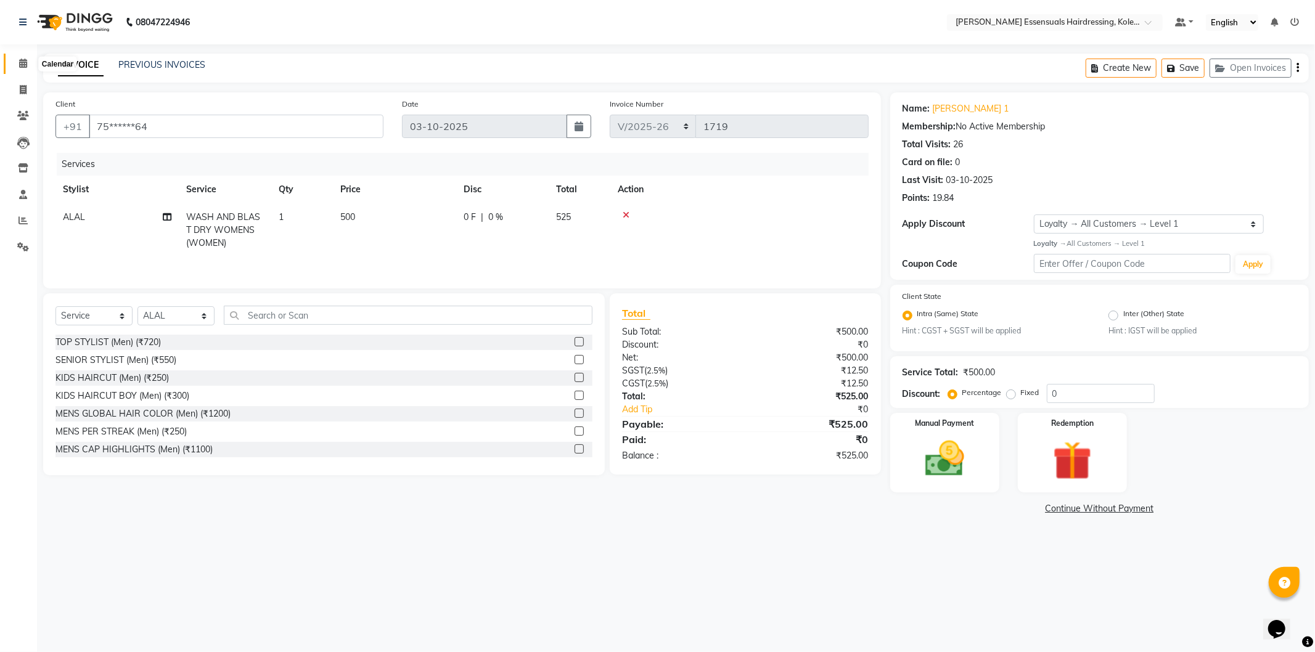
click at [21, 64] on icon at bounding box center [23, 63] width 8 height 9
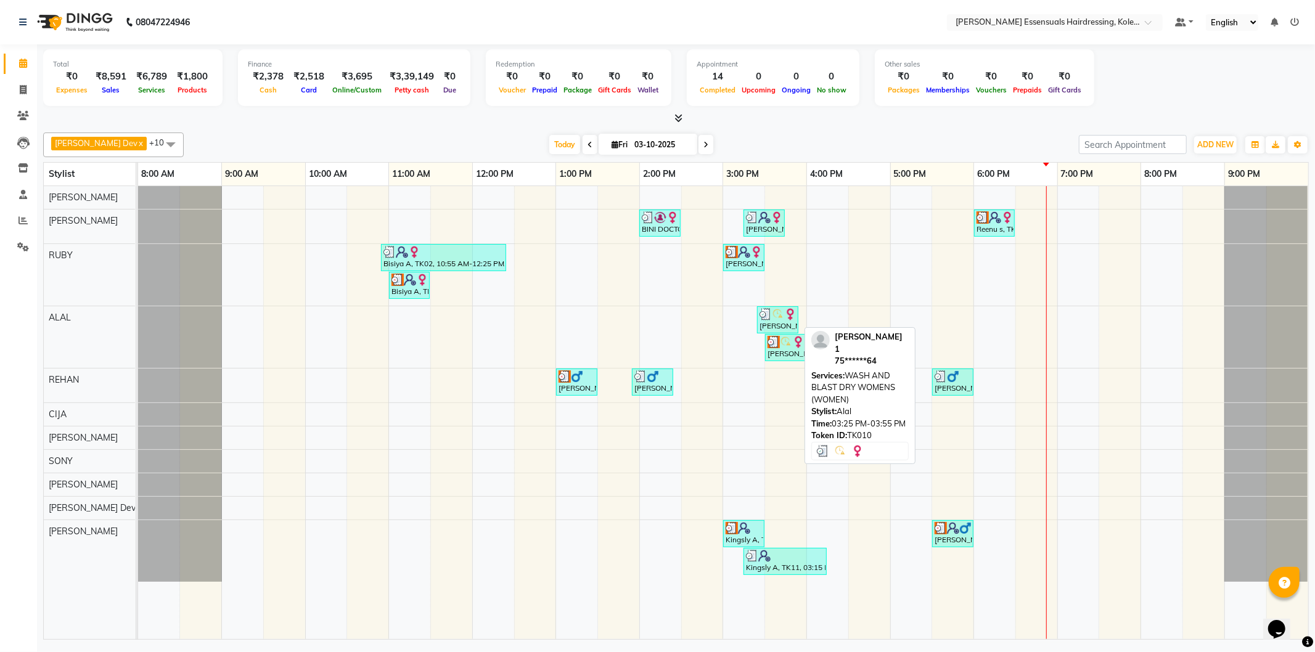
click at [768, 329] on div "[PERSON_NAME] 1, TK10, 03:25 PM-03:55 PM, WASH AND BLAST DRY WOMENS (WOMEN)" at bounding box center [777, 319] width 39 height 23
select select "3"
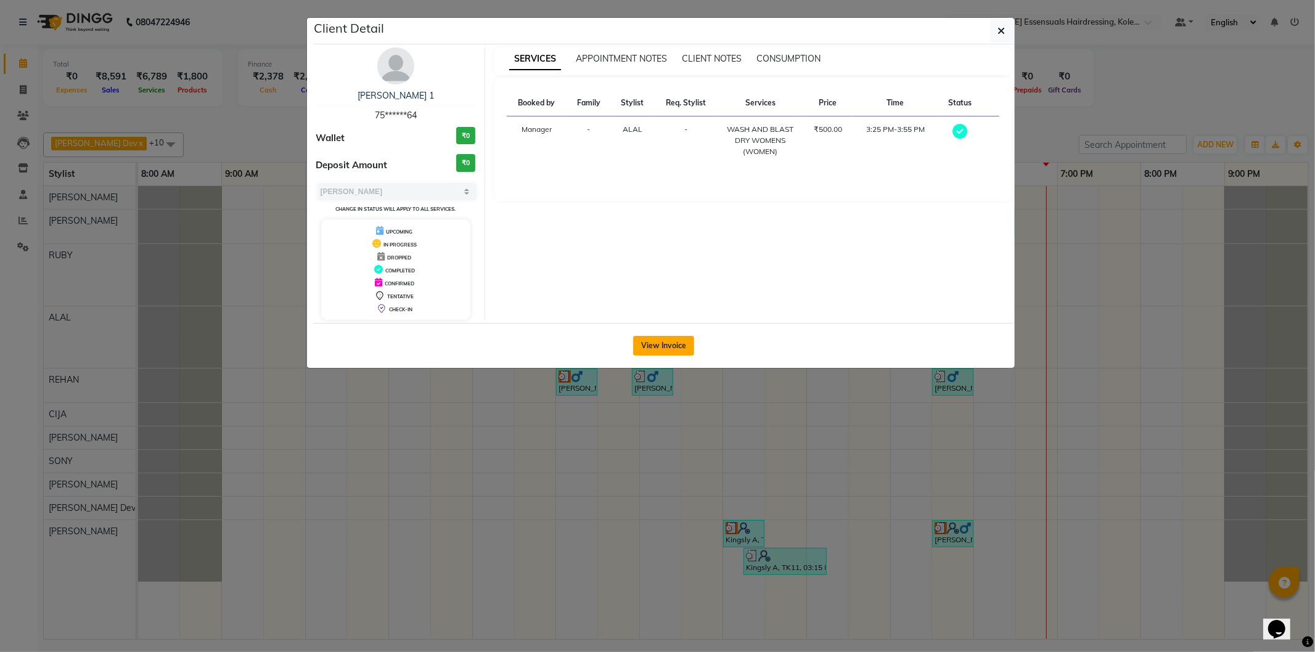
click at [673, 347] on button "View Invoice" at bounding box center [663, 346] width 61 height 20
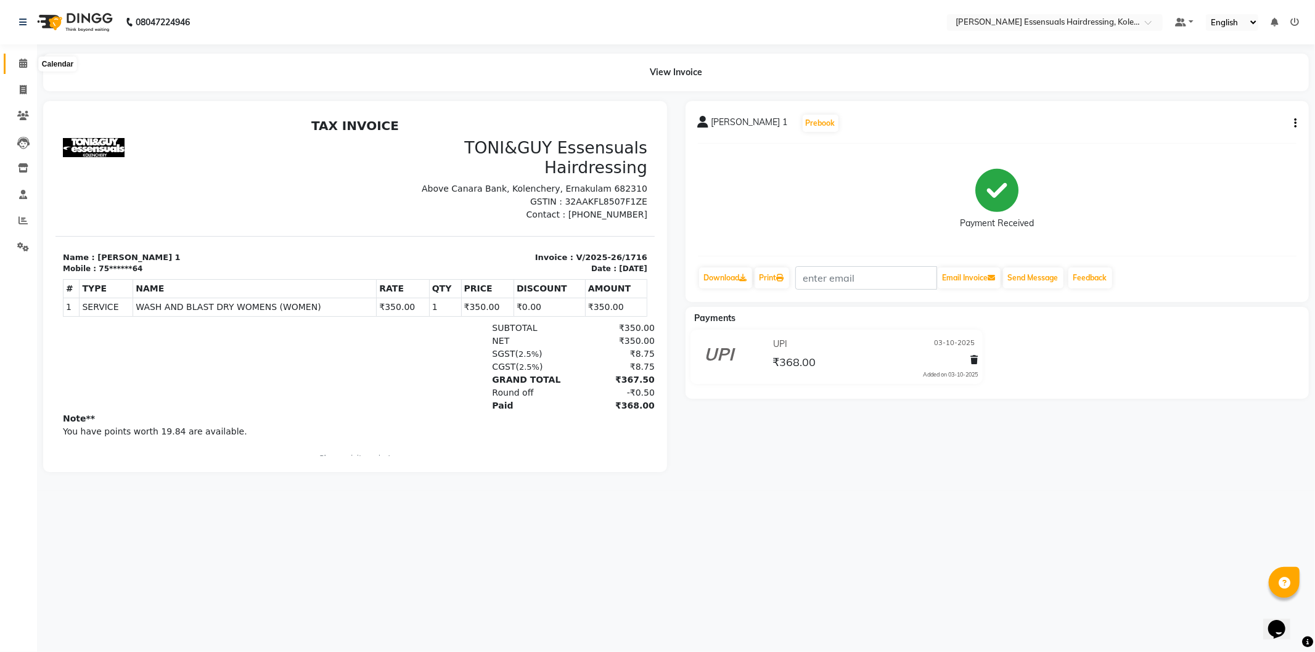
click at [27, 62] on span at bounding box center [23, 64] width 22 height 14
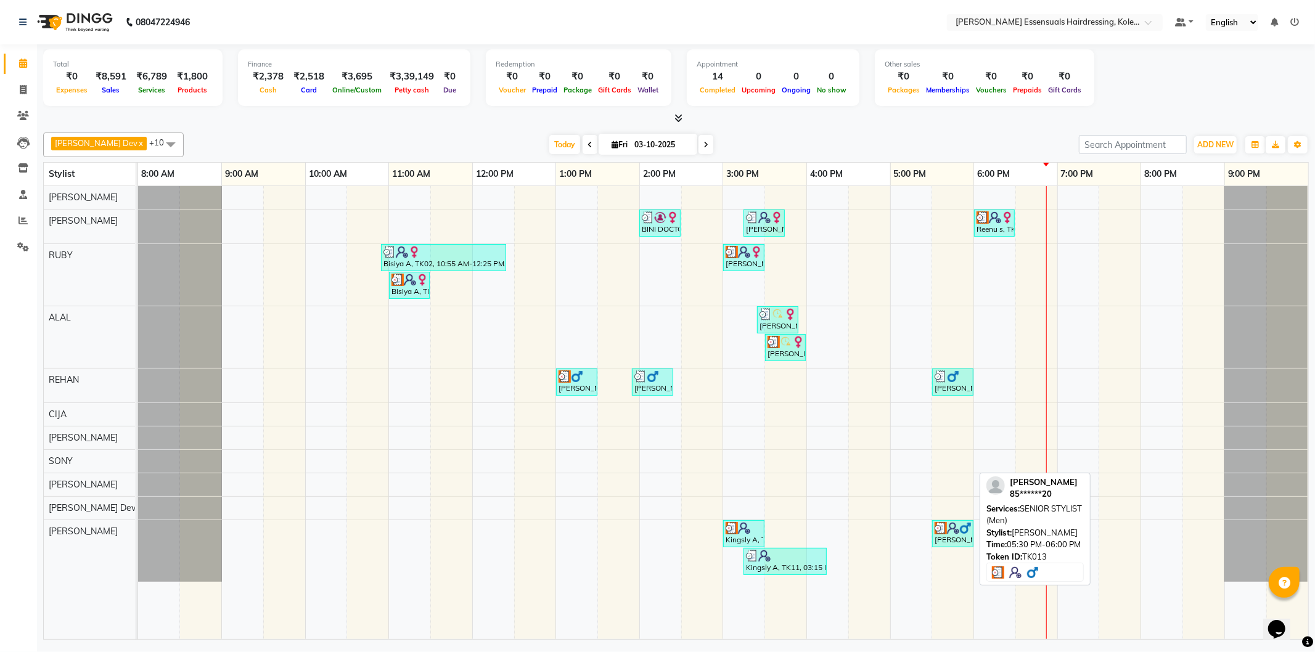
click at [942, 539] on div "[PERSON_NAME], TK13, 05:30 PM-06:00 PM, SENIOR STYLIST (Men)" at bounding box center [952, 533] width 39 height 23
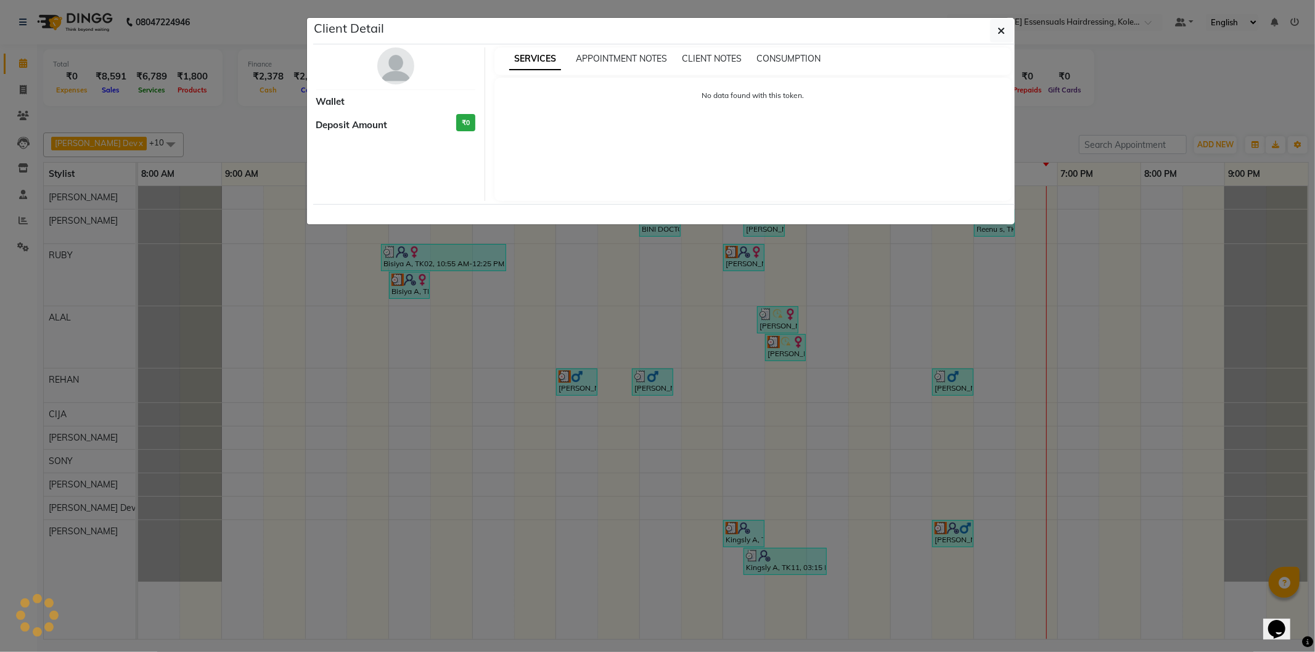
select select "3"
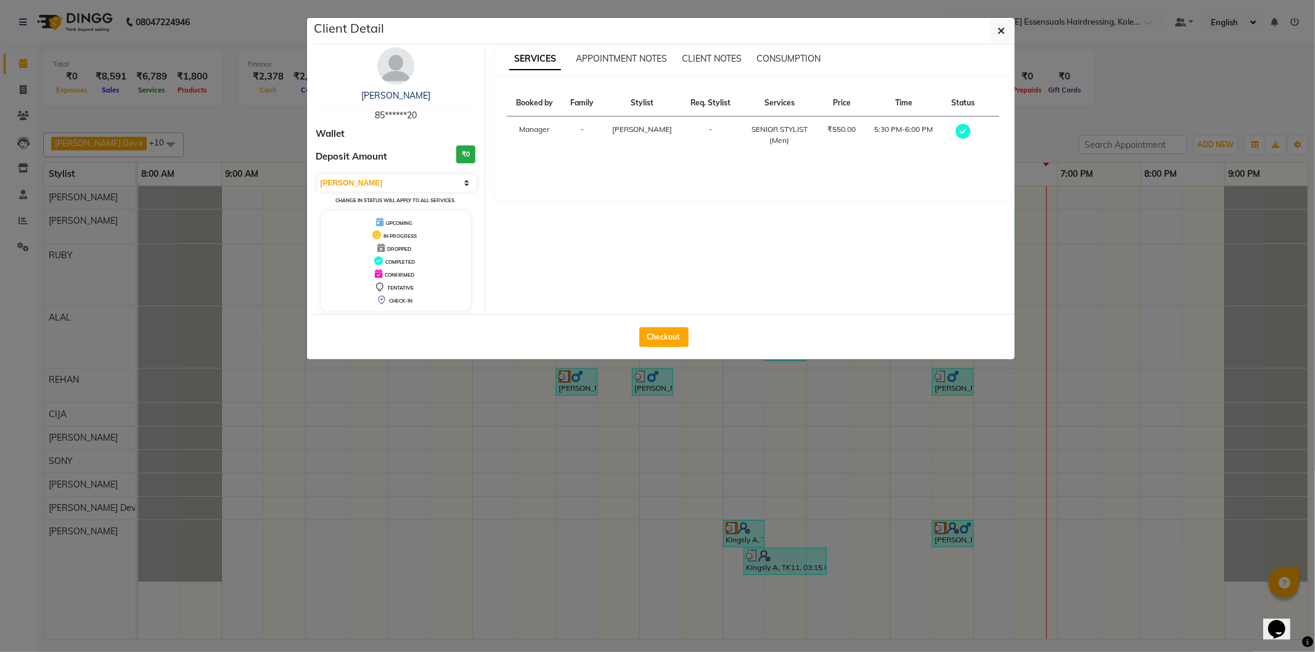
click at [948, 539] on ngb-modal-window "Client Detail Basil B 85******20 Wallet Deposit Amount ₹0 Select MARK DONE UPCO…" at bounding box center [657, 326] width 1315 height 652
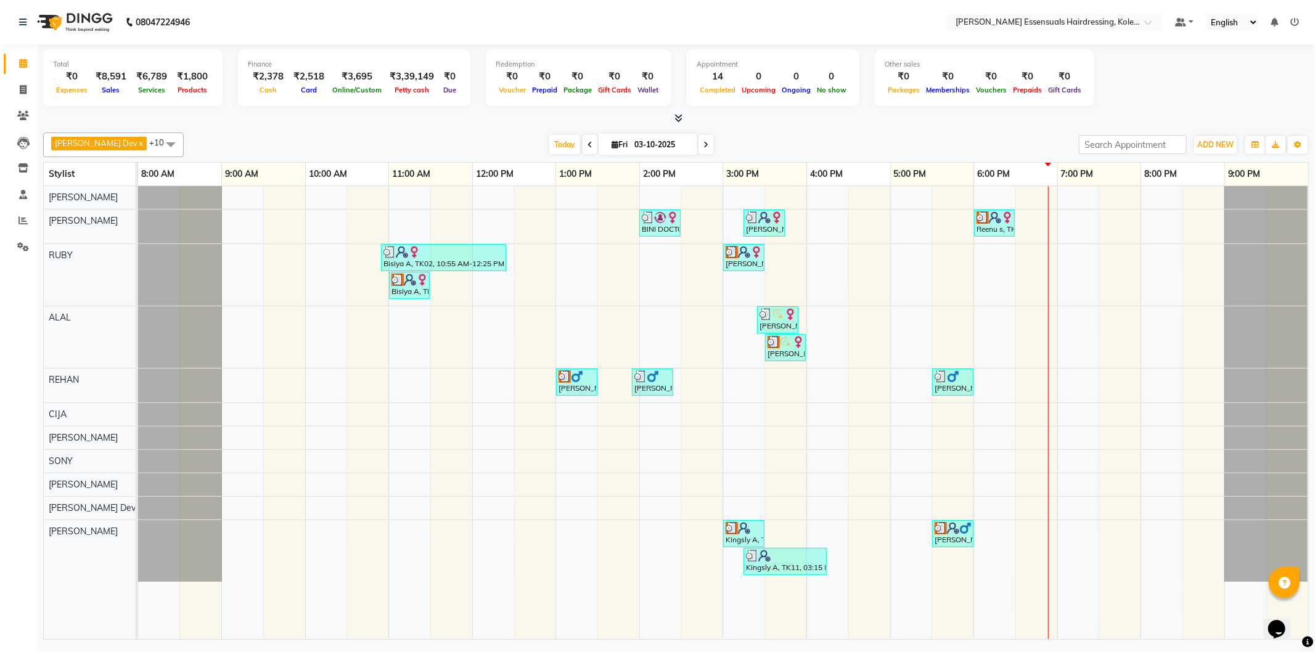
click at [903, 533] on tr at bounding box center [723, 412] width 1170 height 453
select select "83004"
select select "tentative"
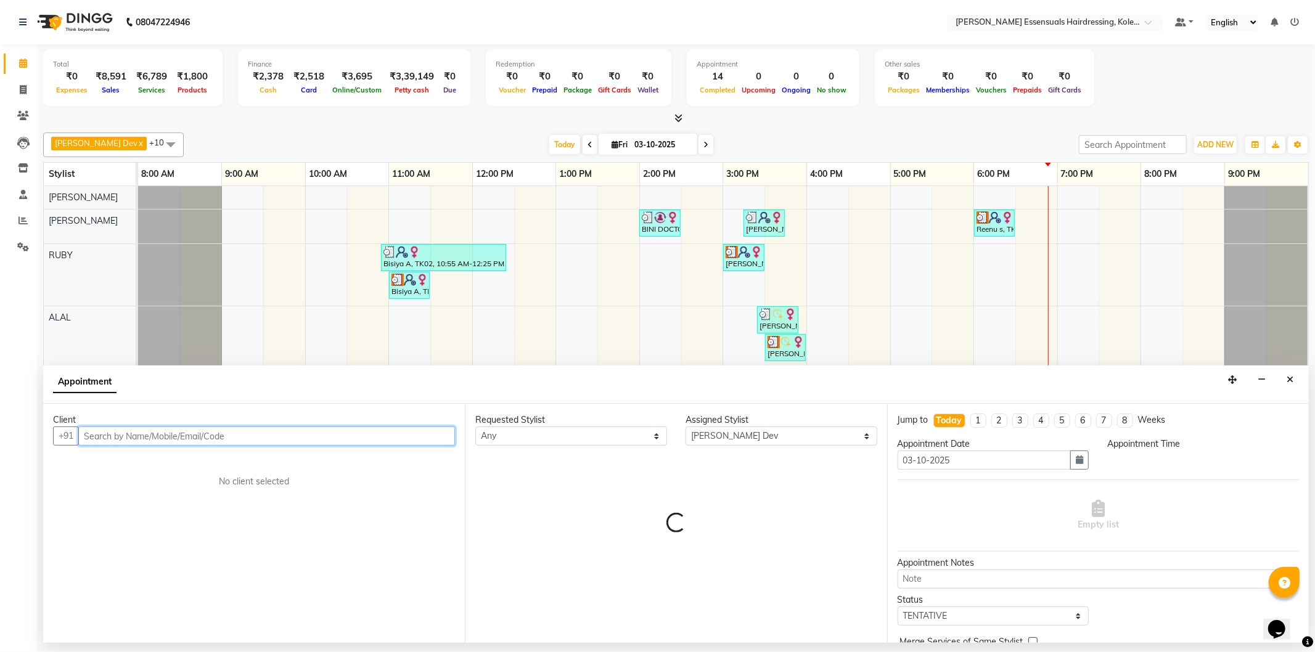
select select "990"
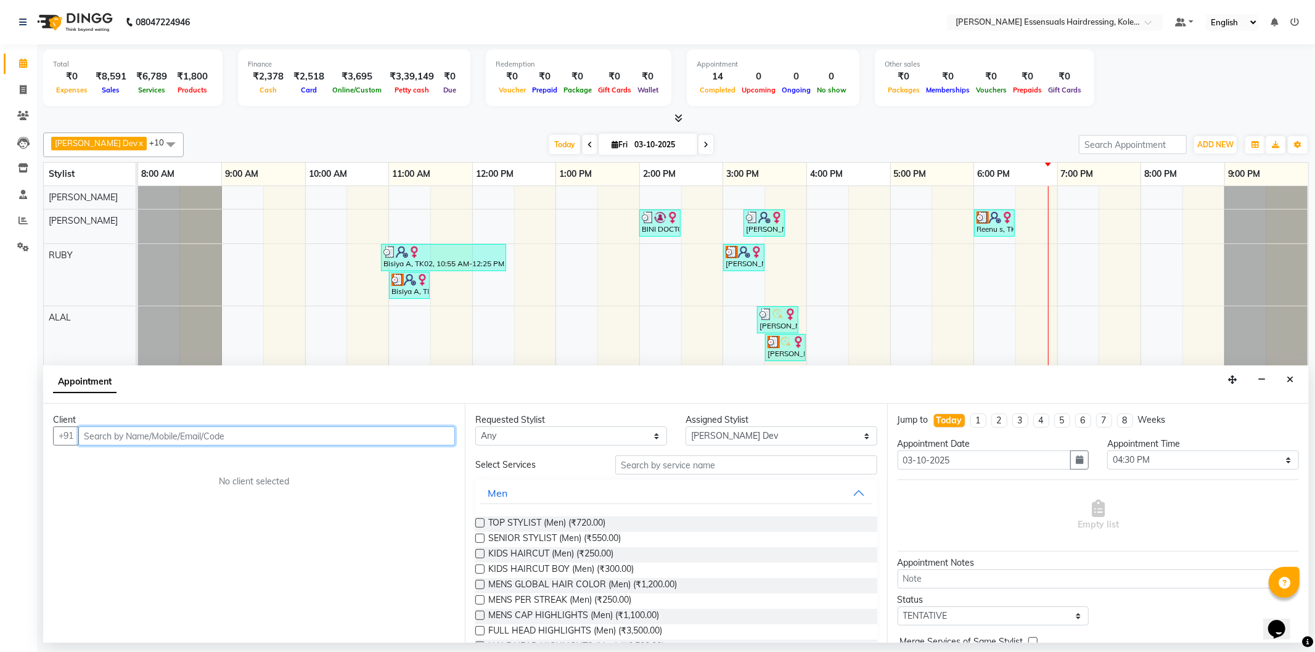
click at [1106, 303] on td at bounding box center [1120, 412] width 42 height 453
click at [928, 321] on div "BINI DOCTOR, TK04, 02:00 PM-02:30 PM, EYEBROWS THREADING [PERSON_NAME], TK09, 0…" at bounding box center [723, 412] width 1170 height 453
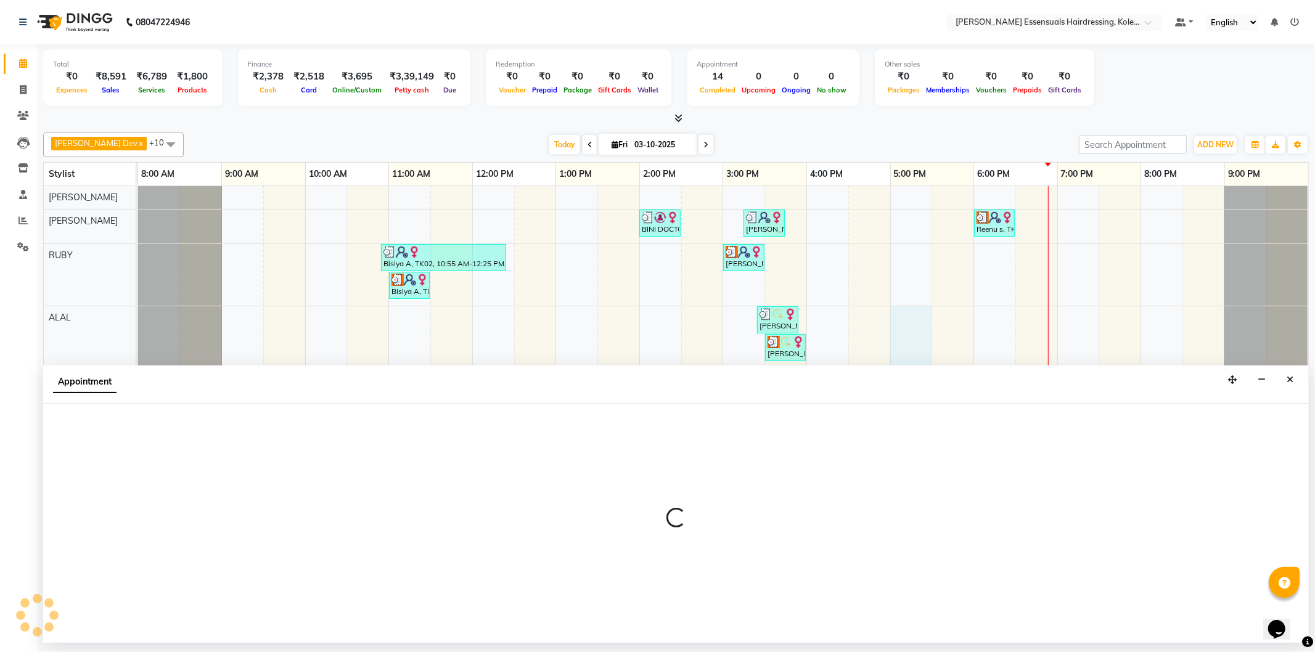
select select "79970"
select select "1020"
select select "tentative"
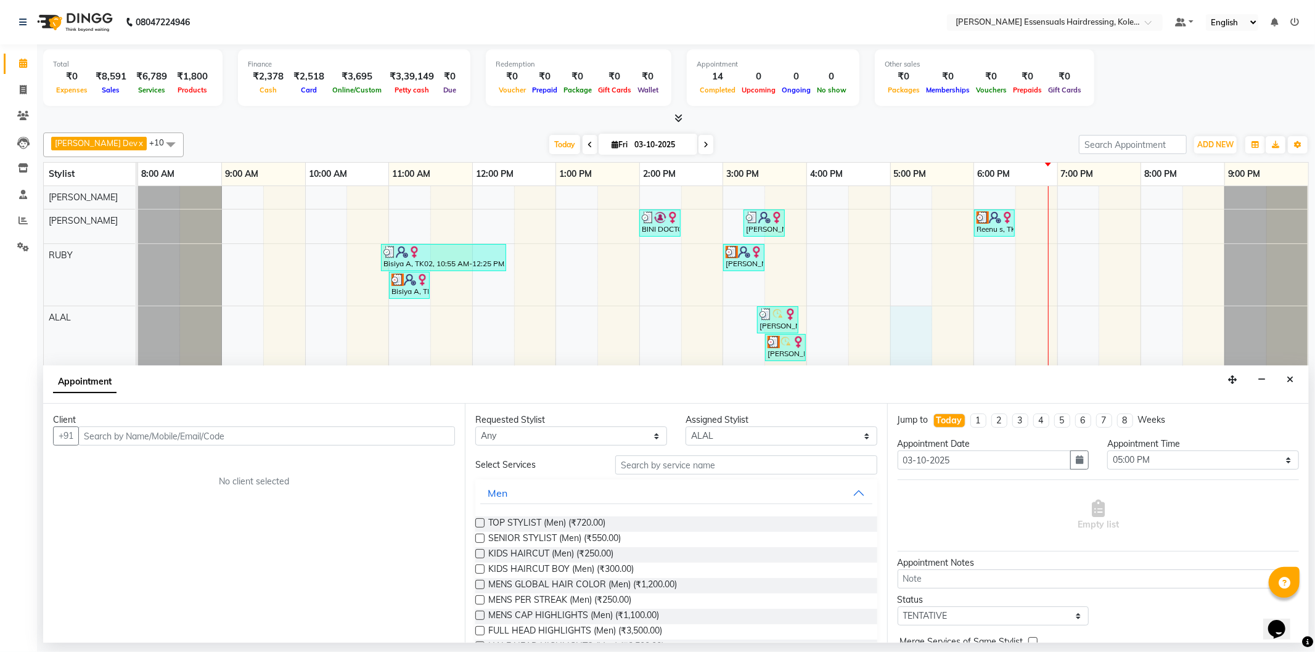
click at [936, 334] on div "BINI DOCTOR, TK04, 02:00 PM-02:30 PM, EYEBROWS THREADING [PERSON_NAME], TK09, 0…" at bounding box center [723, 412] width 1170 height 453
click at [1289, 381] on icon "Close" at bounding box center [1290, 379] width 7 height 9
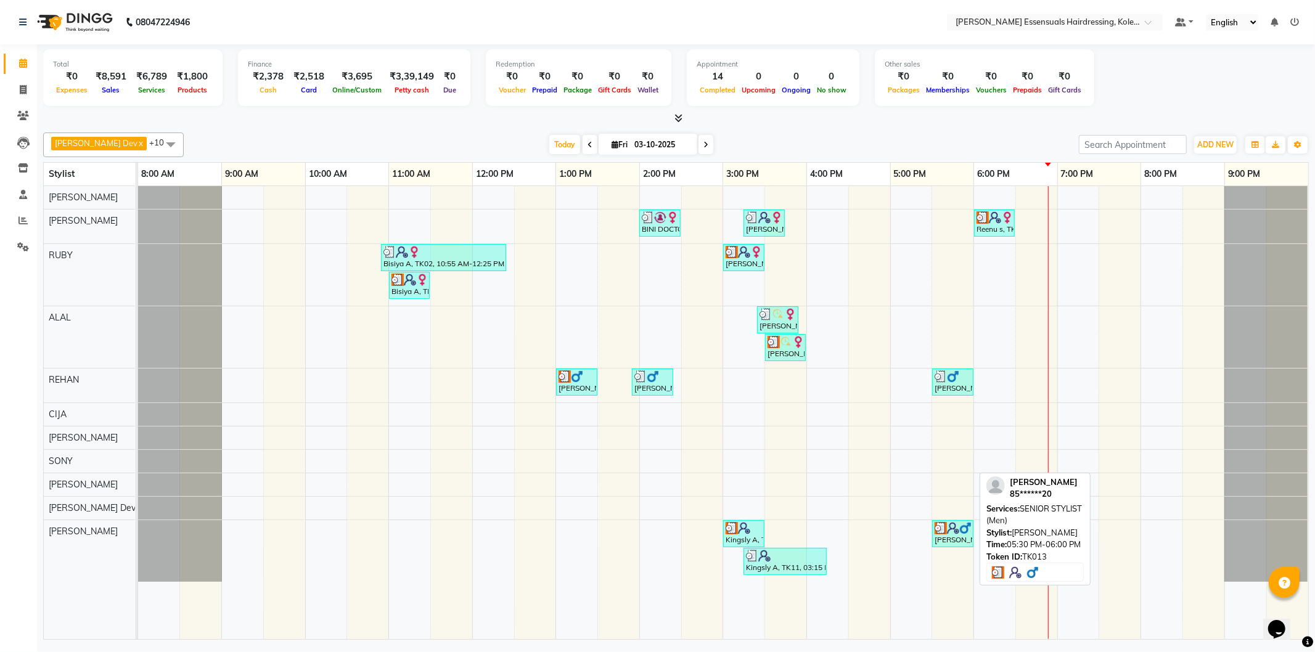
click at [948, 538] on div "[PERSON_NAME], TK13, 05:30 PM-06:00 PM, SENIOR STYLIST (Men)" at bounding box center [952, 533] width 39 height 23
select select "3"
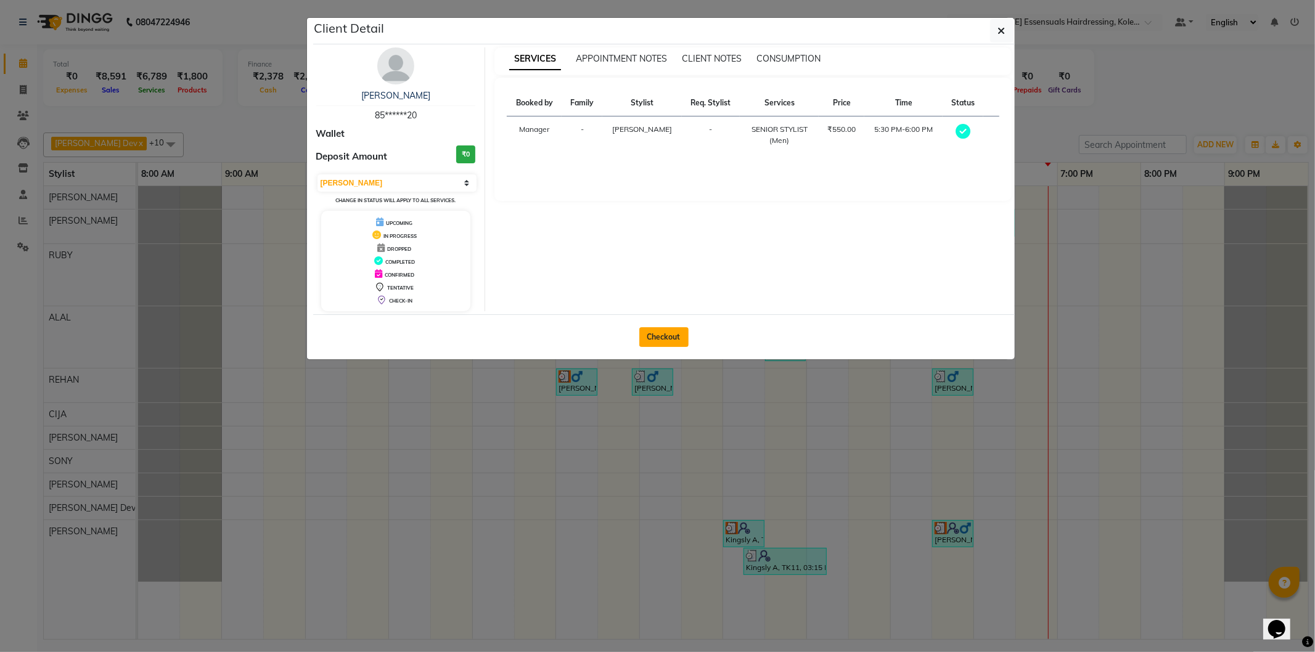
click at [668, 335] on button "Checkout" at bounding box center [663, 337] width 49 height 20
select select "8281"
select select "service"
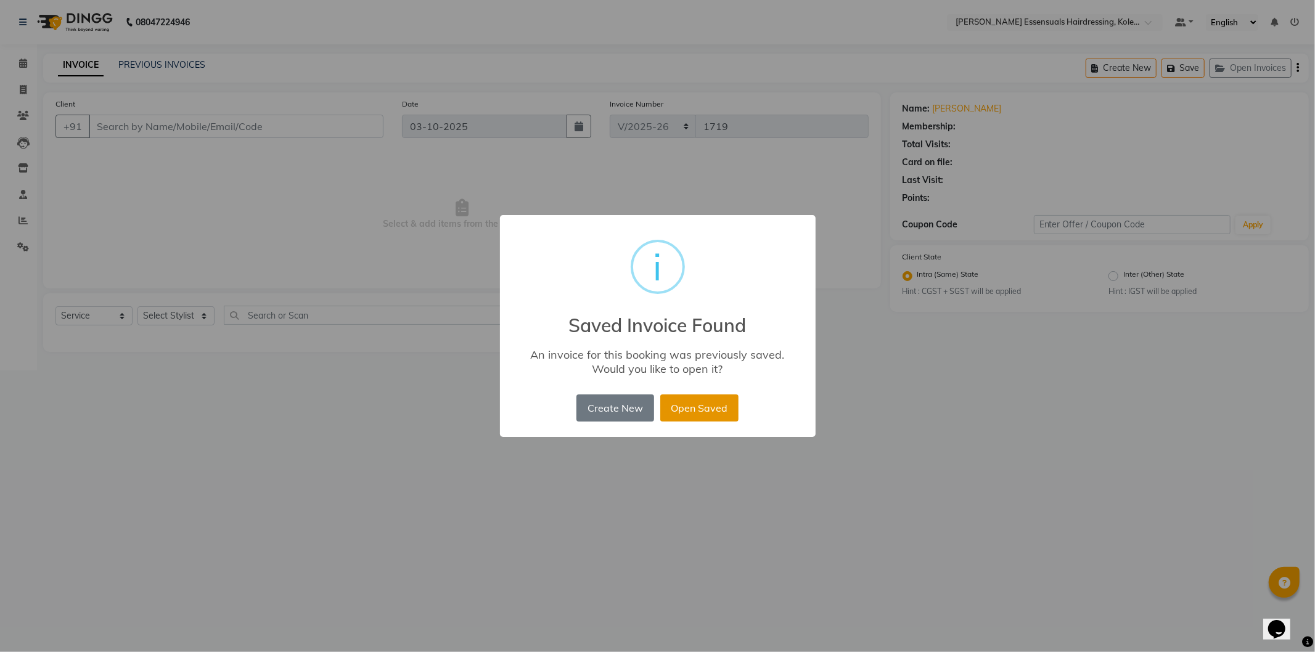
click at [710, 404] on button "Open Saved" at bounding box center [699, 408] width 78 height 27
type input "85******20"
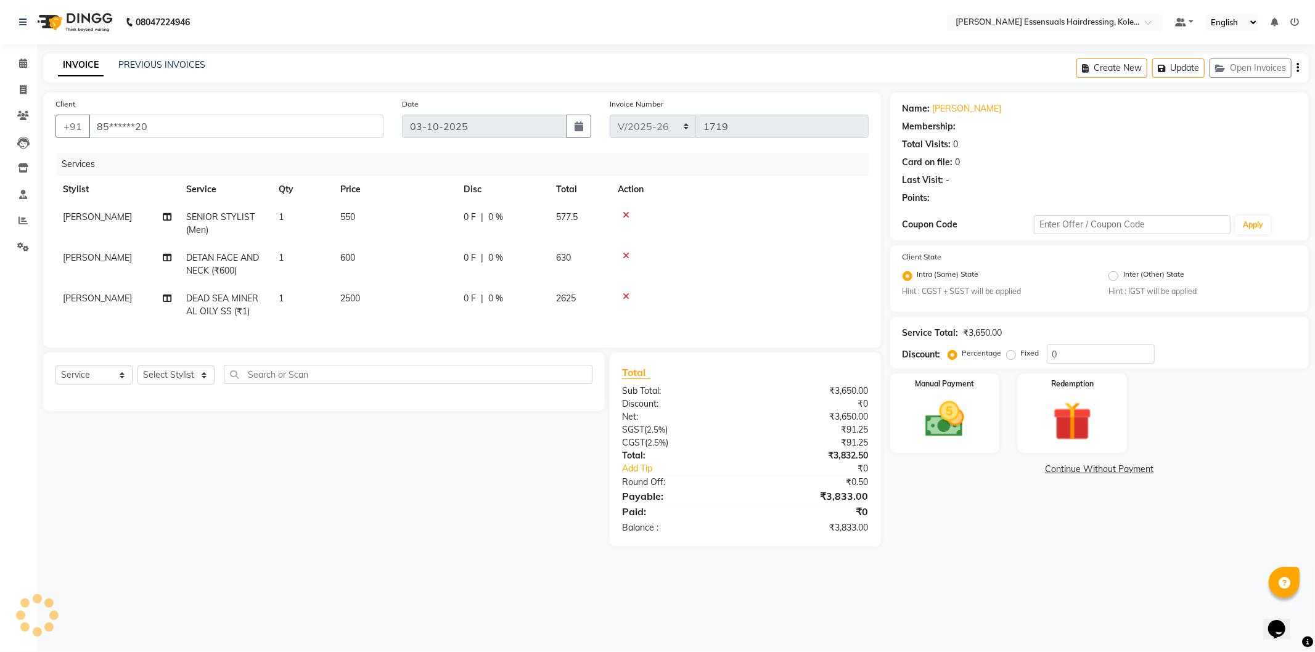
select select "1: Object"
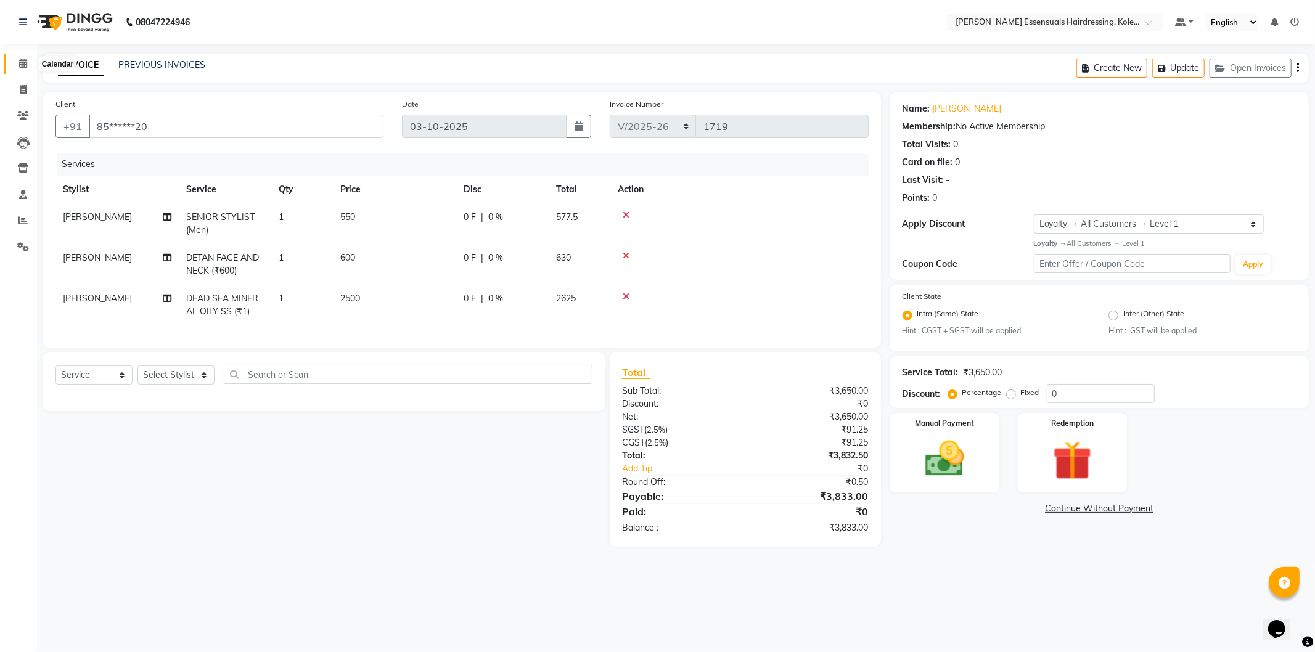
click at [19, 60] on icon at bounding box center [23, 63] width 8 height 9
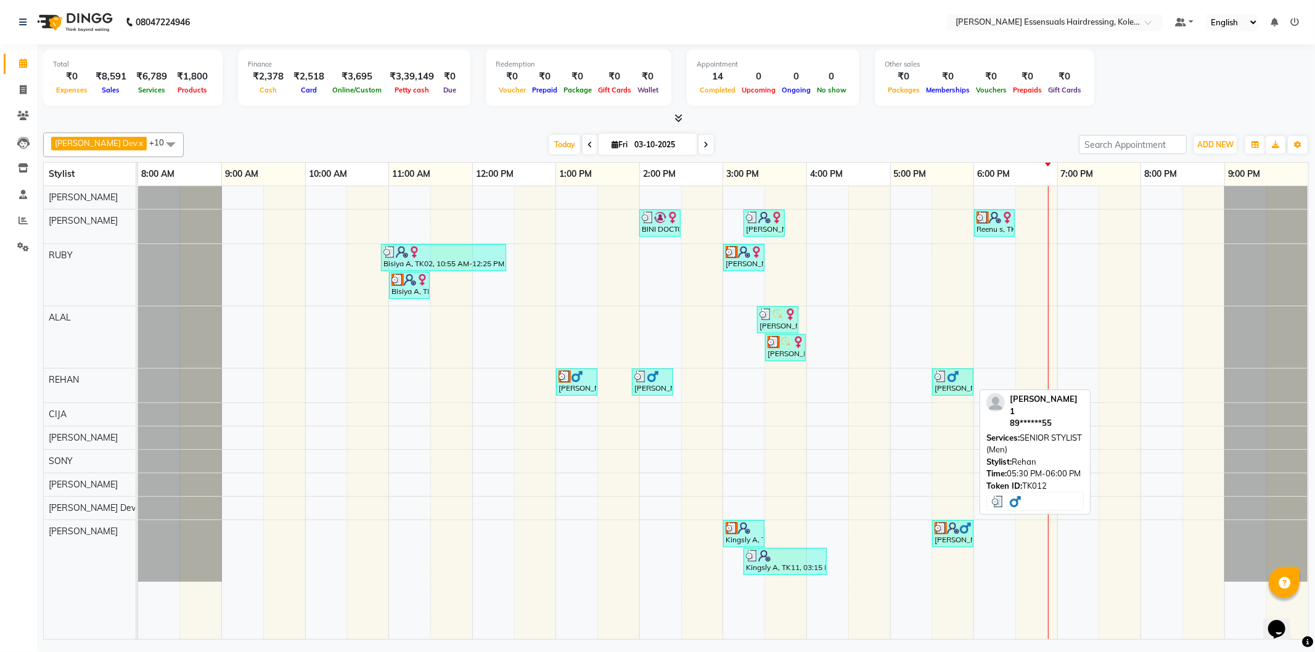
click at [947, 383] on div "[PERSON_NAME] 1, TK12, 05:30 PM-06:00 PM, SENIOR STYLIST (Men)" at bounding box center [952, 382] width 39 height 23
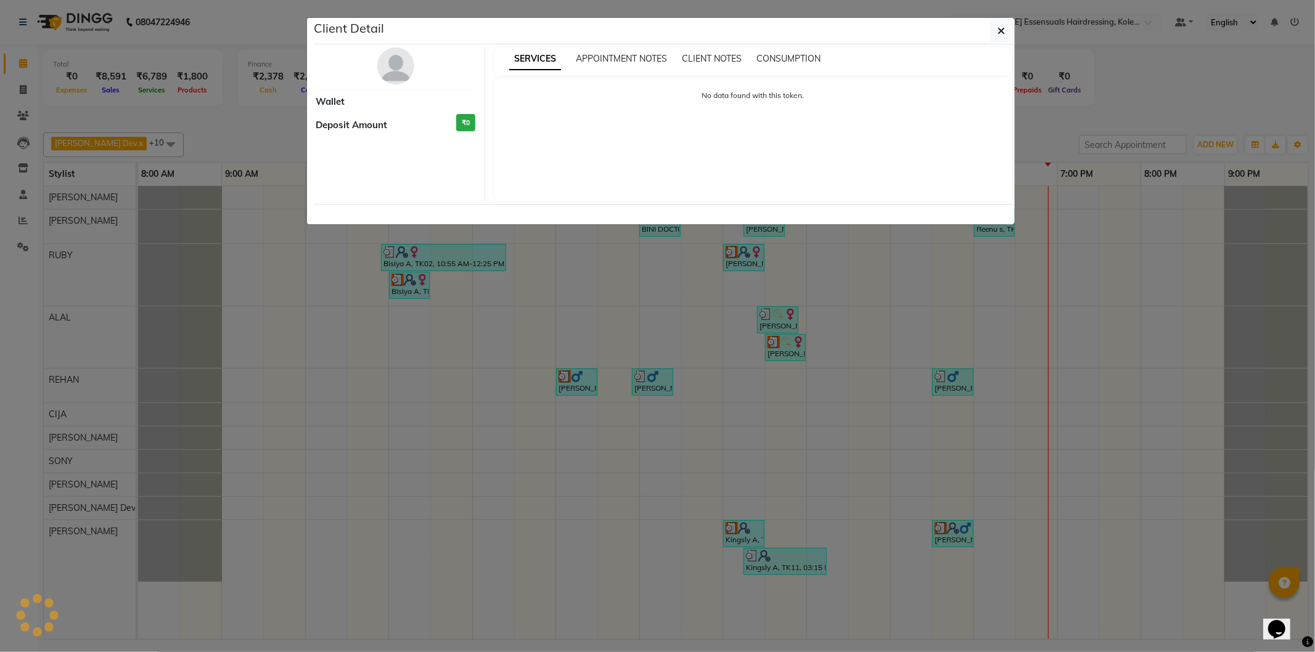
select select "3"
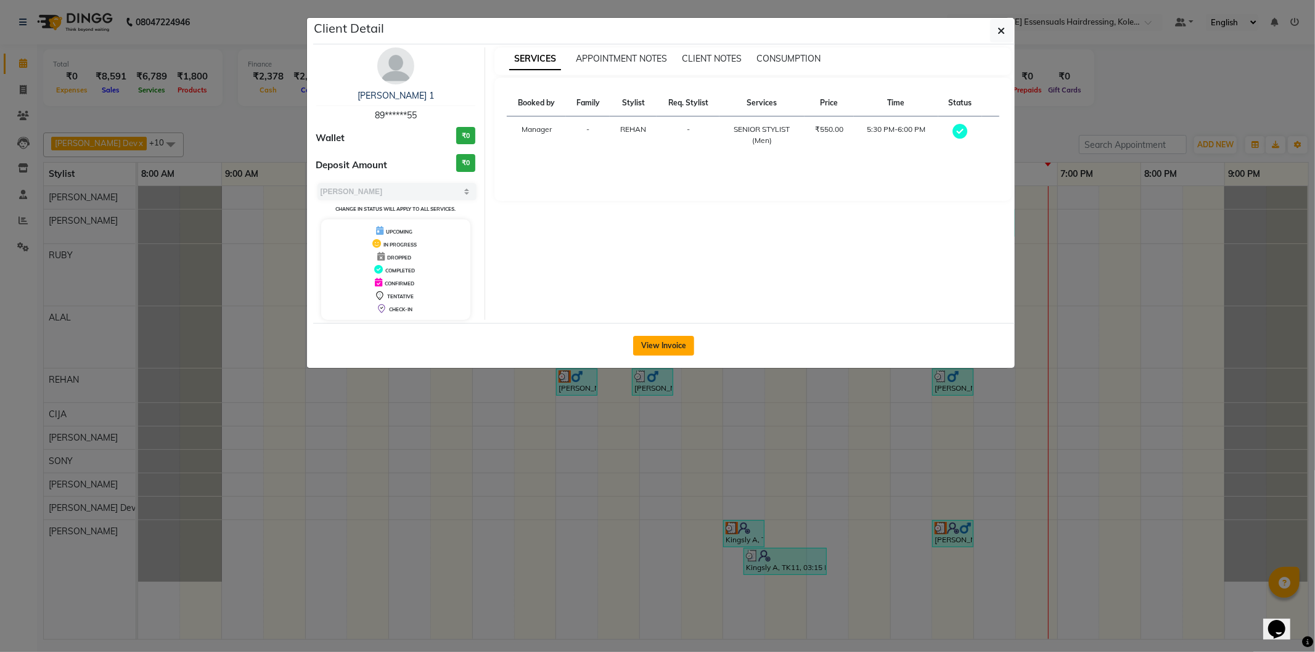
click at [667, 342] on button "View Invoice" at bounding box center [663, 346] width 61 height 20
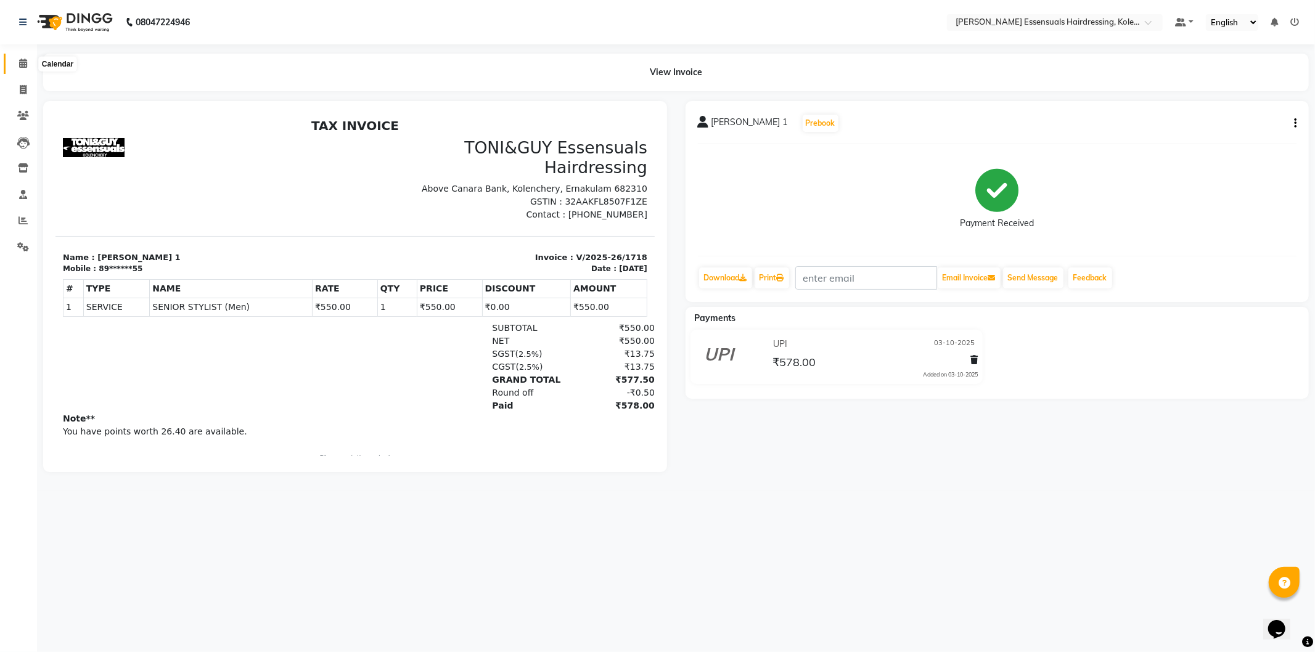
click at [22, 64] on icon at bounding box center [23, 63] width 8 height 9
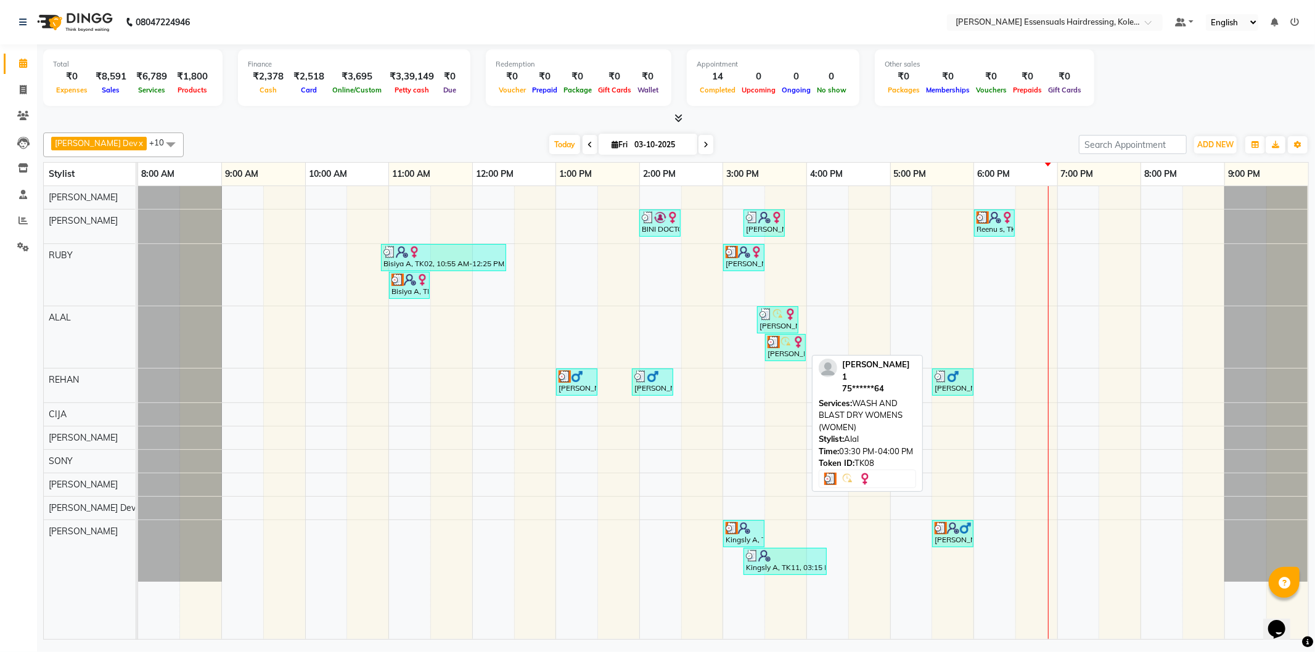
click at [781, 334] on link "[PERSON_NAME] 1, TK08, 03:30 PM-04:00 PM, WASH AND BLAST DRY WOMENS (WOMEN)" at bounding box center [785, 347] width 41 height 27
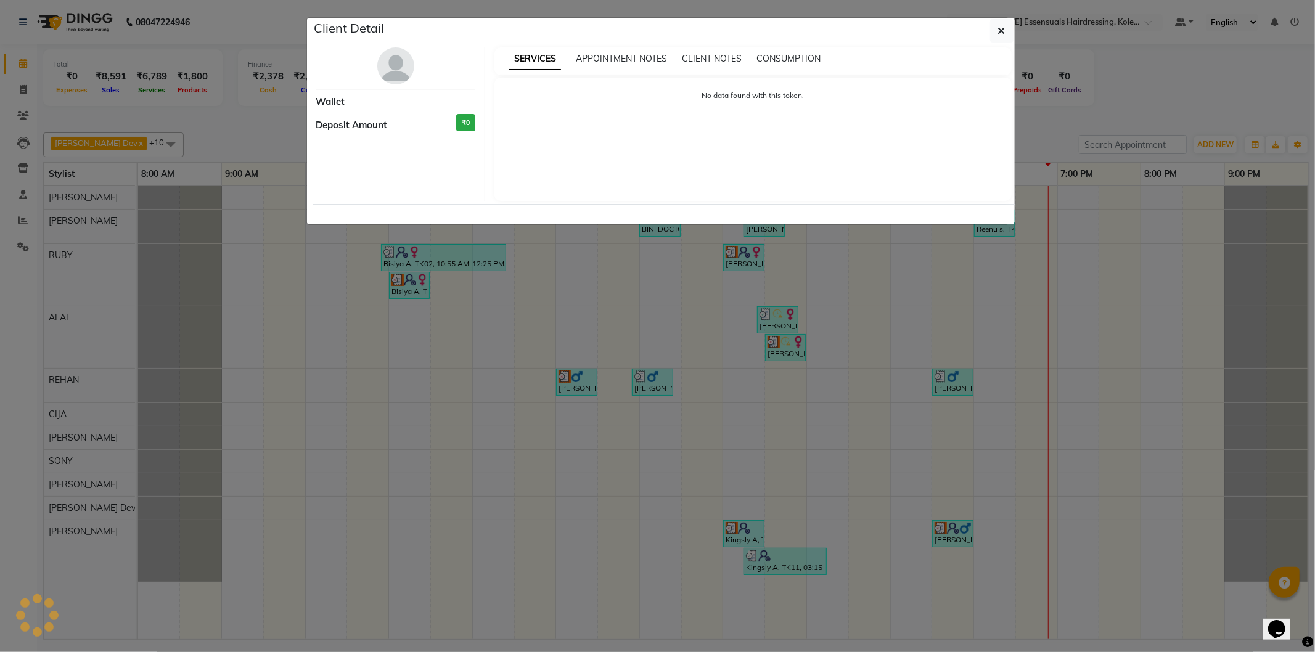
select select "3"
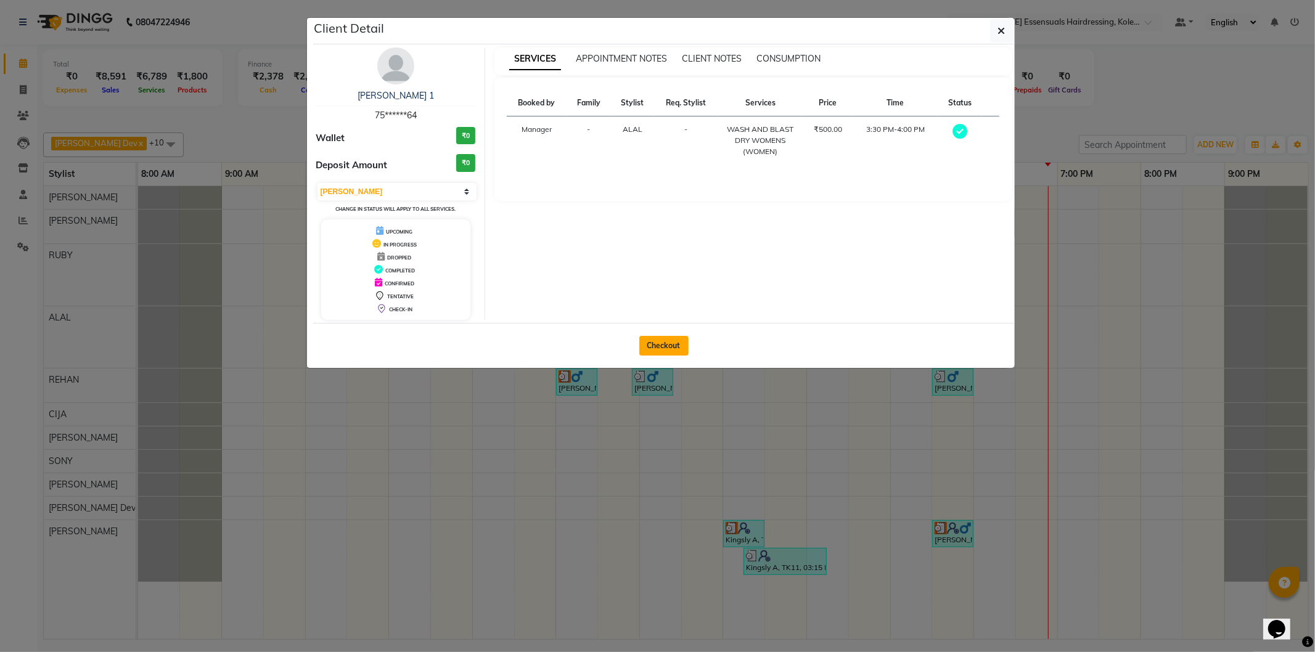
click at [663, 342] on button "Checkout" at bounding box center [663, 346] width 49 height 20
select select "service"
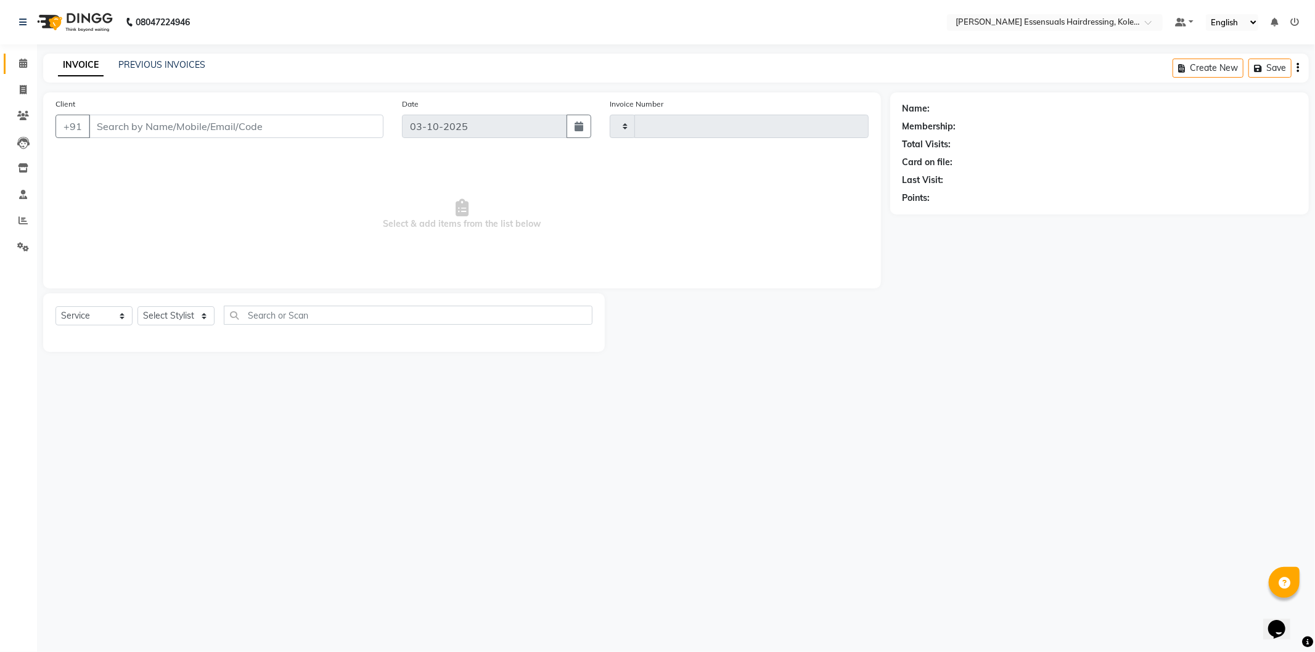
type input "1719"
select select "8281"
type input "75******64"
select select "79970"
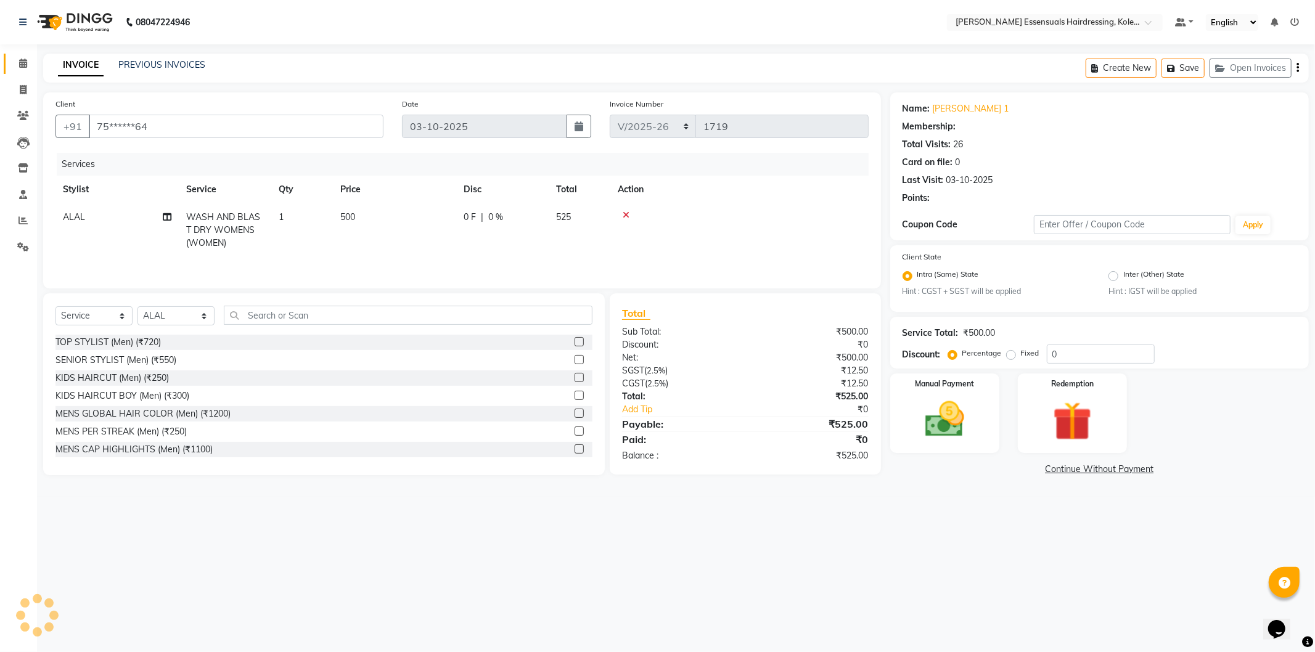
select select "1: Object"
